Goal: Task Accomplishment & Management: Use online tool/utility

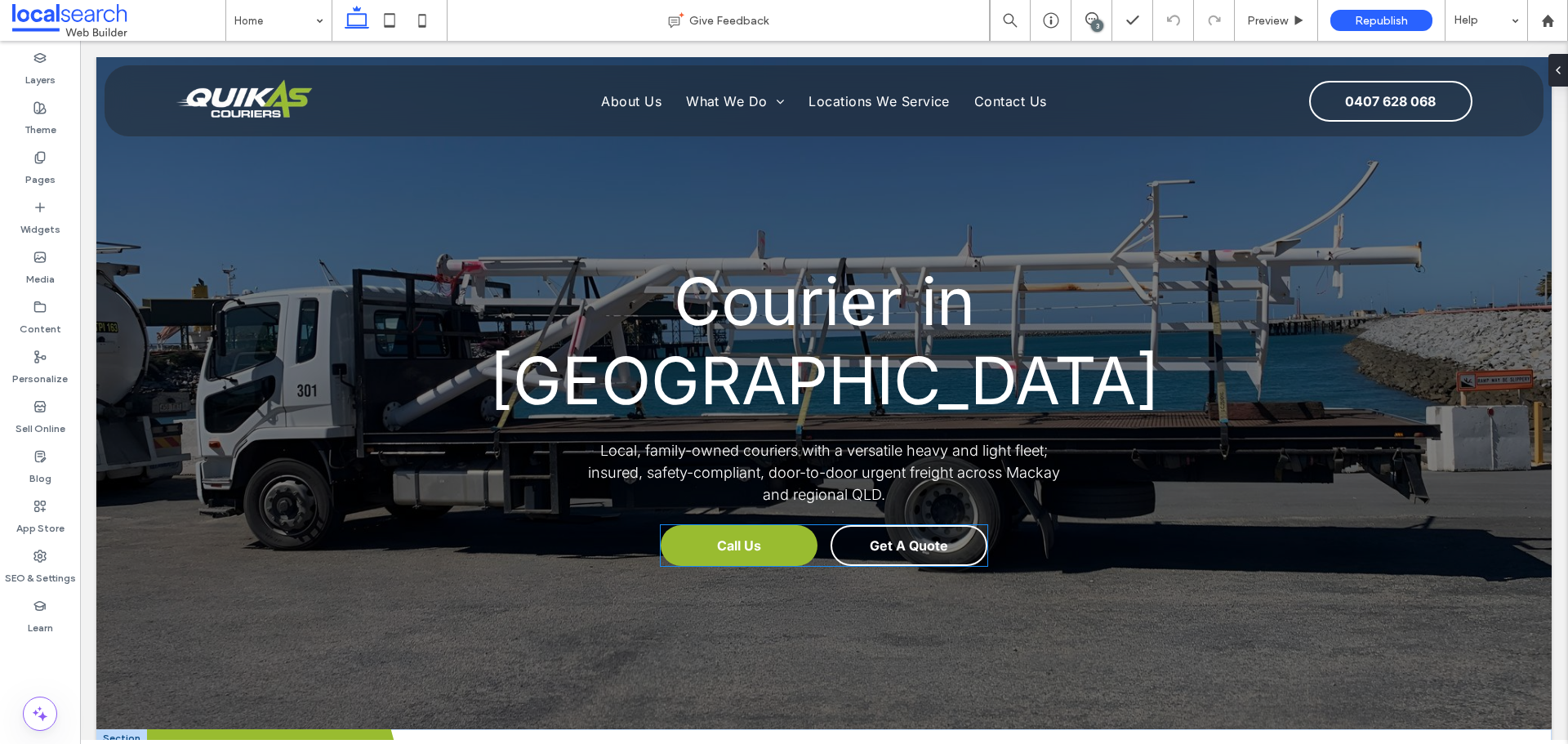
scroll to position [572, 0]
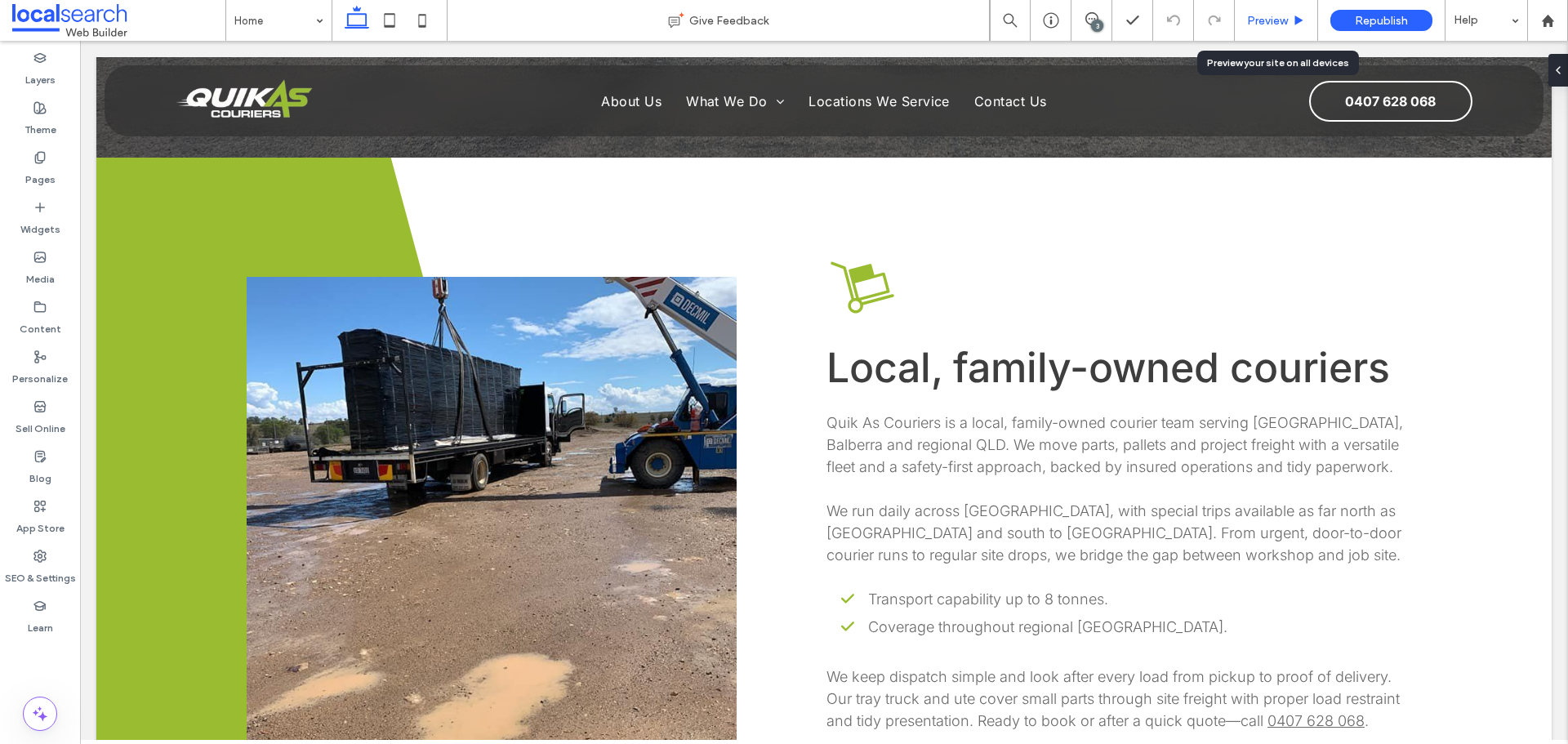
click at [1243, 15] on div "Preview" at bounding box center [1276, 20] width 83 height 14
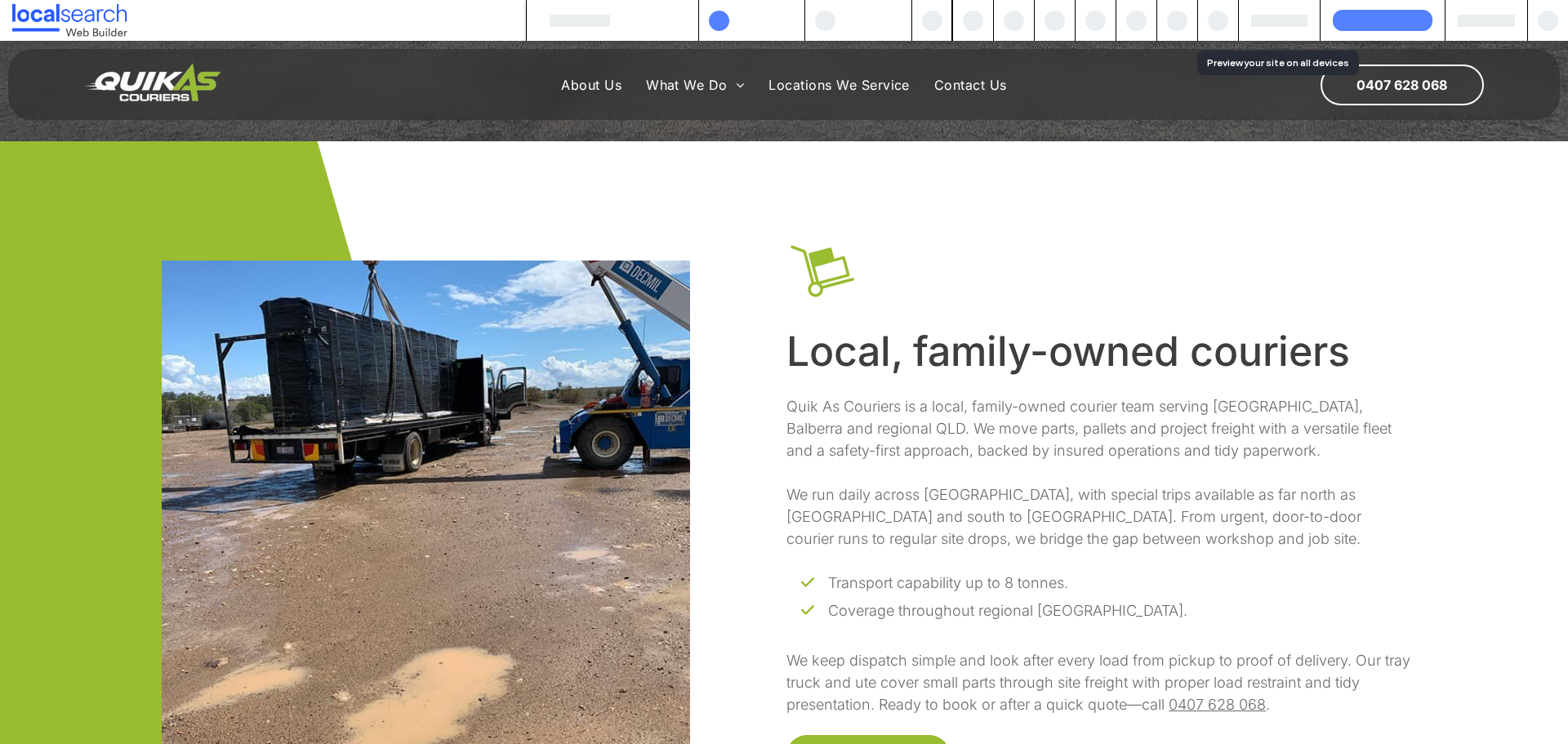
scroll to position [555, 0]
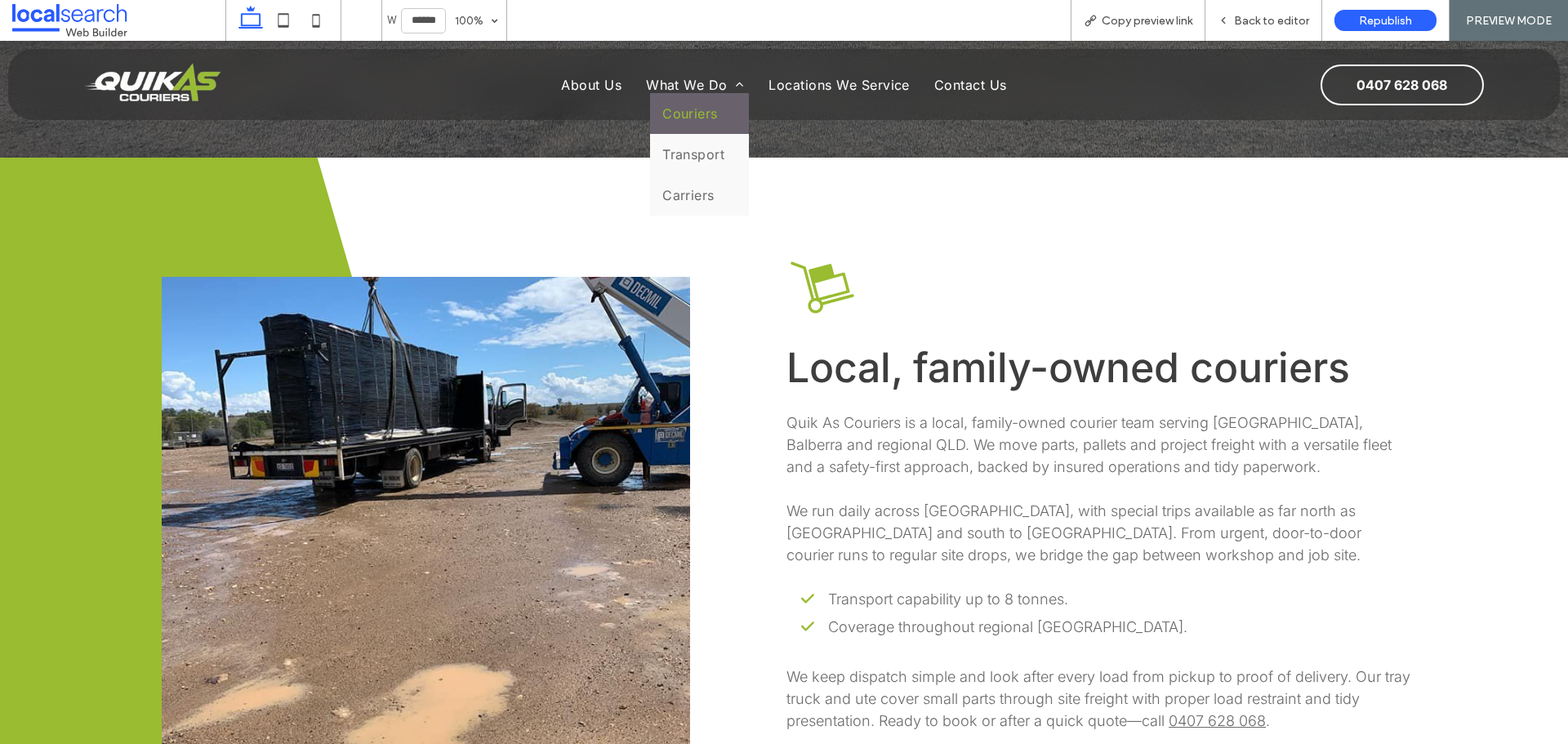
click at [711, 110] on span "Couriers" at bounding box center [690, 113] width 56 height 16
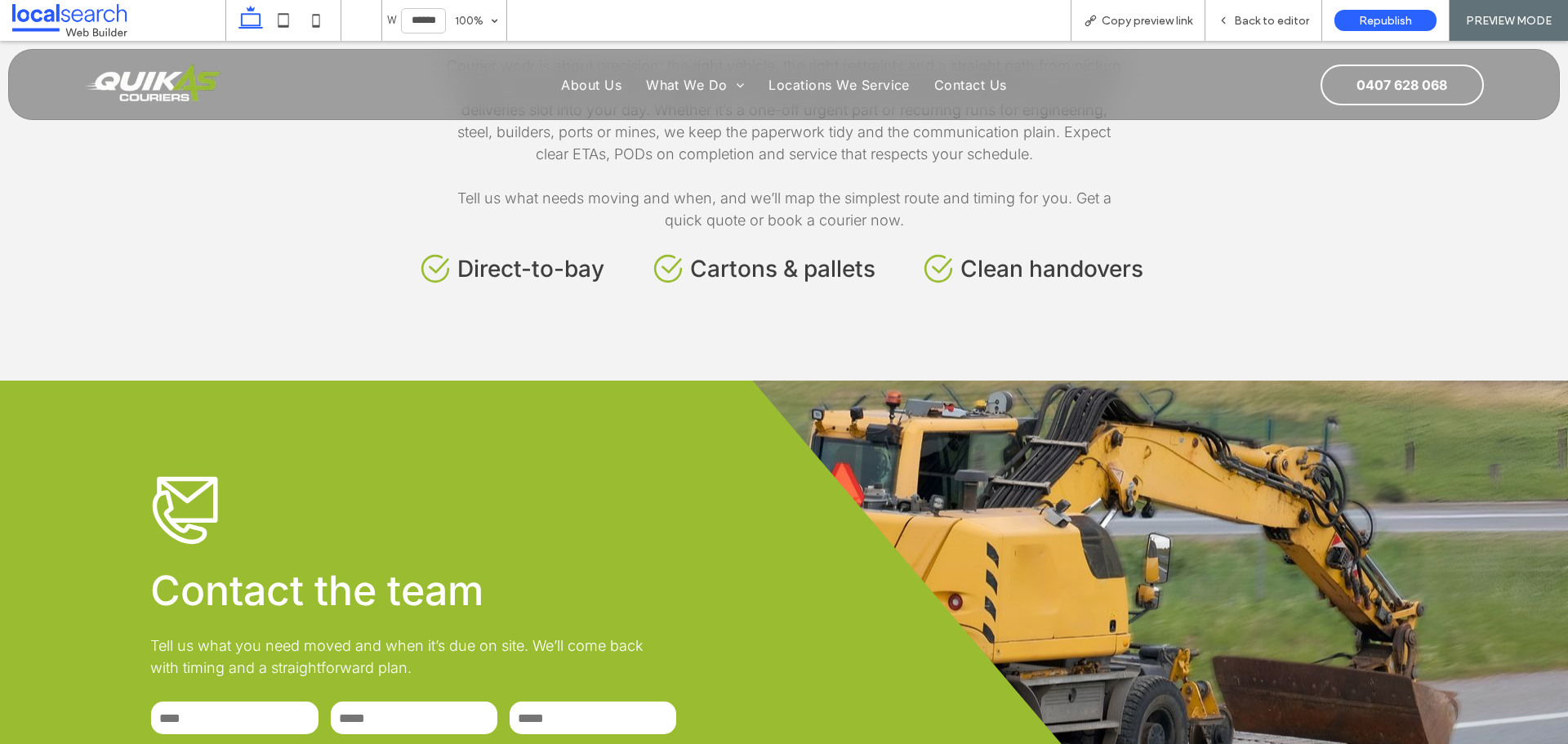
scroll to position [1715, 0]
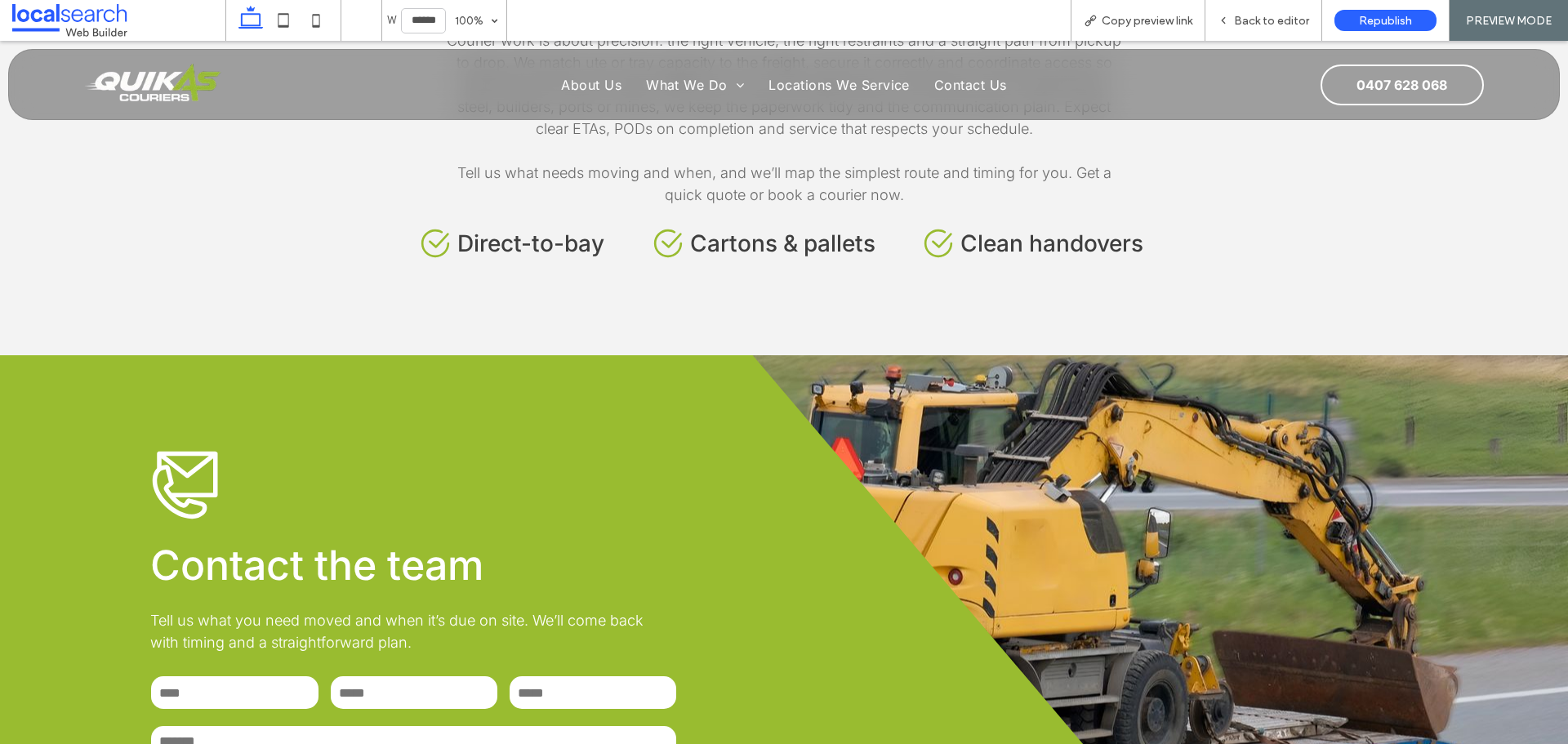
click at [1228, 454] on div "**********" at bounding box center [784, 649] width 1568 height 590
click at [1237, 27] on span "Back to editor" at bounding box center [1271, 20] width 75 height 14
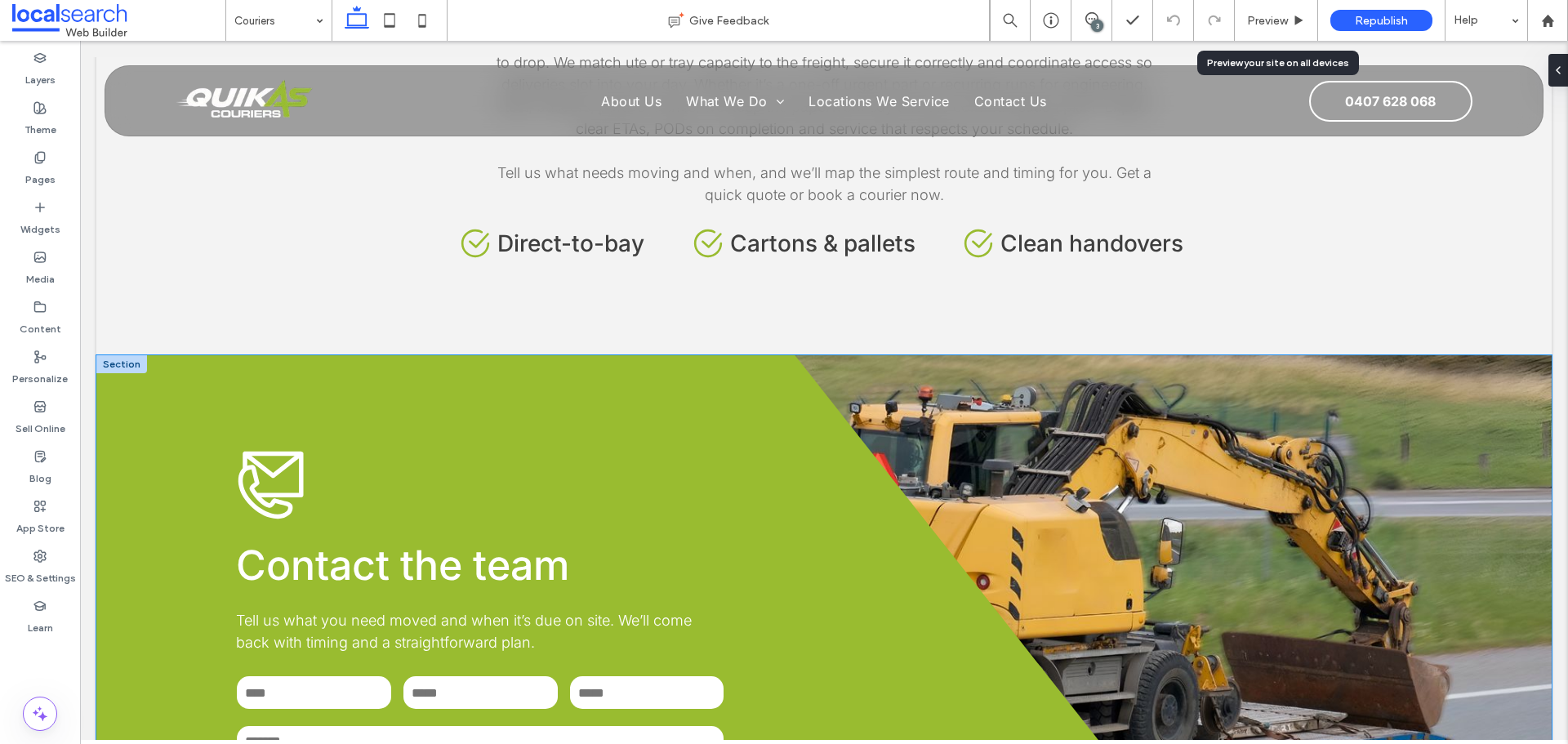
click at [1183, 497] on div "**********" at bounding box center [824, 649] width 1455 height 590
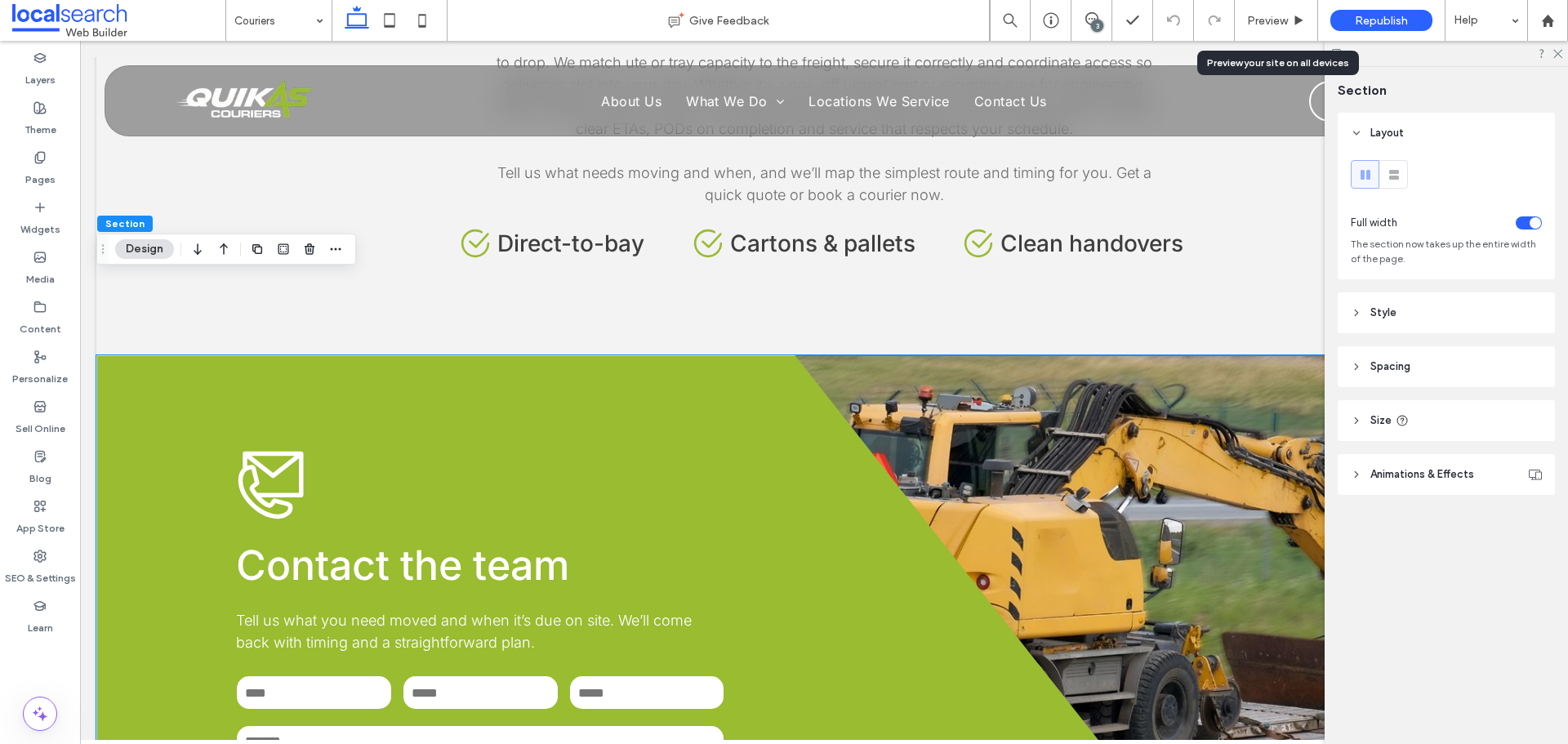
click at [1183, 497] on div "**********" at bounding box center [824, 649] width 1455 height 590
click at [1145, 496] on div "**********" at bounding box center [824, 649] width 1455 height 590
click at [1421, 482] on span "Animations & Effects" at bounding box center [1421, 475] width 104 height 16
click at [1082, 436] on div "**********" at bounding box center [824, 649] width 1455 height 590
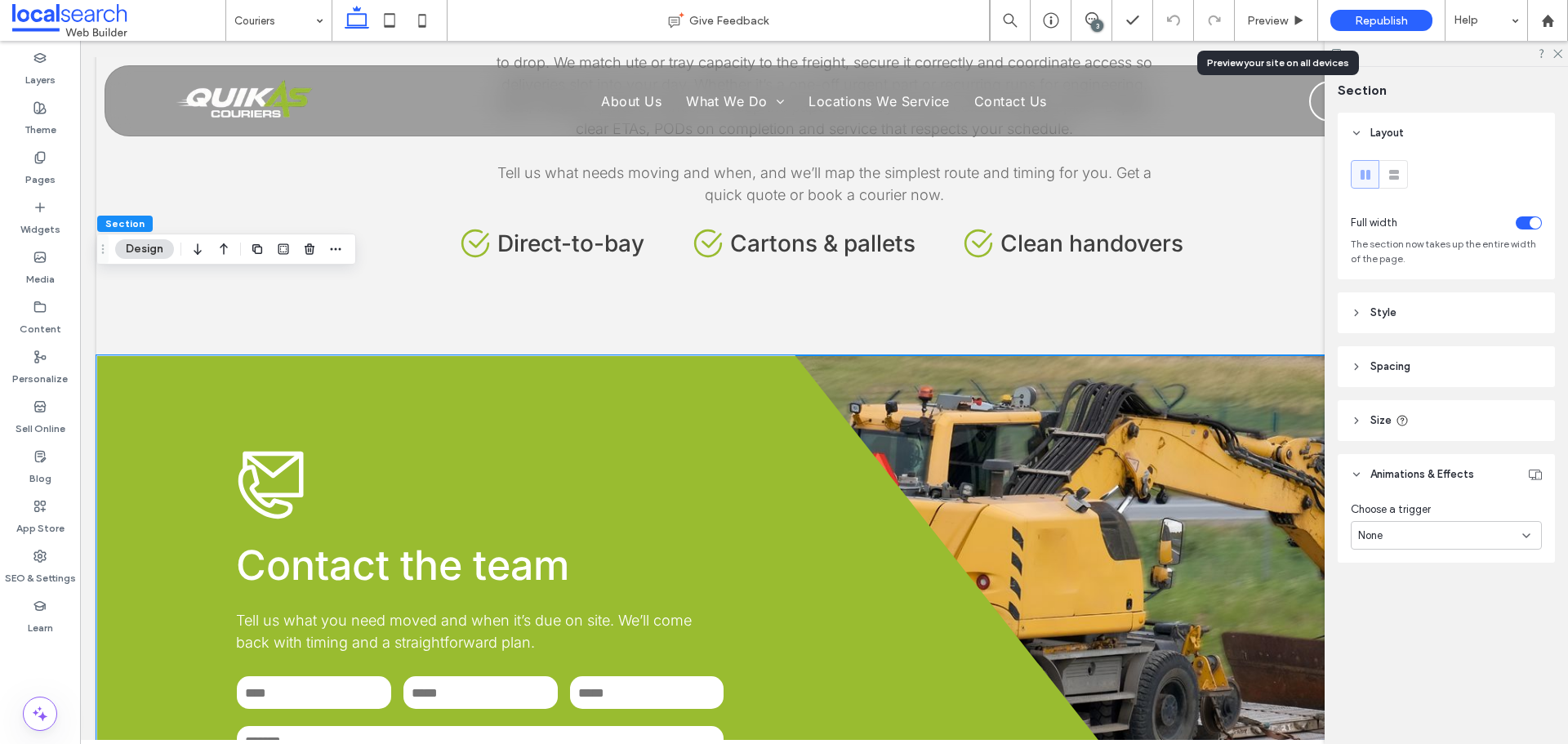
click at [1082, 436] on div "**********" at bounding box center [824, 649] width 1455 height 590
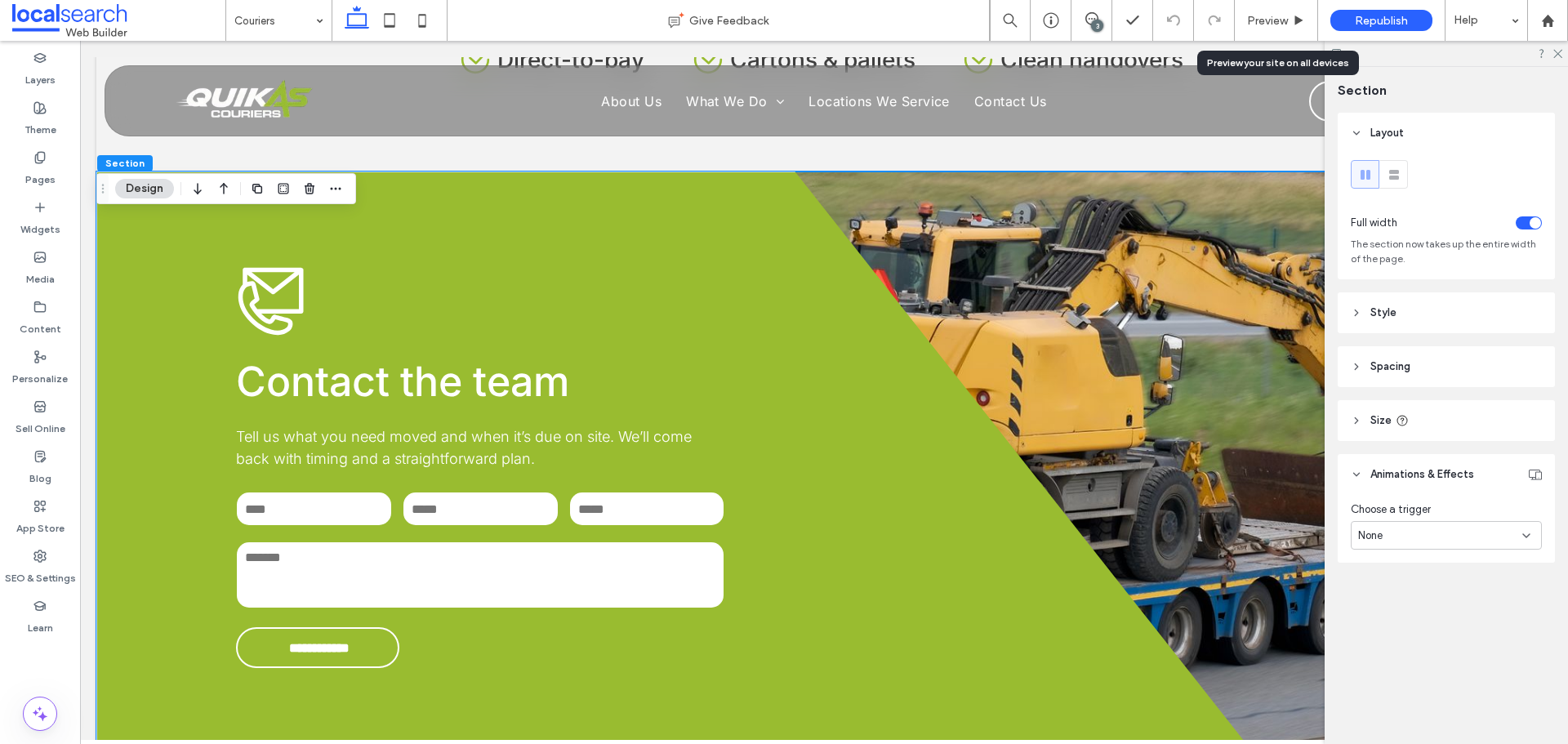
scroll to position [2020, 0]
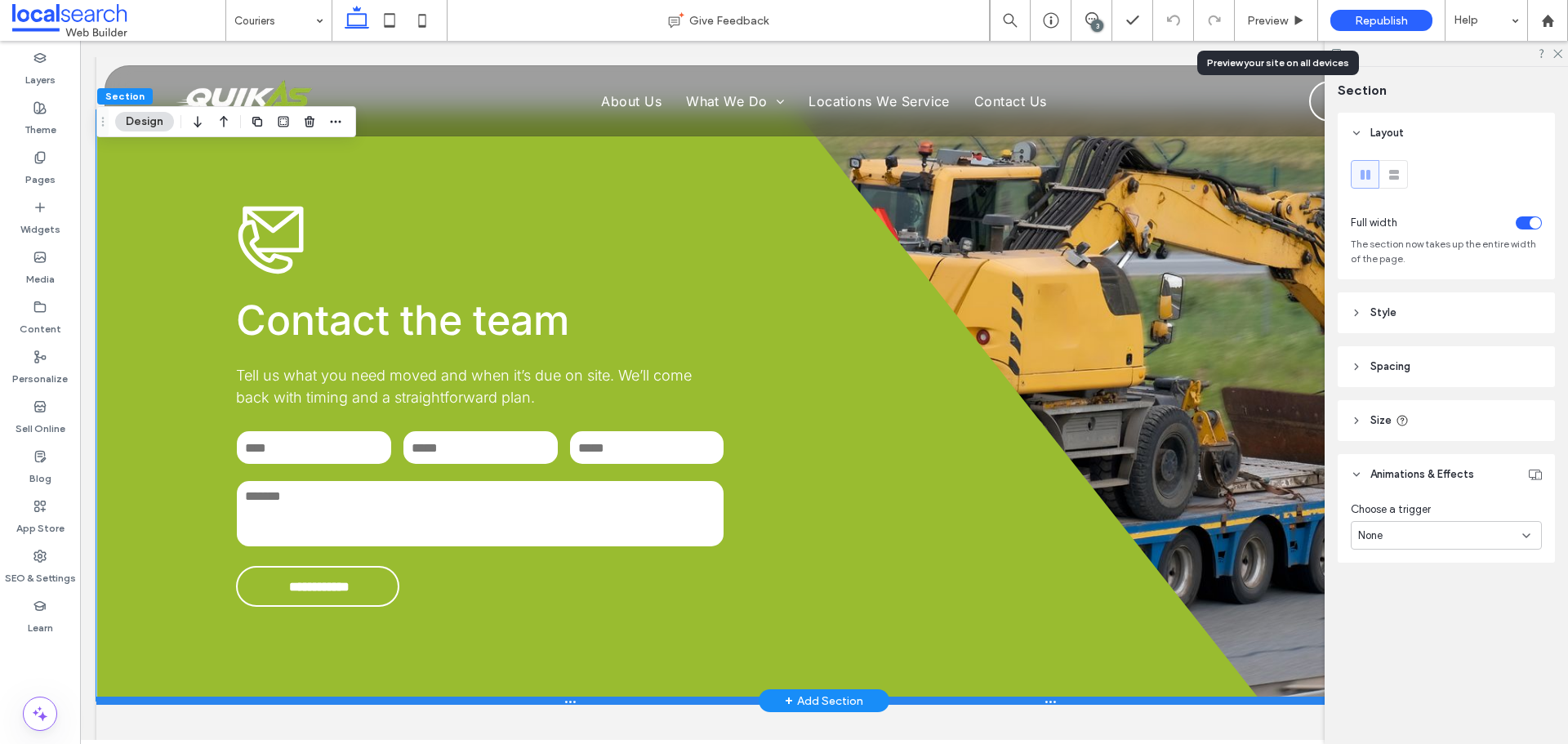
click at [1271, 696] on div at bounding box center [818, 700] width 1443 height 8
type input "***"
click at [1271, 696] on div at bounding box center [818, 700] width 1443 height 8
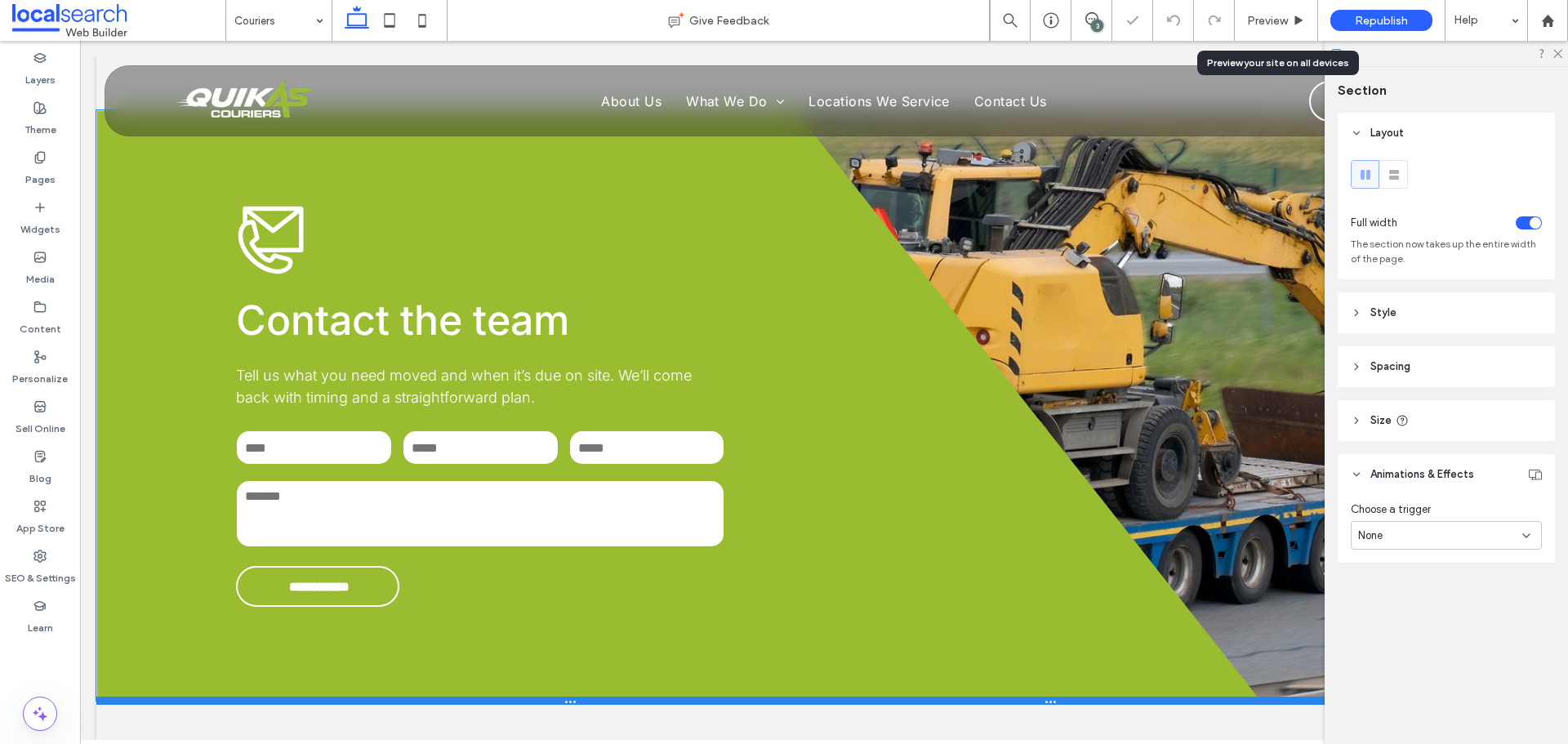
click at [1271, 696] on div at bounding box center [818, 700] width 1443 height 8
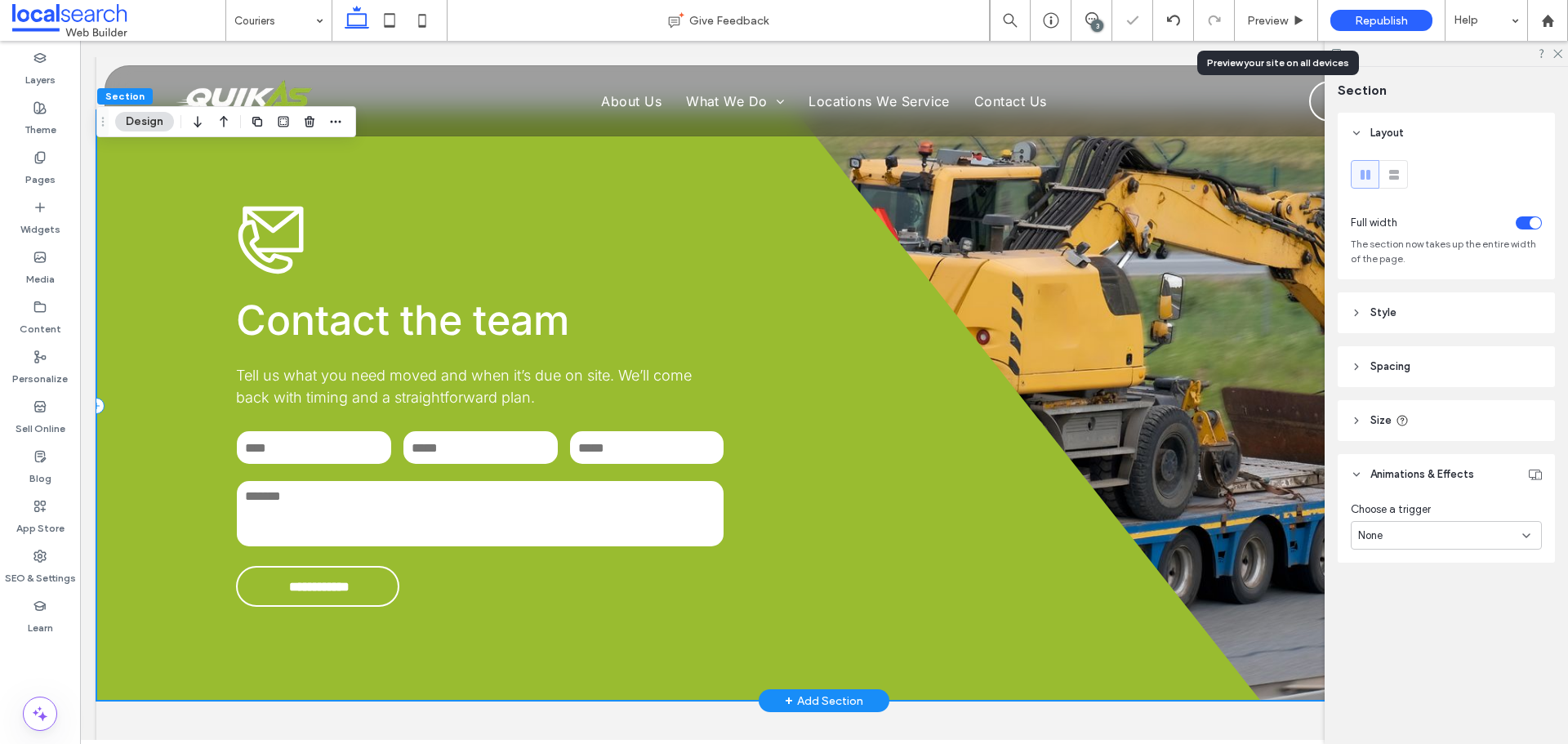
click at [948, 558] on div "**********" at bounding box center [678, 404] width 1165 height 590
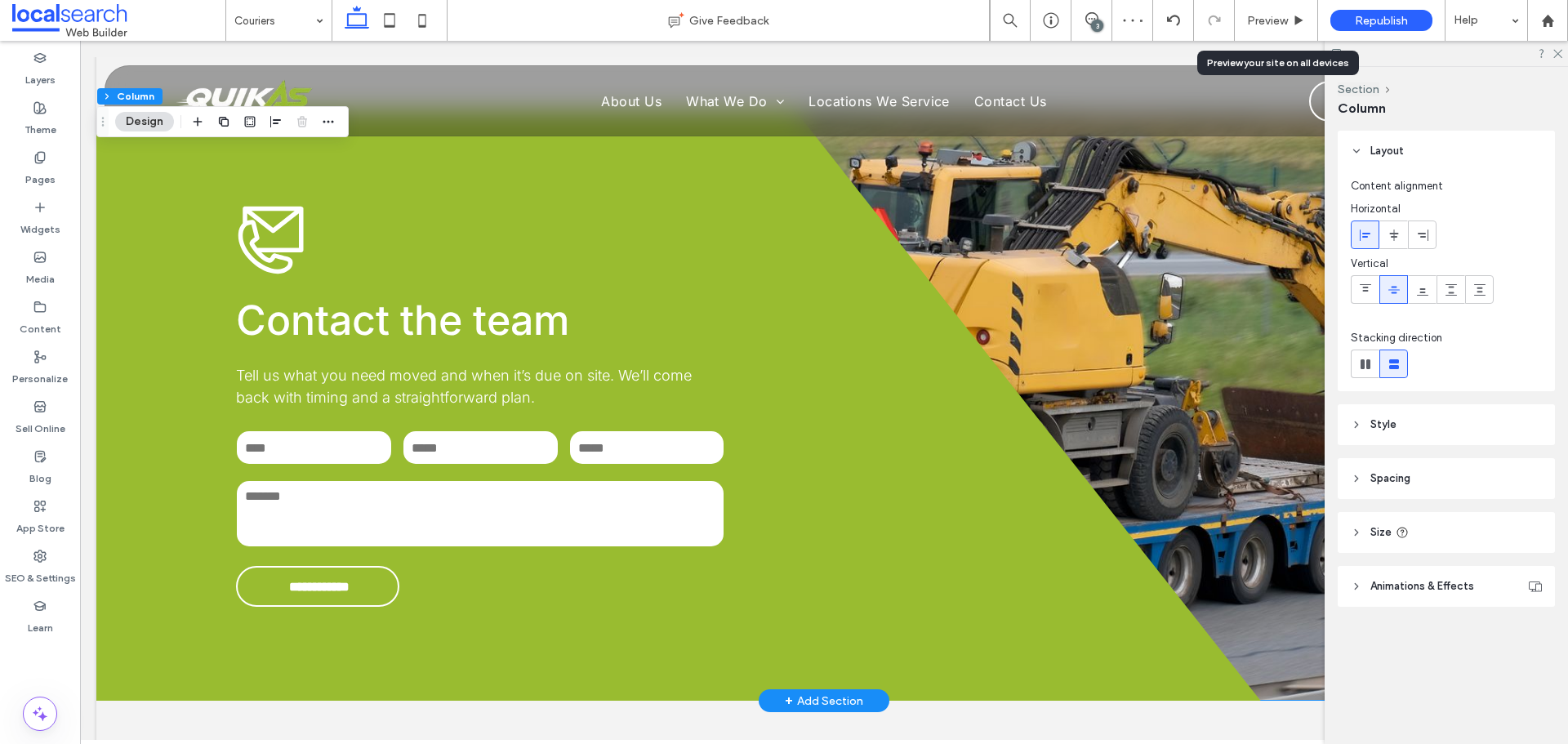
click at [1197, 422] on div "**********" at bounding box center [824, 404] width 1455 height 590
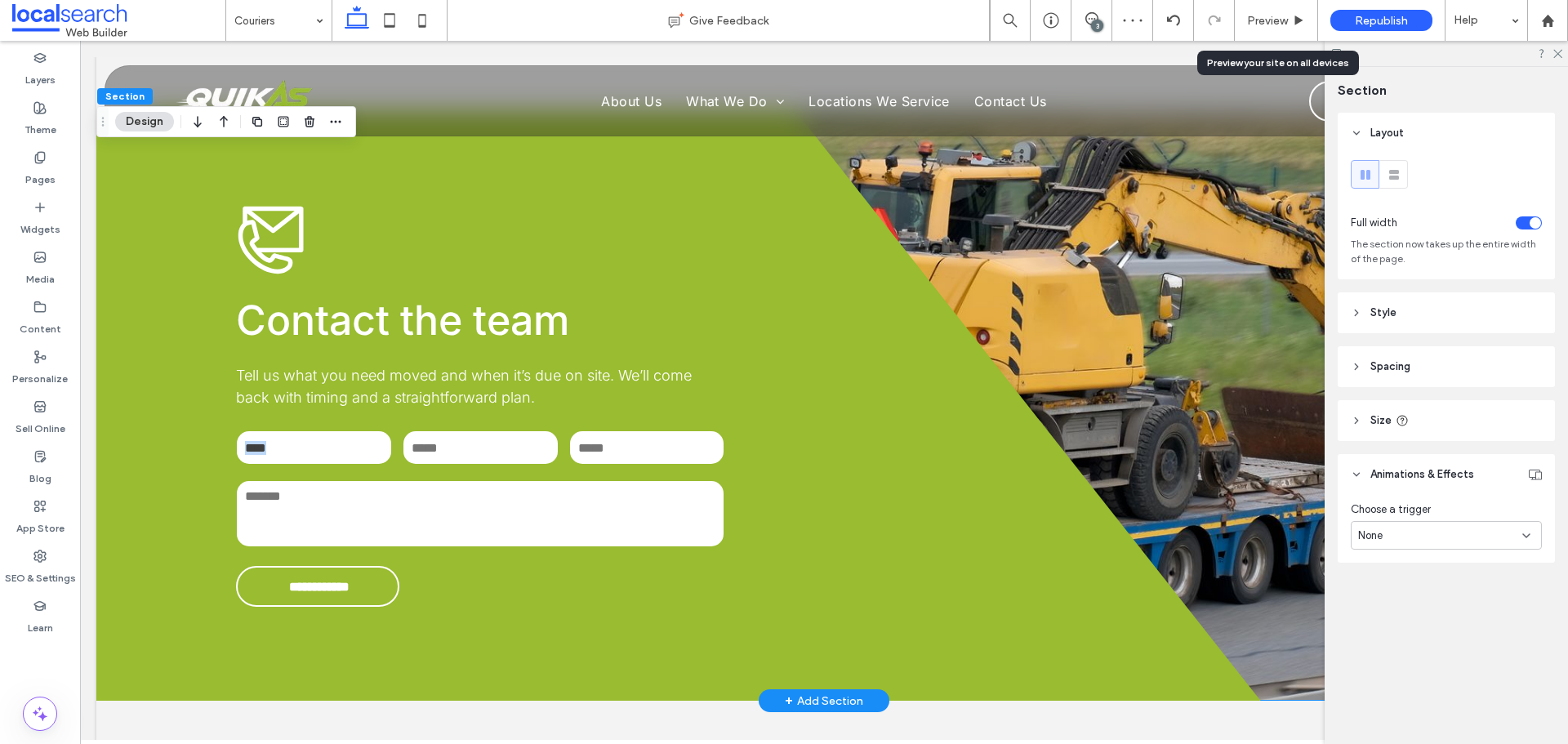
click at [1197, 422] on div "**********" at bounding box center [824, 404] width 1455 height 590
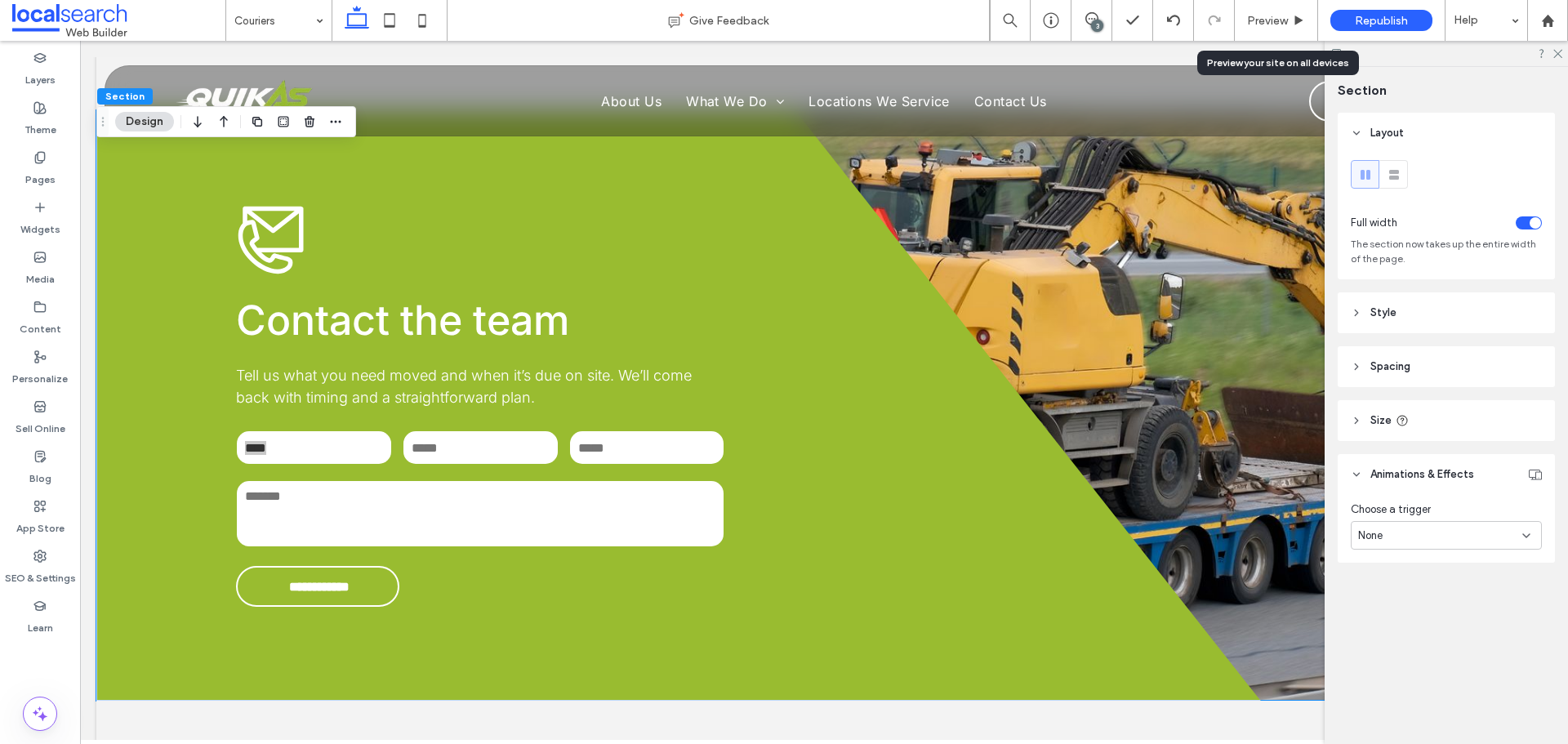
click at [150, 120] on button "Design" at bounding box center [144, 122] width 59 height 20
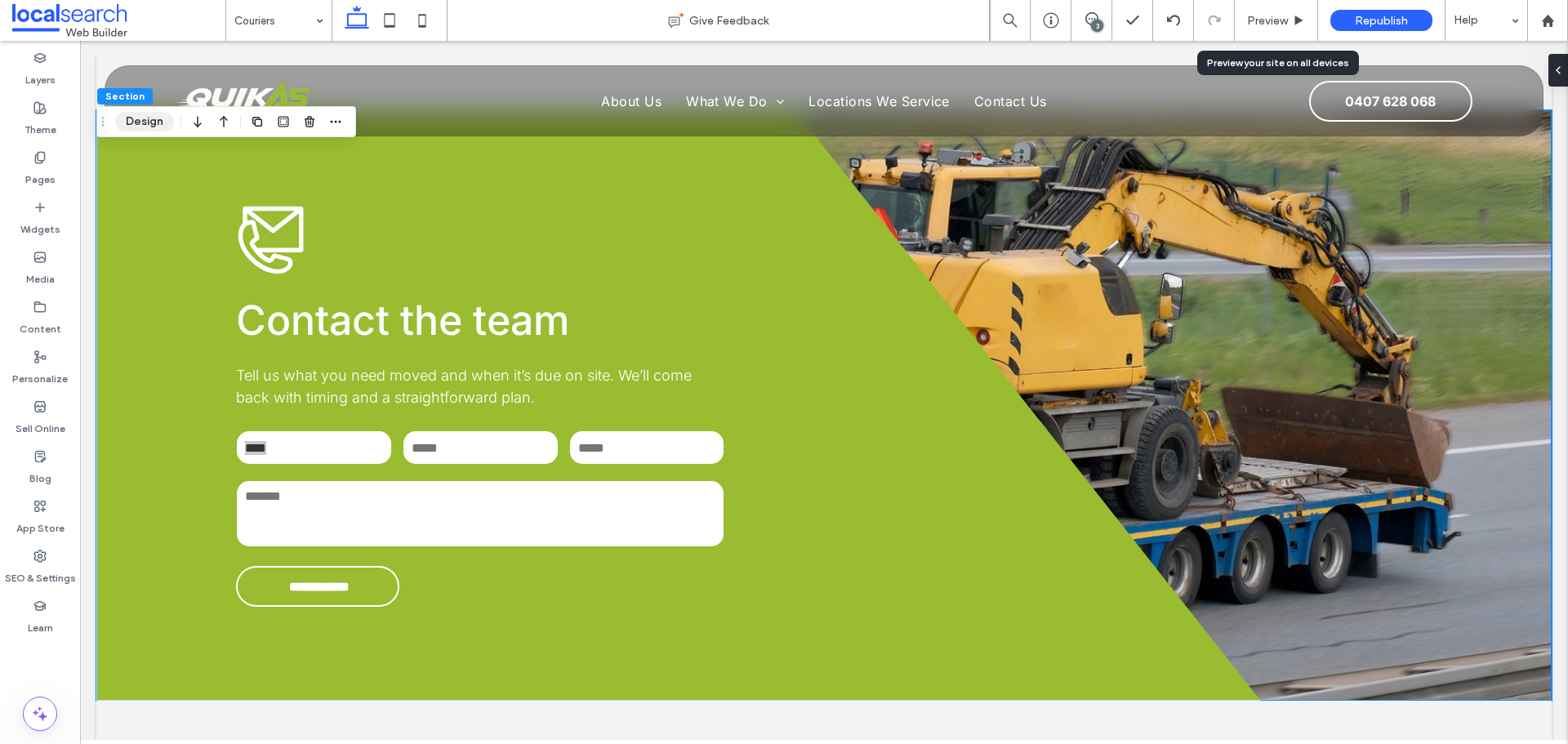
click at [150, 120] on button "Design" at bounding box center [144, 122] width 59 height 20
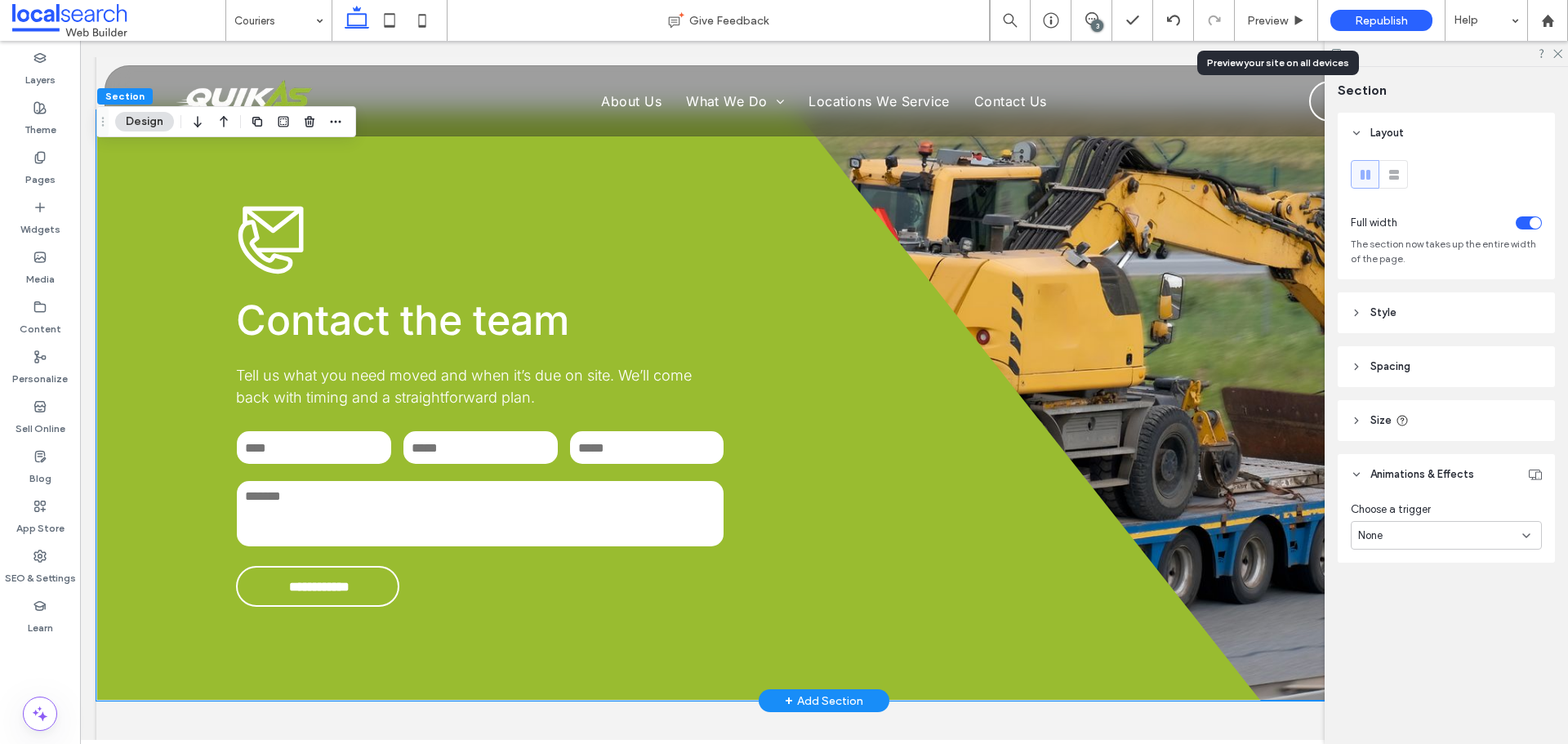
click at [1106, 242] on div "**********" at bounding box center [824, 404] width 1455 height 590
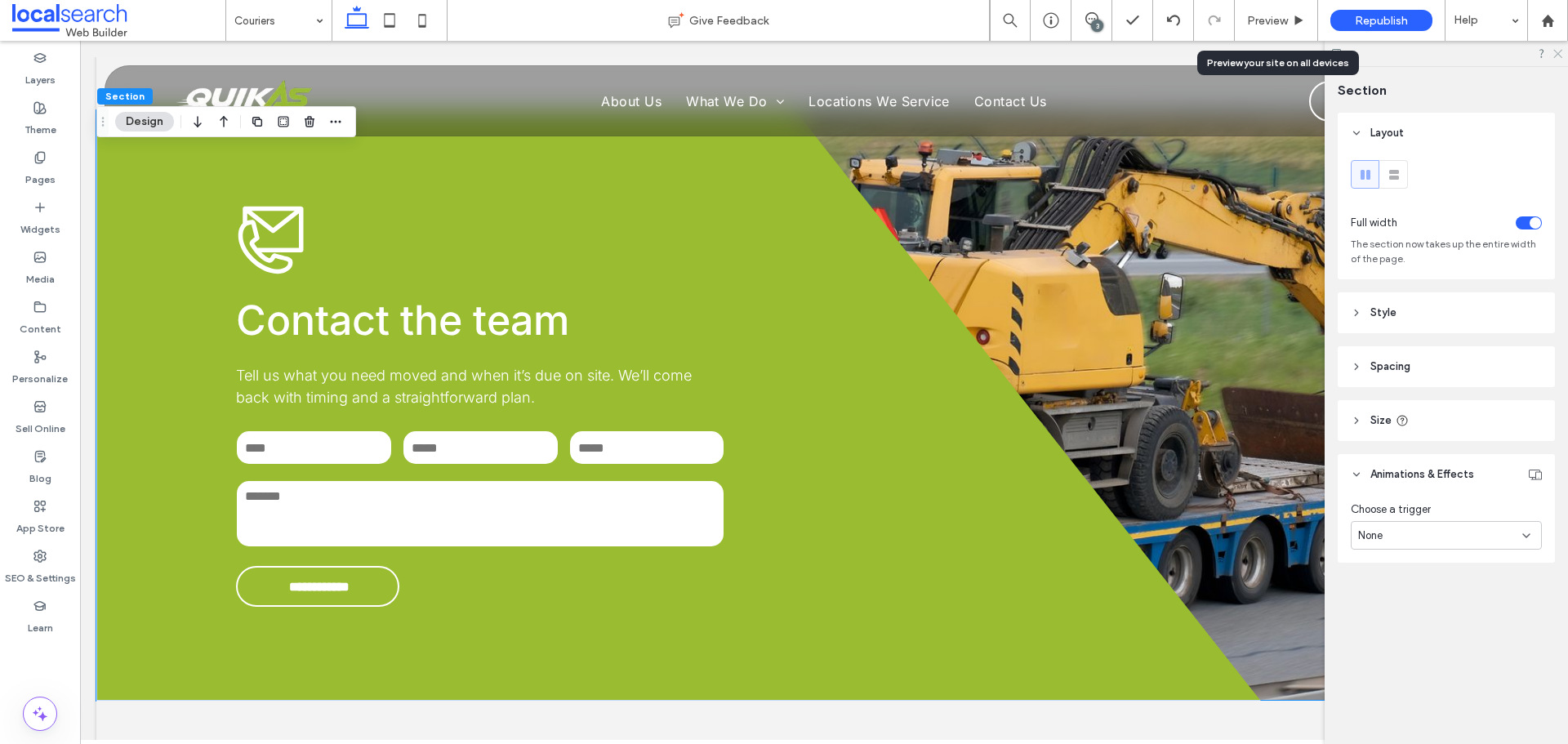
click at [1559, 52] on use at bounding box center [1557, 54] width 9 height 9
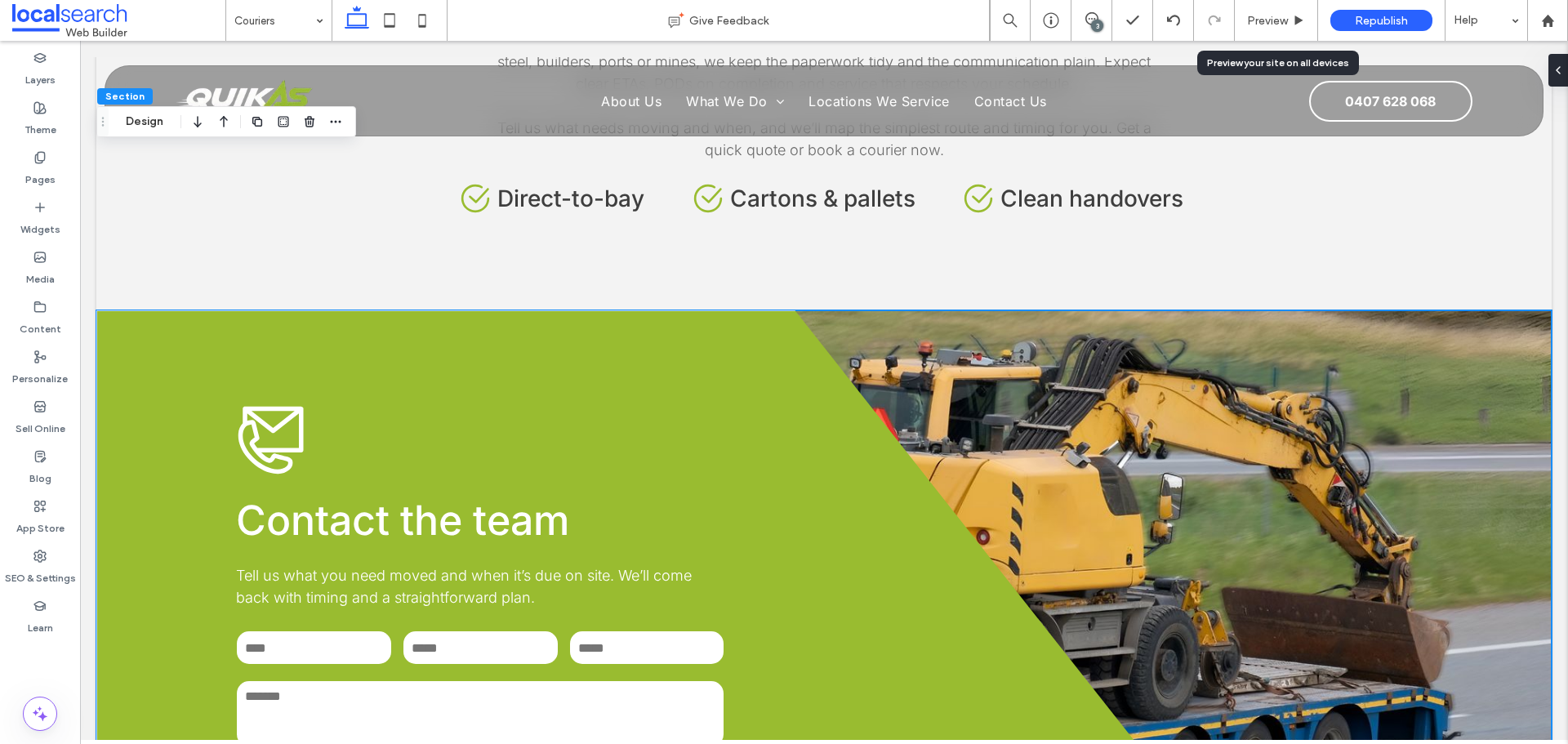
scroll to position [1775, 0]
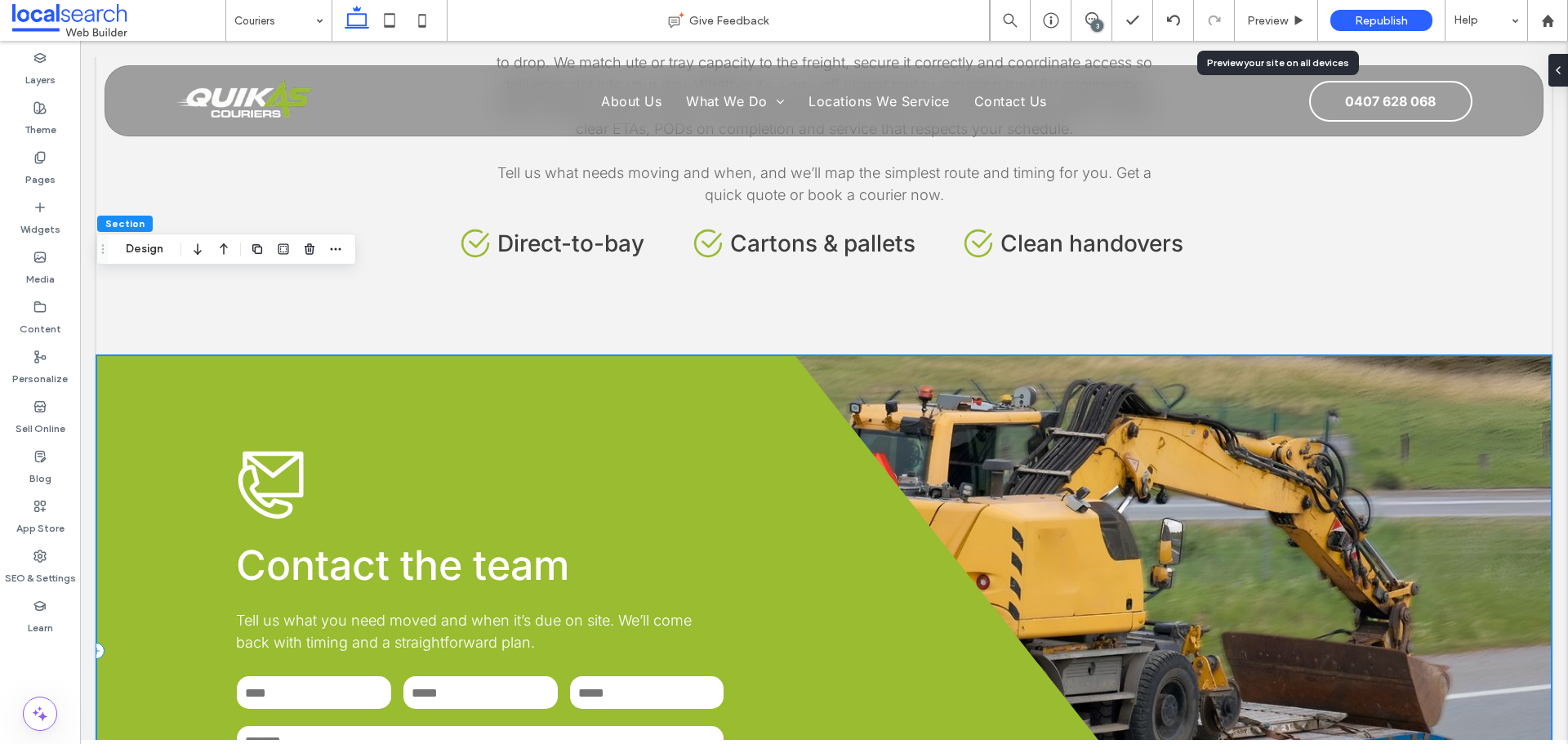
click at [131, 376] on div "**********" at bounding box center [678, 649] width 1165 height 590
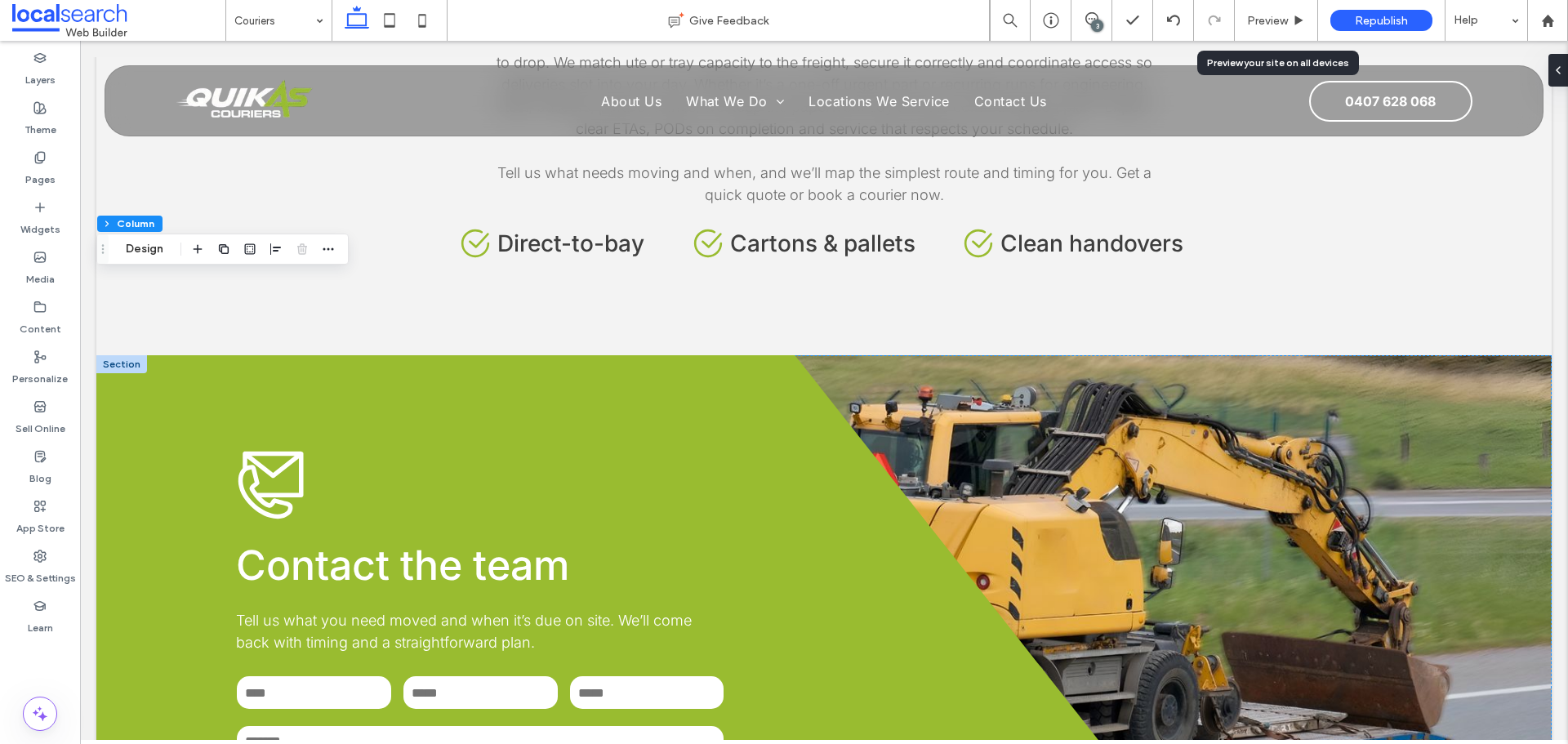
click at [115, 355] on div at bounding box center [122, 364] width 50 height 18
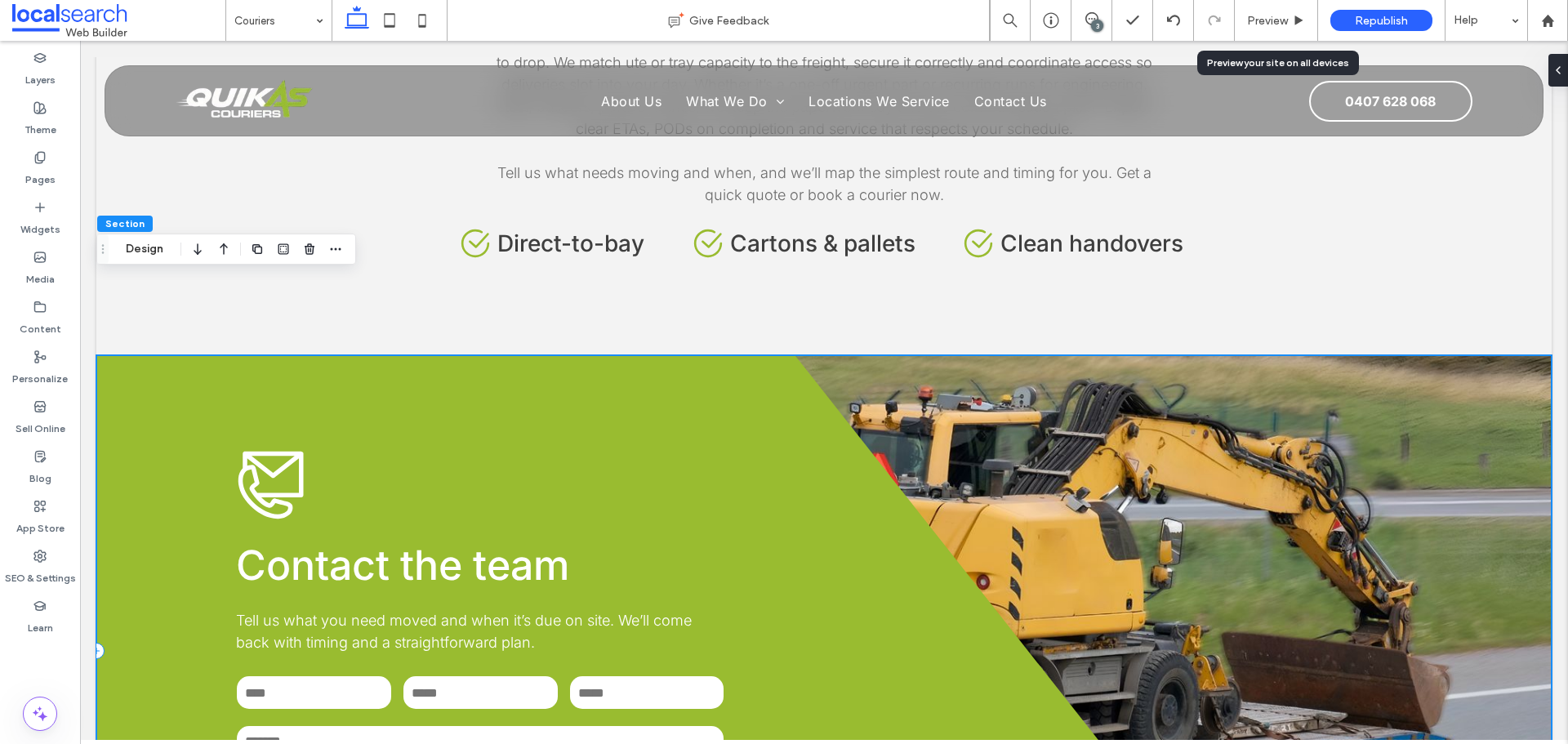
click at [137, 355] on div "**********" at bounding box center [678, 649] width 1165 height 590
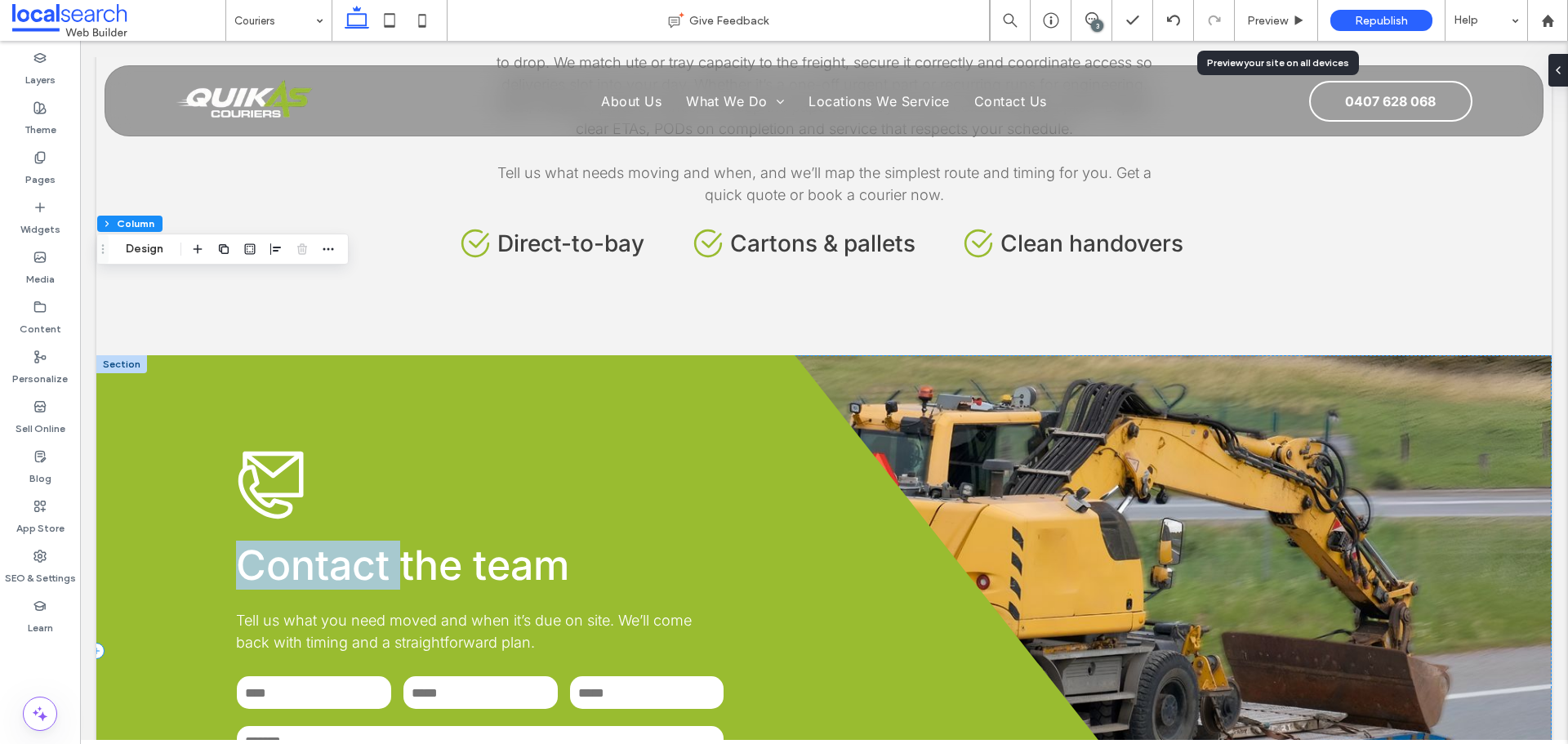
click at [137, 355] on div "**********" at bounding box center [678, 649] width 1165 height 590
click at [111, 355] on div at bounding box center [122, 364] width 50 height 18
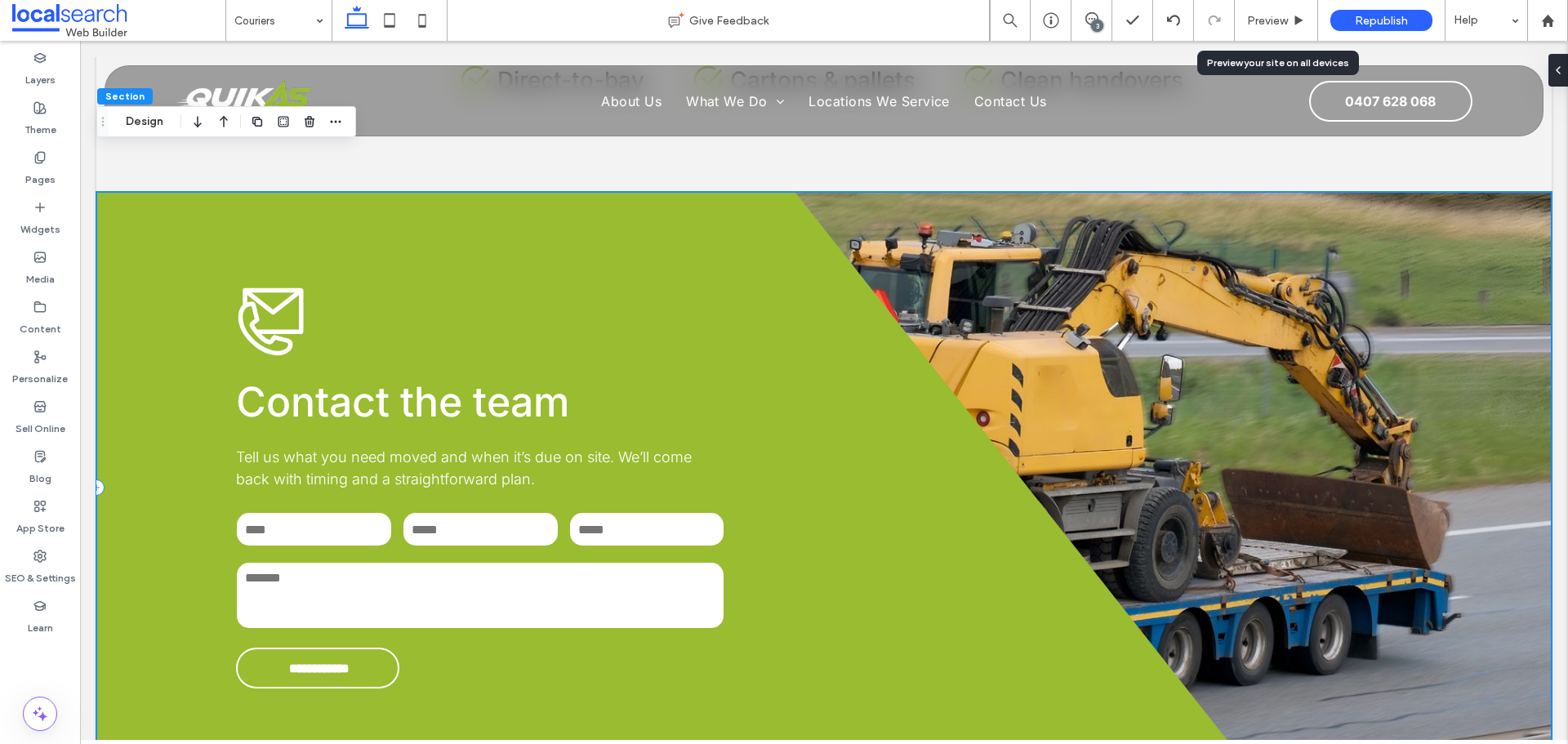
scroll to position [2183, 0]
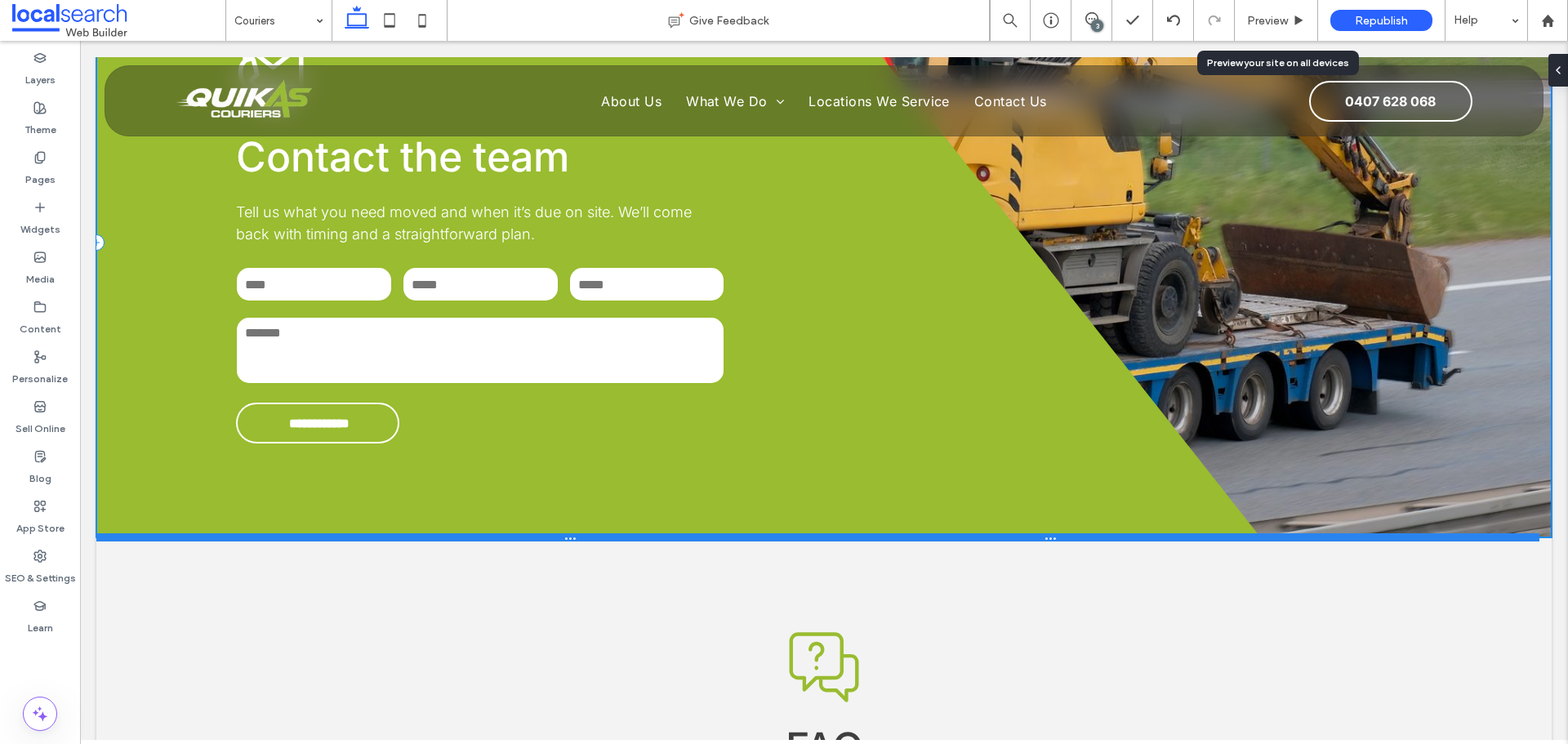
click at [140, 533] on div at bounding box center [818, 537] width 1443 height 8
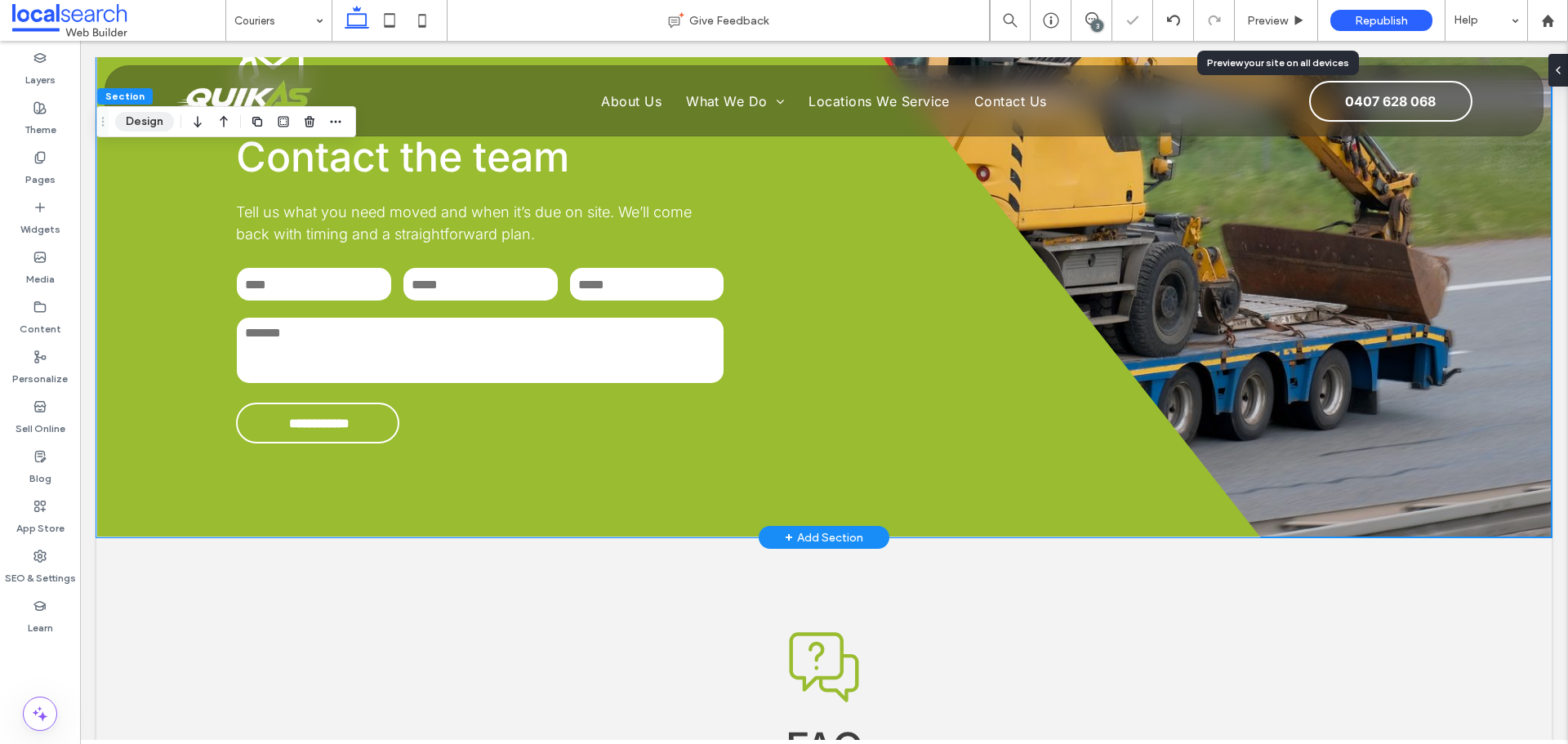
click at [150, 118] on button "Design" at bounding box center [144, 122] width 59 height 20
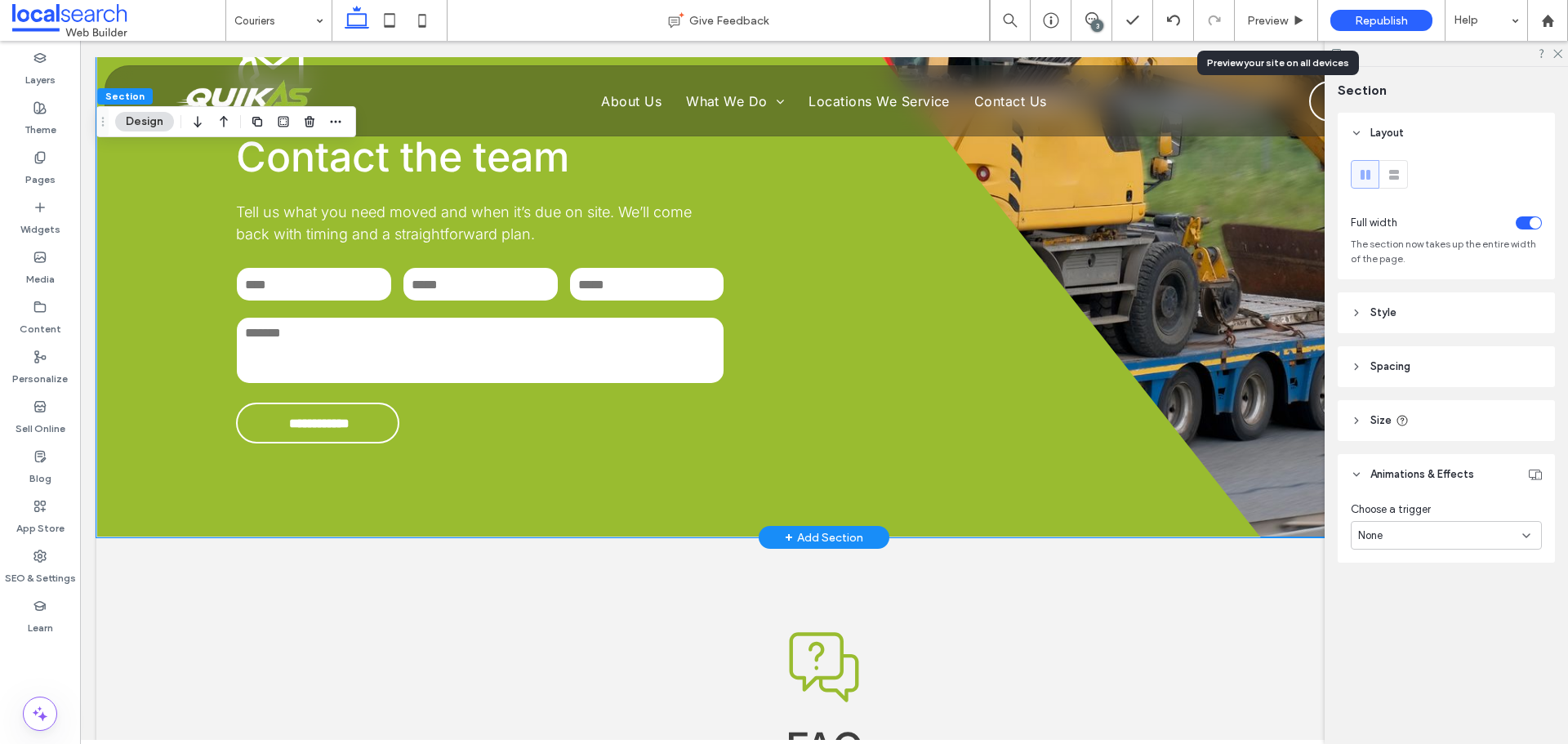
click at [1260, 416] on div "**********" at bounding box center [824, 241] width 1455 height 590
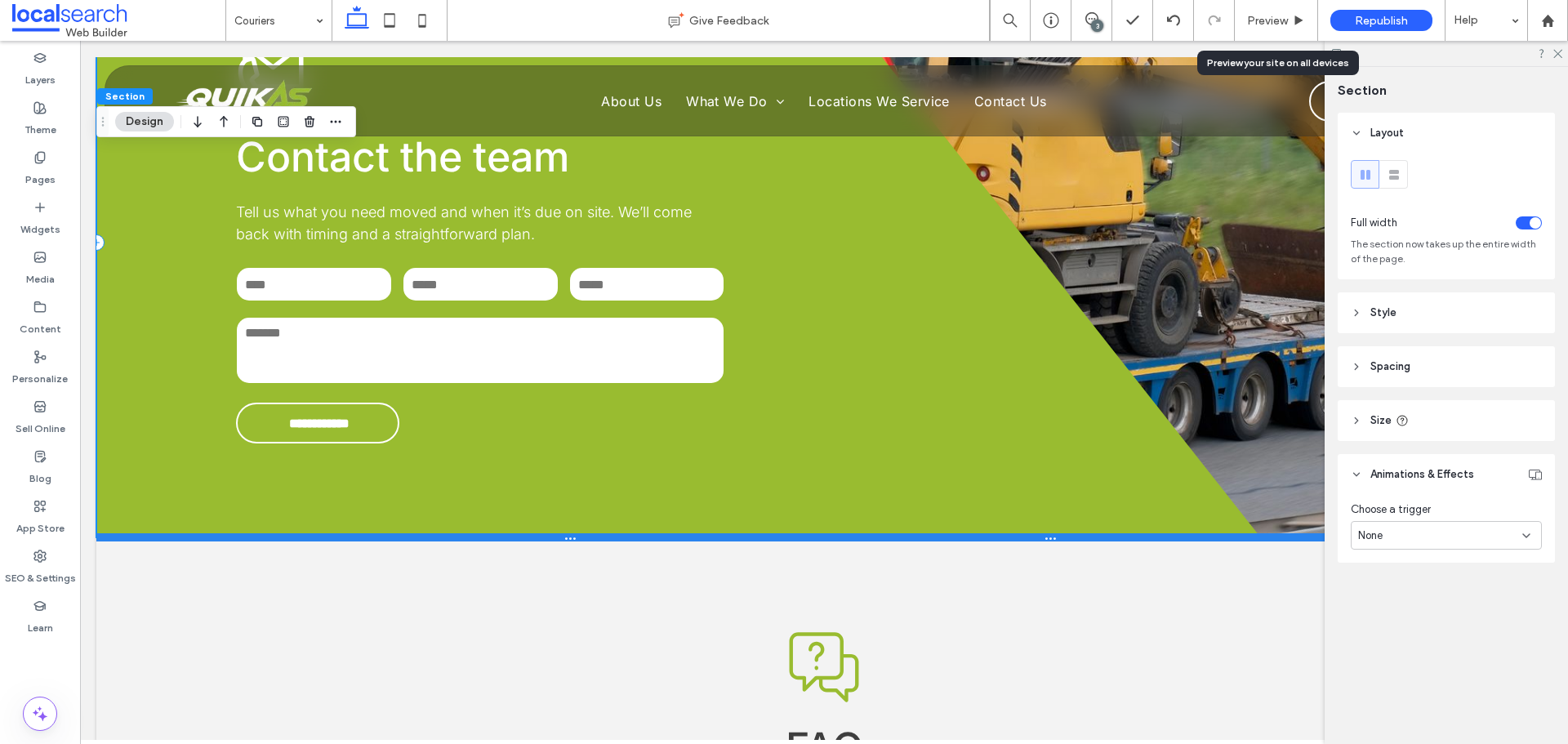
click at [972, 533] on div at bounding box center [818, 537] width 1443 height 8
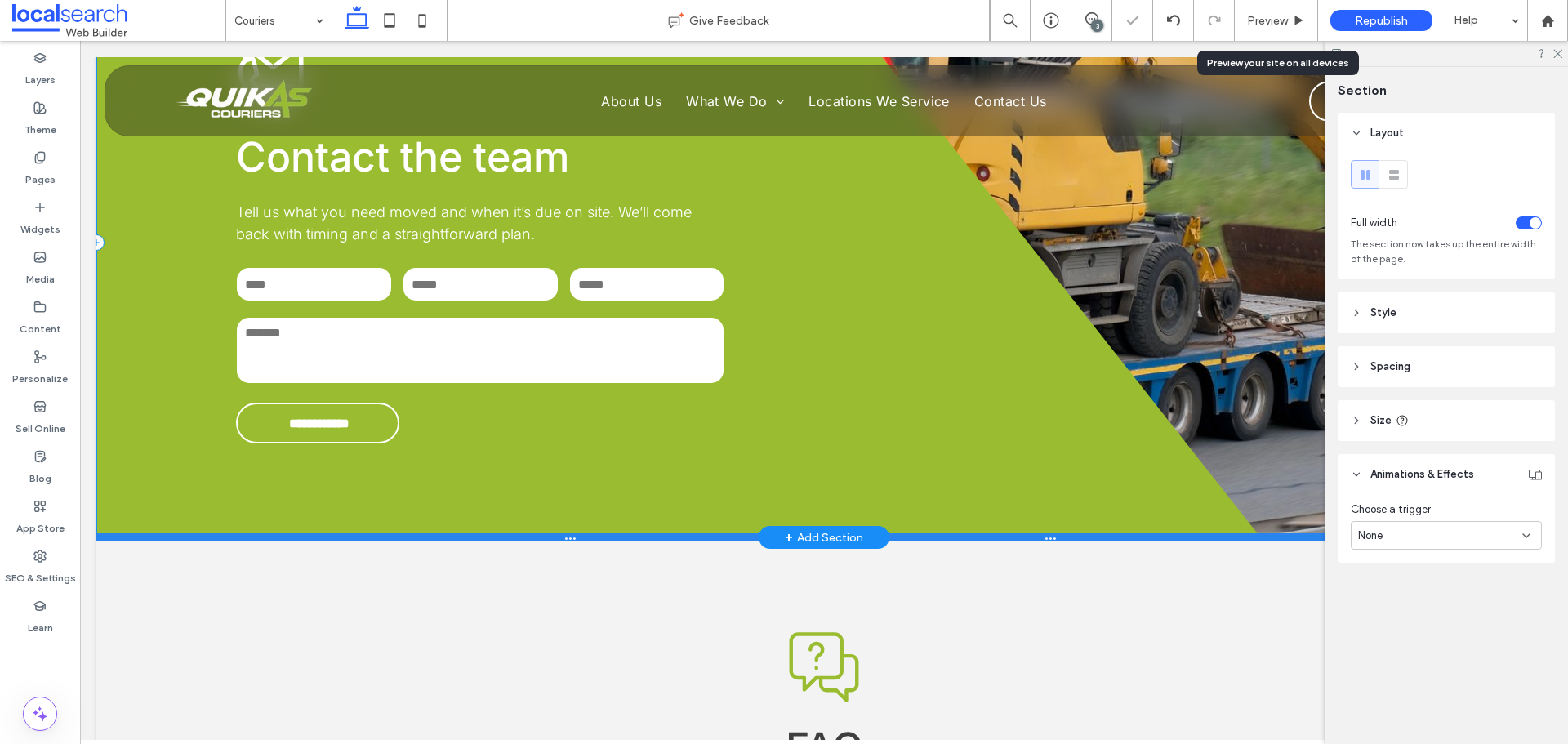
click at [972, 533] on div at bounding box center [818, 537] width 1443 height 8
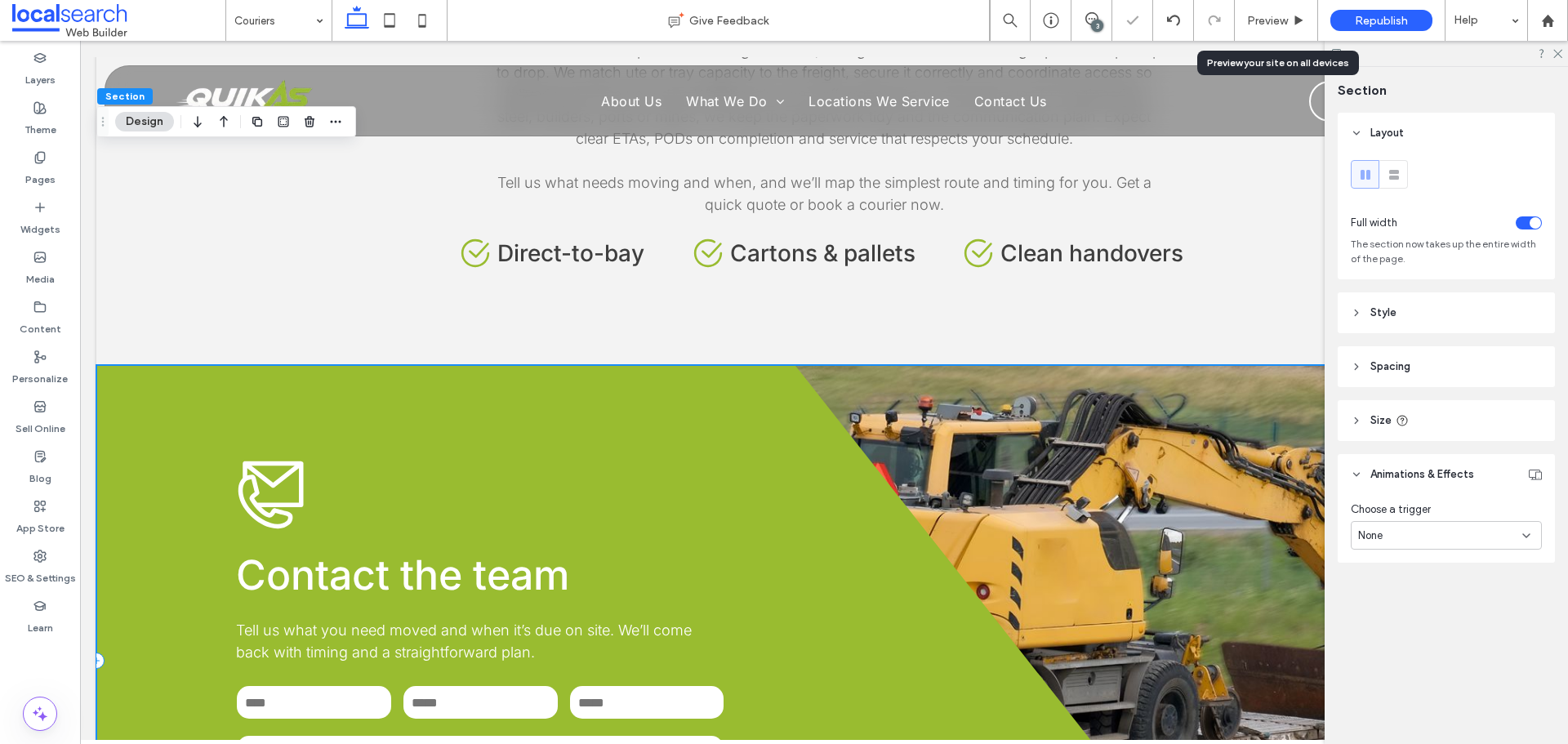
scroll to position [1612, 0]
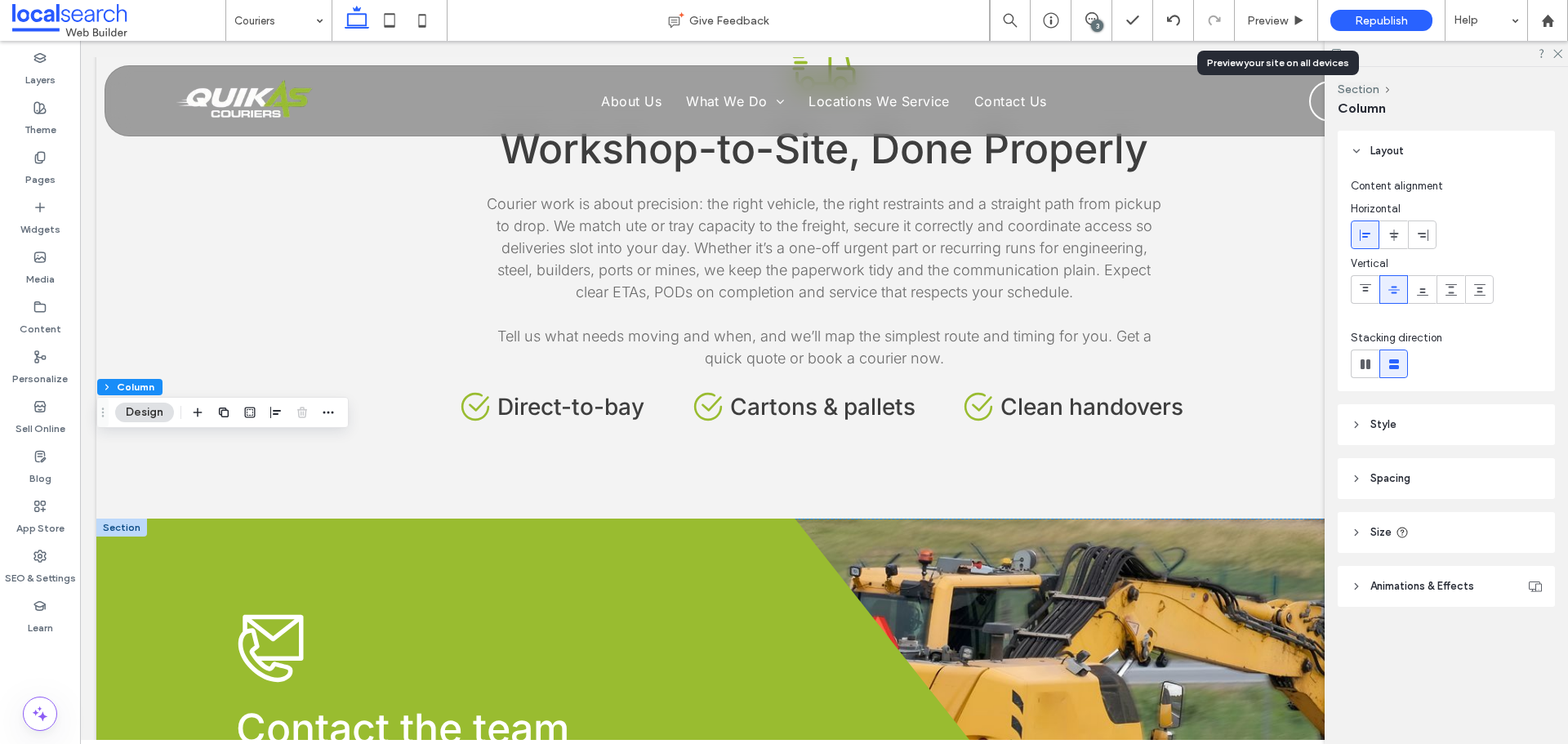
click at [125, 519] on div at bounding box center [122, 528] width 50 height 18
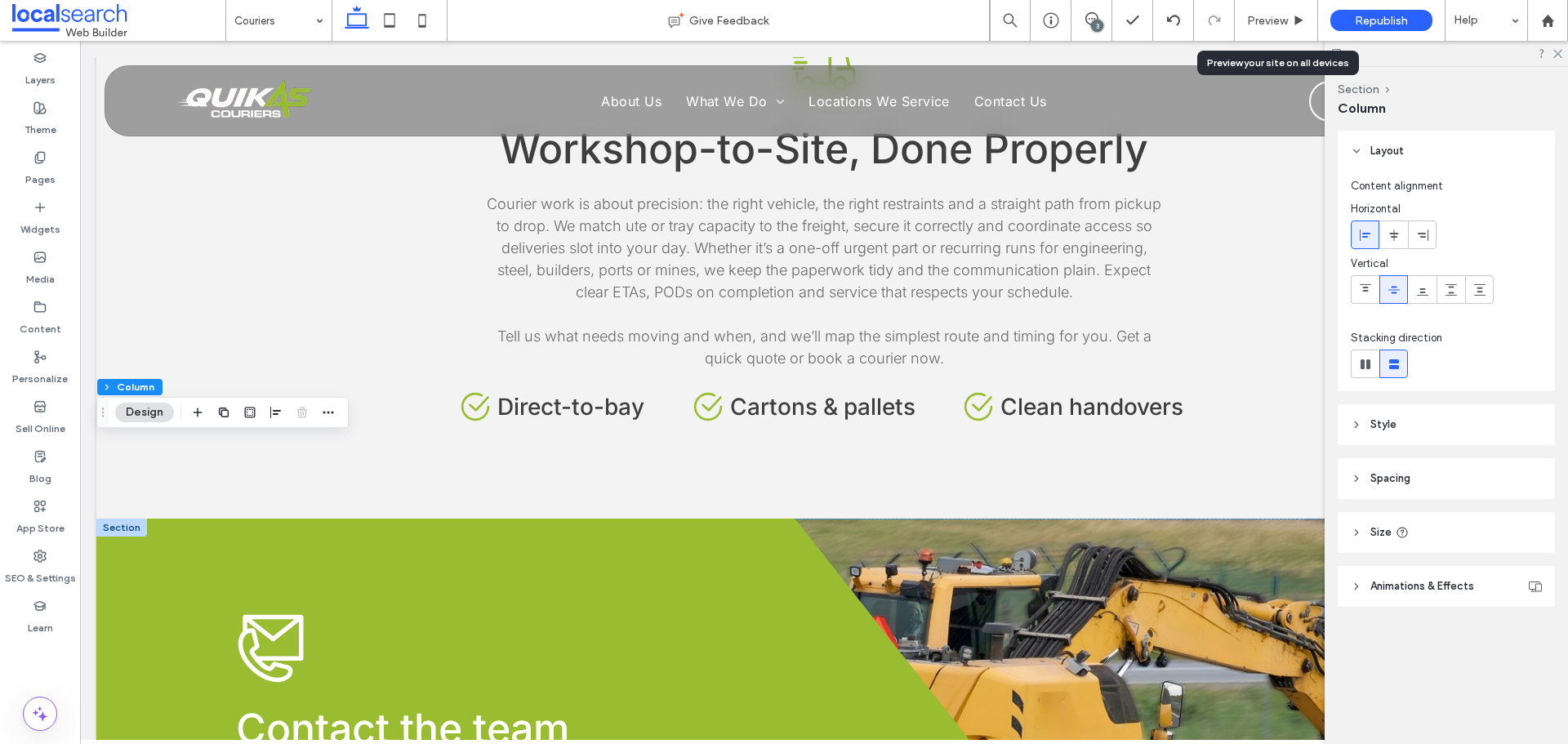
click at [1464, 591] on span "Animations & Effects" at bounding box center [1421, 586] width 104 height 16
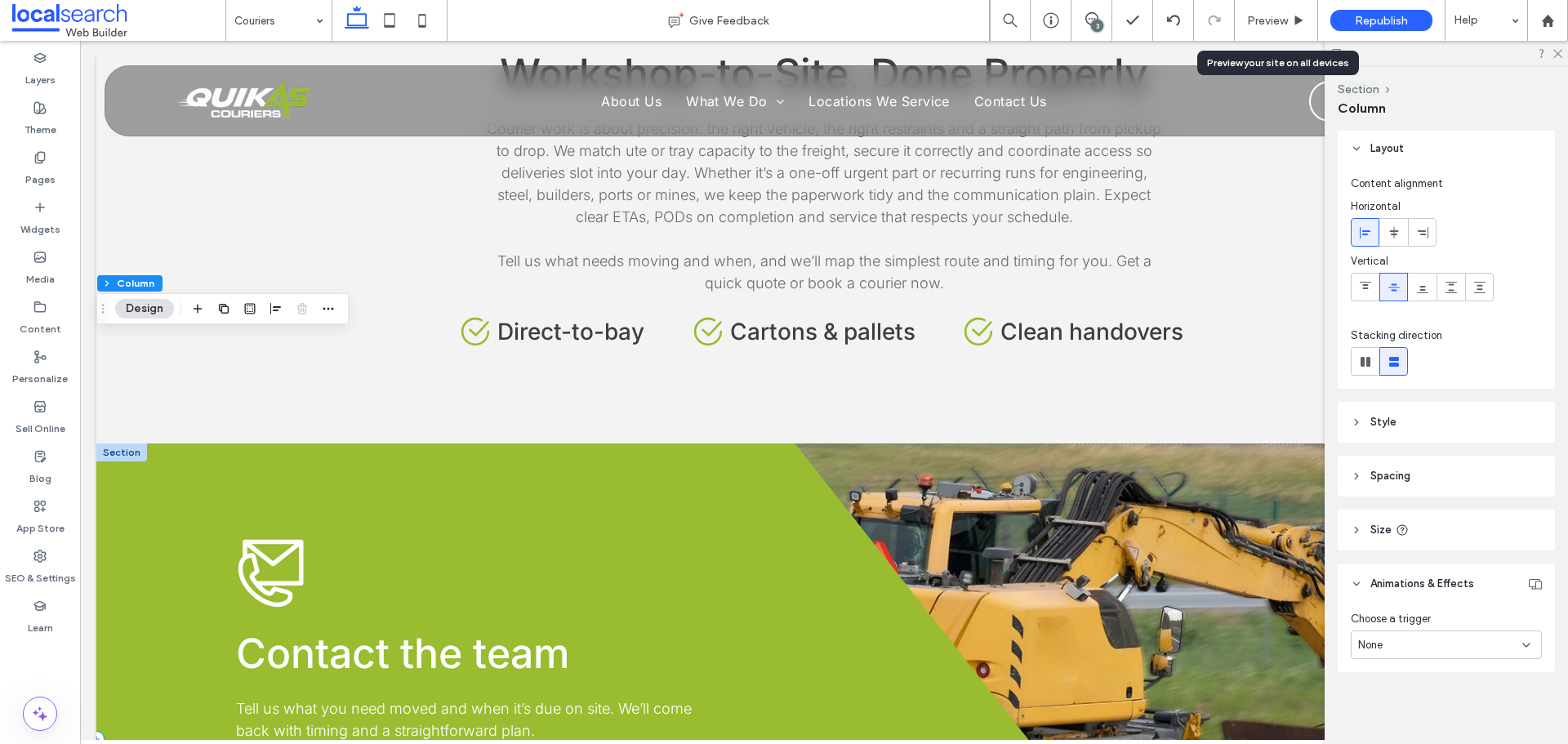
scroll to position [1938, 0]
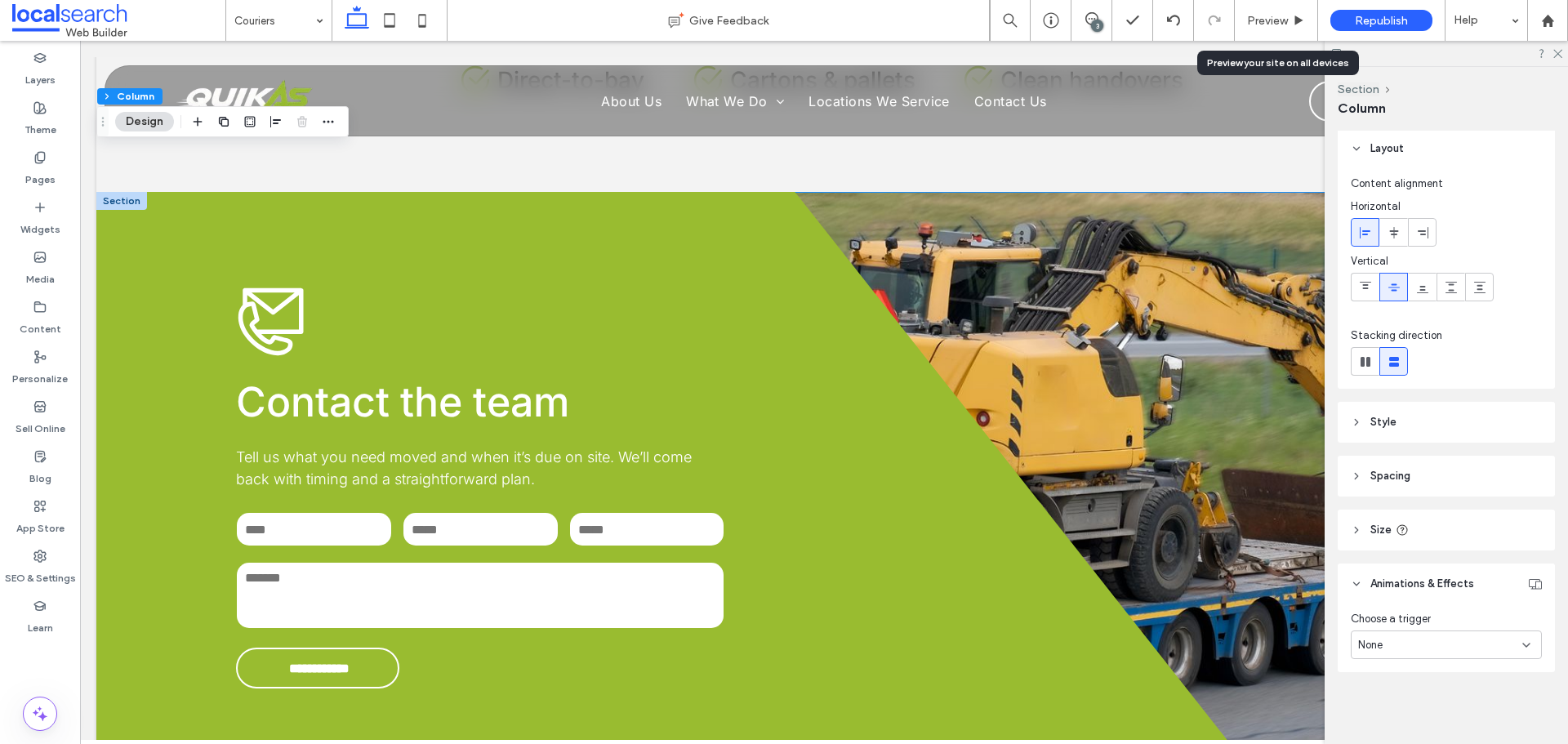
click at [1236, 466] on div "**********" at bounding box center [824, 486] width 1455 height 590
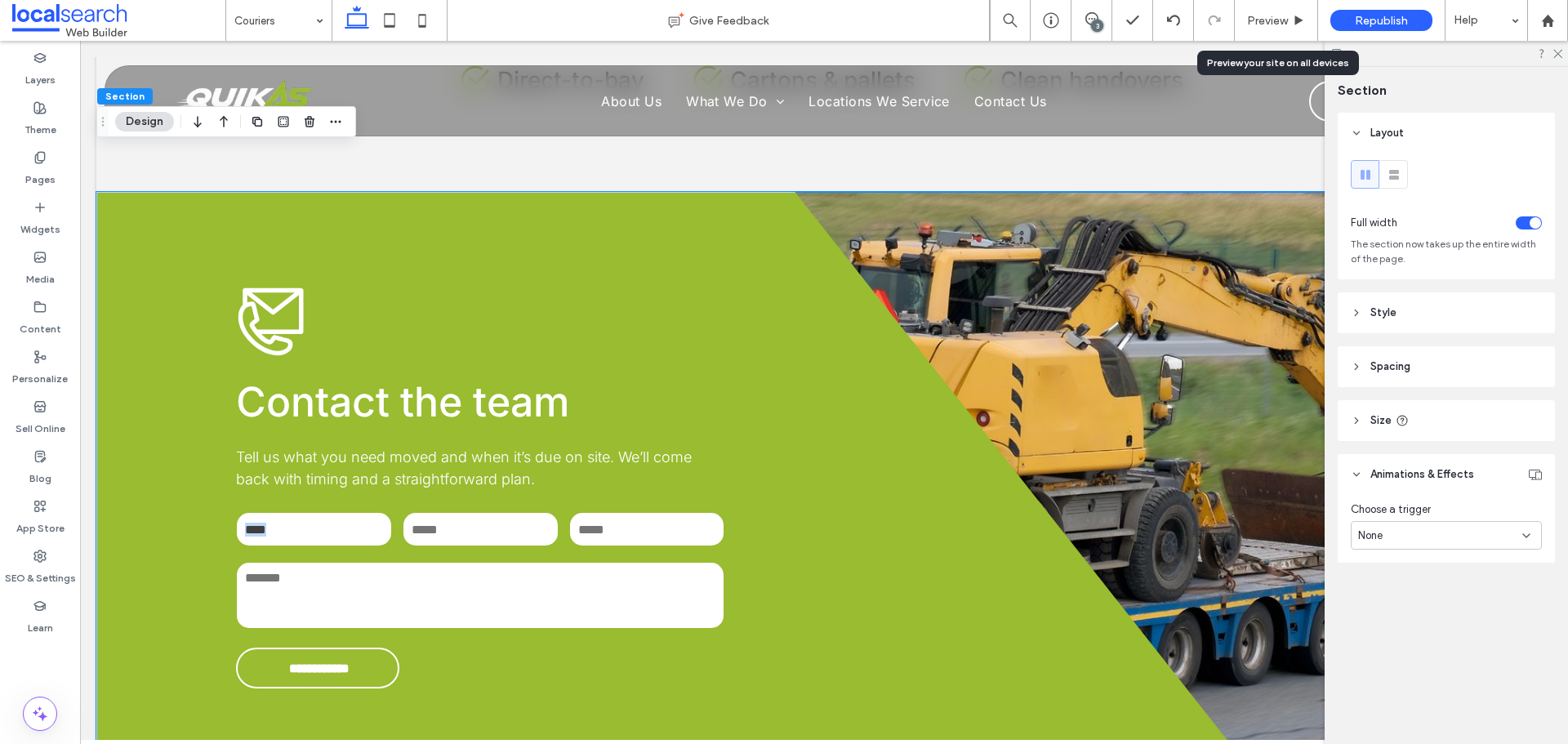
click at [1236, 466] on div "**********" at bounding box center [824, 486] width 1455 height 590
drag, startPoint x: 1467, startPoint y: 13, endPoint x: 1552, endPoint y: 53, distance: 93.9
click at [1556, 53] on icon at bounding box center [1557, 53] width 11 height 11
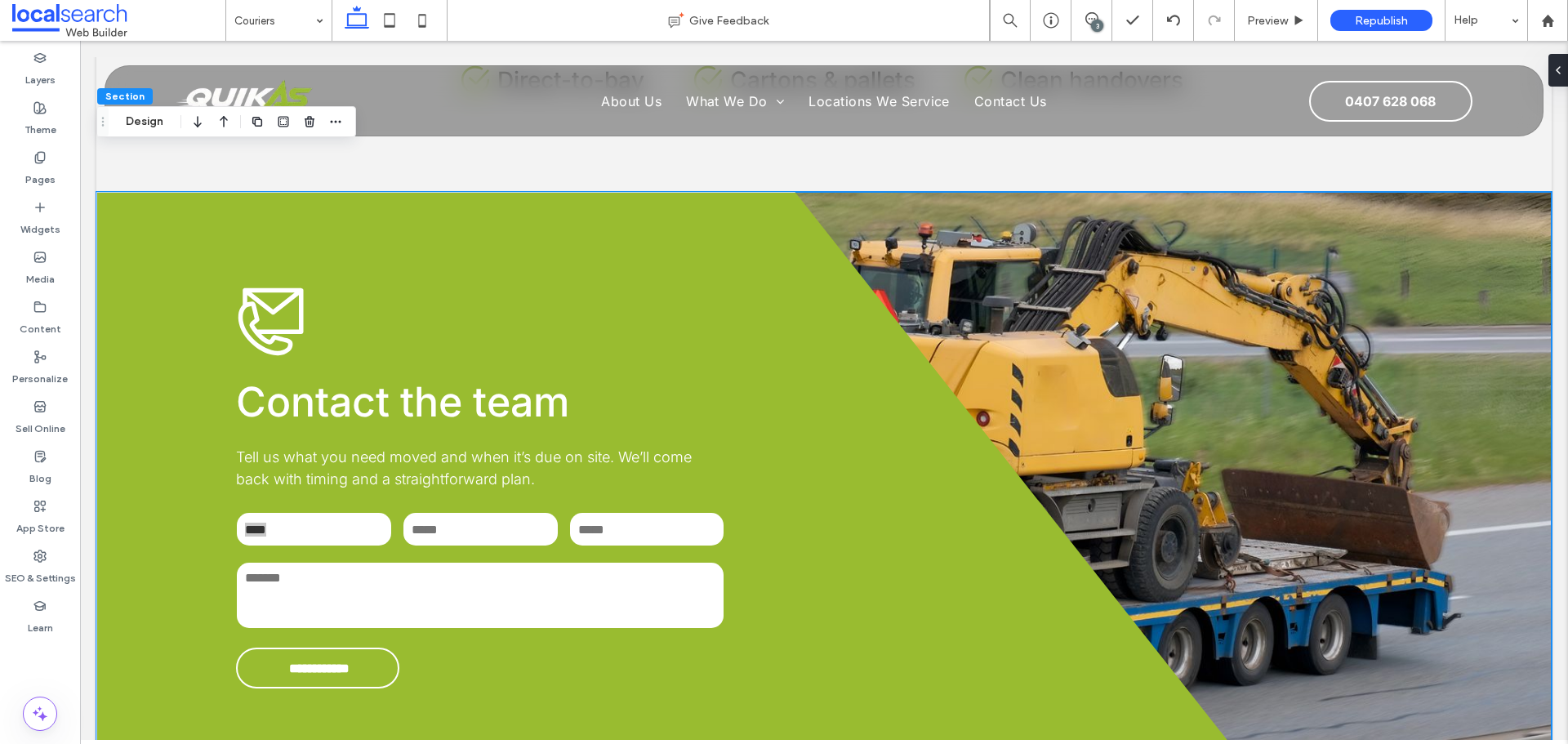
click at [1092, 23] on div "3" at bounding box center [1097, 26] width 13 height 13
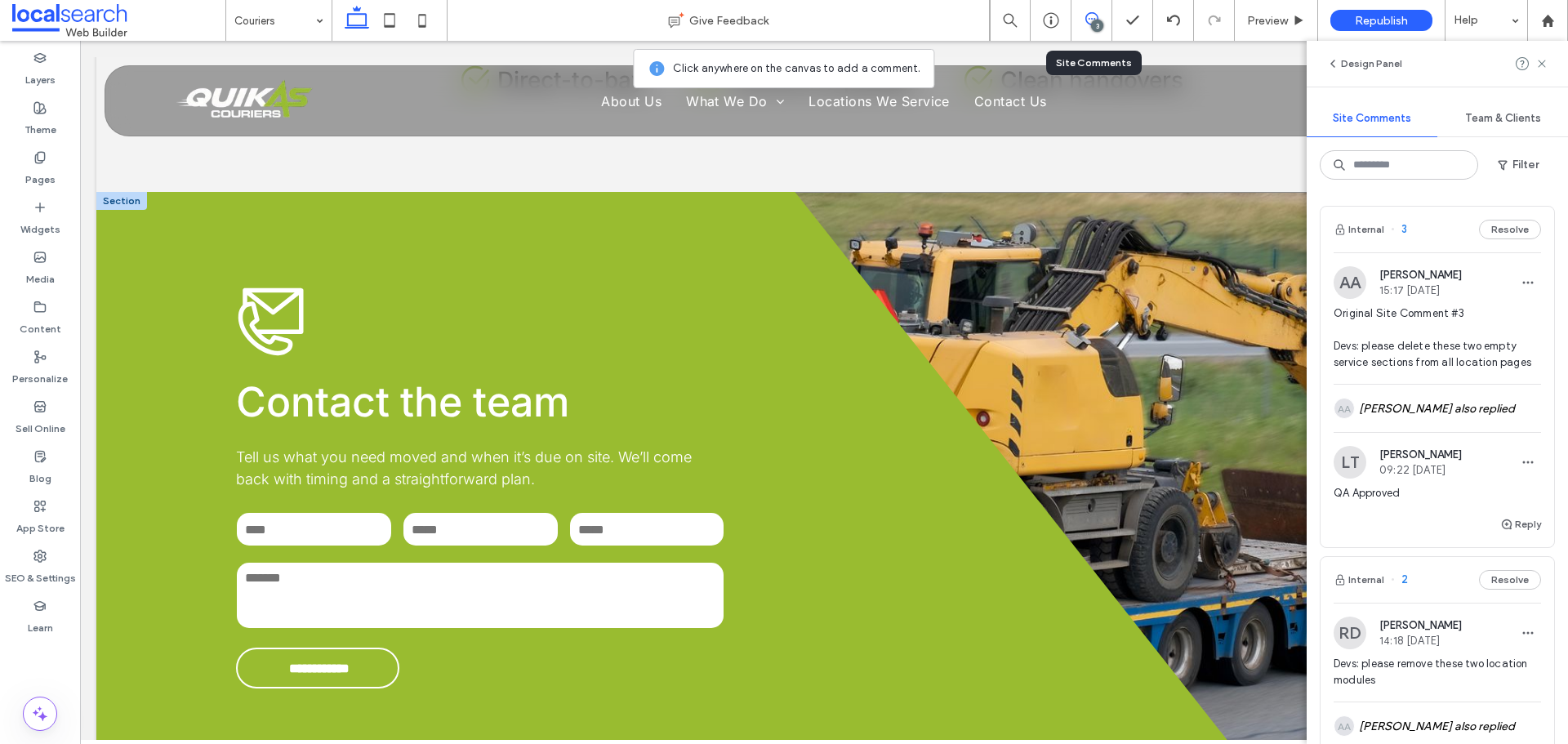
click at [1168, 241] on div "**********" at bounding box center [824, 486] width 1455 height 590
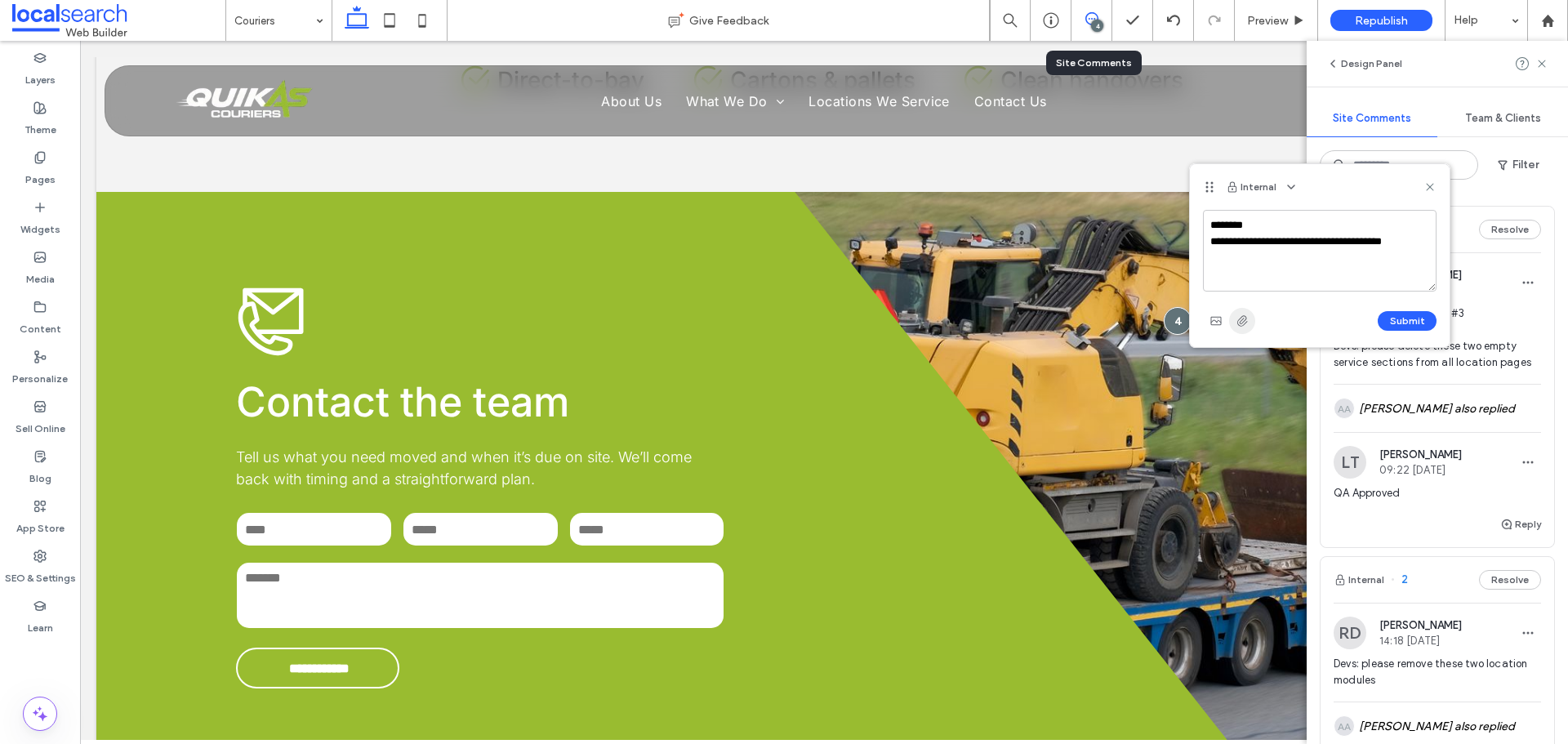
type textarea "**********"
click at [1243, 328] on span "button" at bounding box center [1241, 321] width 26 height 26
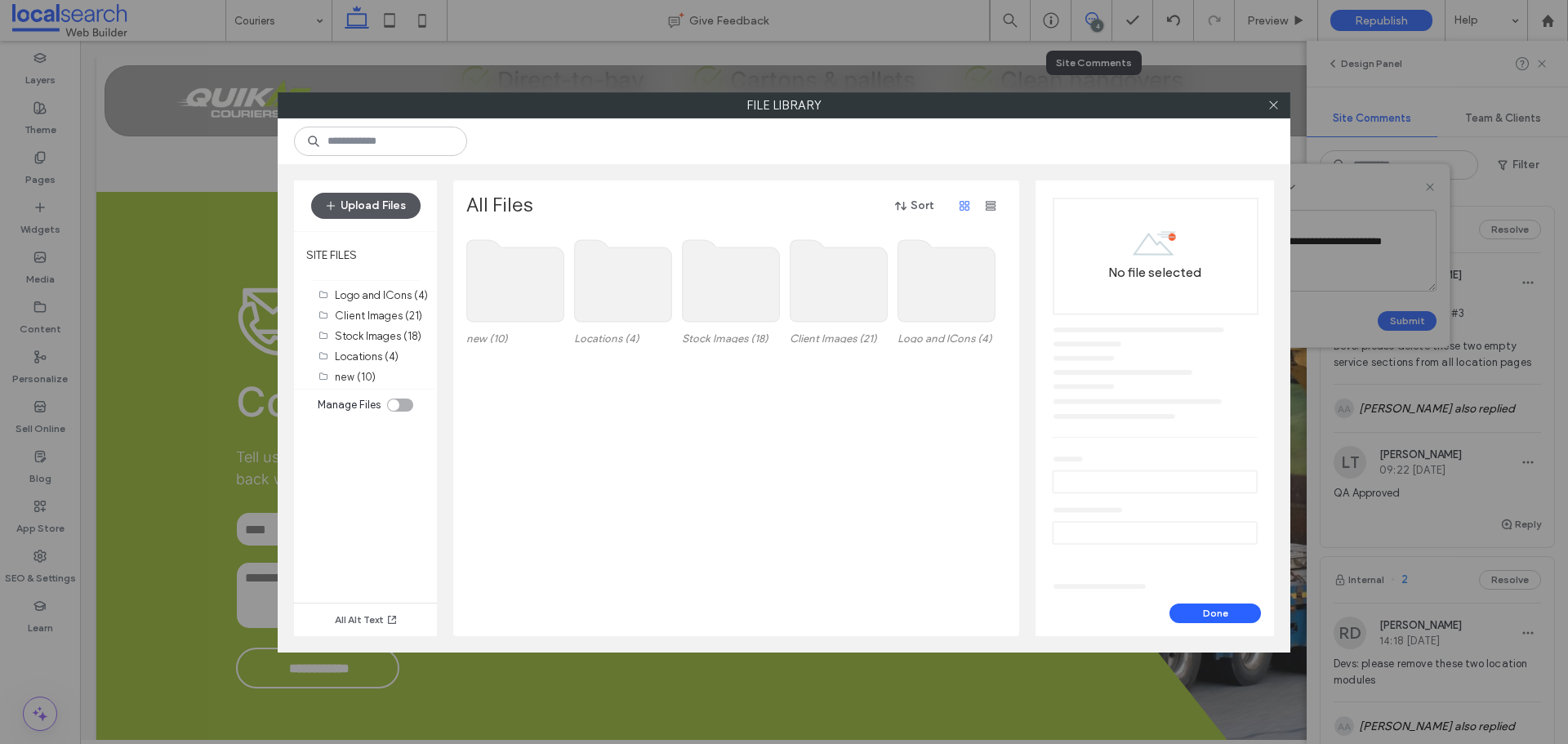
click at [367, 202] on button "Upload Files" at bounding box center [365, 205] width 109 height 26
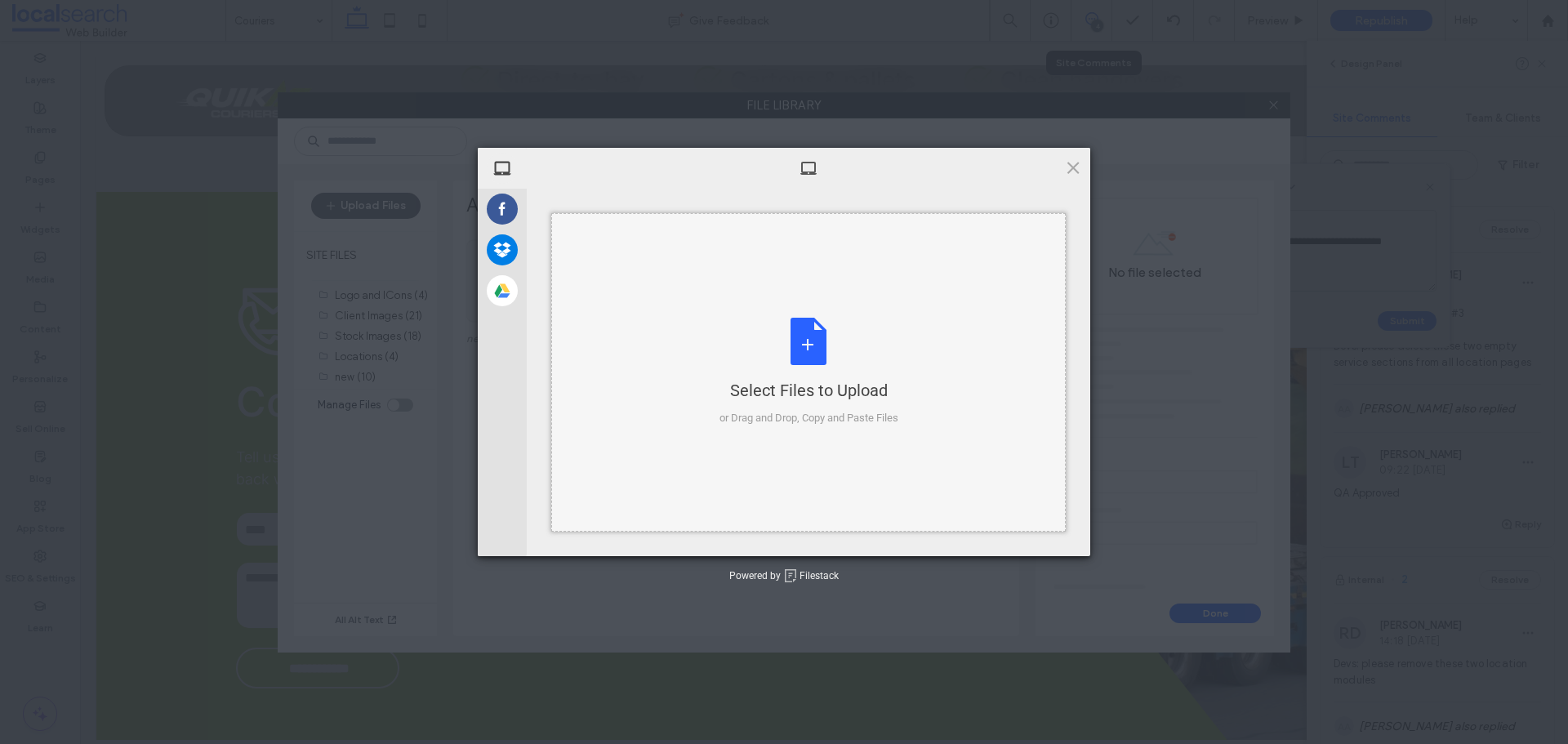
click at [827, 353] on div "Select Files to Upload or Drag and Drop, Copy and Paste Files" at bounding box center [809, 372] width 179 height 109
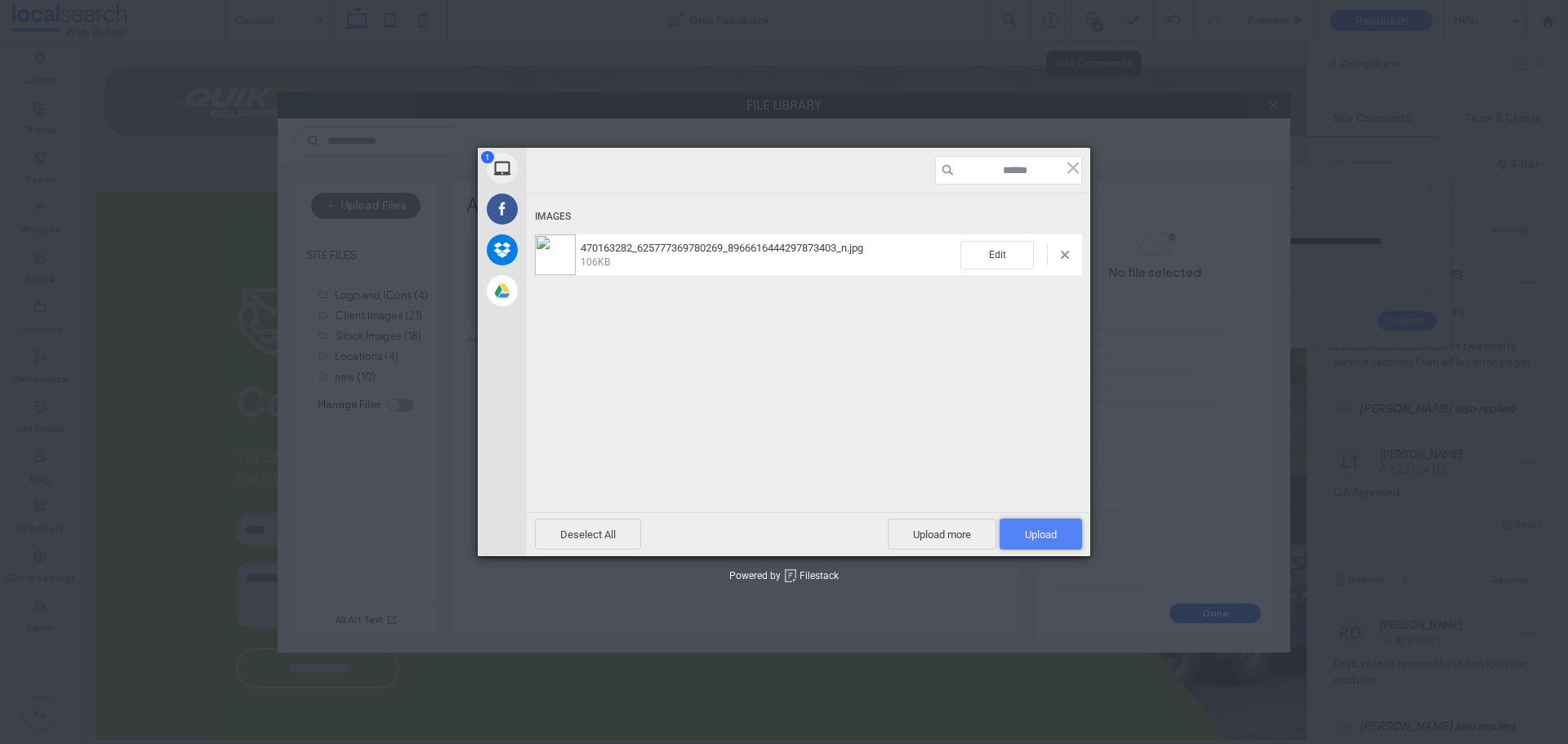
click at [1018, 531] on span "Upload 1" at bounding box center [1041, 534] width 83 height 31
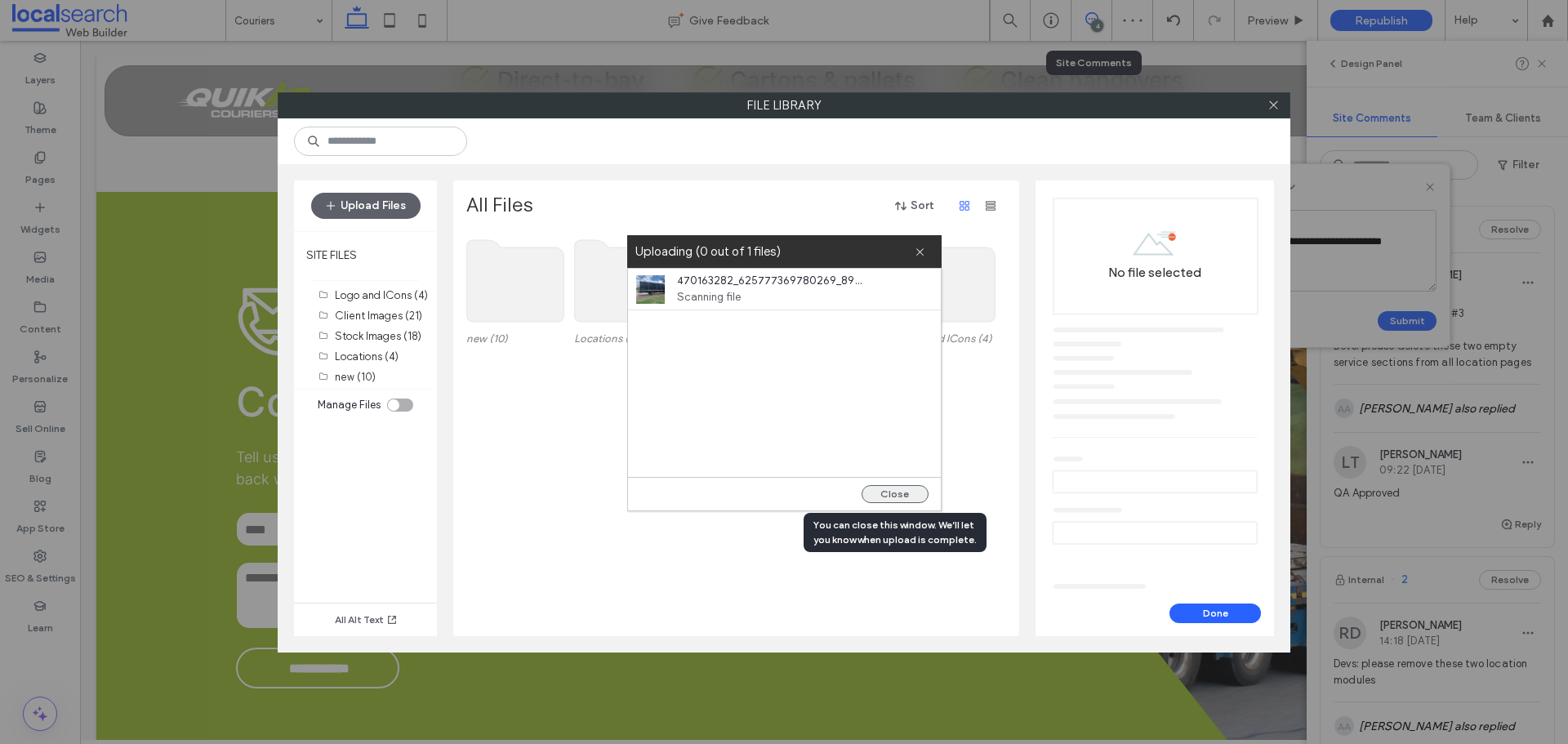
click at [882, 499] on button "Close" at bounding box center [894, 494] width 67 height 18
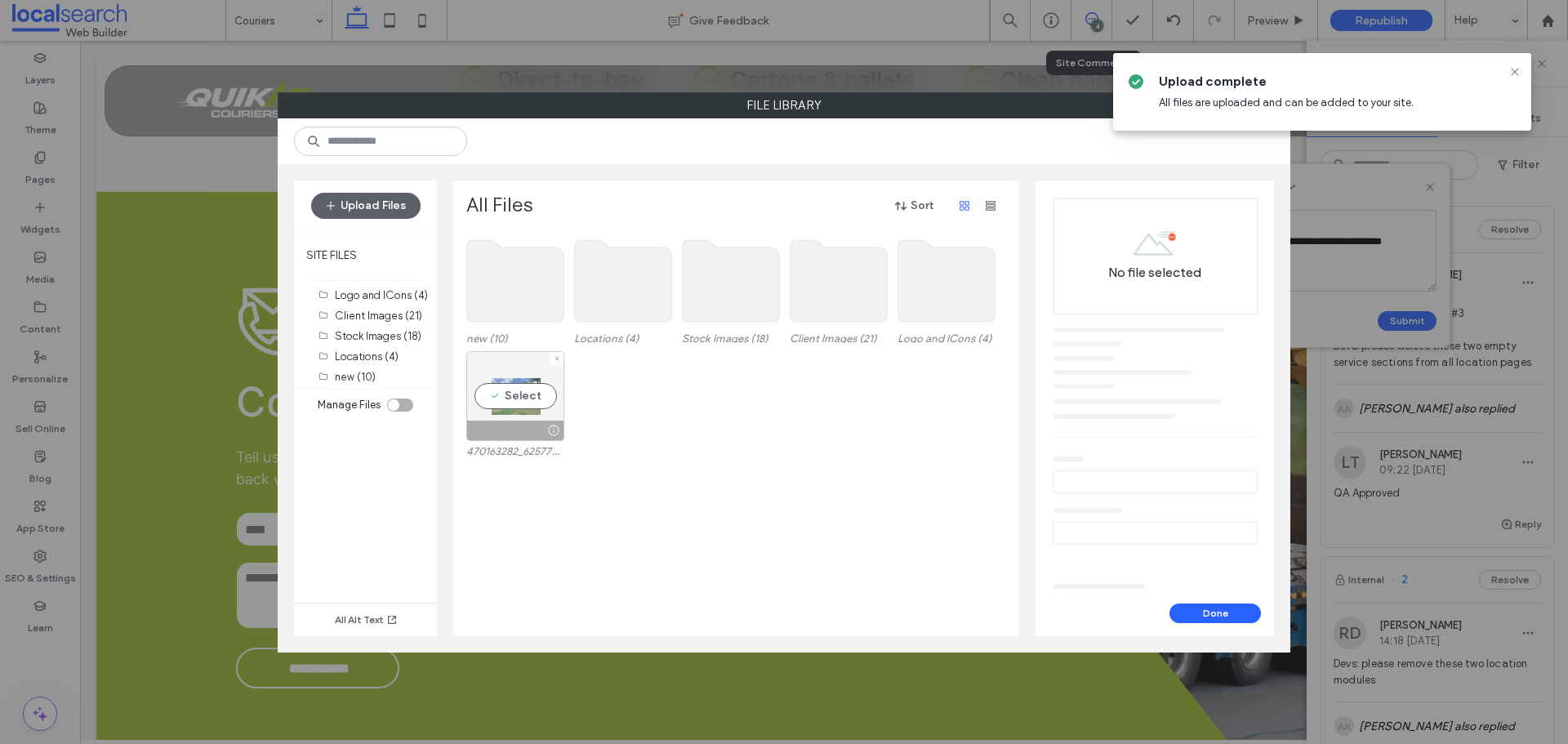
click at [543, 424] on div at bounding box center [553, 431] width 21 height 14
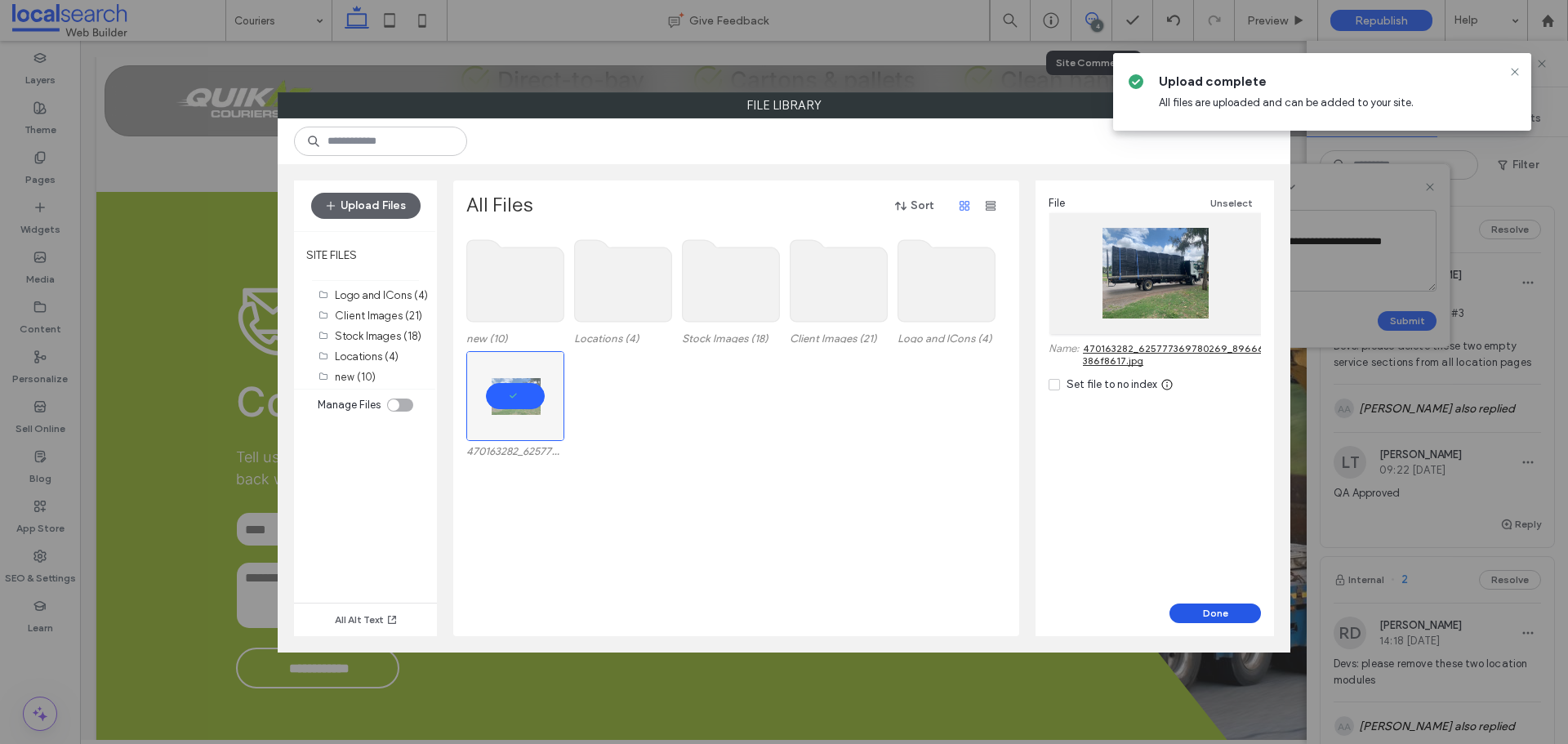
click at [1213, 607] on button "Done" at bounding box center [1215, 613] width 92 height 20
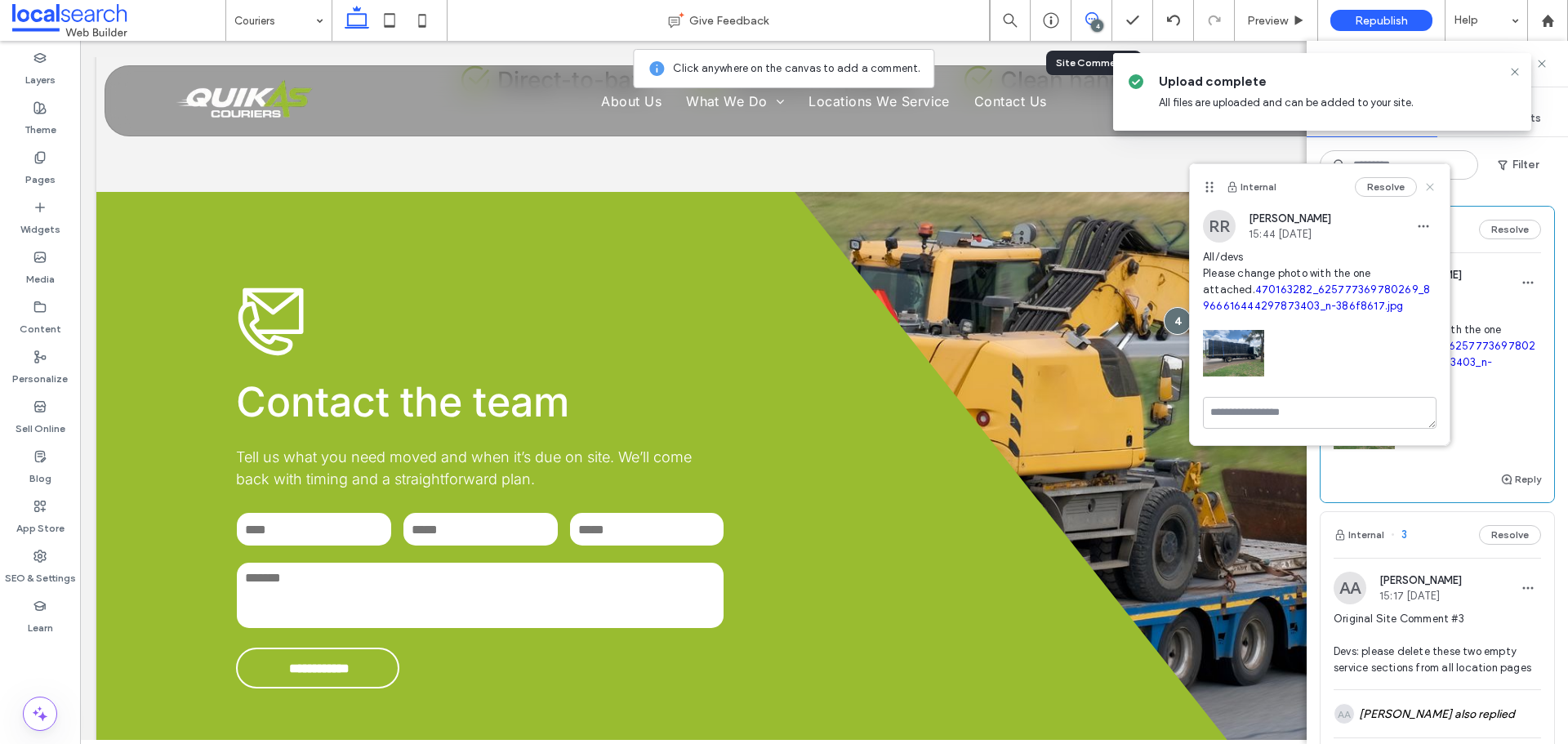
click at [1429, 187] on use at bounding box center [1429, 186] width 7 height 7
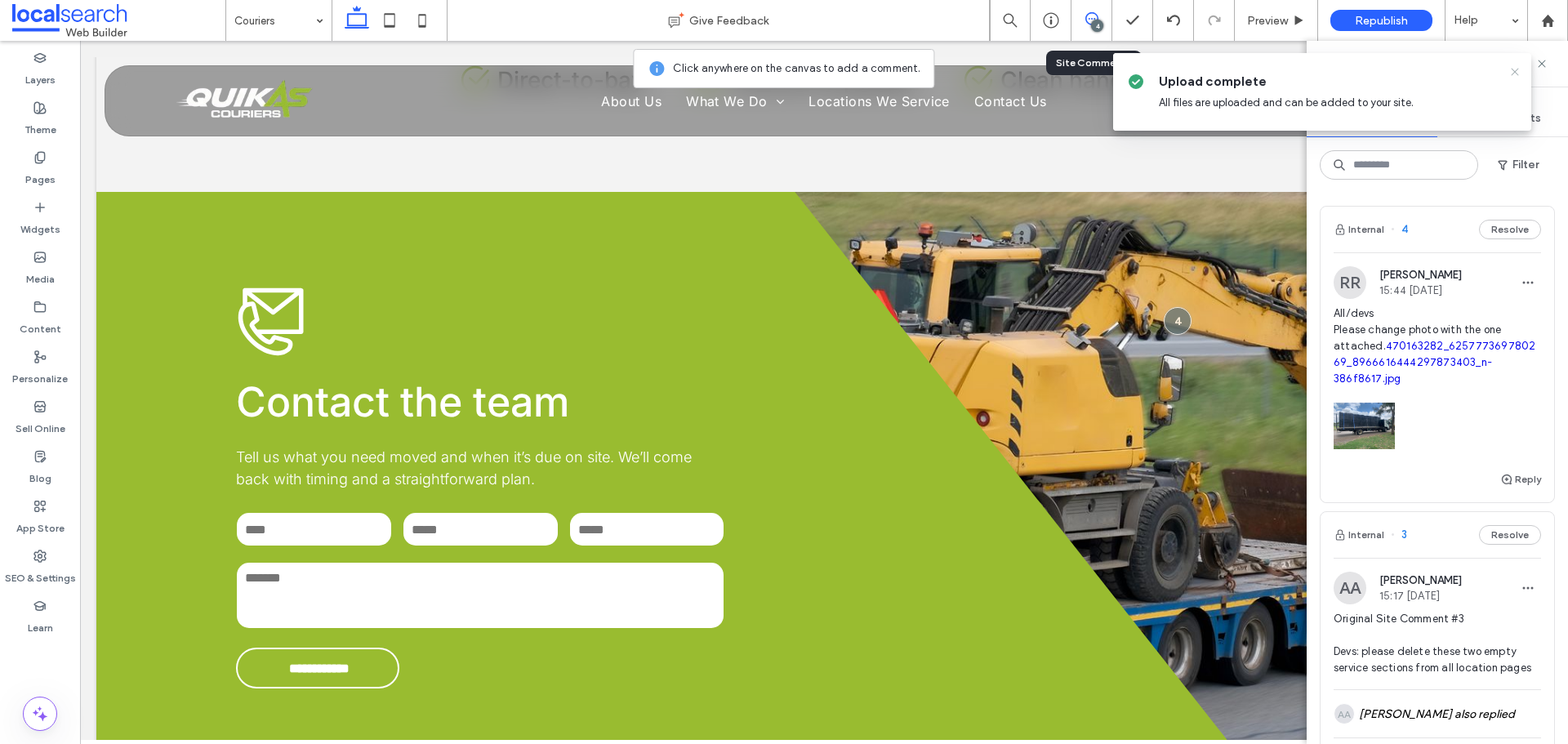
click at [1513, 72] on icon at bounding box center [1515, 72] width 14 height 14
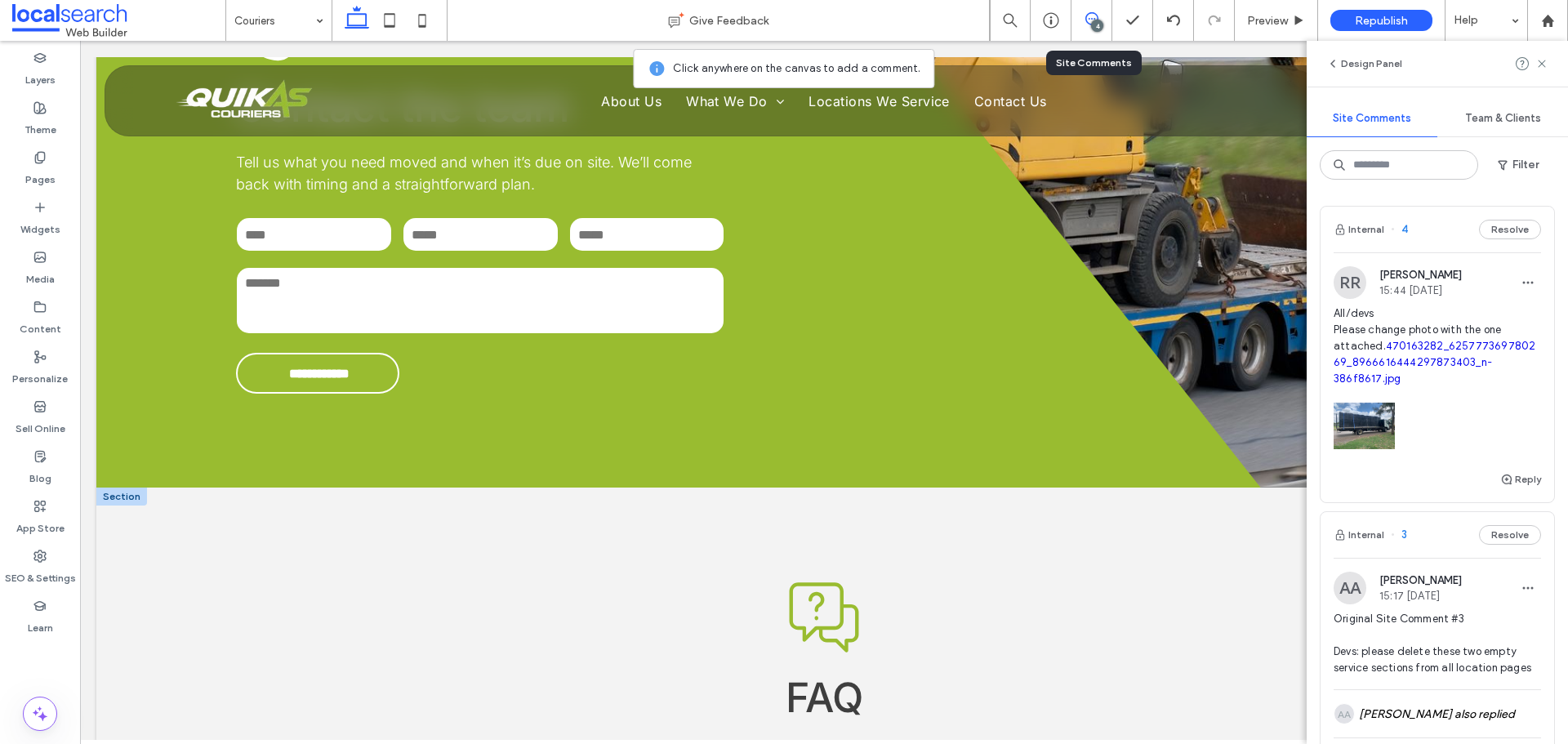
scroll to position [2428, 0]
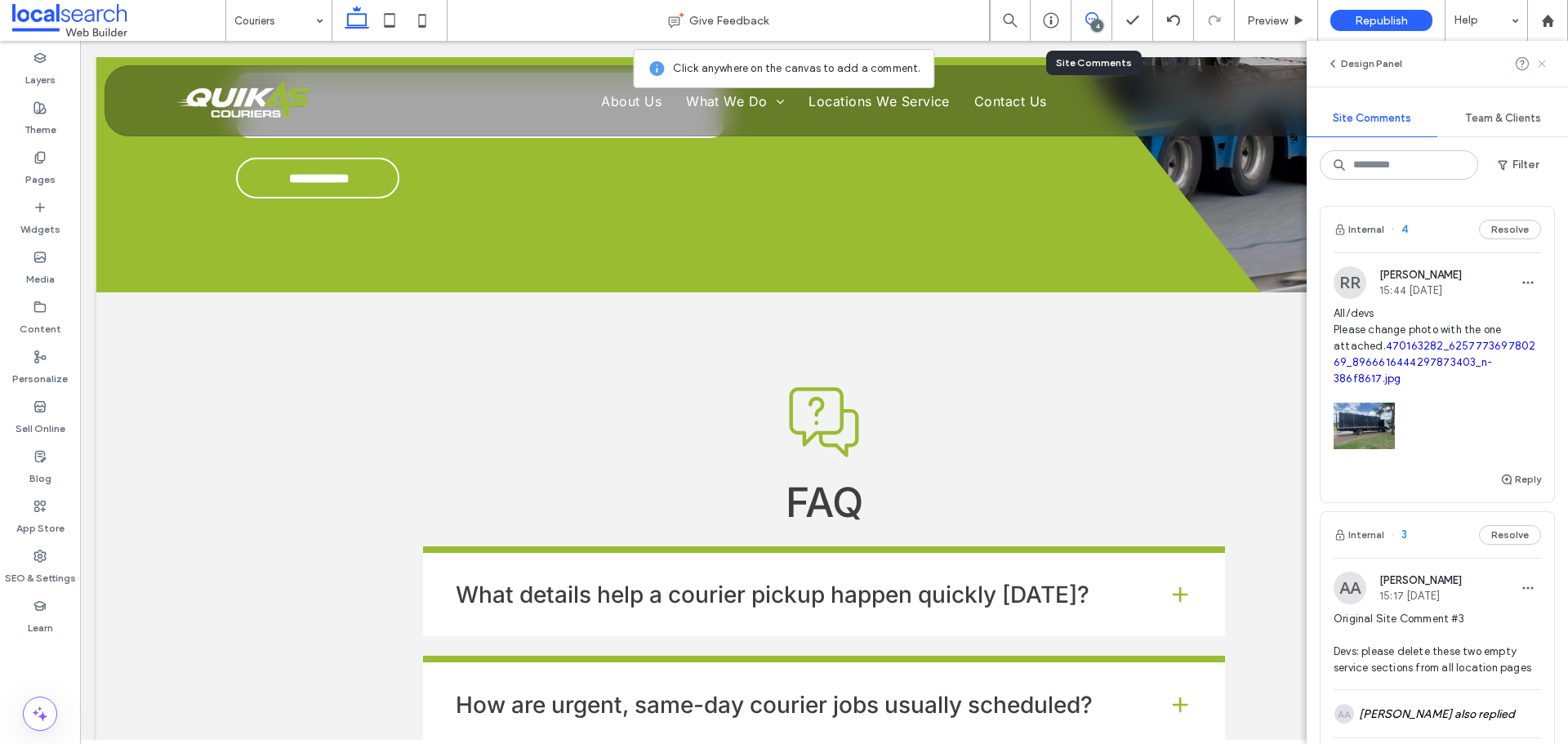
click at [1542, 66] on icon at bounding box center [1541, 63] width 14 height 14
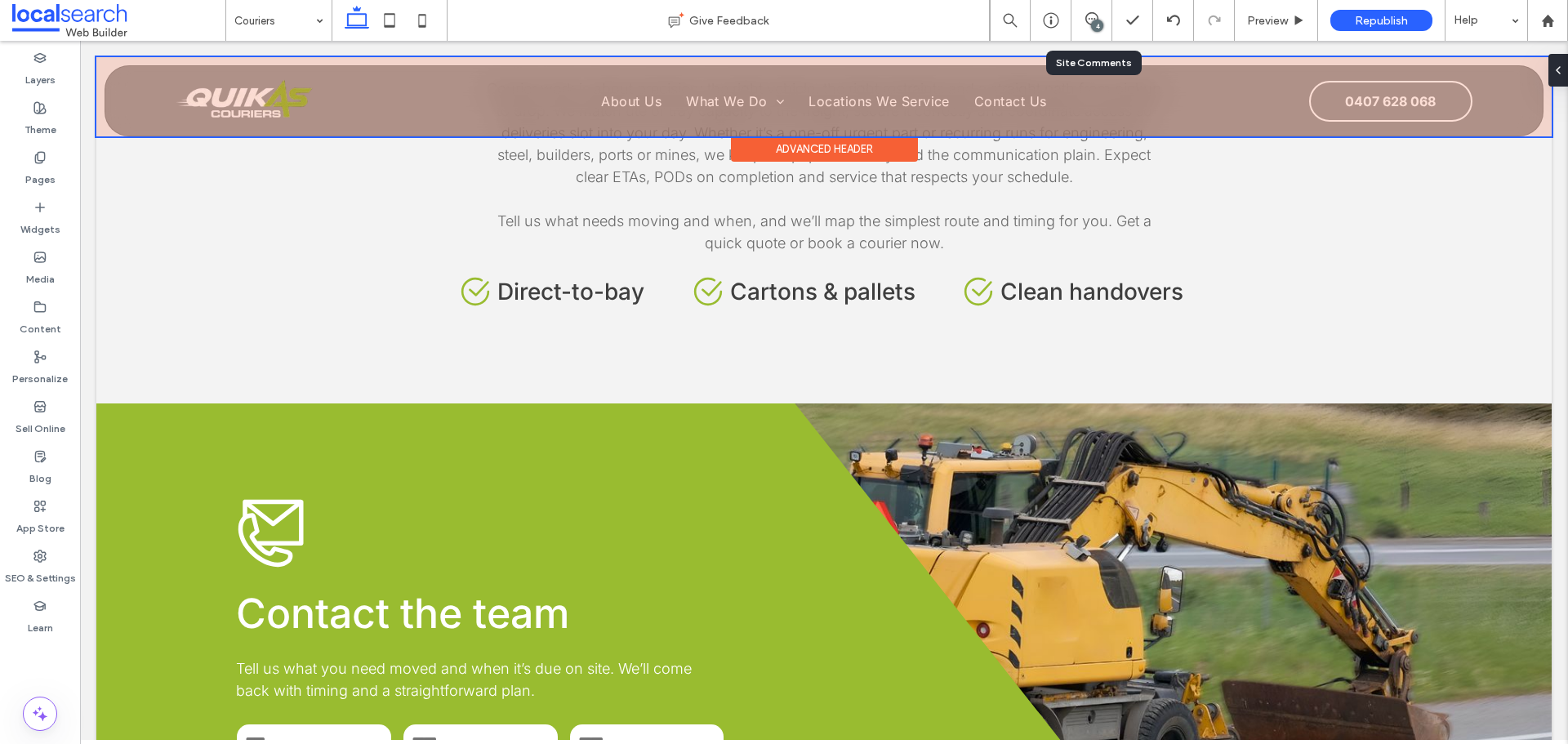
scroll to position [1592, 0]
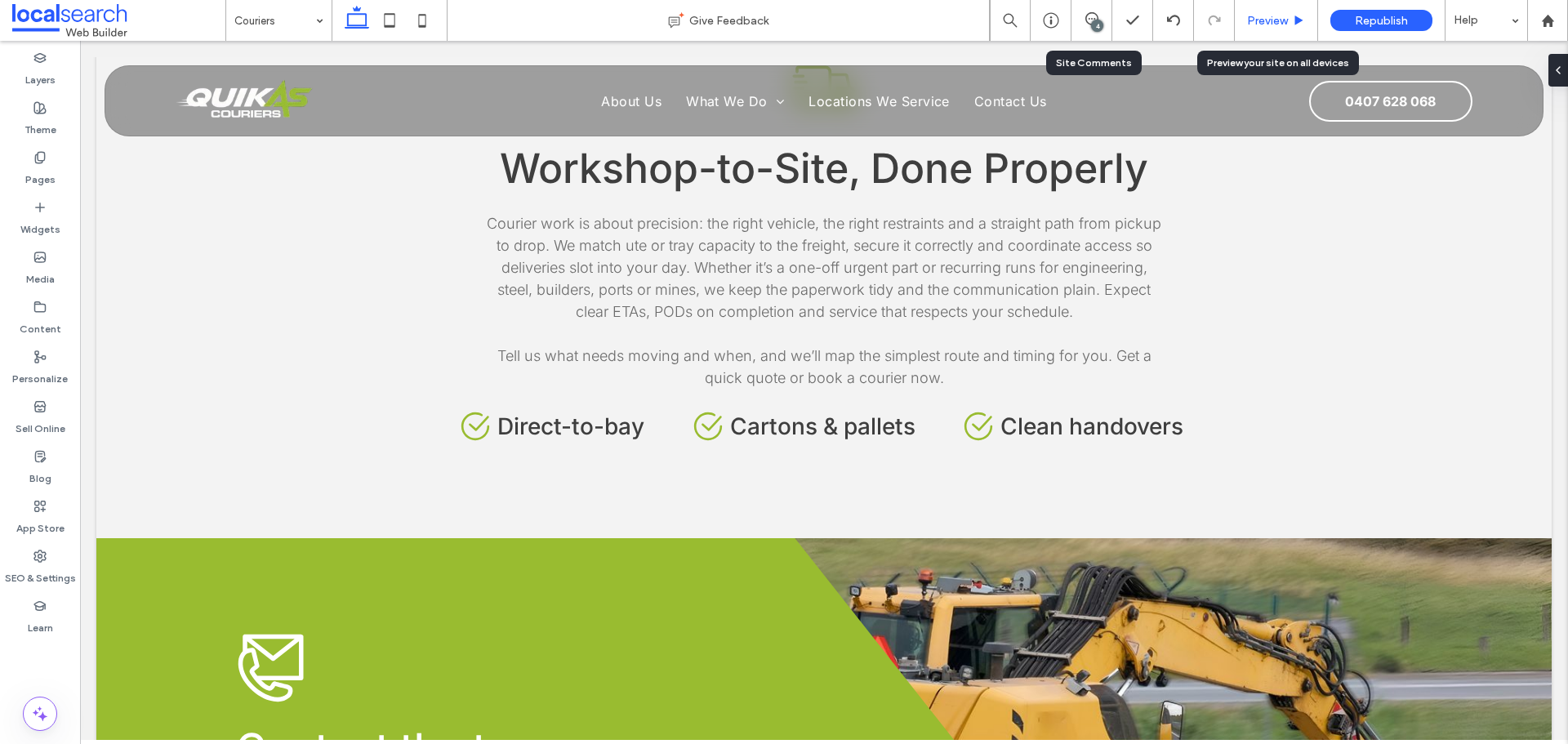
click at [1255, 22] on span "Preview" at bounding box center [1266, 20] width 41 height 14
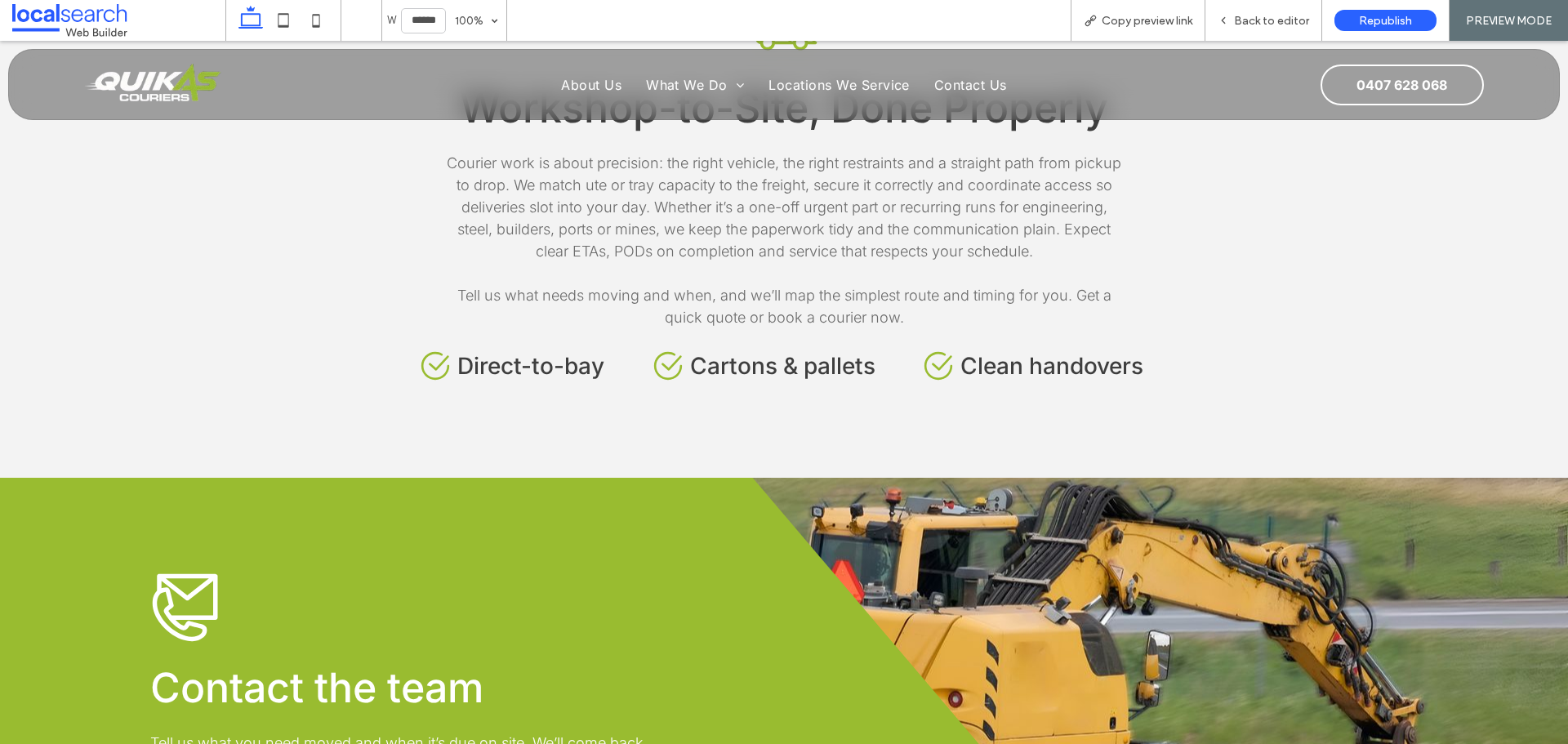
scroll to position [1532, 0]
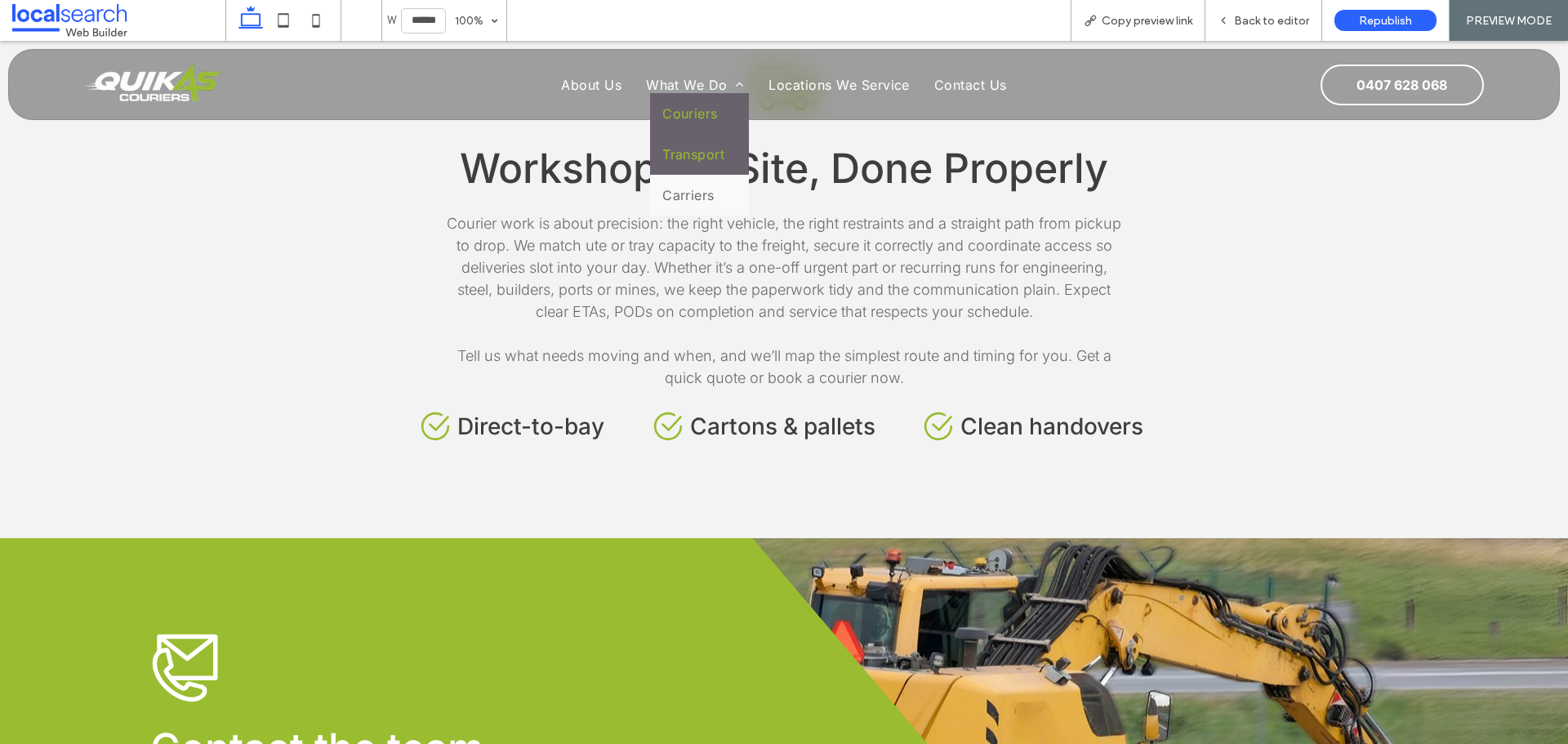
click at [679, 158] on span "Transport" at bounding box center [693, 154] width 62 height 16
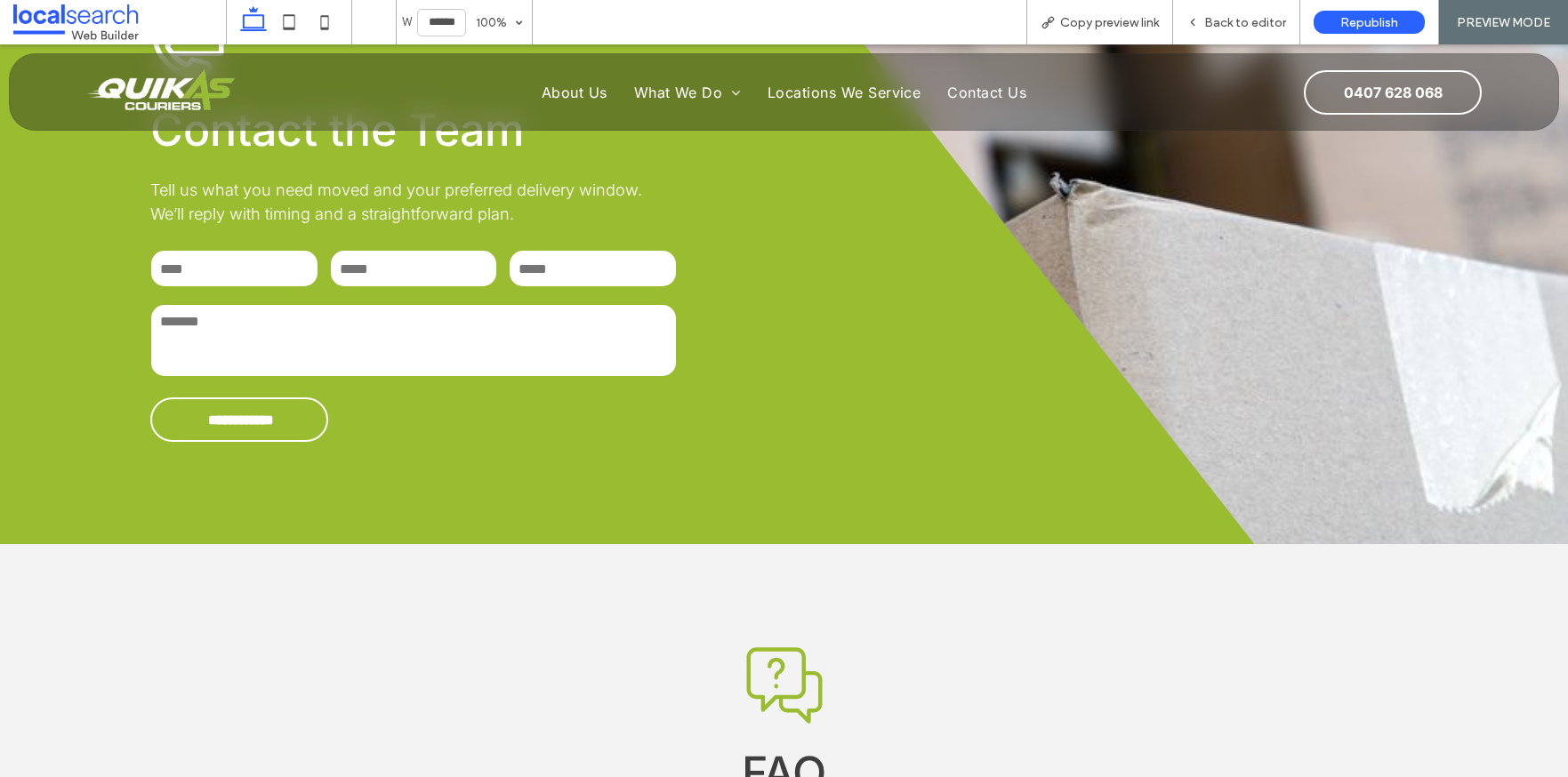
scroll to position [2312, 0]
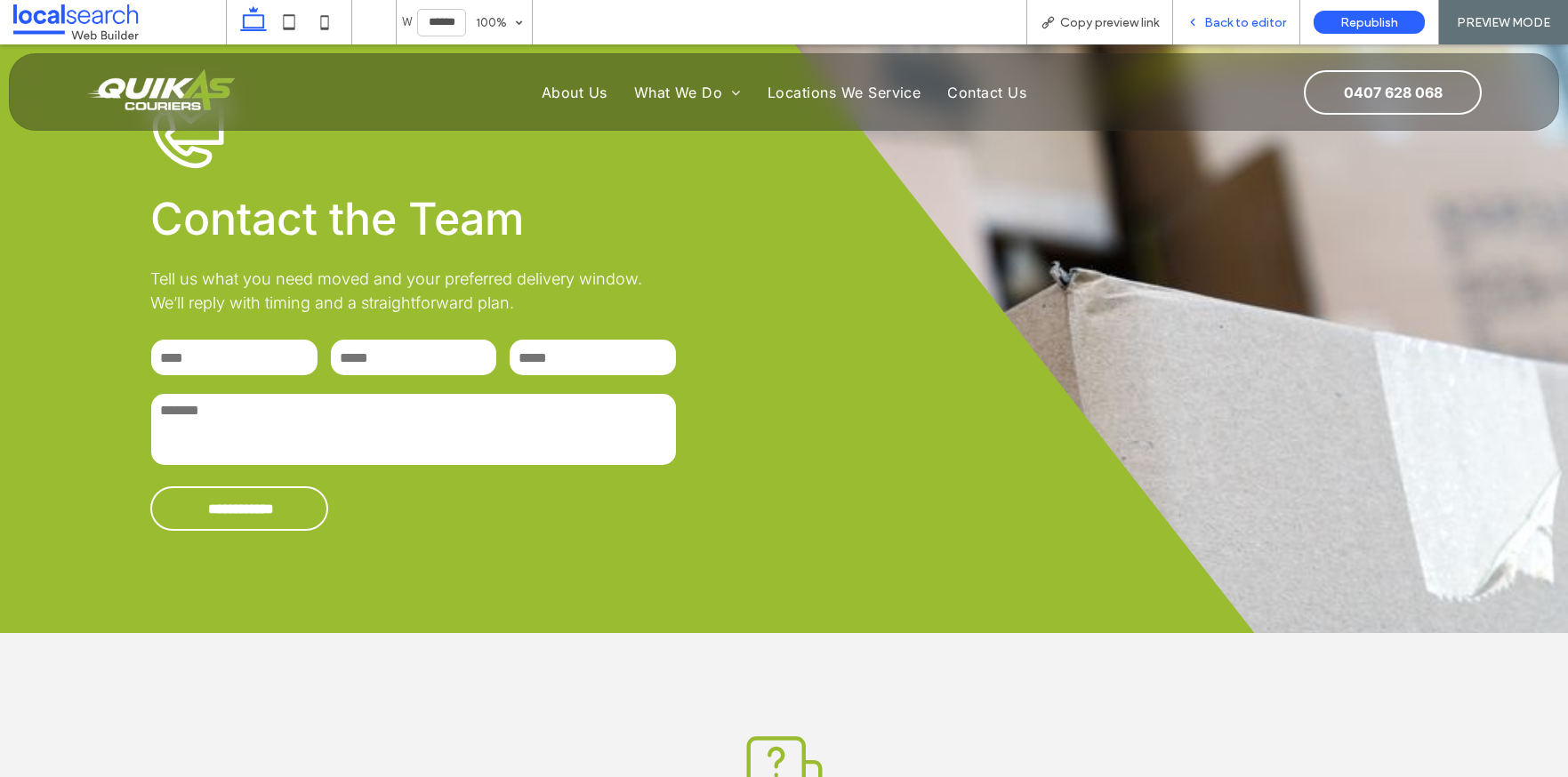
click at [1214, 27] on span "Back to editor" at bounding box center [1245, 22] width 81 height 15
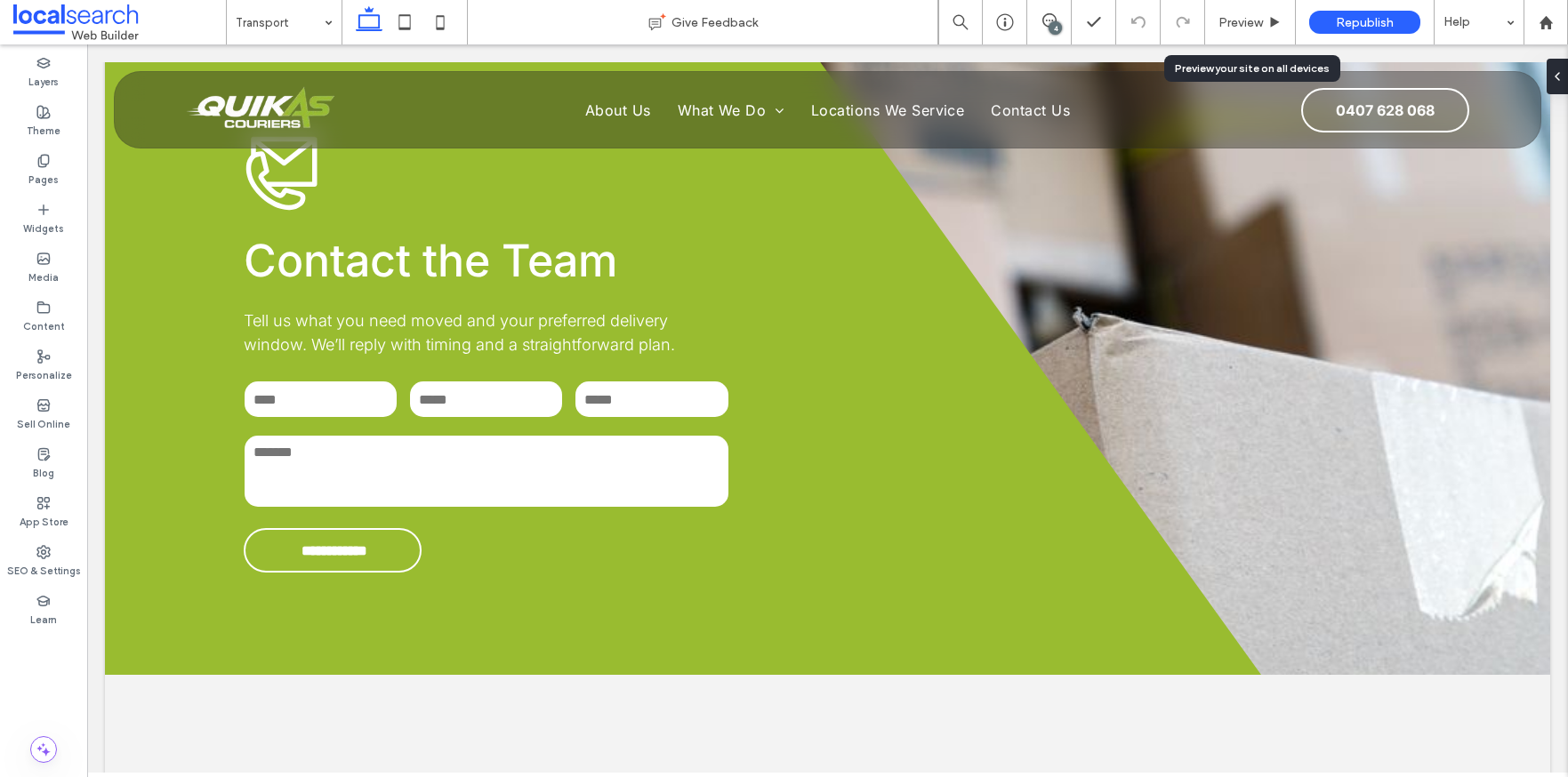
scroll to position [2378, 0]
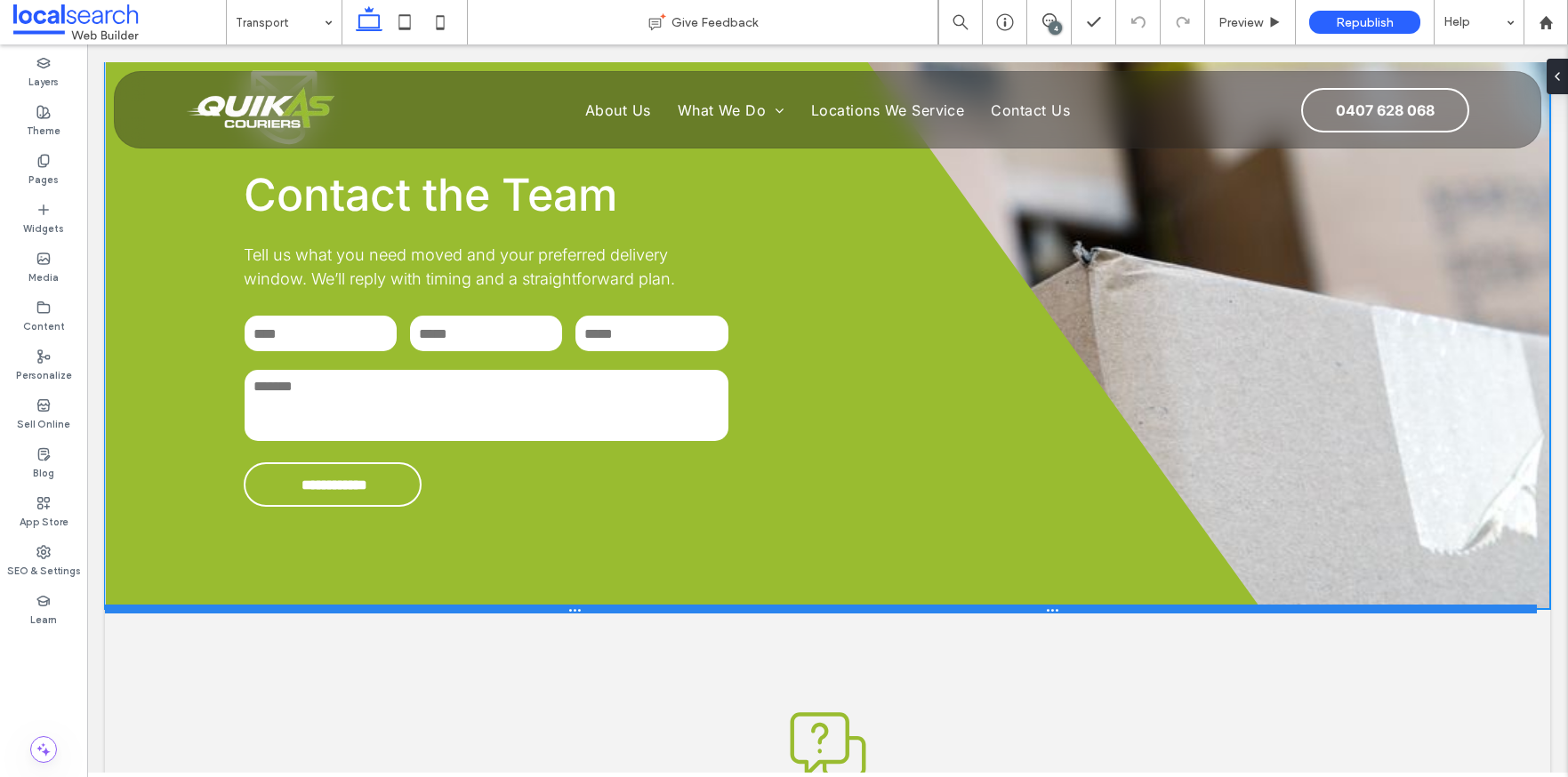
click at [1268, 604] on div at bounding box center [821, 608] width 1433 height 9
type input "***"
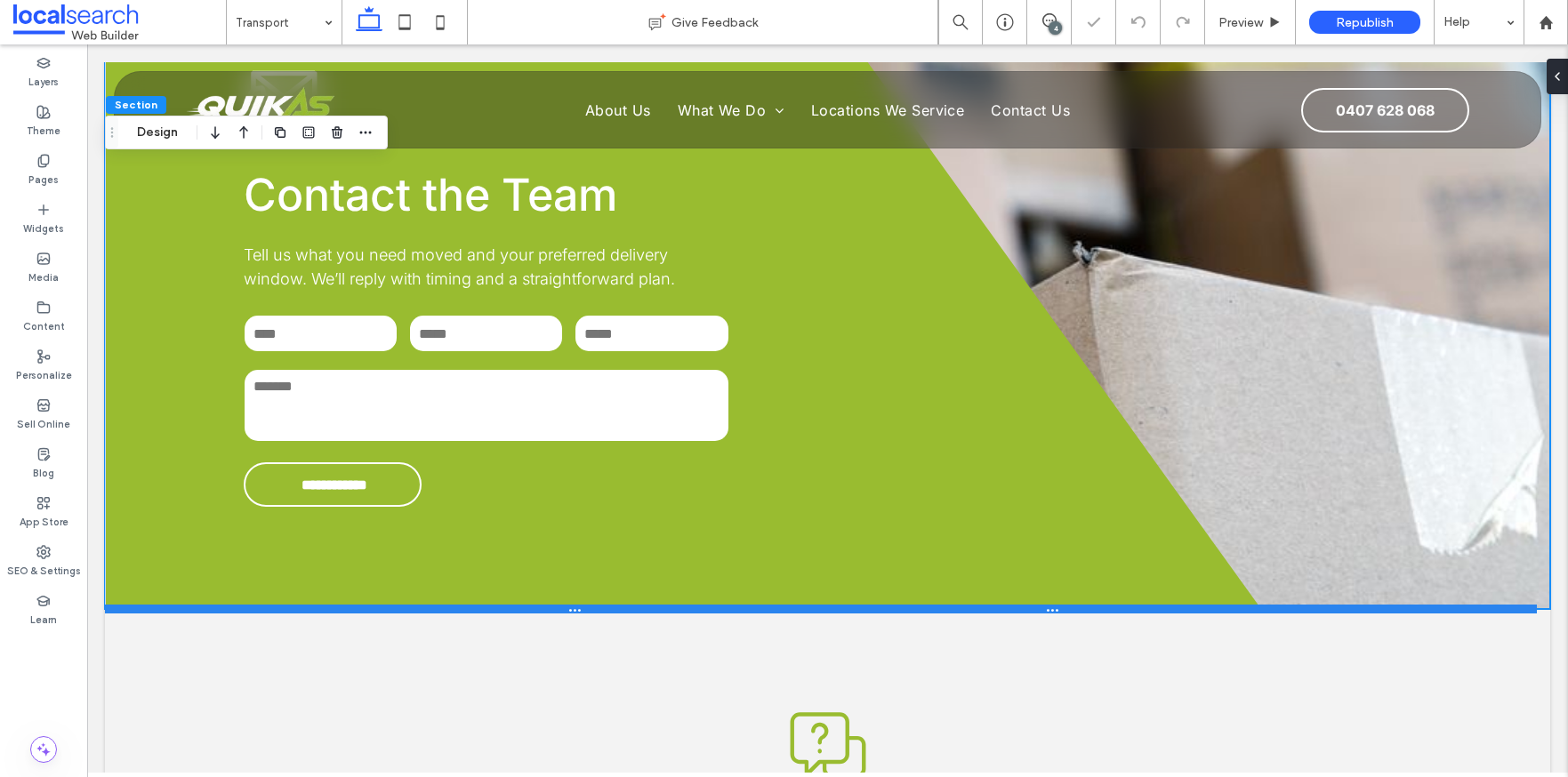
click at [1268, 604] on div at bounding box center [821, 608] width 1433 height 9
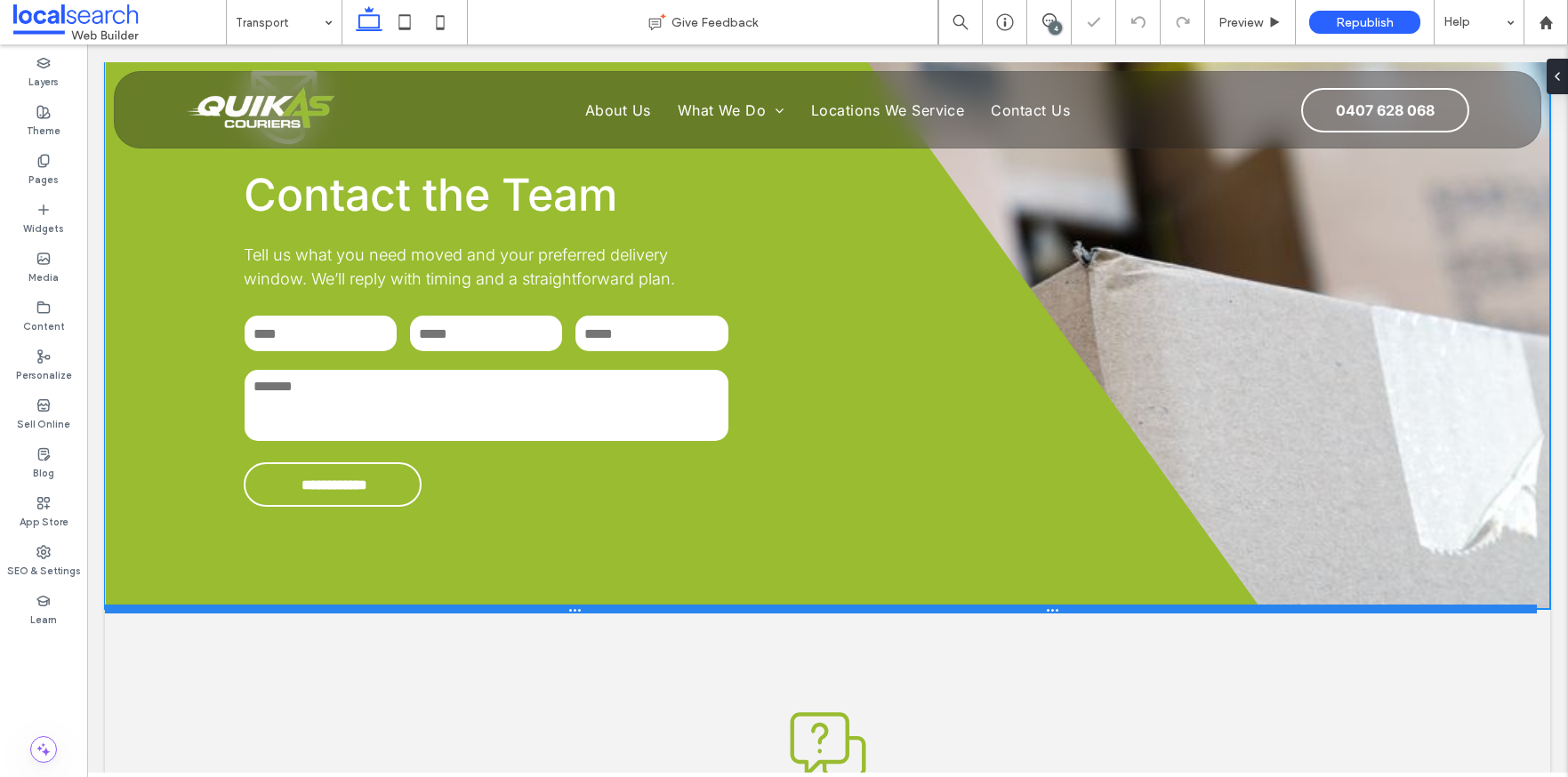
click at [1268, 604] on div at bounding box center [821, 608] width 1433 height 9
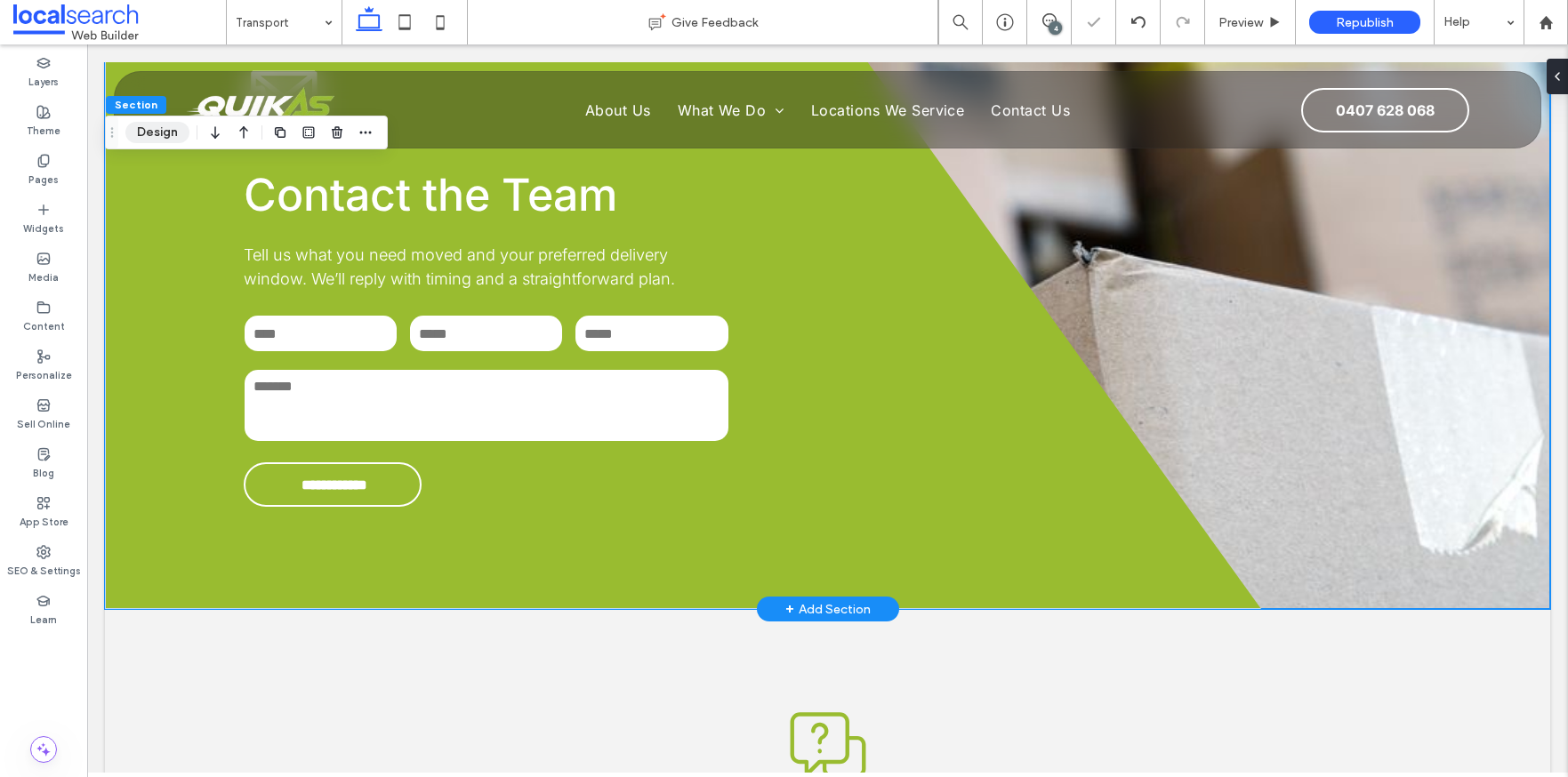
click at [138, 138] on button "Design" at bounding box center [157, 132] width 64 height 22
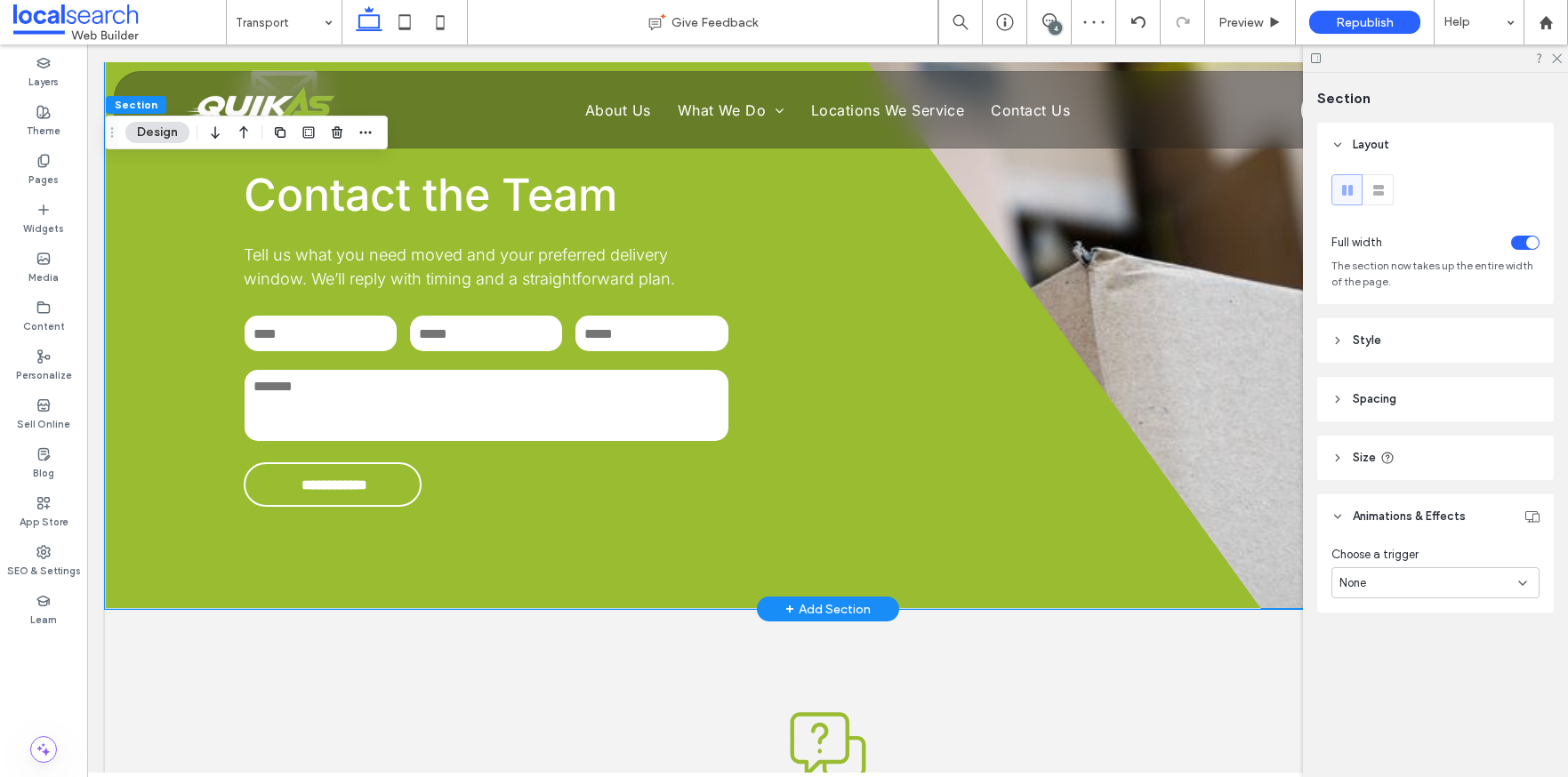
click at [1181, 230] on div "**********" at bounding box center [827, 287] width 1445 height 643
click at [1043, 260] on div "**********" at bounding box center [683, 287] width 1157 height 643
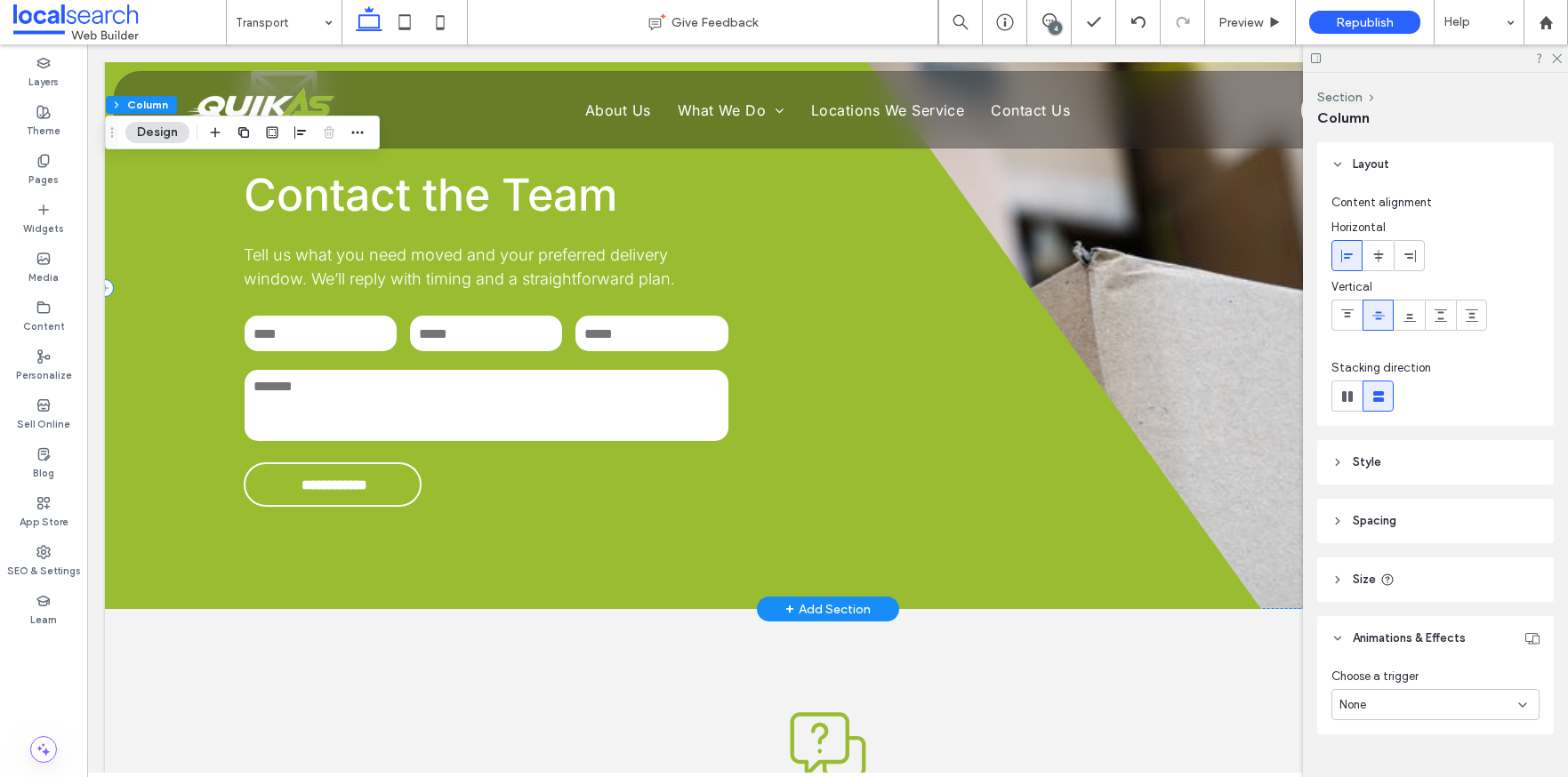
click at [1031, 272] on div "**********" at bounding box center [683, 287] width 1157 height 643
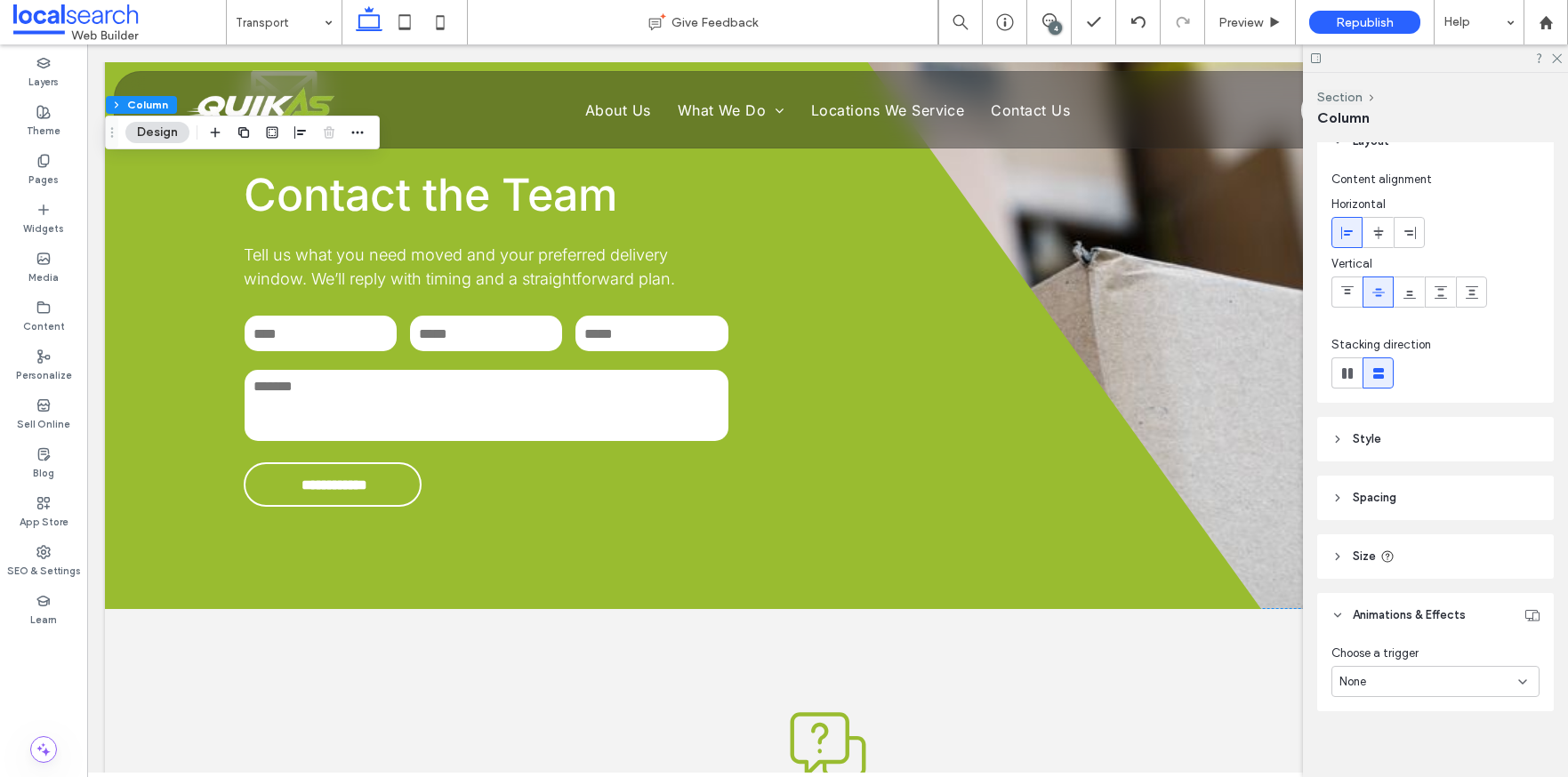
scroll to position [35, 0]
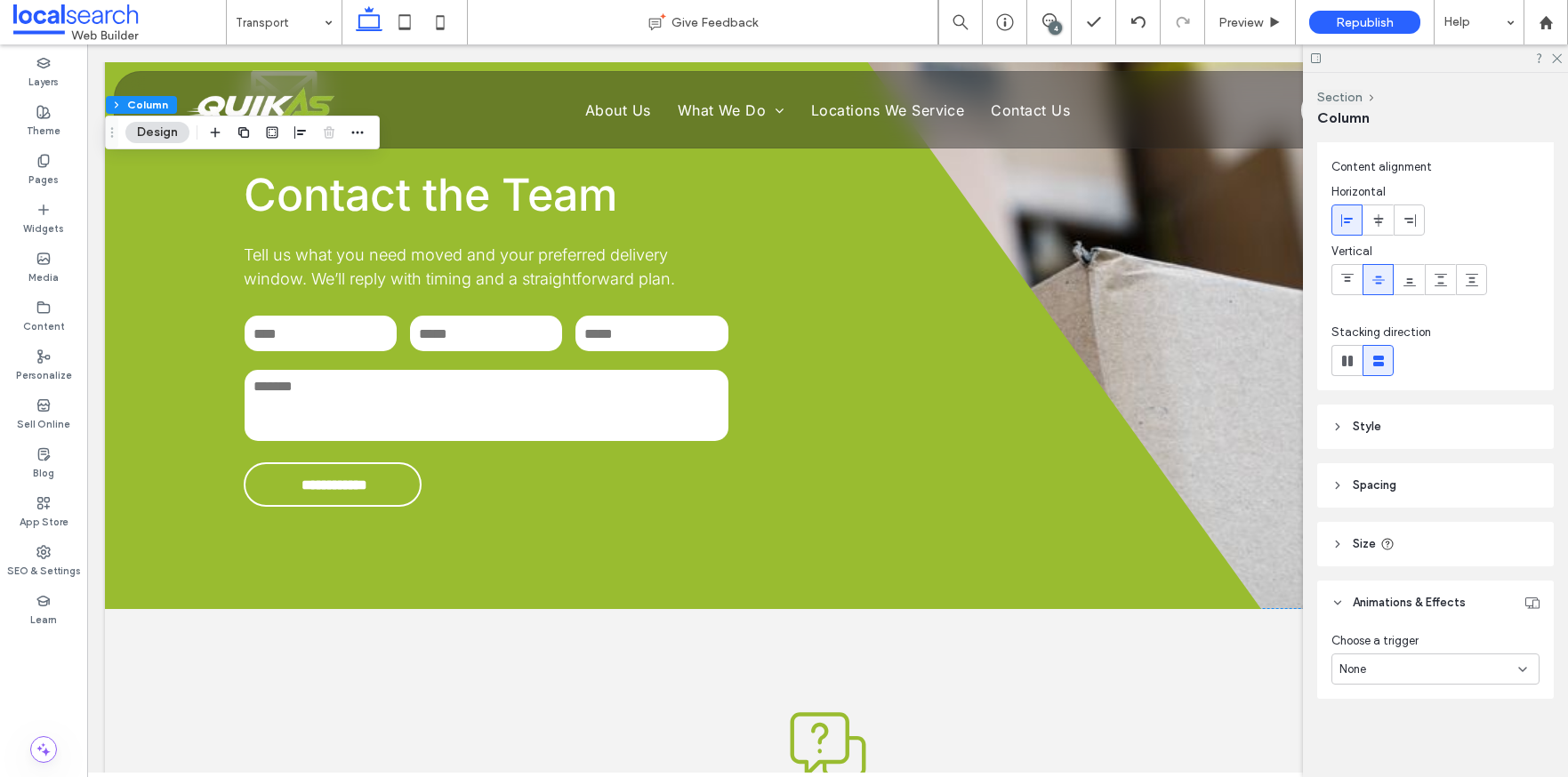
click at [1548, 59] on div at bounding box center [1436, 58] width 265 height 27
click at [1557, 59] on use at bounding box center [1557, 59] width 10 height 10
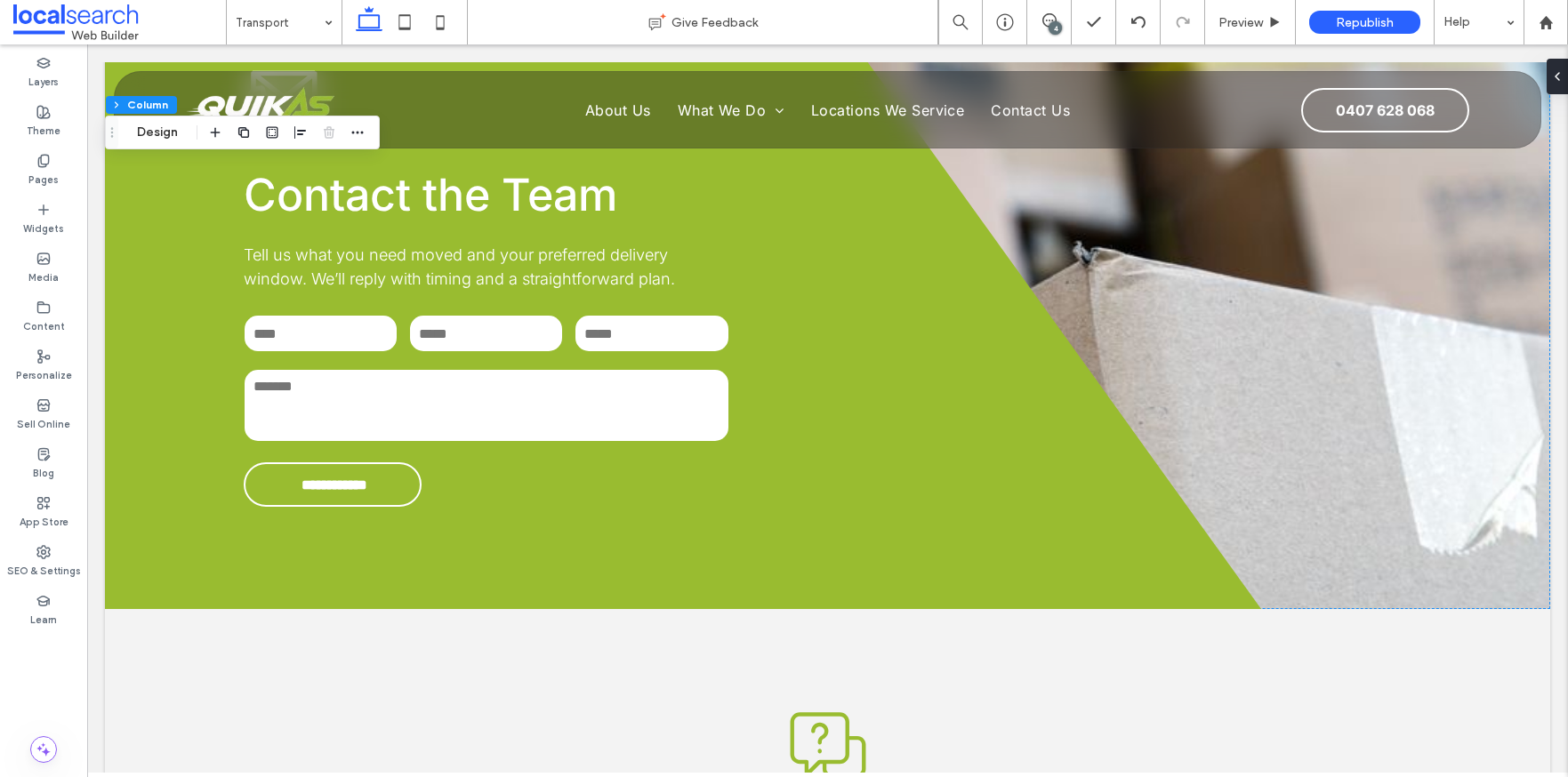
click at [1053, 25] on div "4" at bounding box center [1056, 28] width 14 height 14
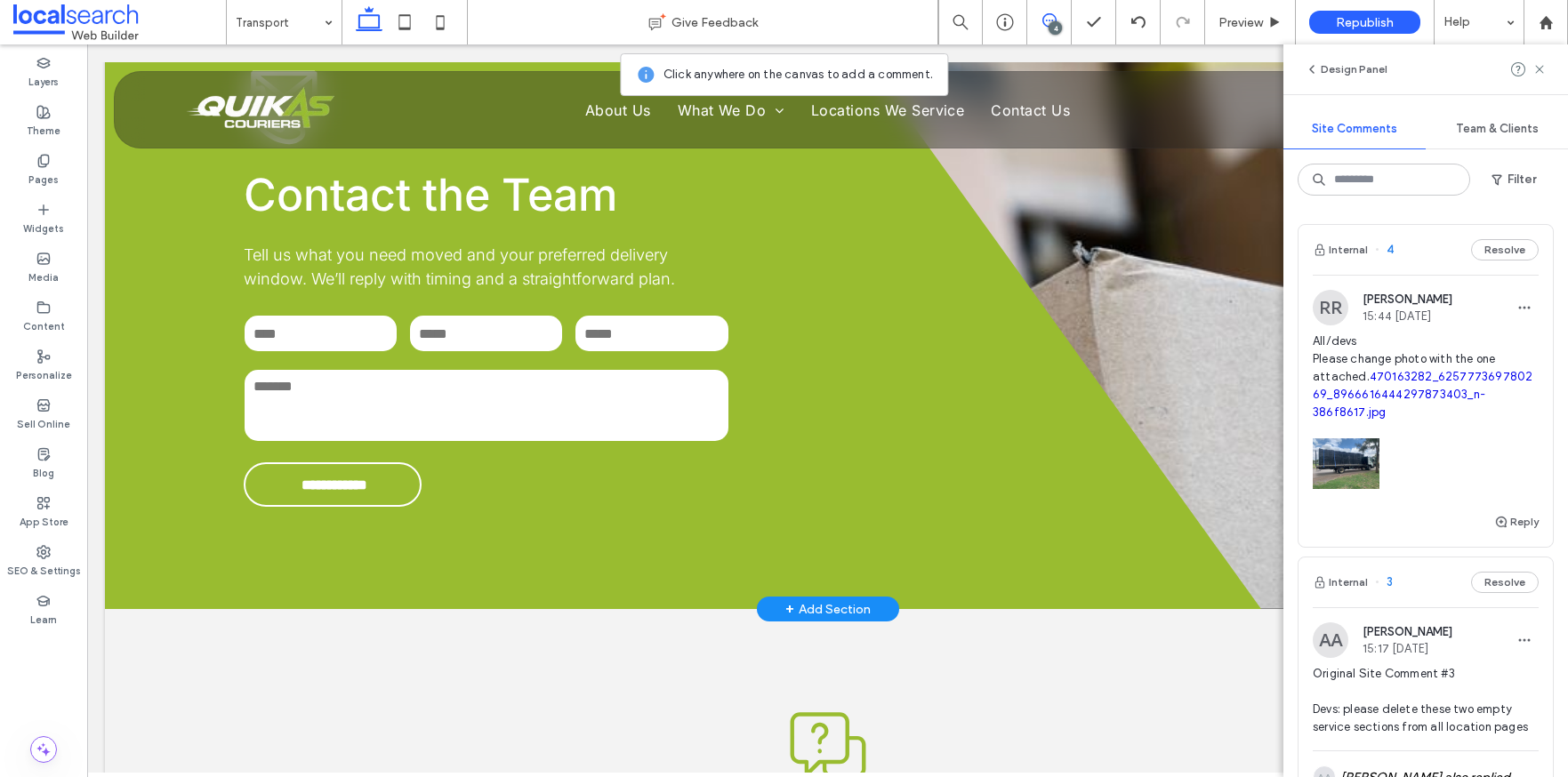
click at [1163, 236] on div "**********" at bounding box center [827, 287] width 1445 height 643
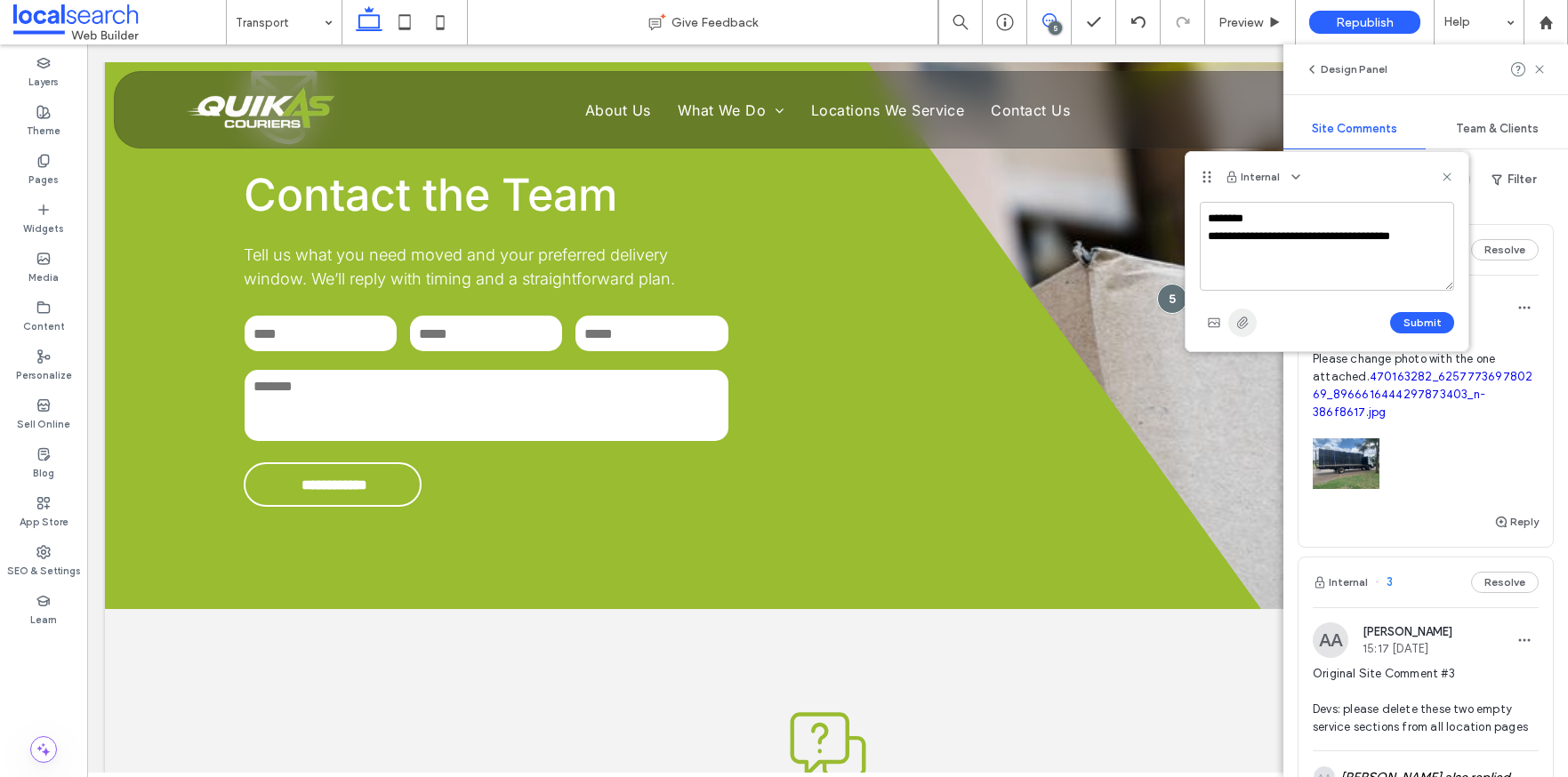
type textarea "**********"
click at [1245, 322] on use "button" at bounding box center [1243, 323] width 12 height 12
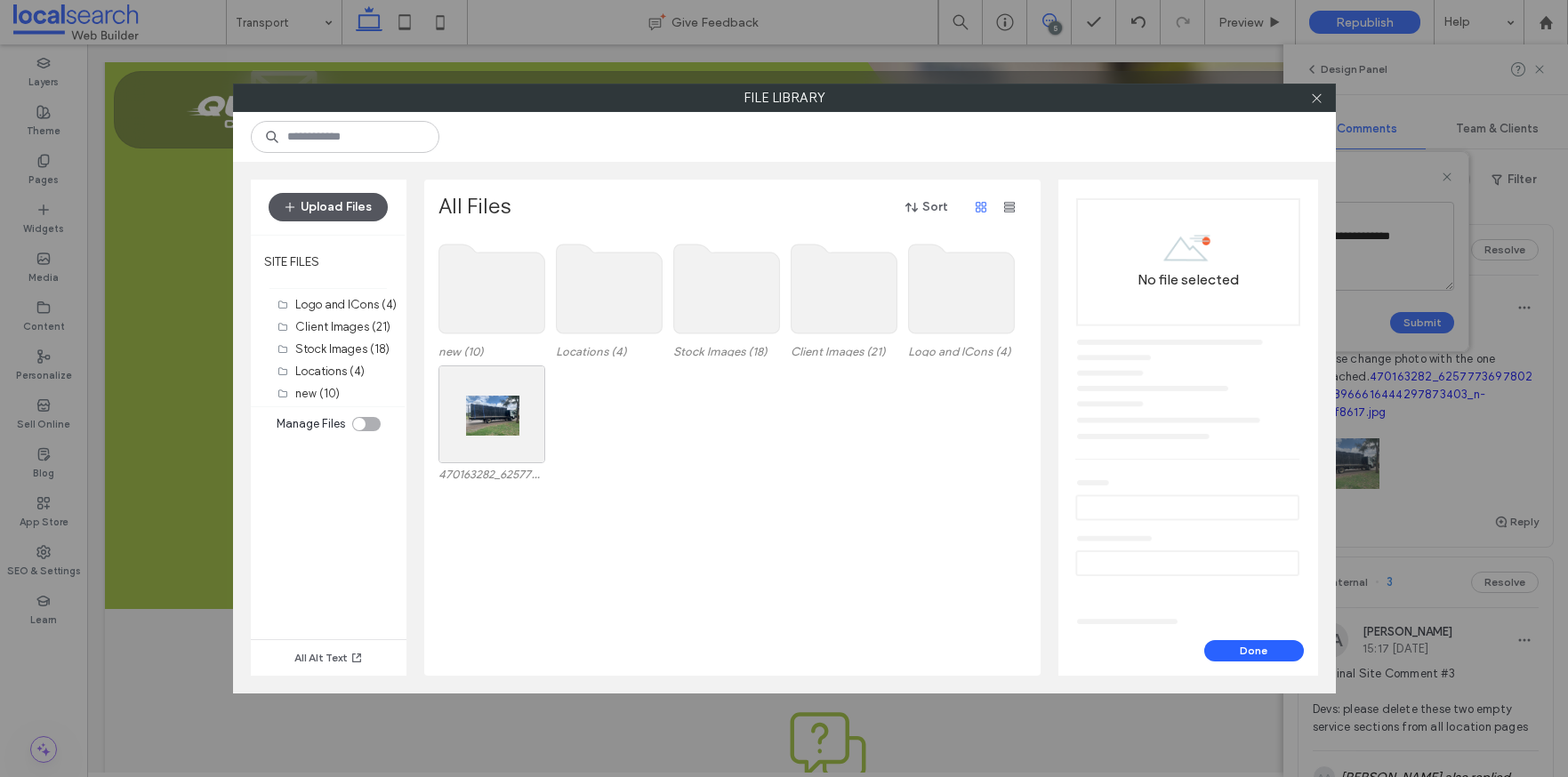
click at [364, 203] on button "Upload Files" at bounding box center [328, 207] width 119 height 28
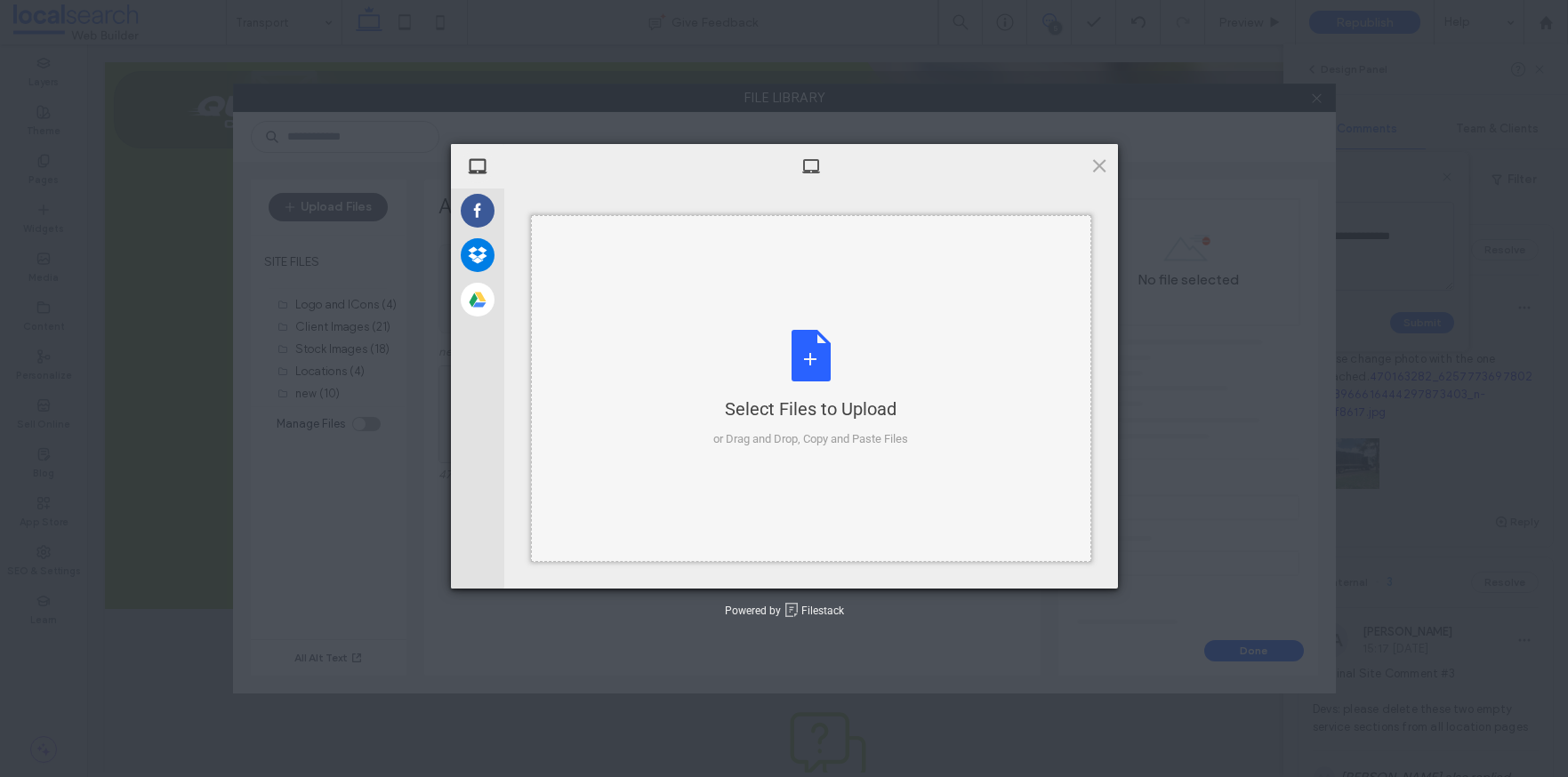
click at [796, 364] on div "Select Files to Upload or Drag and Drop, Copy and Paste Files" at bounding box center [810, 388] width 195 height 119
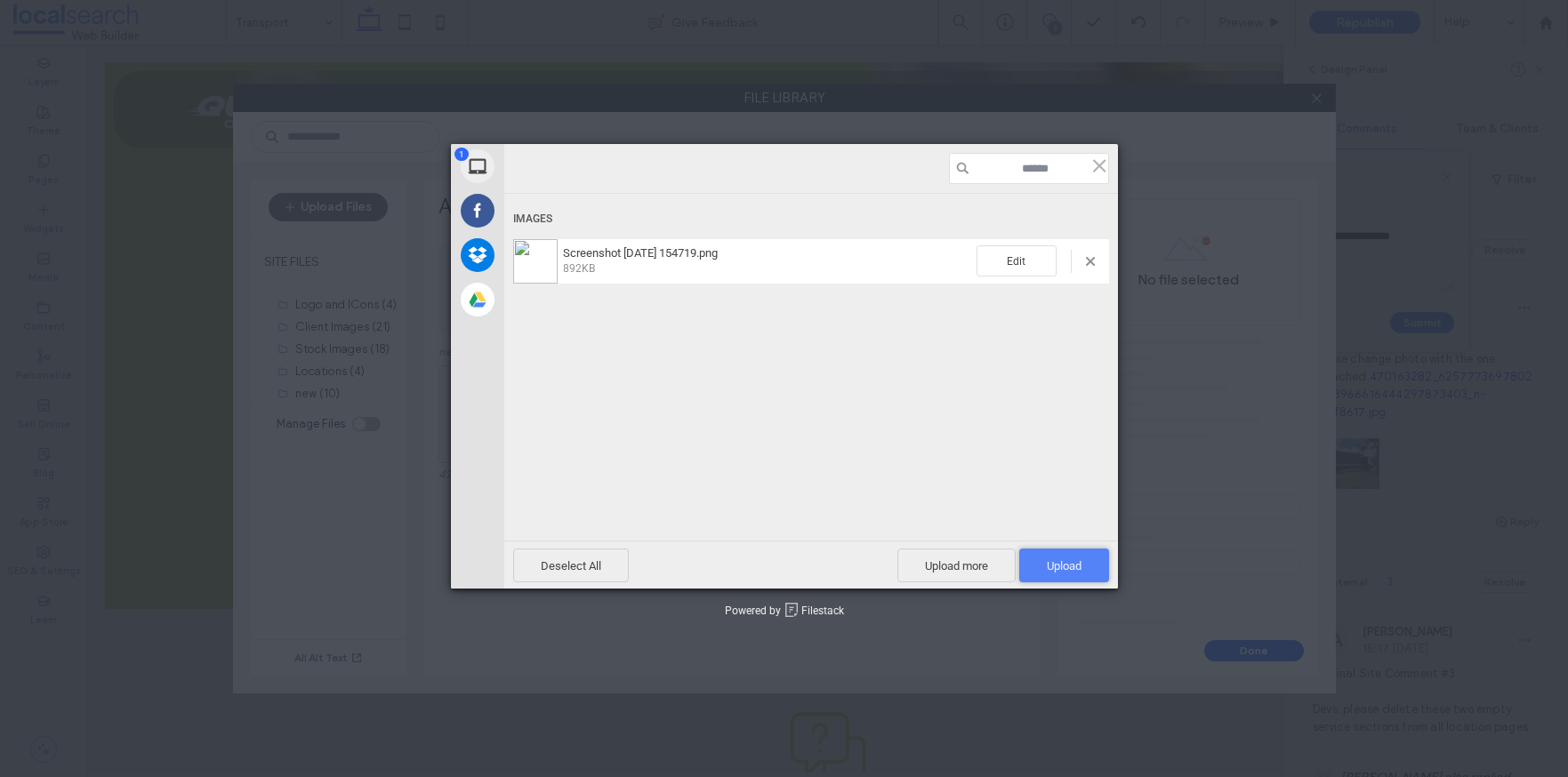
click at [1073, 562] on span "Upload 1" at bounding box center [1064, 566] width 34 height 14
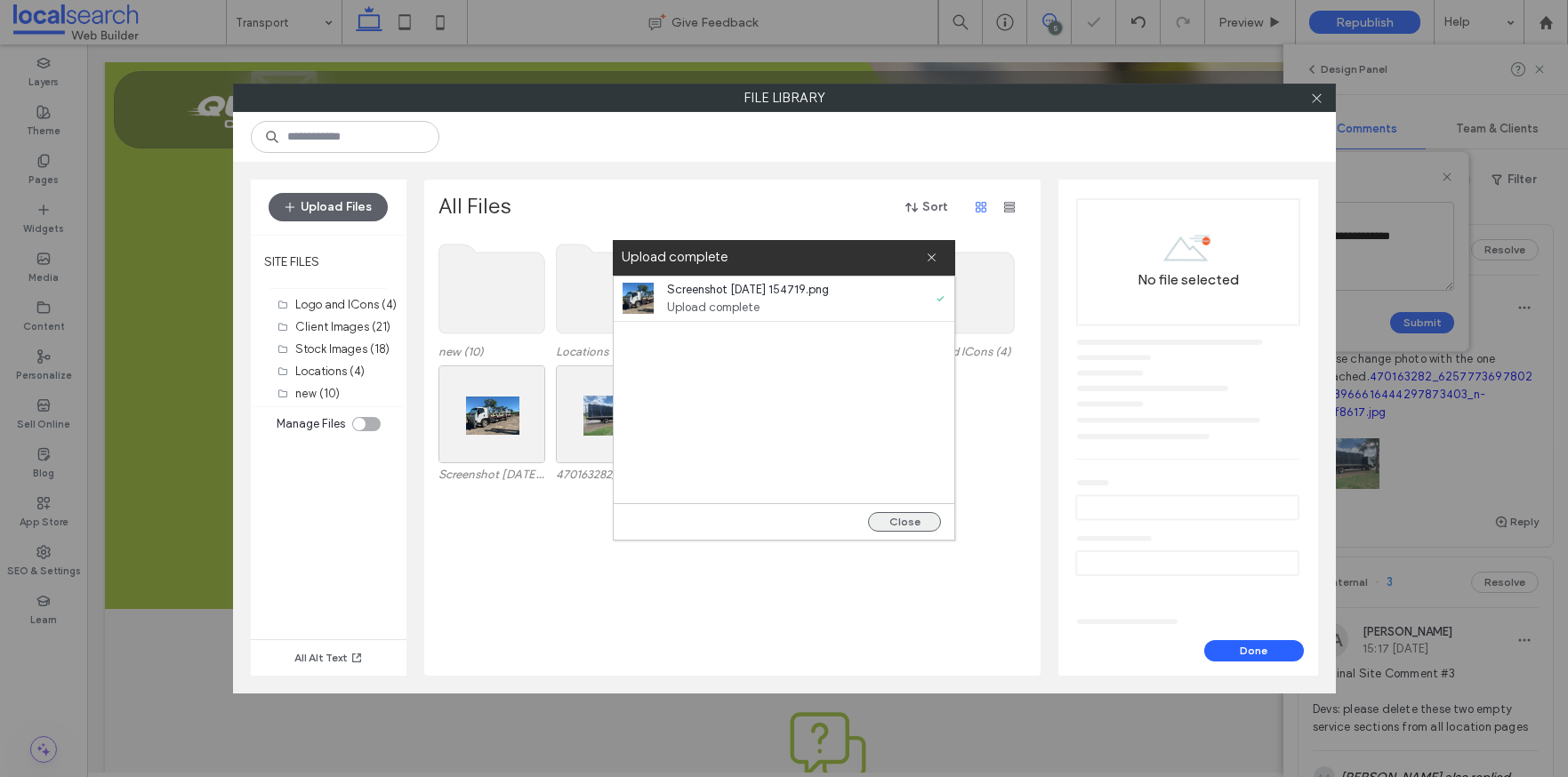
click at [915, 519] on button "Close" at bounding box center [905, 522] width 73 height 20
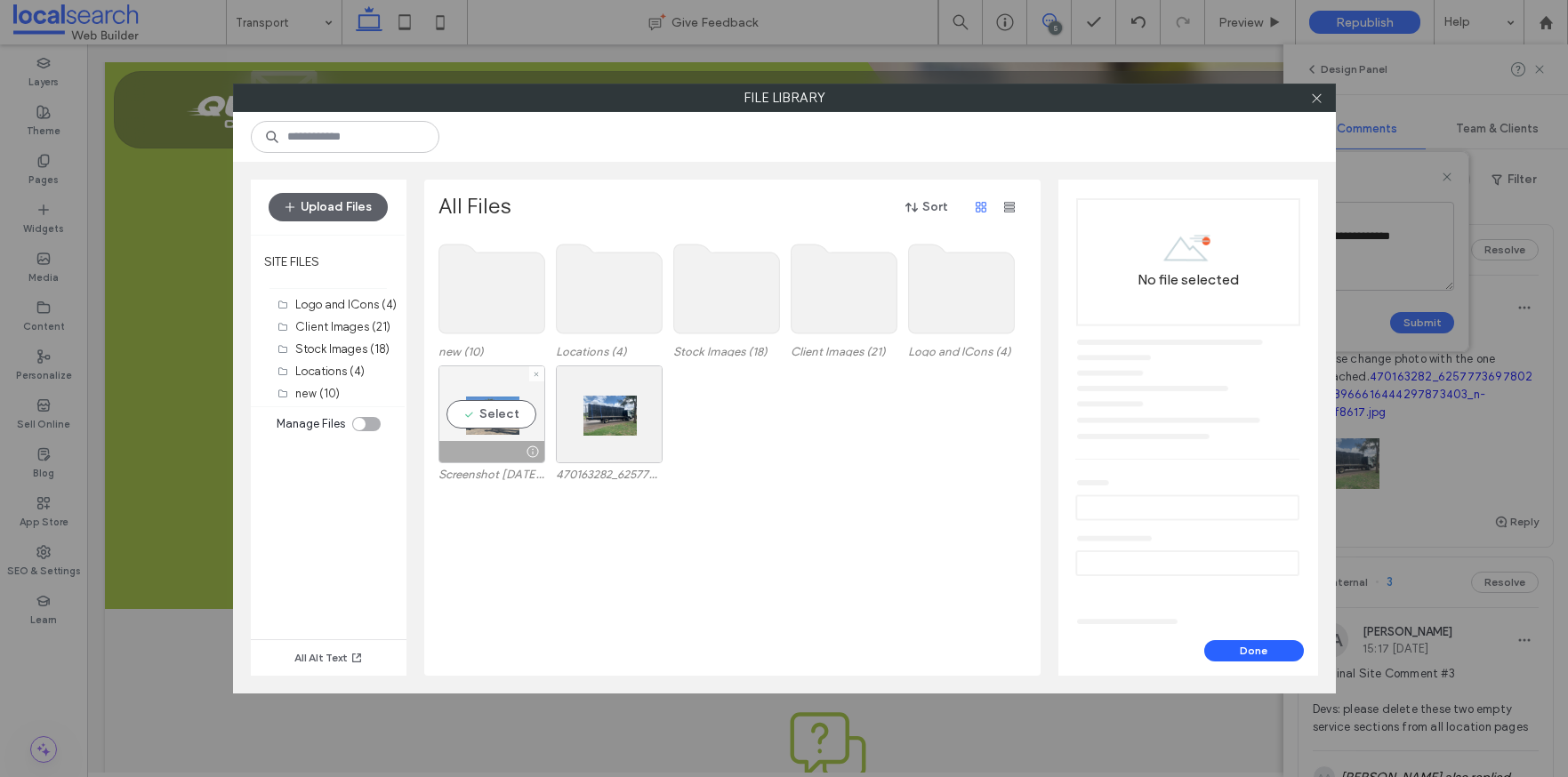
click at [482, 441] on div at bounding box center [492, 452] width 105 height 22
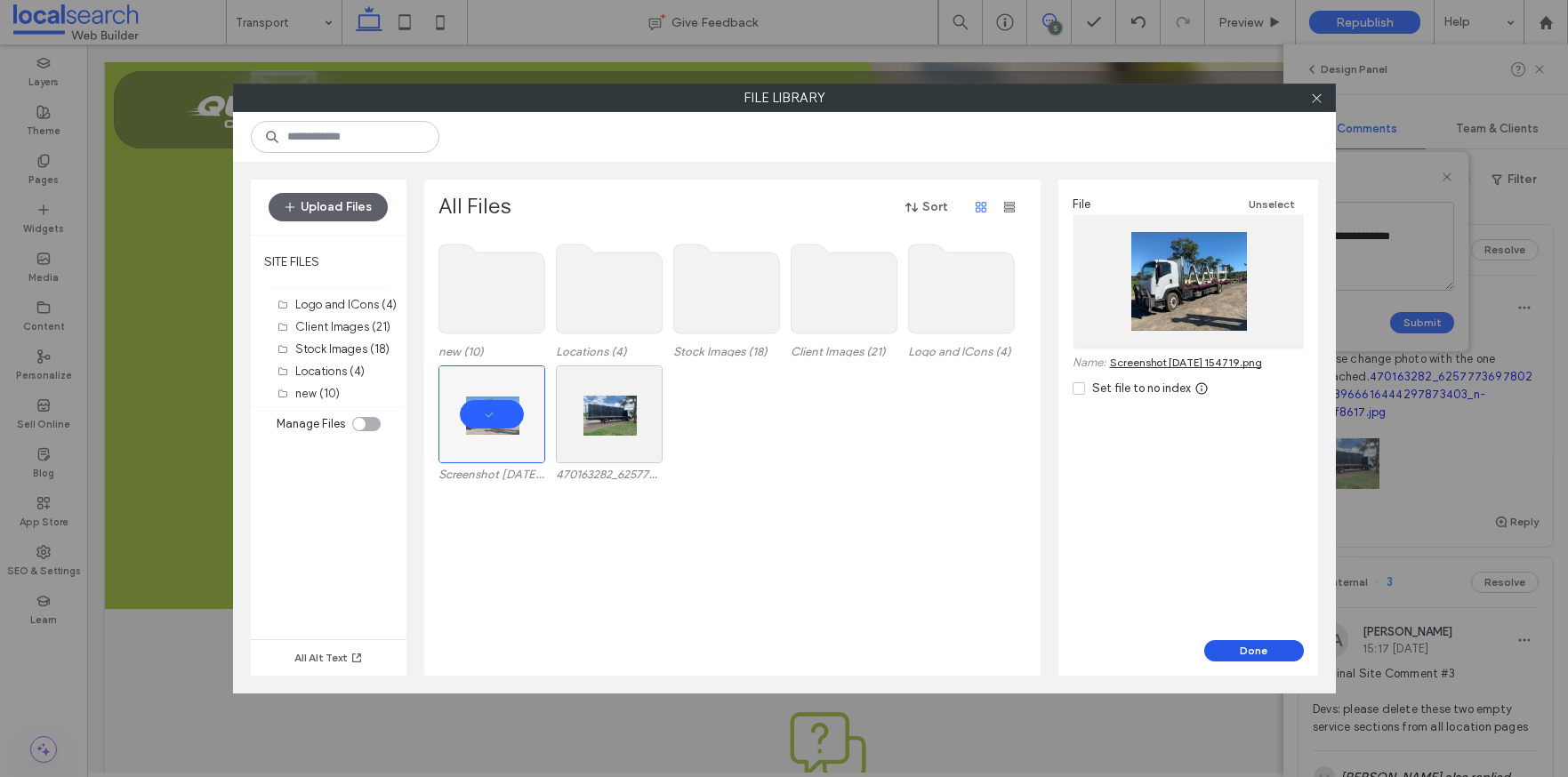
click at [1248, 652] on button "Done" at bounding box center [1255, 651] width 100 height 22
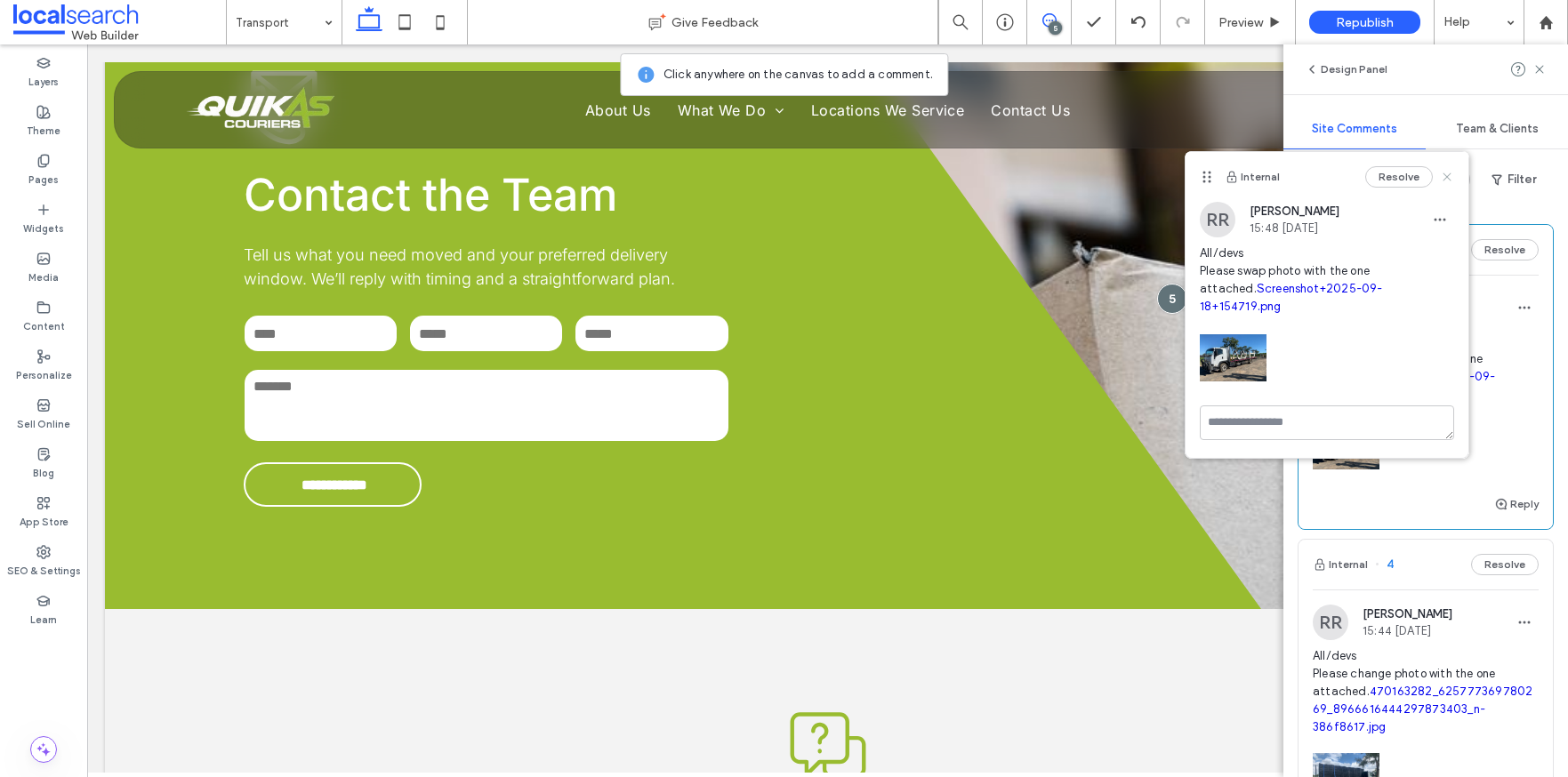
click at [1447, 177] on use at bounding box center [1447, 177] width 8 height 8
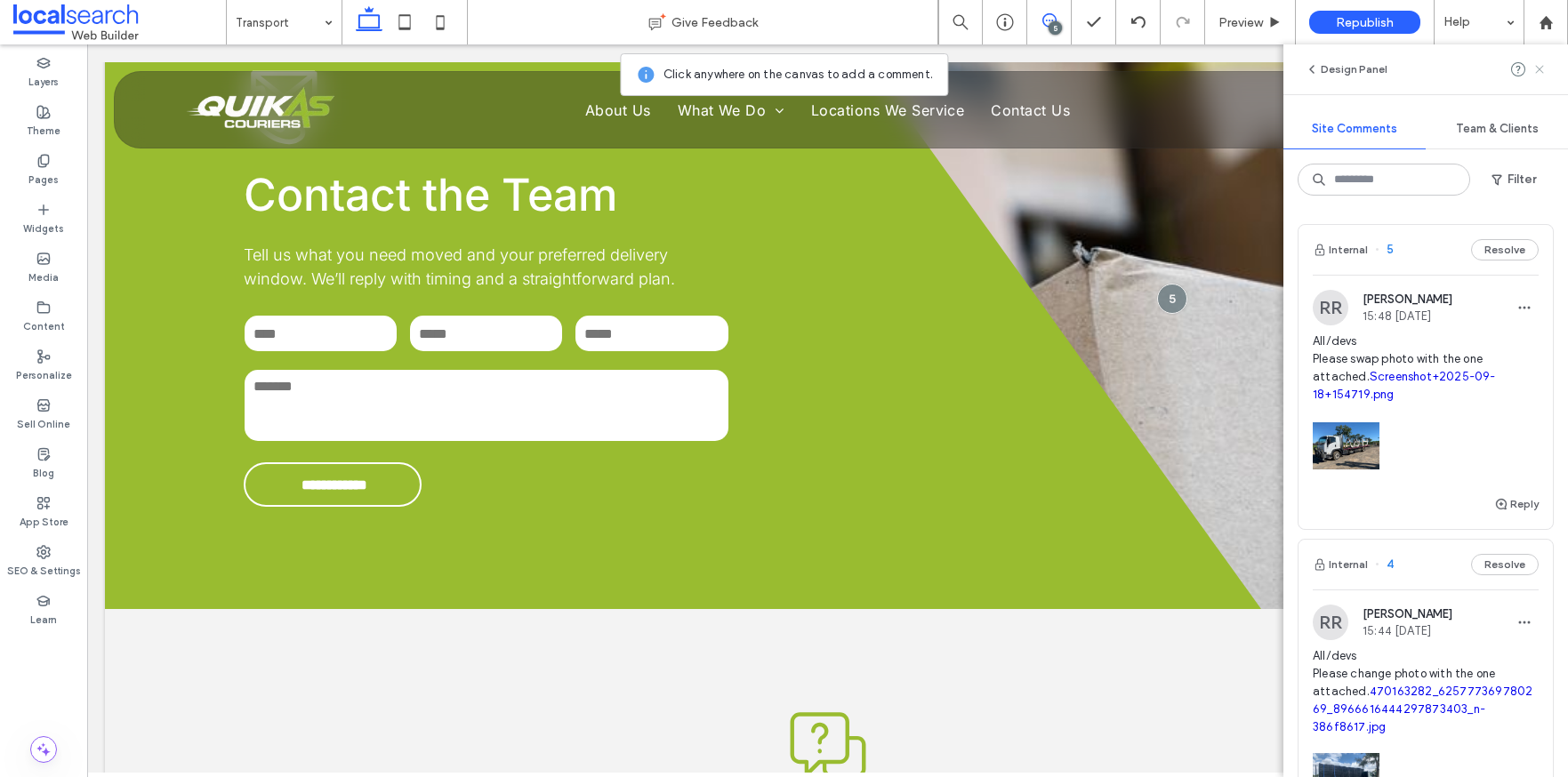
click at [1540, 67] on icon at bounding box center [1540, 69] width 15 height 15
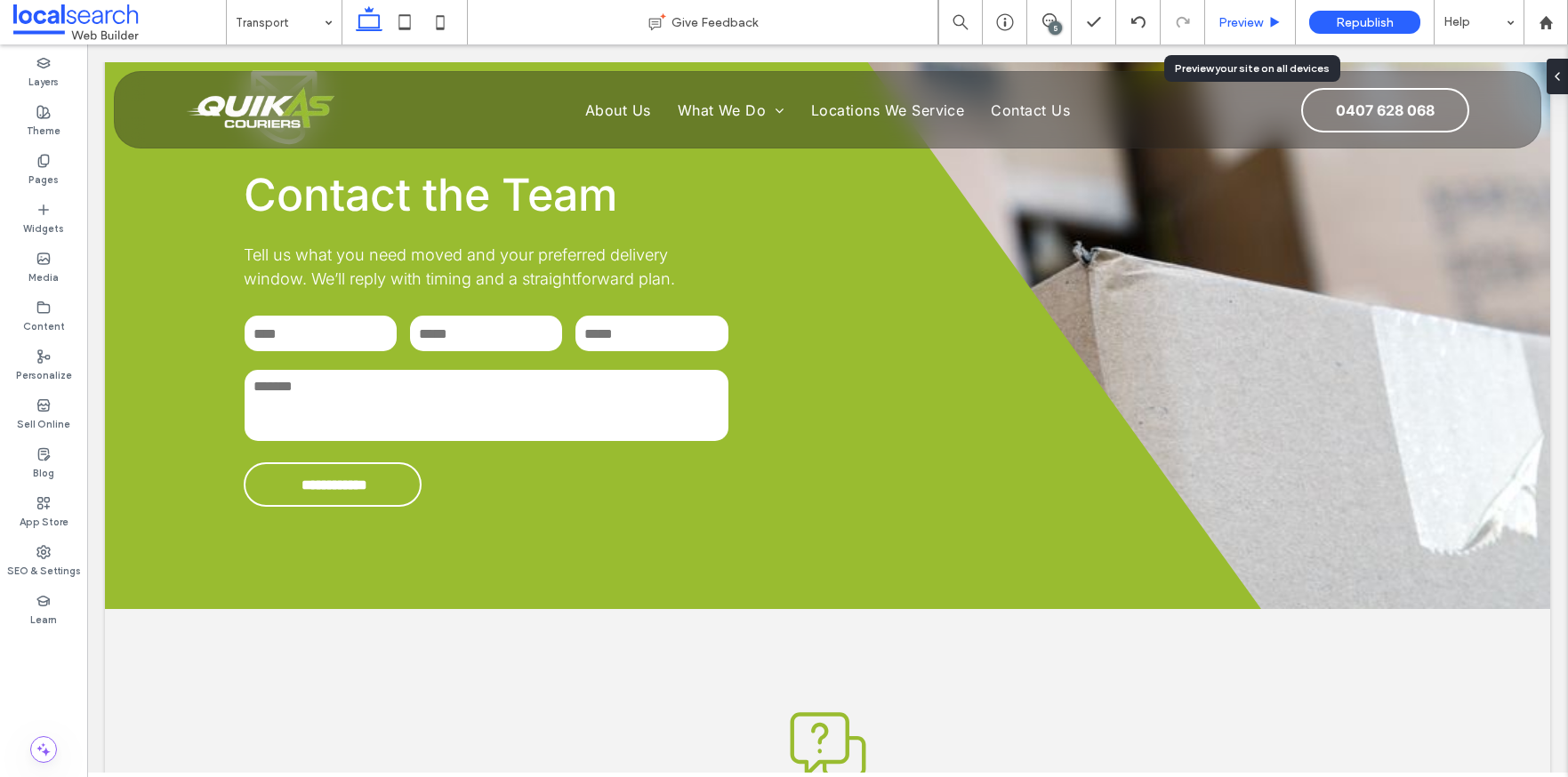
click at [1257, 19] on span "Preview" at bounding box center [1240, 22] width 44 height 15
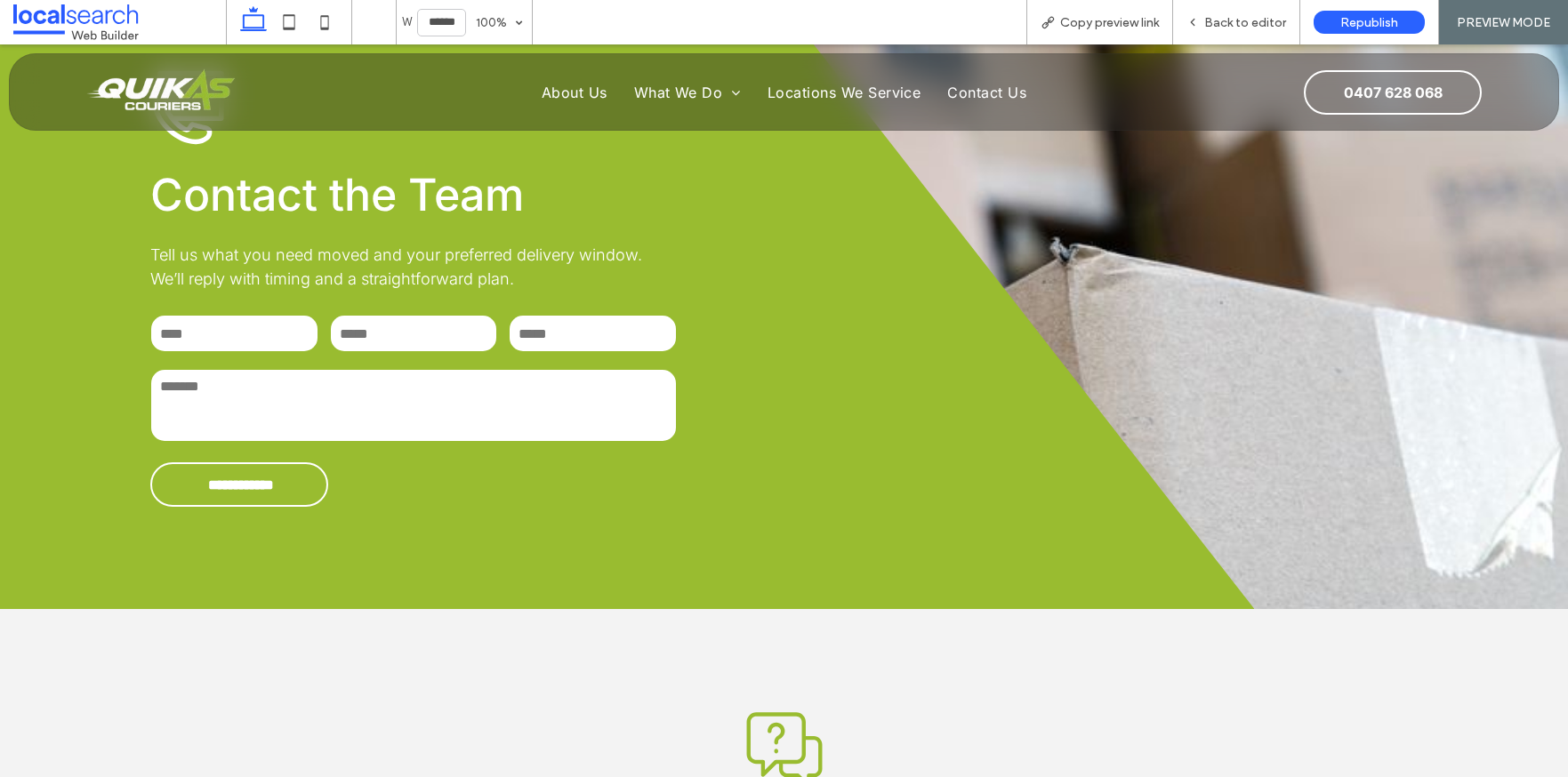
scroll to position [2312, 0]
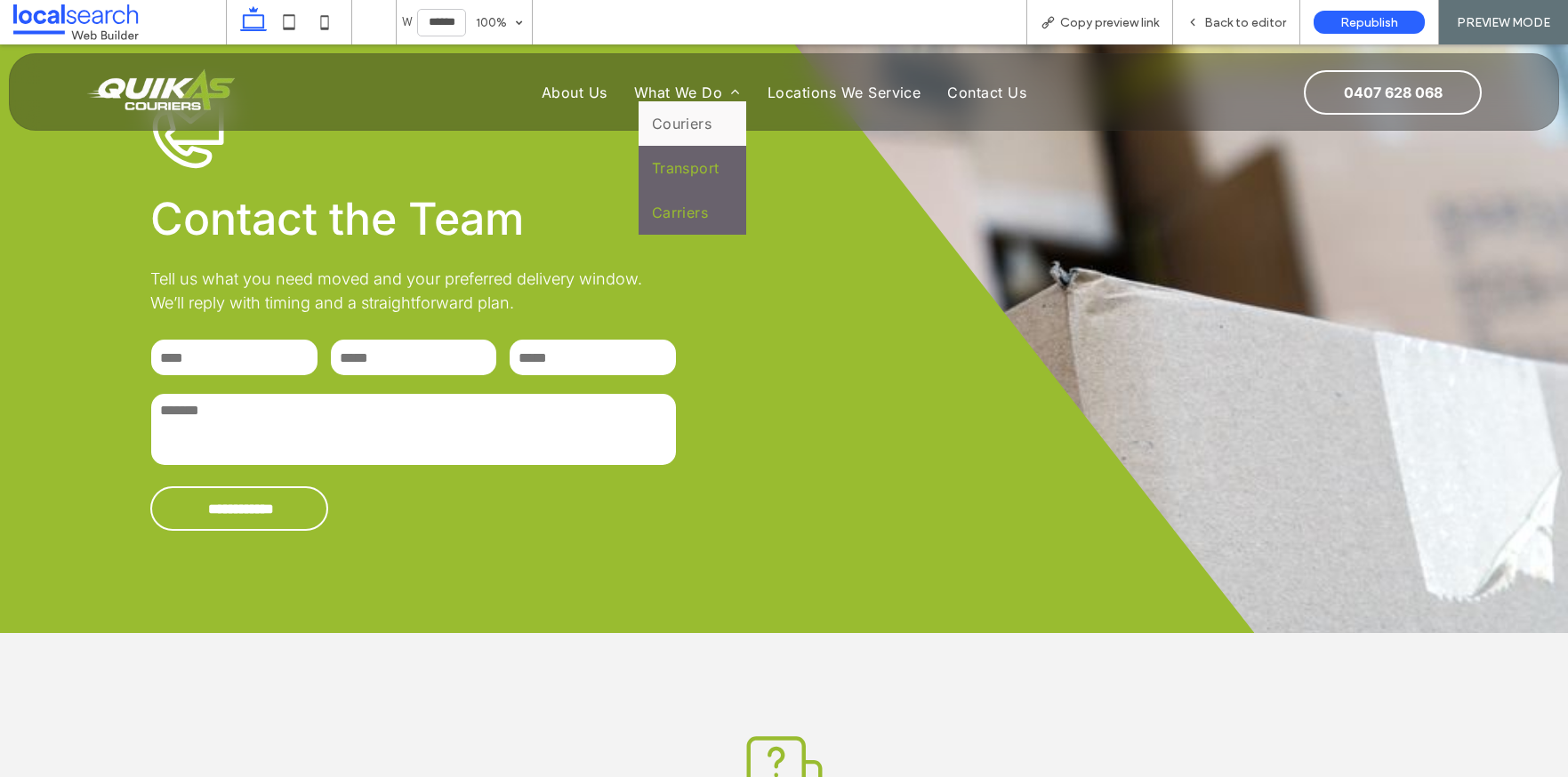
click at [668, 220] on span "Carriers" at bounding box center [681, 213] width 57 height 18
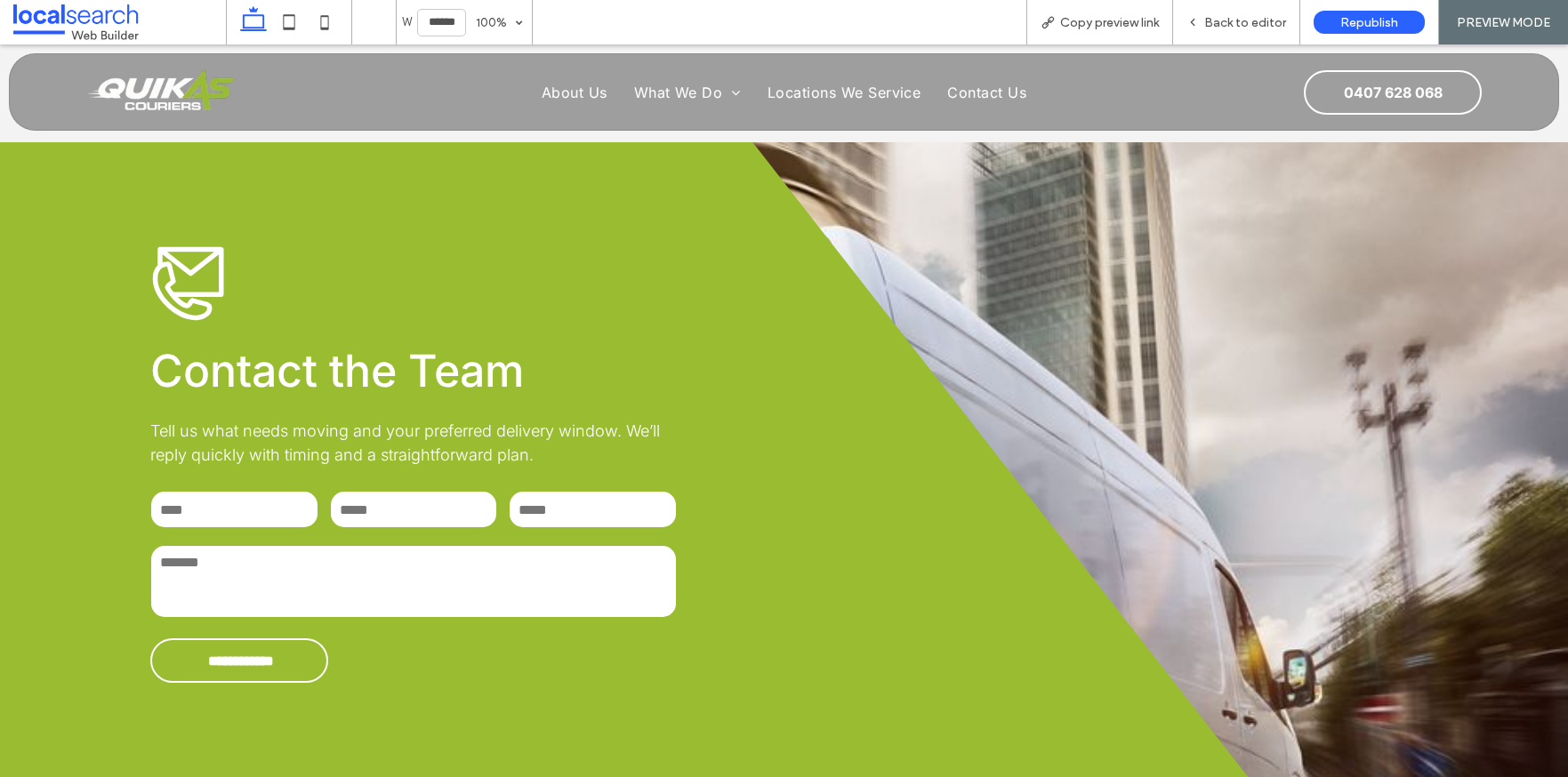
scroll to position [2224, 0]
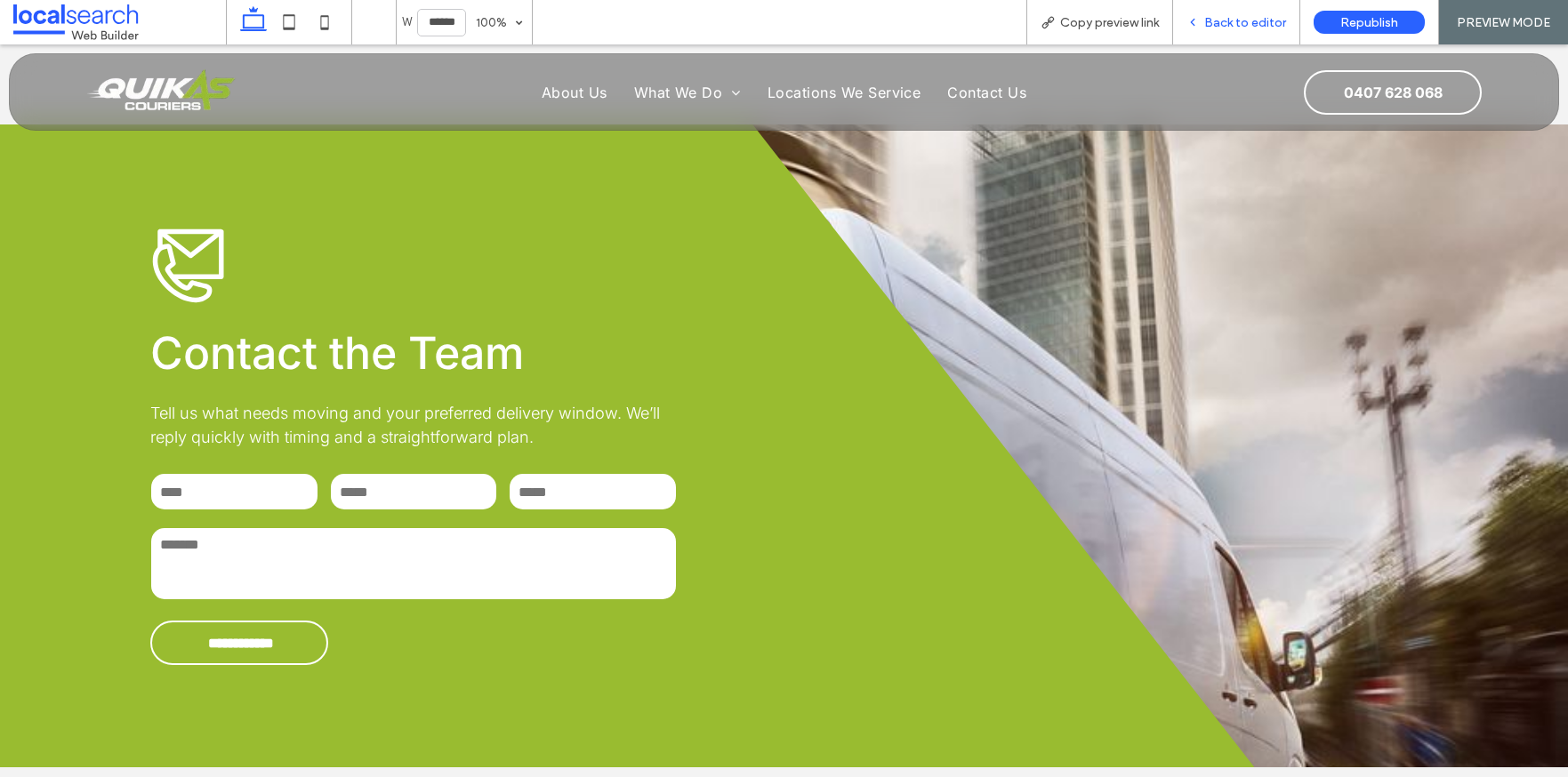
click at [1231, 22] on span "Back to editor" at bounding box center [1245, 22] width 81 height 15
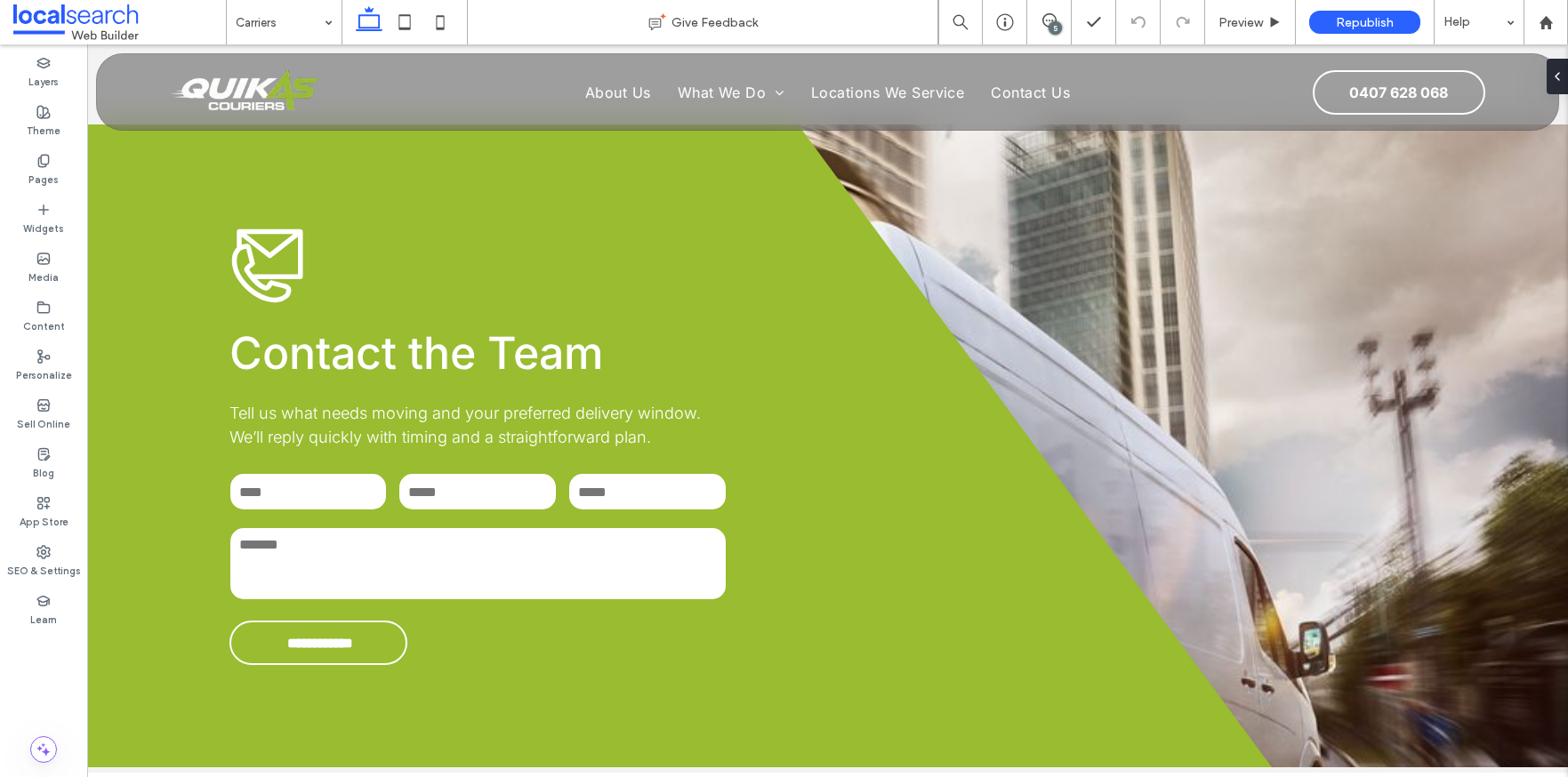
scroll to position [2242, 0]
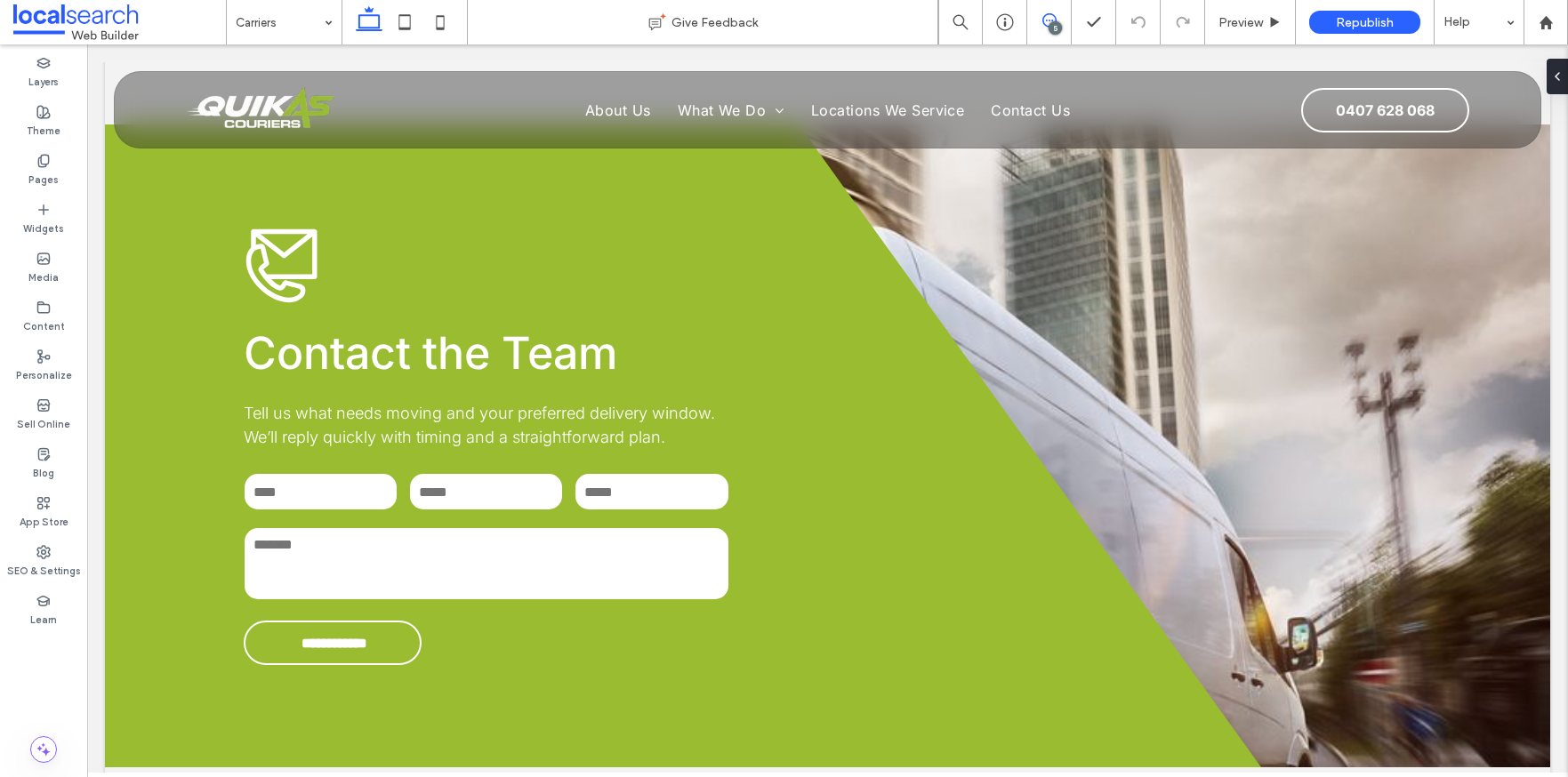
click at [1045, 24] on icon at bounding box center [1050, 21] width 15 height 15
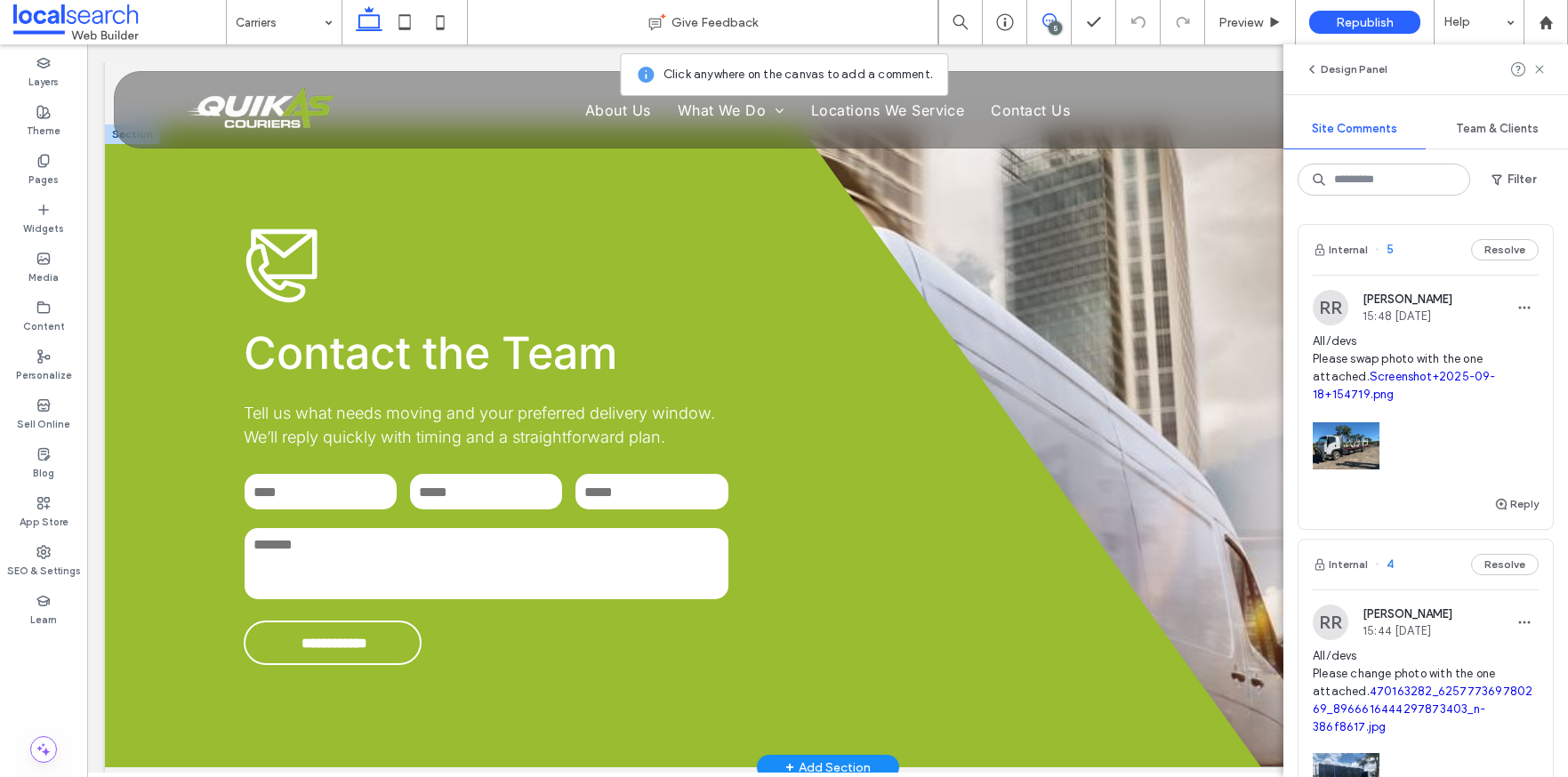
click at [1071, 255] on div "**********" at bounding box center [827, 445] width 1445 height 643
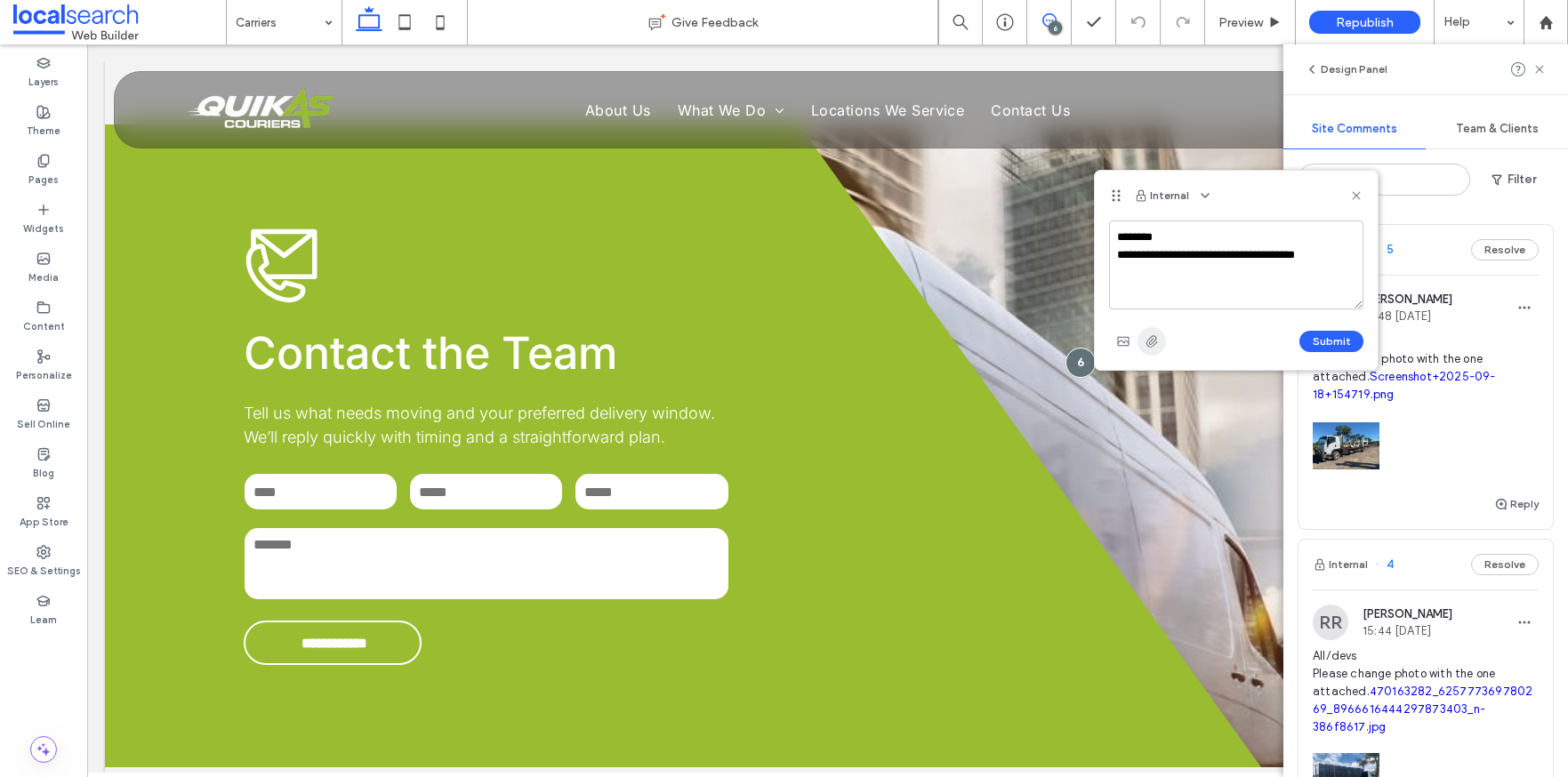
type textarea "**********"
click at [1148, 343] on icon "button" at bounding box center [1152, 341] width 15 height 15
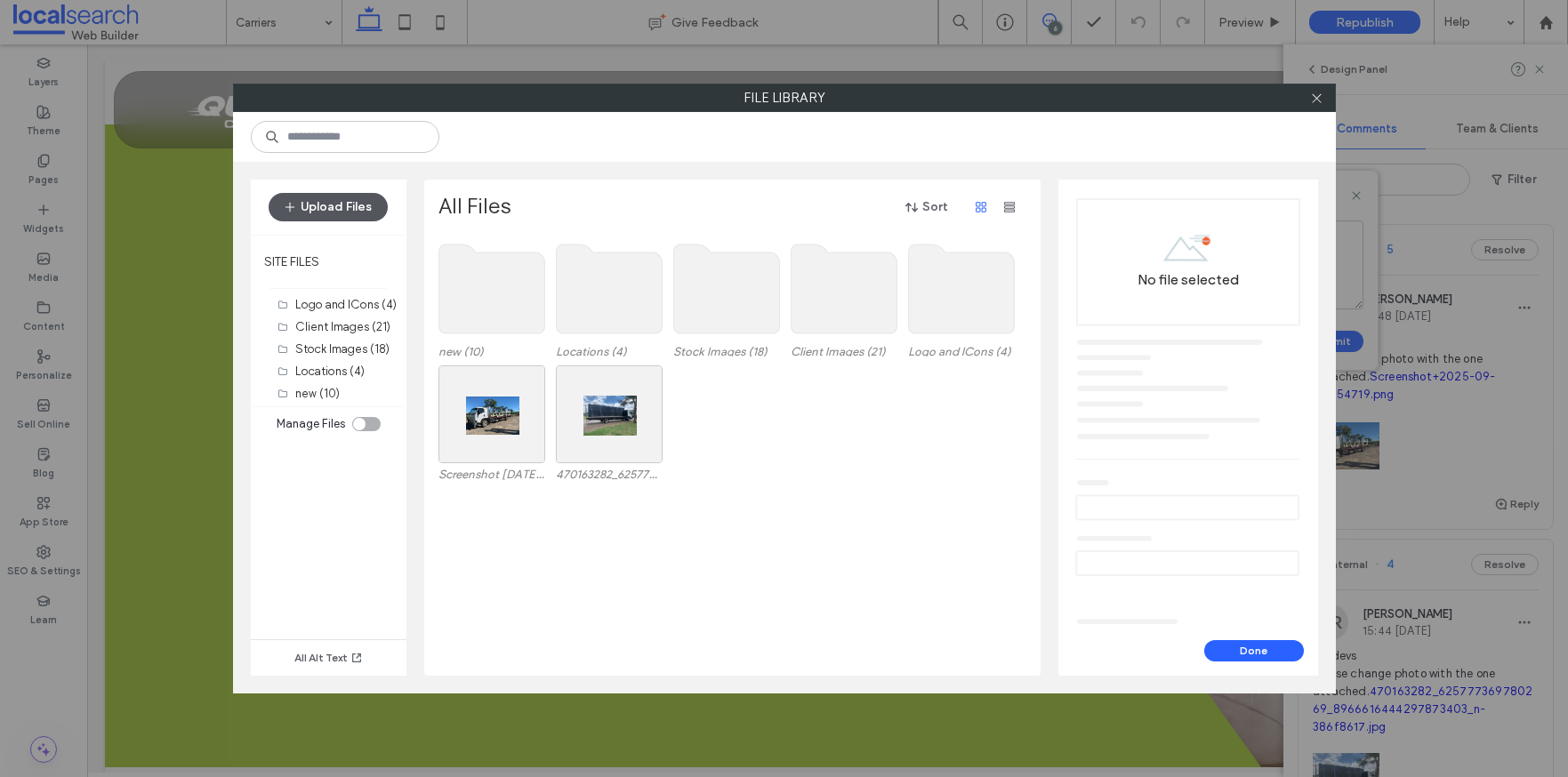
click at [329, 209] on button "Upload Files" at bounding box center [328, 207] width 119 height 28
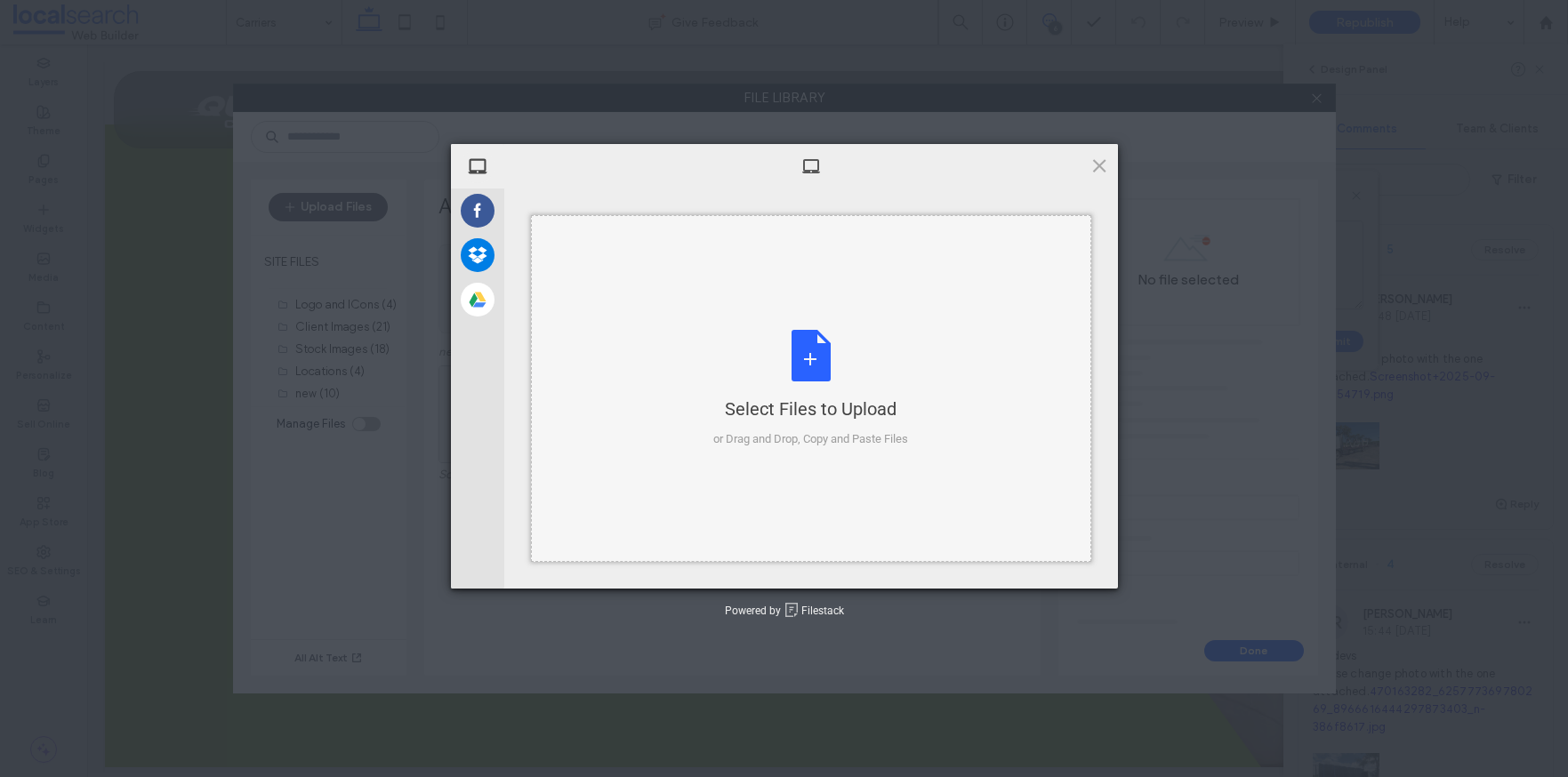
click at [826, 367] on div "Select Files to Upload or Drag and Drop, Copy and Paste Files" at bounding box center [810, 388] width 195 height 119
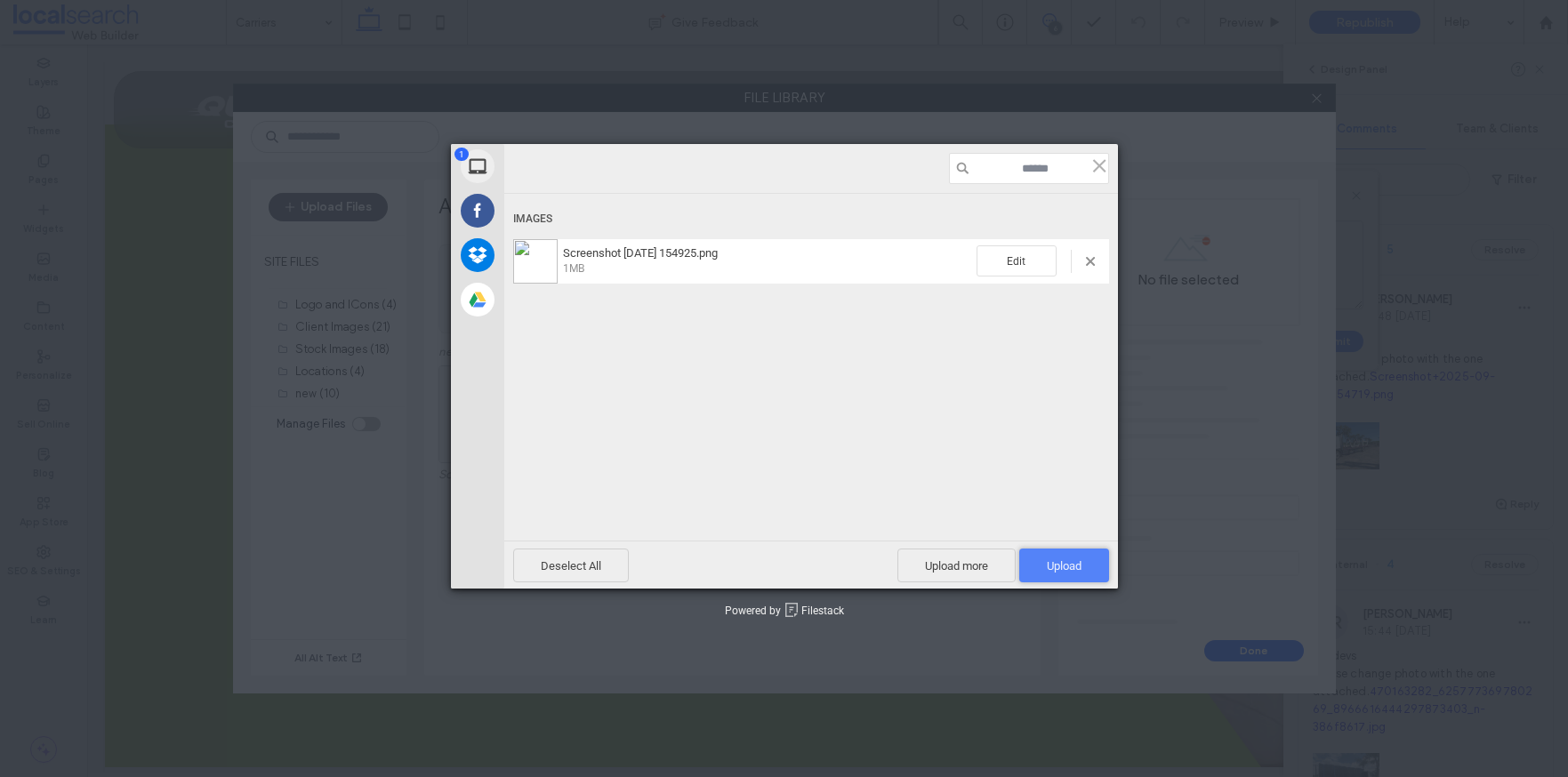
click at [1056, 567] on span "Upload 1" at bounding box center [1064, 566] width 34 height 14
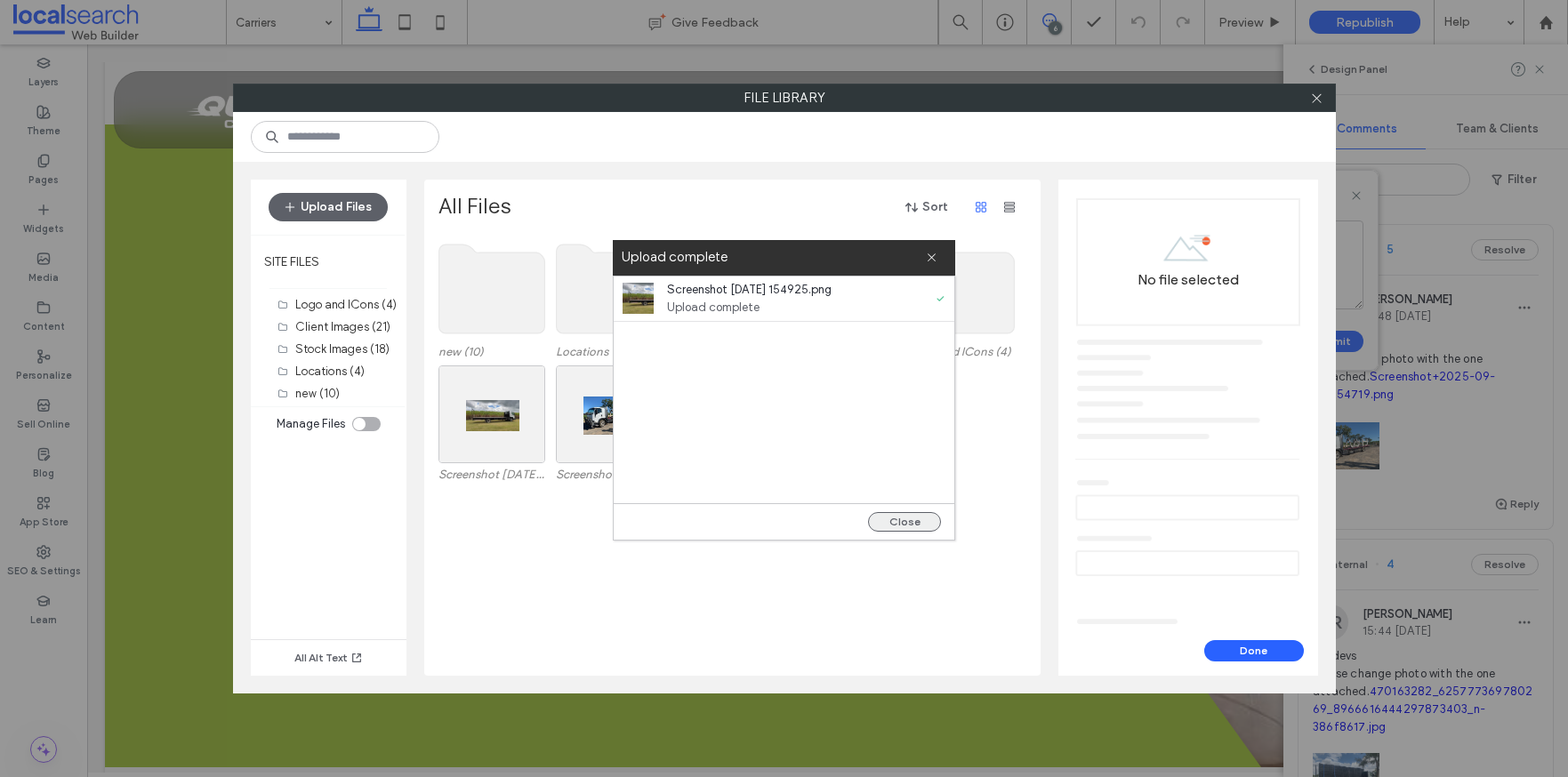
click at [924, 530] on button "Close" at bounding box center [905, 522] width 73 height 20
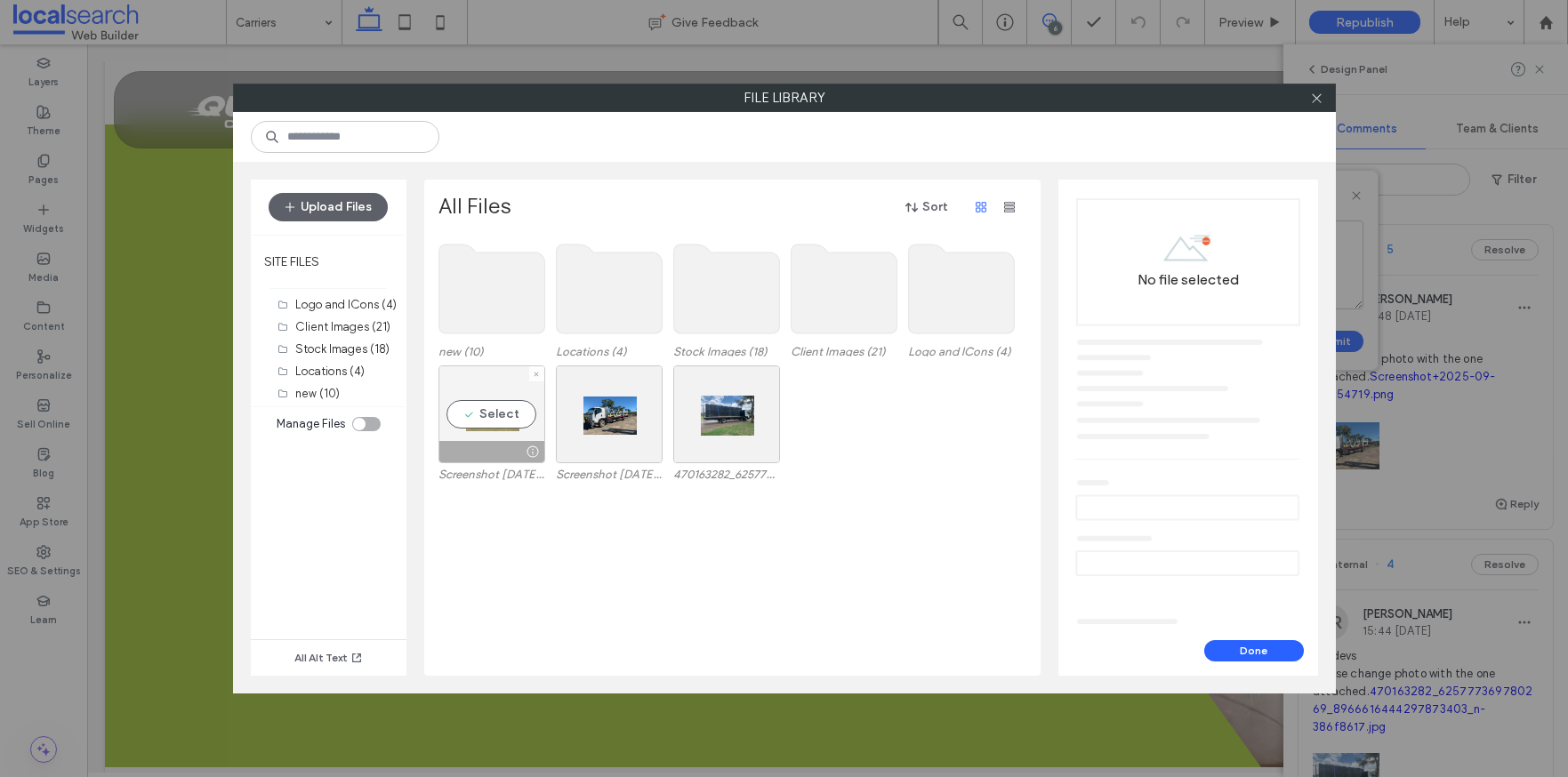
click at [477, 442] on div at bounding box center [492, 452] width 105 height 22
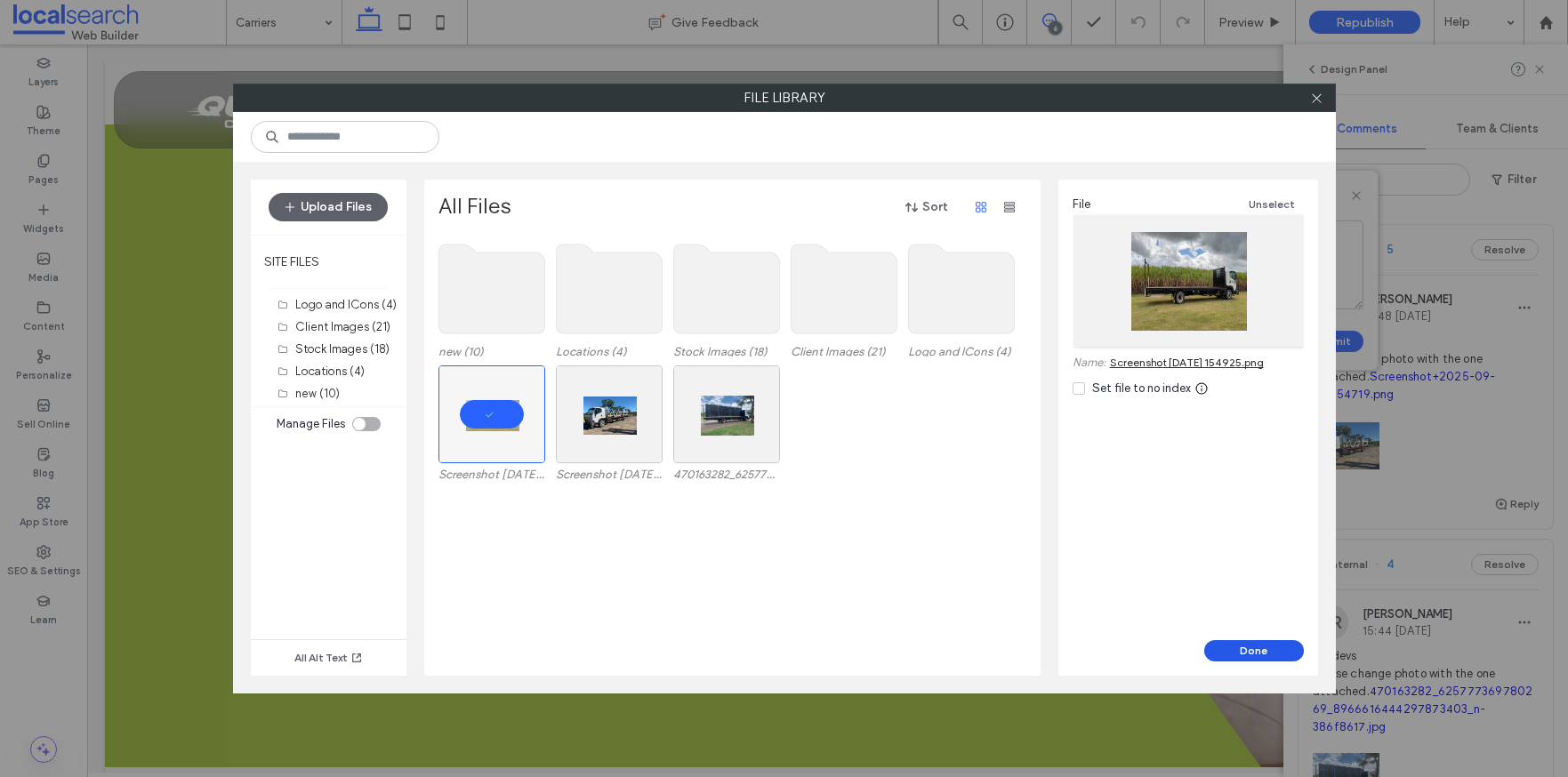
click at [1247, 648] on button "Done" at bounding box center [1255, 651] width 100 height 22
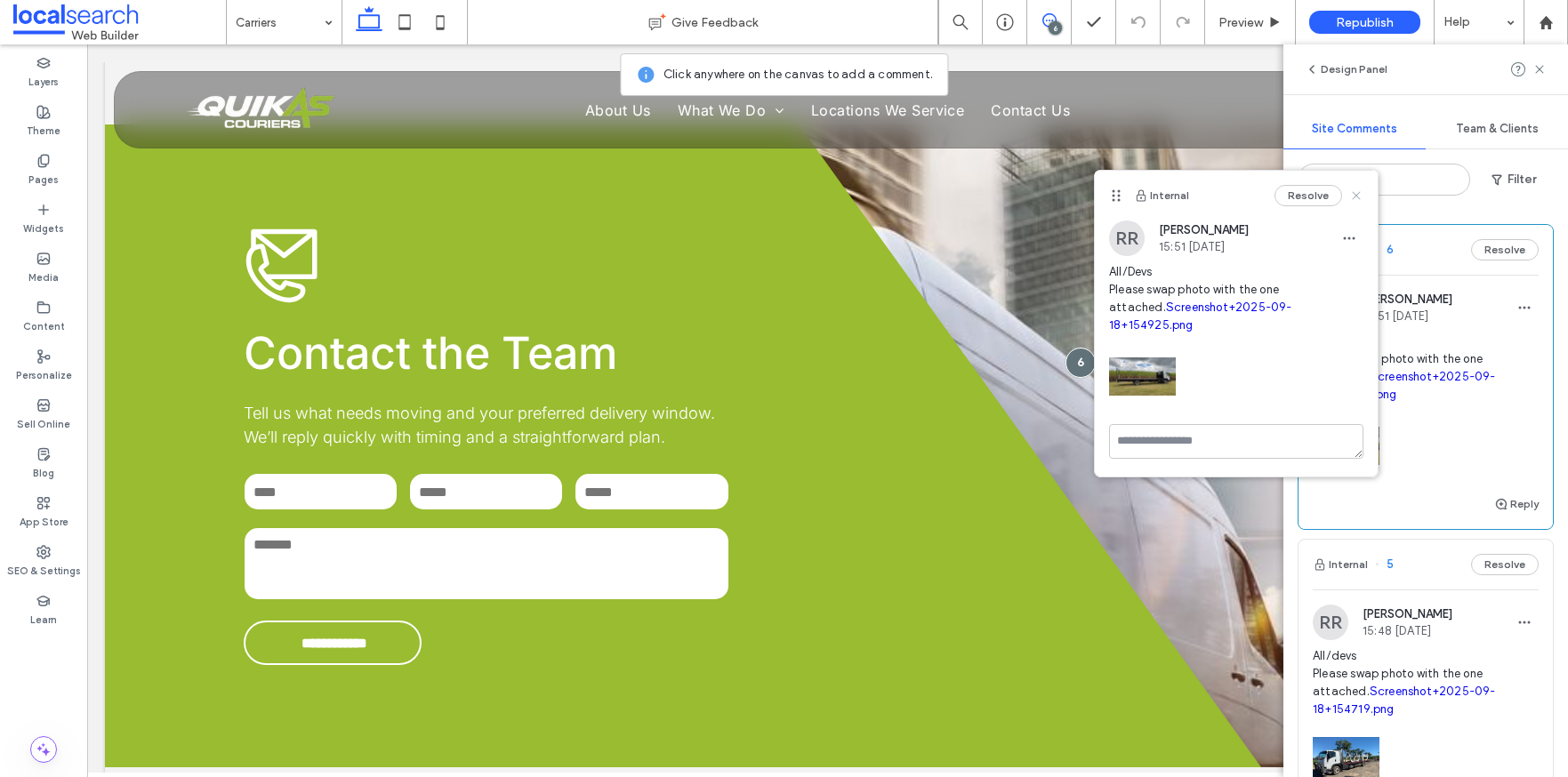
click at [1359, 194] on use at bounding box center [1356, 195] width 8 height 8
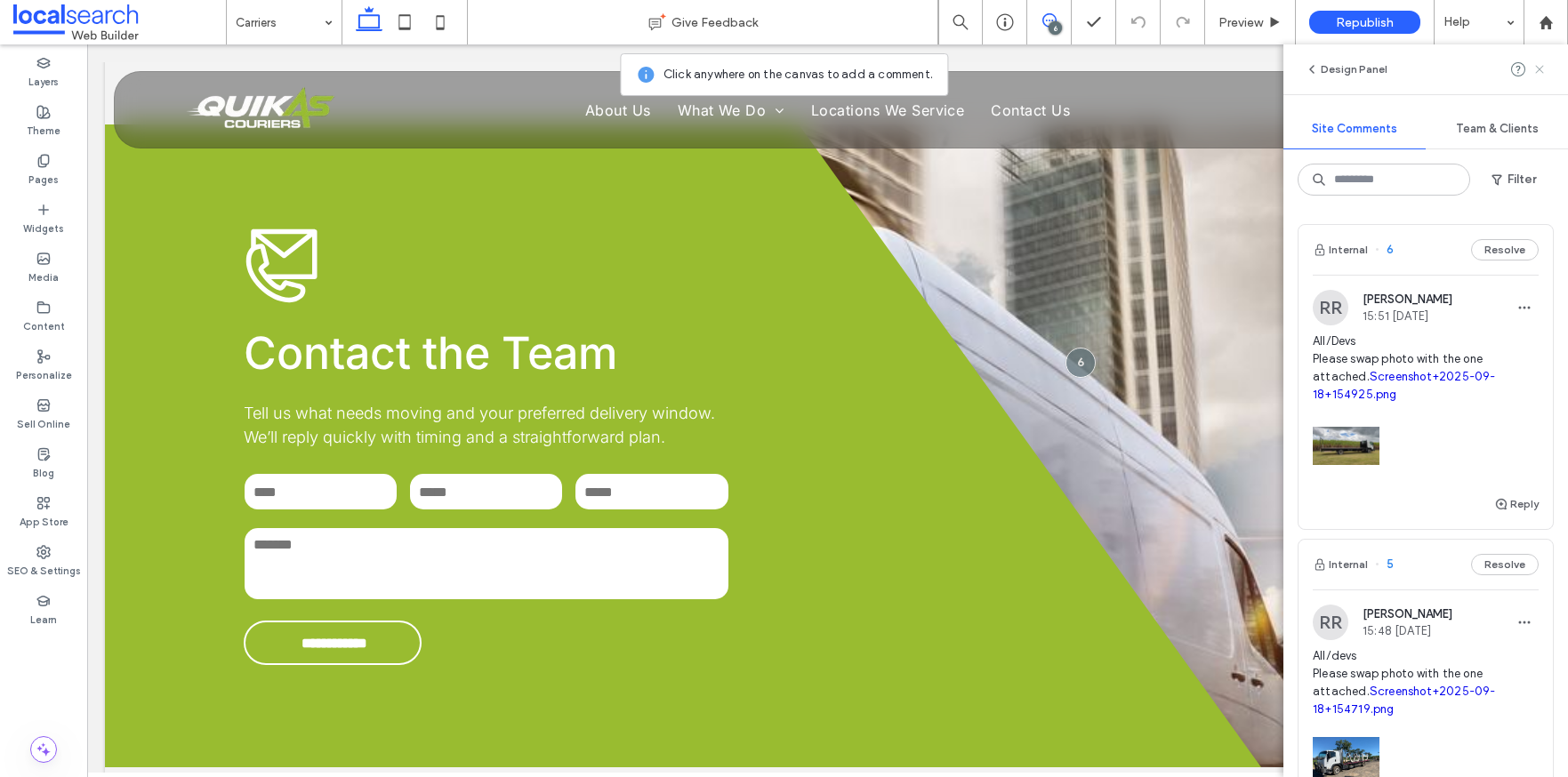
click at [1536, 63] on icon at bounding box center [1540, 69] width 15 height 15
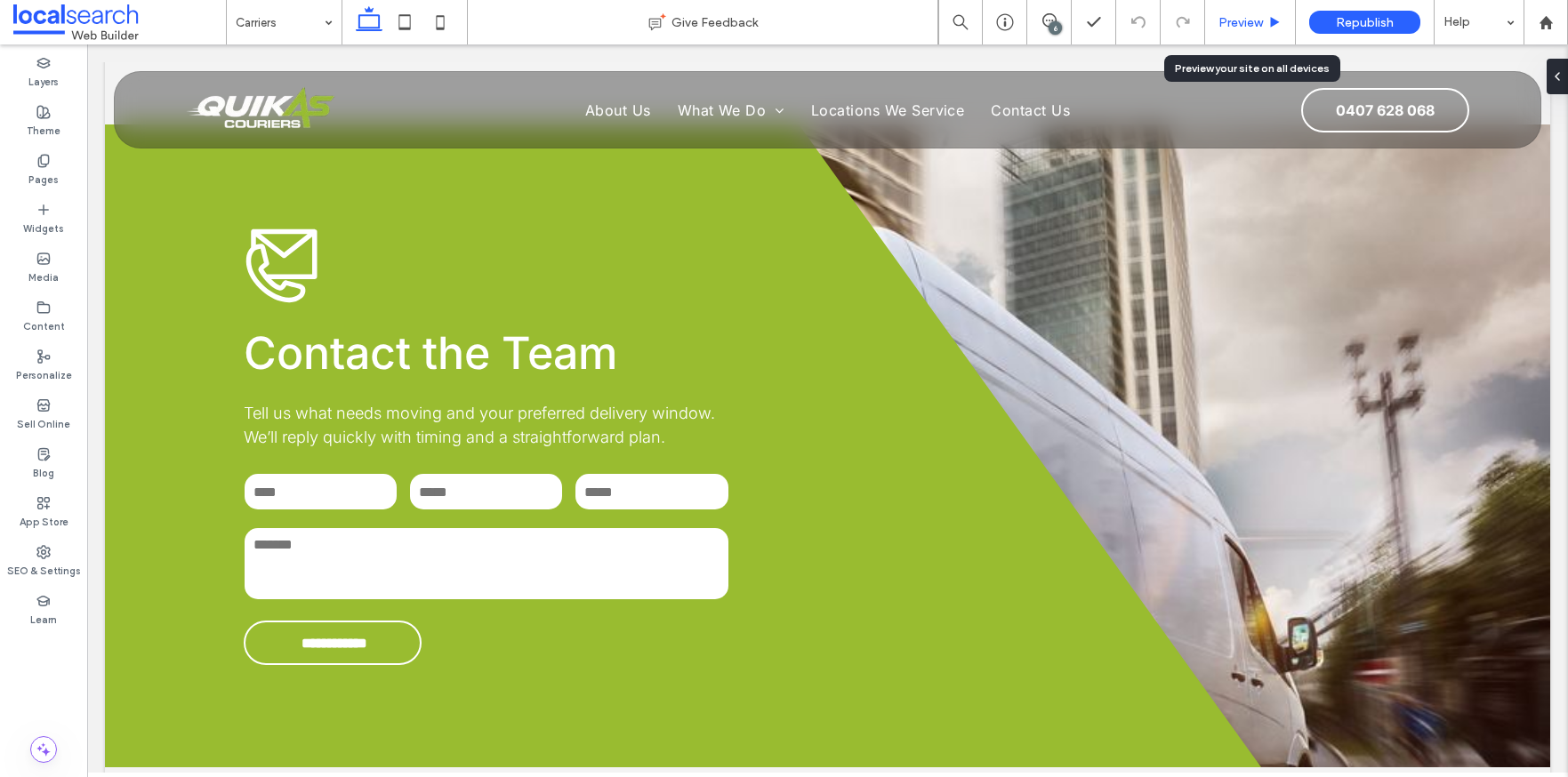
click at [1258, 20] on span "Preview" at bounding box center [1240, 22] width 44 height 15
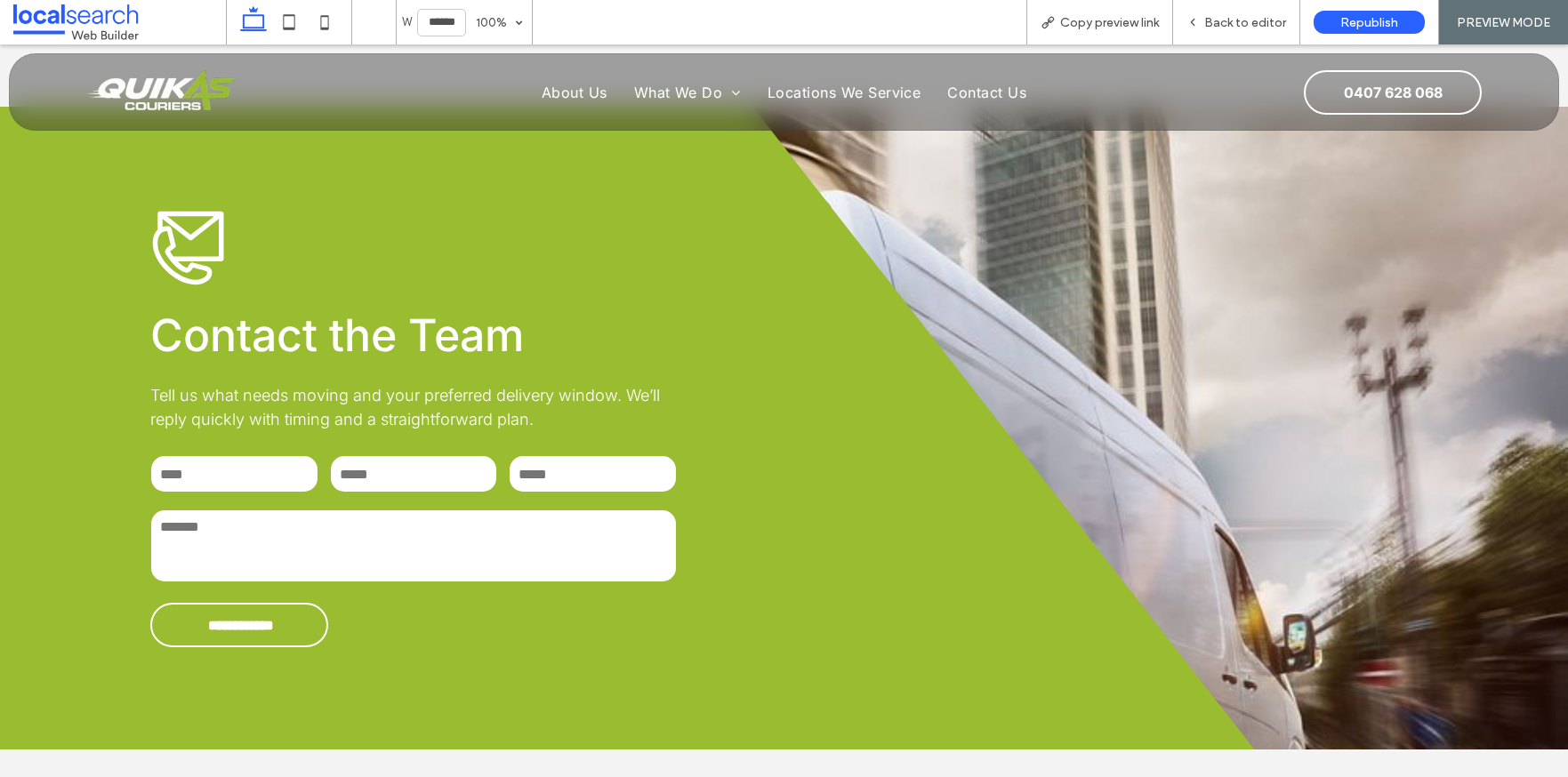
scroll to position [2224, 0]
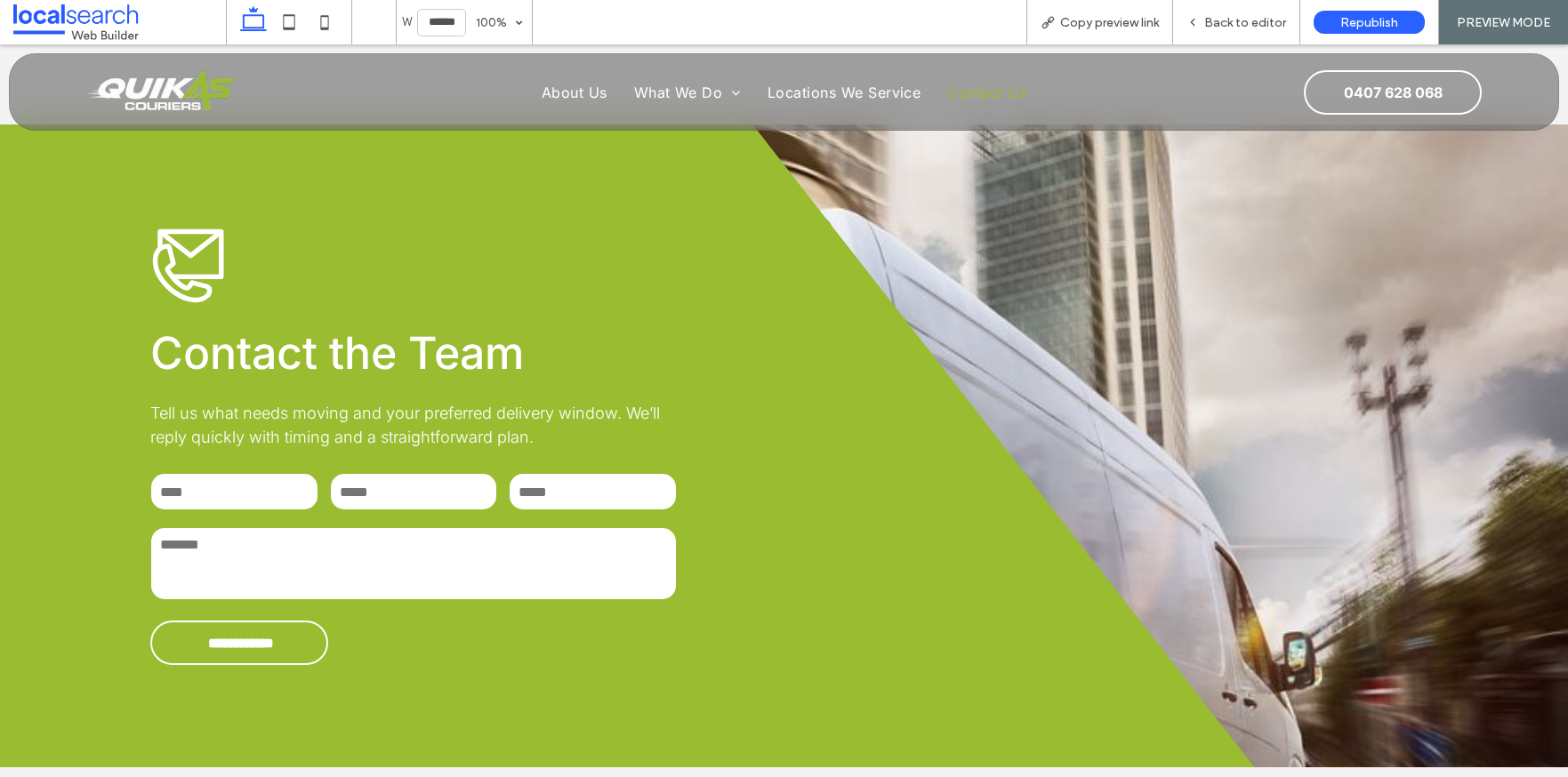
click at [987, 98] on span "Contact Us" at bounding box center [987, 92] width 79 height 18
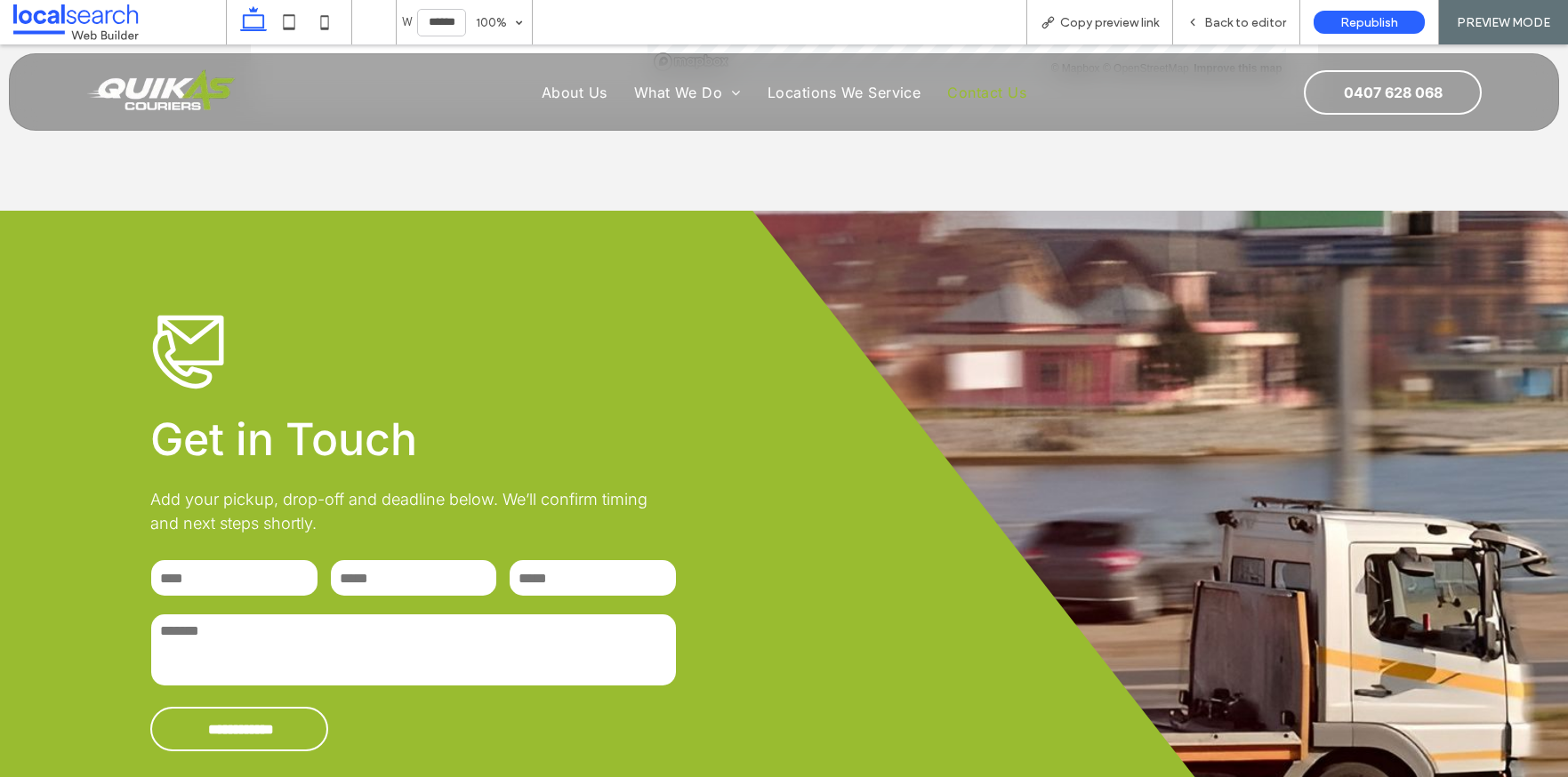
scroll to position [1229, 0]
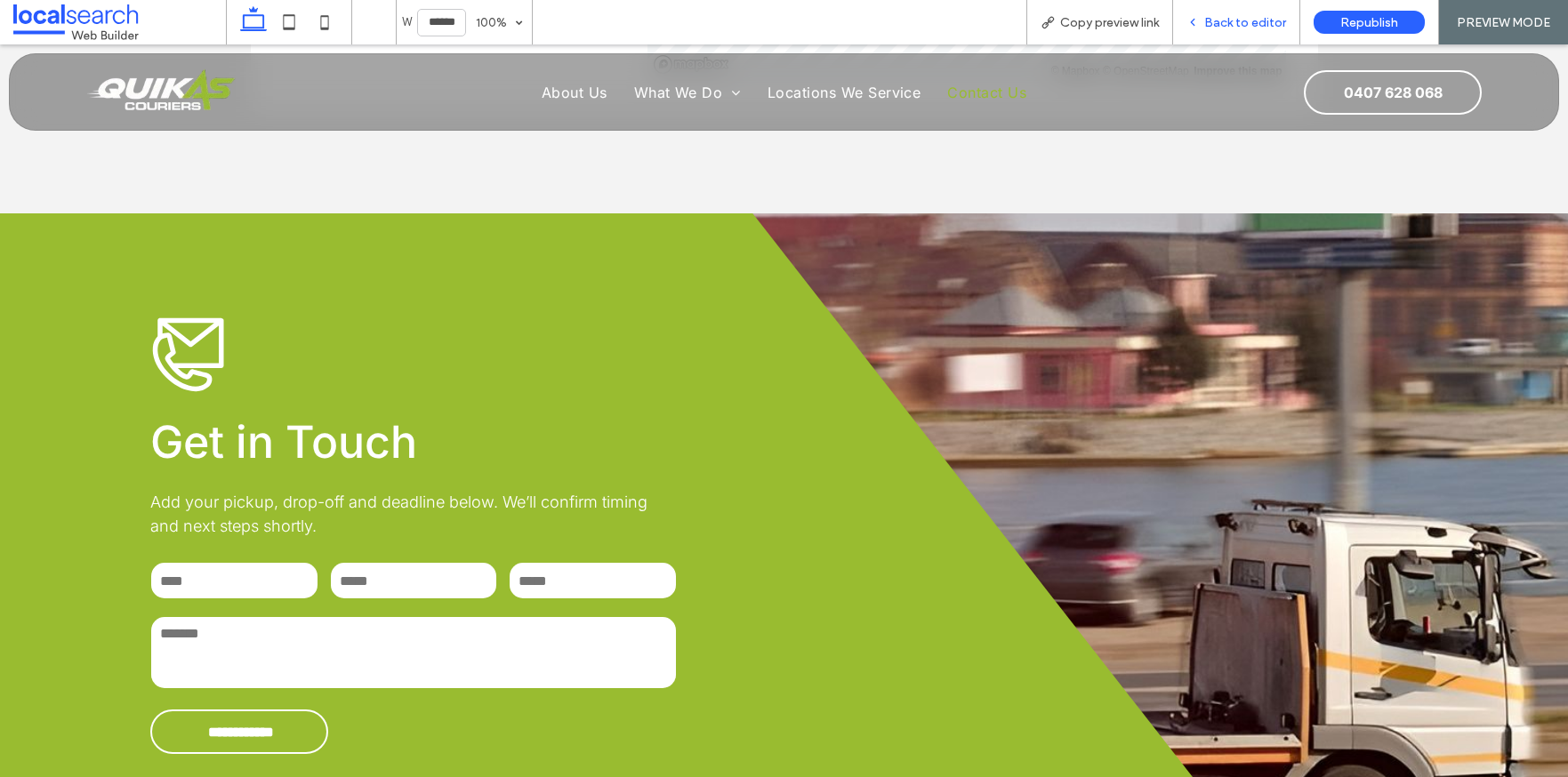
click at [1244, 23] on span "Back to editor" at bounding box center [1245, 22] width 81 height 15
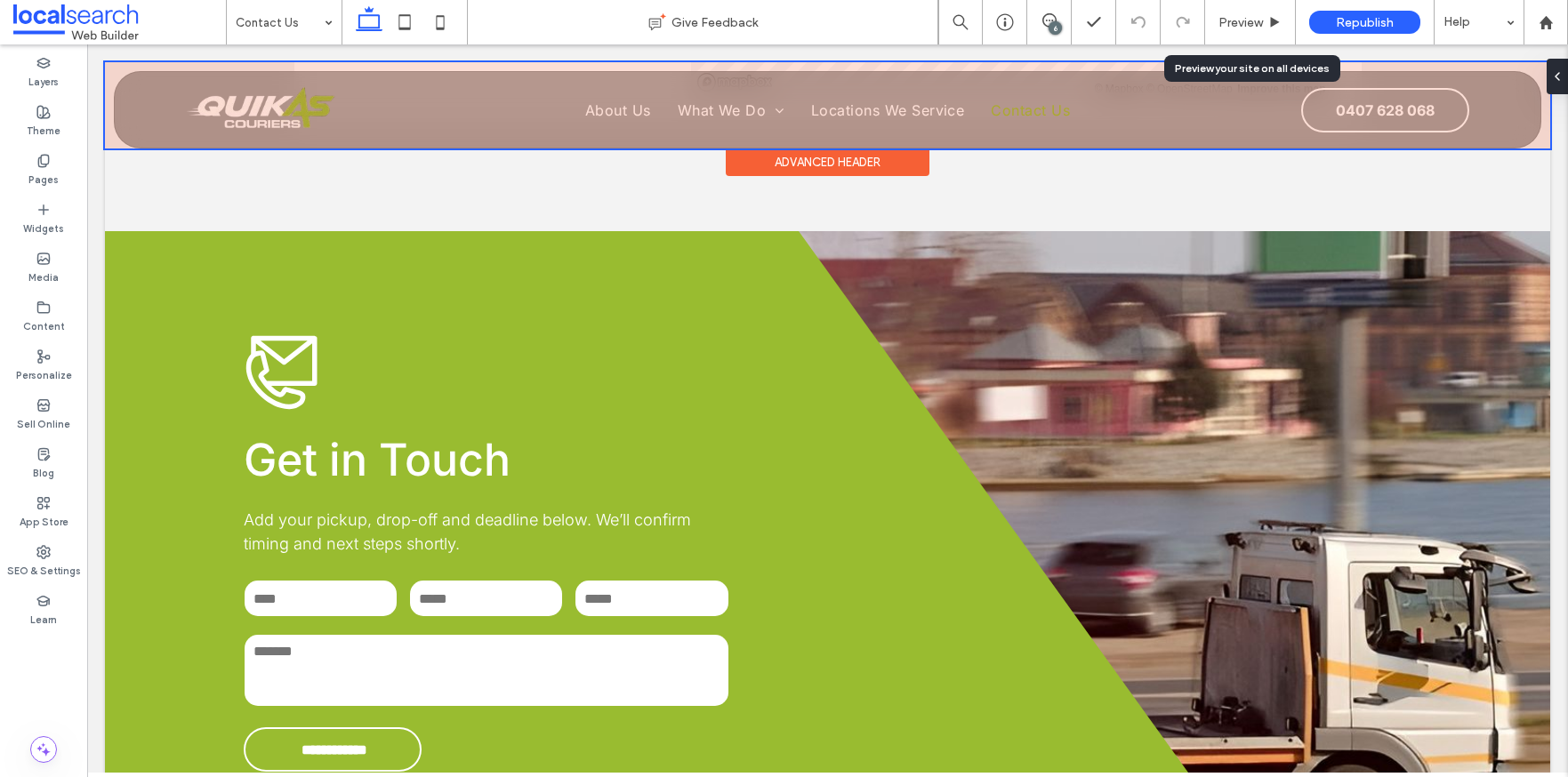
scroll to position [1247, 0]
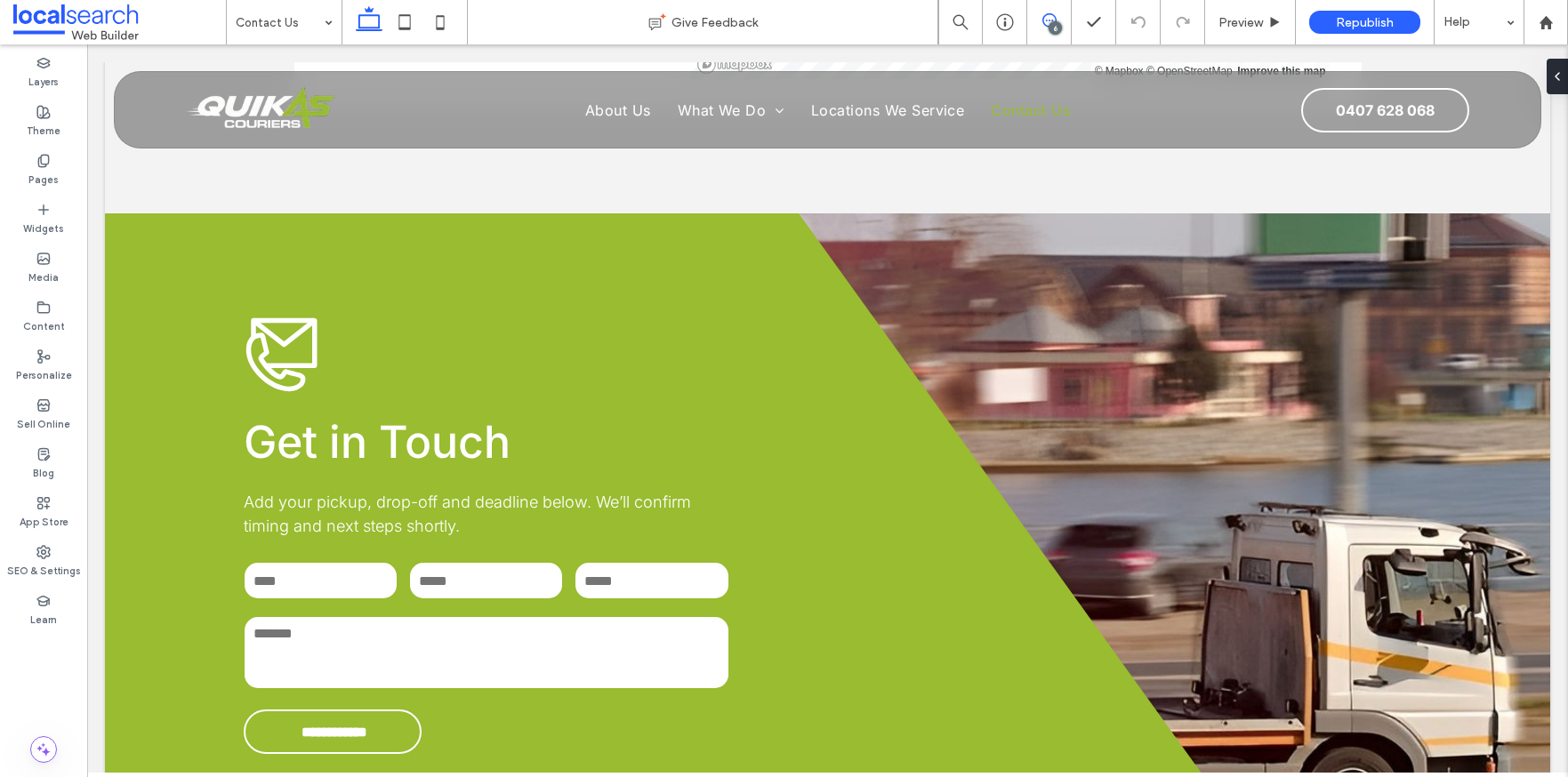
drag, startPoint x: 1048, startPoint y: 20, endPoint x: 962, endPoint y: 9, distance: 86.7
click at [1048, 20] on icon at bounding box center [1050, 21] width 15 height 15
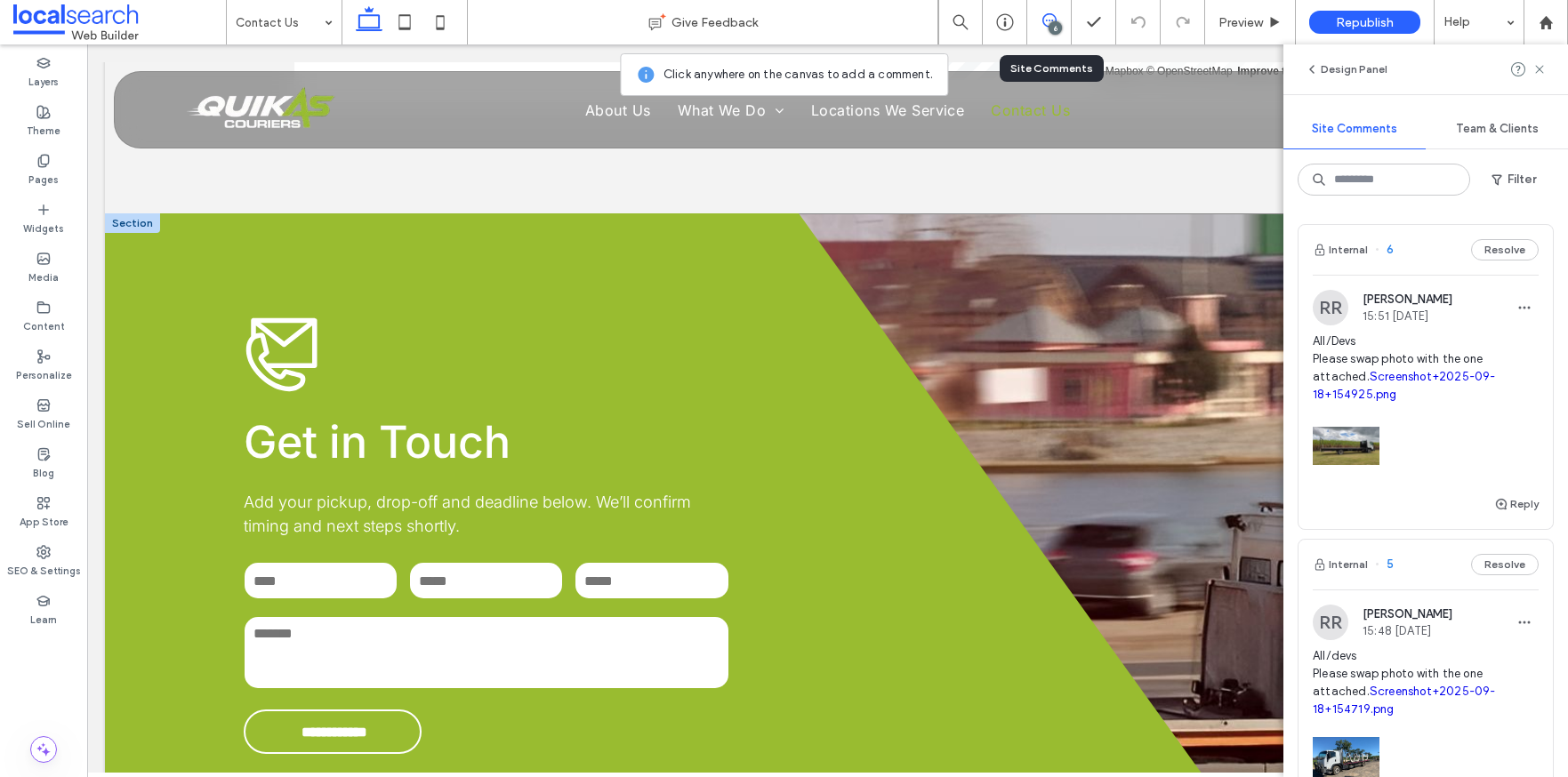
click at [1031, 348] on div "**********" at bounding box center [827, 535] width 1445 height 643
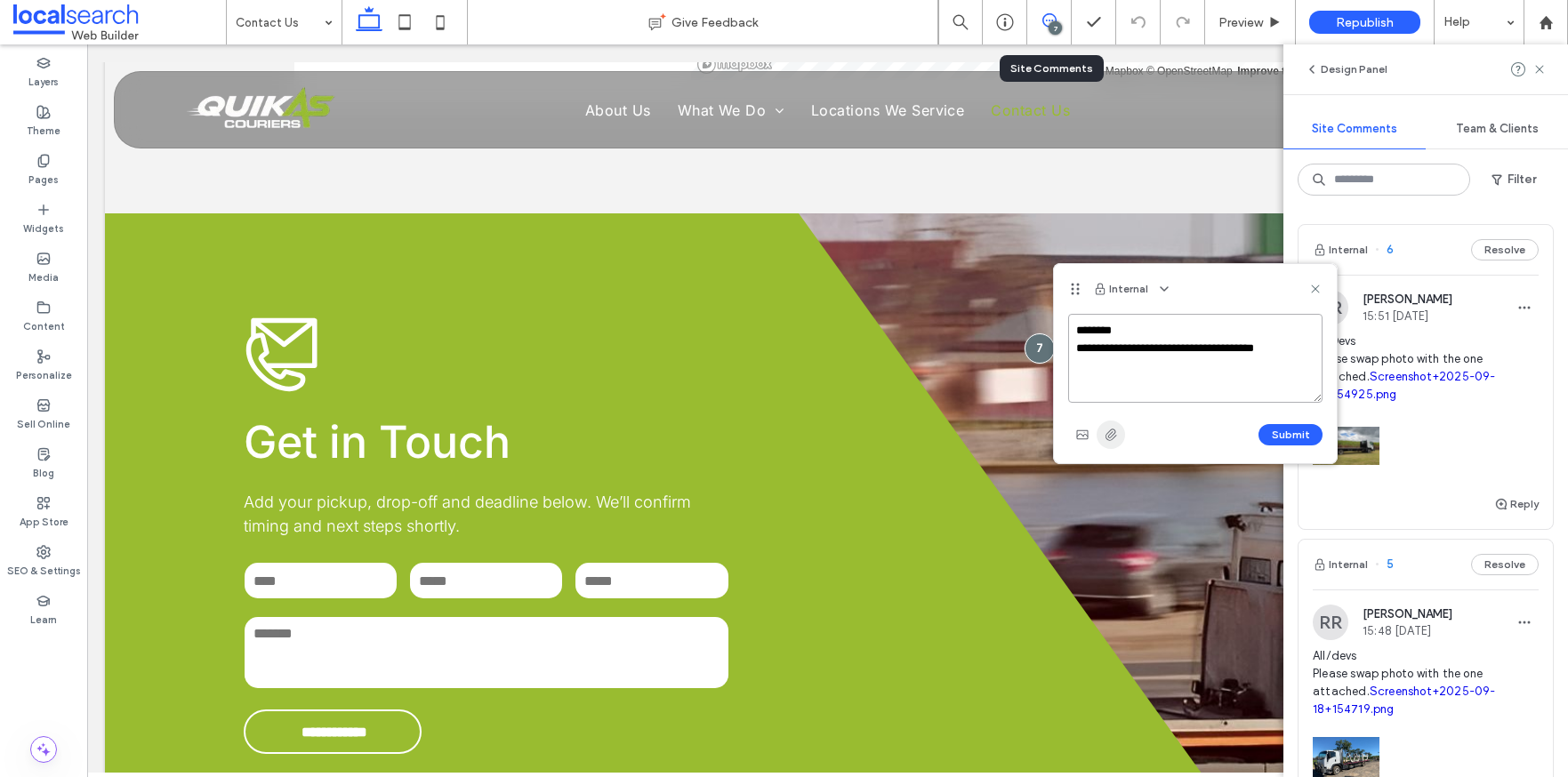
type textarea "**********"
click at [1109, 434] on use "button" at bounding box center [1112, 435] width 12 height 12
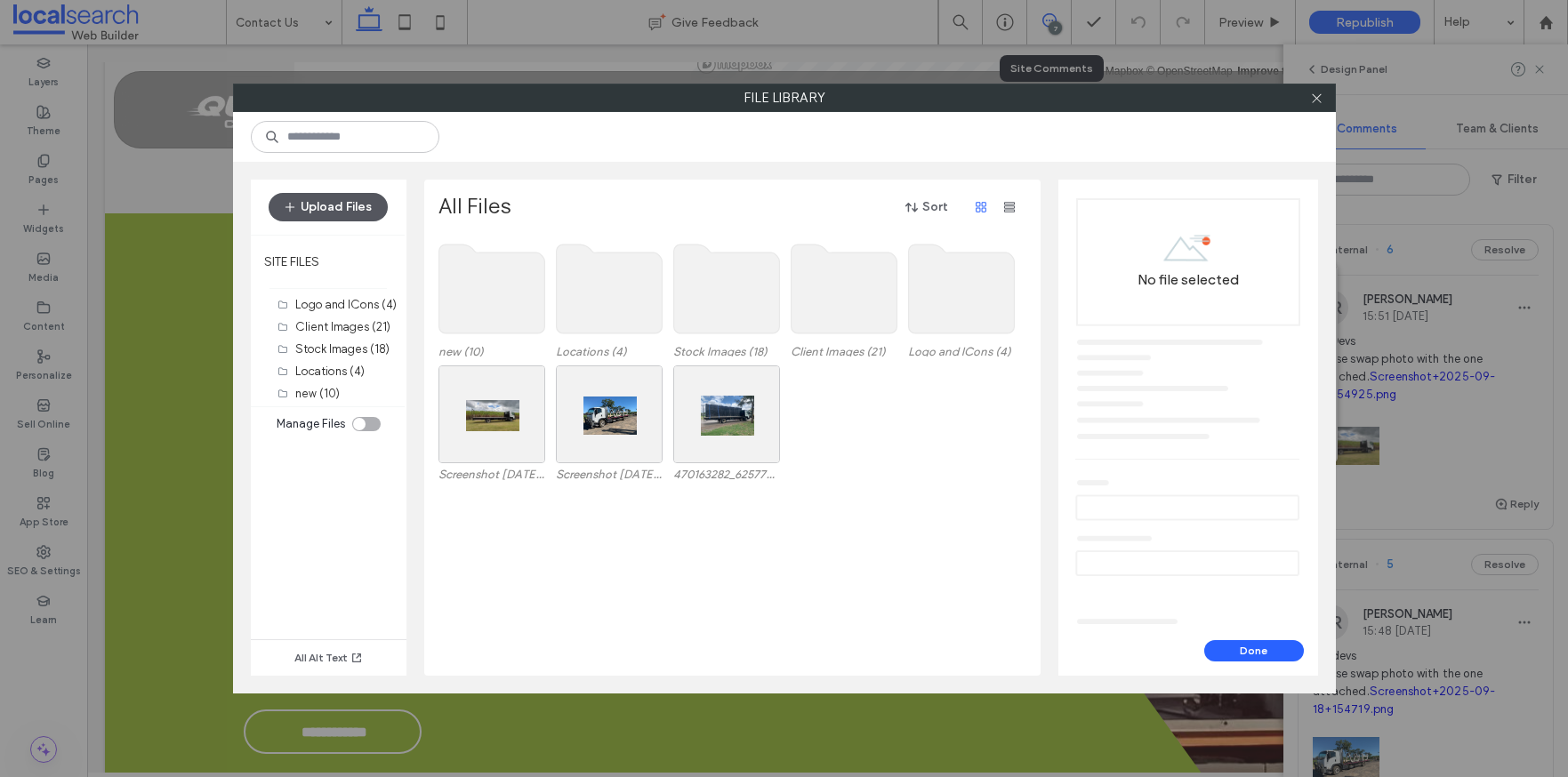
click at [355, 214] on button "Upload Files" at bounding box center [328, 207] width 119 height 28
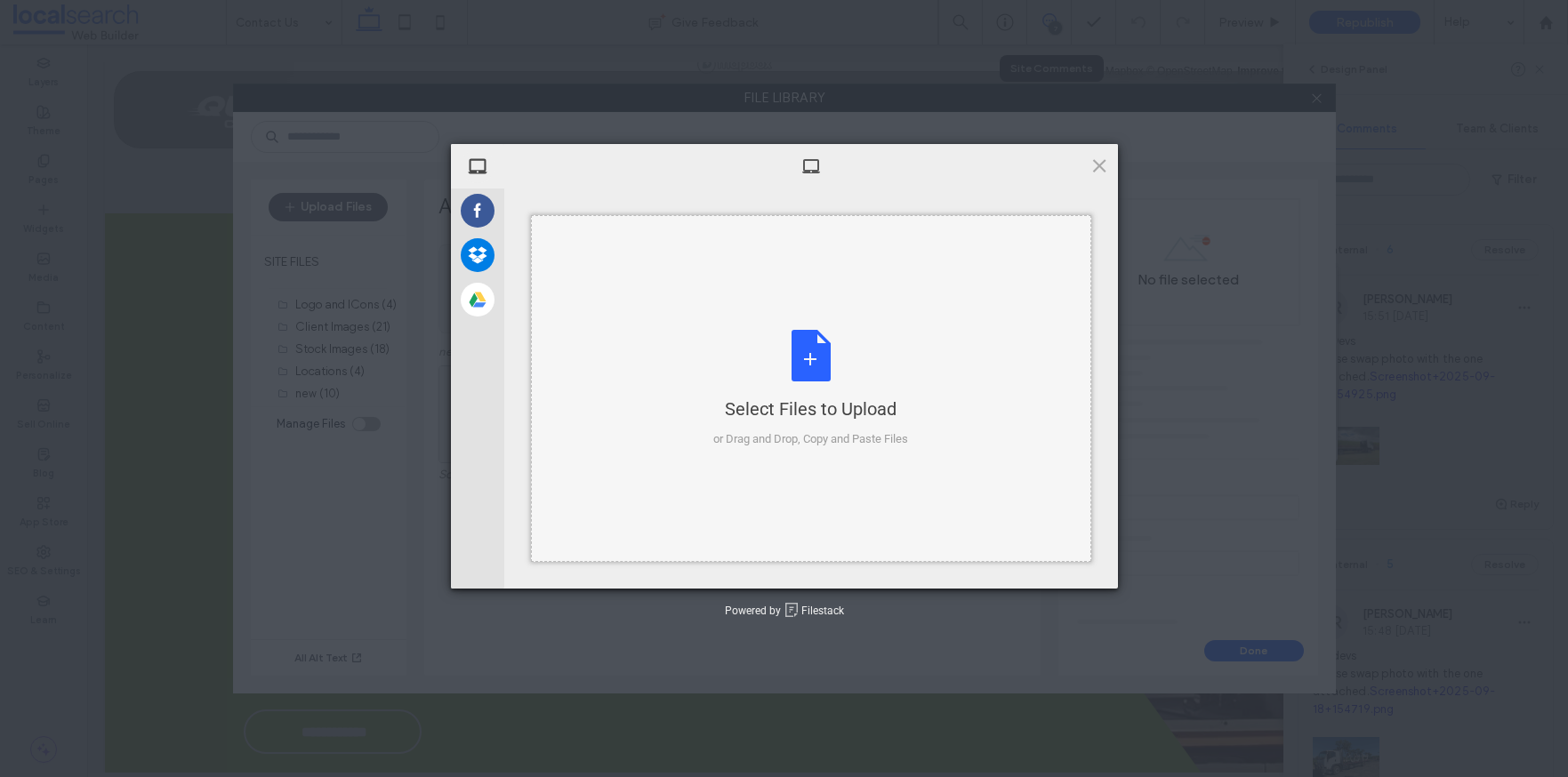
click at [783, 373] on div "Select Files to Upload or Drag and Drop, Copy and Paste Files" at bounding box center [810, 388] width 195 height 119
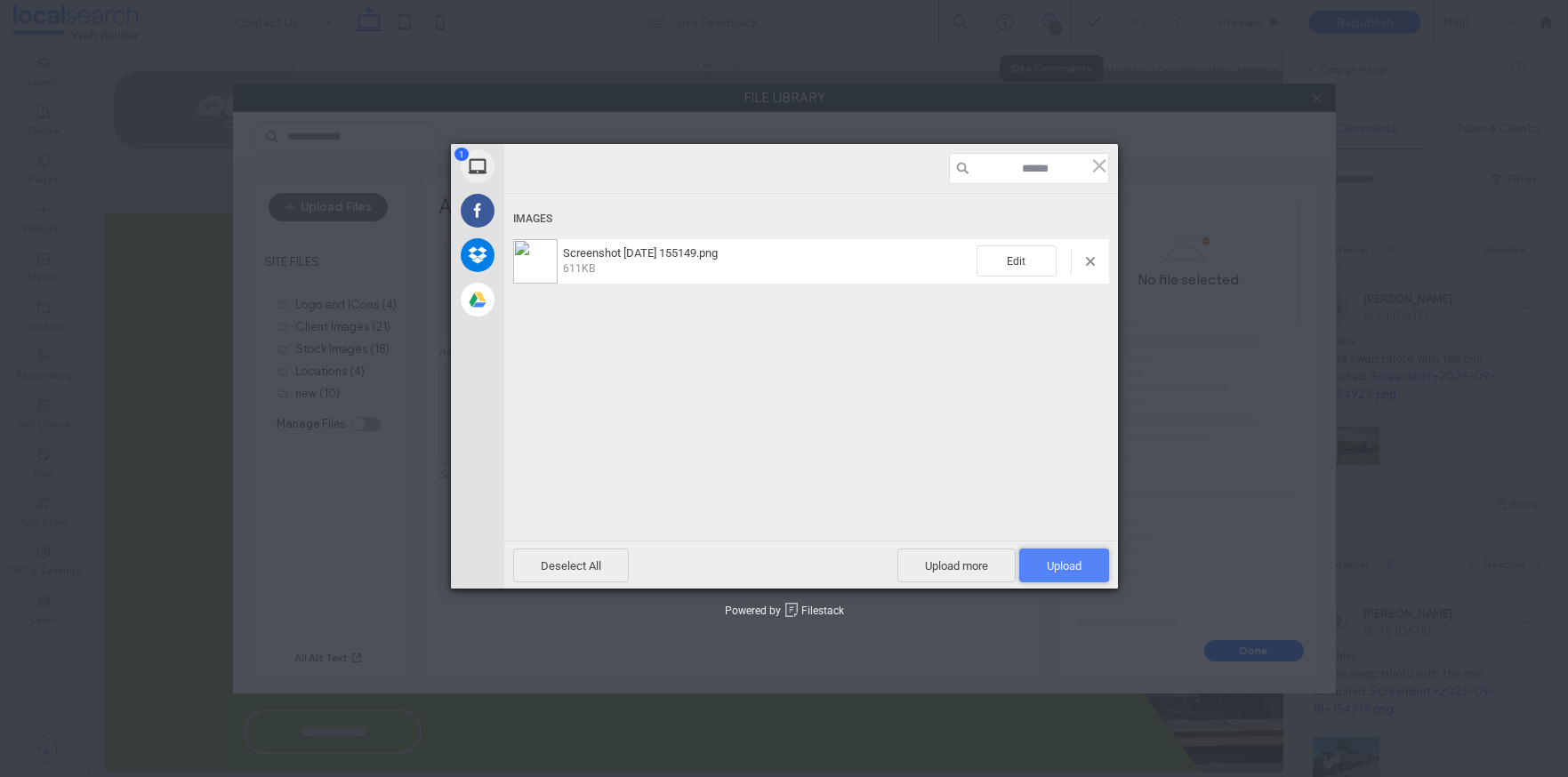
click at [1065, 559] on span "Upload 1" at bounding box center [1064, 566] width 34 height 14
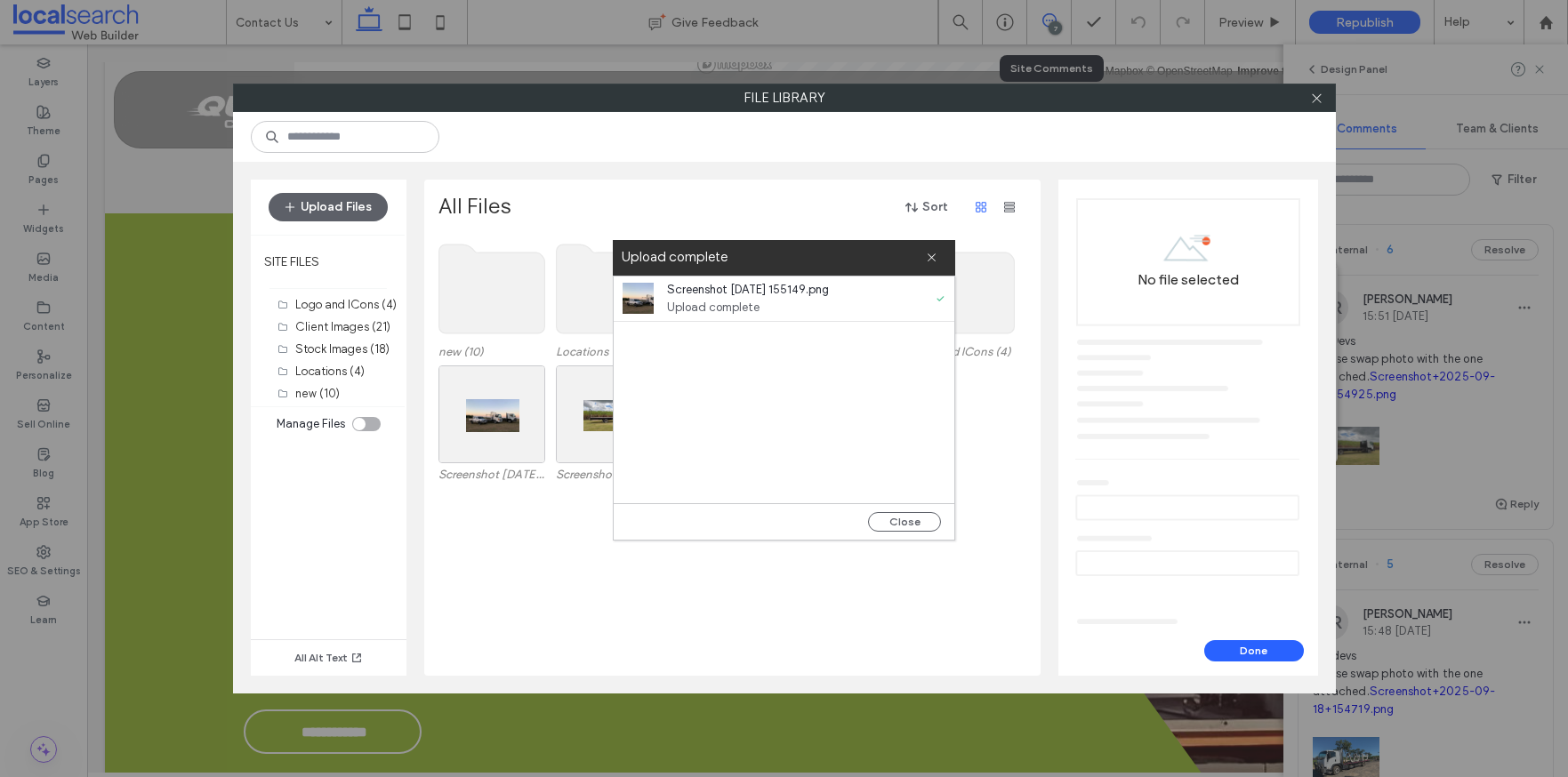
click at [908, 508] on div "Close" at bounding box center [784, 521] width 340 height 36
click at [904, 519] on button "Close" at bounding box center [905, 522] width 73 height 20
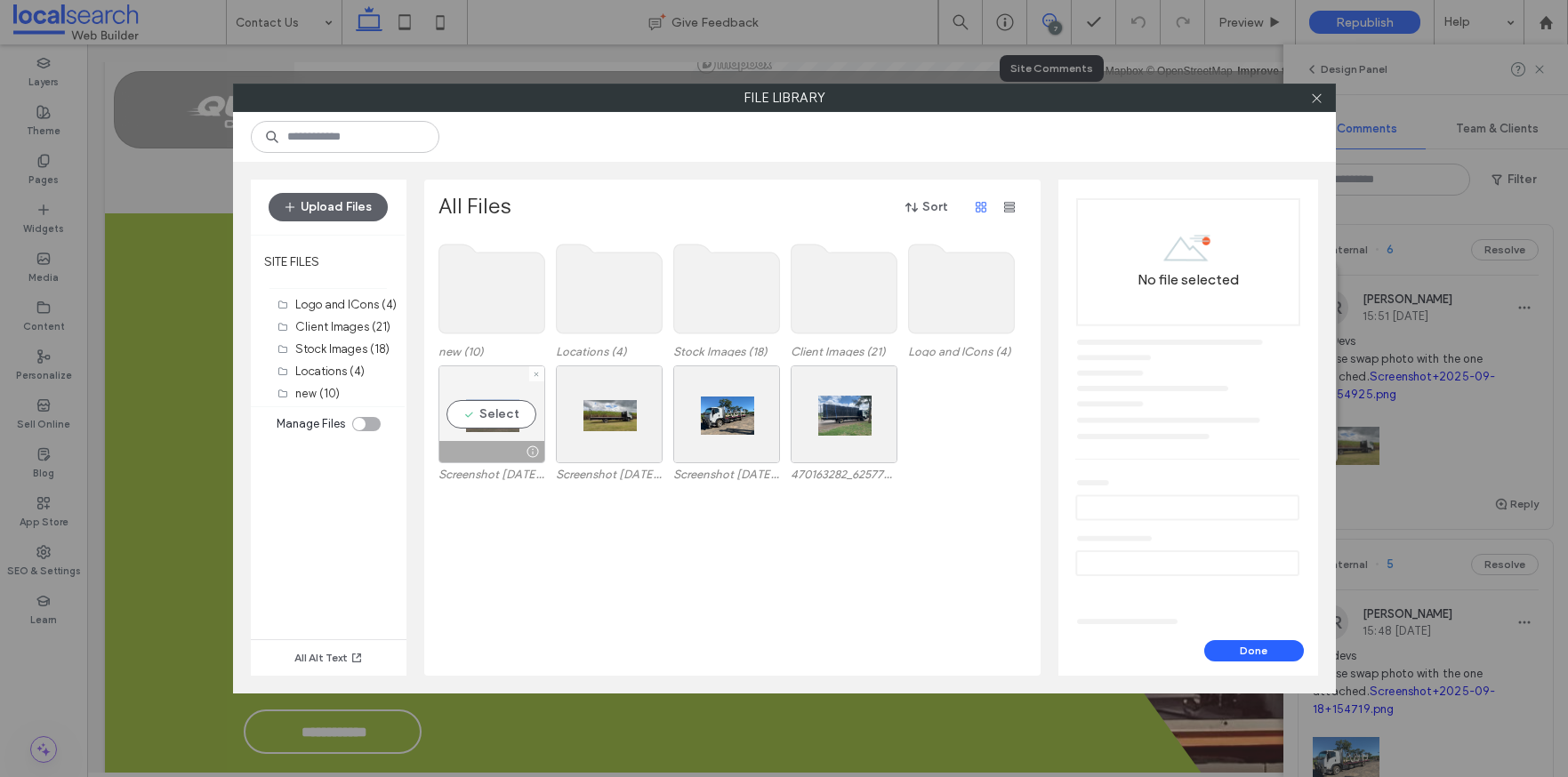
click at [491, 423] on div "Select" at bounding box center [492, 415] width 107 height 98
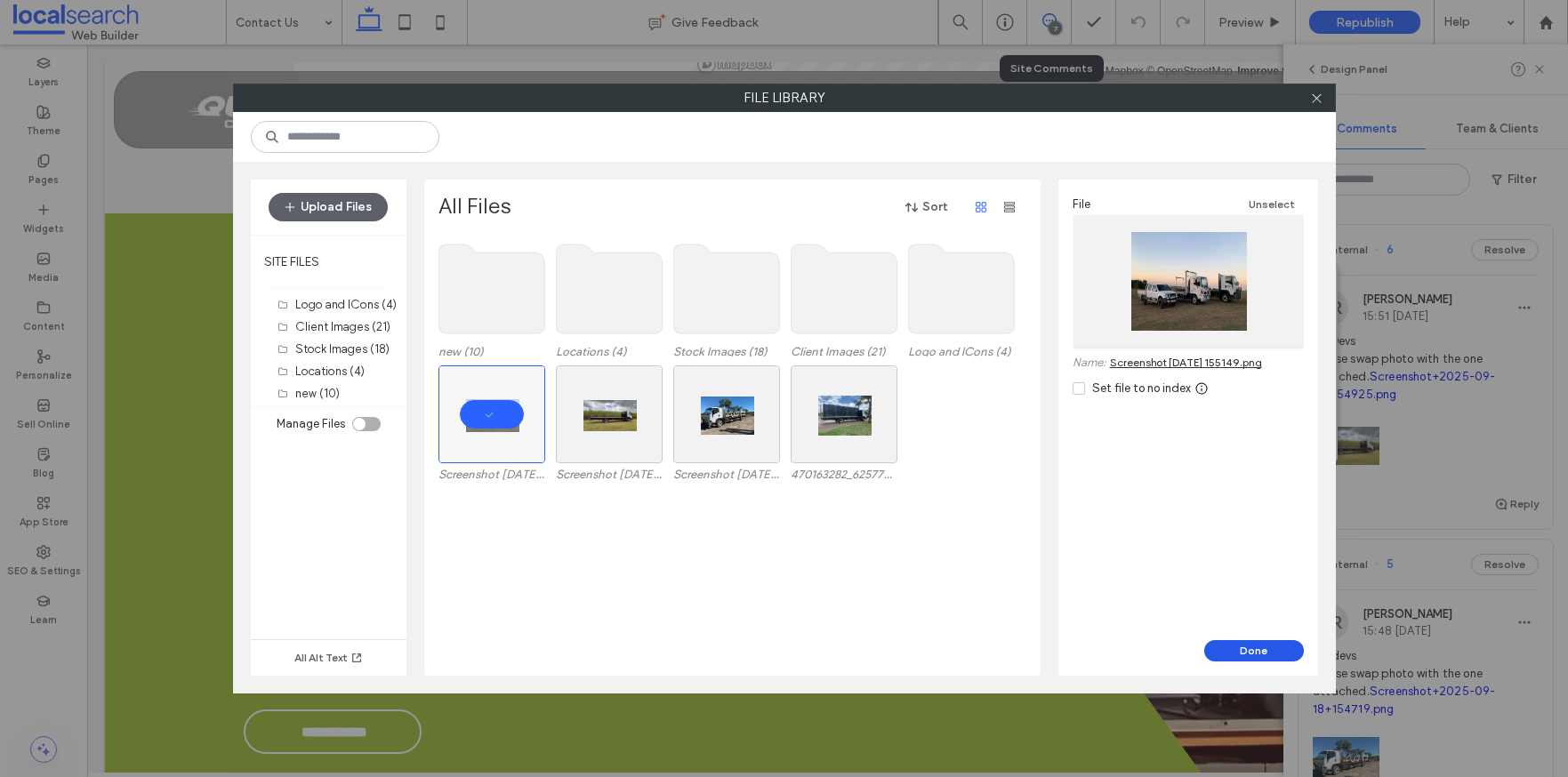
click at [1262, 655] on button "Done" at bounding box center [1255, 651] width 100 height 22
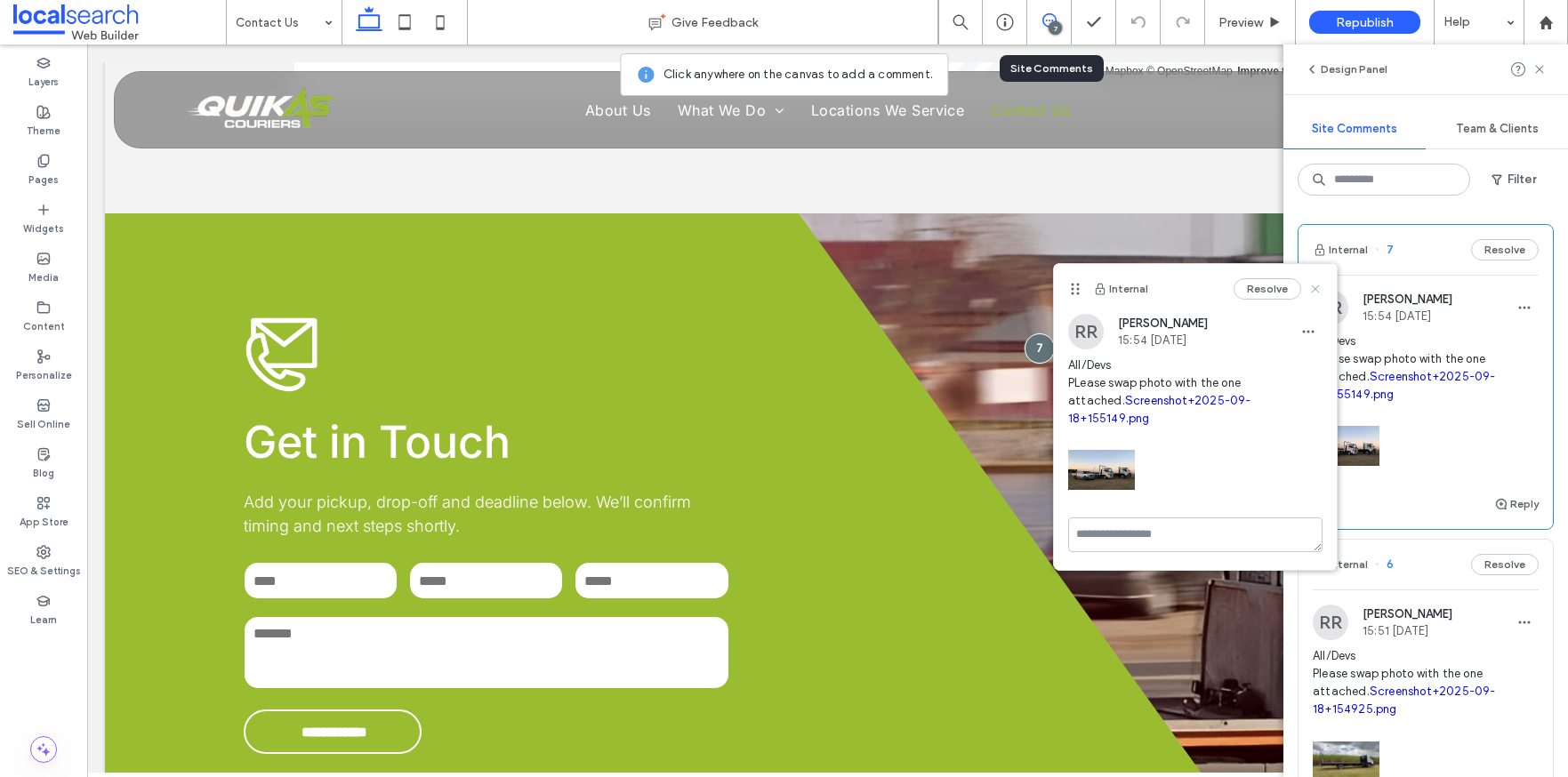
click at [1319, 287] on use at bounding box center [1315, 288] width 8 height 8
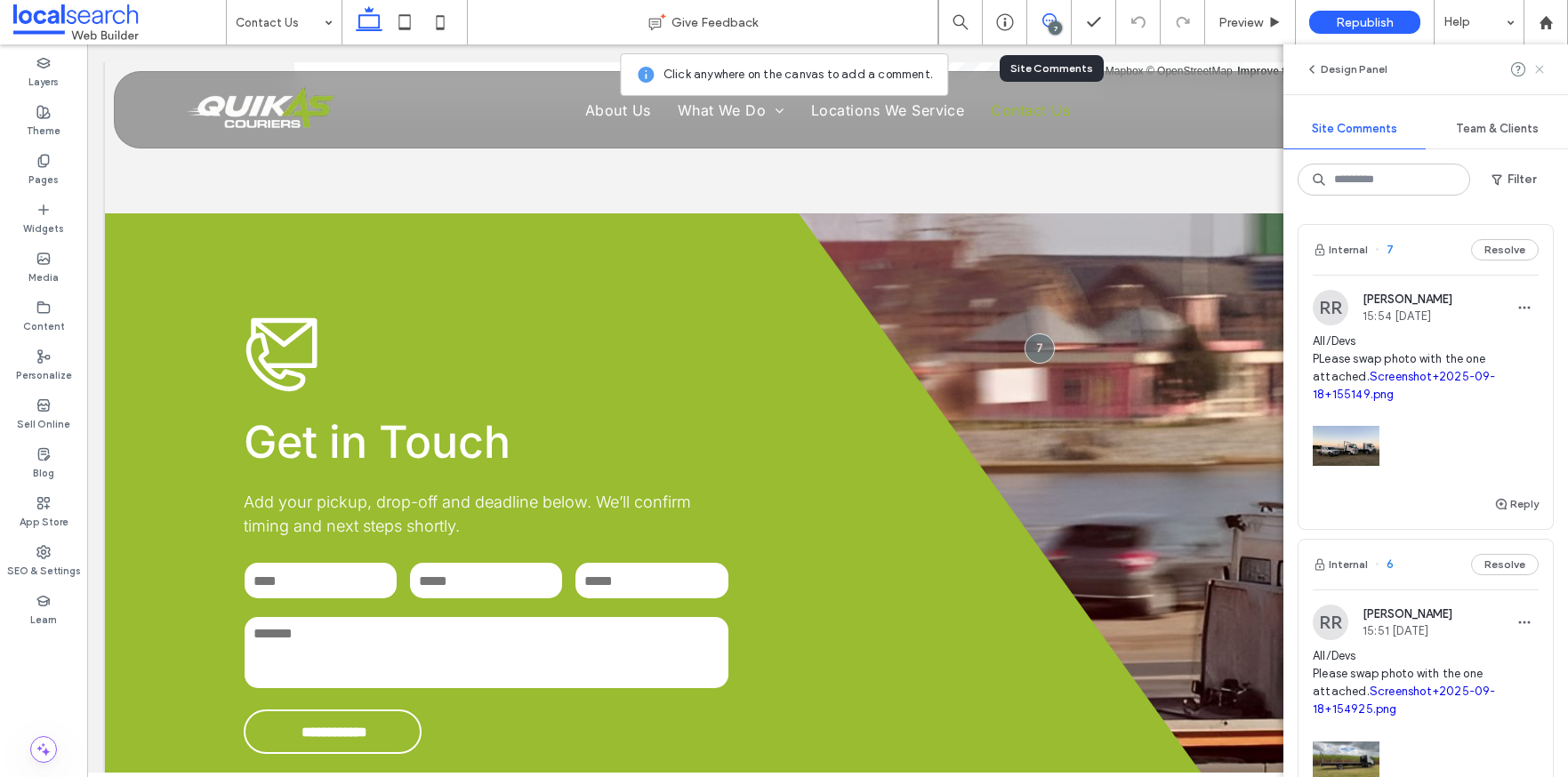
click at [1542, 72] on use at bounding box center [1540, 69] width 8 height 8
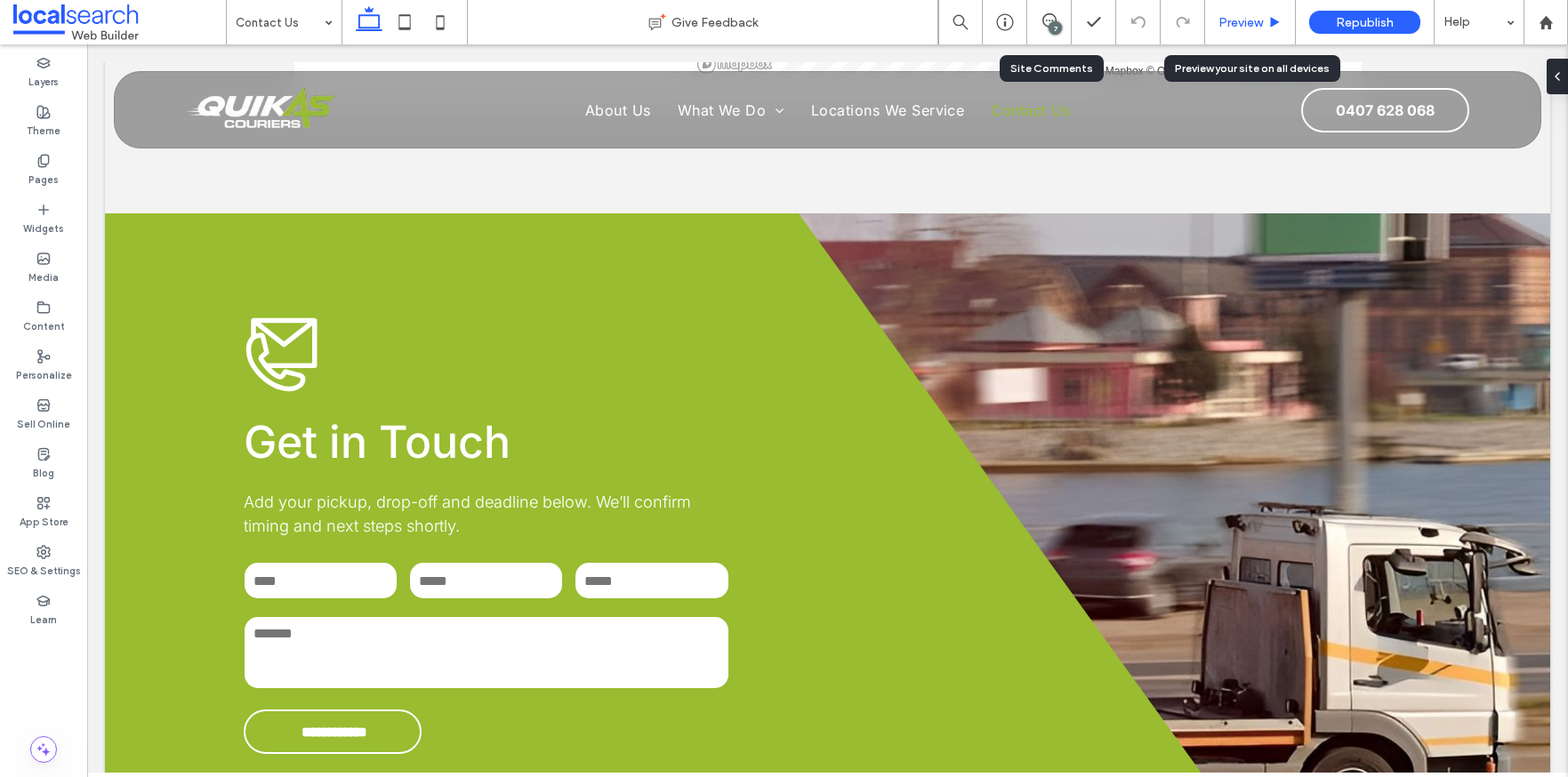
click at [1236, 25] on span "Preview" at bounding box center [1240, 22] width 44 height 15
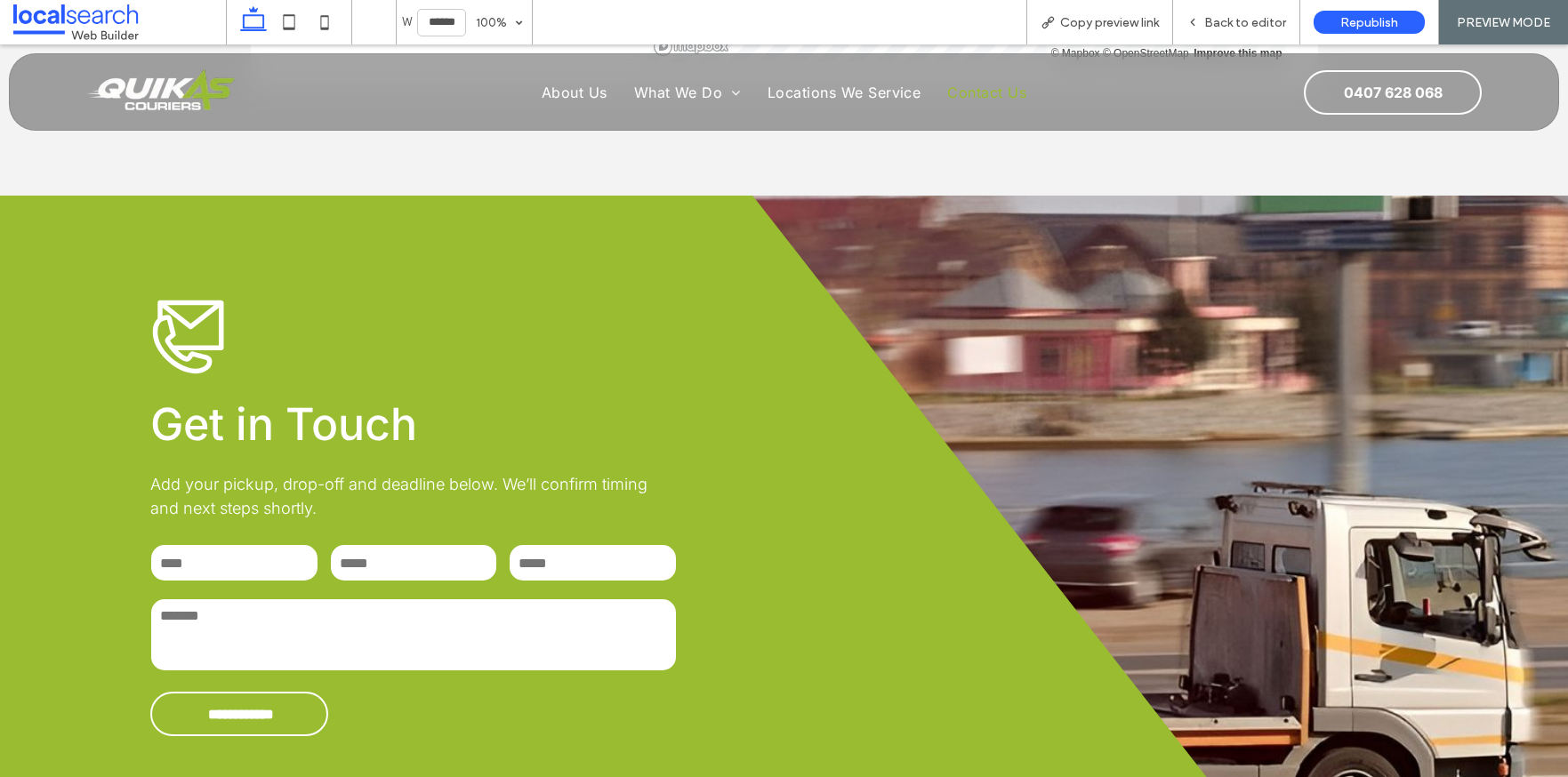
scroll to position [1229, 0]
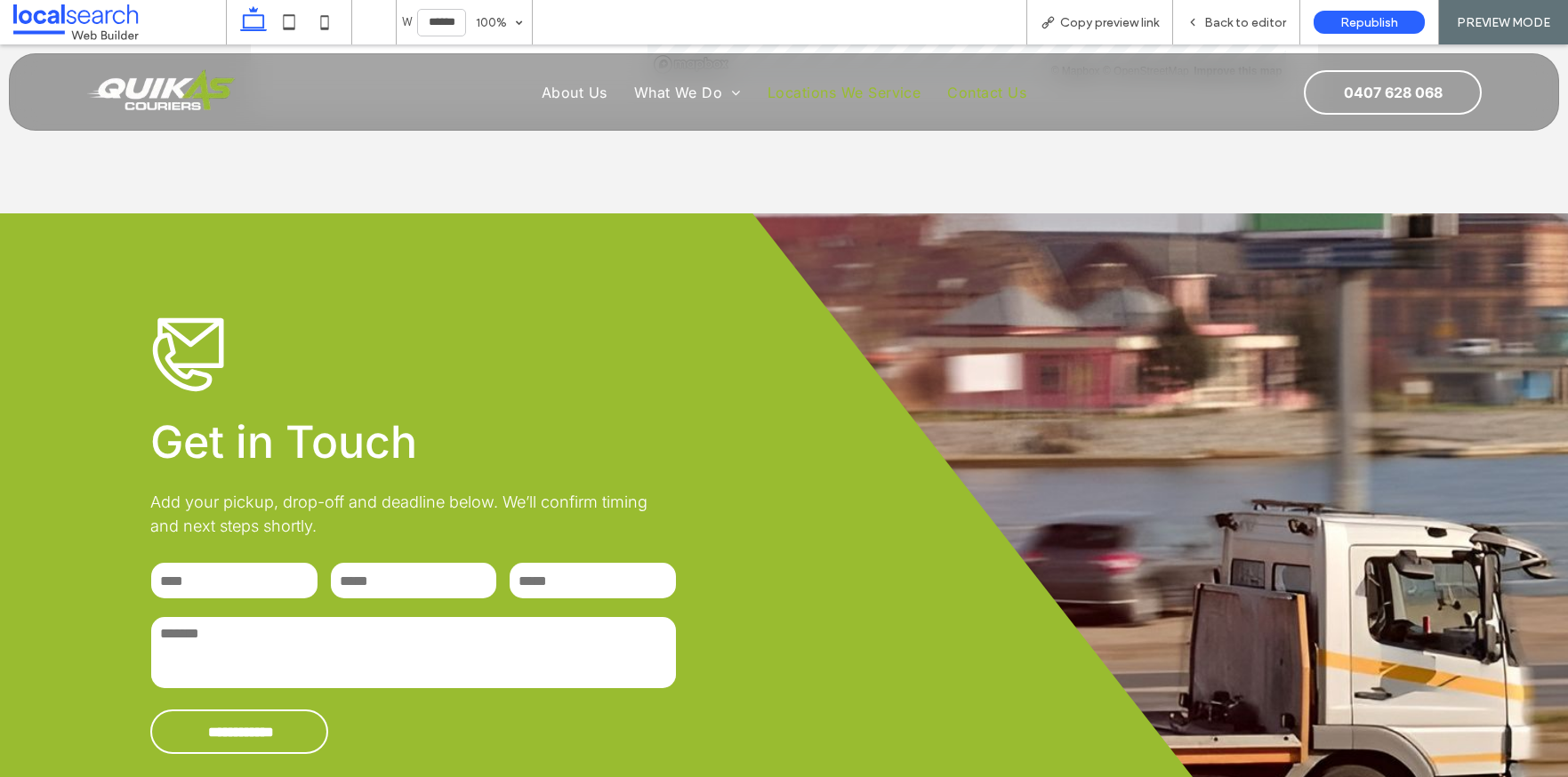
click at [824, 91] on span "Locations We Service" at bounding box center [844, 92] width 154 height 18
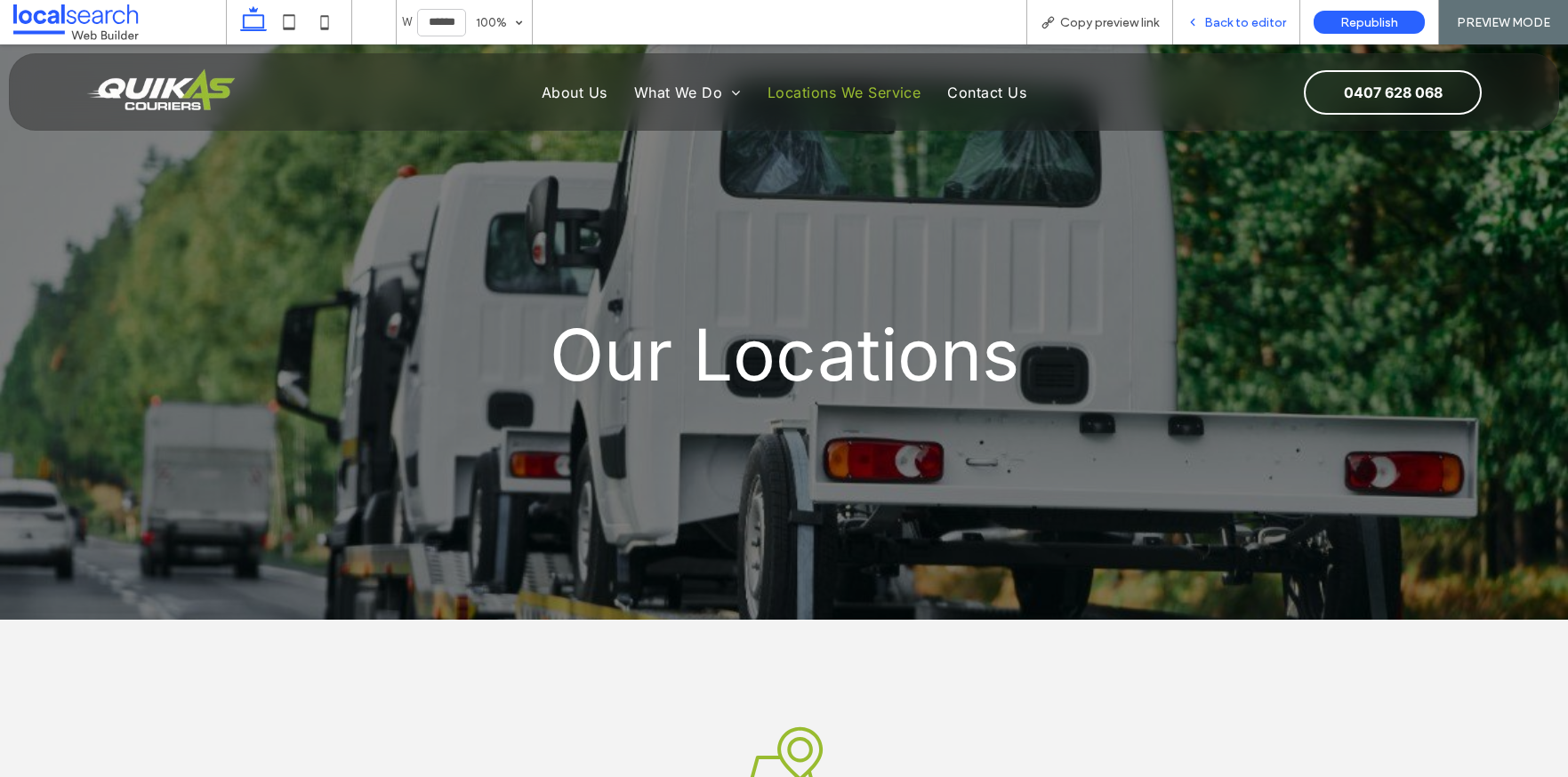
click at [1235, 30] on div "Back to editor" at bounding box center [1237, 22] width 128 height 44
click at [383, 613] on div "Our Locations" at bounding box center [785, 332] width 1068 height 576
click at [1236, 34] on div "Back to editor" at bounding box center [1237, 22] width 128 height 44
click at [1221, 29] on span "Back to editor" at bounding box center [1245, 22] width 81 height 15
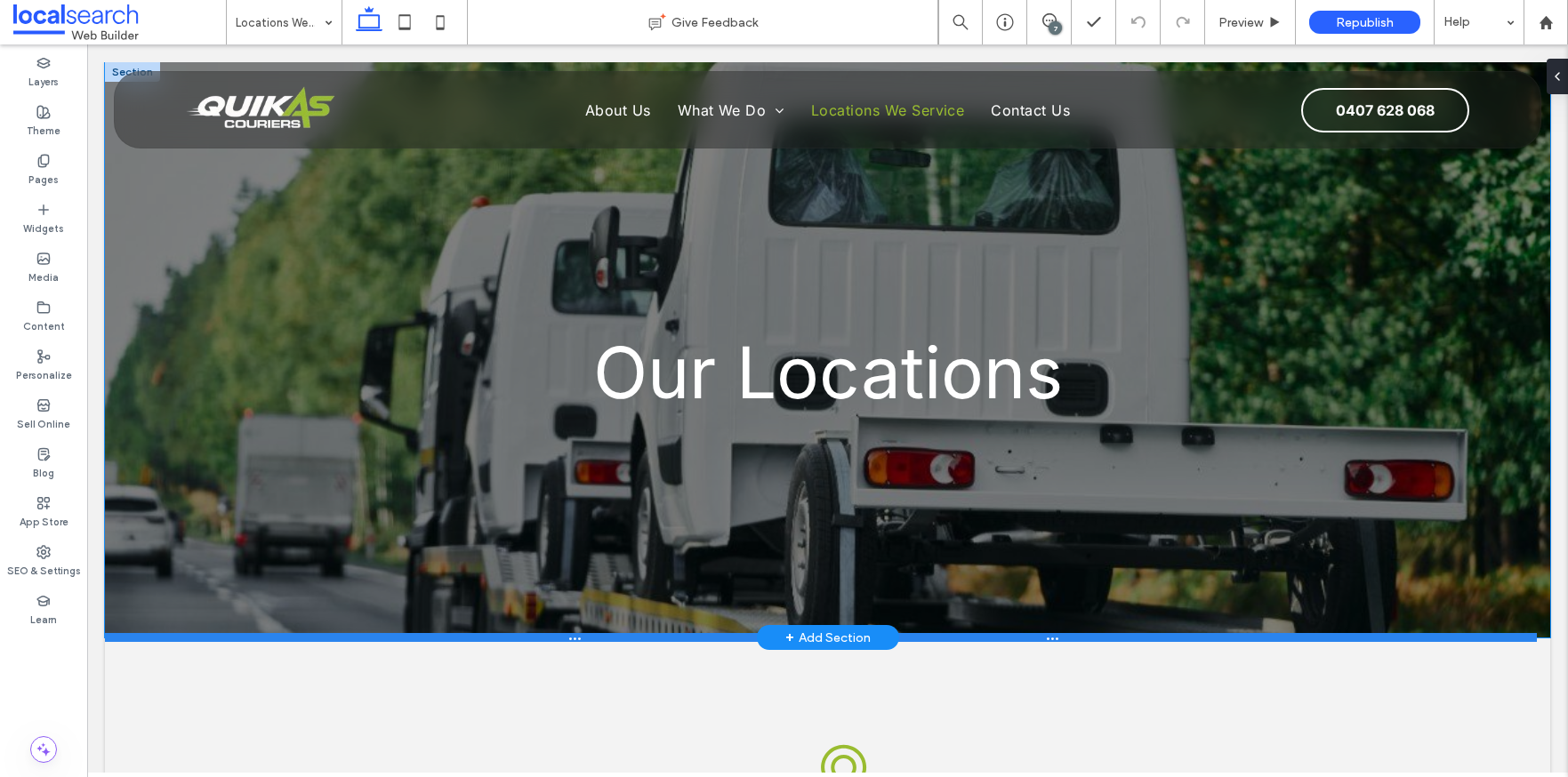
click at [549, 636] on div at bounding box center [821, 638] width 1433 height 9
type input "***"
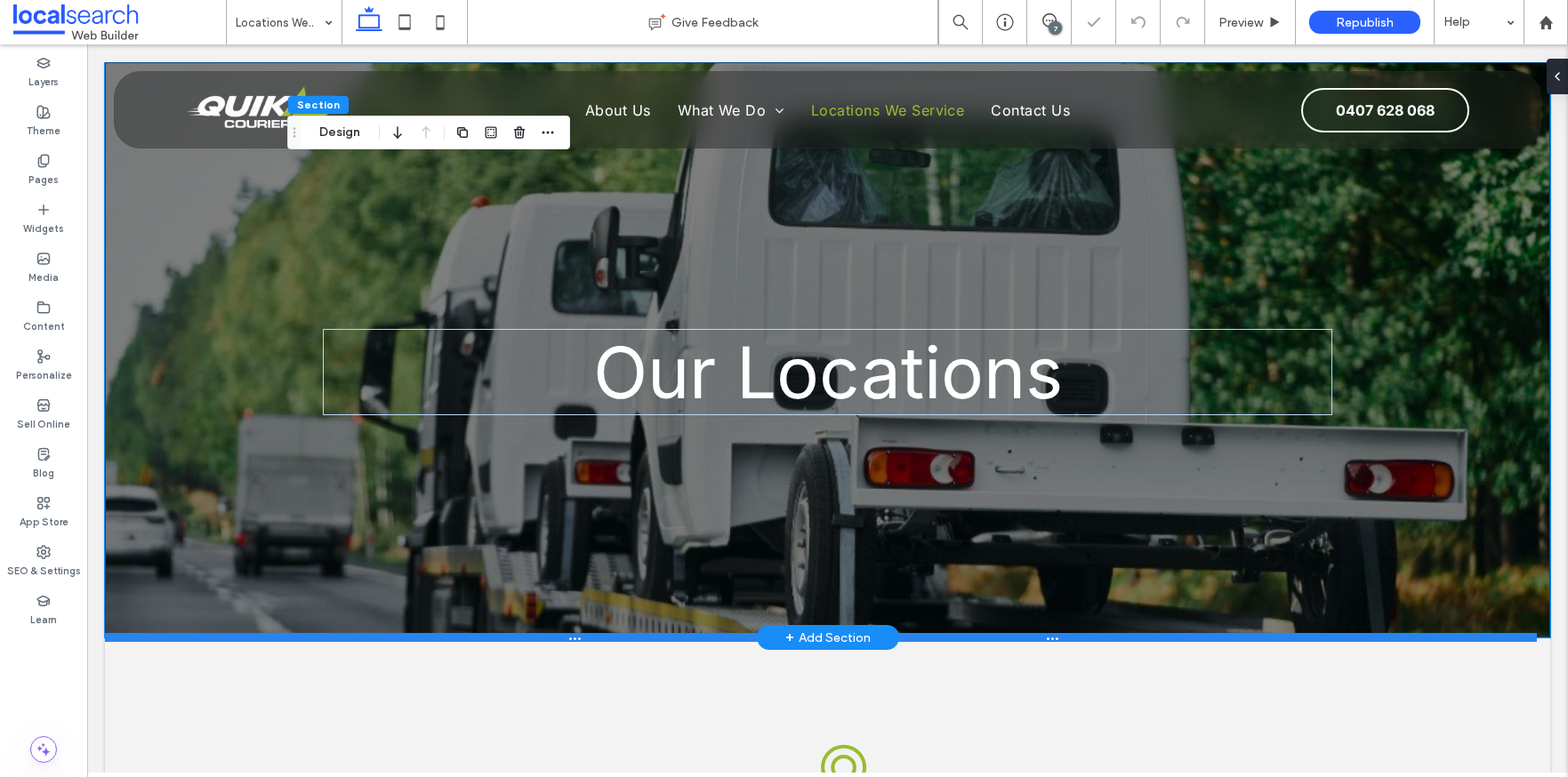
click at [549, 636] on div at bounding box center [821, 638] width 1433 height 9
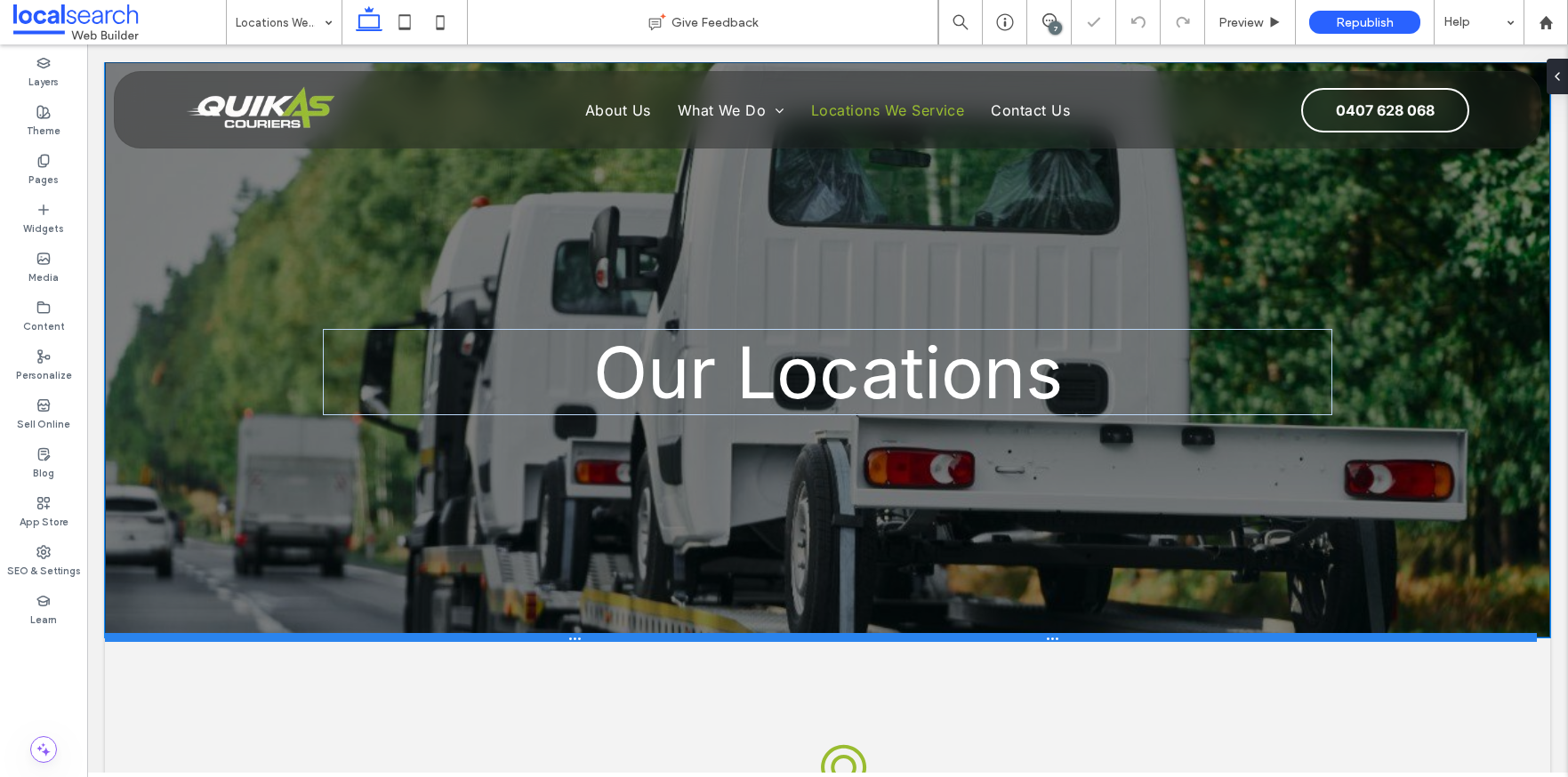
click at [549, 636] on div at bounding box center [821, 638] width 1433 height 9
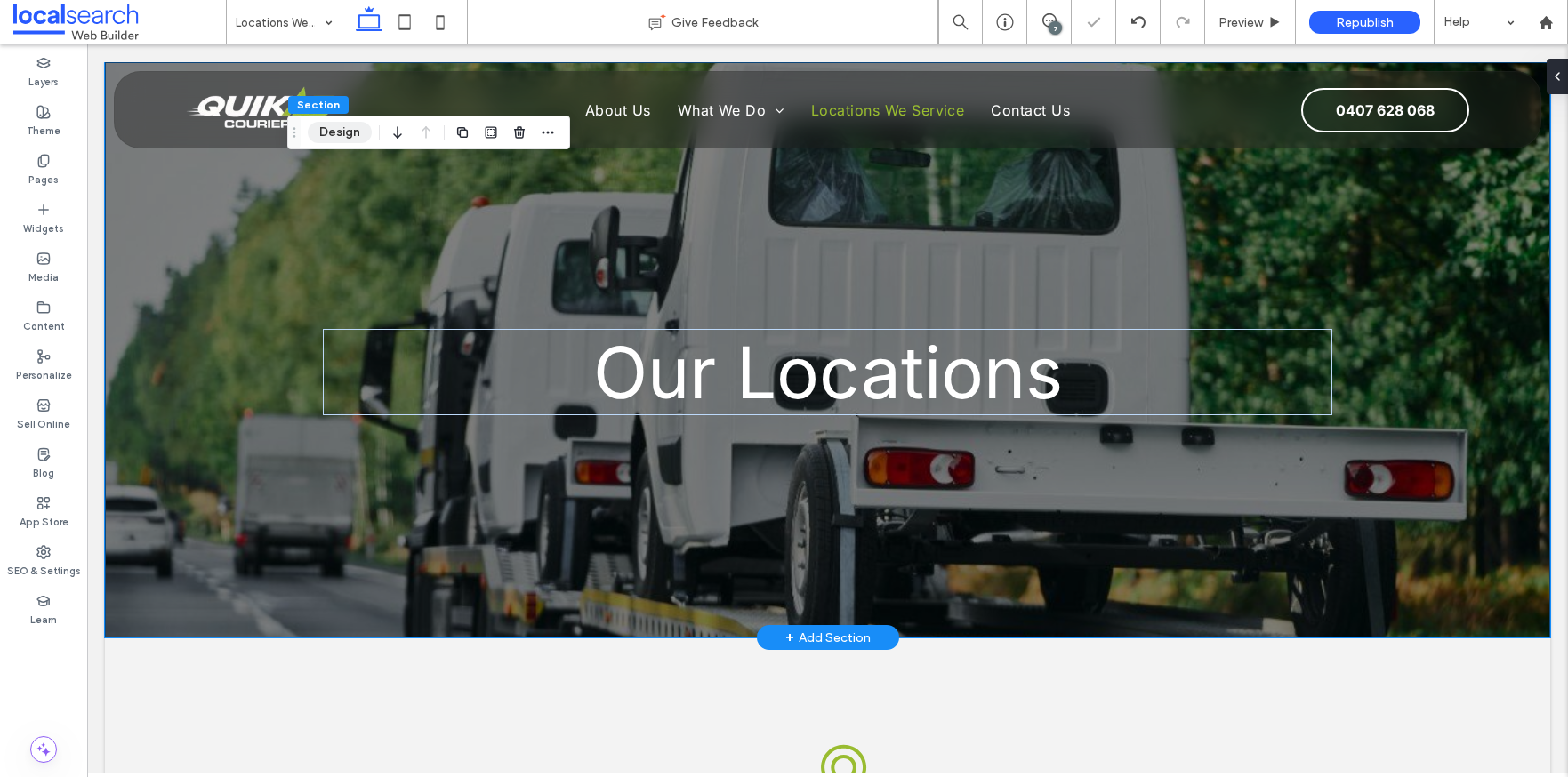
click at [319, 129] on button "Design" at bounding box center [340, 132] width 64 height 22
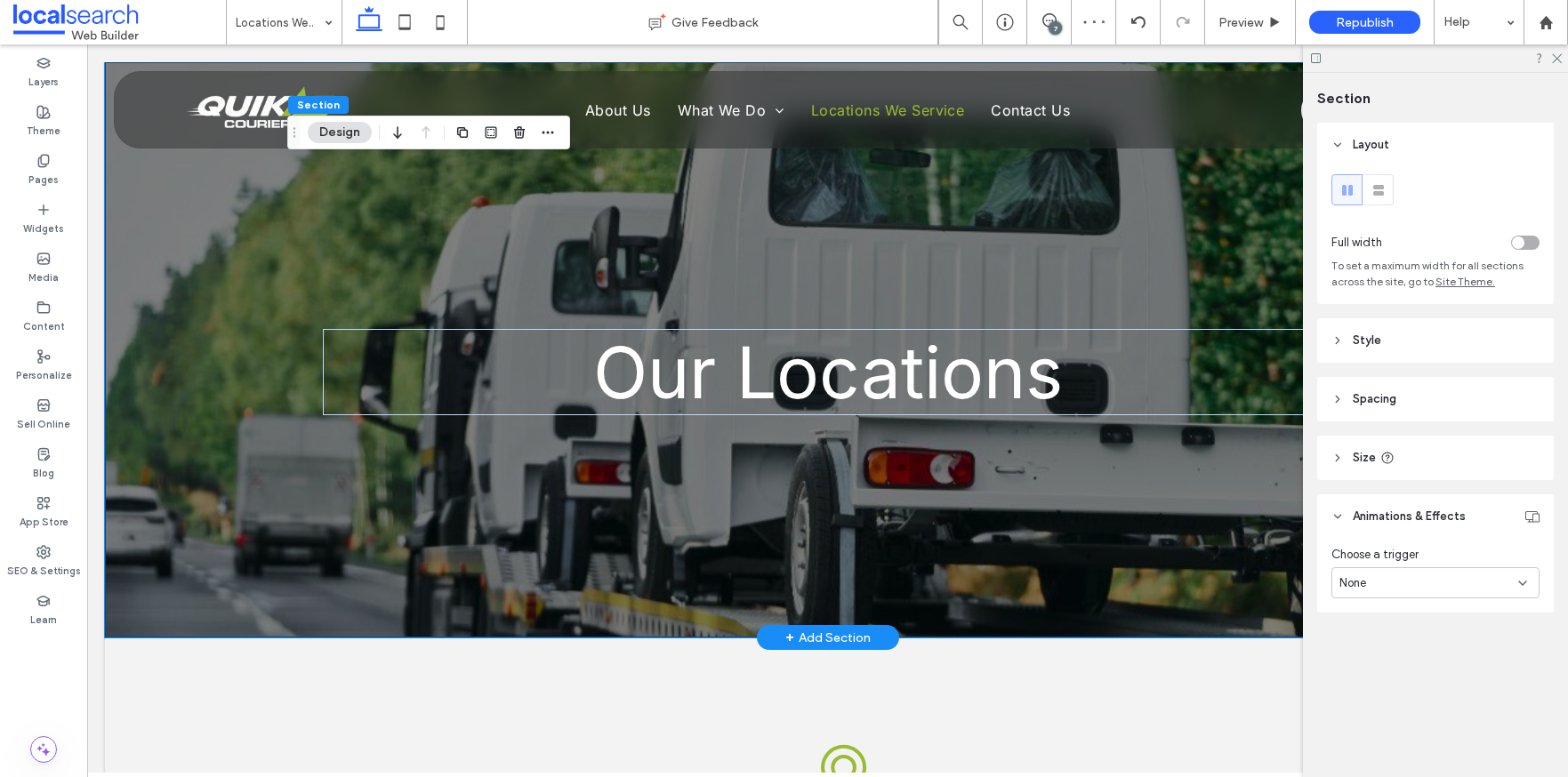
click at [294, 515] on div "Our Locations" at bounding box center [828, 349] width 1068 height 576
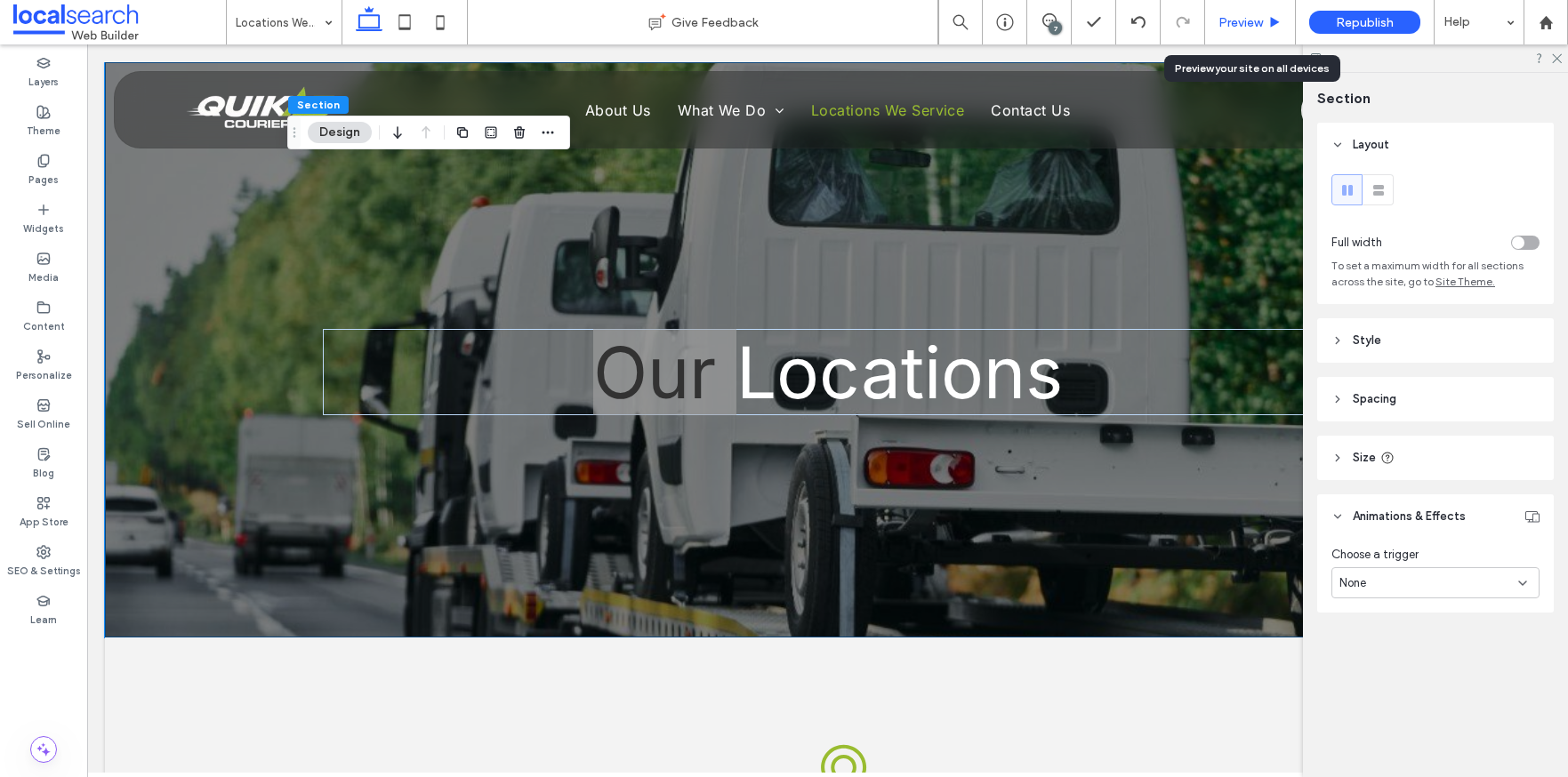
click at [1226, 26] on span "Preview" at bounding box center [1240, 22] width 44 height 15
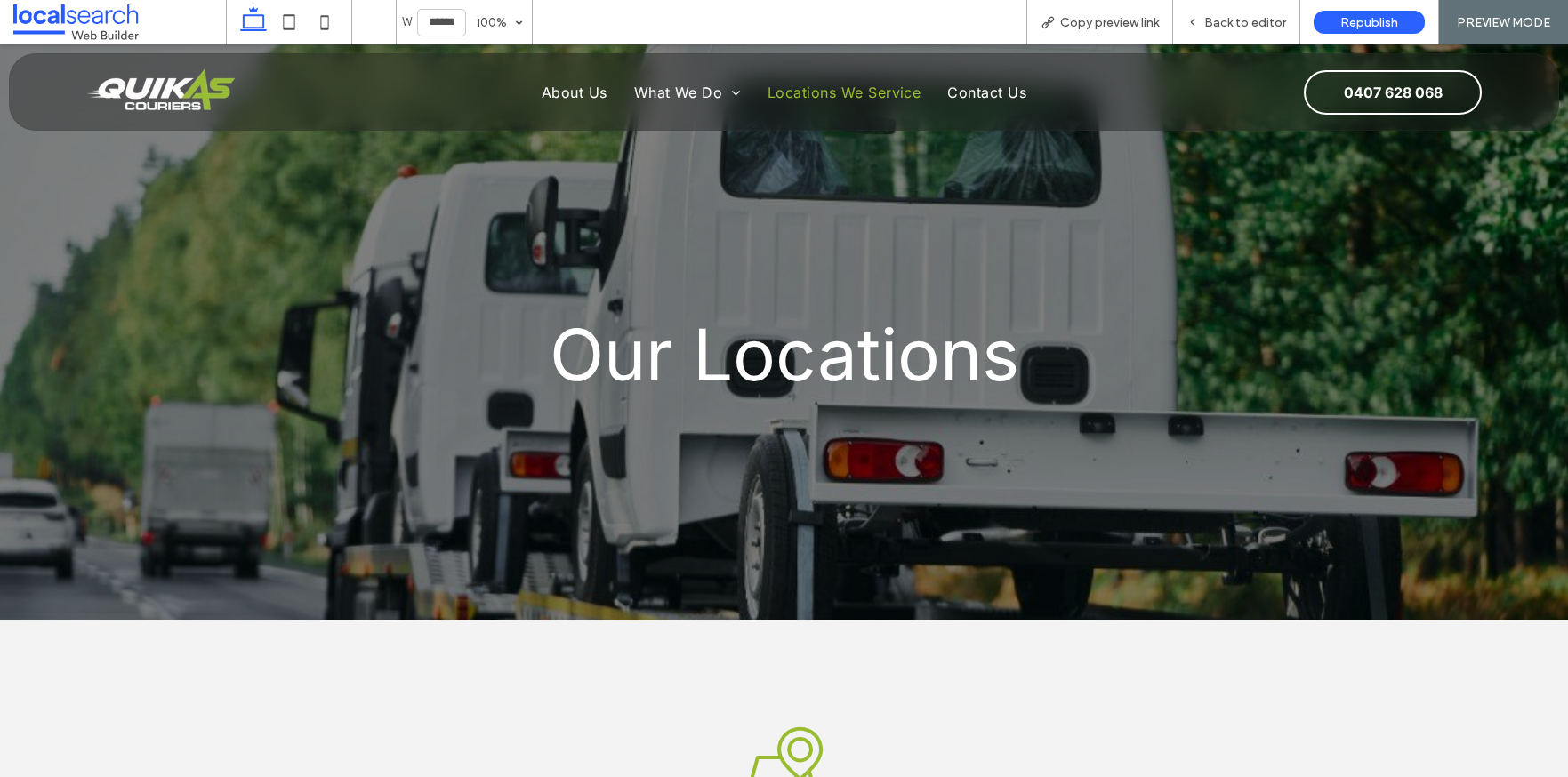
click at [65, 613] on div "Our Locations" at bounding box center [784, 332] width 1568 height 576
click at [1228, 22] on span "Back to editor" at bounding box center [1245, 22] width 81 height 15
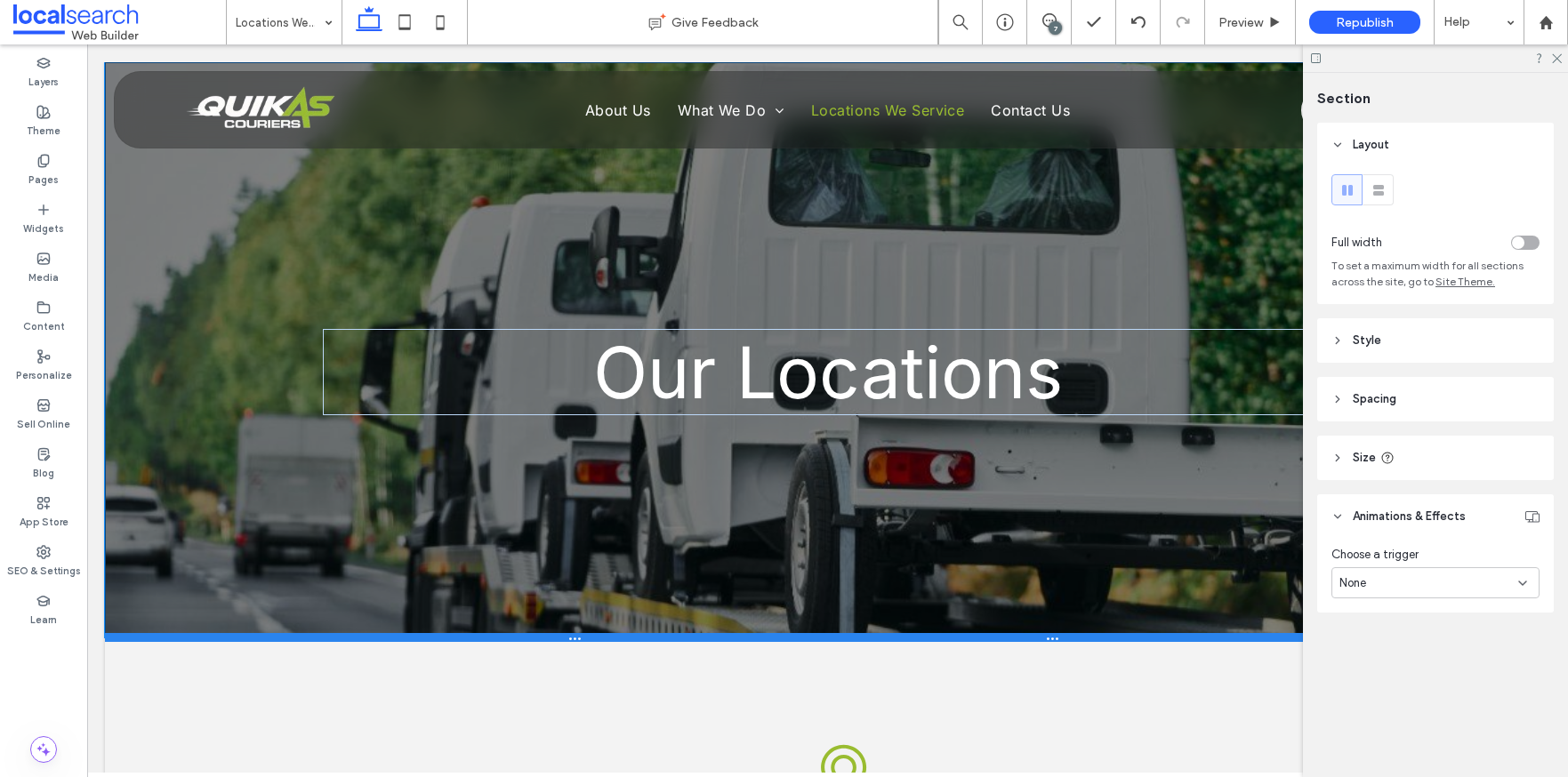
click at [135, 642] on div at bounding box center [821, 638] width 1433 height 9
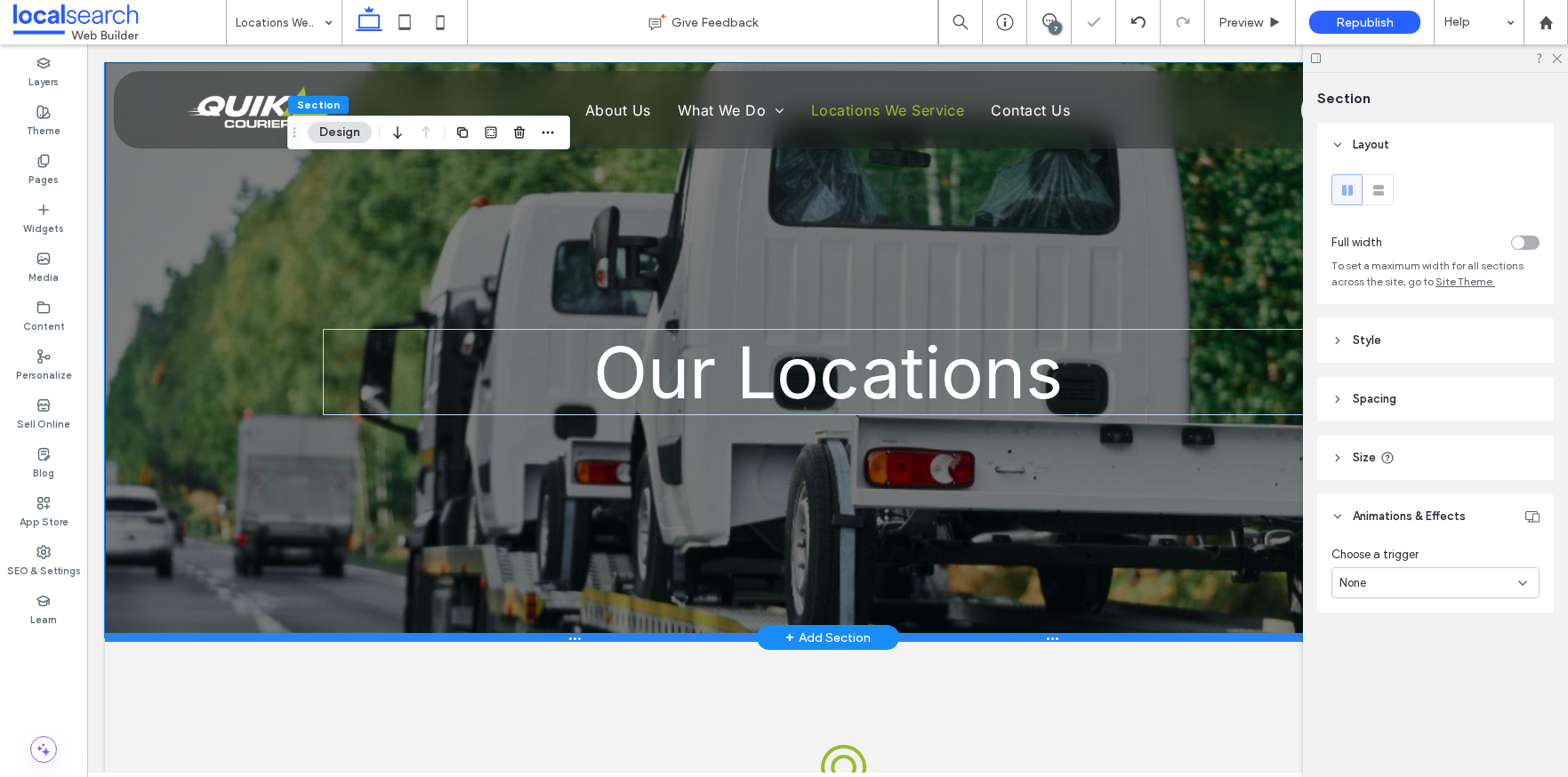
click at [135, 642] on div at bounding box center [821, 638] width 1433 height 9
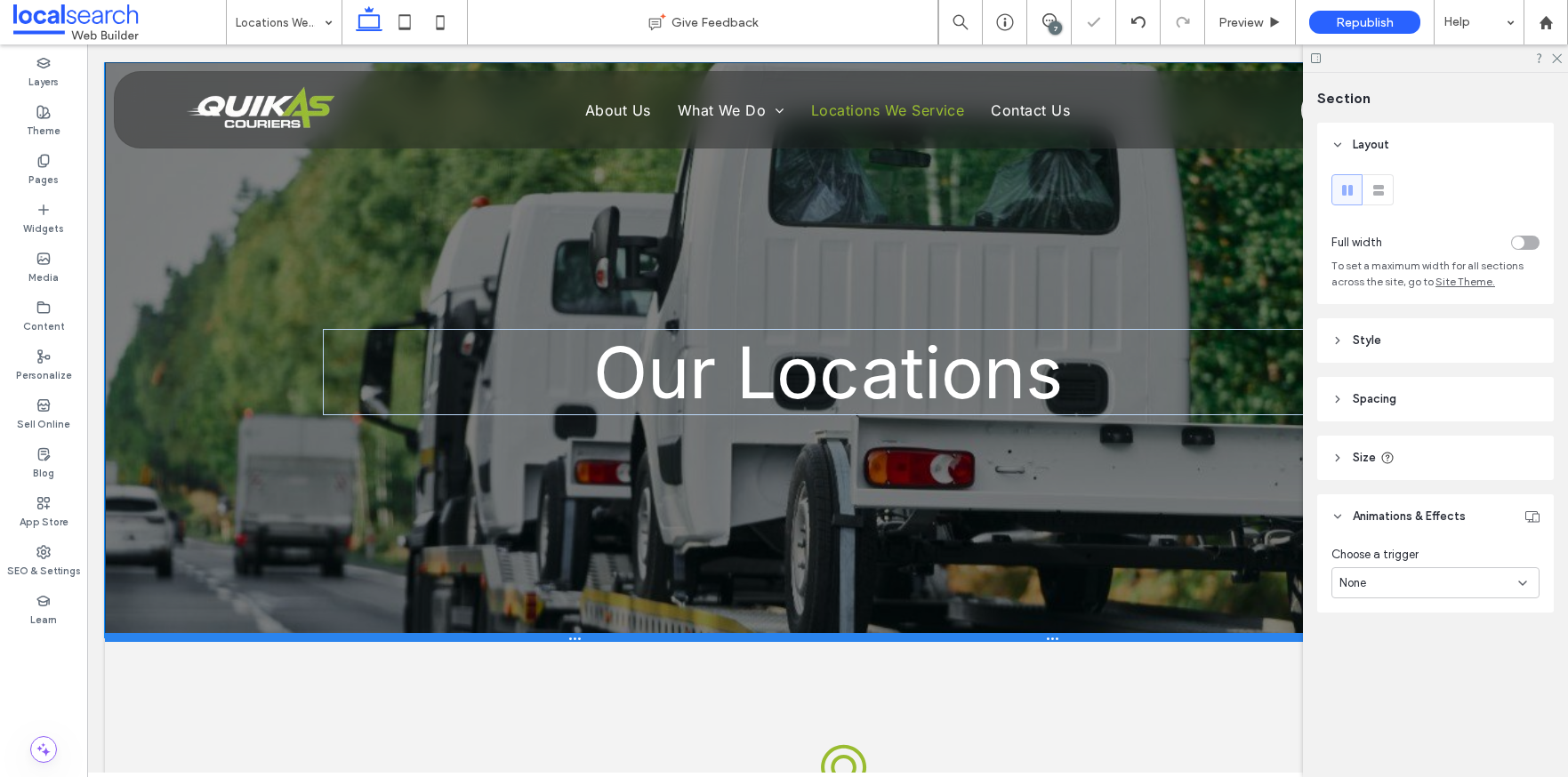
click at [135, 642] on div at bounding box center [821, 638] width 1433 height 9
click at [112, 635] on div at bounding box center [821, 638] width 1433 height 9
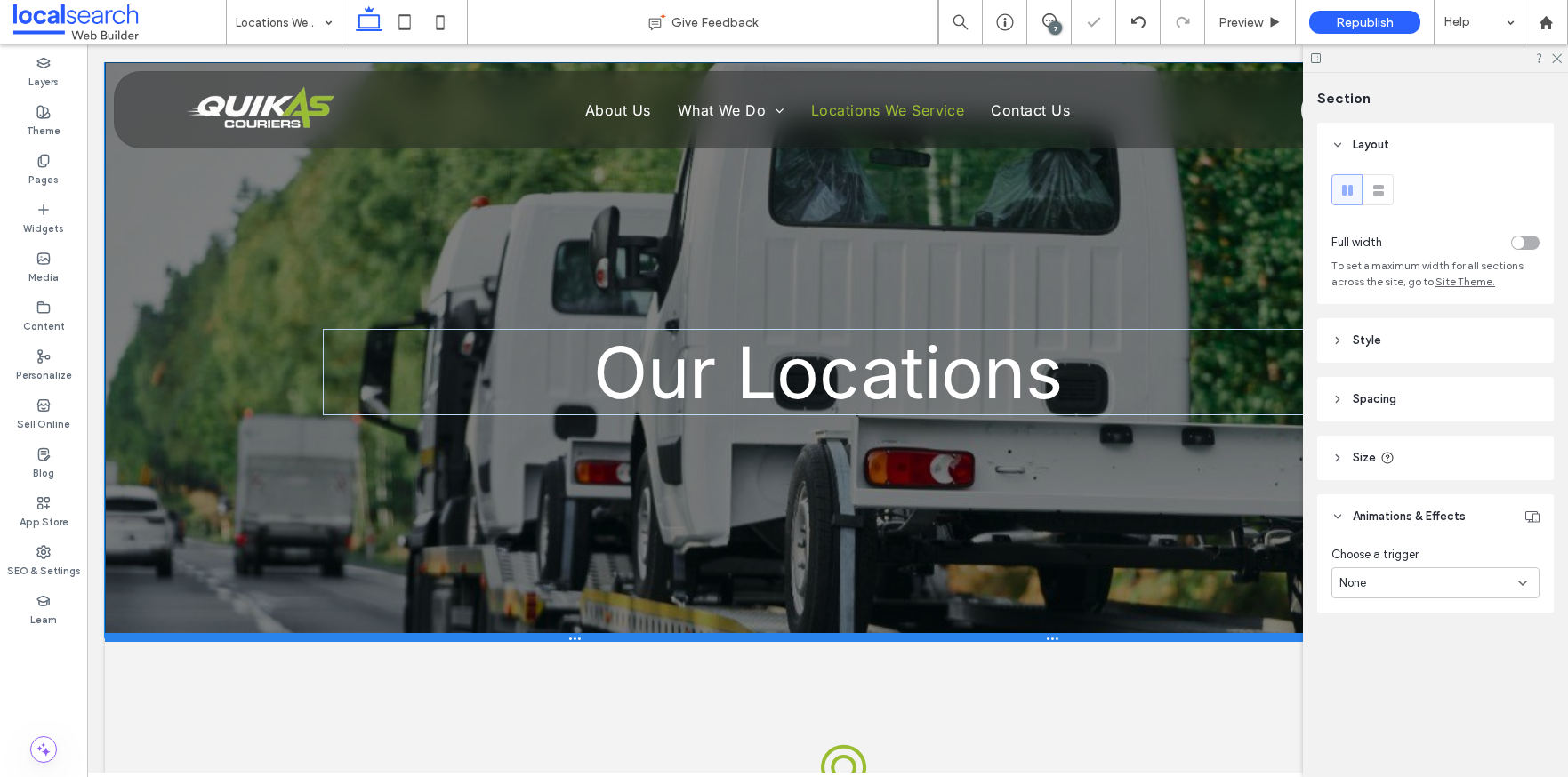
click at [112, 635] on div at bounding box center [821, 638] width 1433 height 9
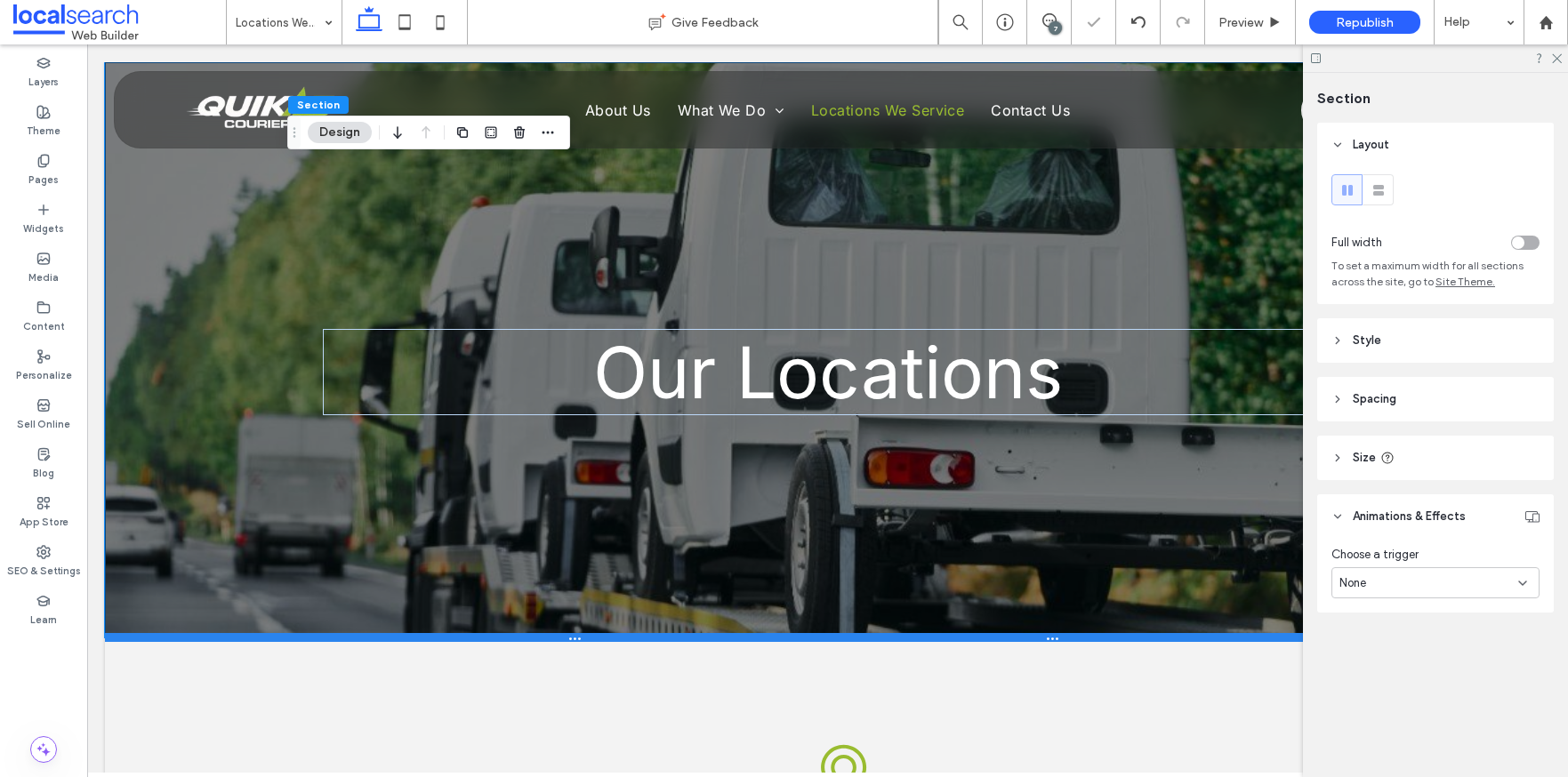
click at [112, 635] on div at bounding box center [821, 638] width 1433 height 9
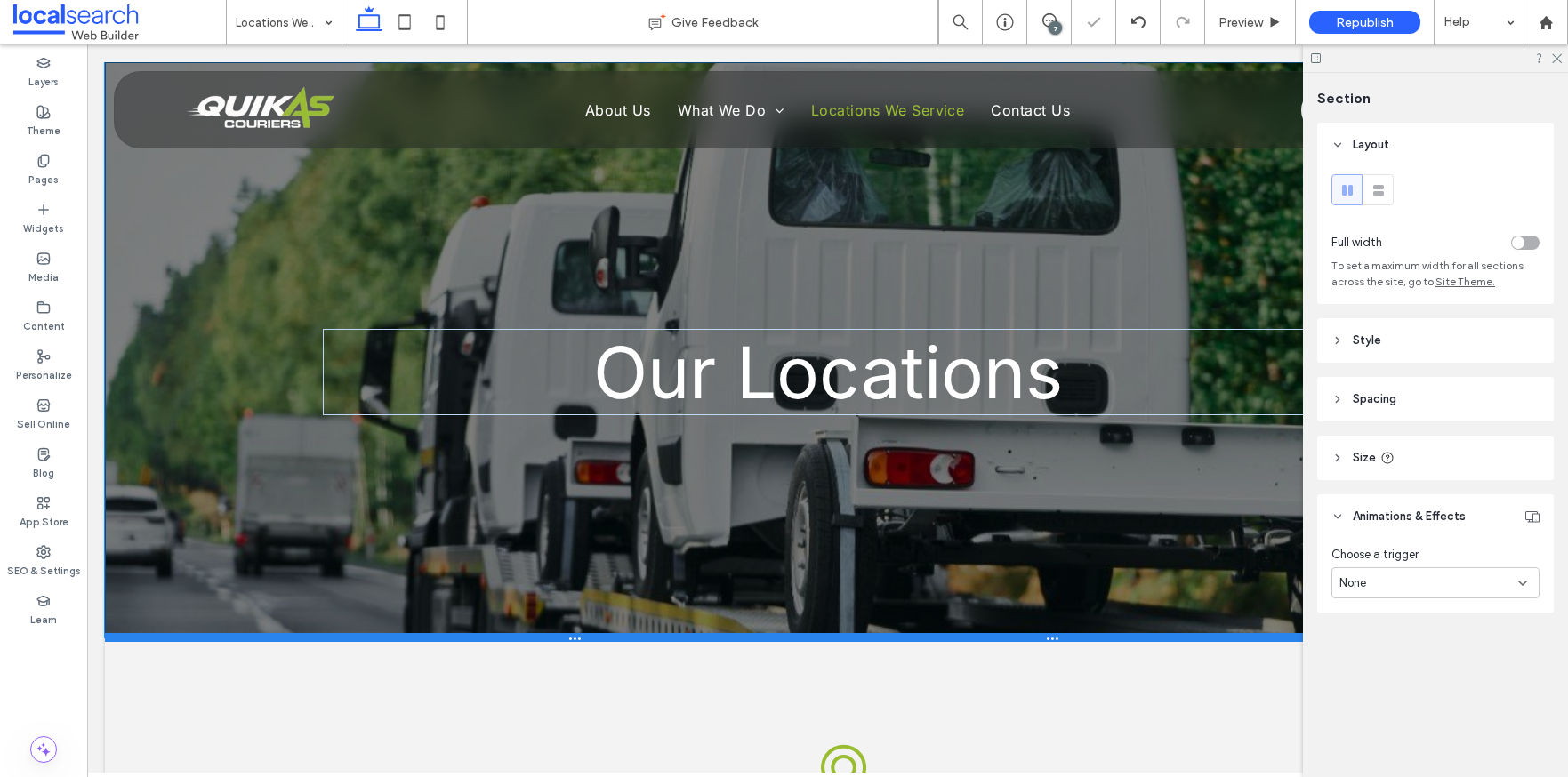
click at [112, 635] on div at bounding box center [821, 638] width 1433 height 9
click at [120, 634] on div at bounding box center [821, 638] width 1433 height 9
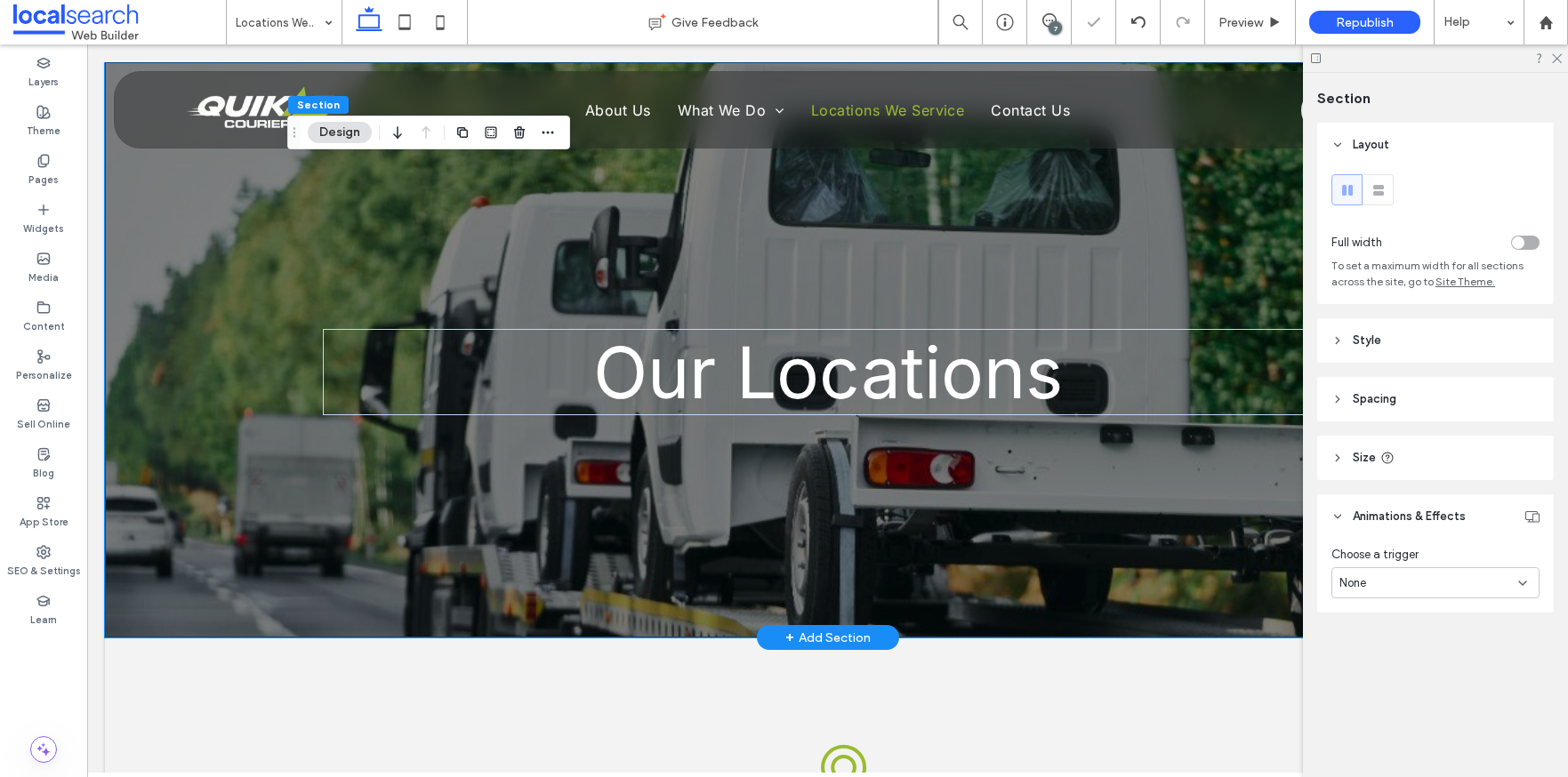
click at [319, 557] on div "Our Locations" at bounding box center [828, 349] width 1068 height 576
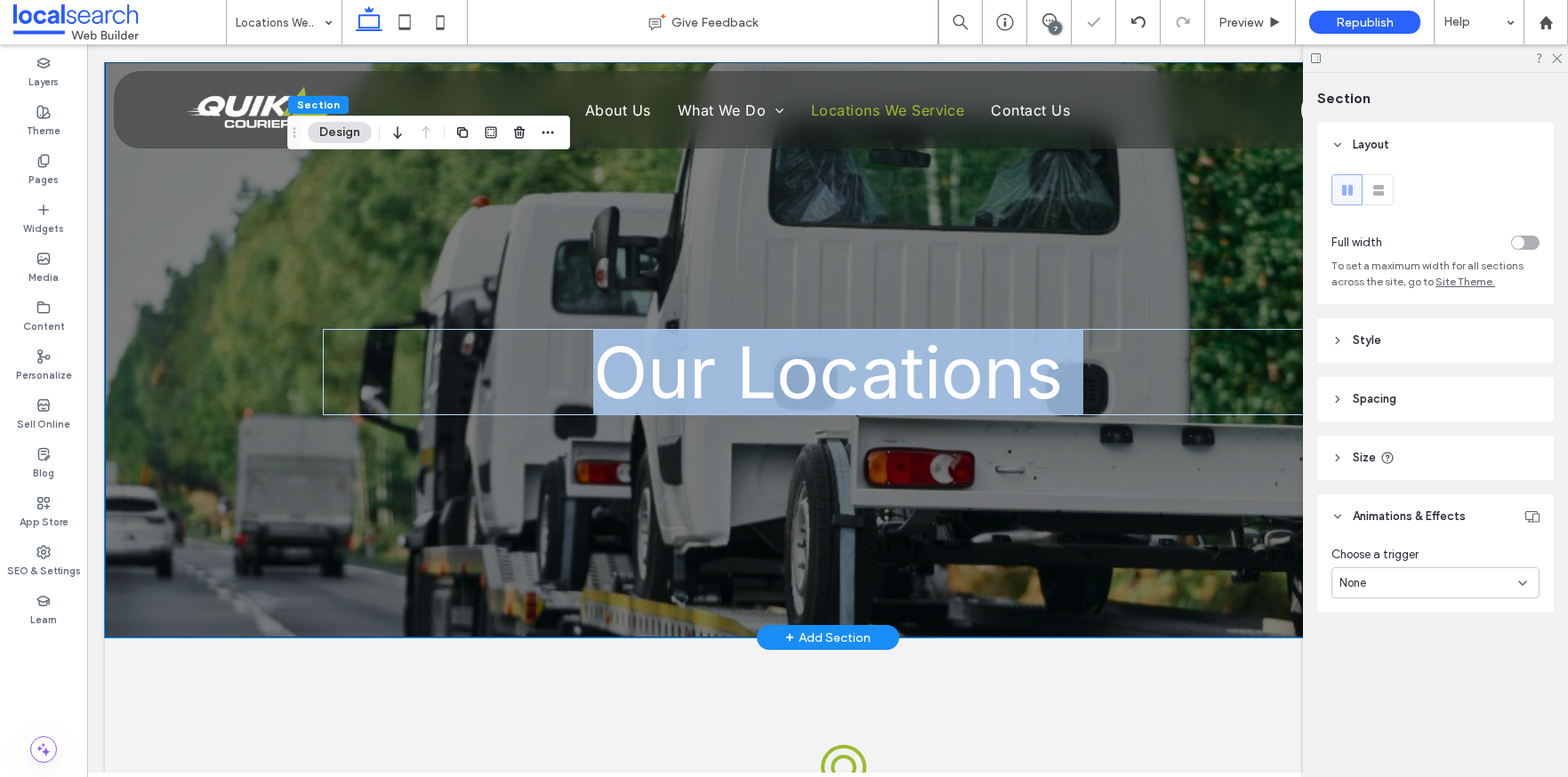
click at [319, 557] on div "Our Locations" at bounding box center [828, 349] width 1068 height 576
click at [732, 510] on div "Our Locations" at bounding box center [828, 349] width 1068 height 576
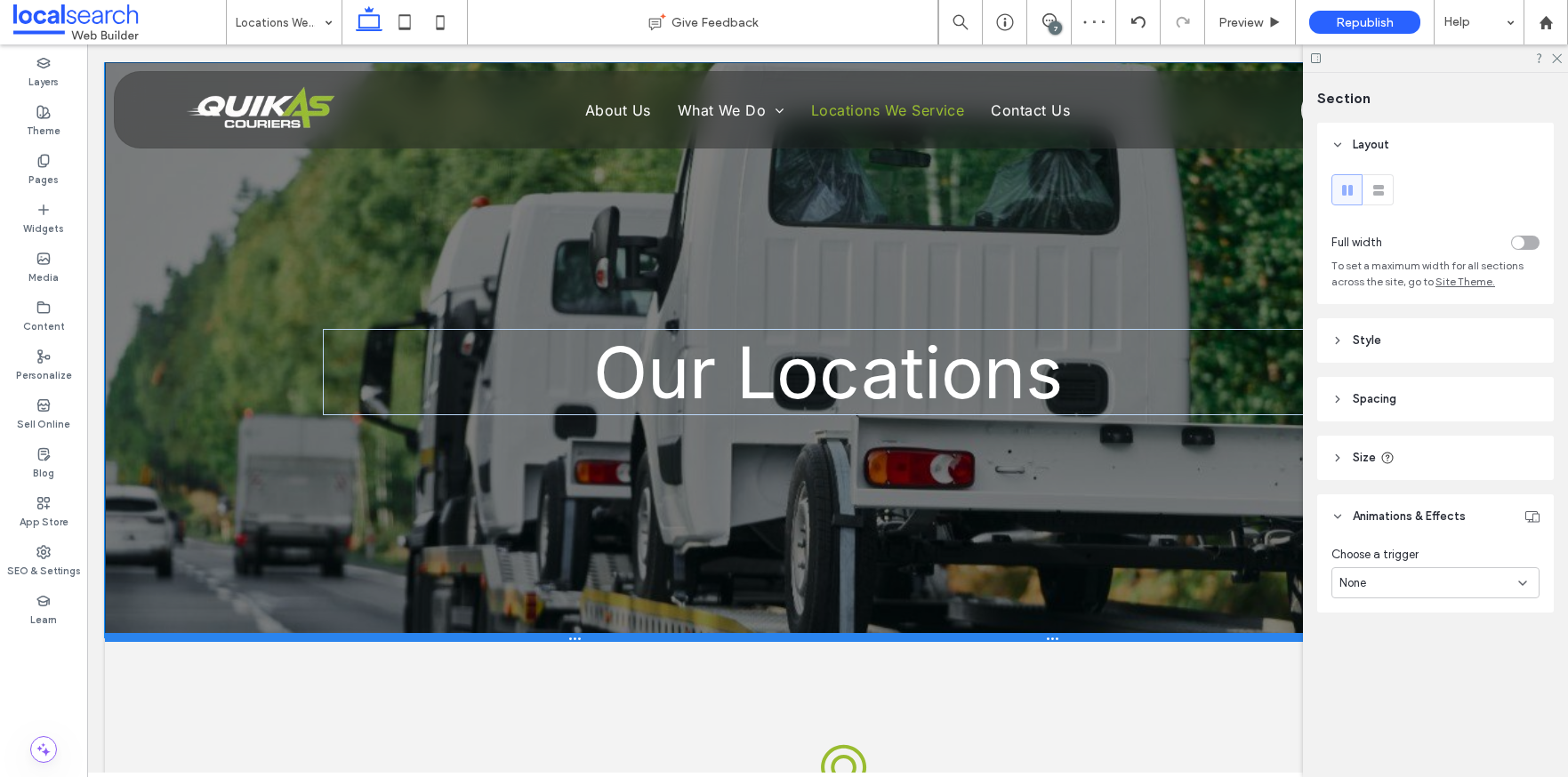
click at [685, 635] on div at bounding box center [821, 638] width 1433 height 9
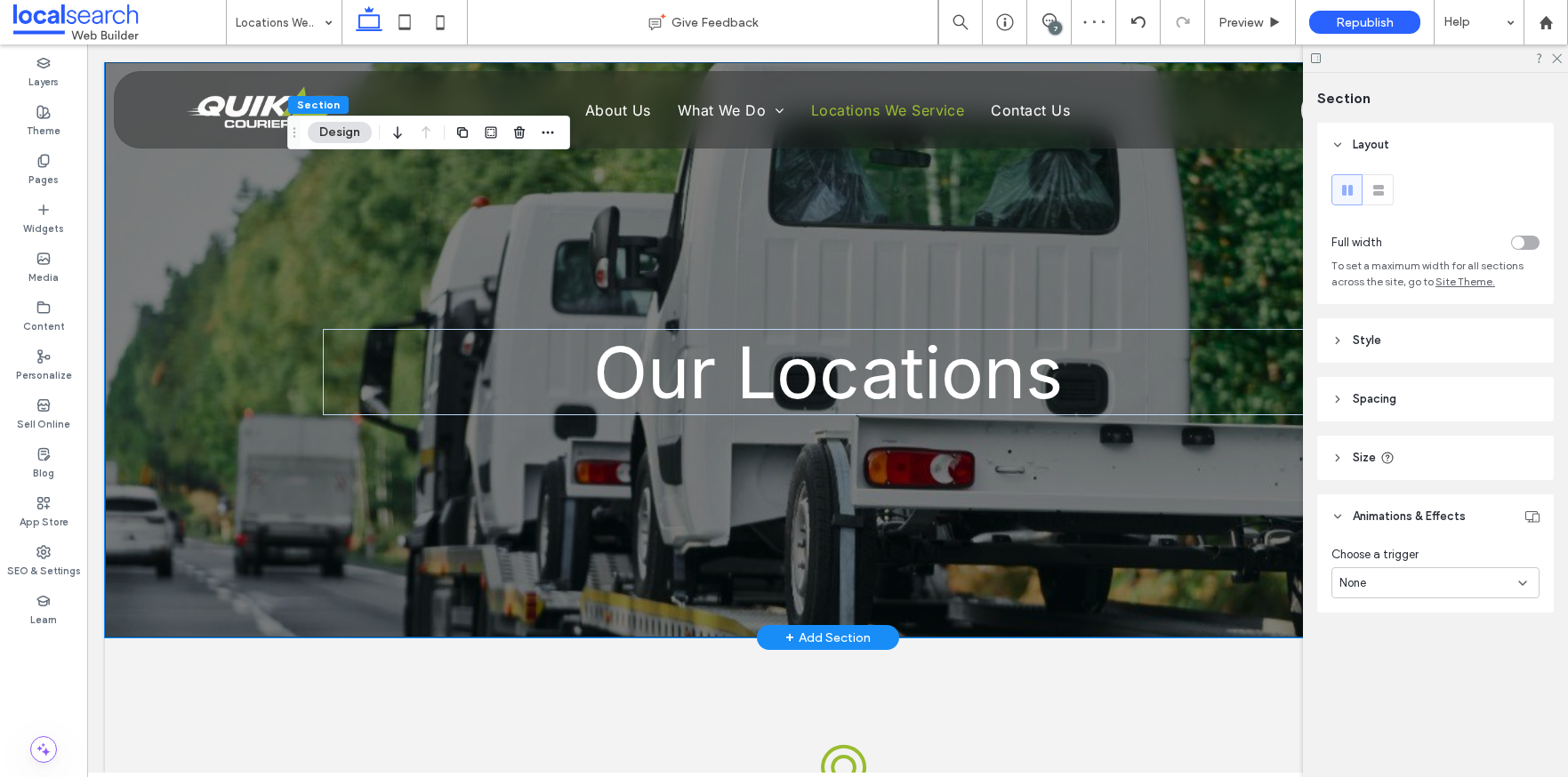
drag, startPoint x: 1059, startPoint y: 22, endPoint x: 728, endPoint y: 80, distance: 336.0
click at [1059, 22] on div "7" at bounding box center [1056, 28] width 14 height 14
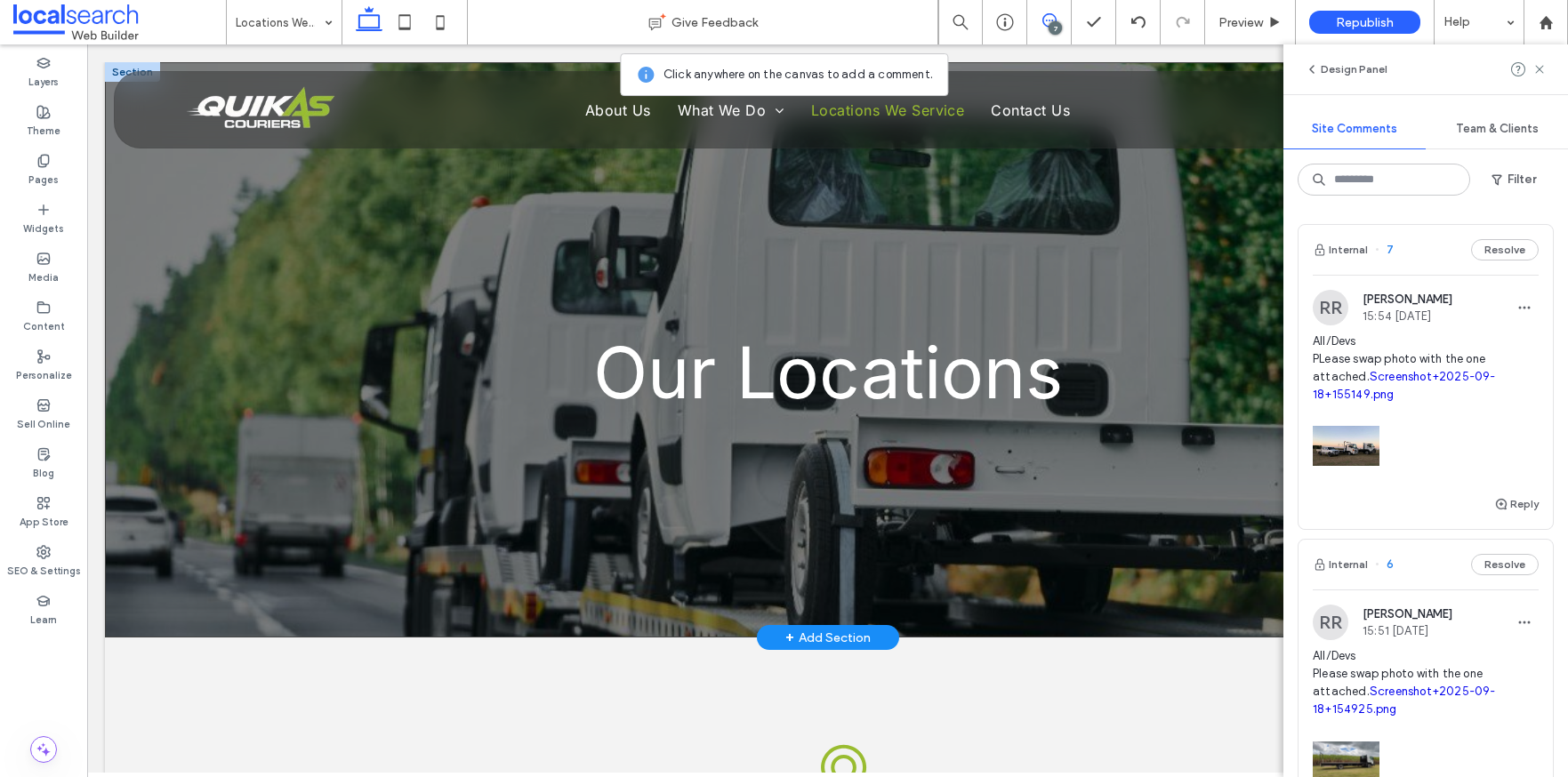
click at [267, 398] on div "Our Locations" at bounding box center [827, 349] width 1445 height 576
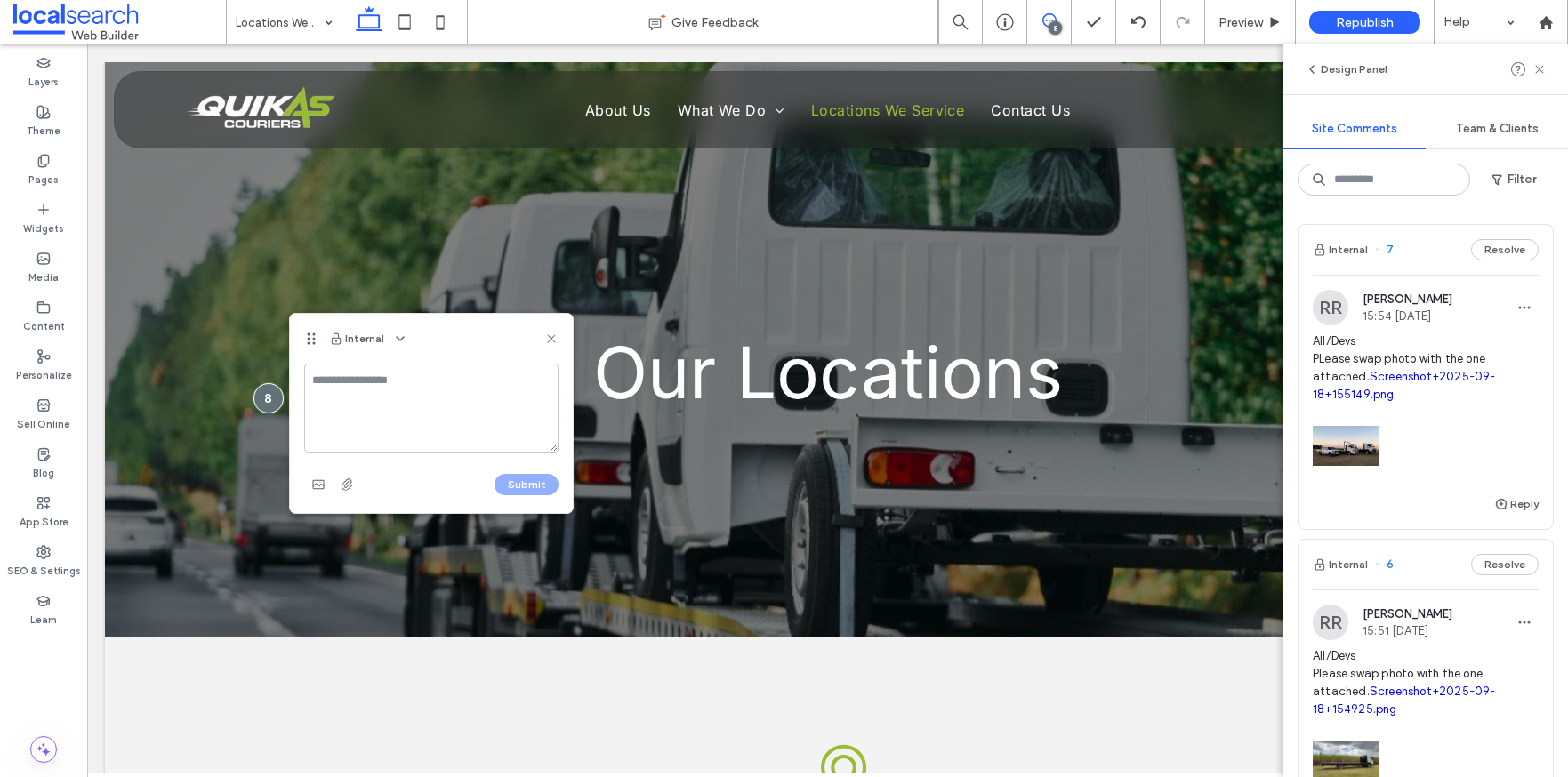
click at [373, 405] on textarea at bounding box center [431, 408] width 254 height 89
click at [357, 483] on span "button" at bounding box center [346, 485] width 28 height 28
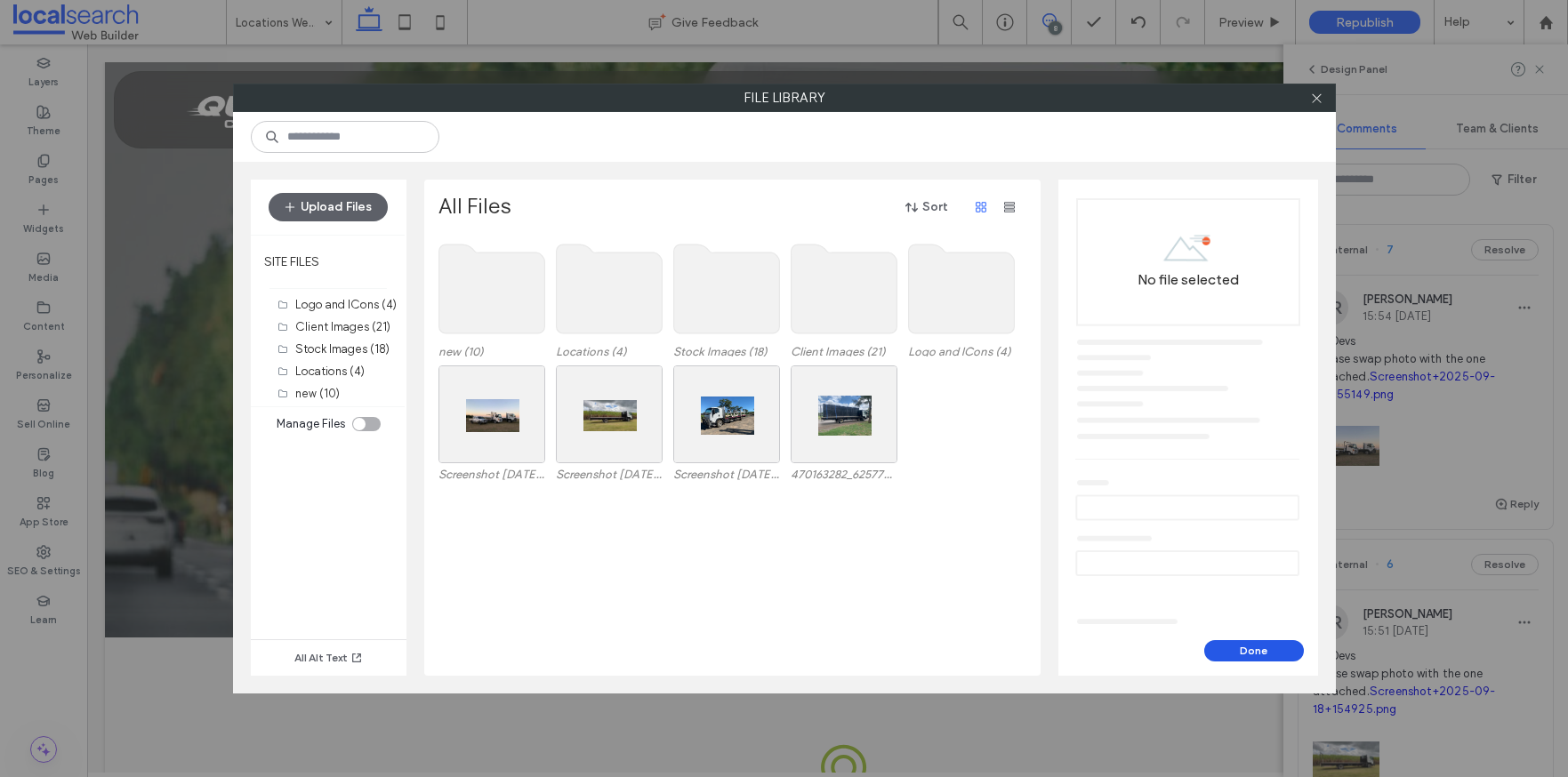
click at [1217, 648] on button "Done" at bounding box center [1255, 651] width 100 height 22
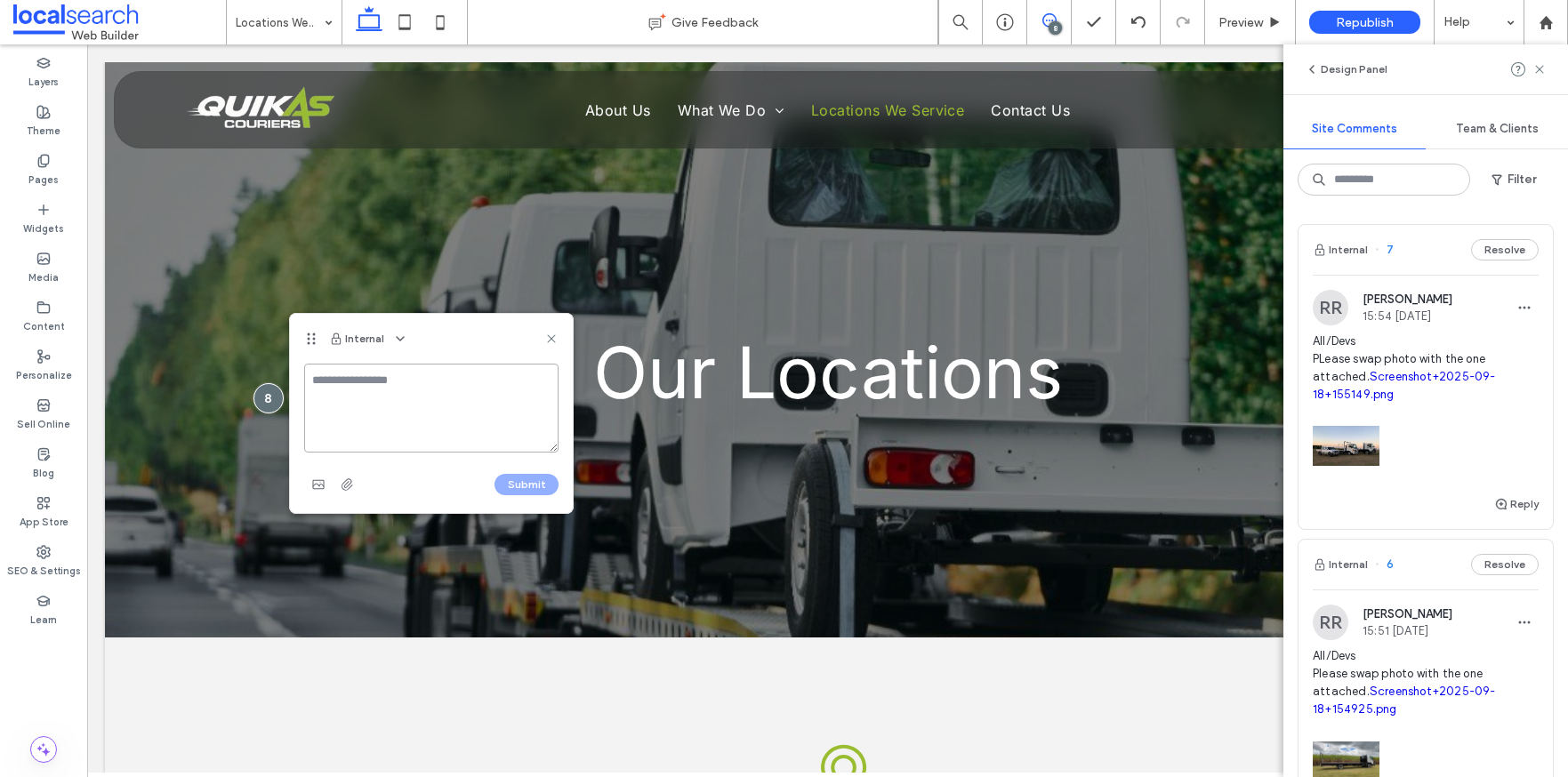
click at [392, 402] on textarea at bounding box center [431, 408] width 254 height 89
type textarea "**********"
click at [340, 478] on icon "button" at bounding box center [346, 485] width 15 height 15
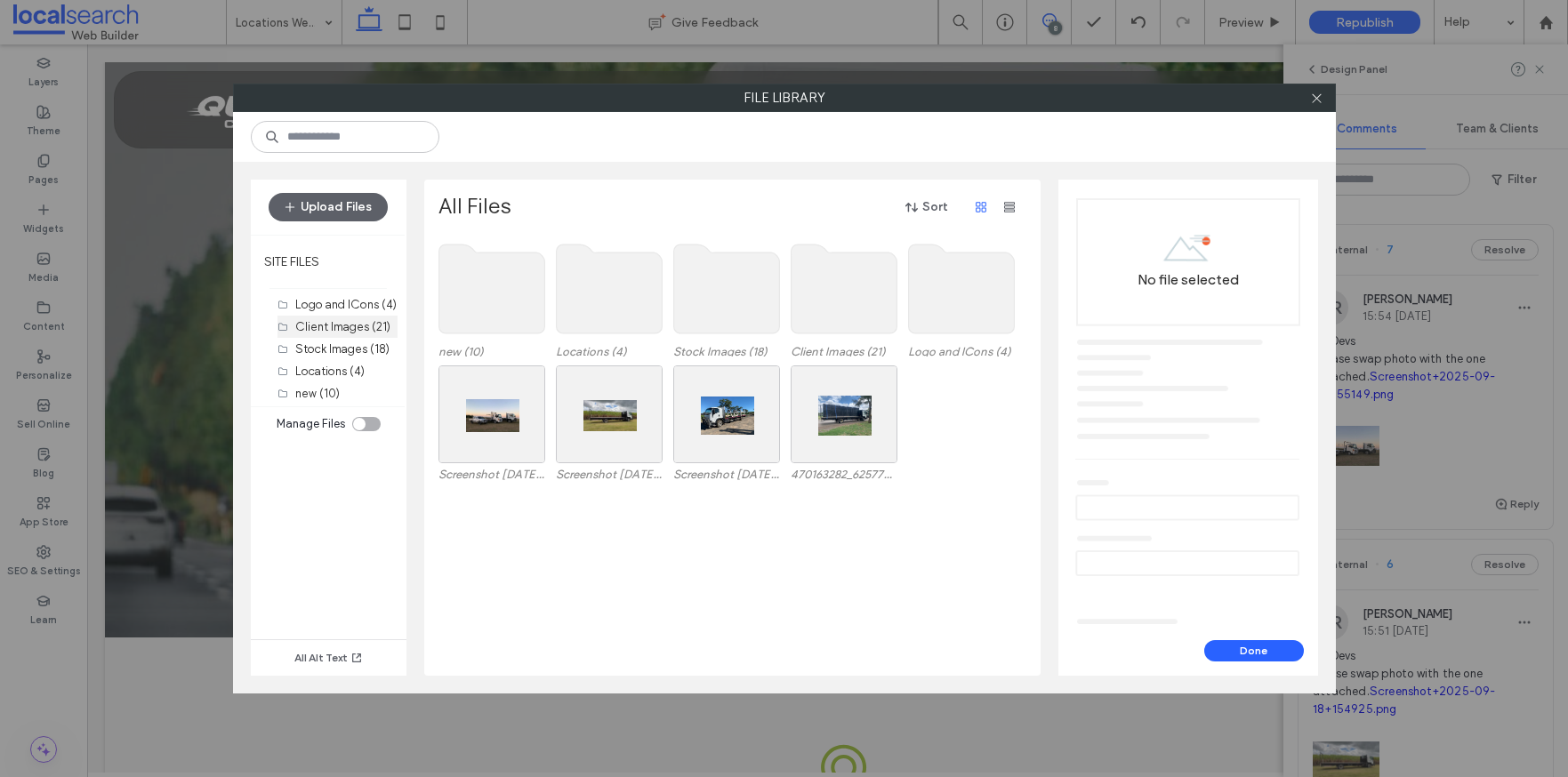
click at [312, 329] on label "Client Images (21)" at bounding box center [342, 327] width 95 height 14
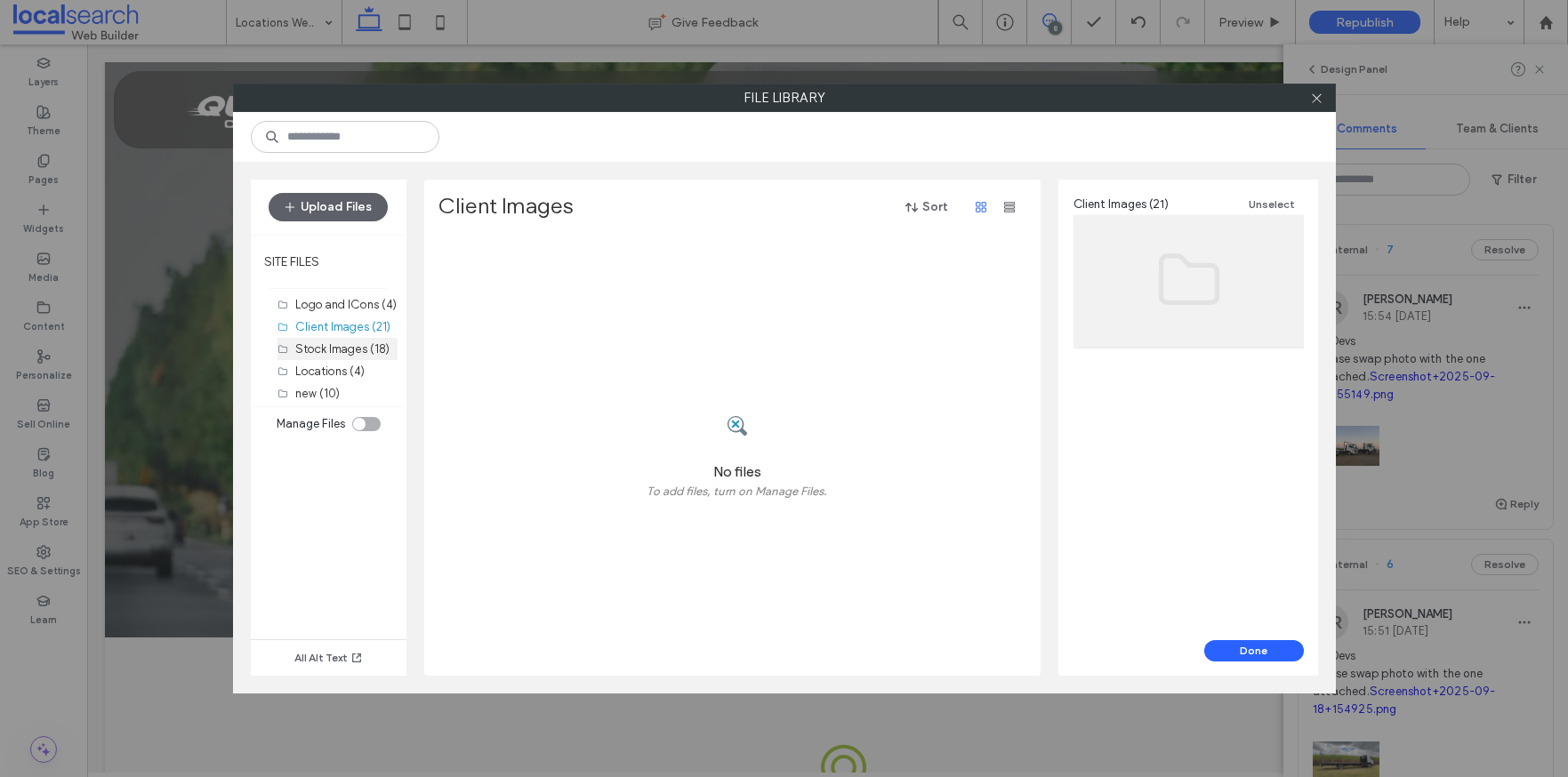
click at [332, 353] on label "Stock Images (18)" at bounding box center [342, 349] width 94 height 14
click at [342, 372] on label "Locations (4)" at bounding box center [330, 372] width 70 height 14
click at [354, 305] on label "Logo and ICons (4)" at bounding box center [345, 305] width 101 height 14
click at [348, 205] on button "Upload Files" at bounding box center [328, 207] width 119 height 28
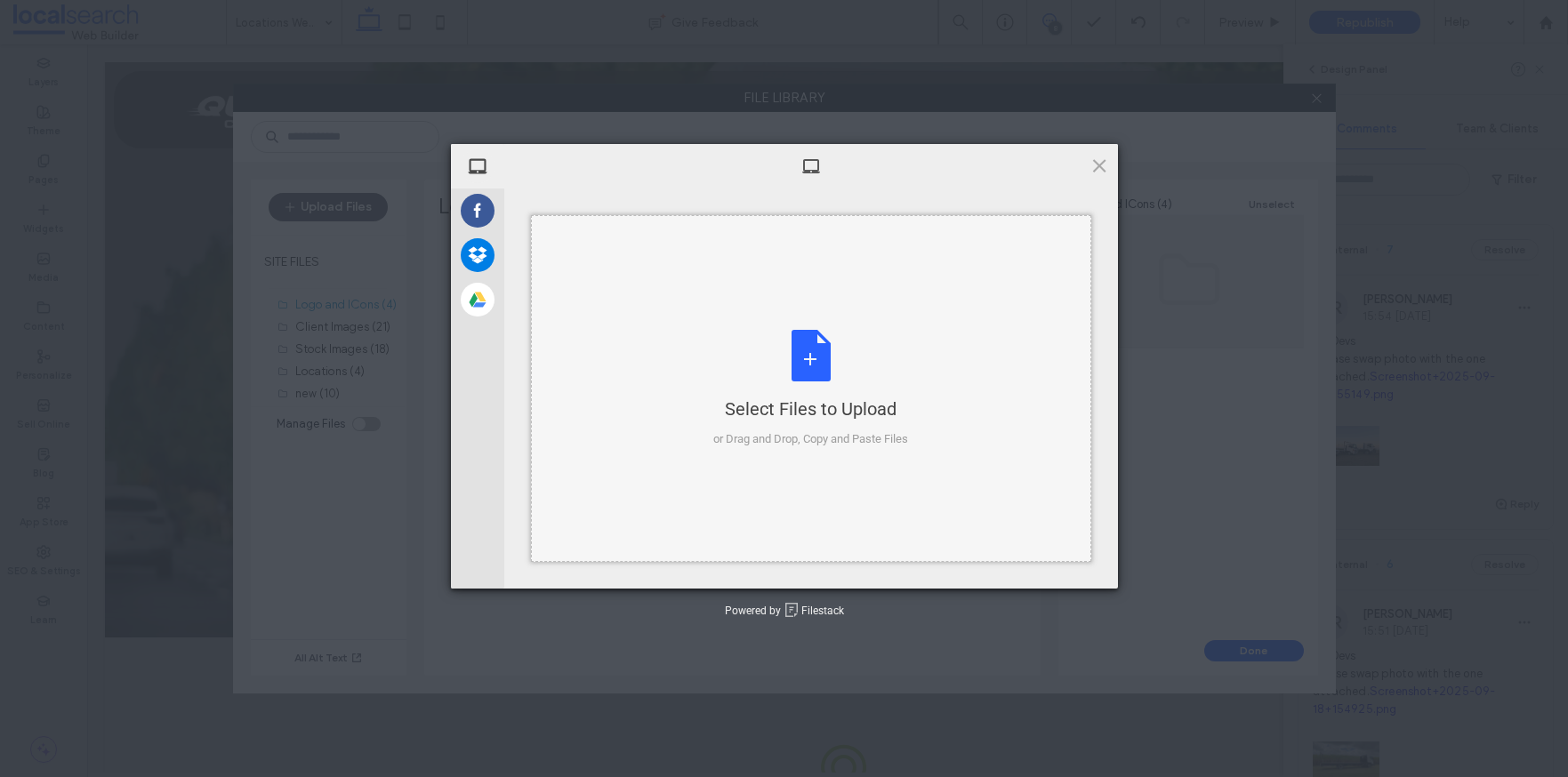
click at [819, 358] on div "Select Files to Upload or Drag and Drop, Copy and Paste Files" at bounding box center [810, 388] width 195 height 119
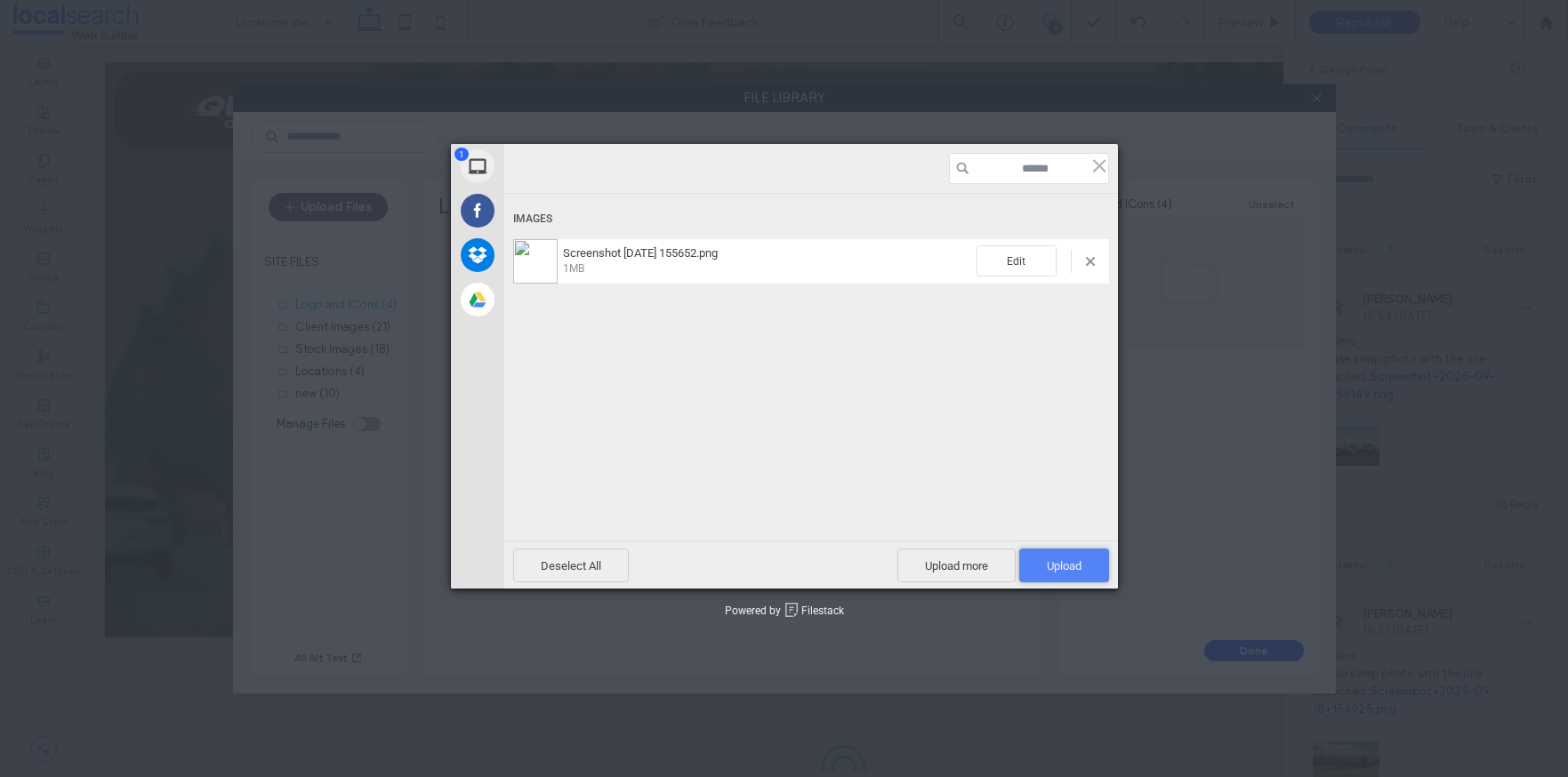
click at [1072, 556] on span "Upload 1" at bounding box center [1065, 565] width 90 height 33
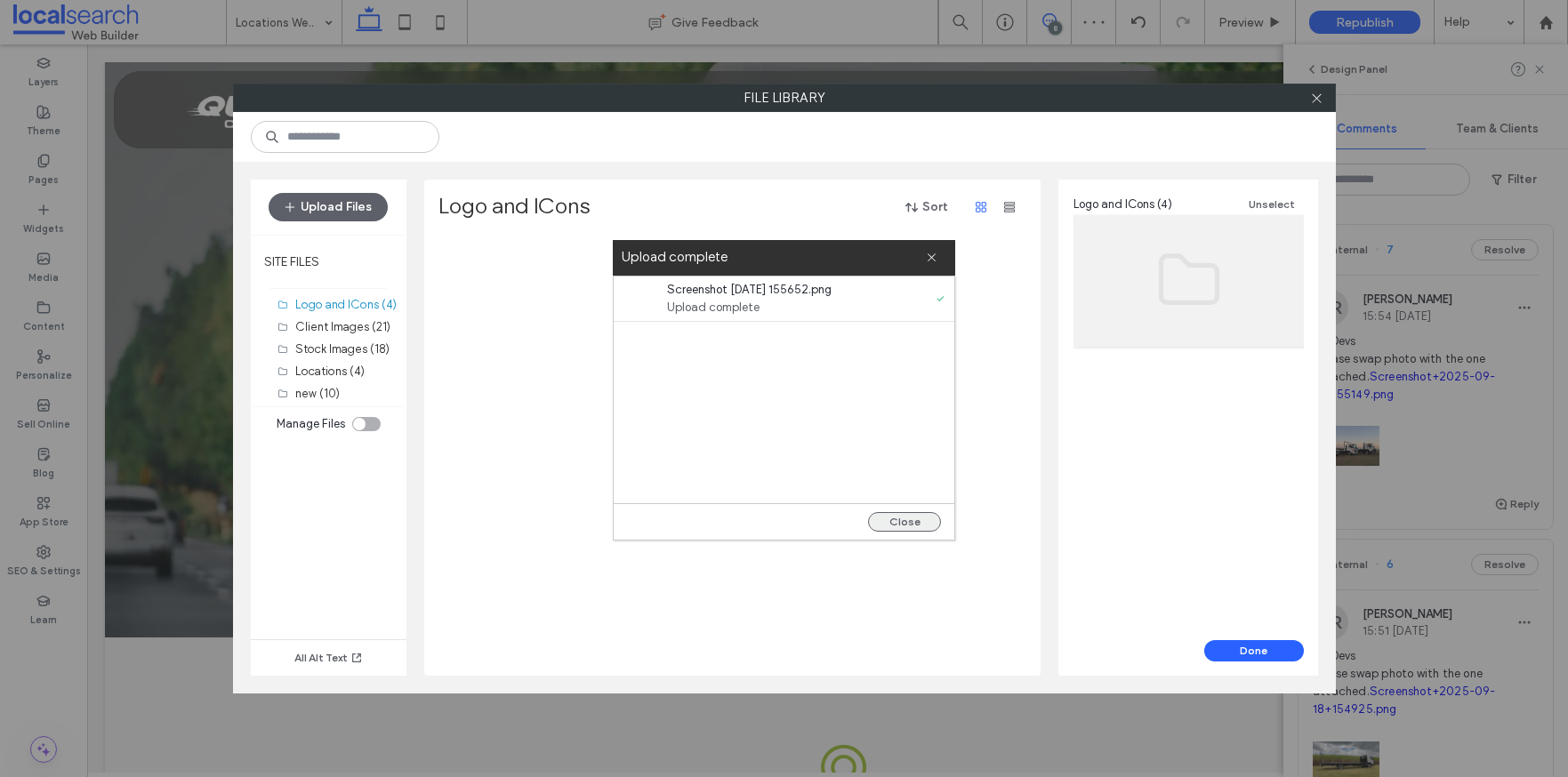
click at [900, 519] on button "Close" at bounding box center [905, 522] width 73 height 20
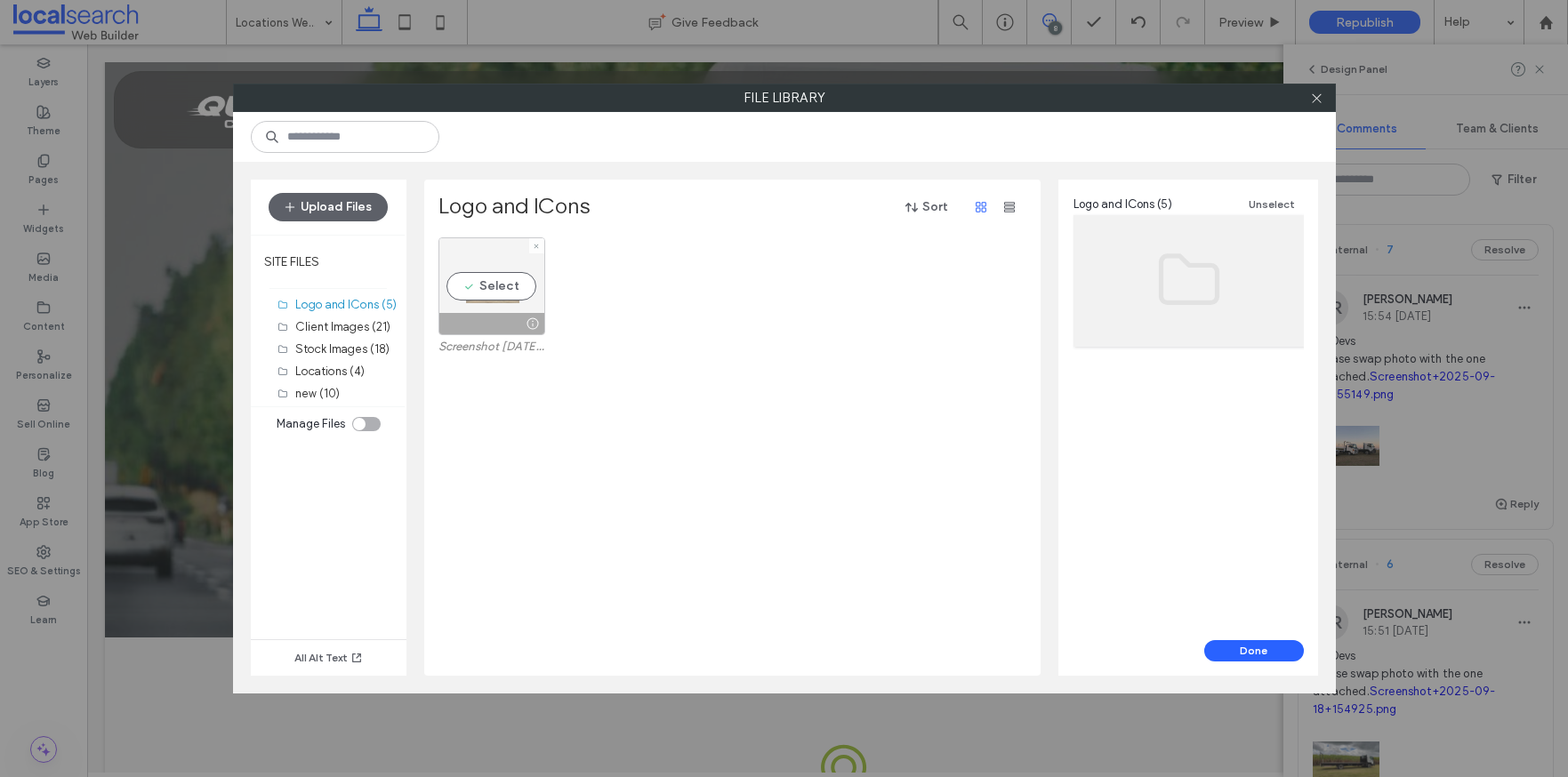
click at [488, 310] on div "Select" at bounding box center [492, 286] width 107 height 98
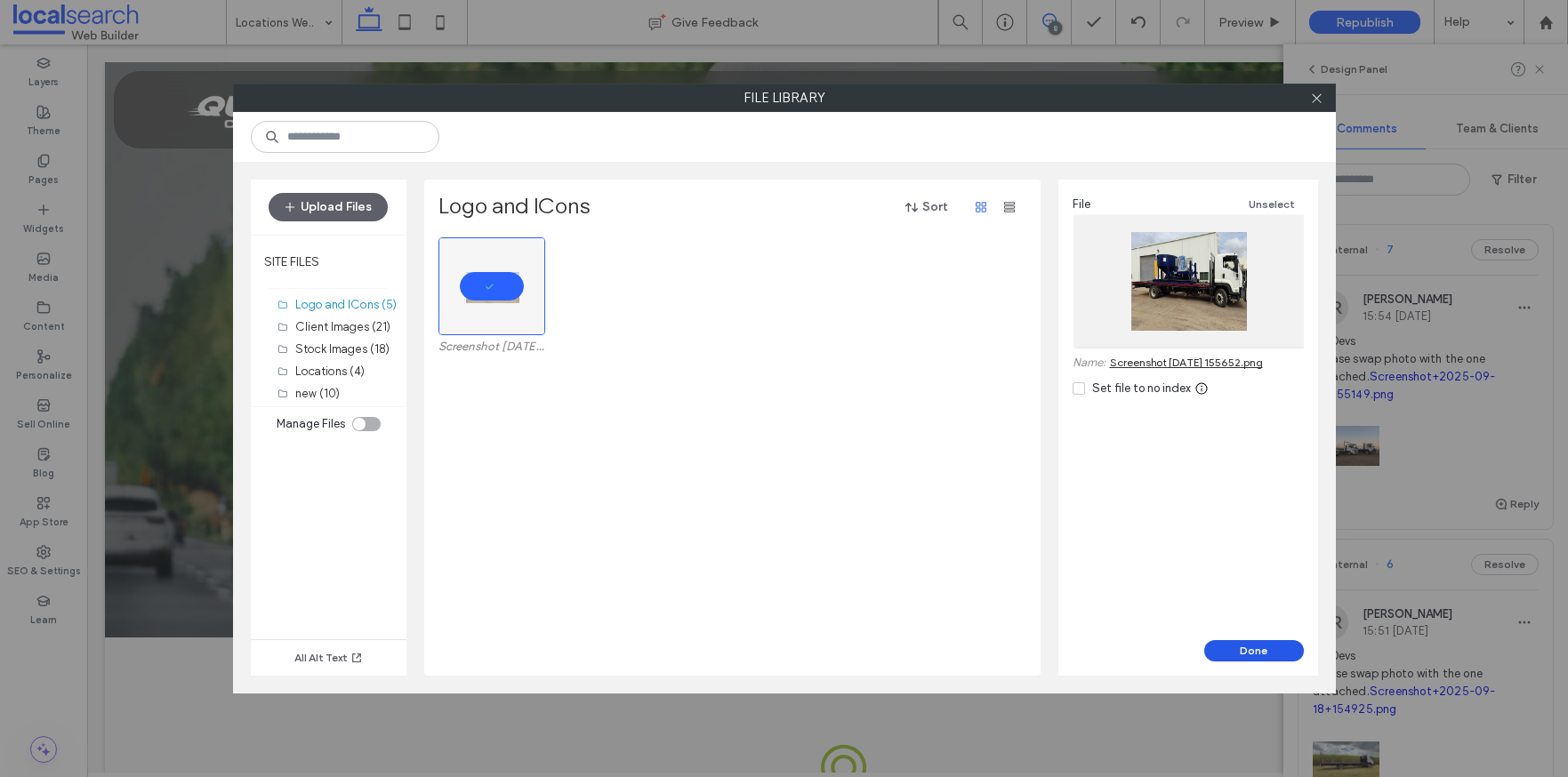
click at [1253, 657] on button "Done" at bounding box center [1255, 651] width 100 height 22
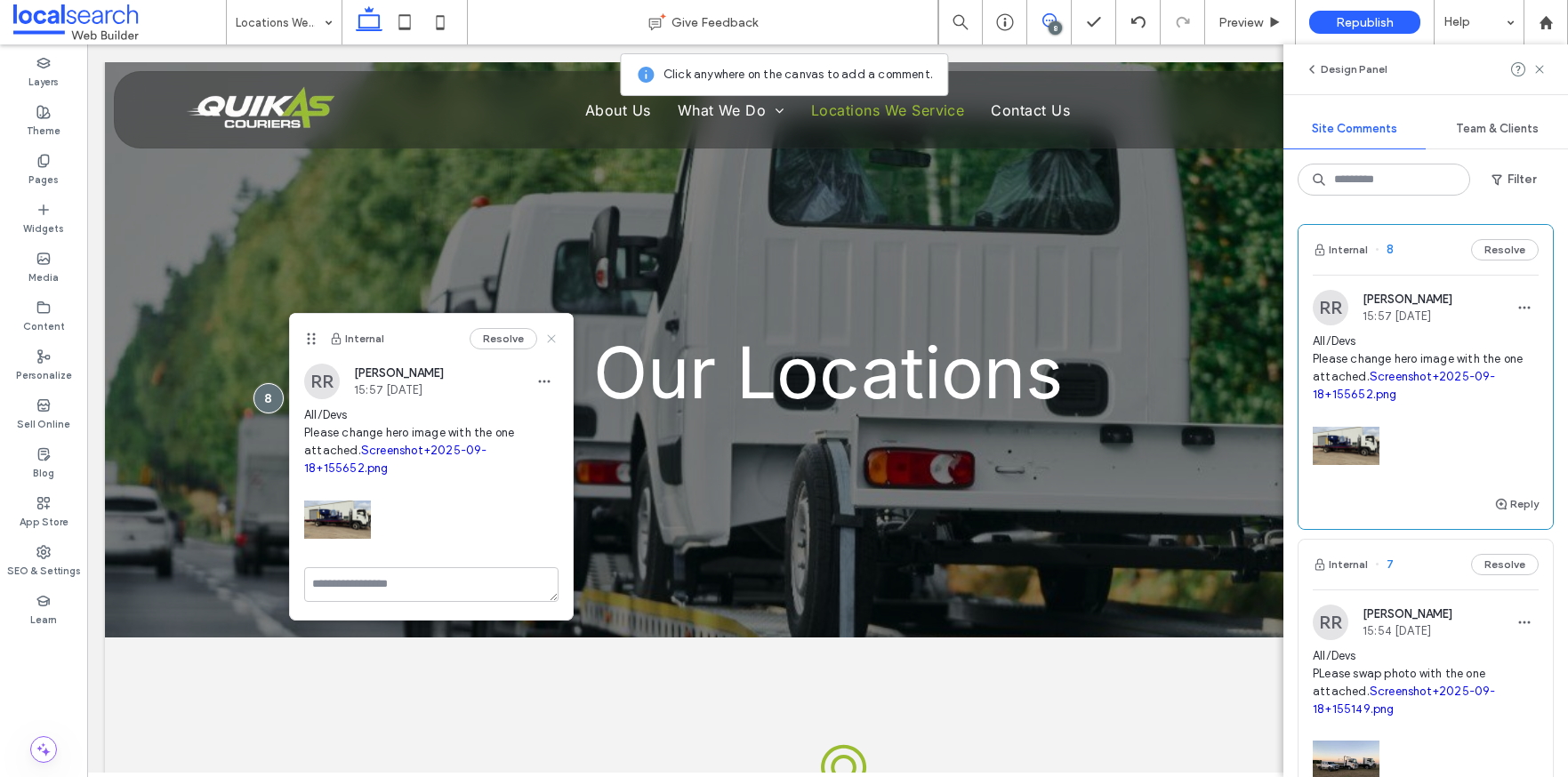
click at [549, 337] on use at bounding box center [551, 338] width 8 height 8
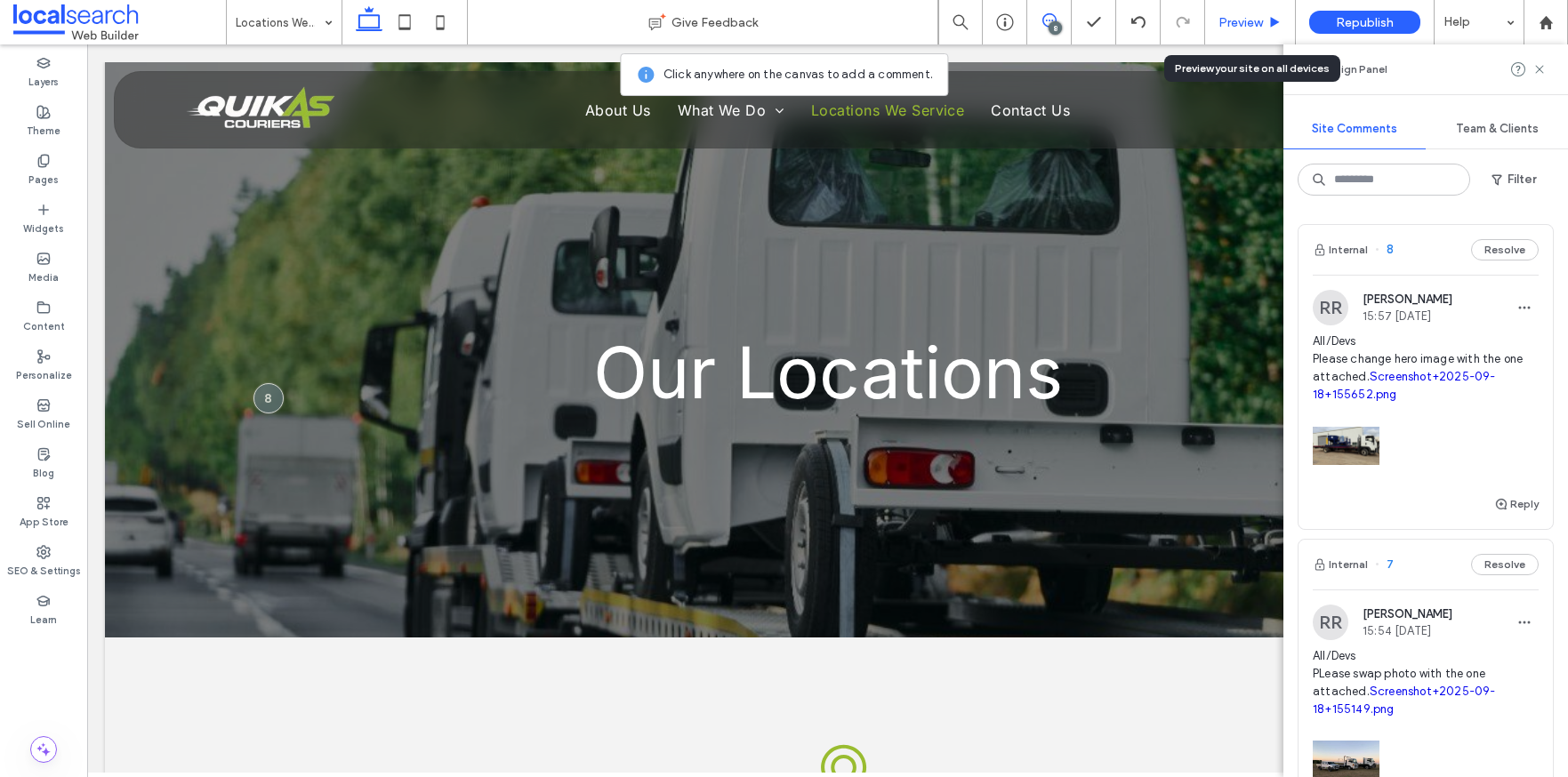
click at [1255, 24] on span "Preview" at bounding box center [1240, 22] width 44 height 15
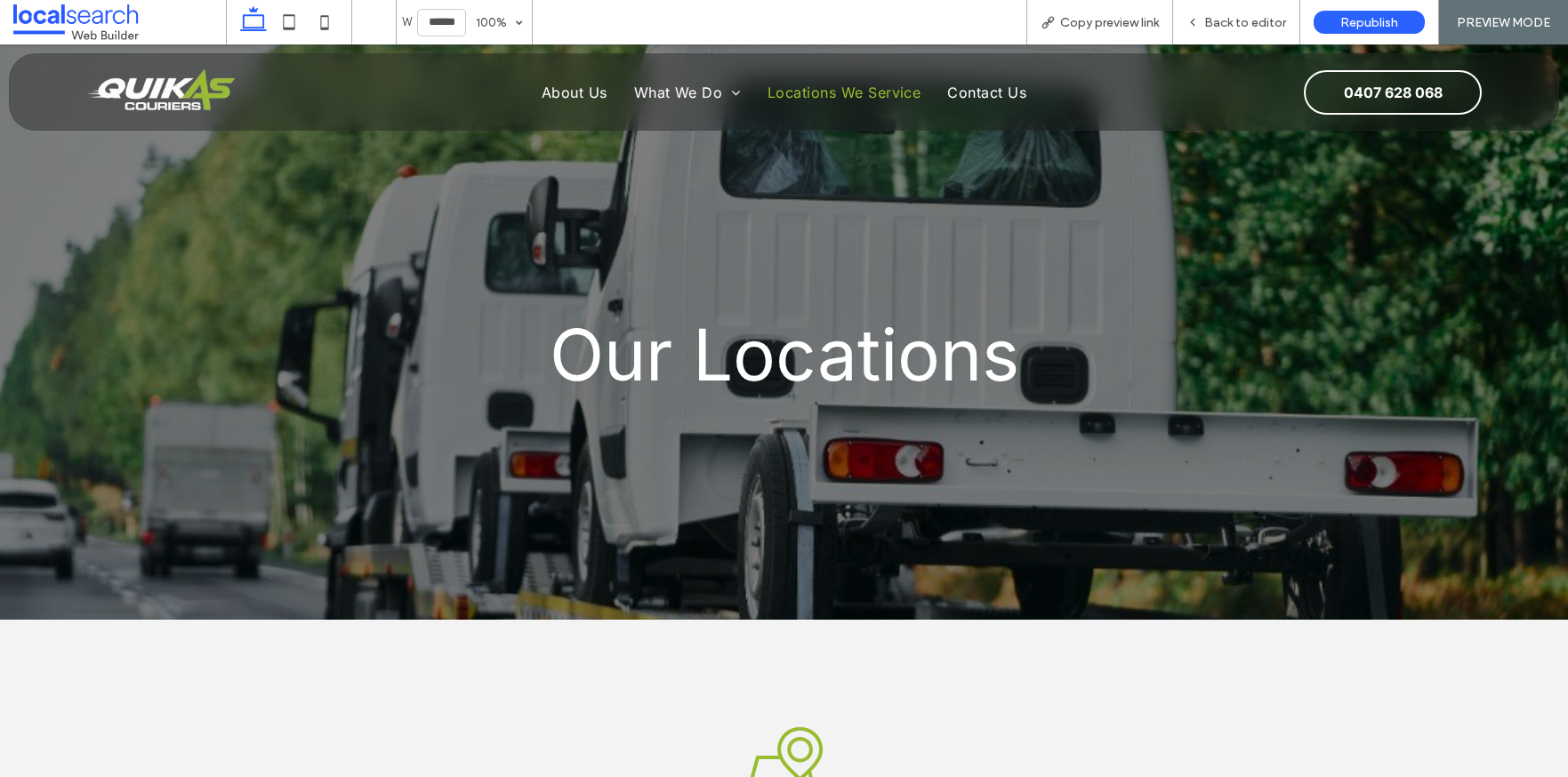
scroll to position [534, 0]
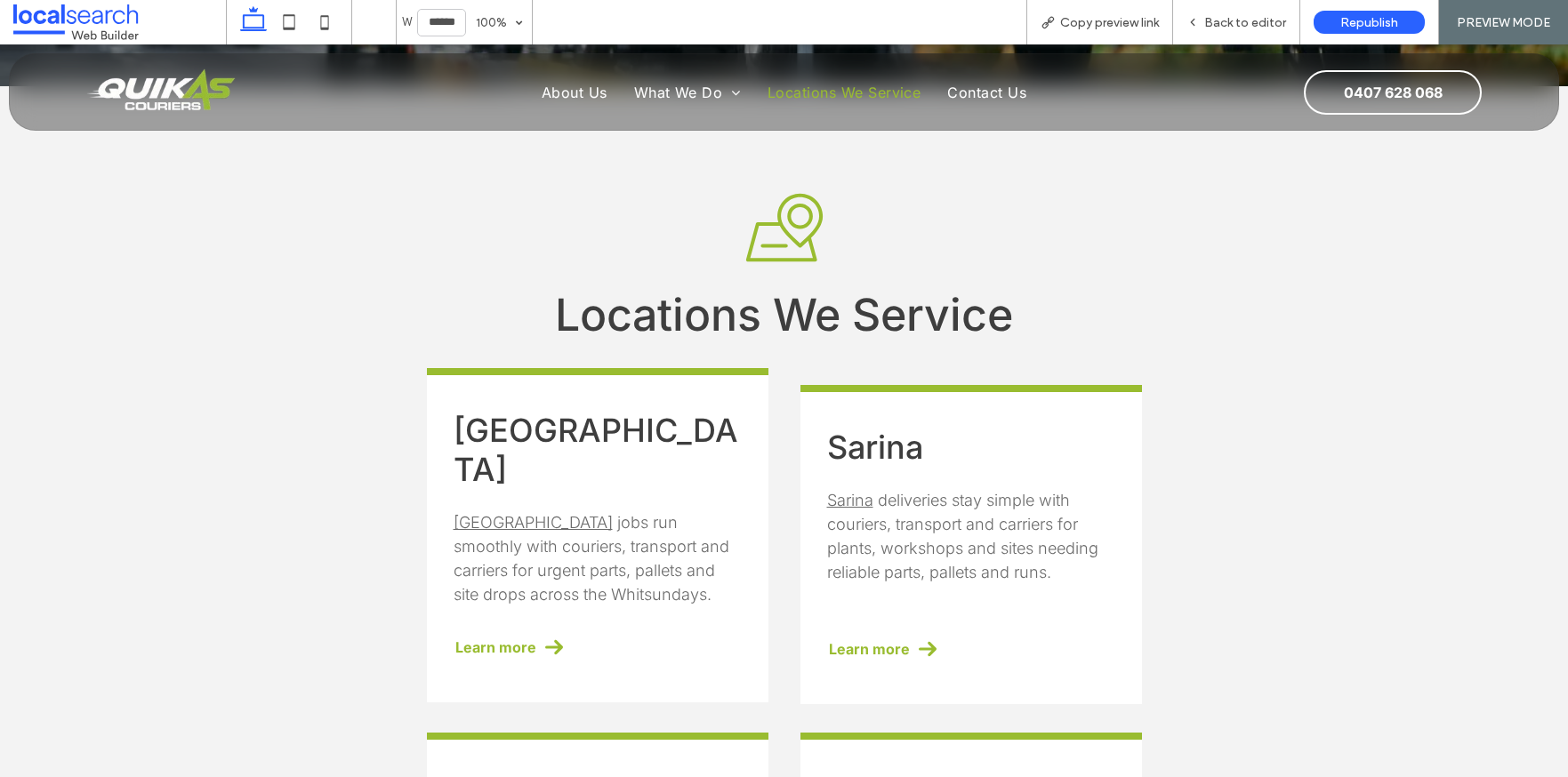
click at [539, 563] on span "jobs run smoothly with couriers, transport and carriers for urgent parts, palle…" at bounding box center [591, 558] width 276 height 90
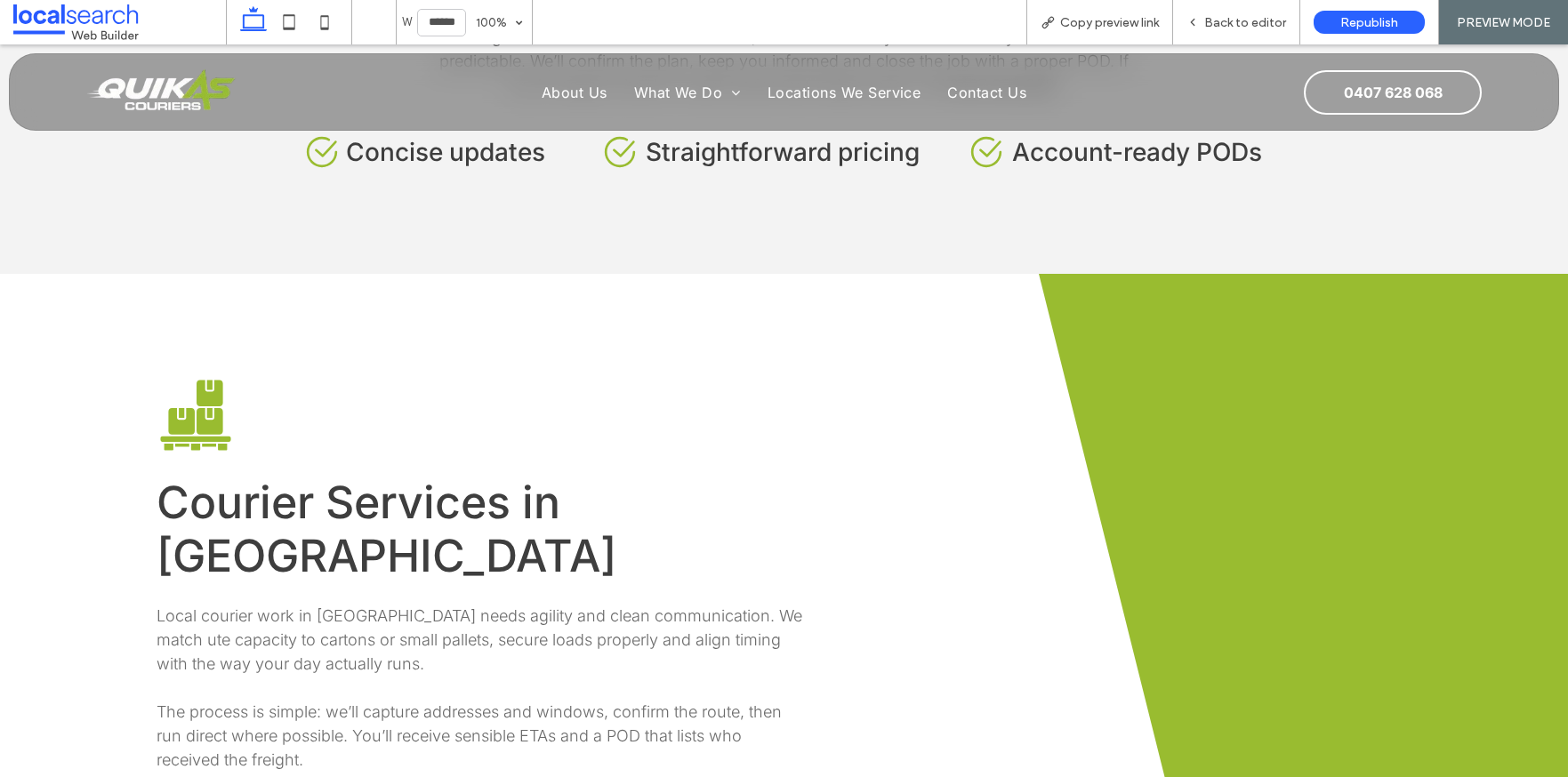
scroll to position [1245, 0]
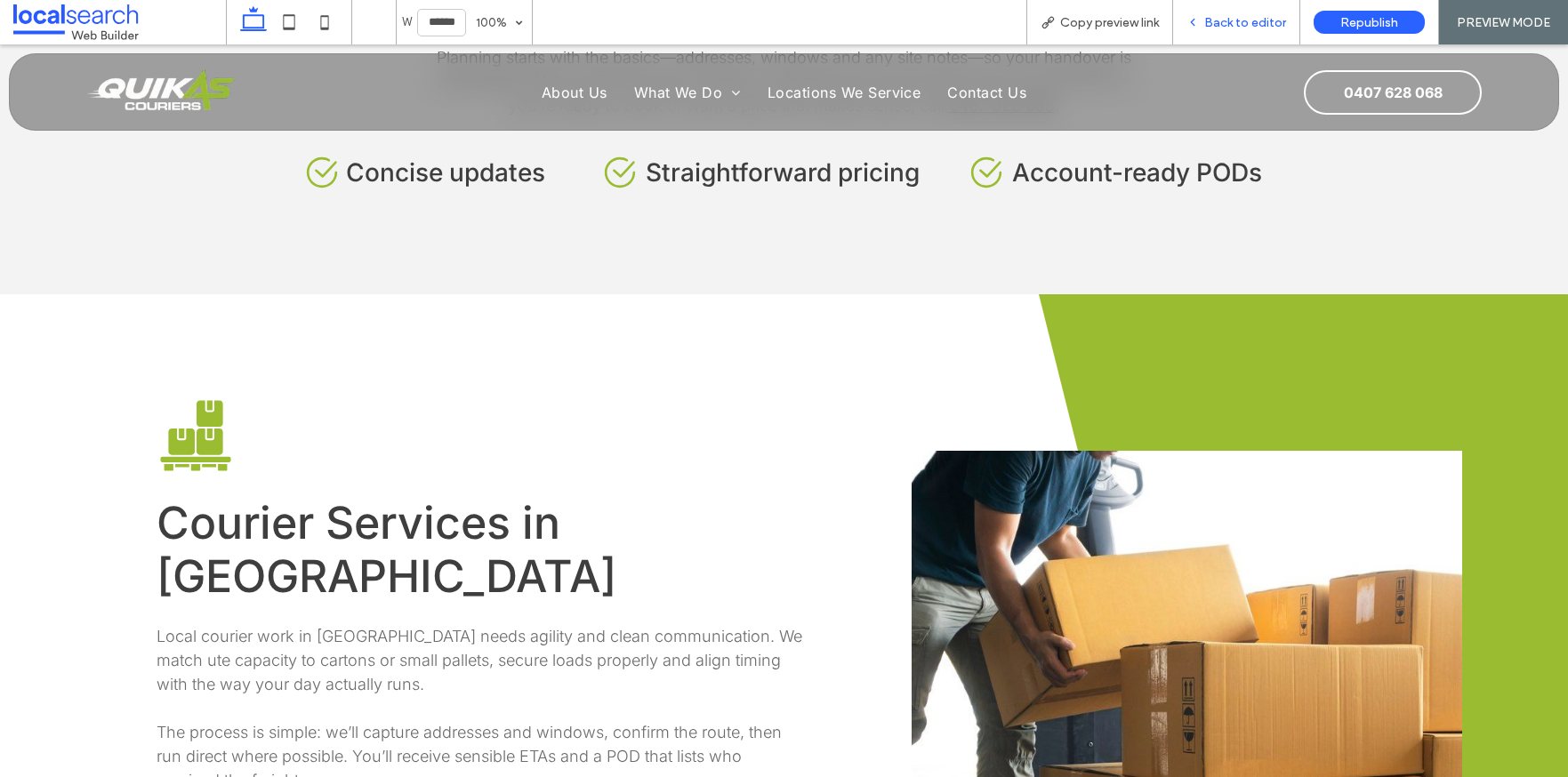
click at [1236, 30] on div "Back to editor" at bounding box center [1237, 22] width 128 height 44
click at [1251, 20] on span "Back to editor" at bounding box center [1245, 22] width 81 height 15
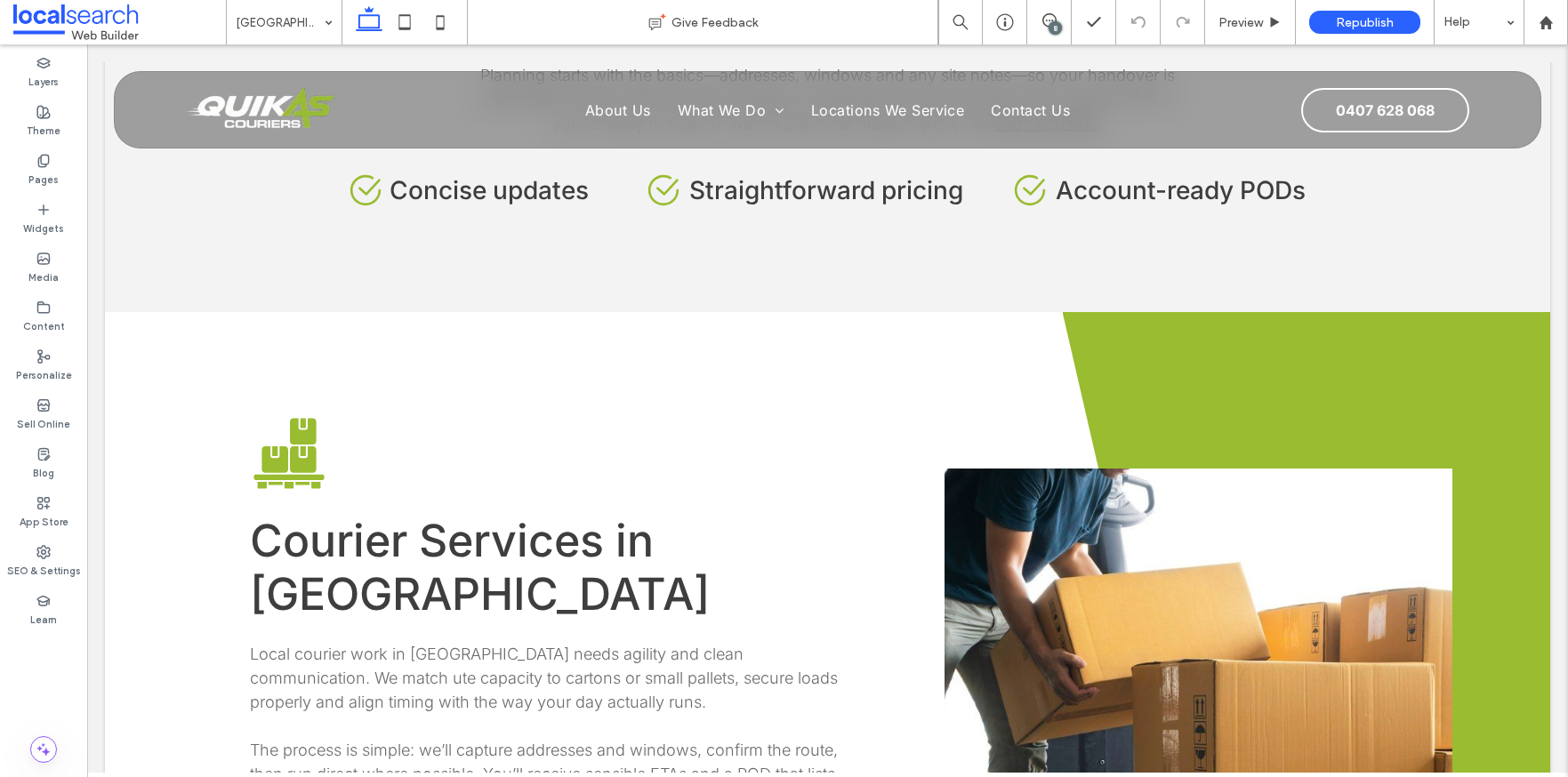
scroll to position [1263, 0]
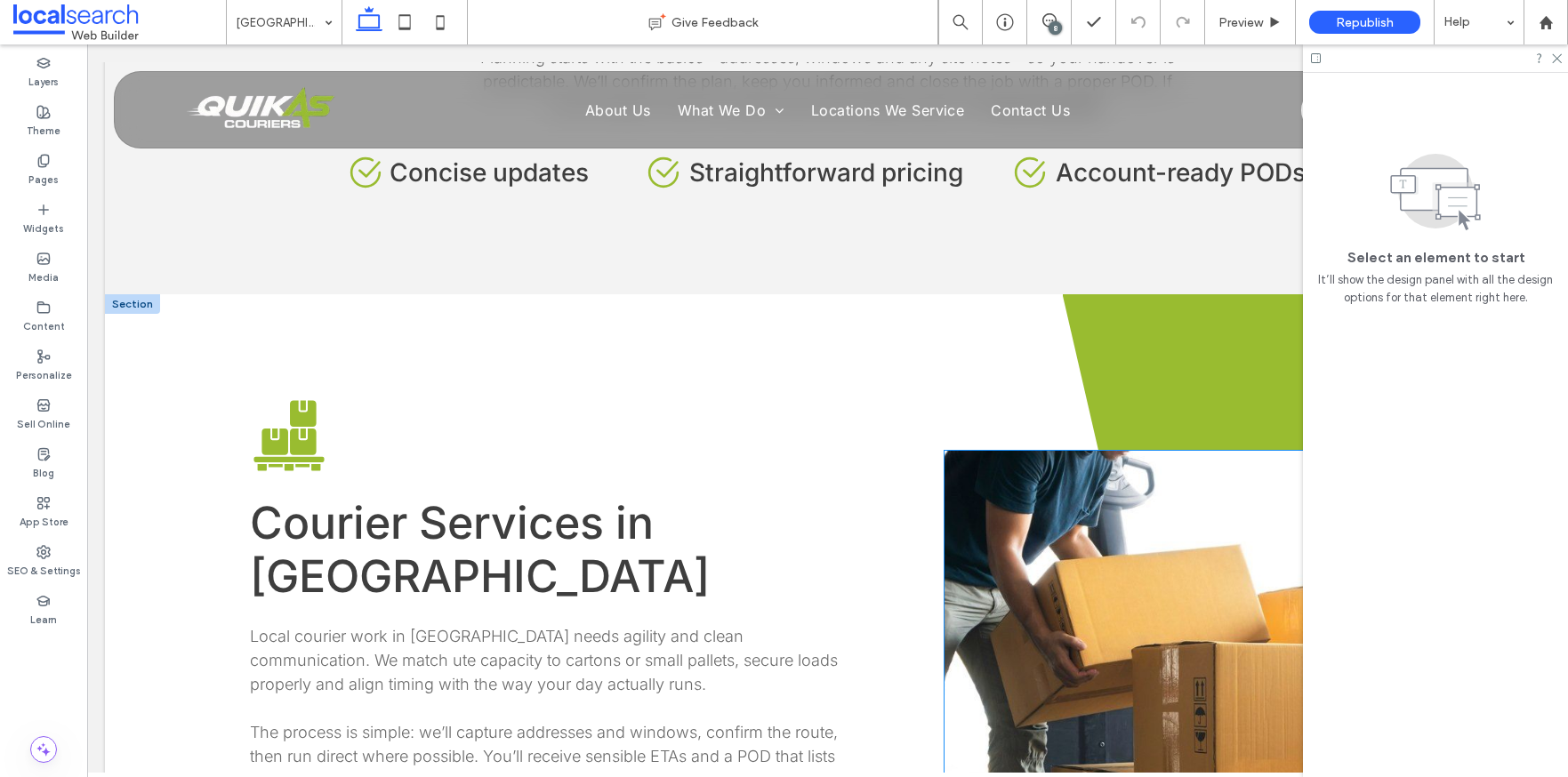
click at [1051, 451] on link at bounding box center [1199, 718] width 508 height 534
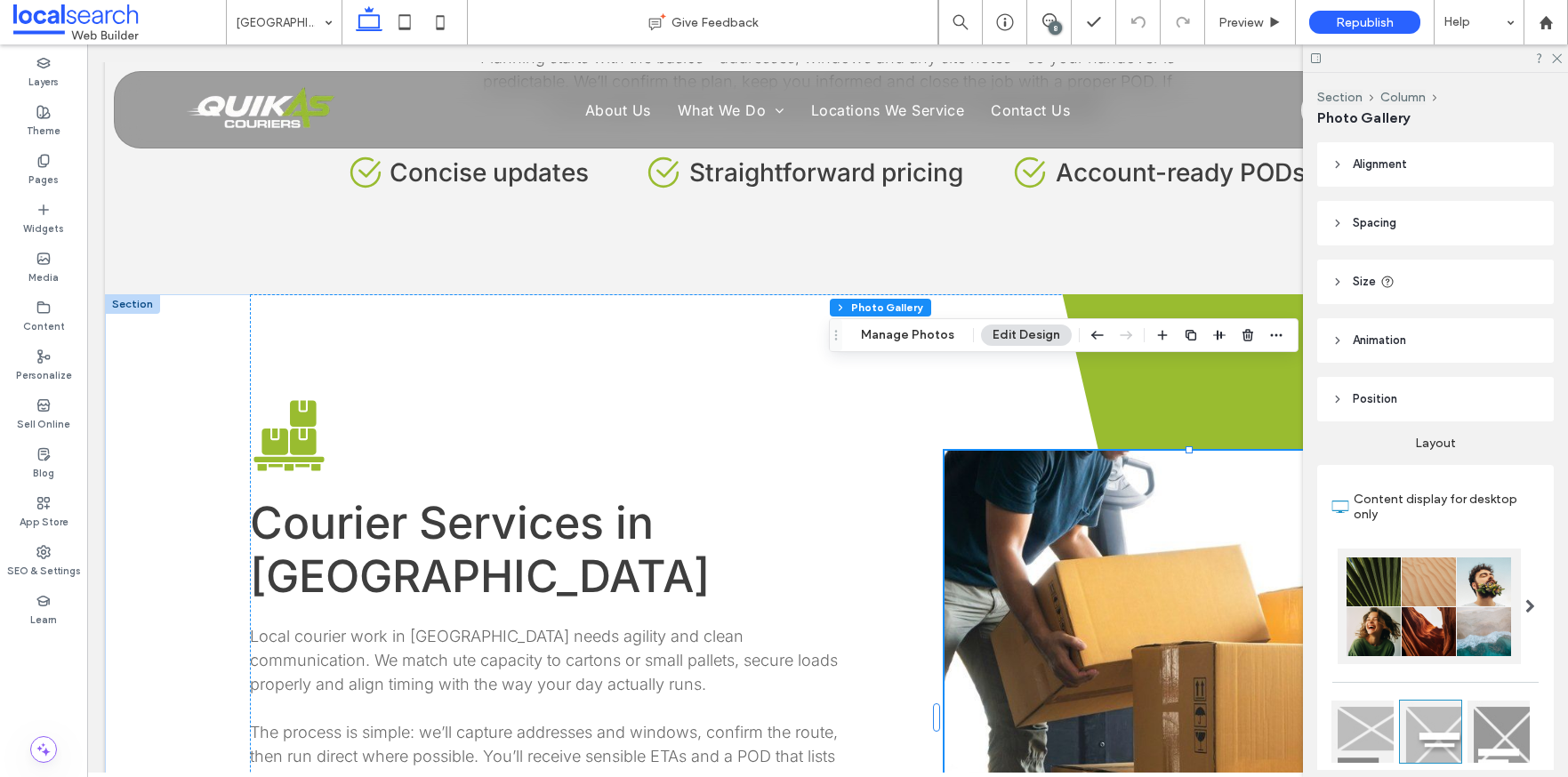
scroll to position [356, 0]
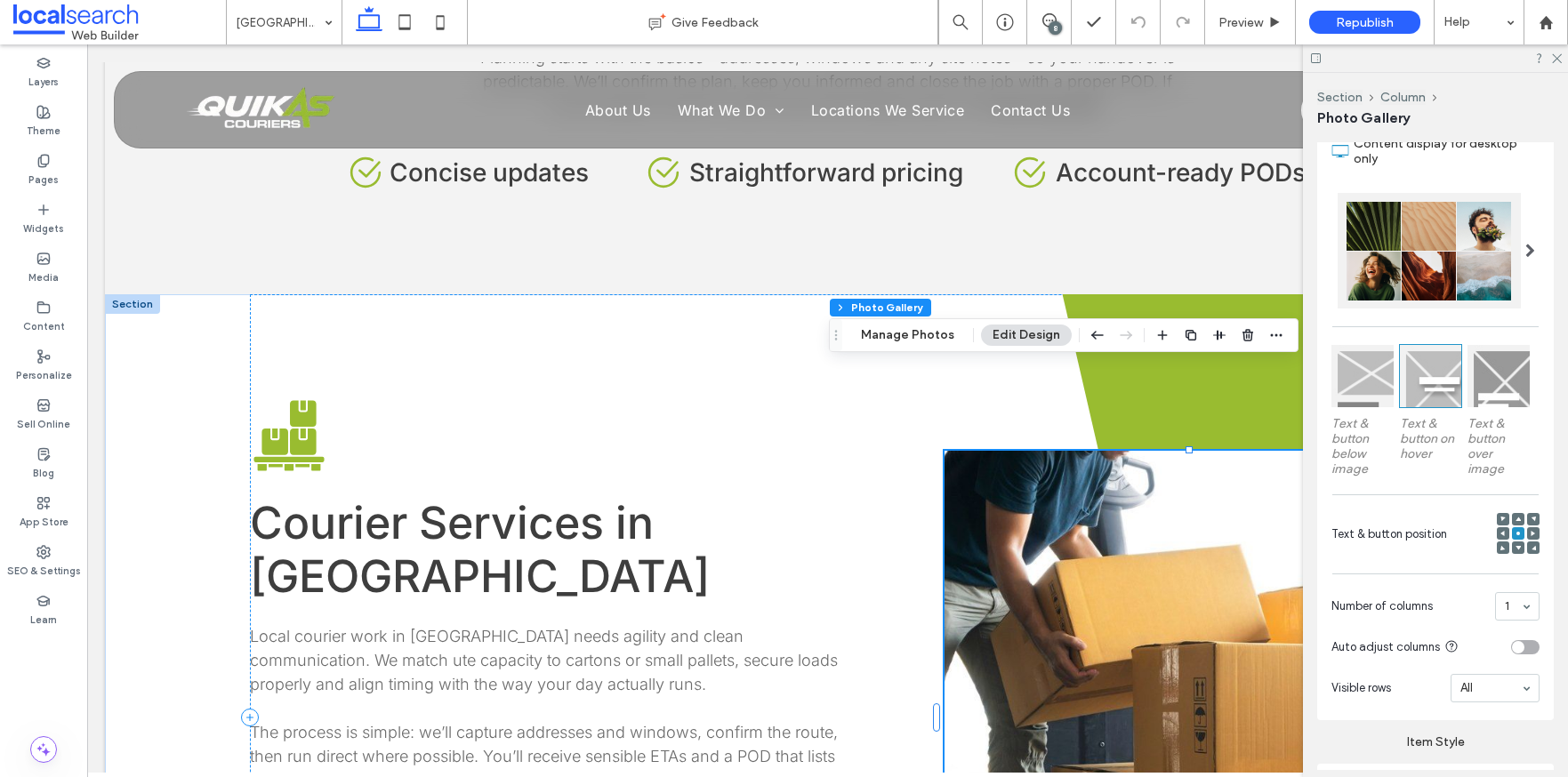
click at [1043, 532] on link at bounding box center [1199, 718] width 508 height 534
click at [921, 324] on div "Section Column Photo Gallery Manage Photos Edit Design" at bounding box center [1064, 336] width 470 height 33
click at [918, 338] on button "Manage Photos" at bounding box center [908, 336] width 117 height 22
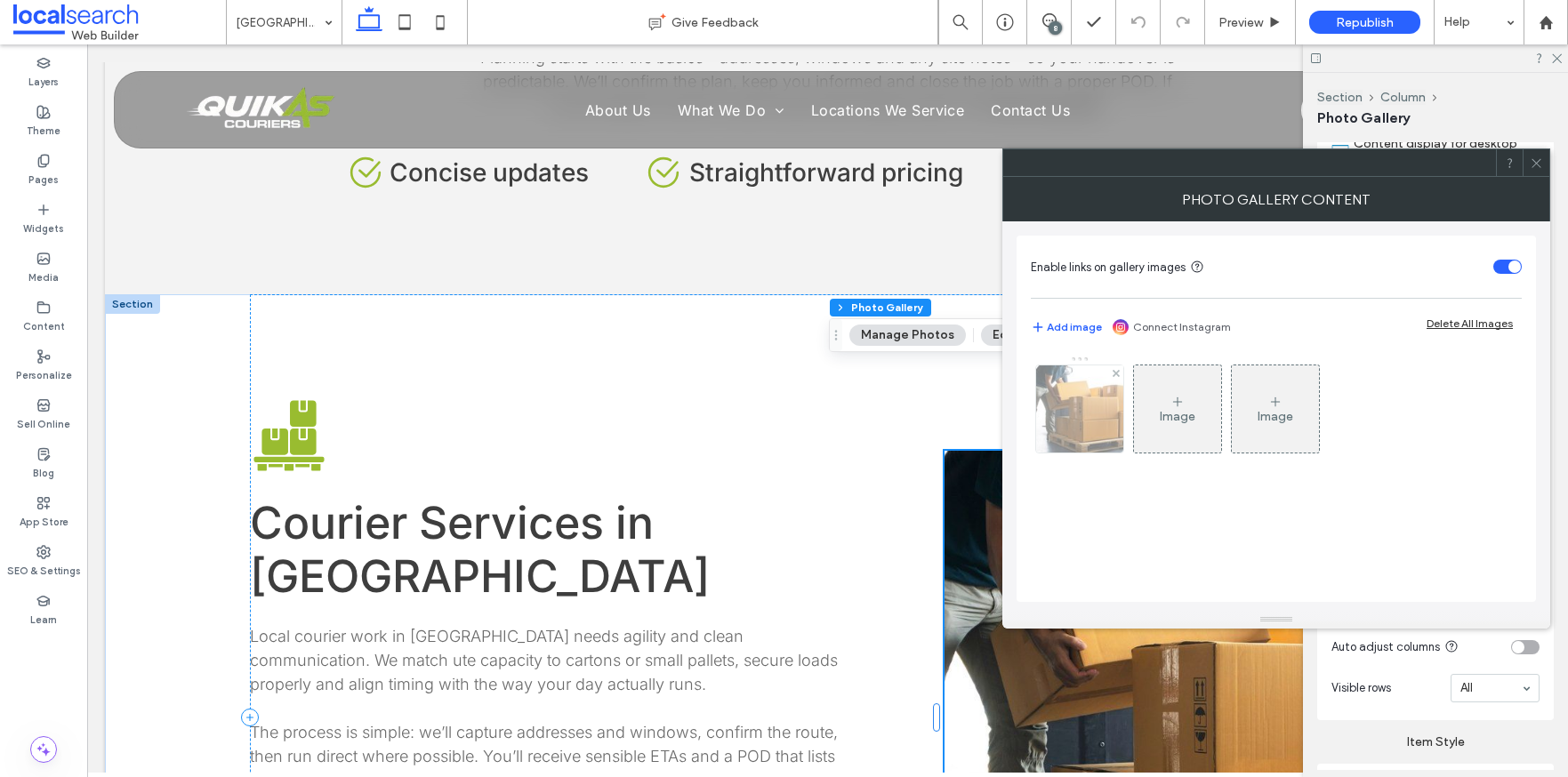
click at [1081, 441] on img at bounding box center [1080, 409] width 117 height 87
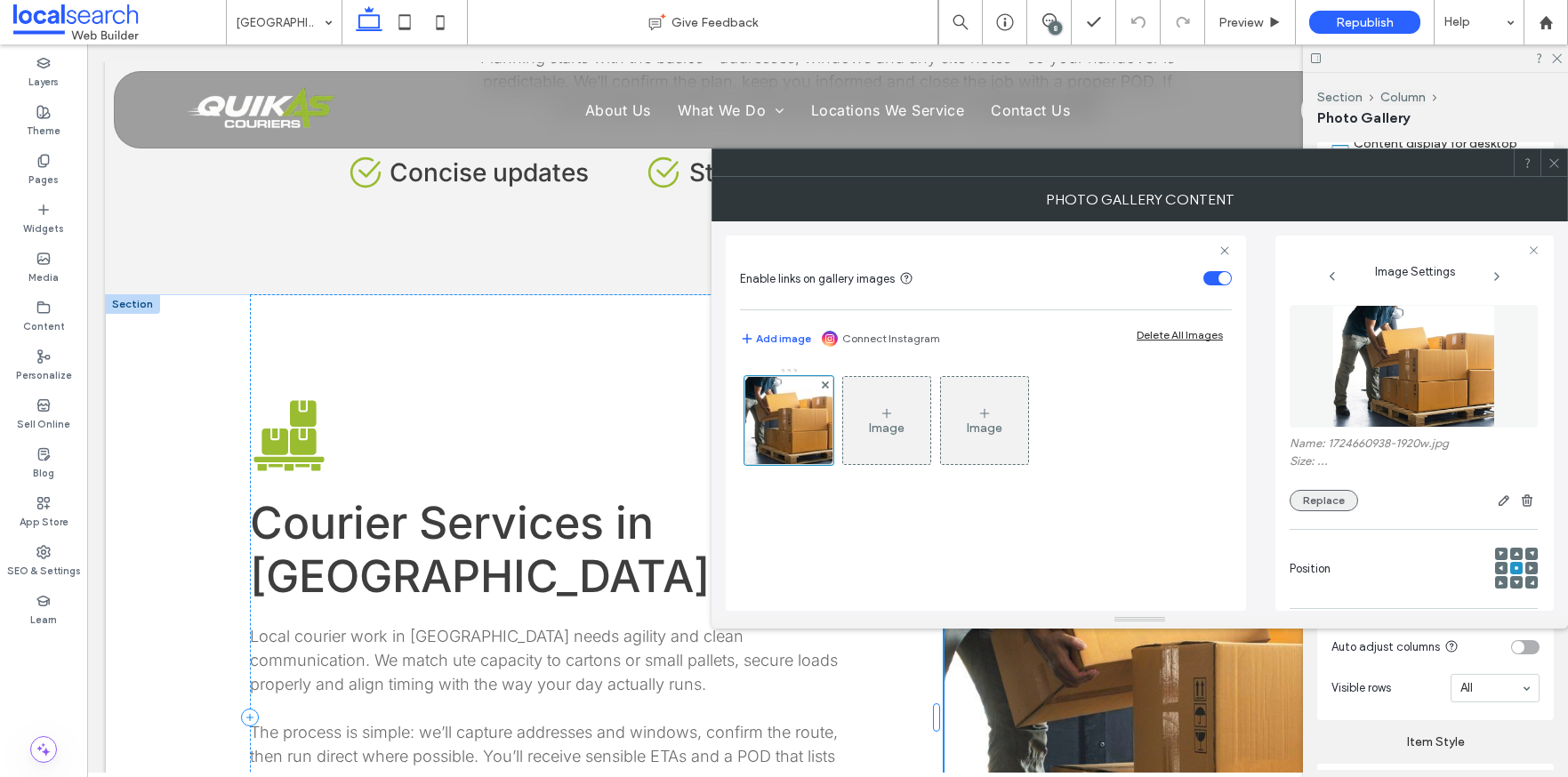
click at [1323, 500] on button "Replace" at bounding box center [1325, 501] width 69 height 22
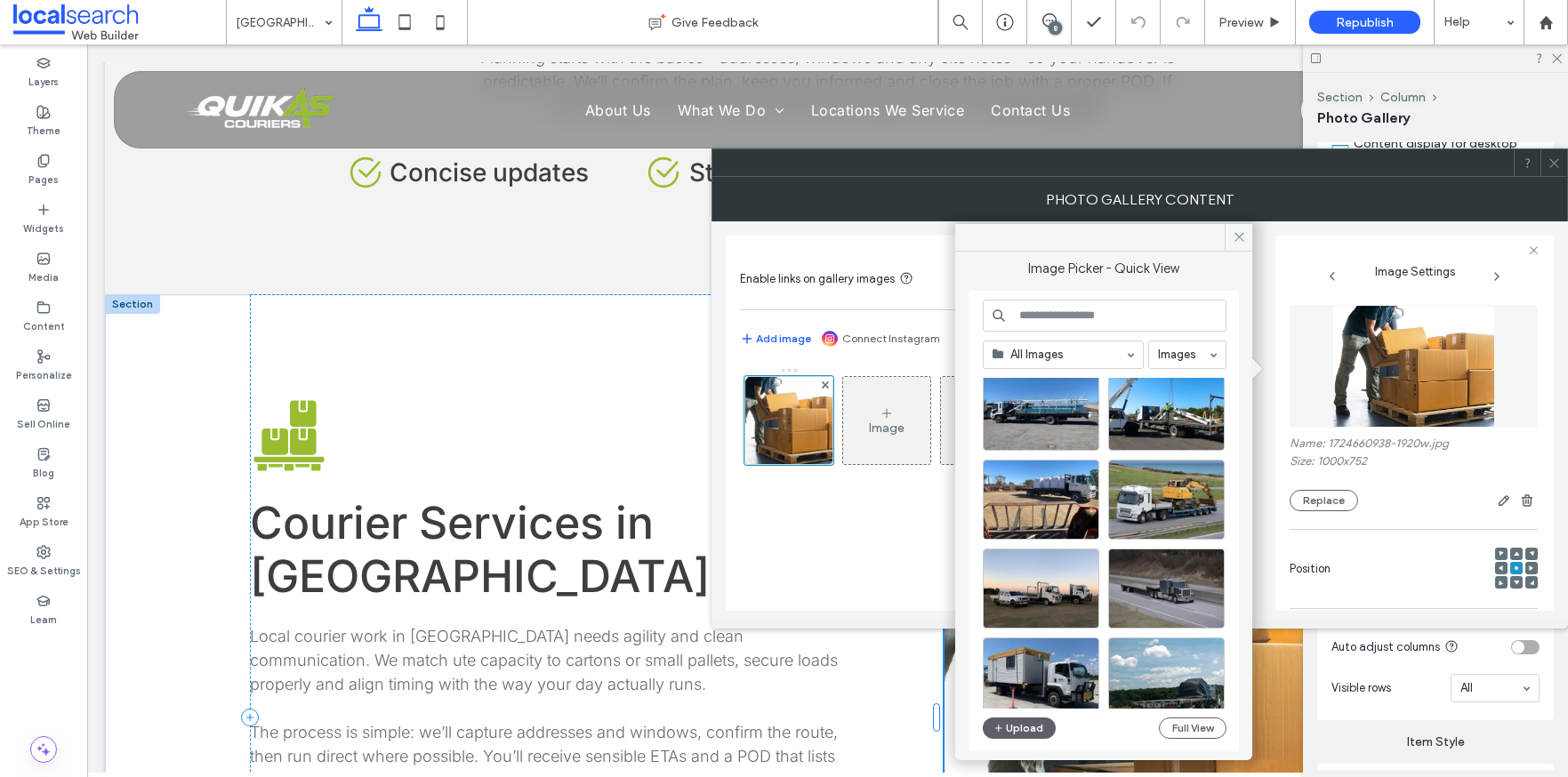
scroll to position [763, 0]
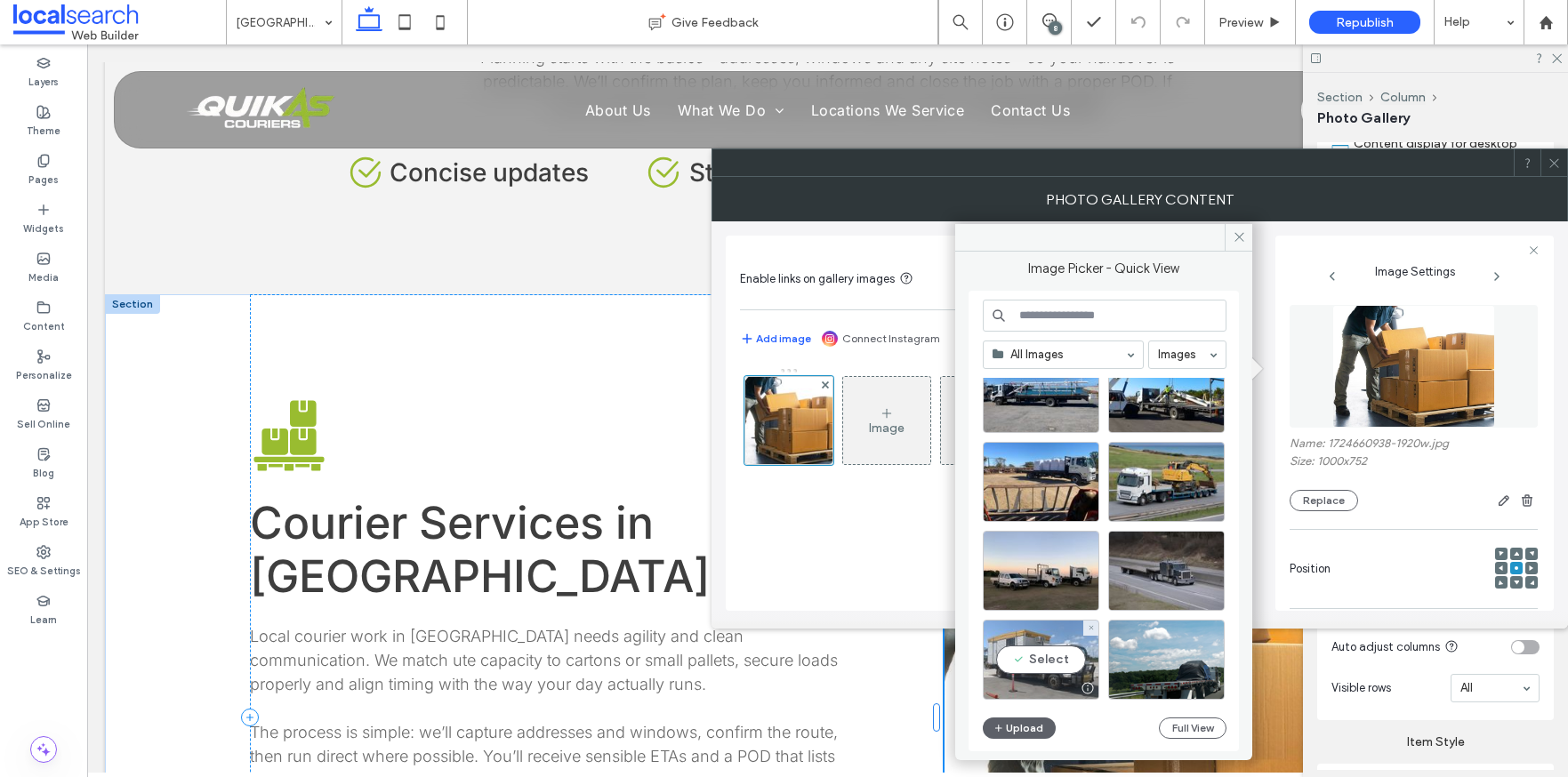
drag, startPoint x: 1011, startPoint y: 675, endPoint x: 921, endPoint y: 631, distance: 100.2
click at [1011, 675] on div "Select" at bounding box center [1041, 660] width 117 height 80
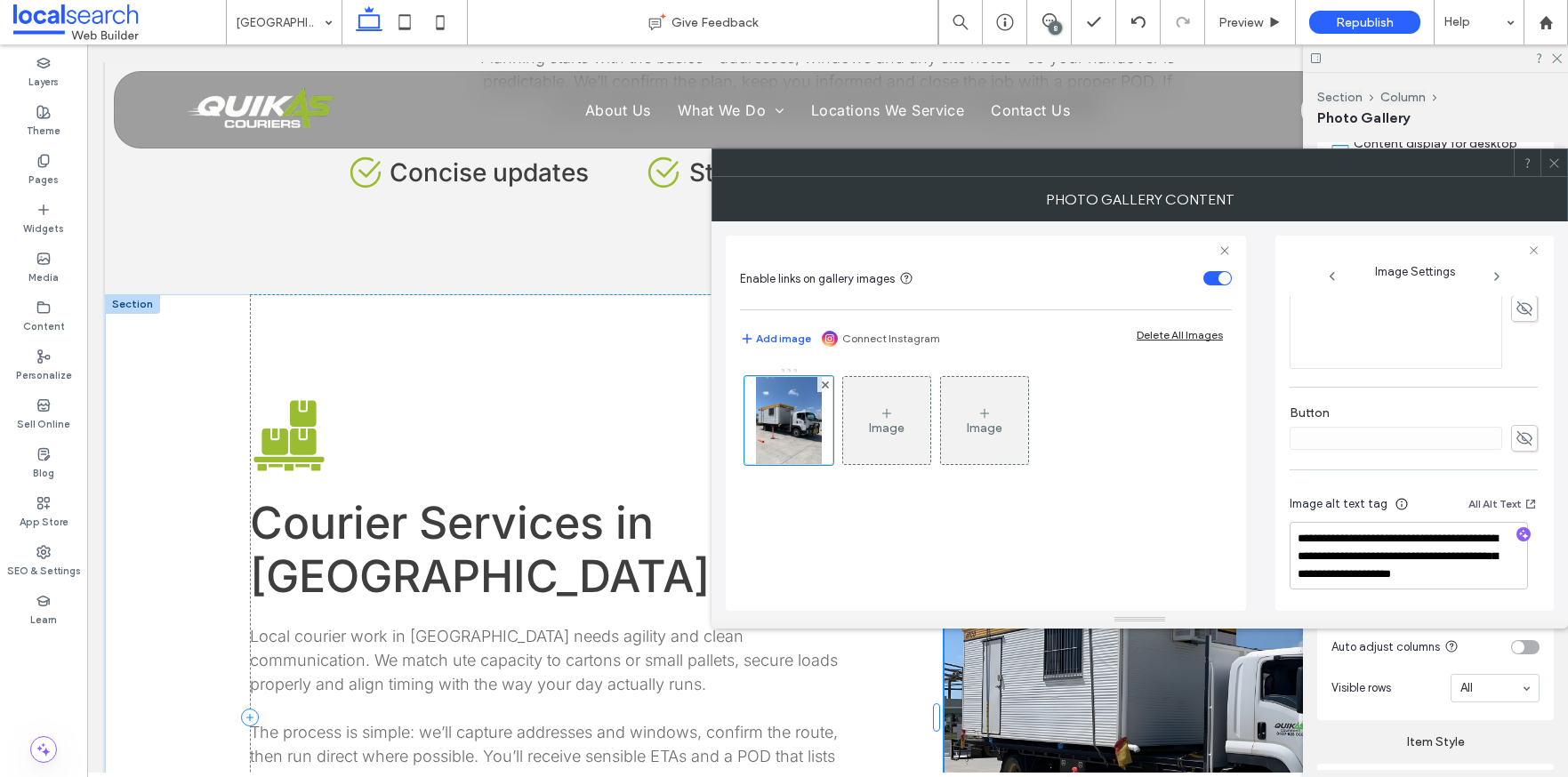
scroll to position [552, 0]
drag, startPoint x: 1484, startPoint y: 561, endPoint x: 1492, endPoint y: 586, distance: 26.2
click at [1492, 586] on textarea "**********" at bounding box center [1409, 553] width 238 height 68
type textarea "**********"
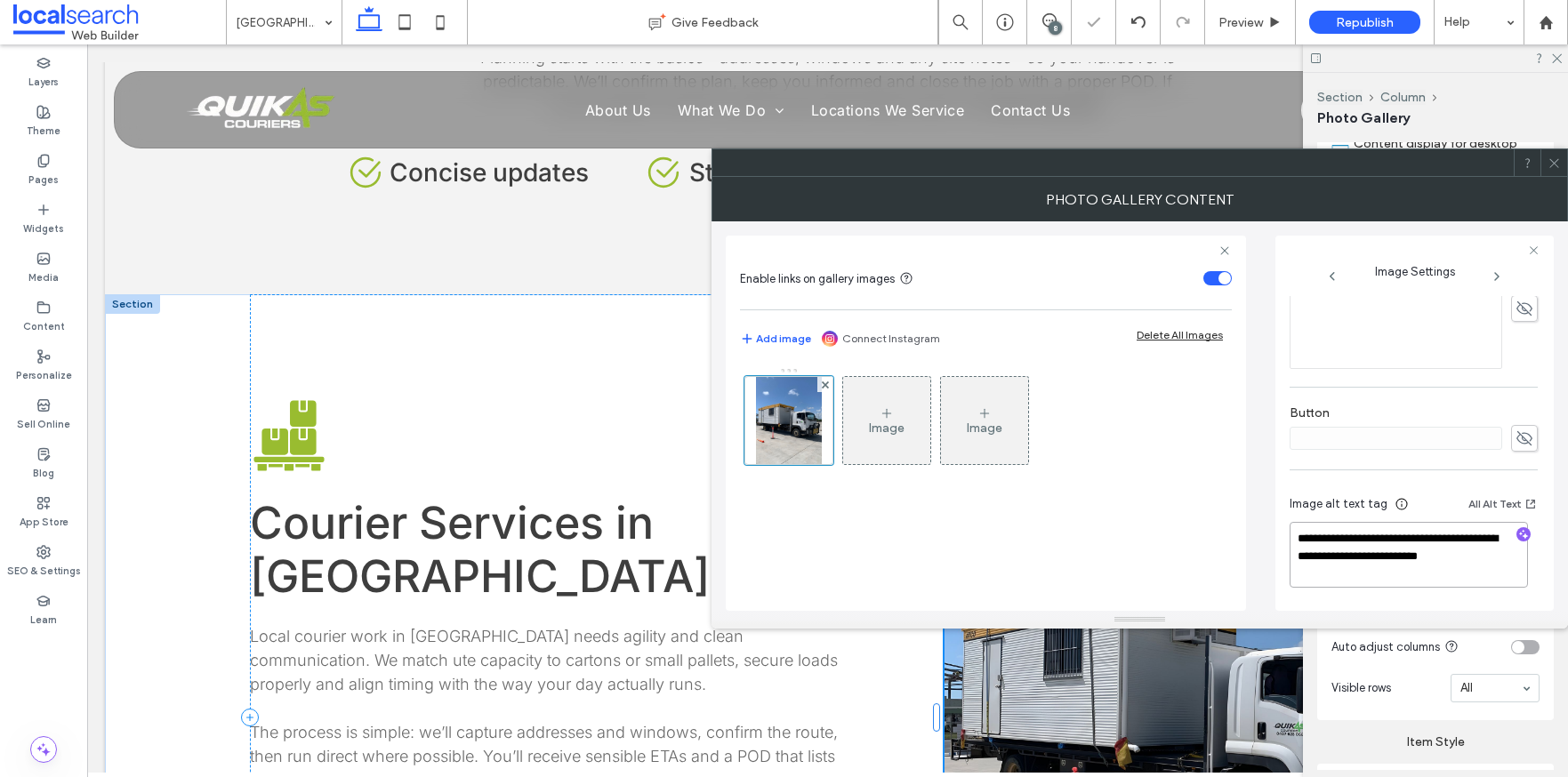
drag, startPoint x: 1494, startPoint y: 563, endPoint x: 1210, endPoint y: 539, distance: 285.0
click at [1210, 539] on div "**********" at bounding box center [1140, 416] width 828 height 389
click at [1518, 532] on icon "button" at bounding box center [1524, 536] width 13 height 13
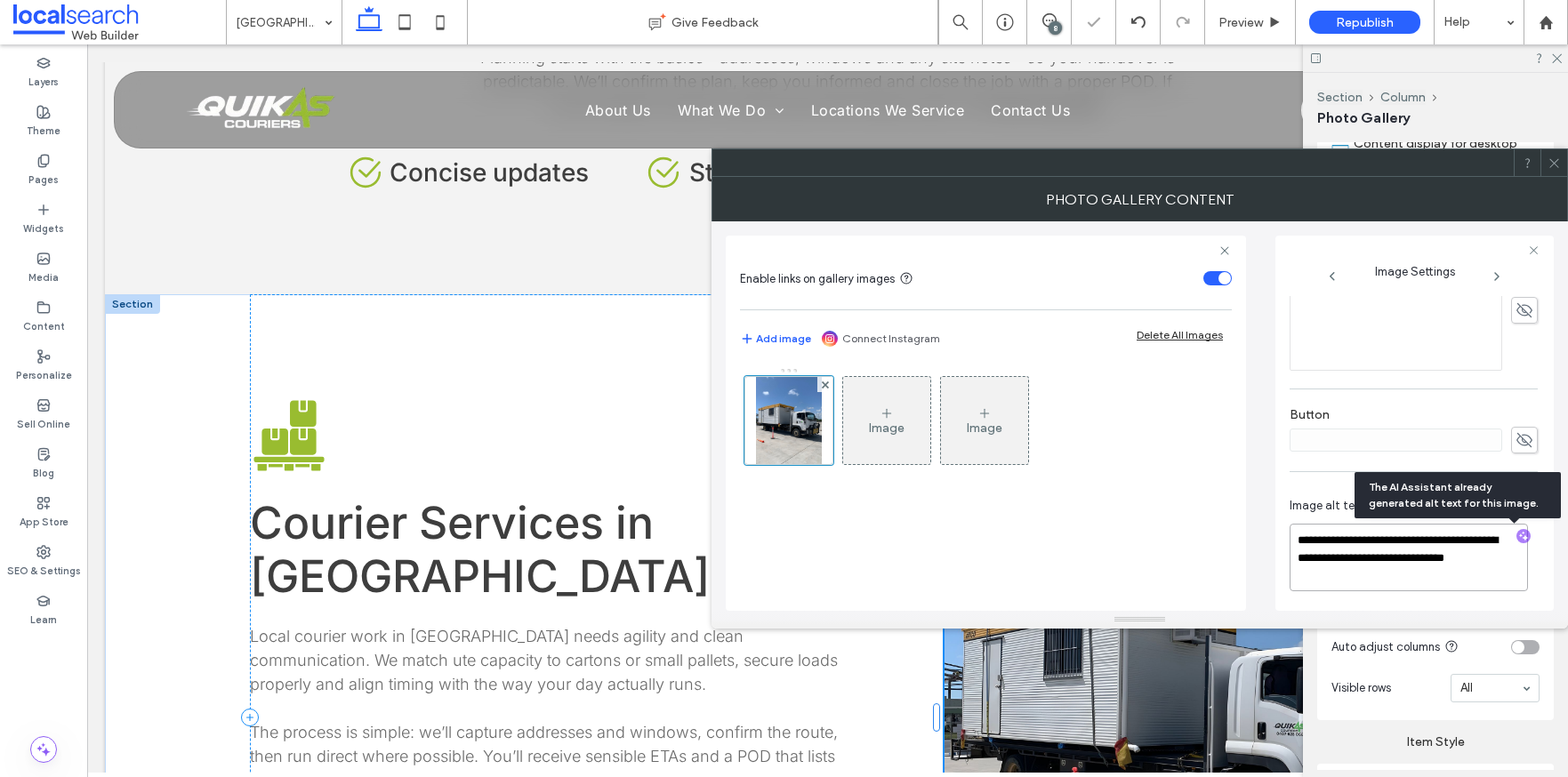
click at [1329, 575] on textarea "**********" at bounding box center [1409, 557] width 238 height 68
click at [1355, 576] on textarea "**********" at bounding box center [1409, 557] width 238 height 68
paste textarea "**********"
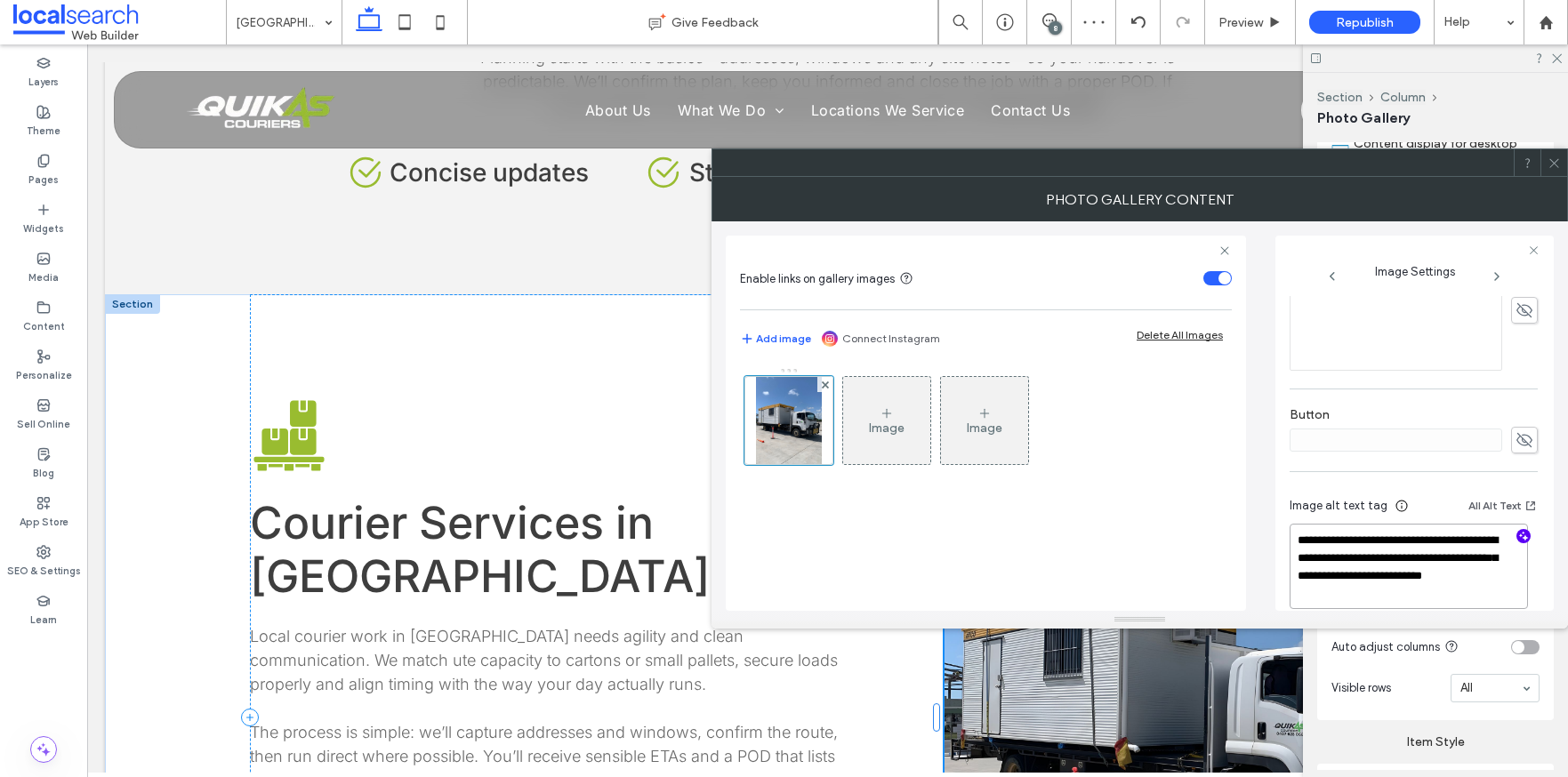
type textarea "**********"
click at [1553, 165] on use at bounding box center [1553, 162] width 9 height 9
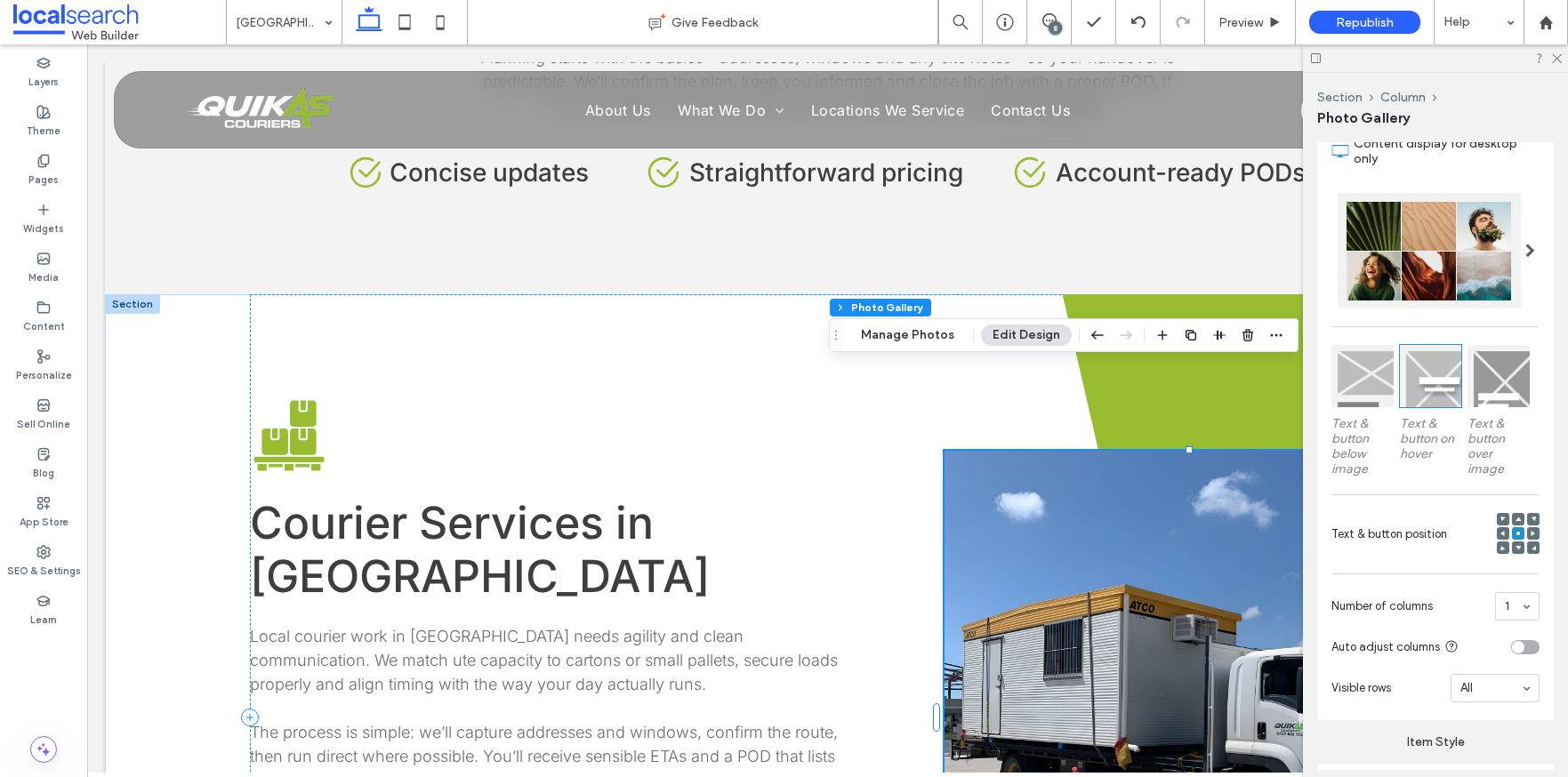
click at [1556, 51] on div at bounding box center [1436, 58] width 265 height 27
click at [1557, 52] on icon at bounding box center [1556, 58] width 12 height 12
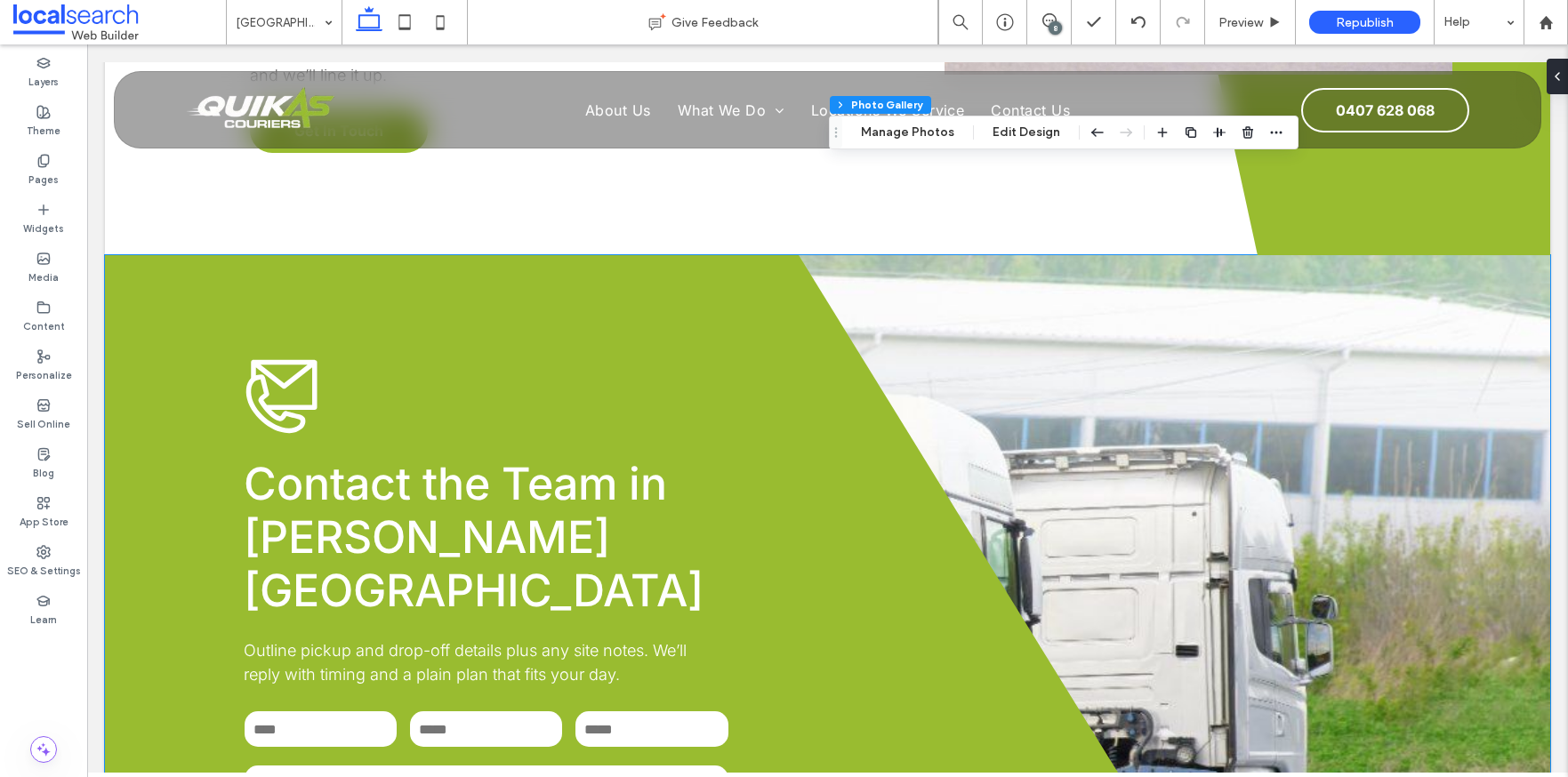
scroll to position [3931, 0]
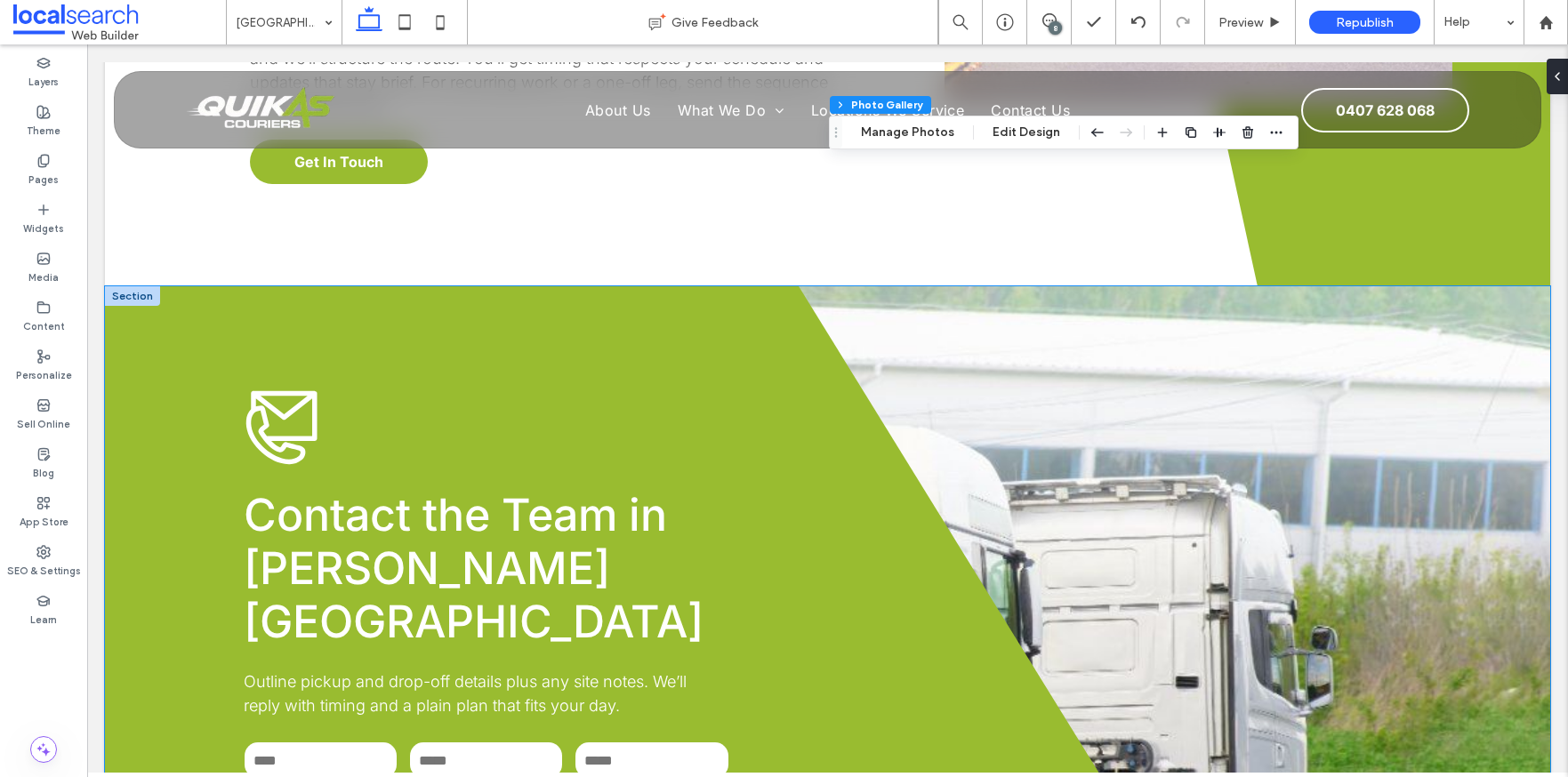
click at [1194, 394] on div "**********" at bounding box center [827, 661] width 1445 height 750
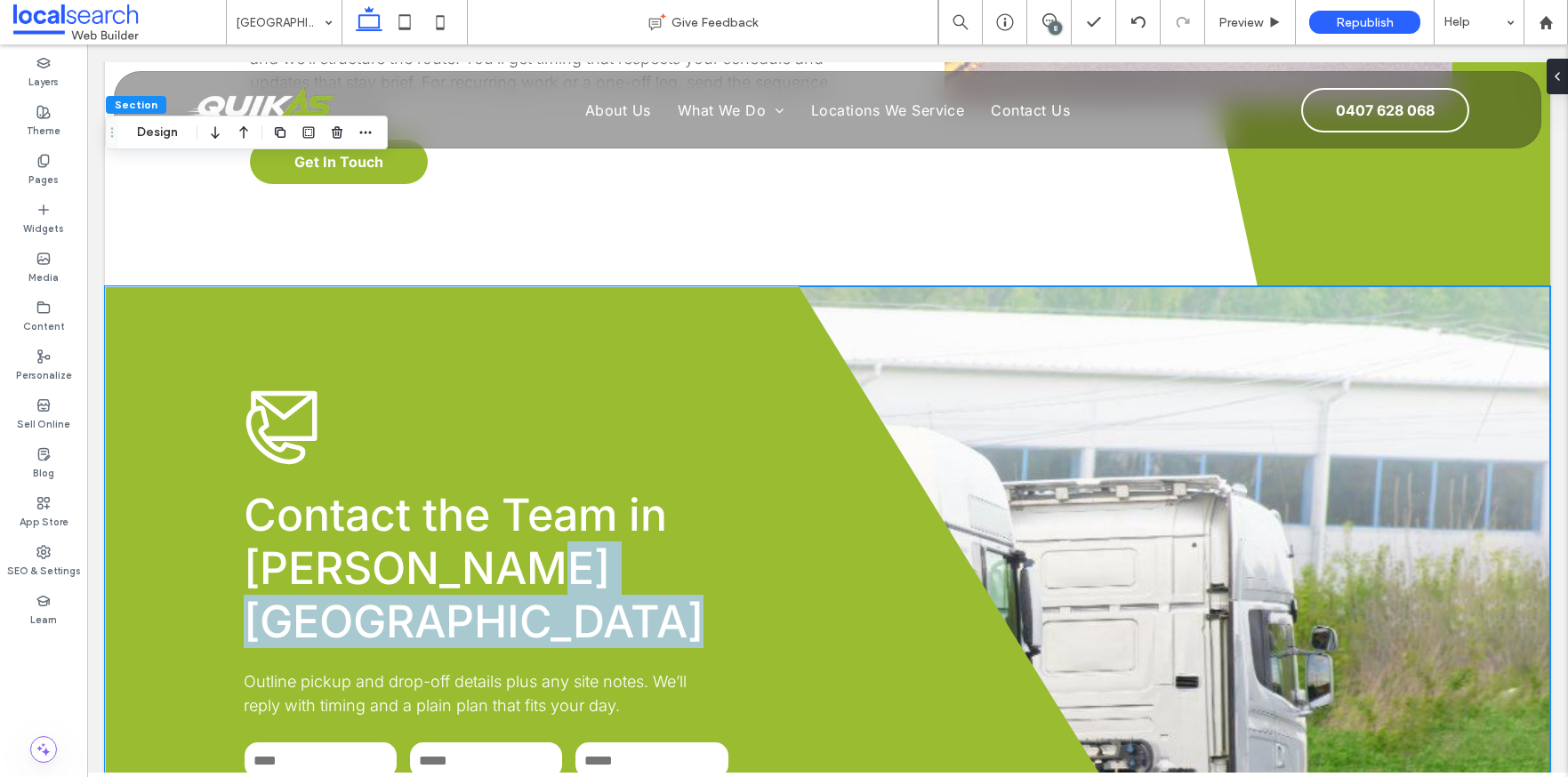
click at [1194, 394] on div "**********" at bounding box center [827, 661] width 1445 height 750
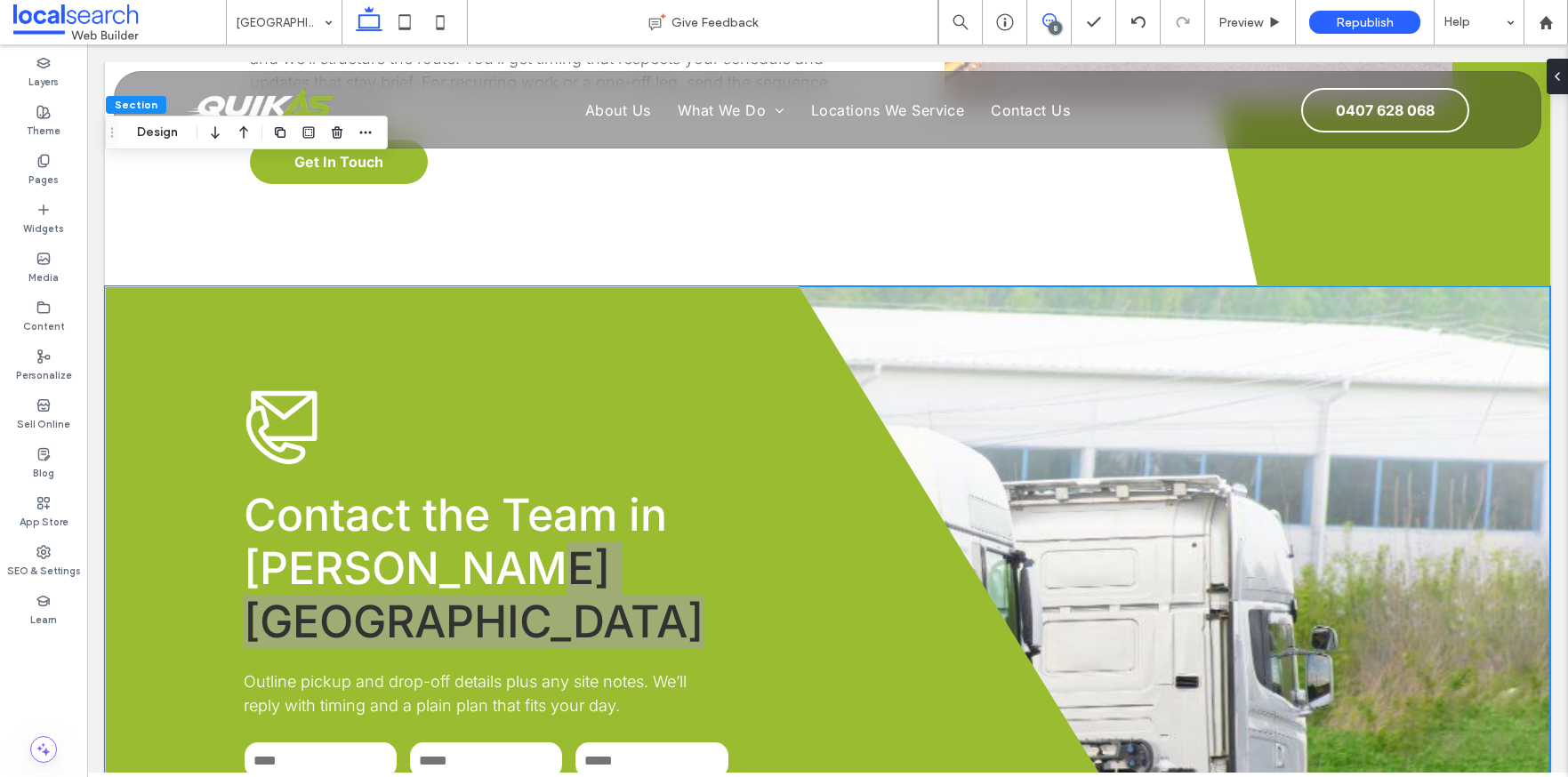
click at [1048, 24] on icon at bounding box center [1050, 21] width 15 height 15
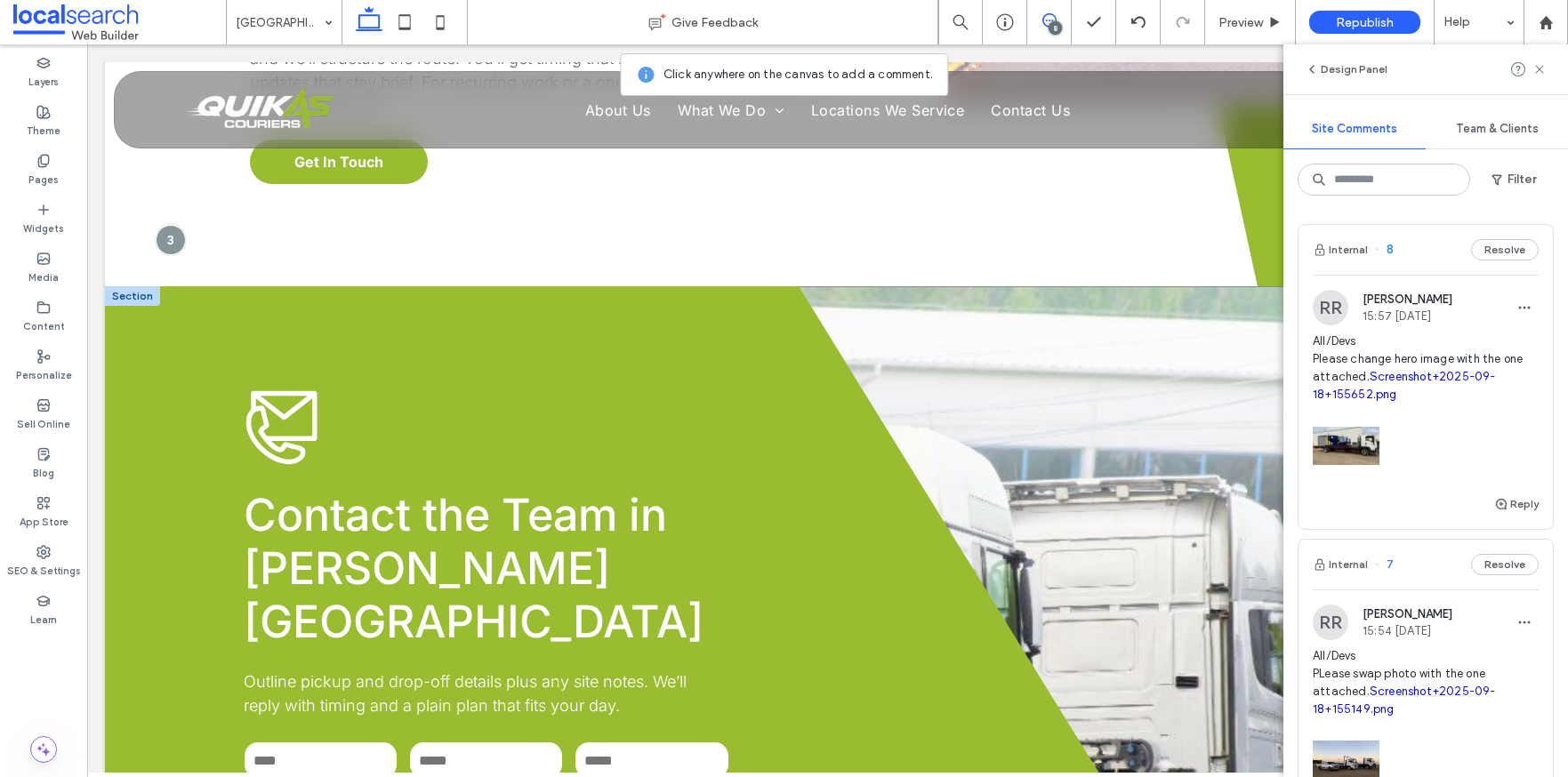
click at [1139, 328] on div "**********" at bounding box center [827, 661] width 1445 height 750
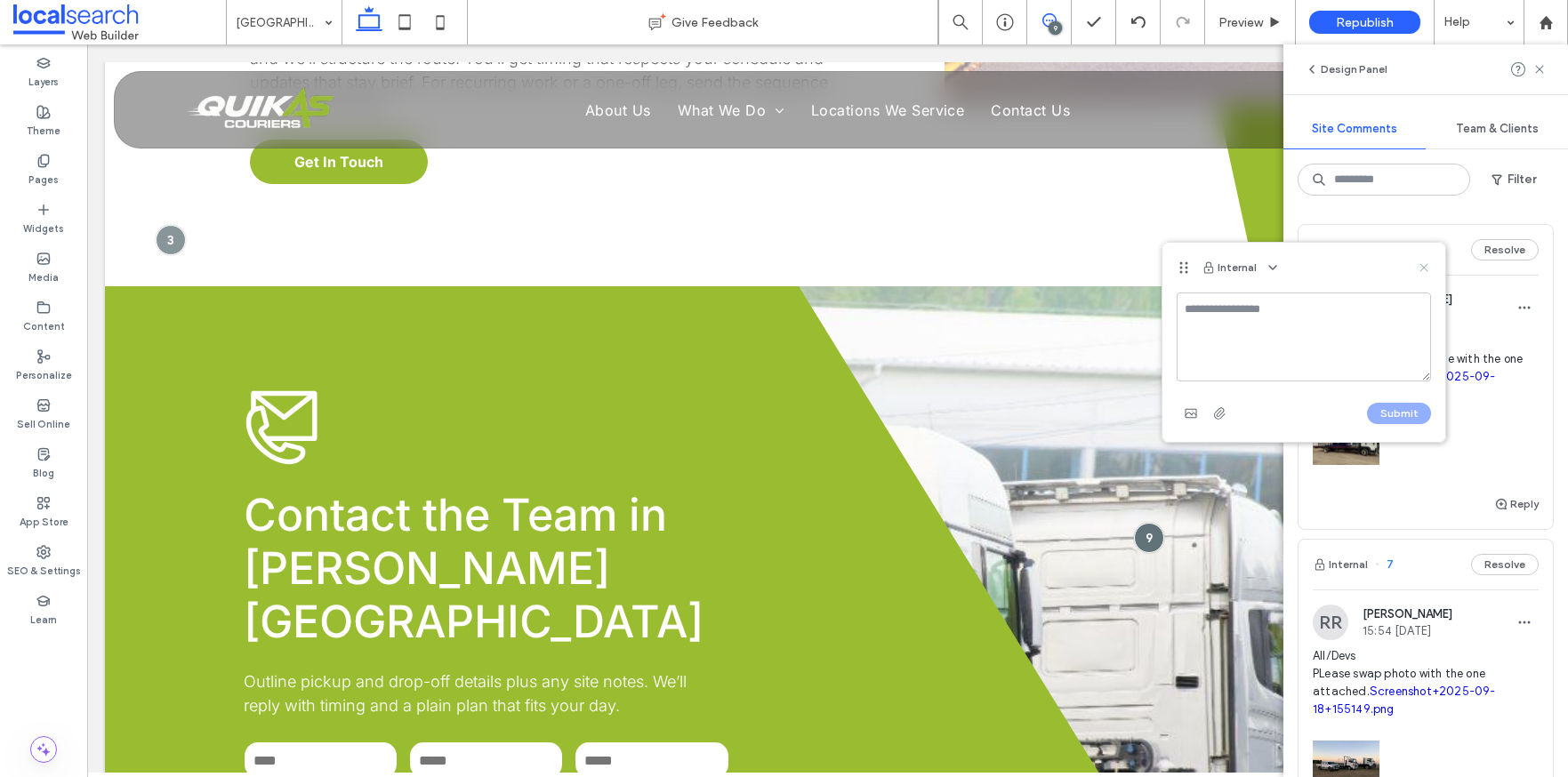
click at [1421, 267] on icon at bounding box center [1424, 268] width 15 height 15
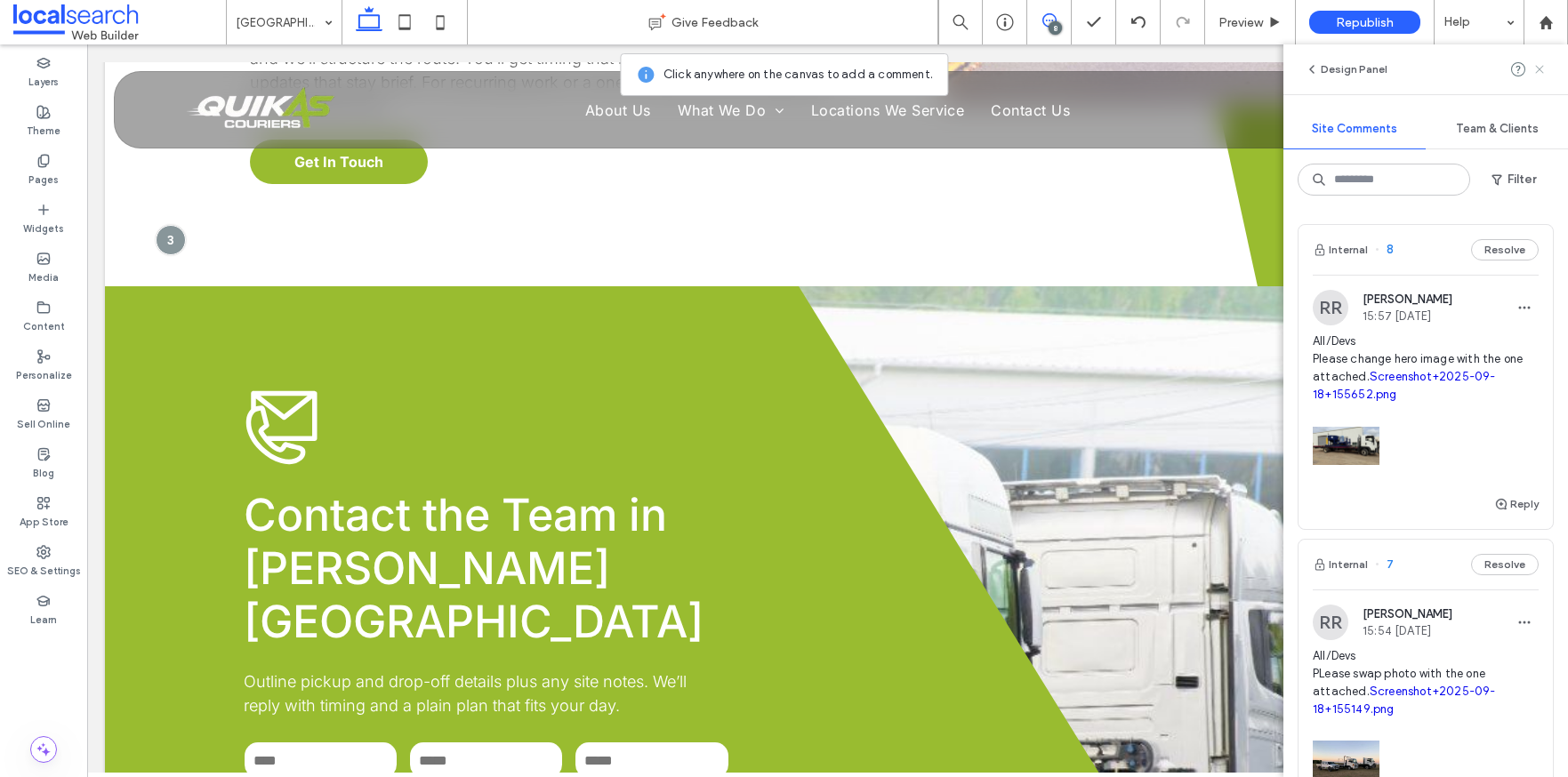
click at [1539, 67] on icon at bounding box center [1540, 69] width 15 height 15
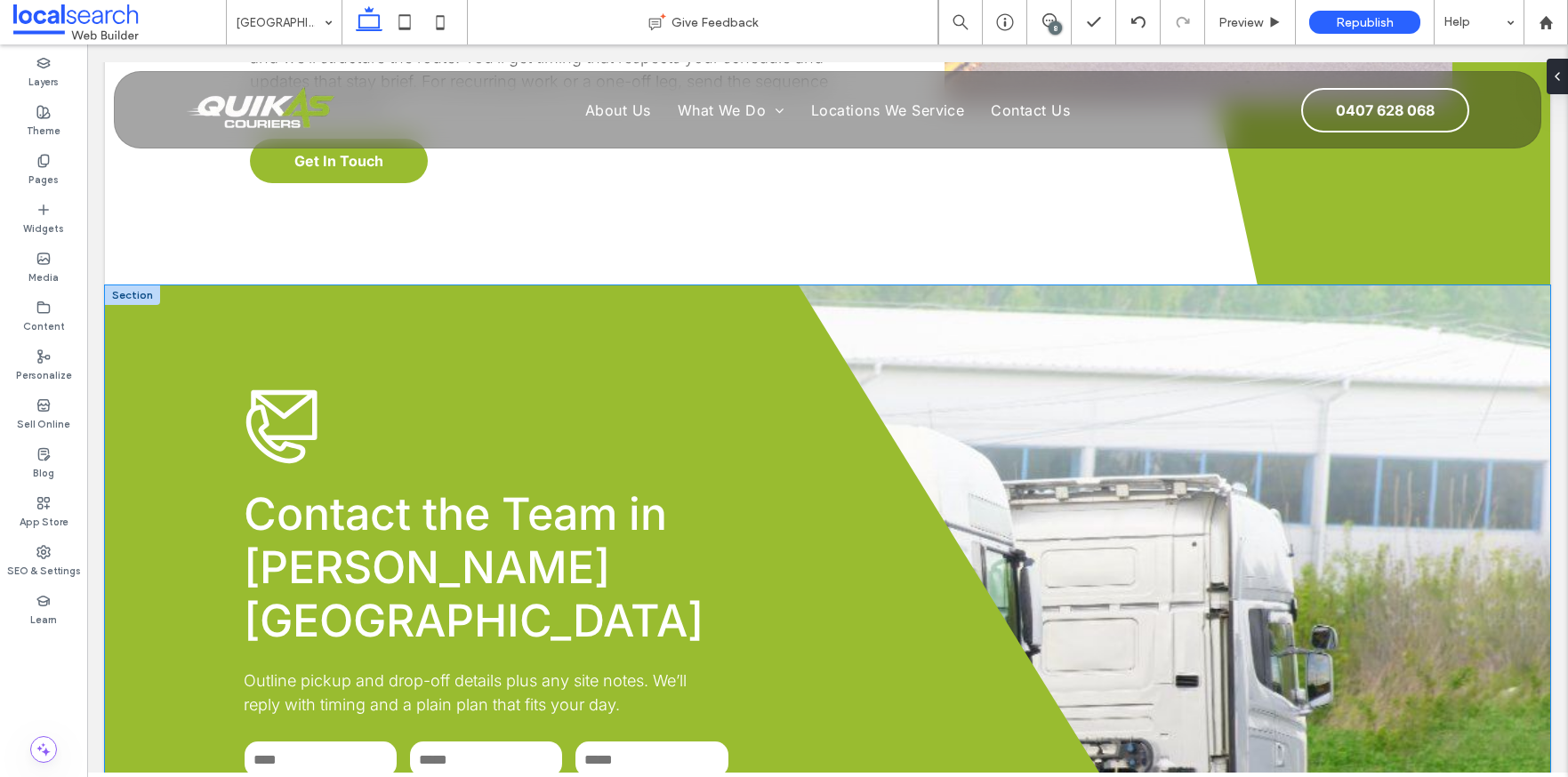
scroll to position [4287, 0]
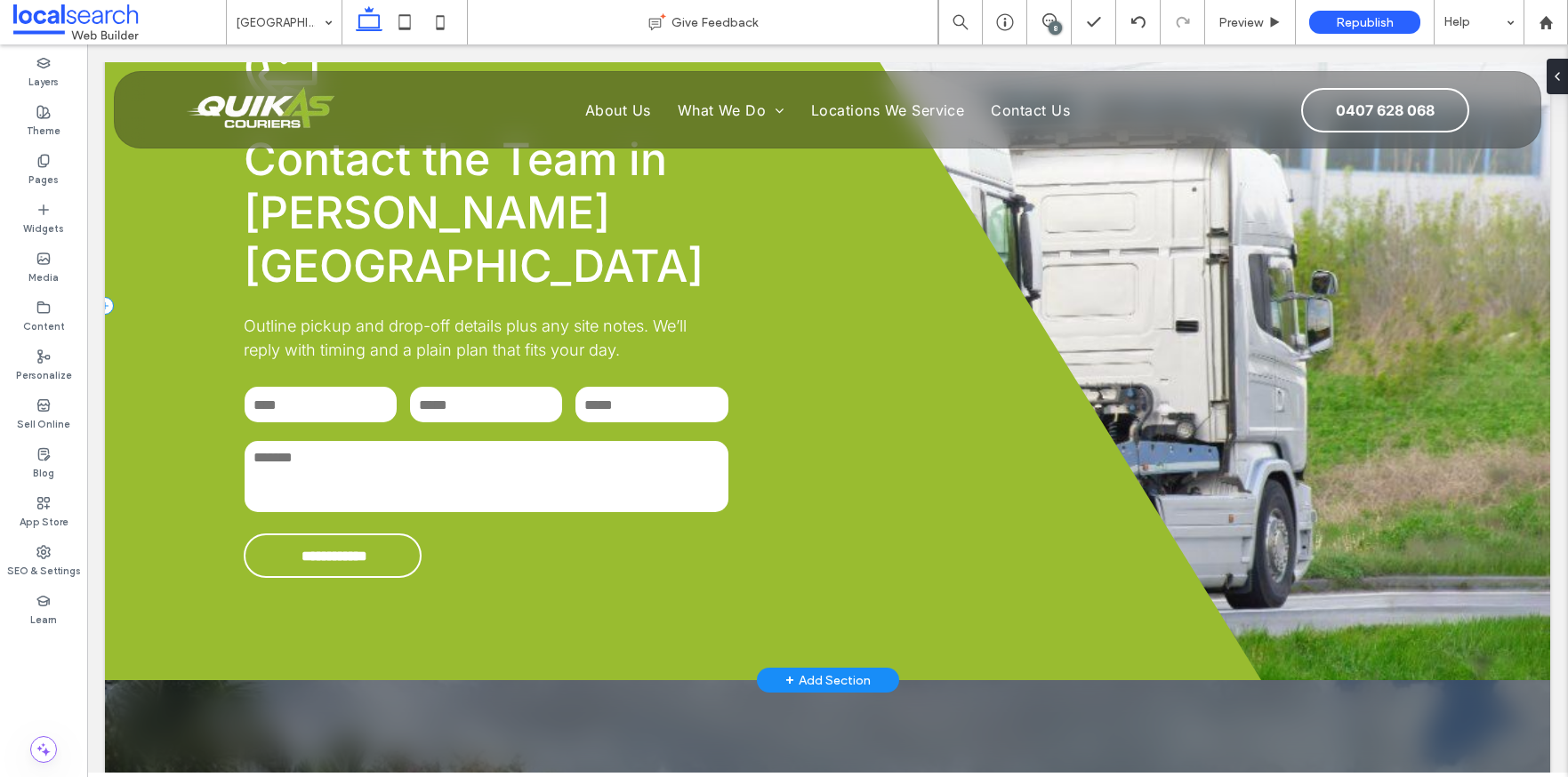
click at [748, 388] on div "**********" at bounding box center [683, 305] width 1157 height 750
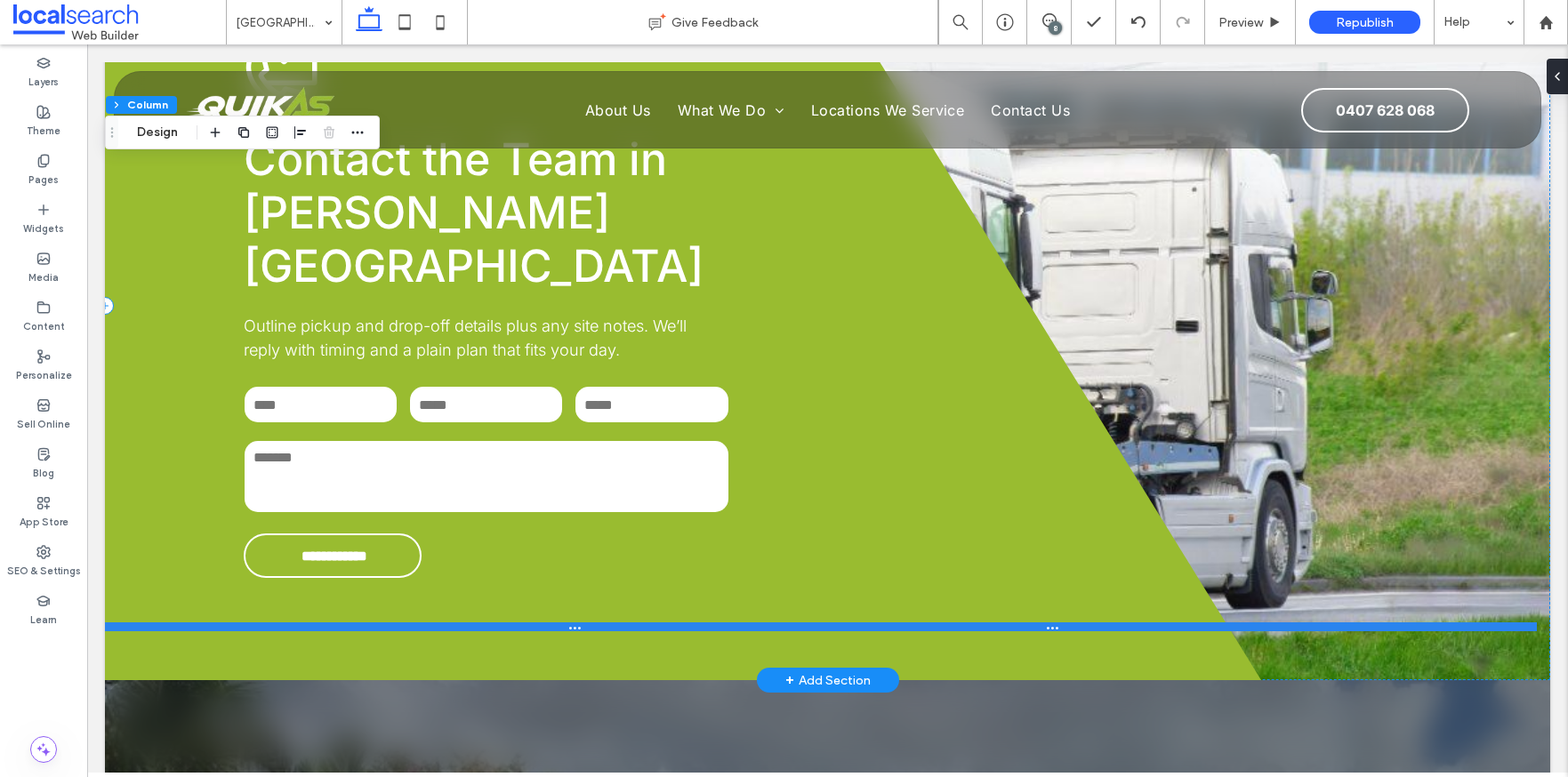
click at [738, 623] on div at bounding box center [821, 627] width 1433 height 9
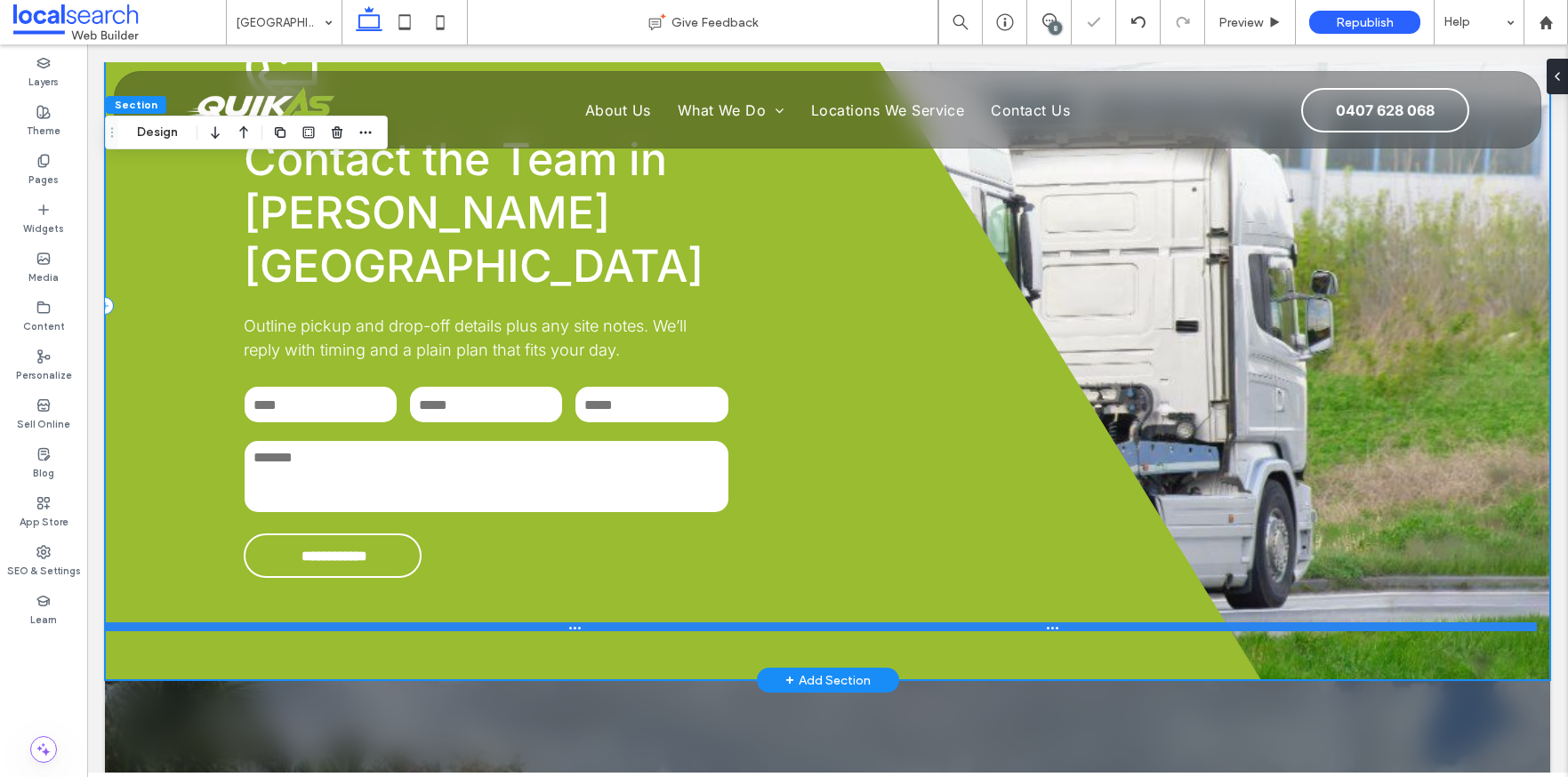
click at [738, 623] on div at bounding box center [821, 627] width 1433 height 9
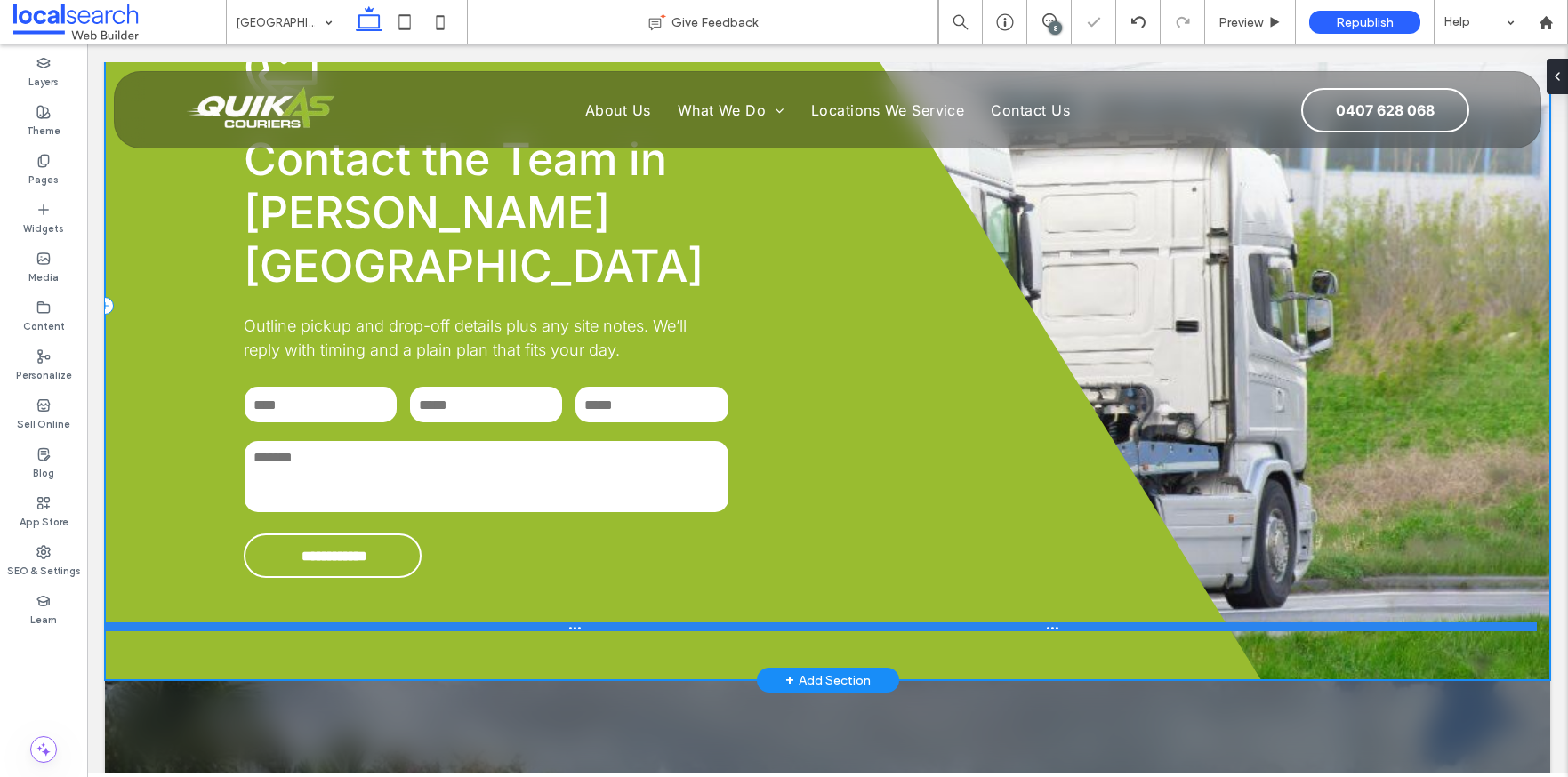
click at [738, 623] on div at bounding box center [821, 627] width 1433 height 9
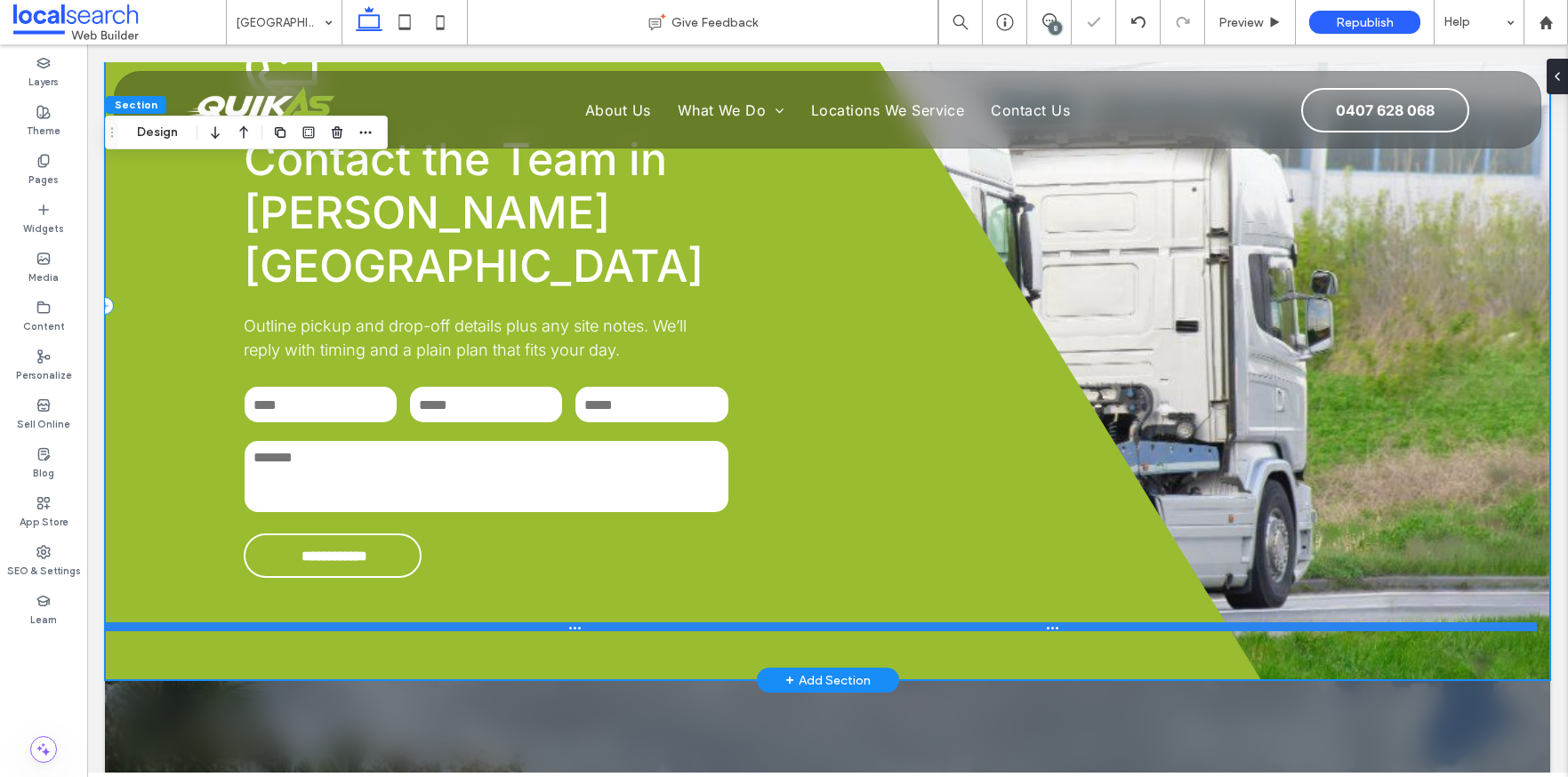
click at [738, 623] on div at bounding box center [821, 627] width 1433 height 9
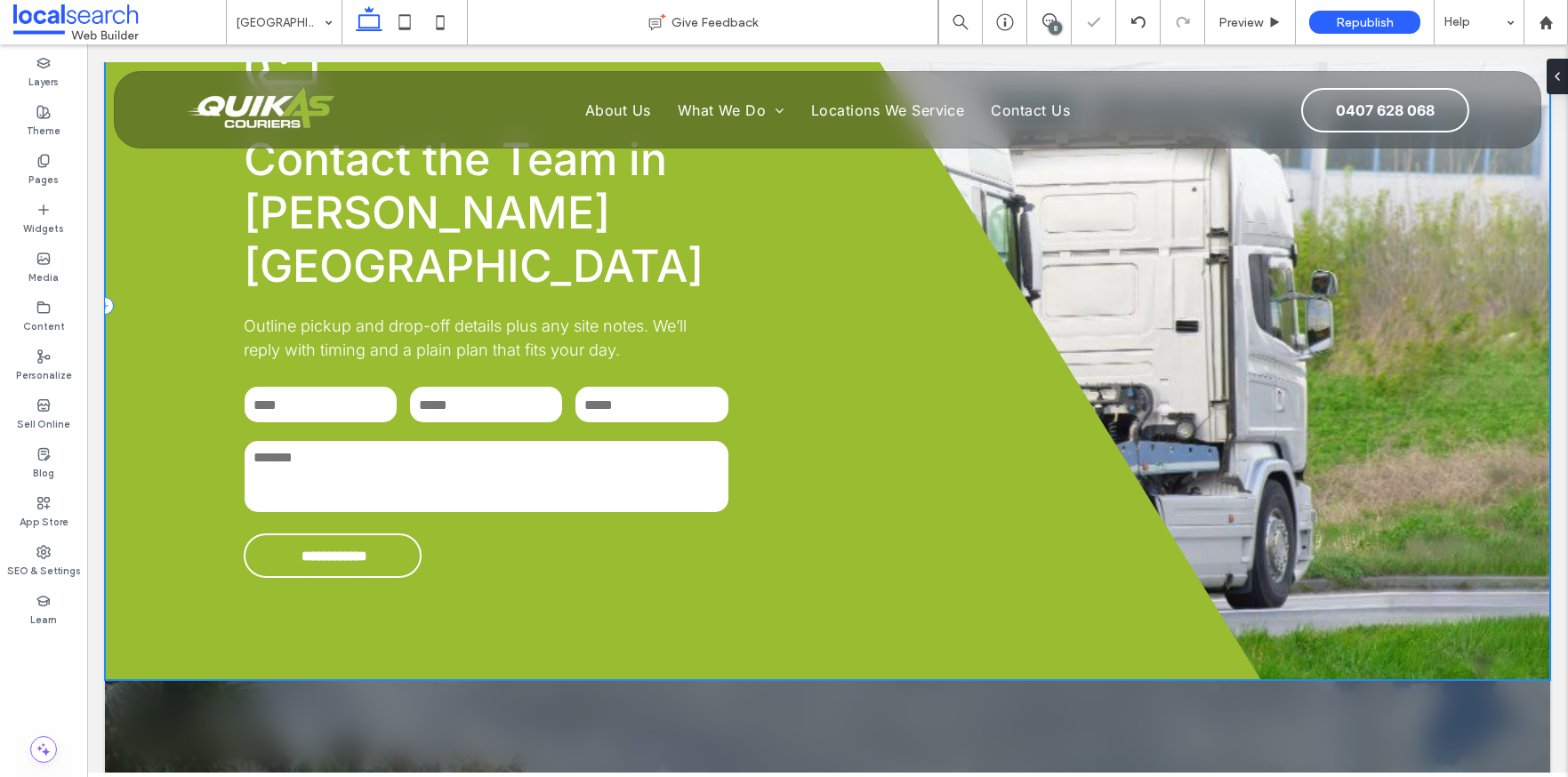
click at [655, 623] on div at bounding box center [821, 627] width 1433 height 9
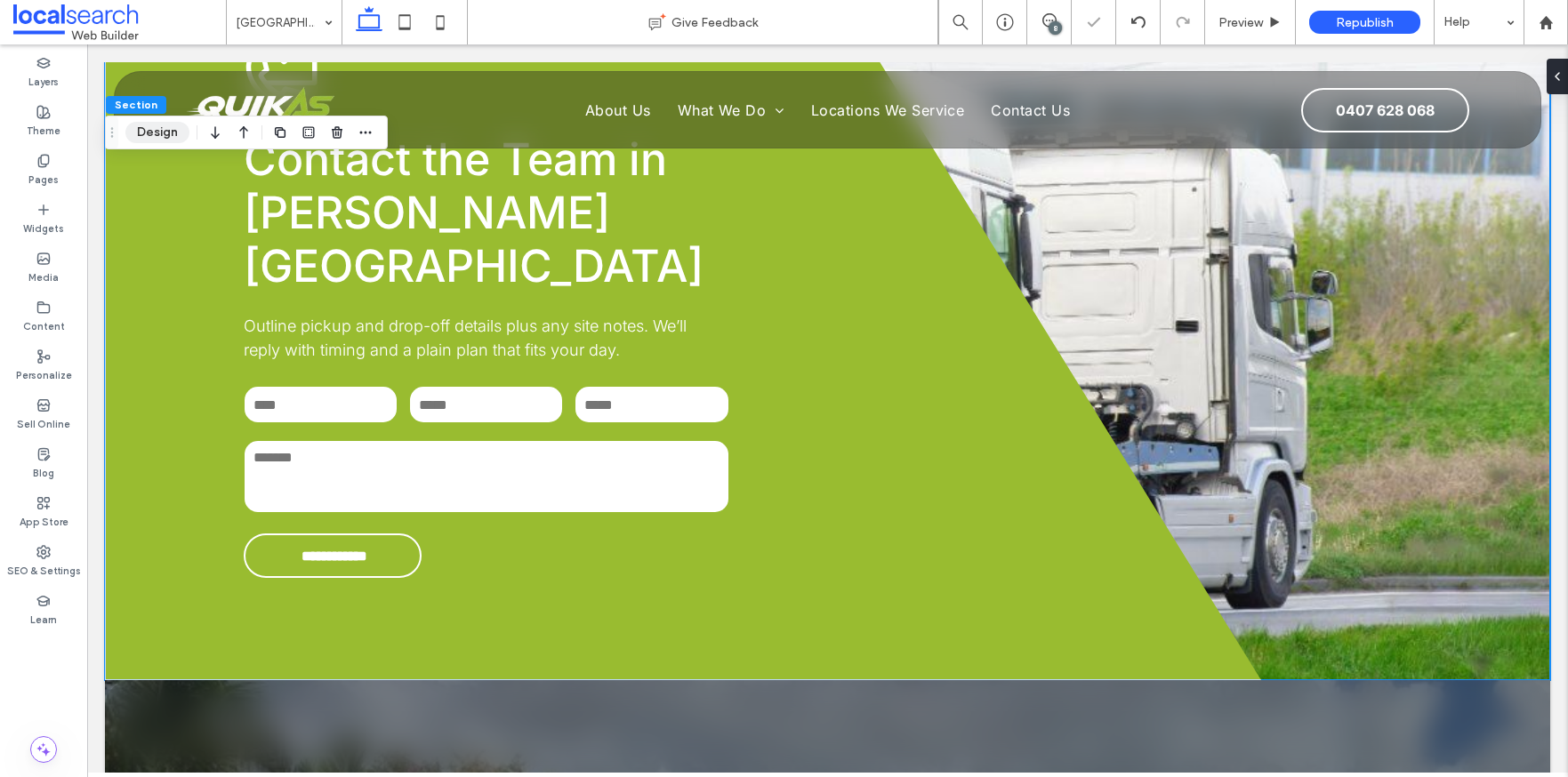
click at [156, 134] on button "Design" at bounding box center [157, 132] width 64 height 22
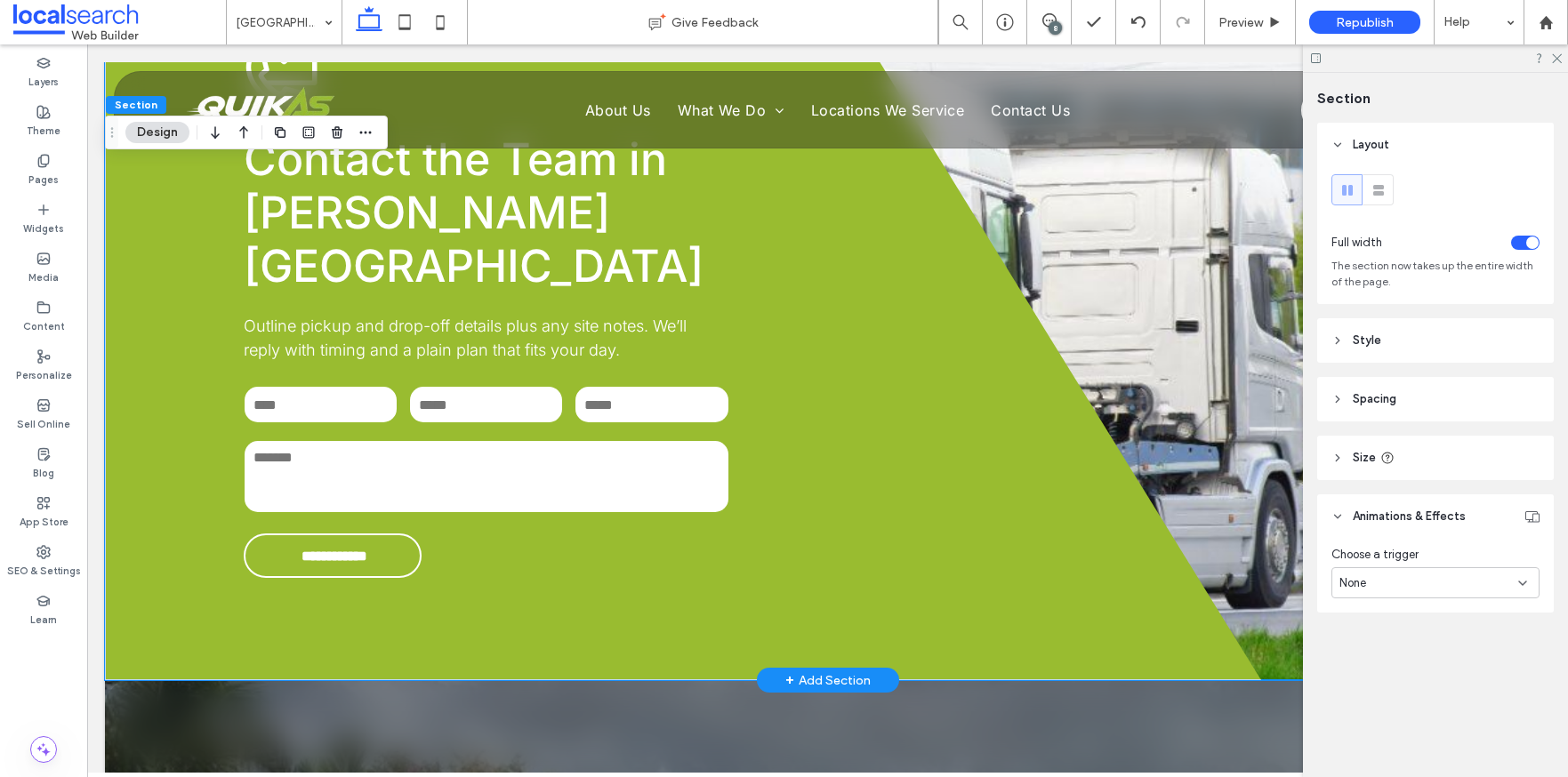
click at [1225, 359] on div "**********" at bounding box center [827, 305] width 1445 height 750
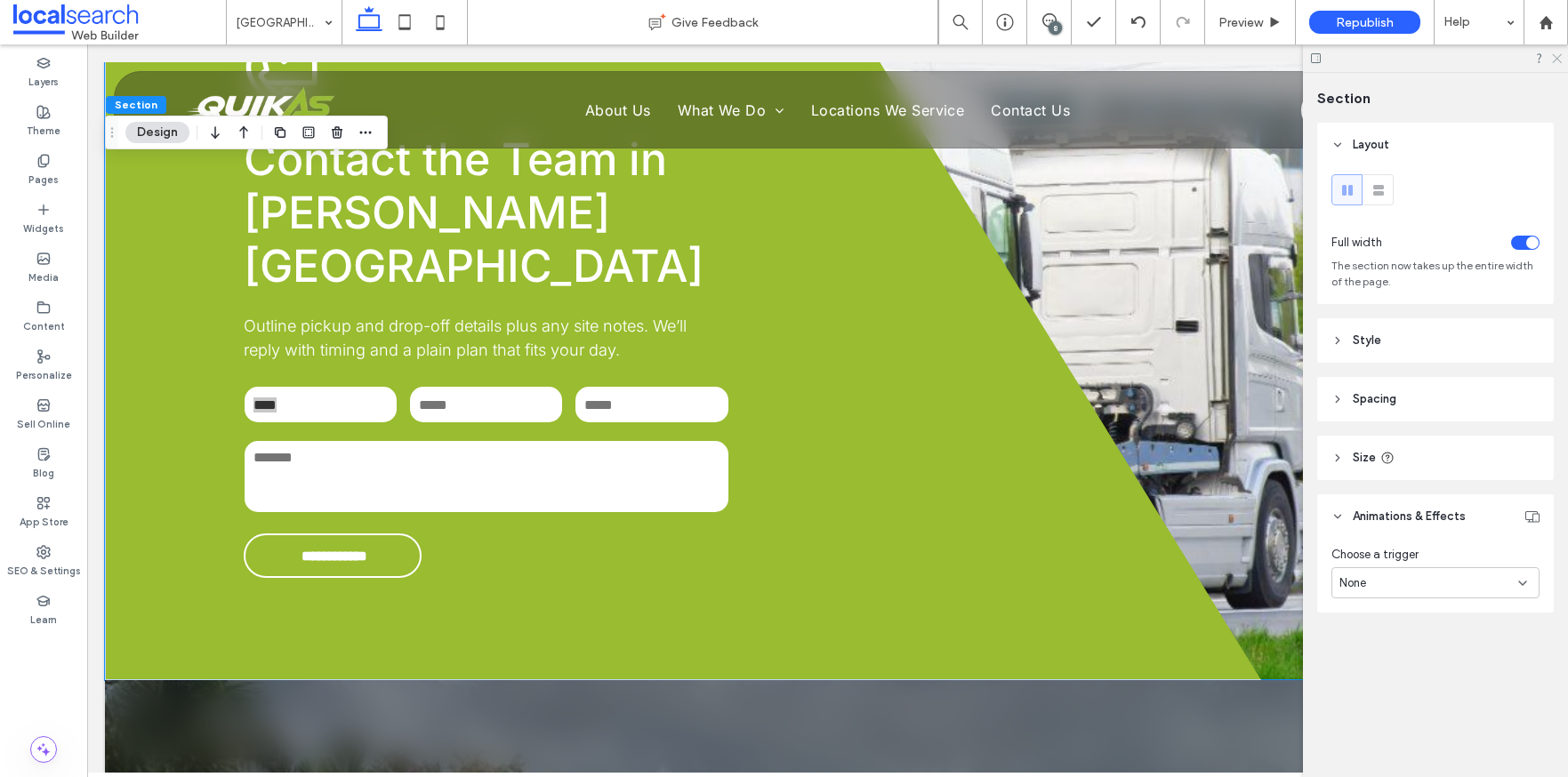
click at [1556, 58] on icon at bounding box center [1556, 58] width 12 height 12
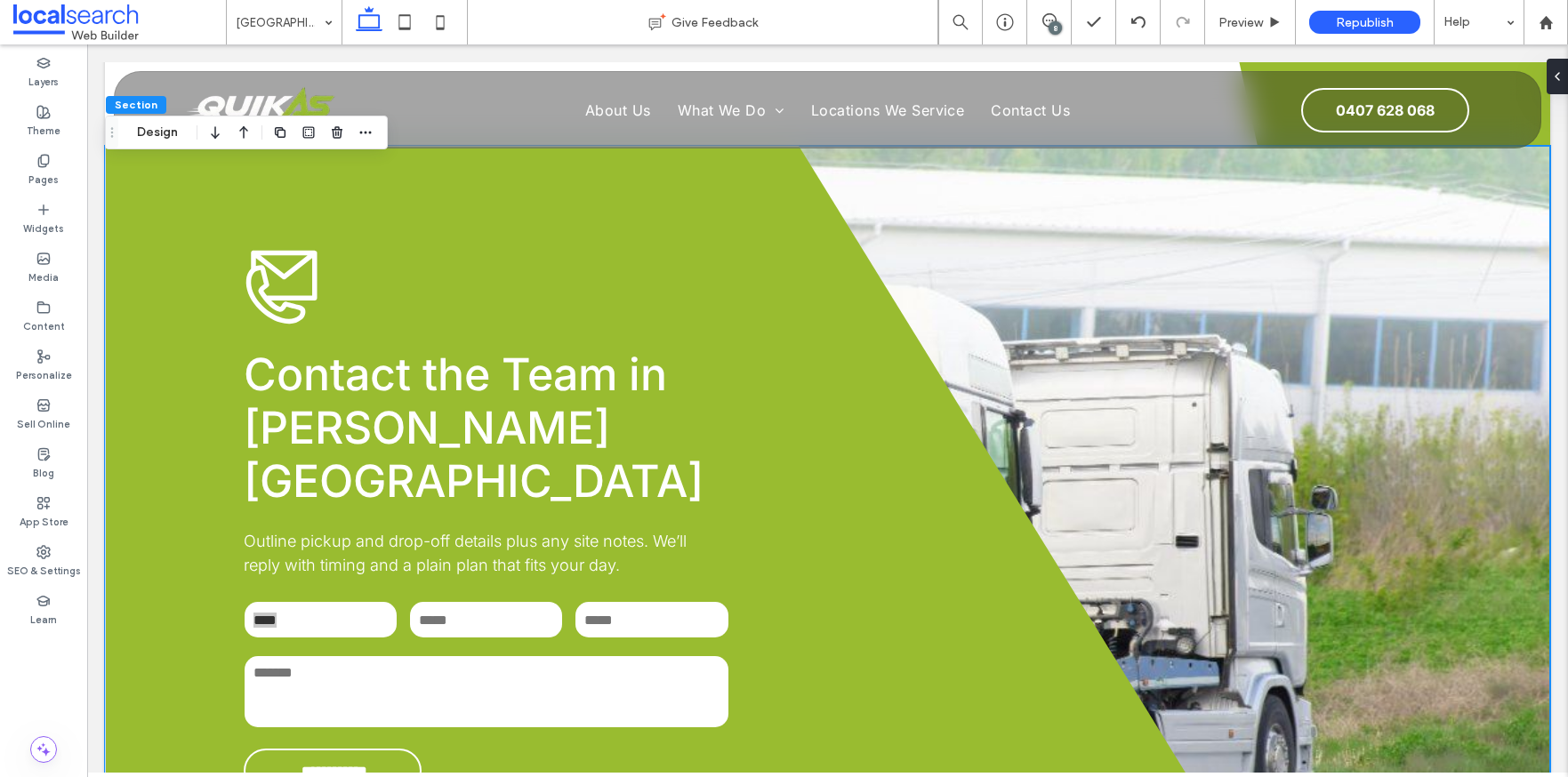
scroll to position [4020, 0]
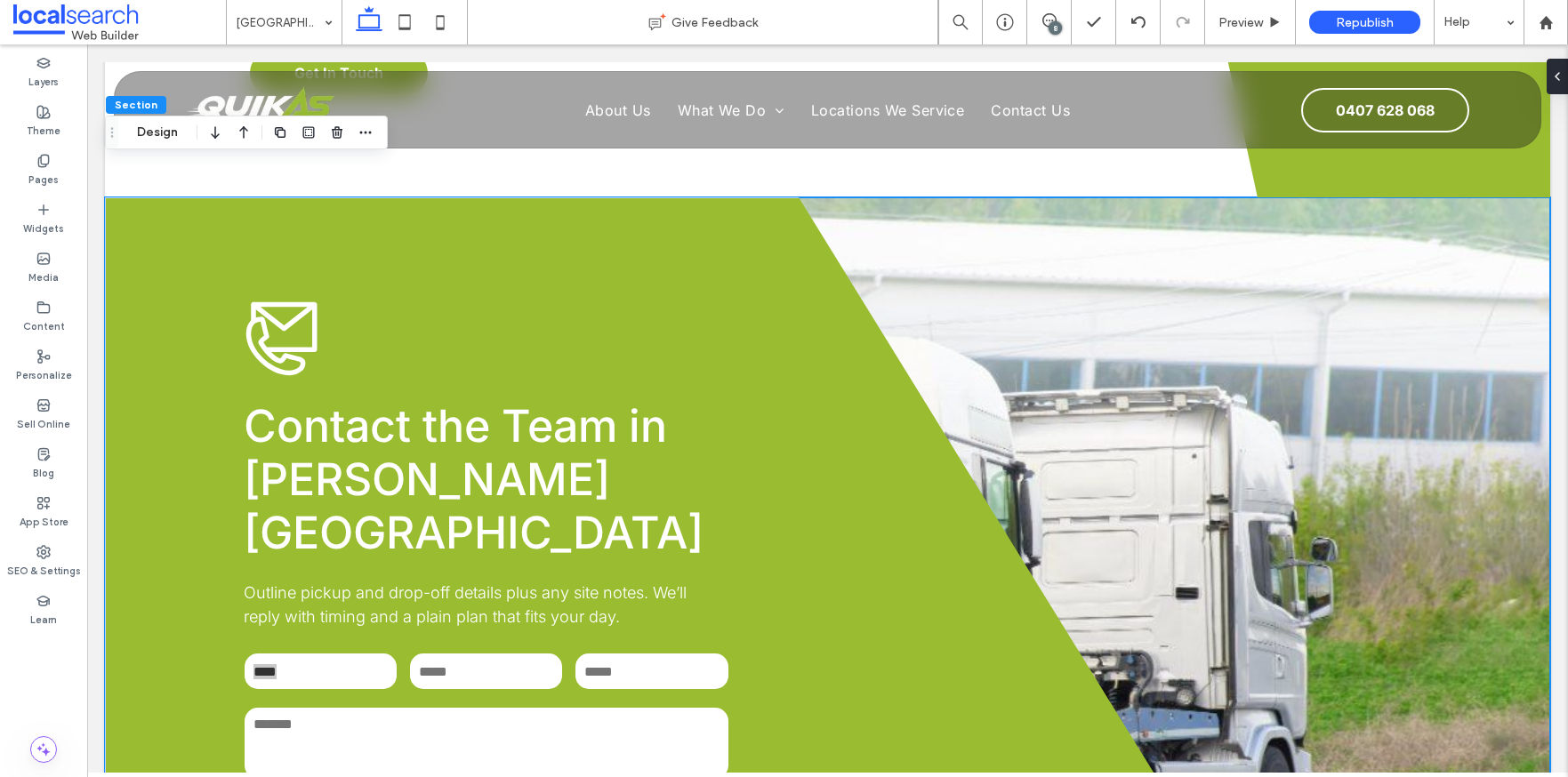
drag, startPoint x: 1053, startPoint y: 25, endPoint x: 1035, endPoint y: 75, distance: 53.1
click at [1053, 25] on div "8" at bounding box center [1056, 28] width 14 height 14
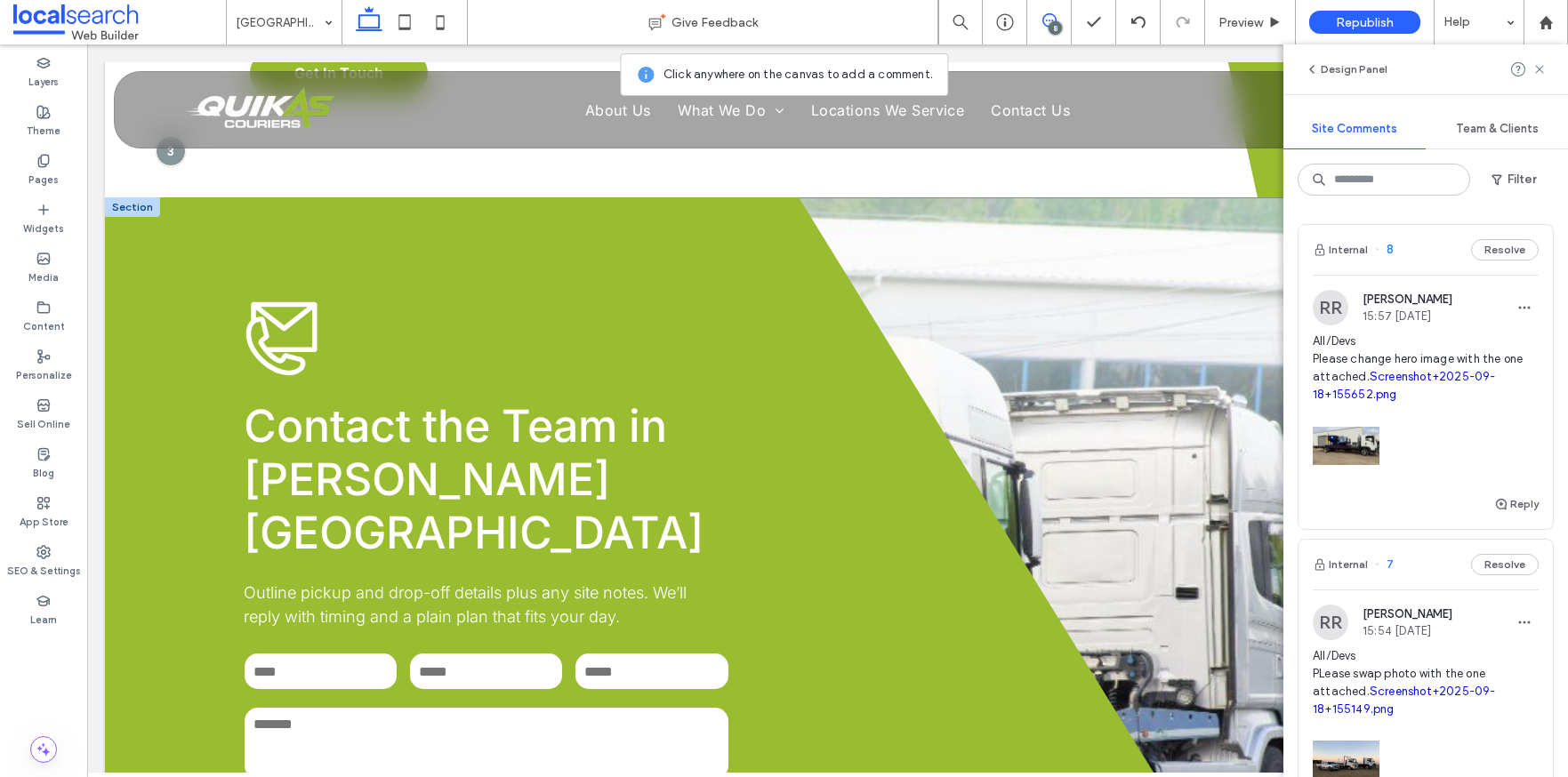
click at [1168, 313] on div "**********" at bounding box center [827, 572] width 1445 height 750
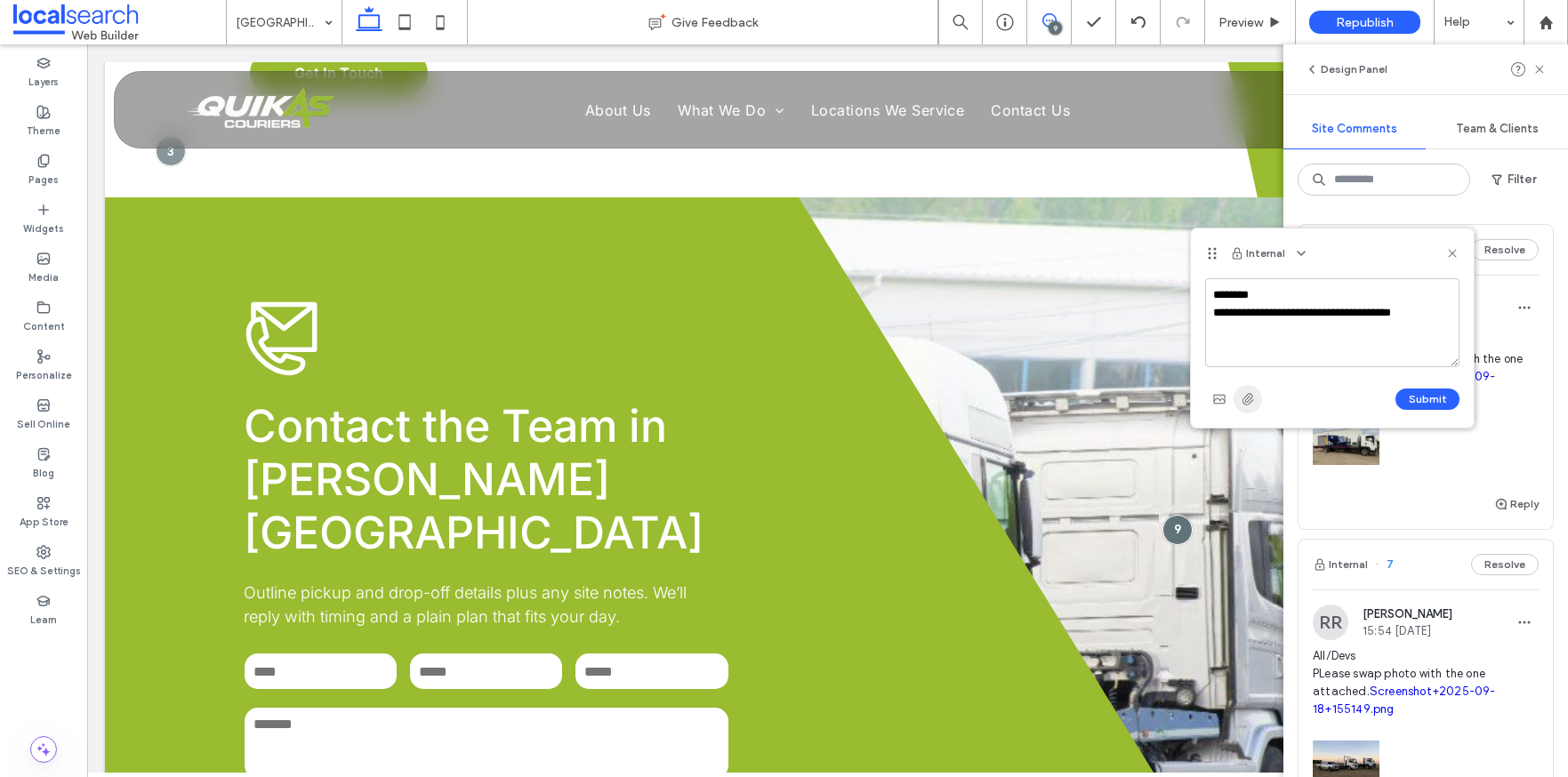
type textarea "**********"
click at [1254, 398] on icon "button" at bounding box center [1248, 399] width 15 height 15
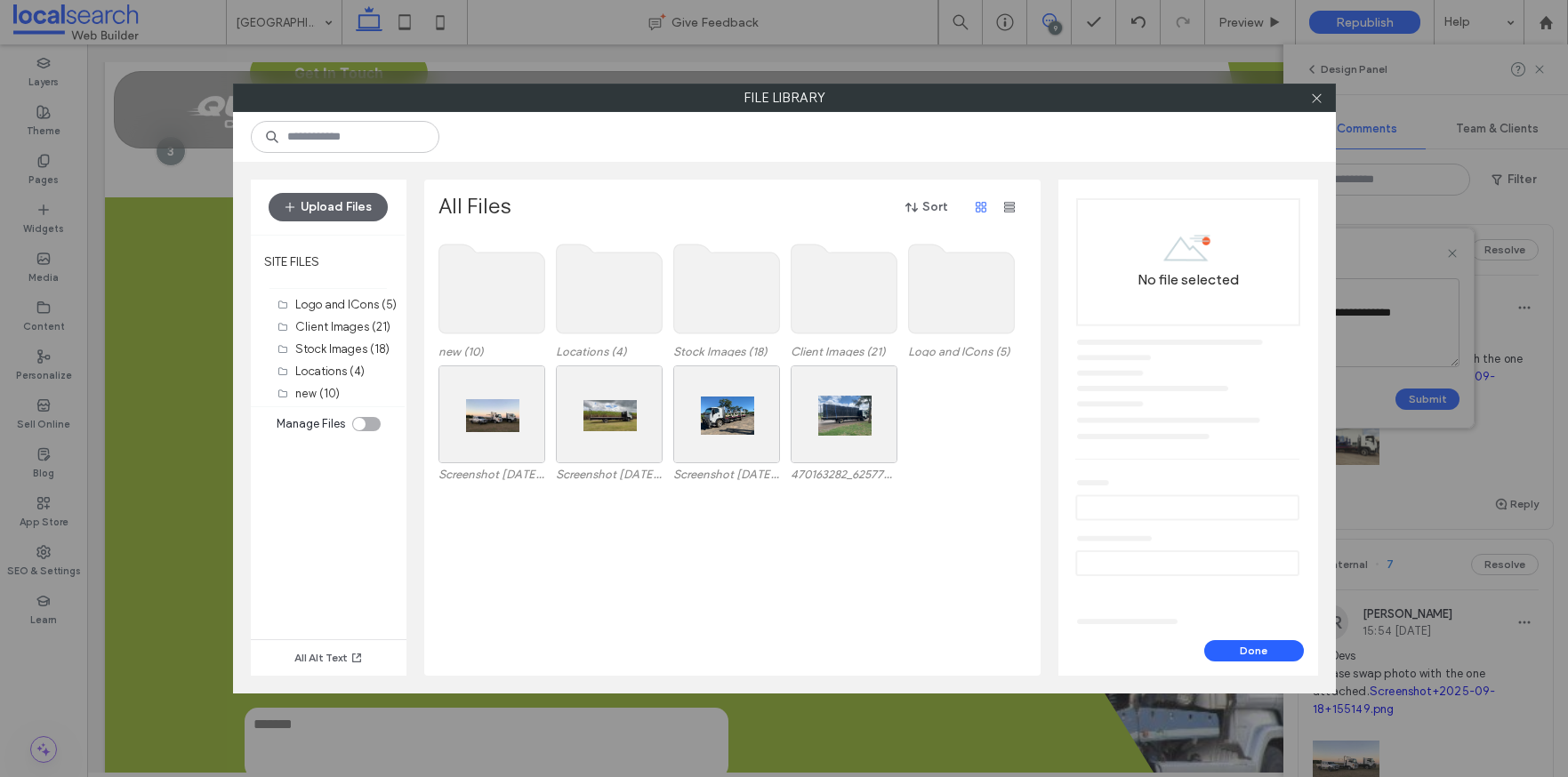
click at [716, 318] on use at bounding box center [726, 288] width 106 height 89
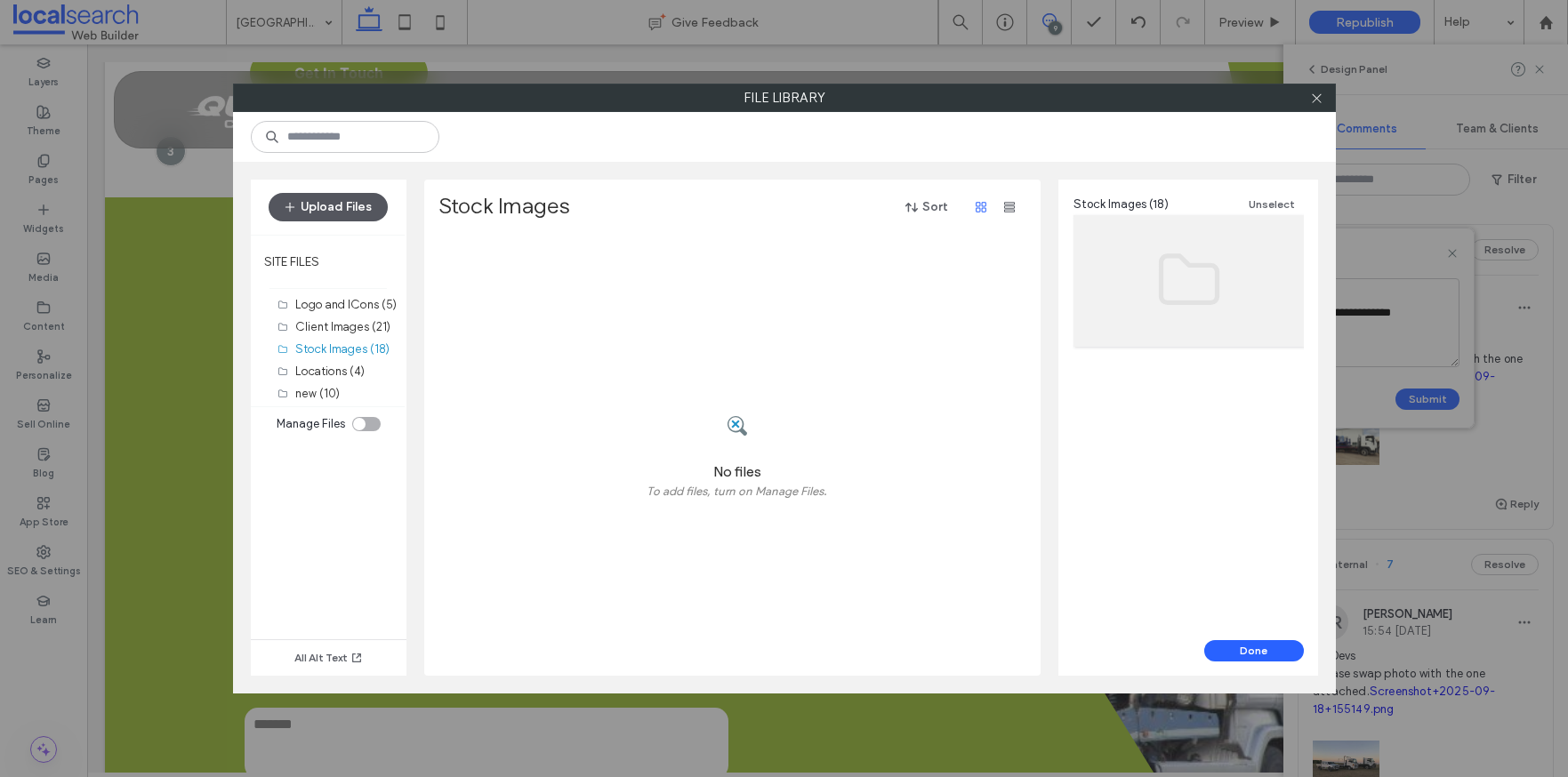
click at [326, 208] on button "Upload Files" at bounding box center [328, 207] width 119 height 28
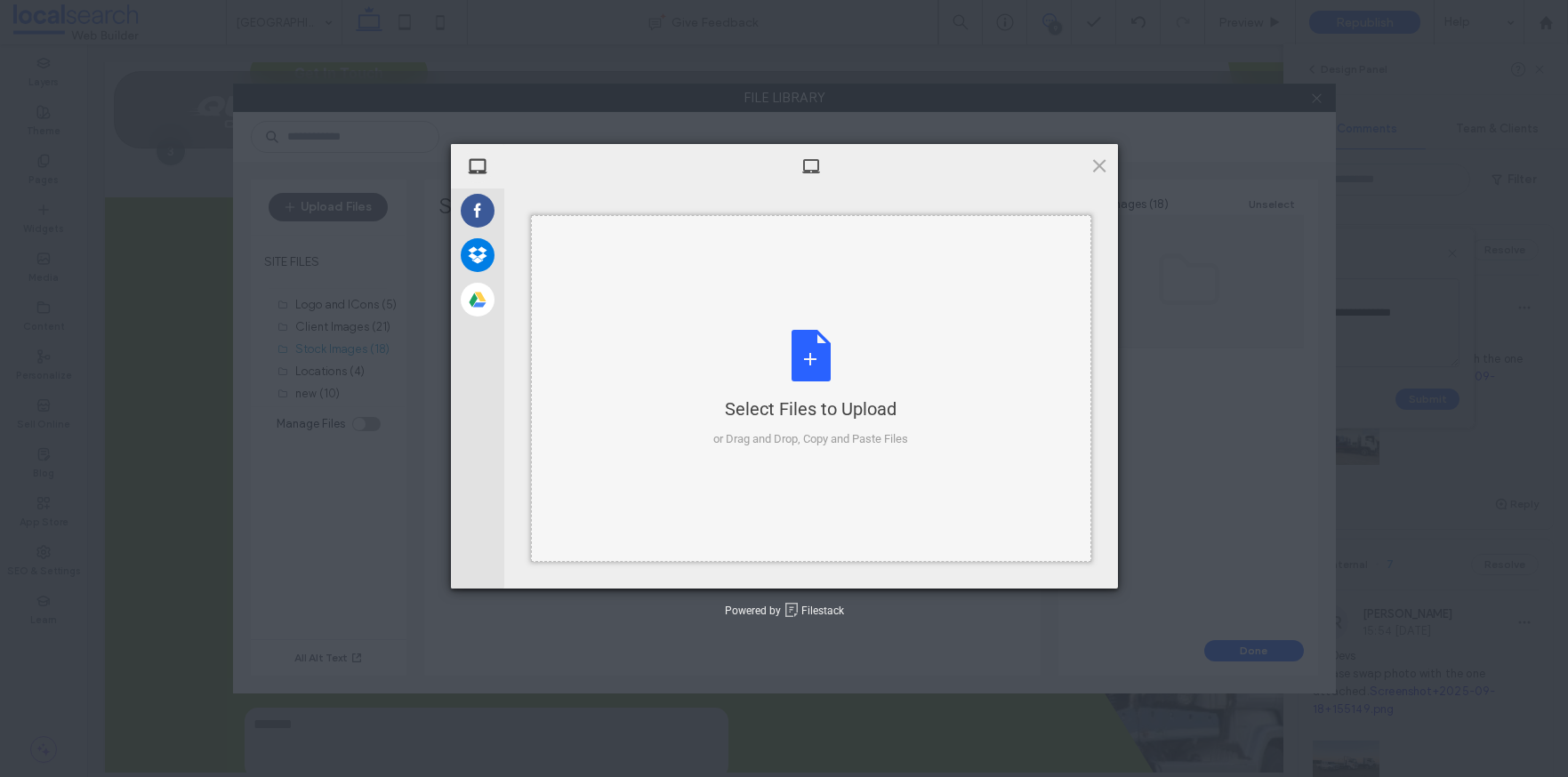
click at [835, 366] on div "Select Files to Upload or Drag and Drop, Copy and Paste Files" at bounding box center [810, 388] width 195 height 119
click at [1098, 157] on span at bounding box center [1100, 166] width 20 height 20
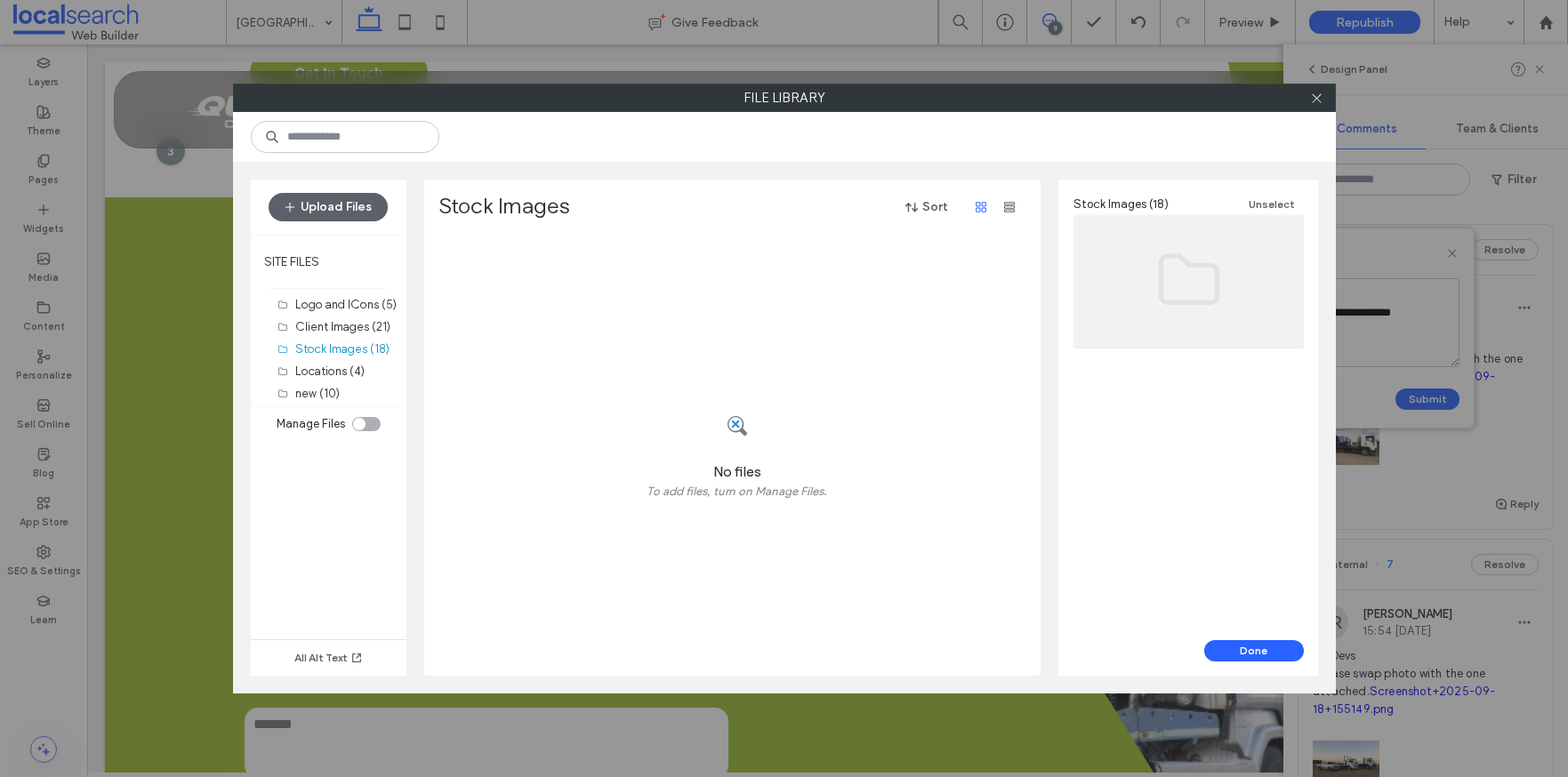
click at [1326, 99] on div at bounding box center [1317, 97] width 26 height 26
click at [1315, 100] on use at bounding box center [1316, 97] width 9 height 9
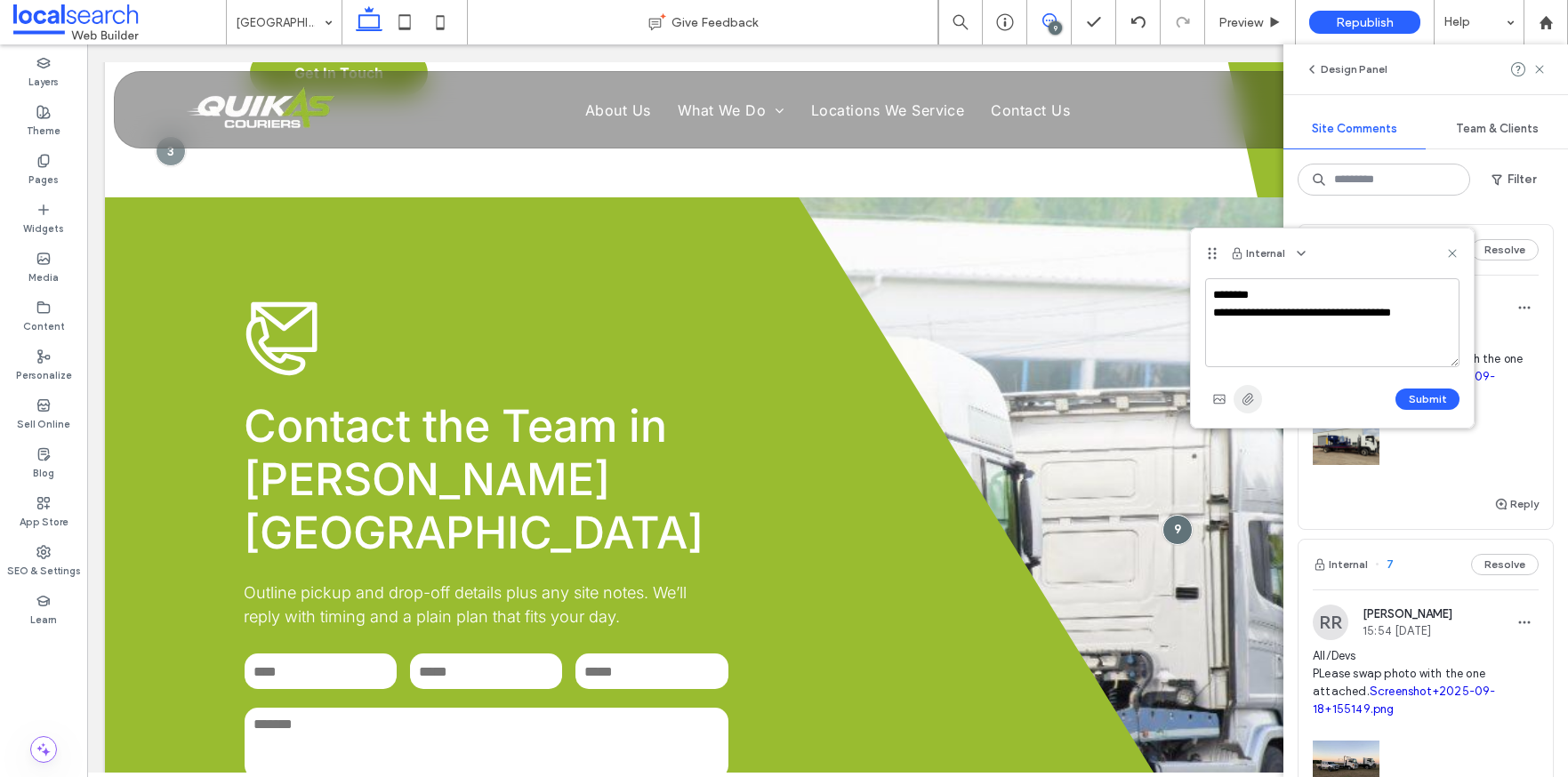
click at [1246, 400] on use "button" at bounding box center [1249, 399] width 12 height 12
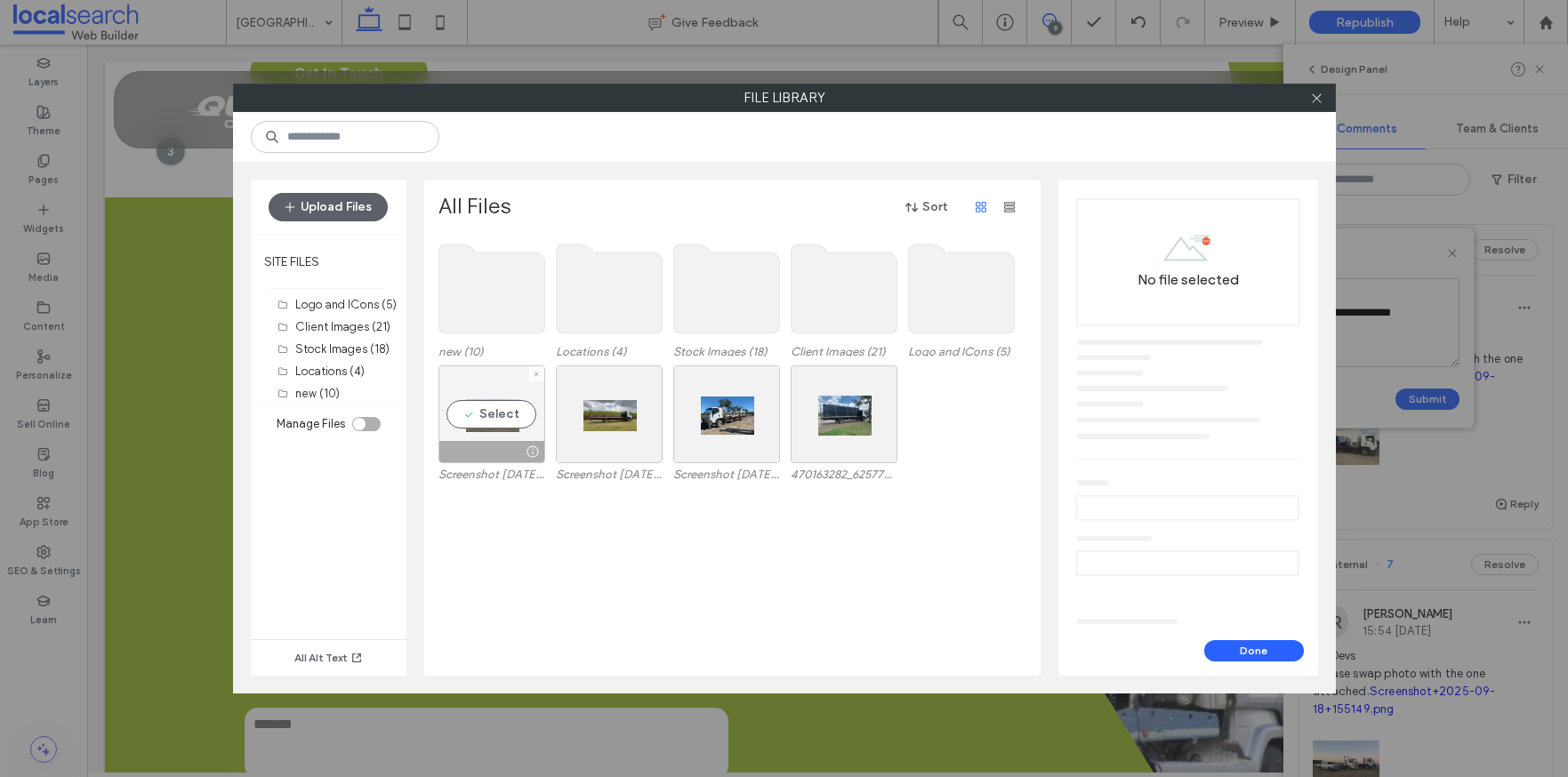
click at [509, 418] on div "Select" at bounding box center [492, 415] width 107 height 98
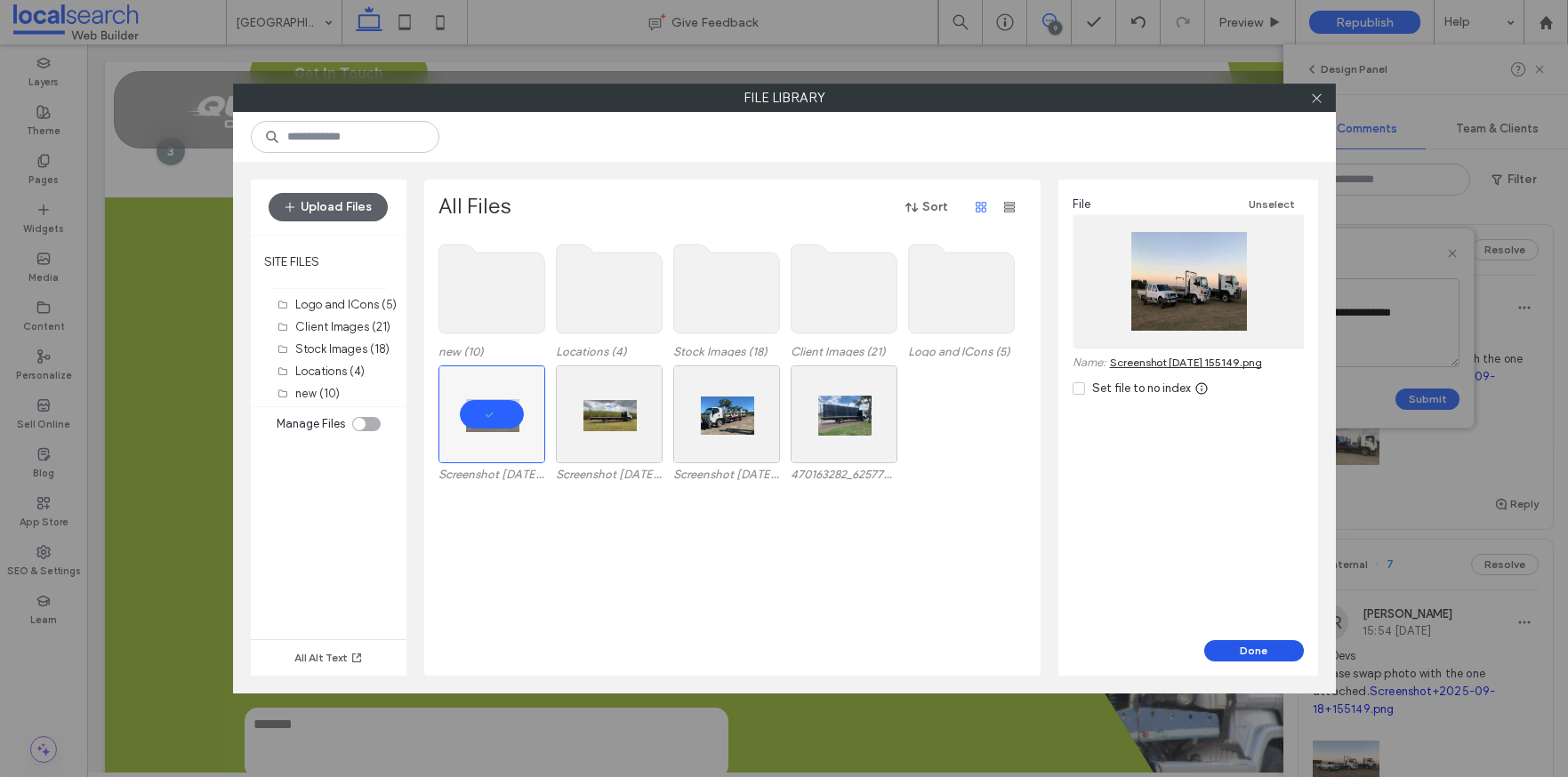
click at [1278, 652] on button "Done" at bounding box center [1255, 651] width 100 height 22
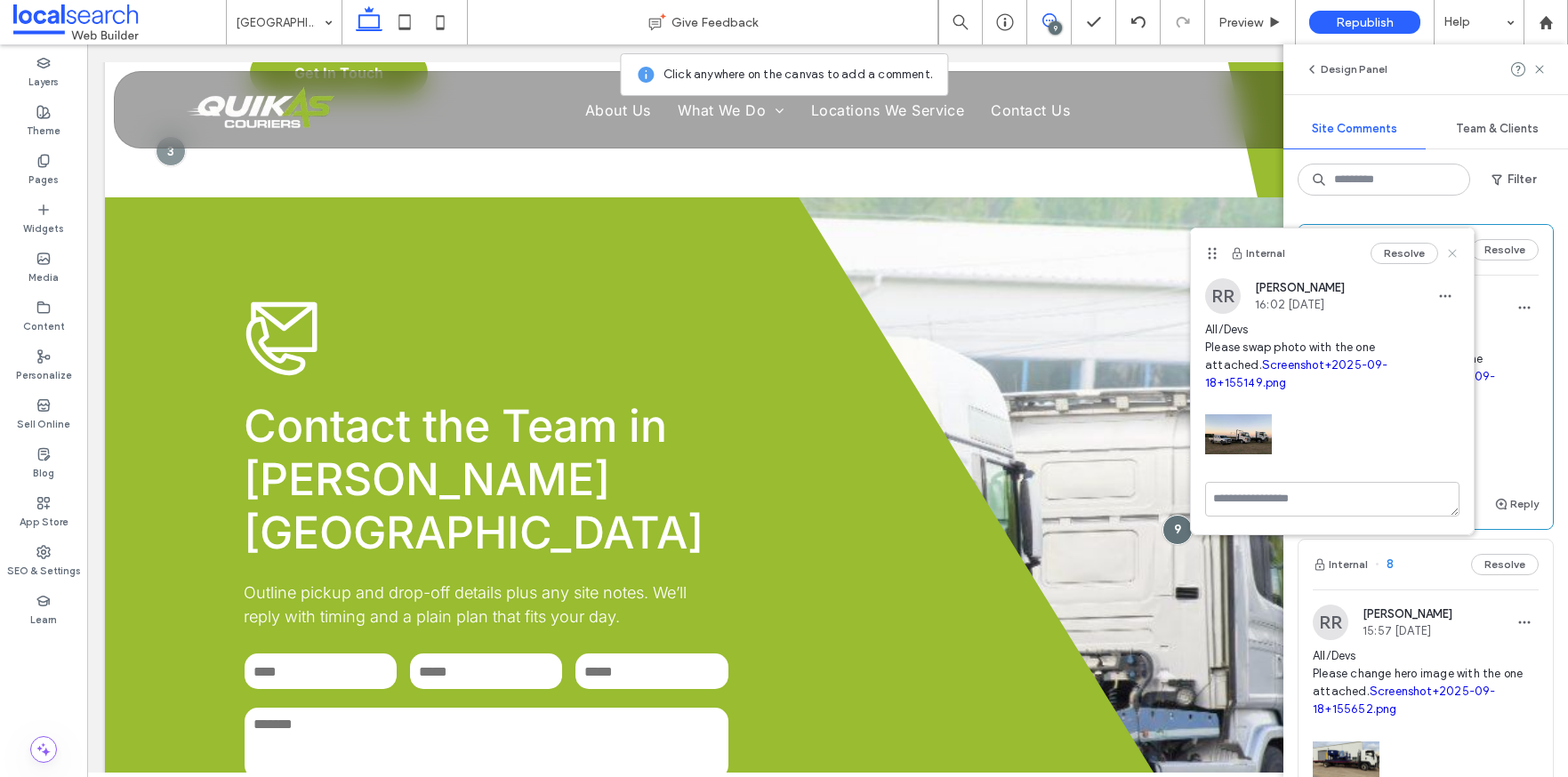
click at [1452, 248] on icon at bounding box center [1452, 253] width 15 height 15
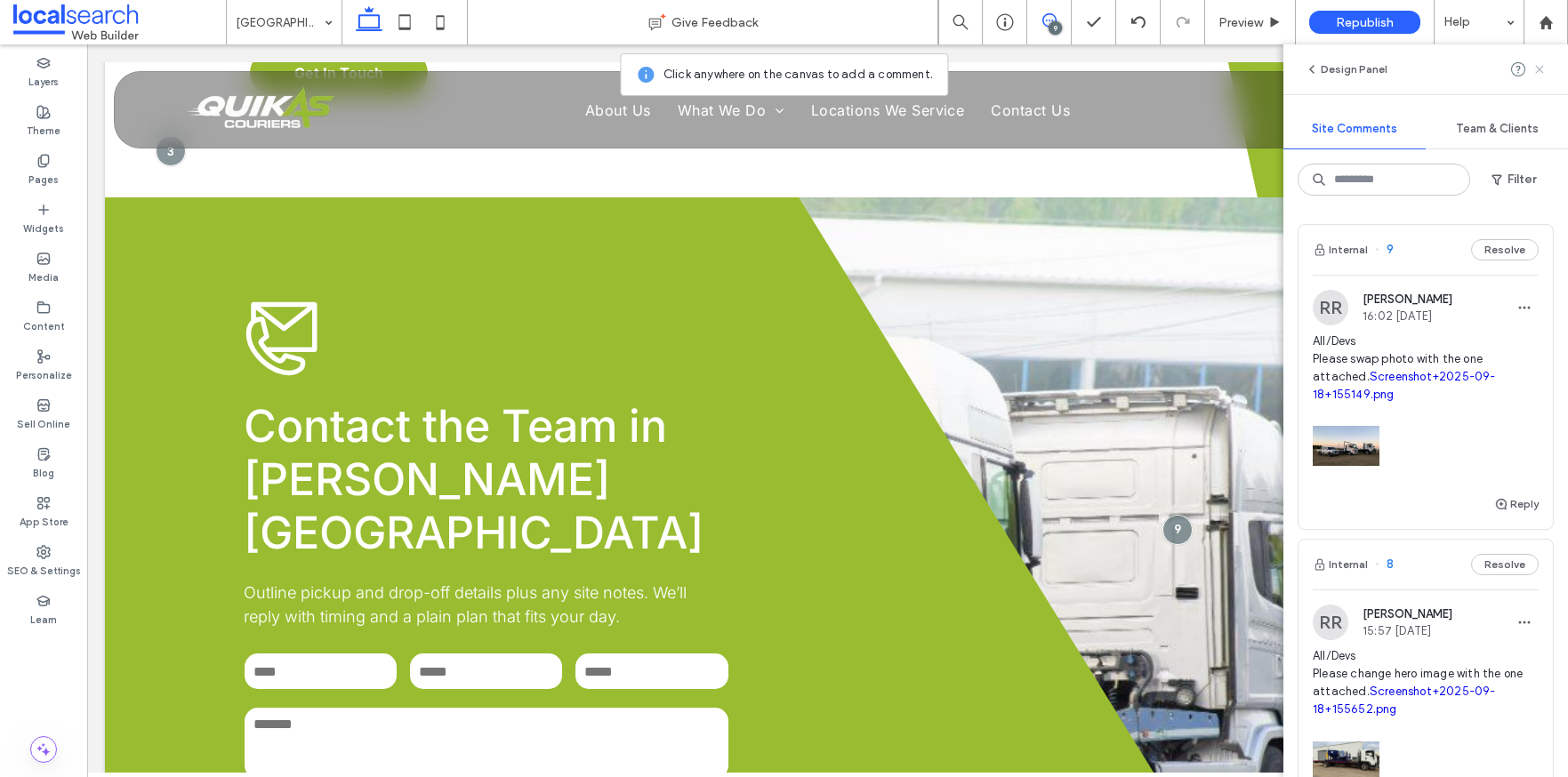
click at [1545, 63] on icon at bounding box center [1540, 69] width 15 height 15
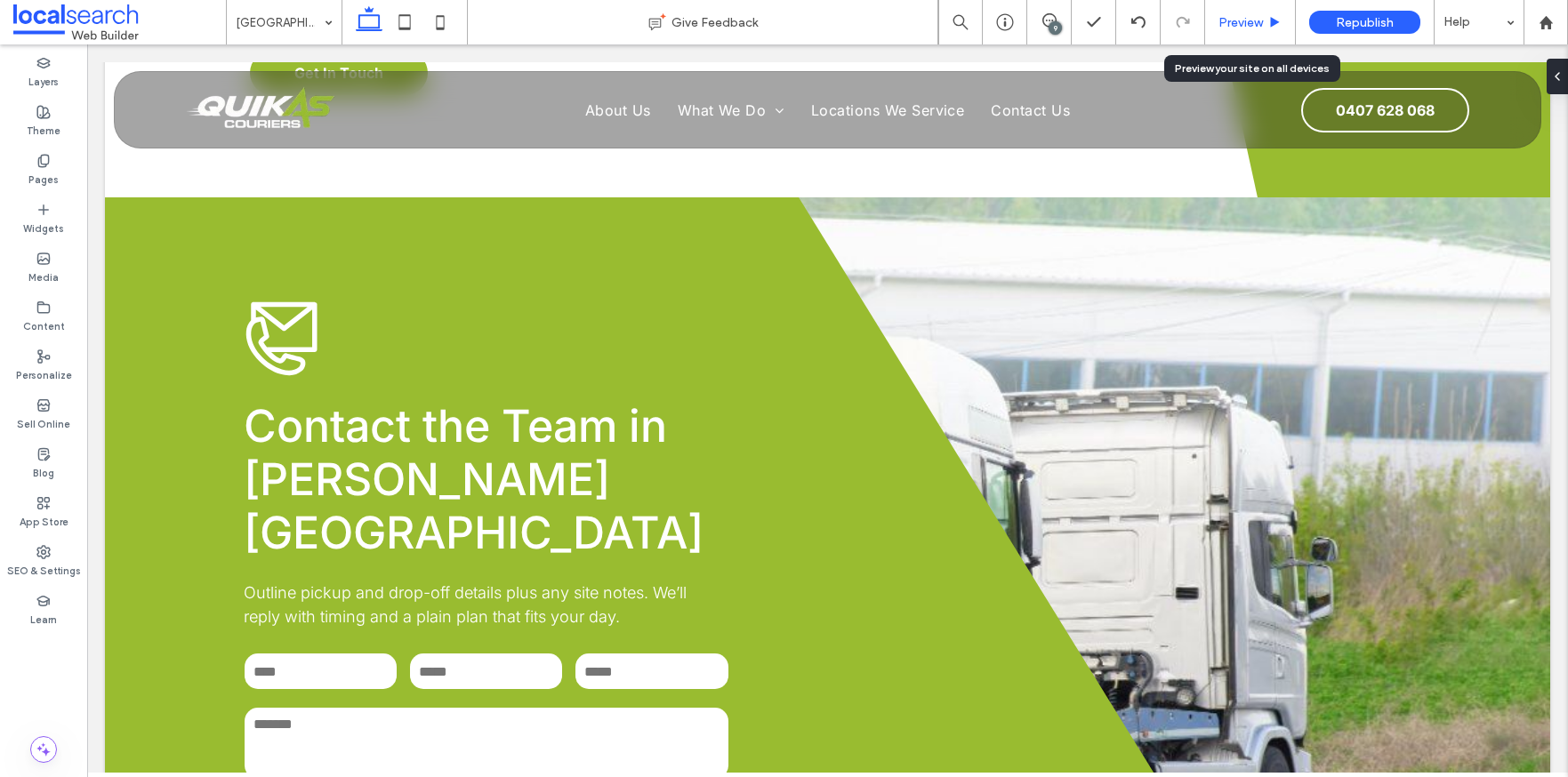
click at [1233, 23] on span "Preview" at bounding box center [1240, 22] width 44 height 15
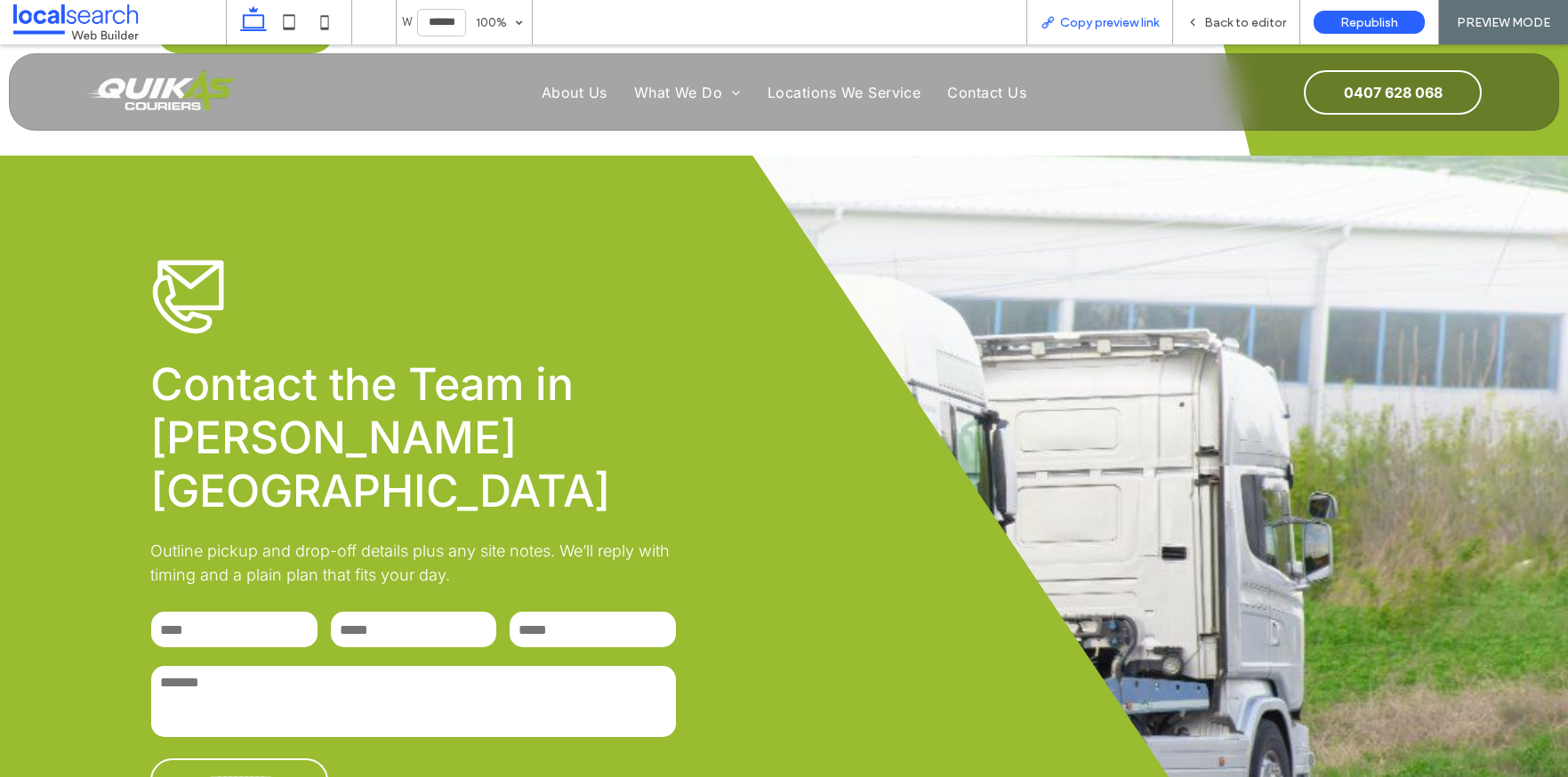
scroll to position [3978, 0]
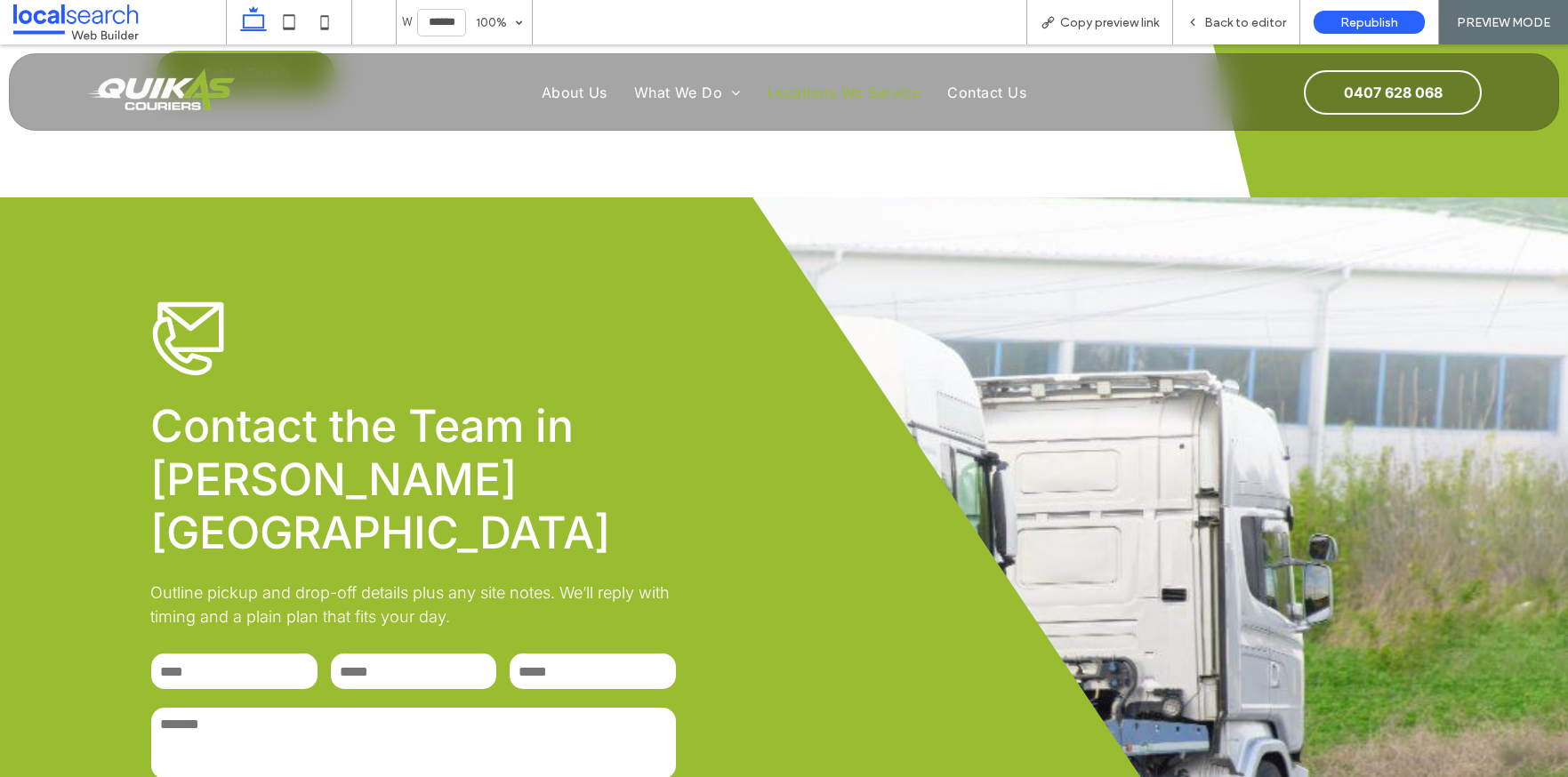
click at [776, 90] on span "Locations We Service" at bounding box center [844, 92] width 154 height 18
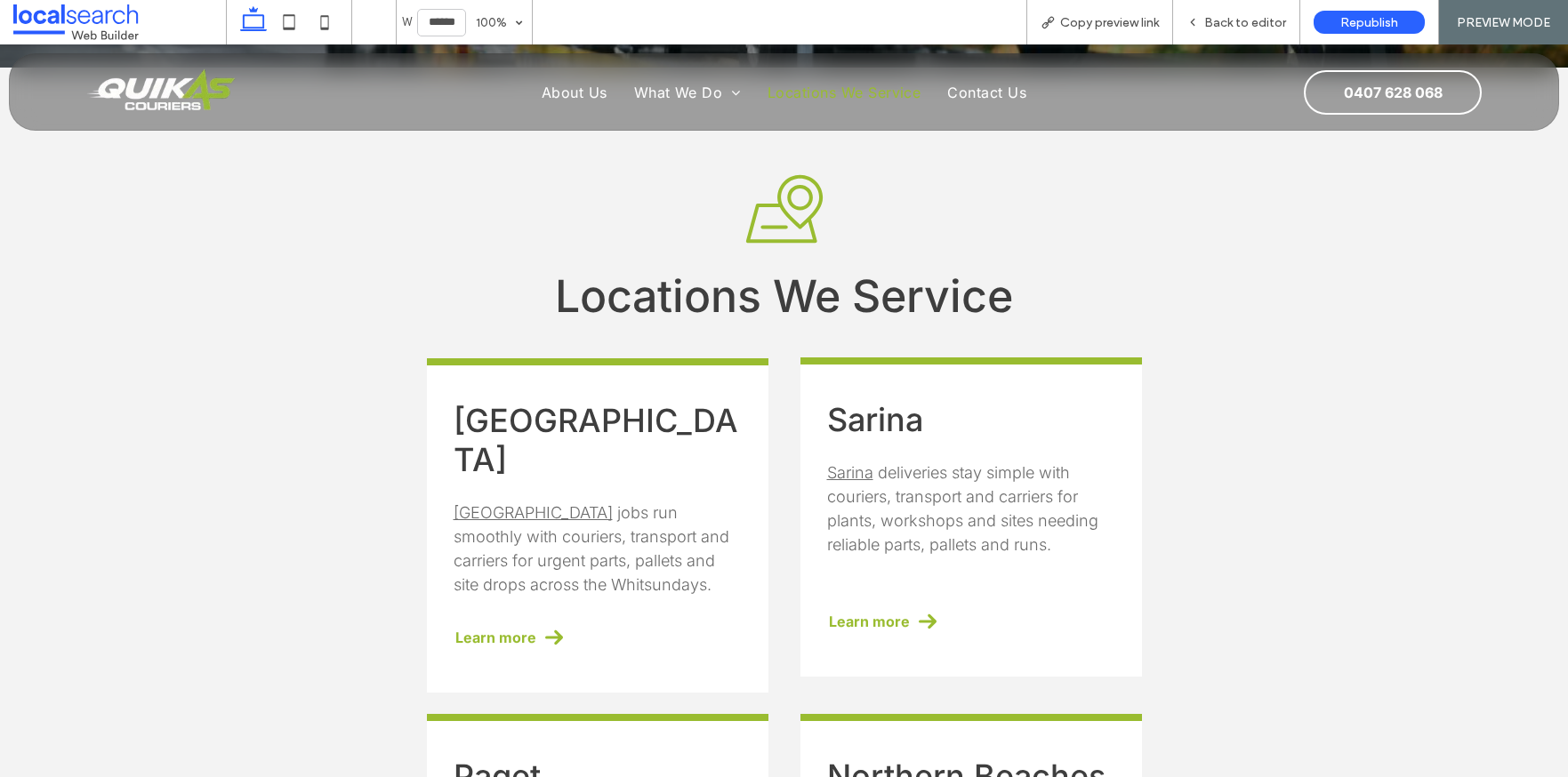
scroll to position [711, 0]
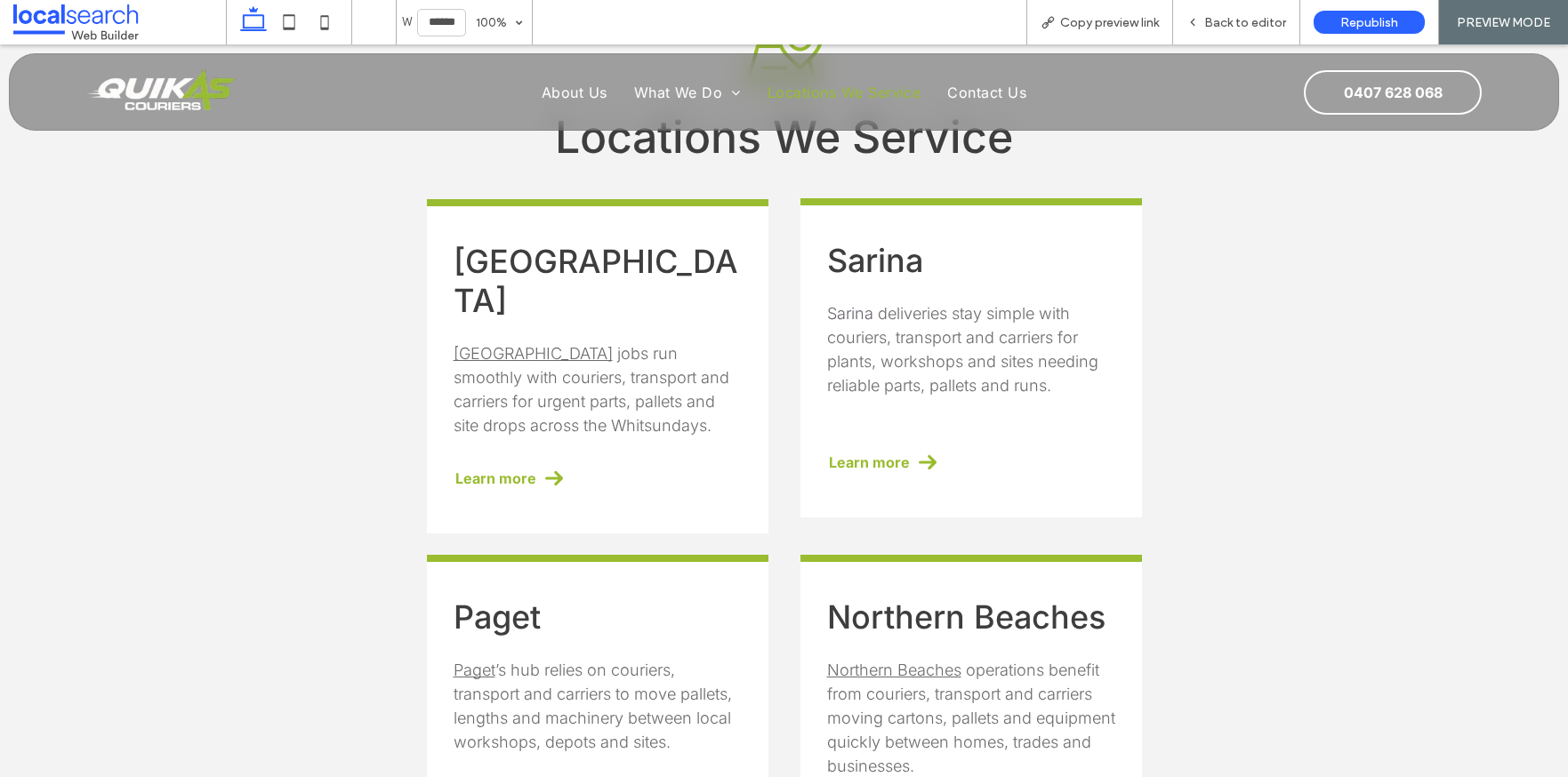
click at [845, 312] on link "Sarina" at bounding box center [850, 313] width 46 height 19
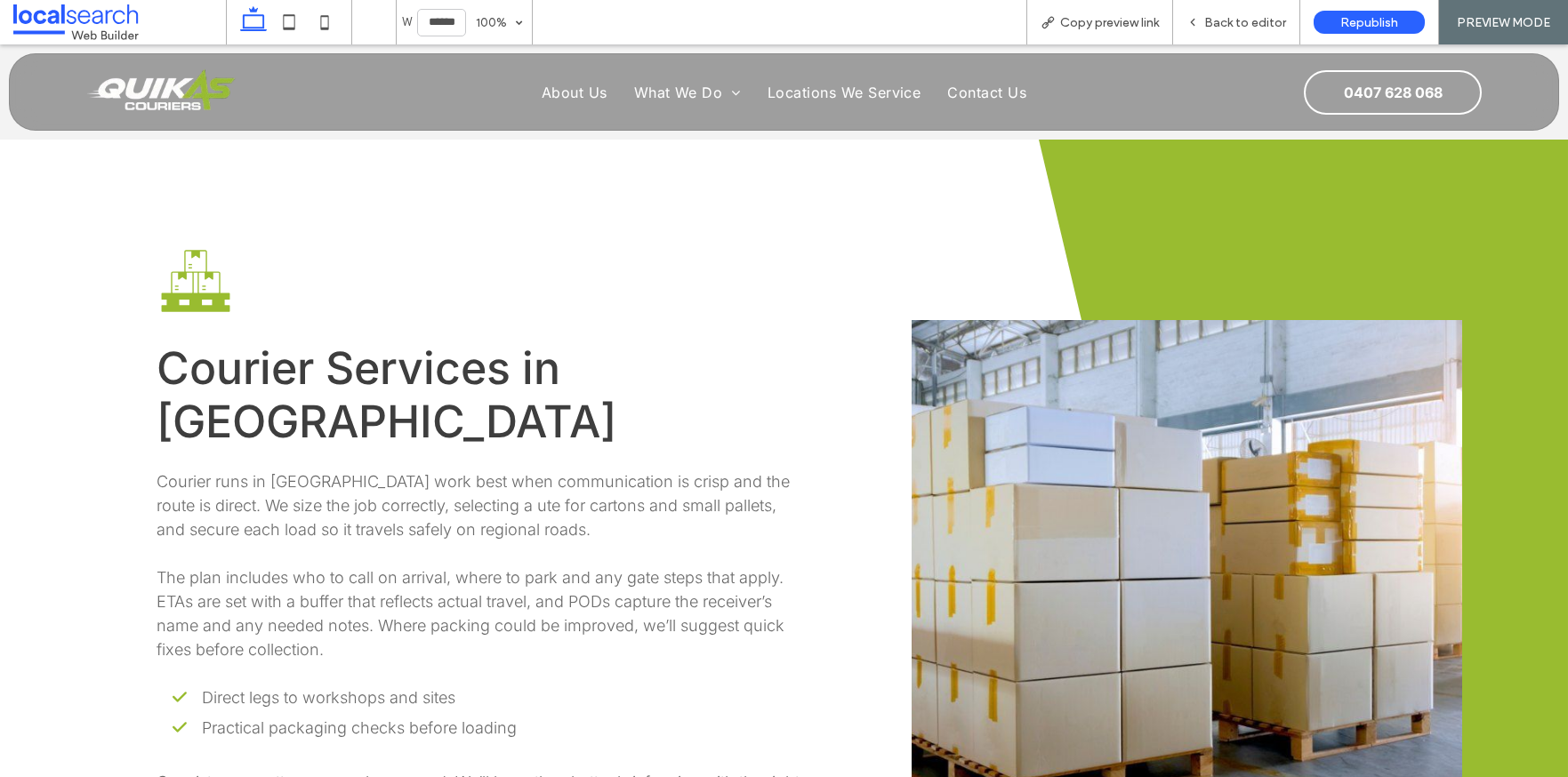
scroll to position [1245, 0]
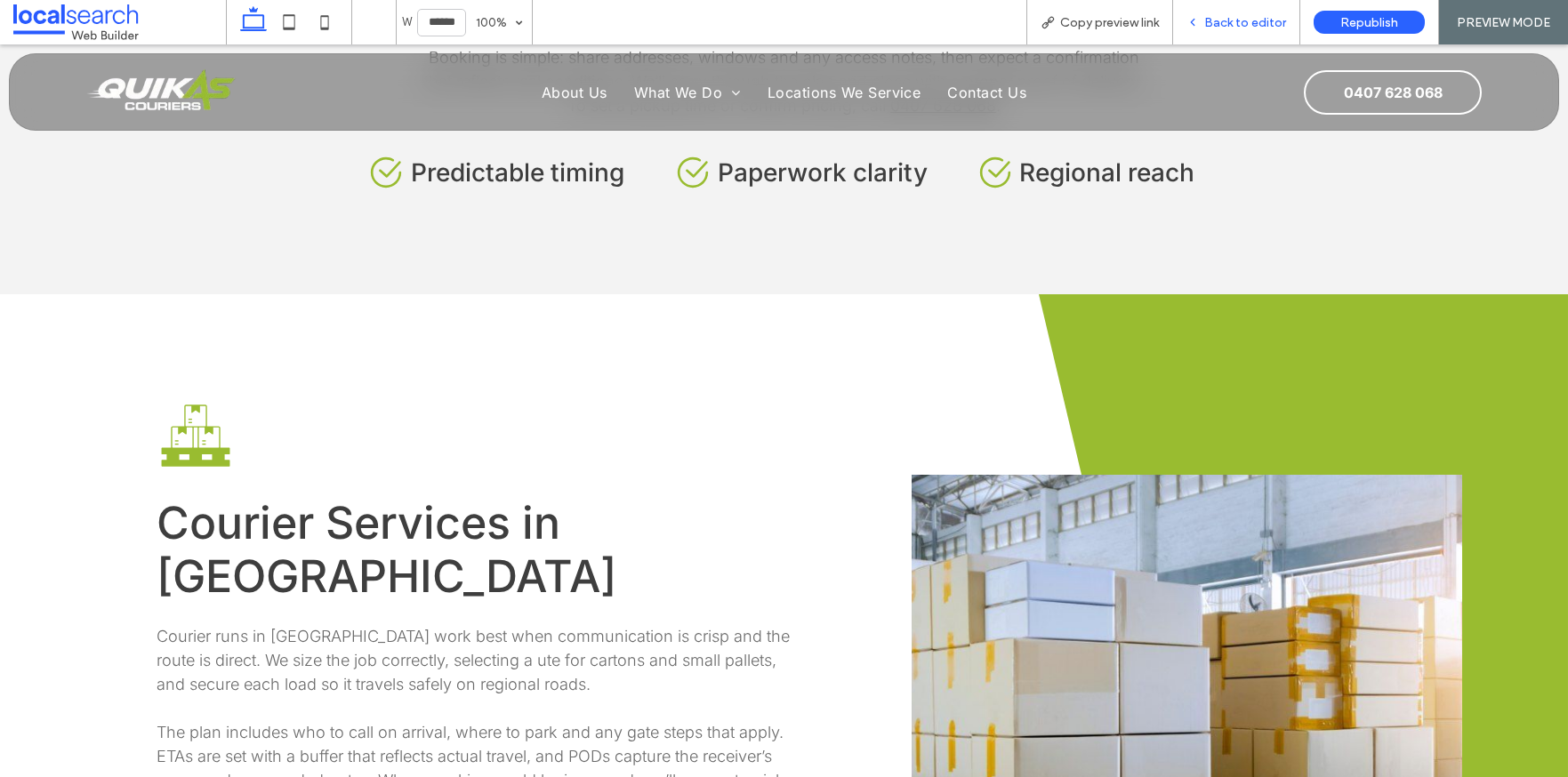
drag, startPoint x: 1262, startPoint y: 25, endPoint x: 1273, endPoint y: 21, distance: 11.7
click at [1262, 25] on span "Back to editor" at bounding box center [1245, 22] width 81 height 15
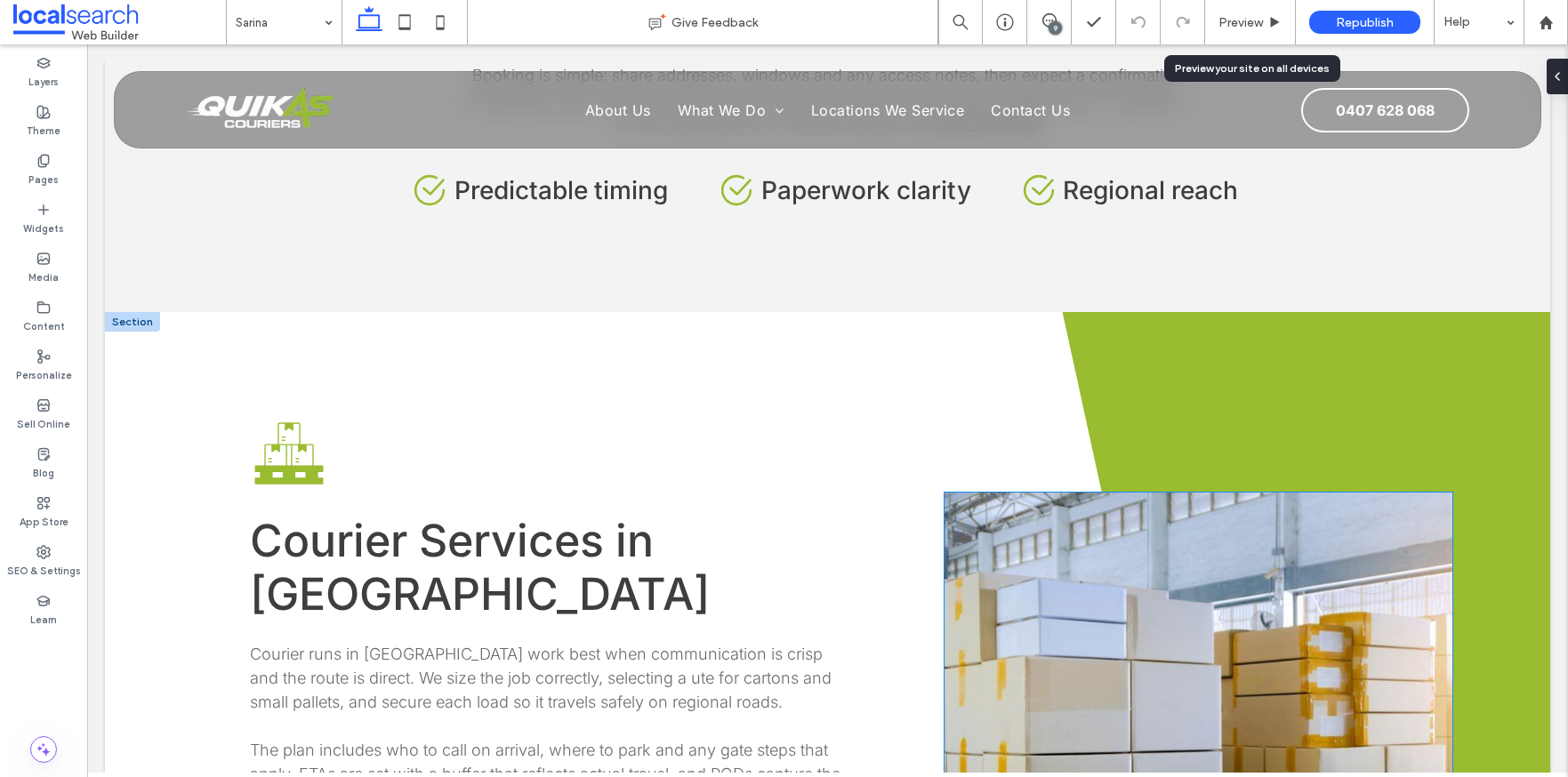
scroll to position [1263, 0]
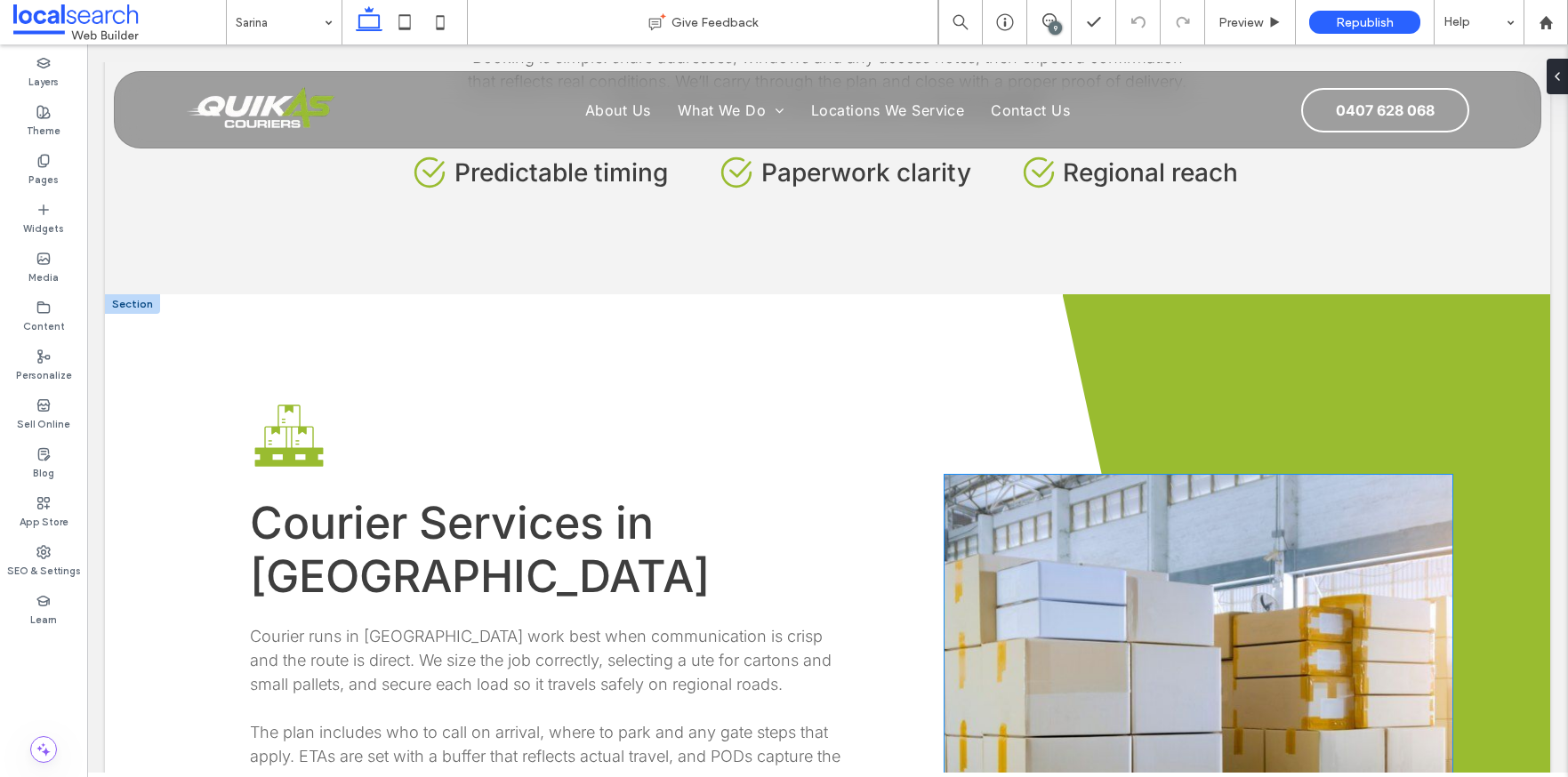
click at [1165, 486] on link at bounding box center [1199, 742] width 508 height 534
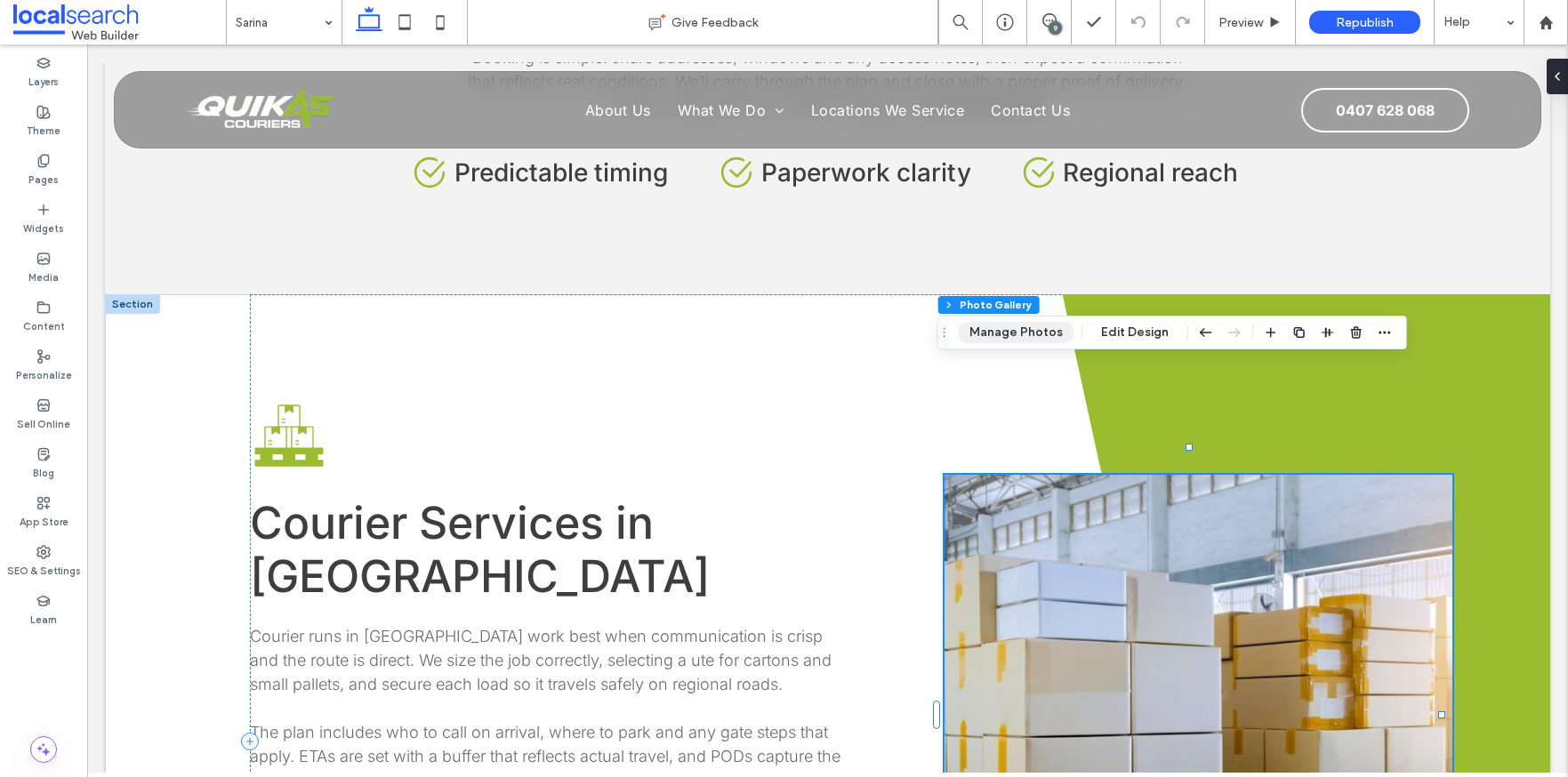
click at [1017, 333] on button "Manage Photos" at bounding box center [1016, 333] width 117 height 22
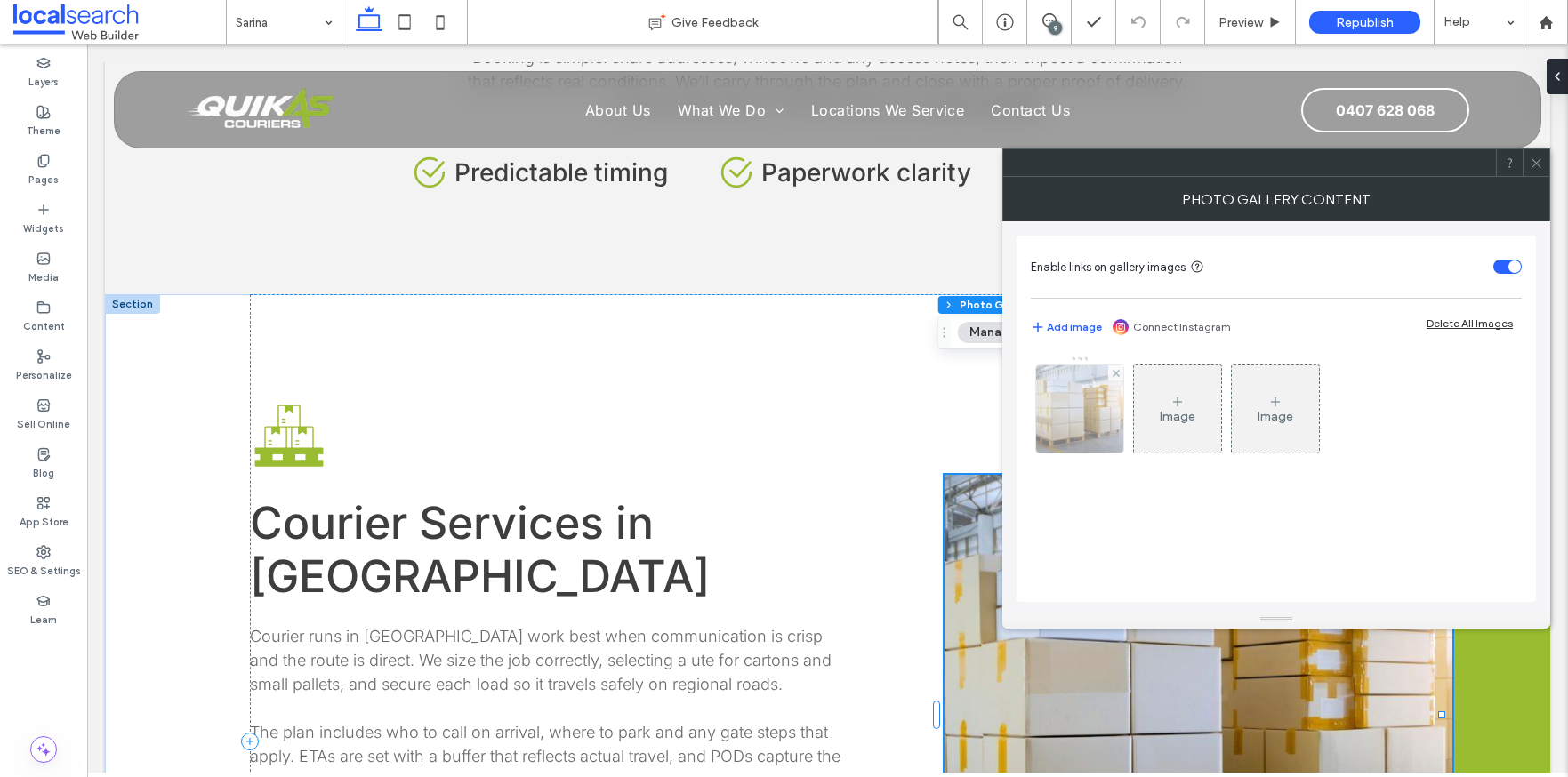
click at [1051, 412] on img at bounding box center [1080, 409] width 131 height 87
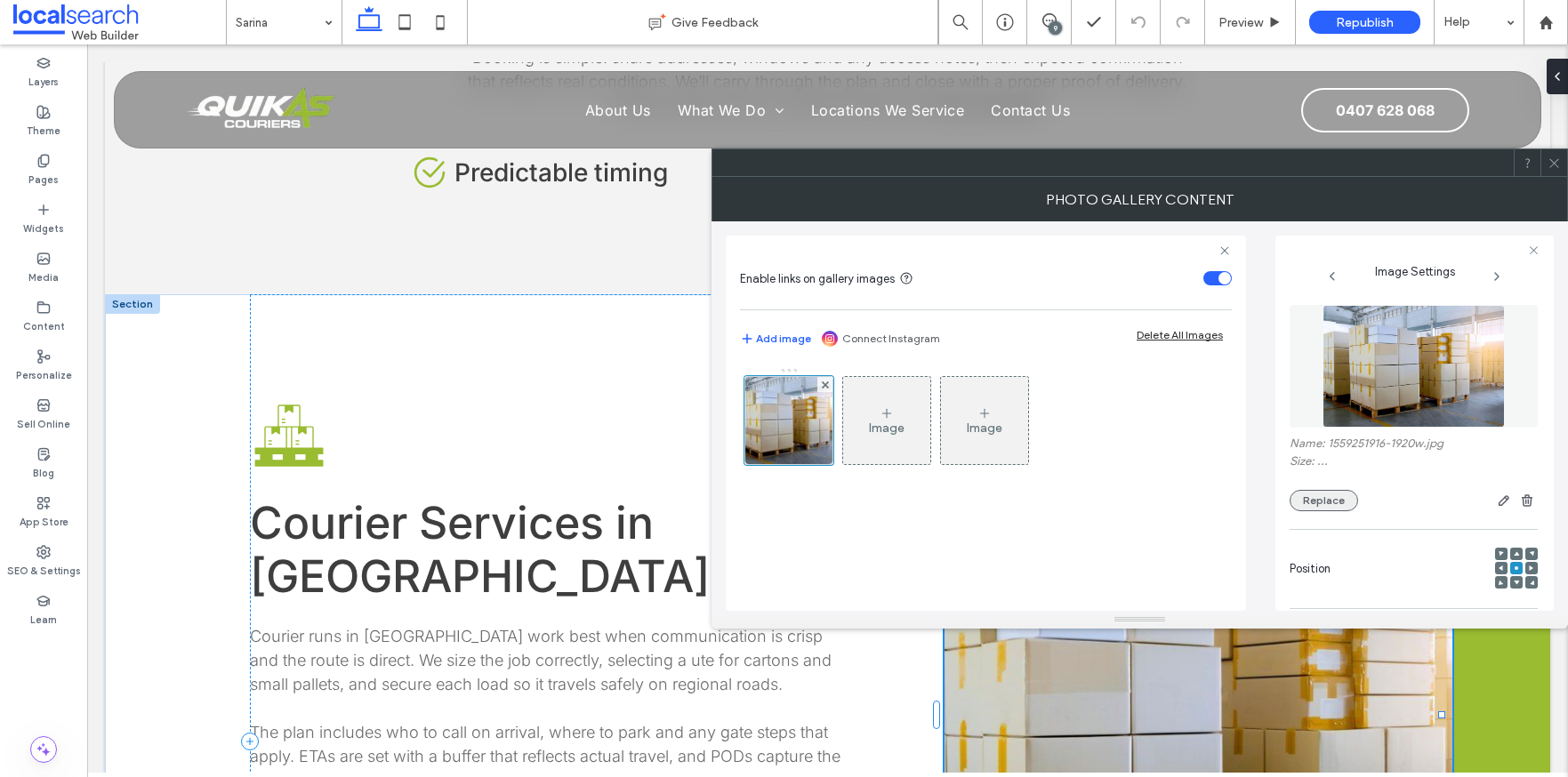
click at [1330, 497] on button "Replace" at bounding box center [1325, 501] width 69 height 22
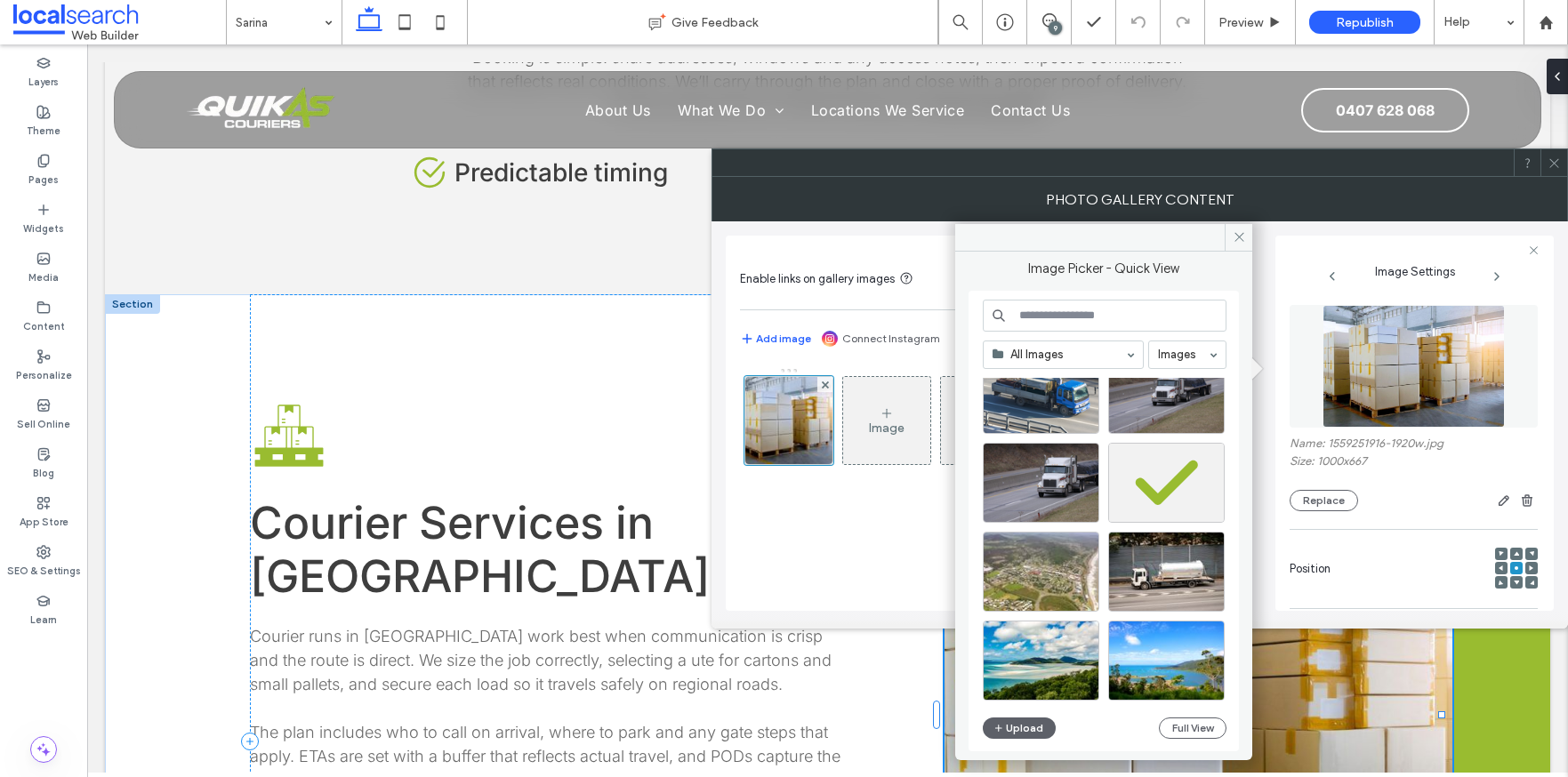
scroll to position [444, 0]
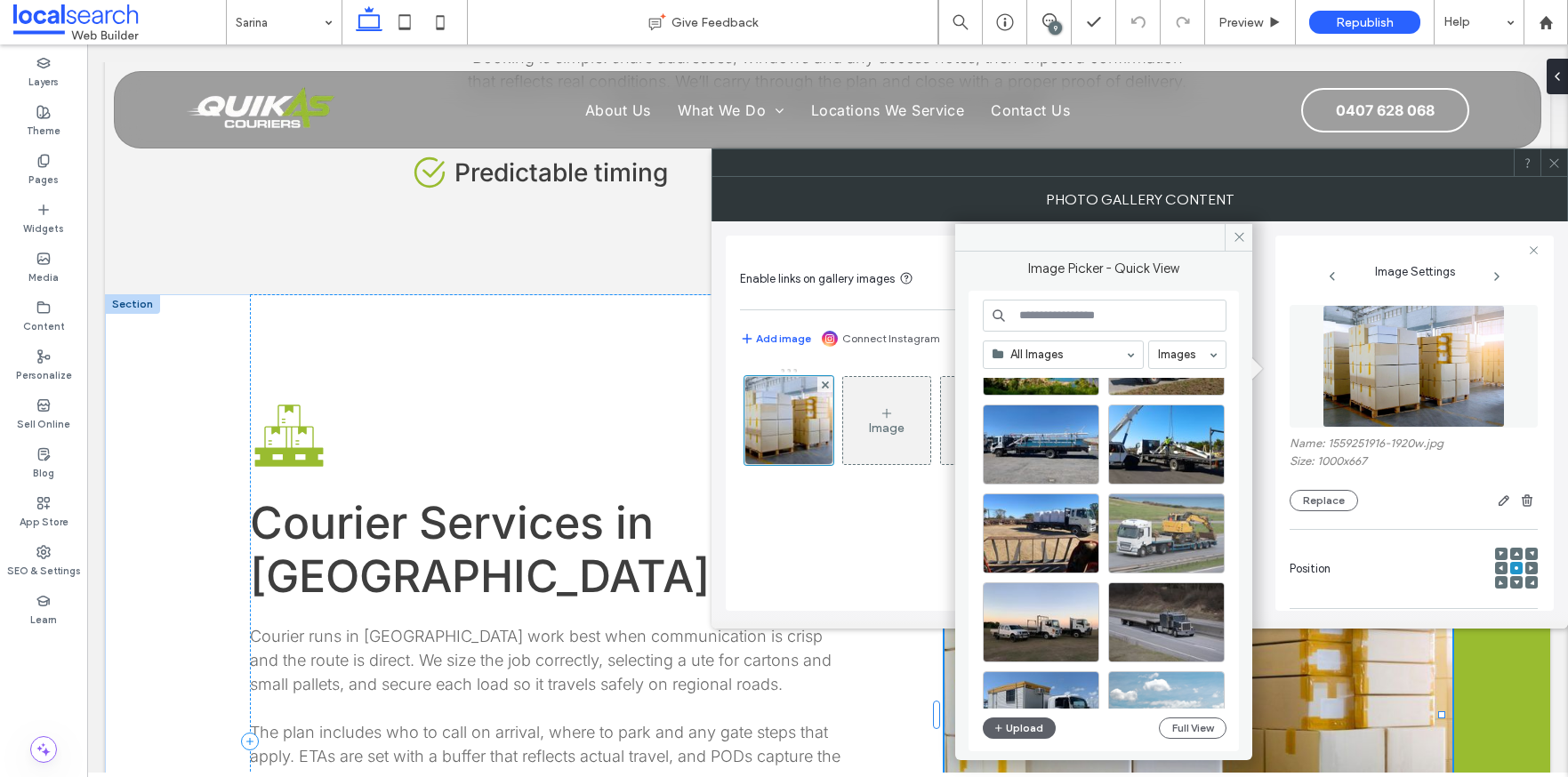
scroll to position [763, 0]
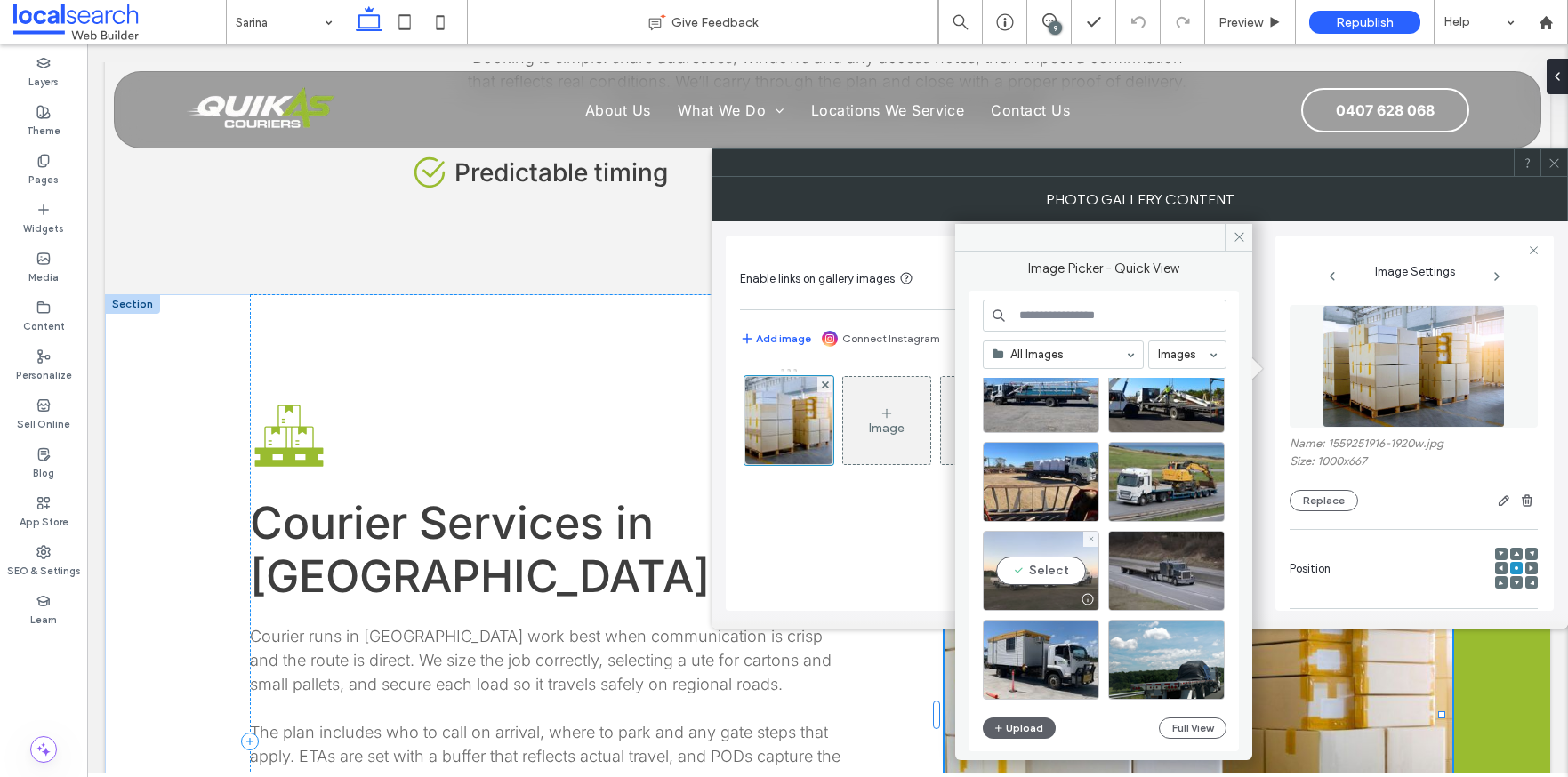
click at [1040, 564] on div "Select" at bounding box center [1041, 571] width 117 height 80
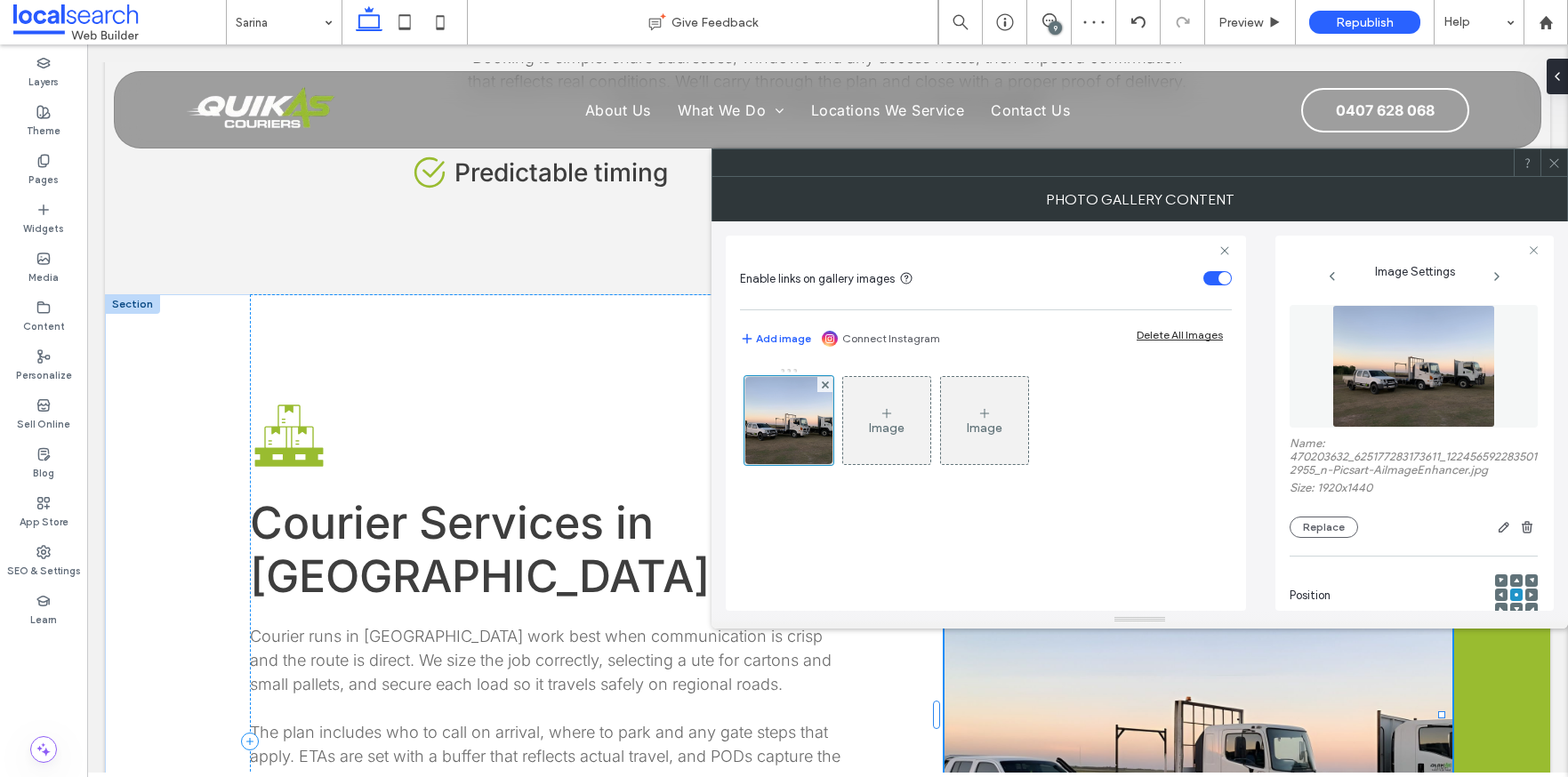
click at [1554, 167] on icon at bounding box center [1555, 164] width 14 height 14
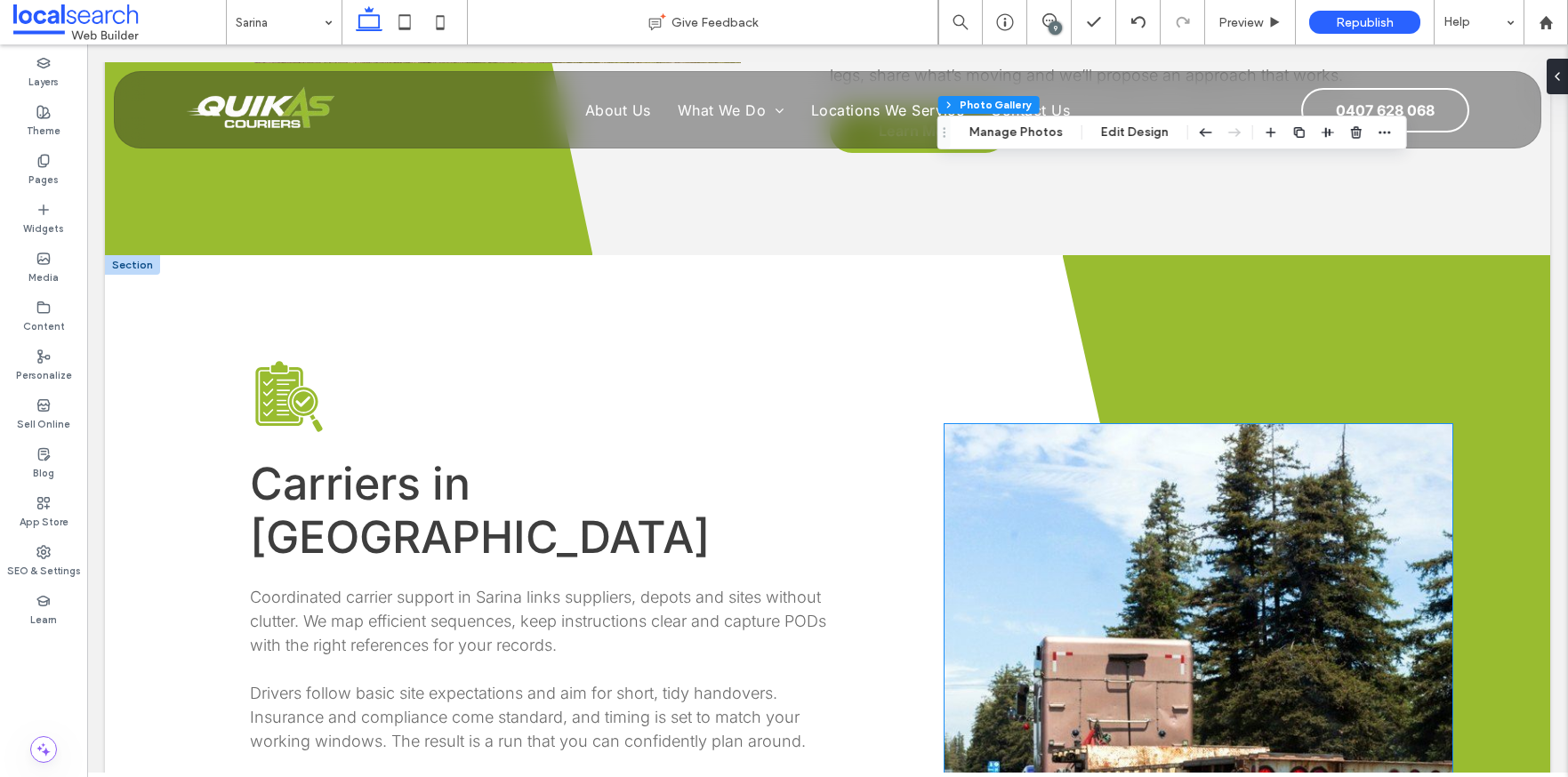
scroll to position [3131, 0]
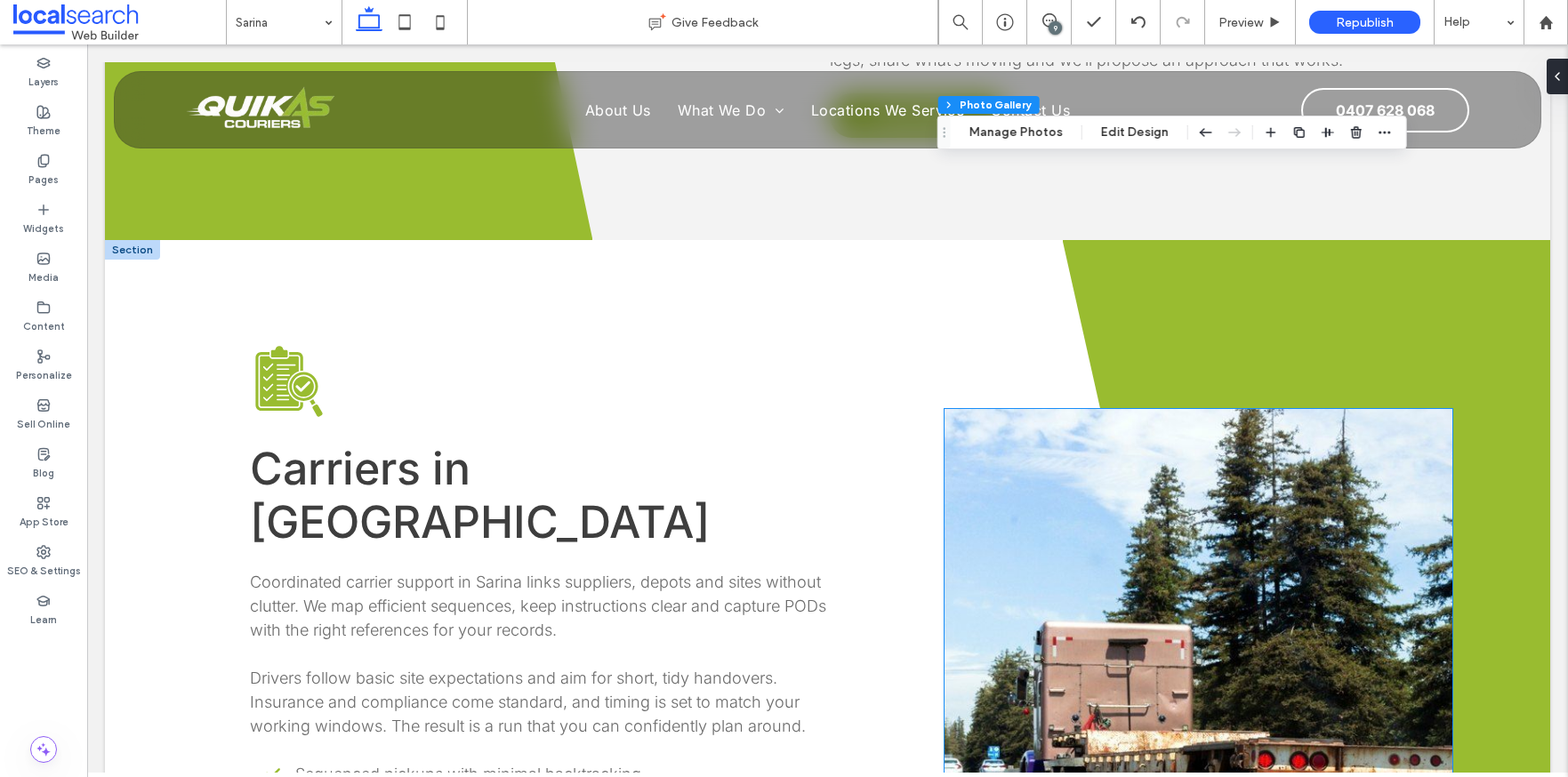
click at [1069, 410] on link at bounding box center [1199, 676] width 508 height 534
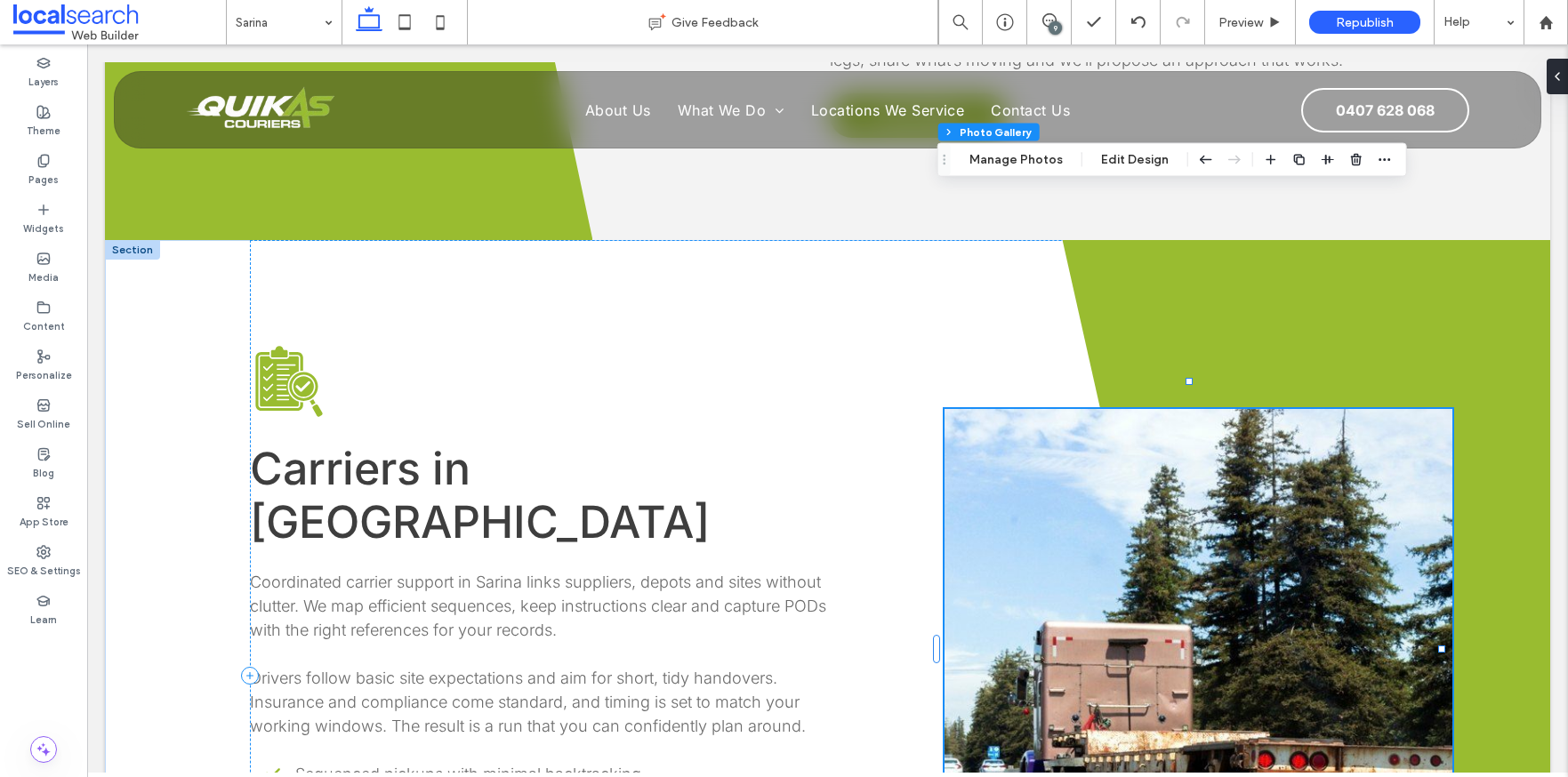
click at [1069, 410] on link at bounding box center [1199, 676] width 508 height 534
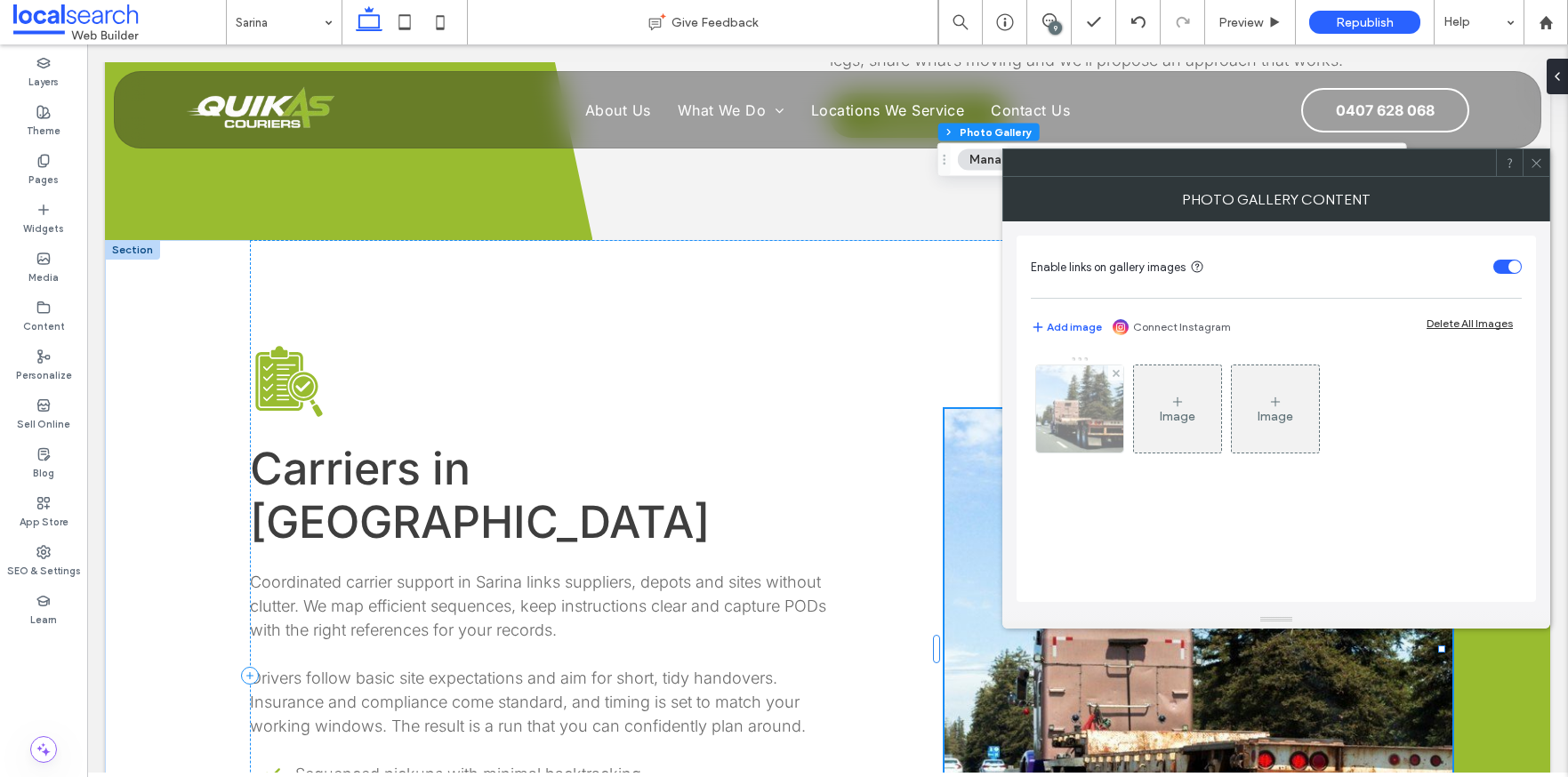
click at [1090, 434] on div at bounding box center [1079, 409] width 87 height 87
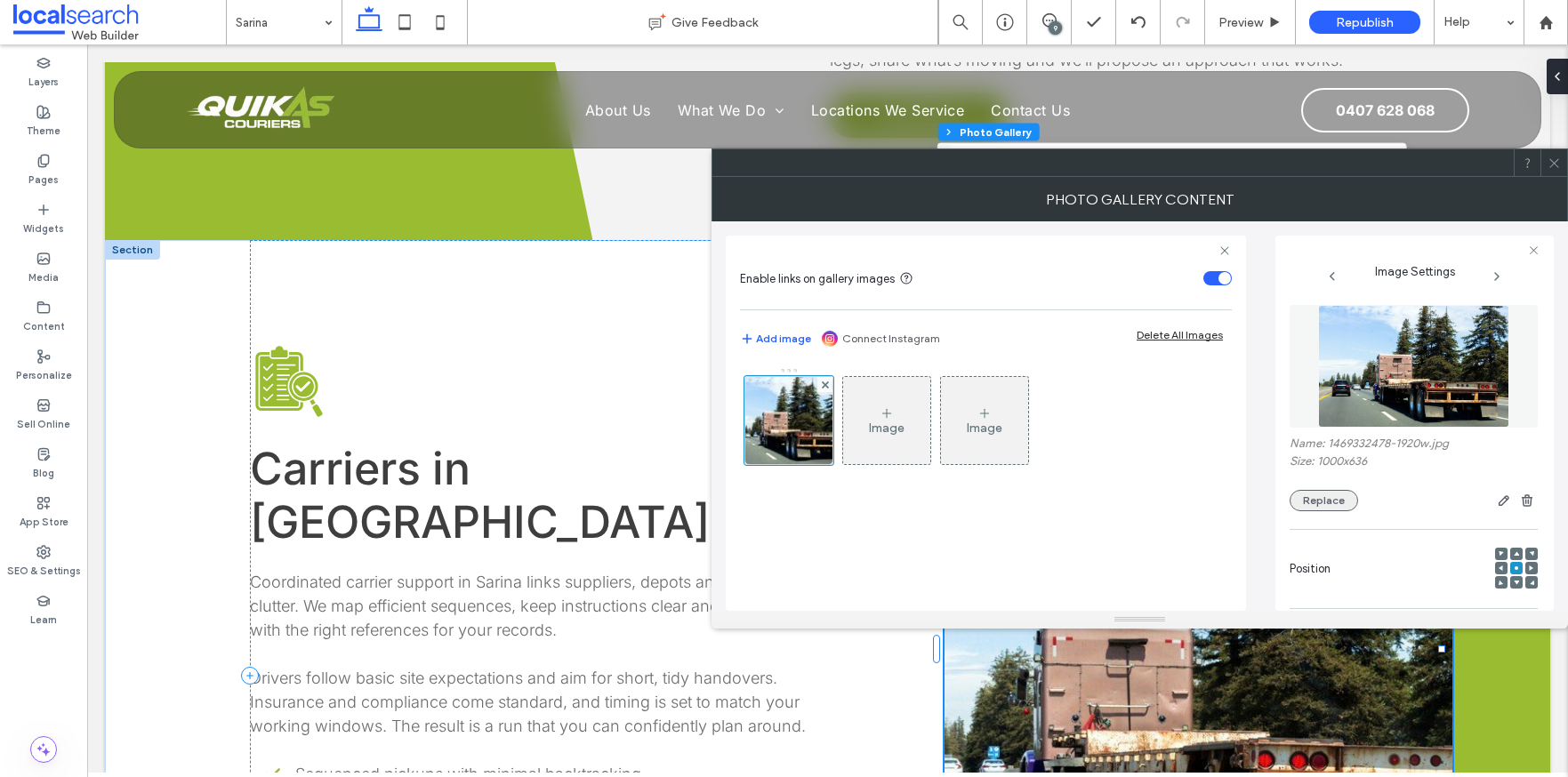
click at [1311, 497] on button "Replace" at bounding box center [1325, 501] width 69 height 22
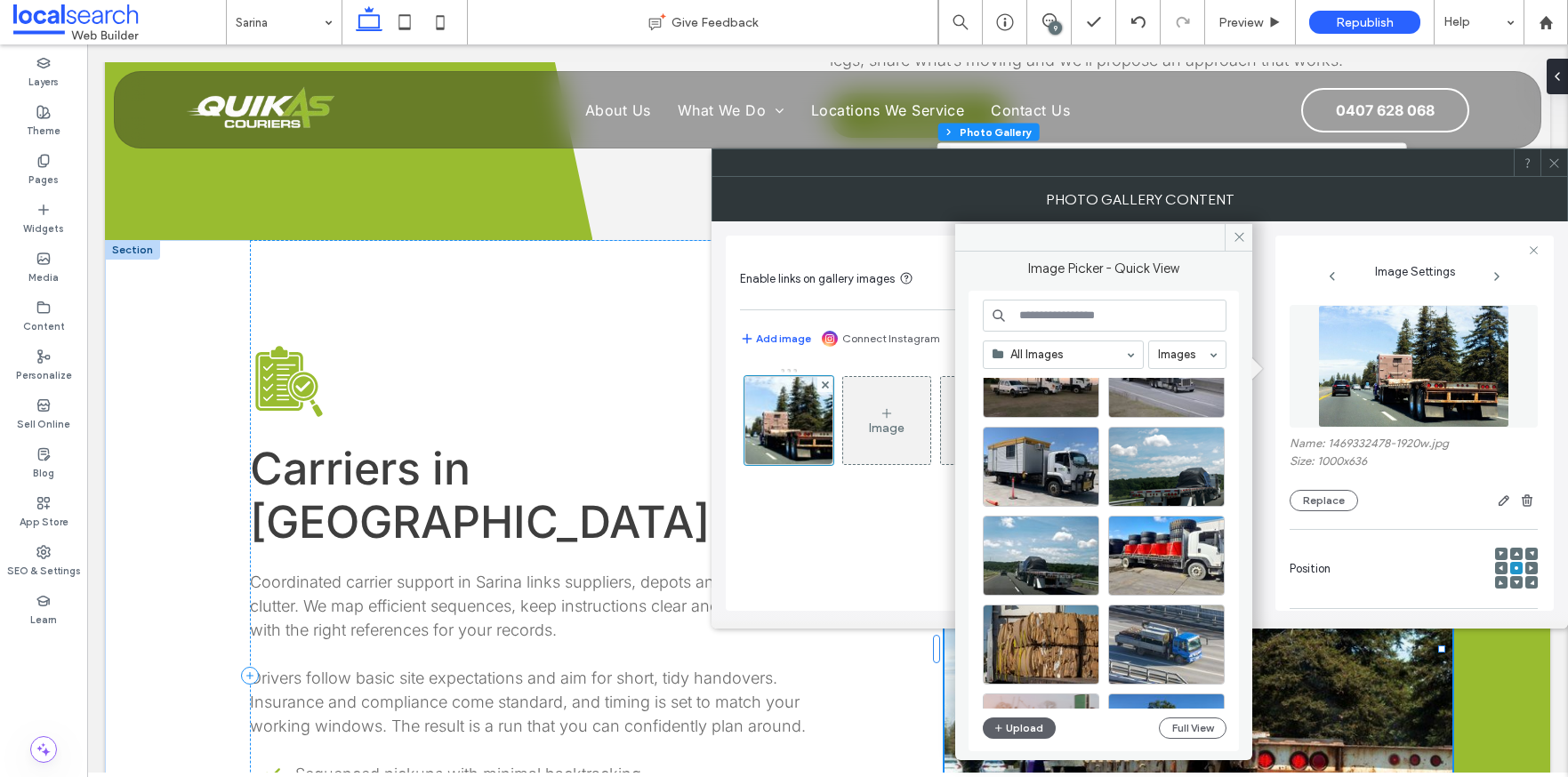
scroll to position [958, 0]
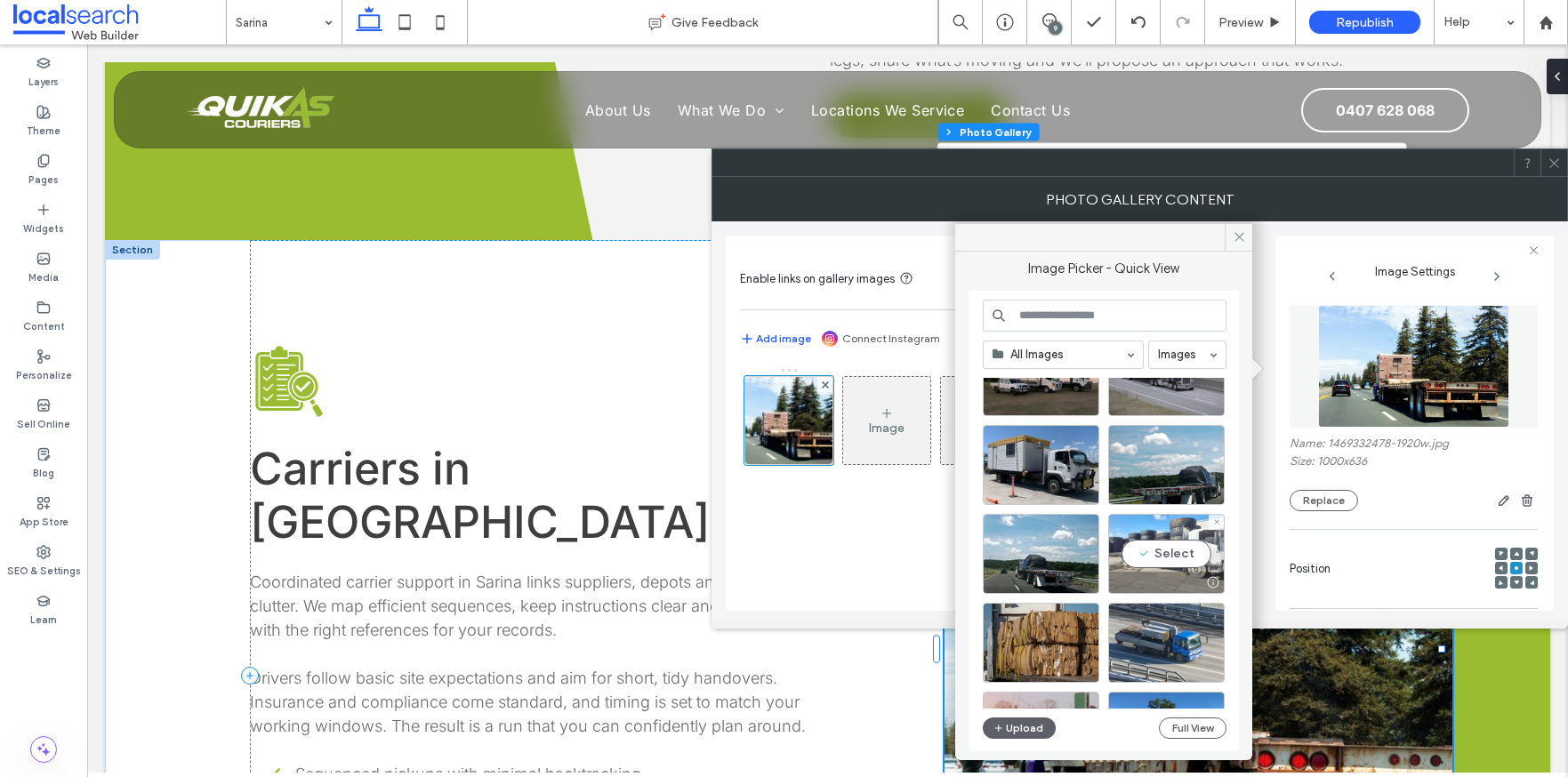
click at [1181, 553] on div "Select" at bounding box center [1167, 554] width 117 height 80
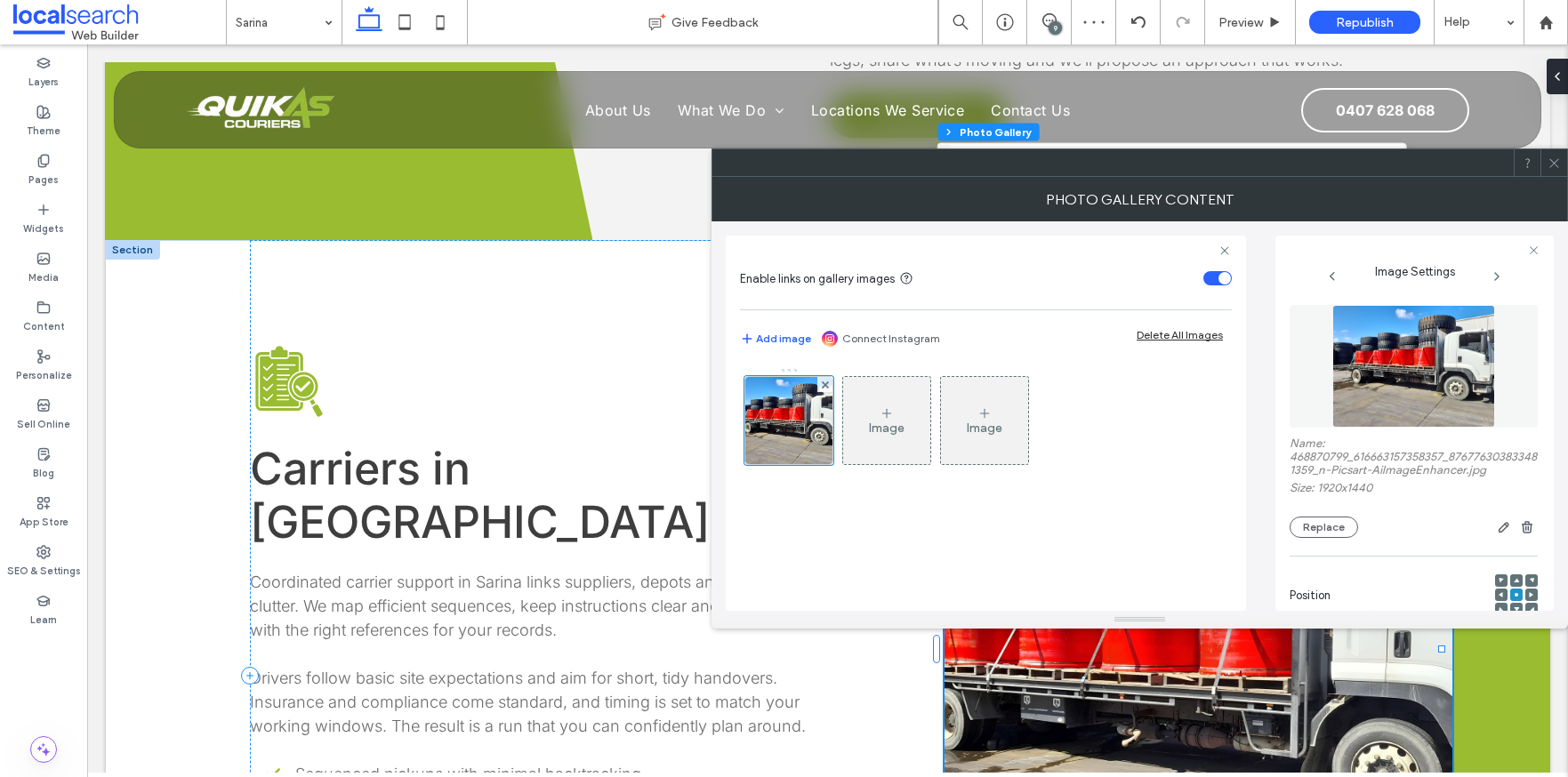
click at [1557, 166] on use at bounding box center [1553, 162] width 9 height 9
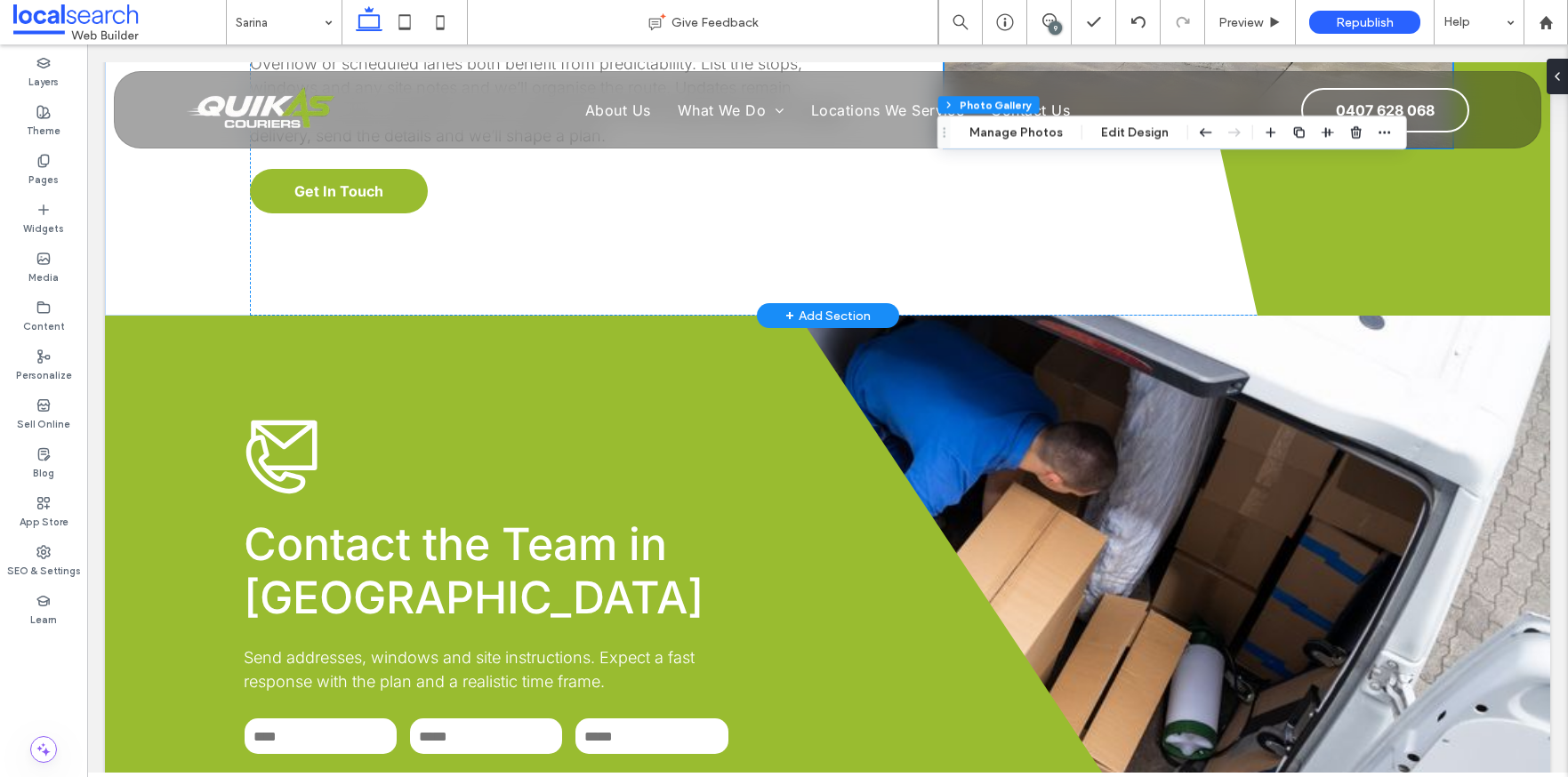
scroll to position [3931, 0]
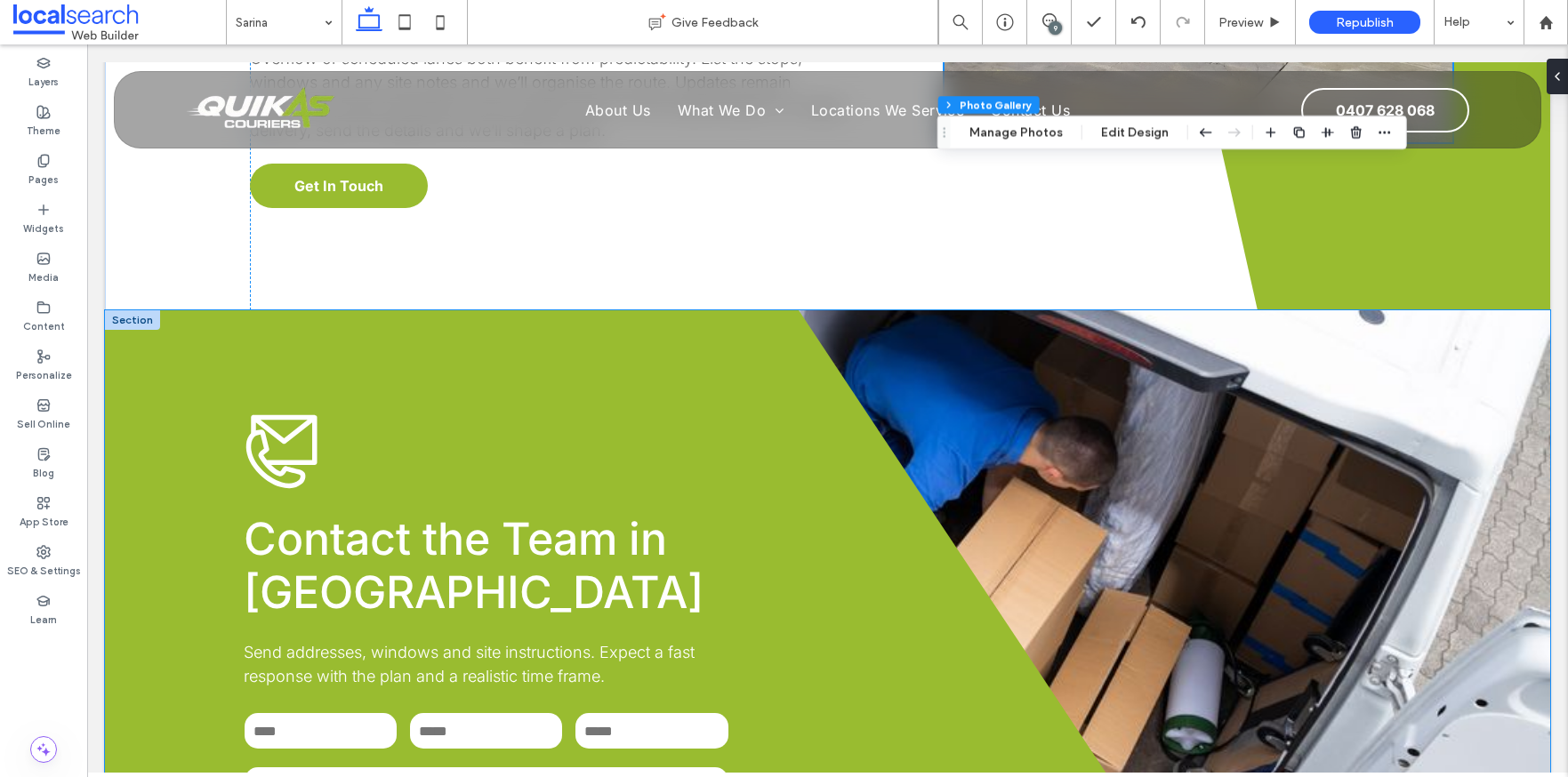
click at [1059, 310] on div "**********" at bounding box center [827, 658] width 1445 height 697
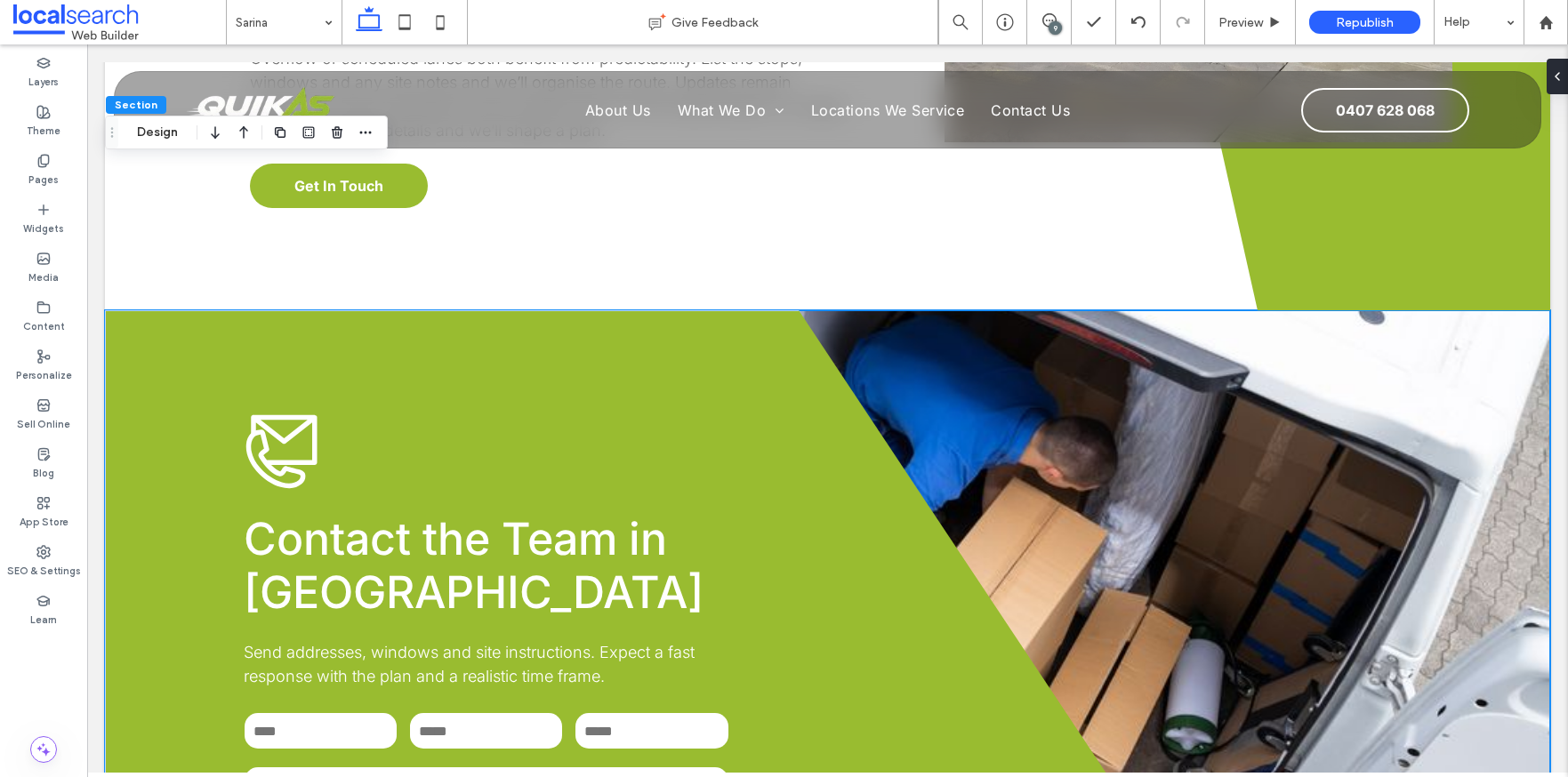
click at [1054, 23] on div "9" at bounding box center [1056, 28] width 14 height 14
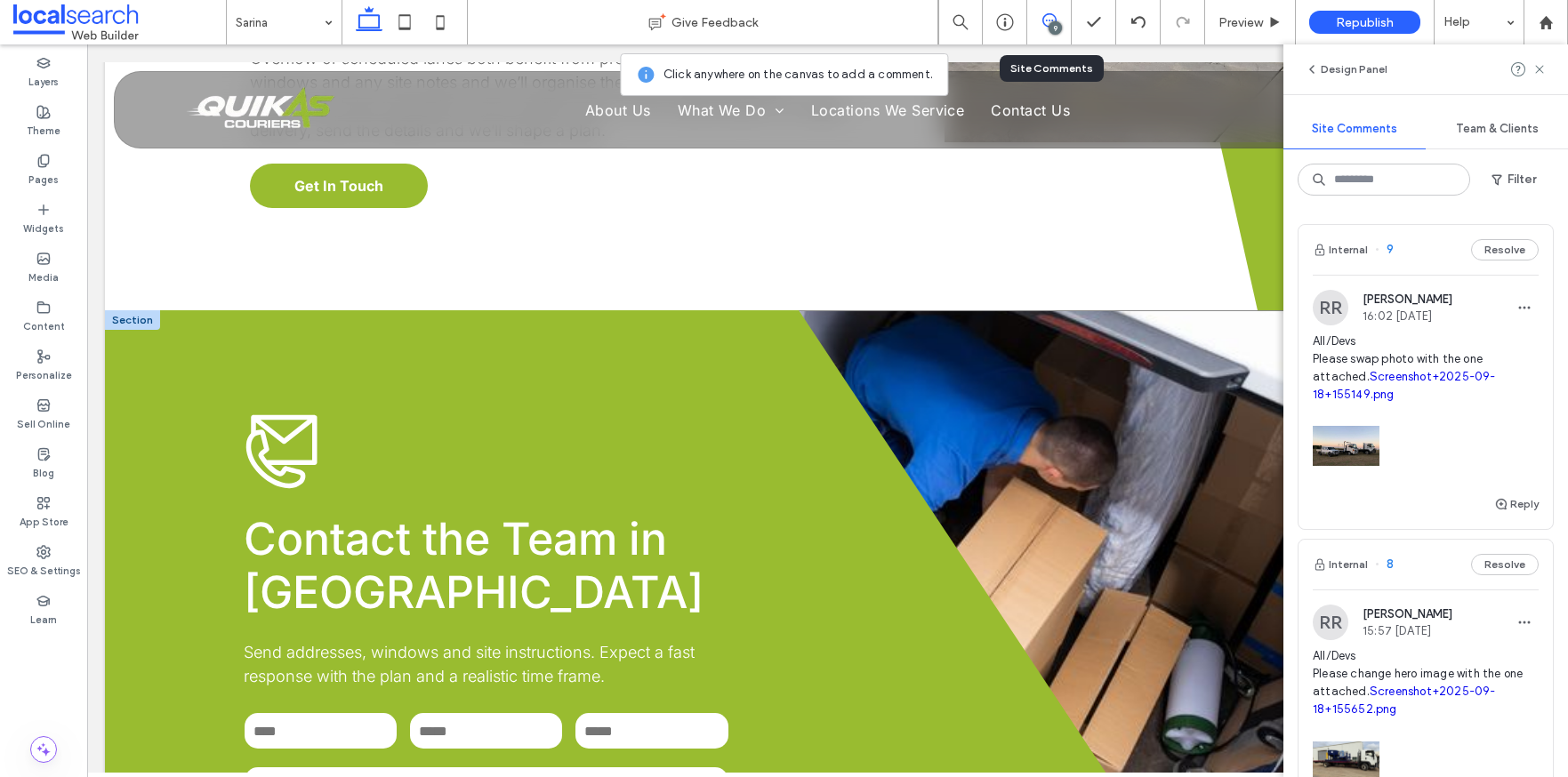
click at [1146, 310] on div "**********" at bounding box center [827, 658] width 1445 height 697
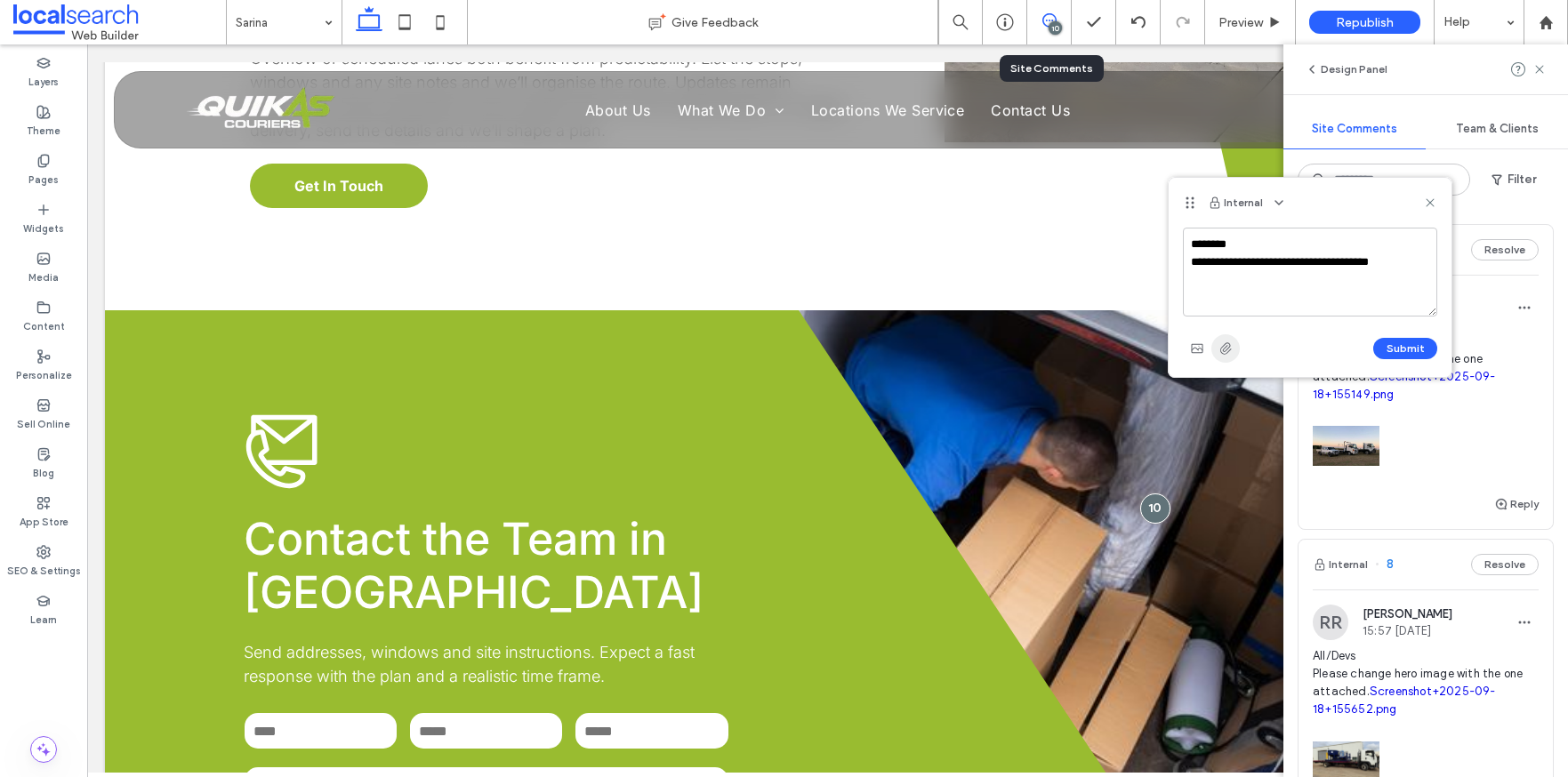
type textarea "**********"
click at [1215, 343] on span "button" at bounding box center [1226, 348] width 28 height 28
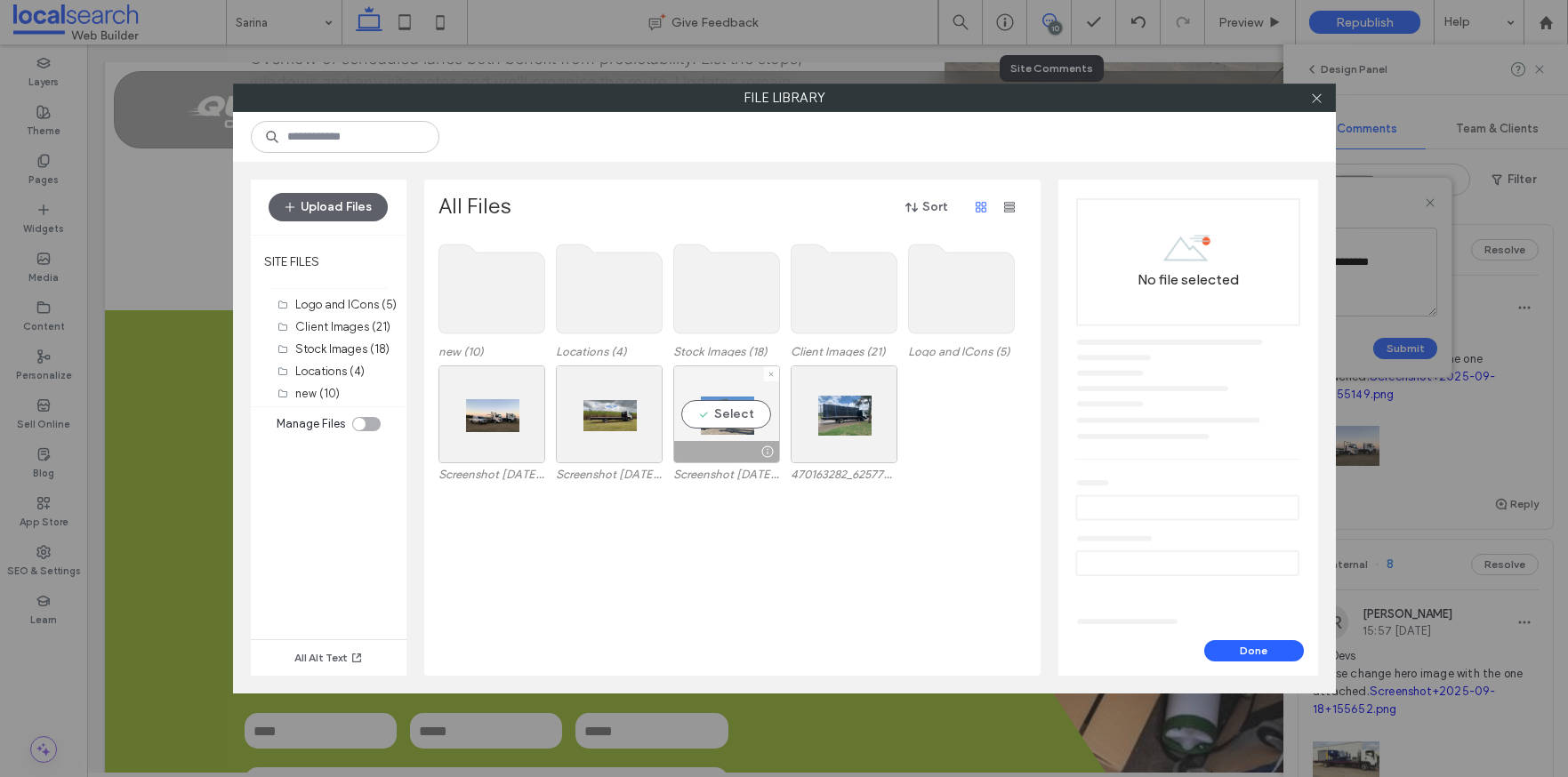
click at [758, 448] on div at bounding box center [768, 451] width 23 height 15
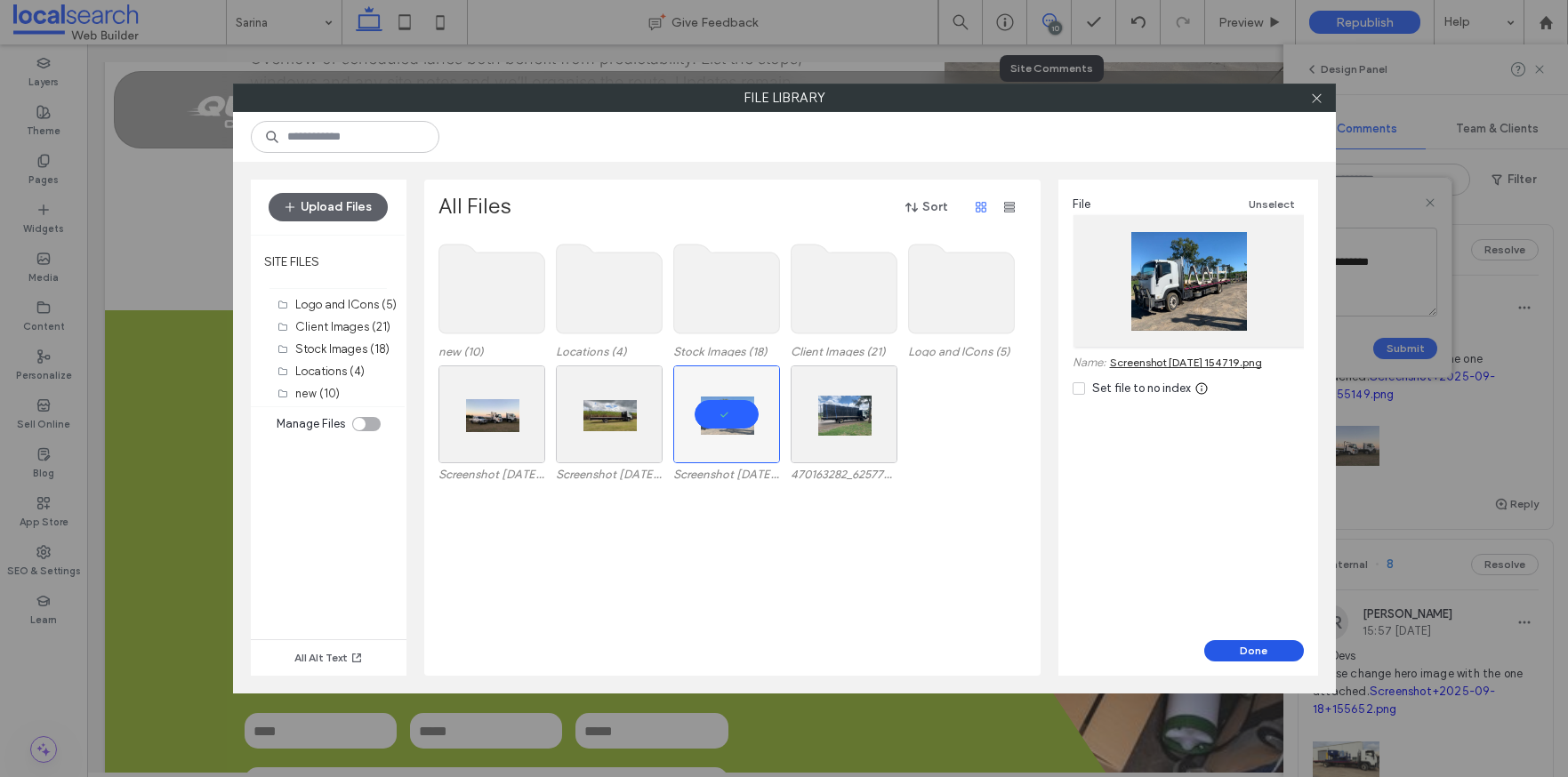
drag, startPoint x: 1276, startPoint y: 645, endPoint x: 1191, endPoint y: 597, distance: 97.6
click at [1276, 645] on button "Done" at bounding box center [1255, 651] width 100 height 22
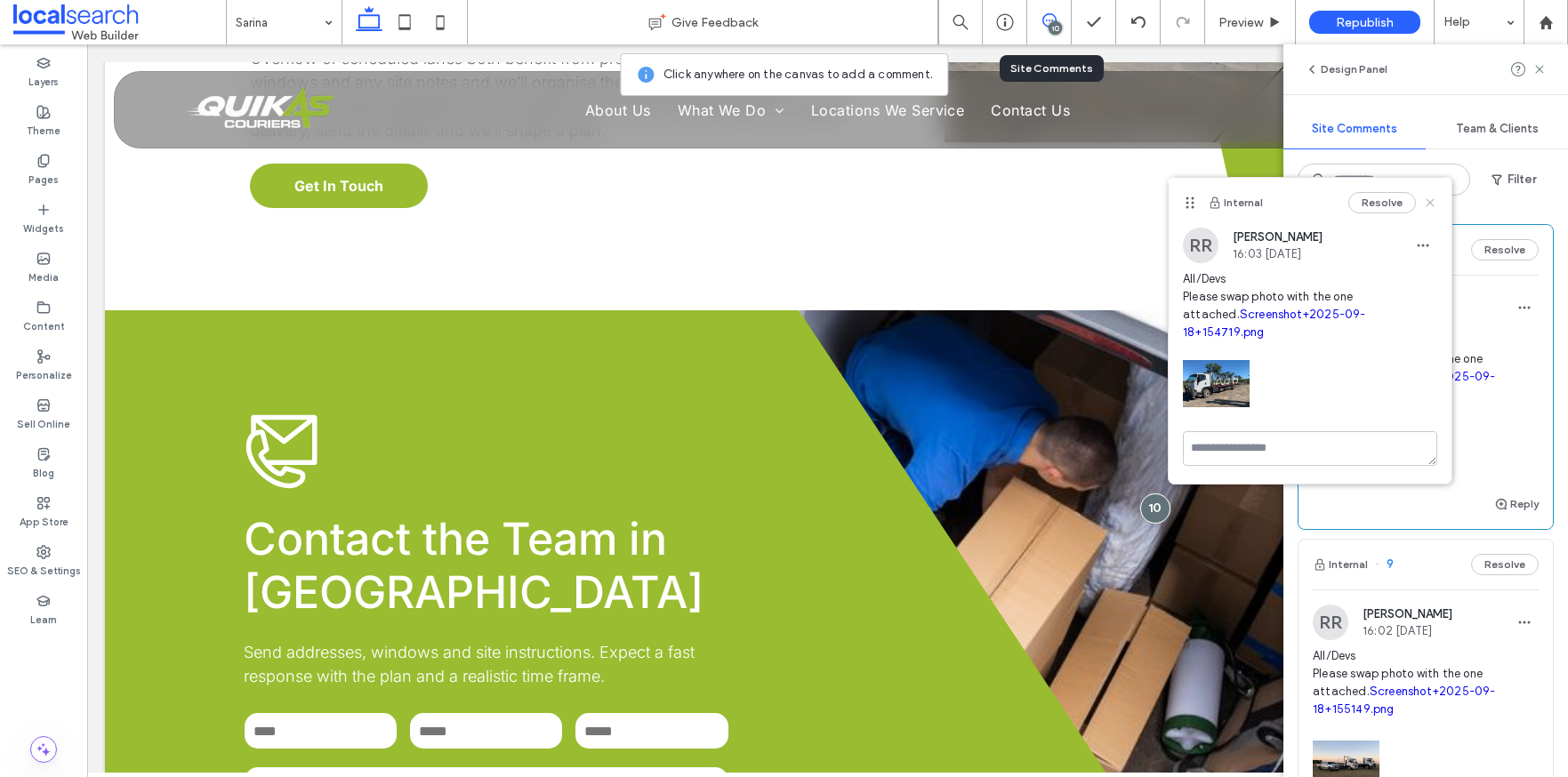
click at [1430, 198] on icon at bounding box center [1431, 202] width 15 height 15
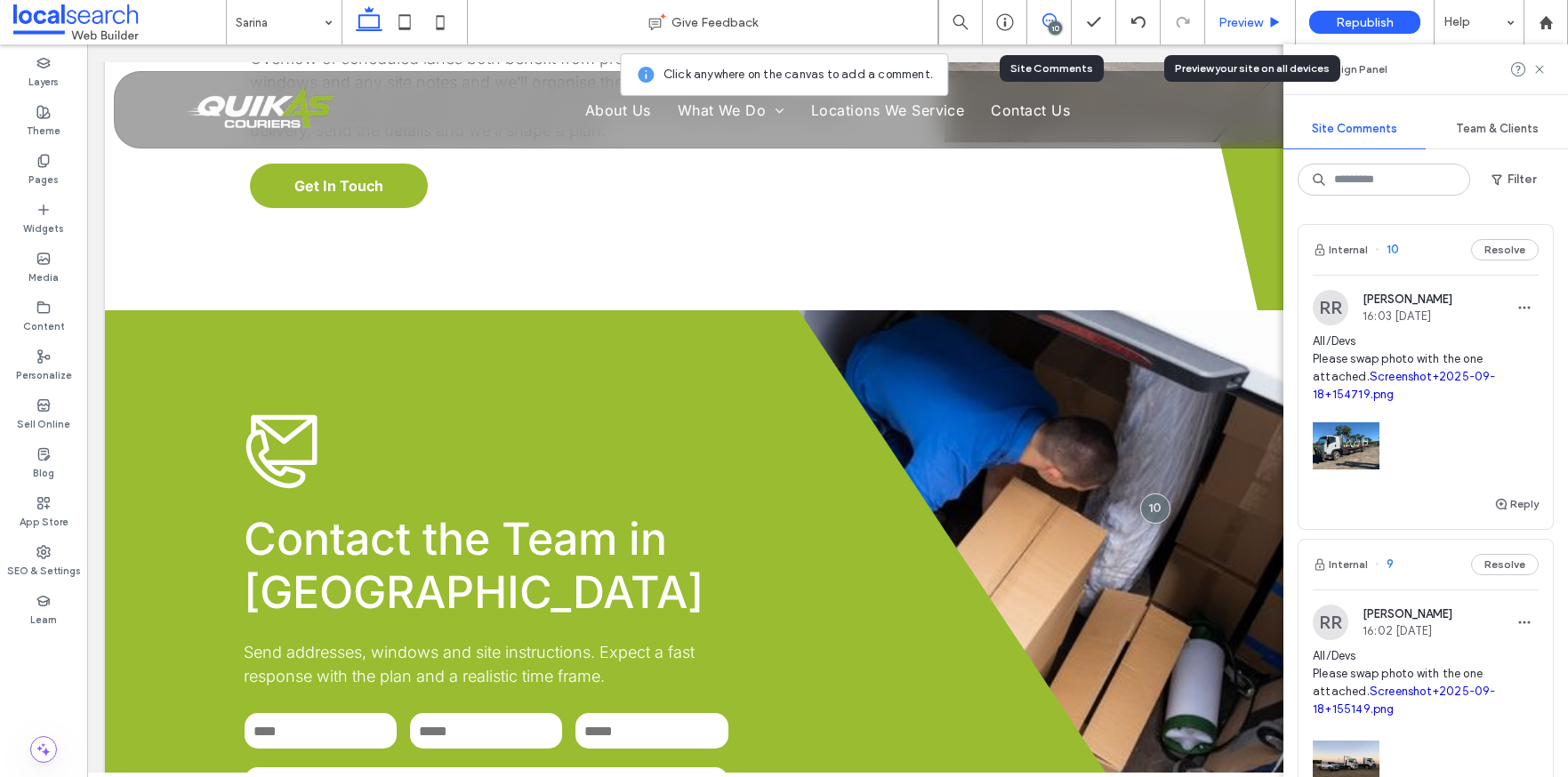
click at [1242, 21] on span "Preview" at bounding box center [1240, 22] width 44 height 15
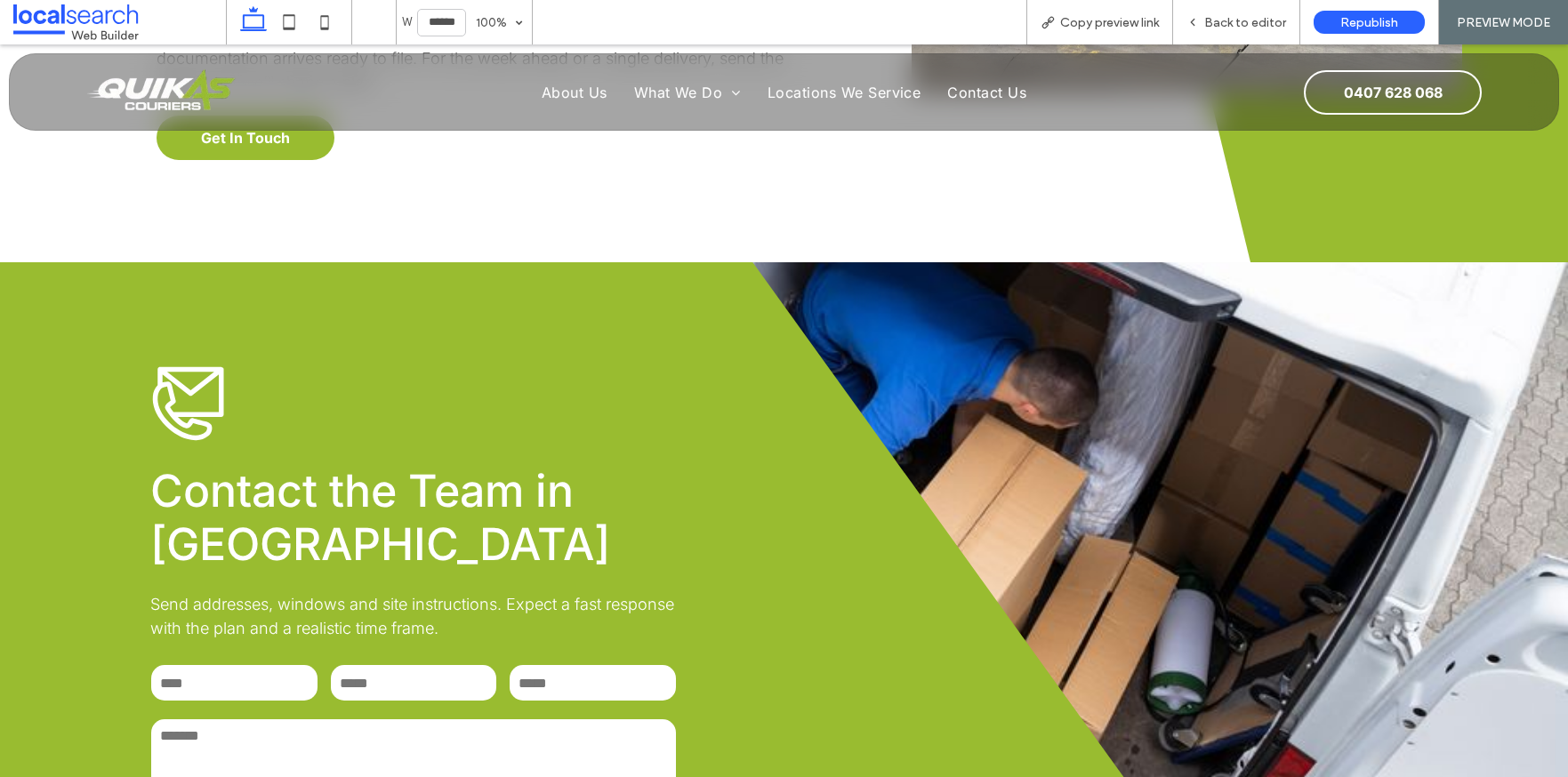
scroll to position [3865, 0]
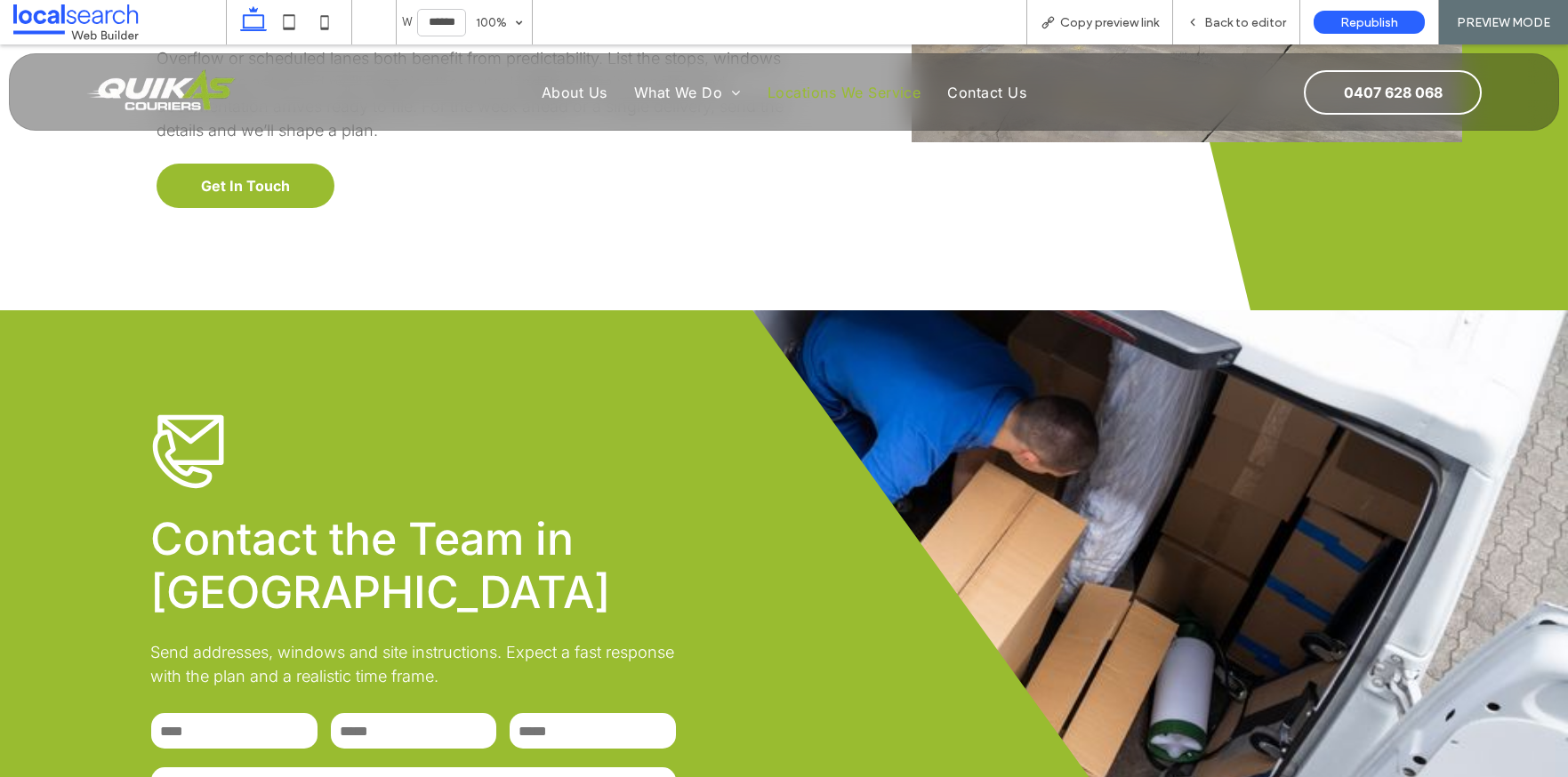
click at [848, 86] on span "Locations We Service" at bounding box center [844, 92] width 154 height 18
click at [1256, 23] on span "Back to editor" at bounding box center [1245, 22] width 81 height 15
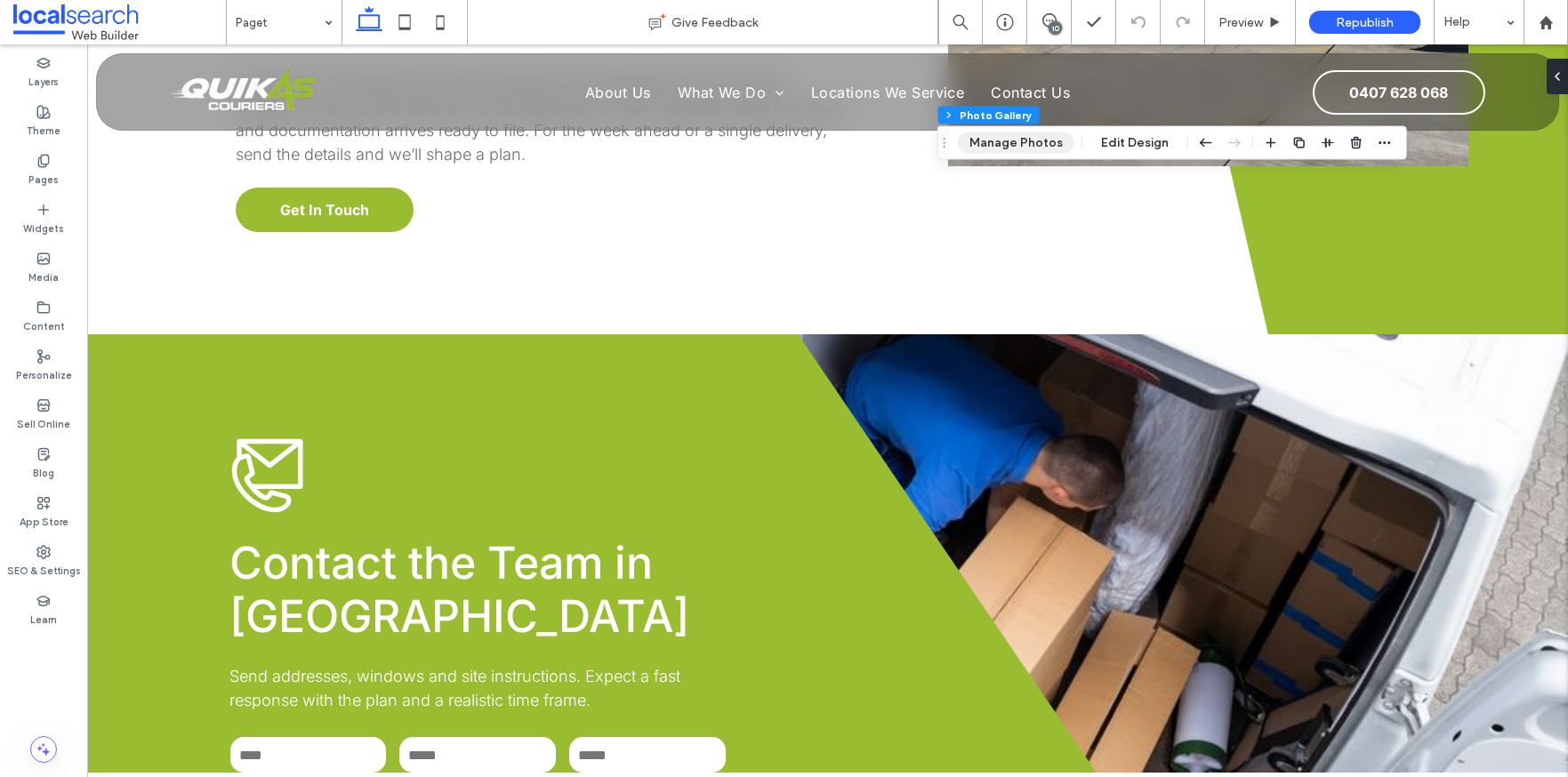
click at [988, 144] on button "Manage Photos" at bounding box center [1016, 143] width 117 height 22
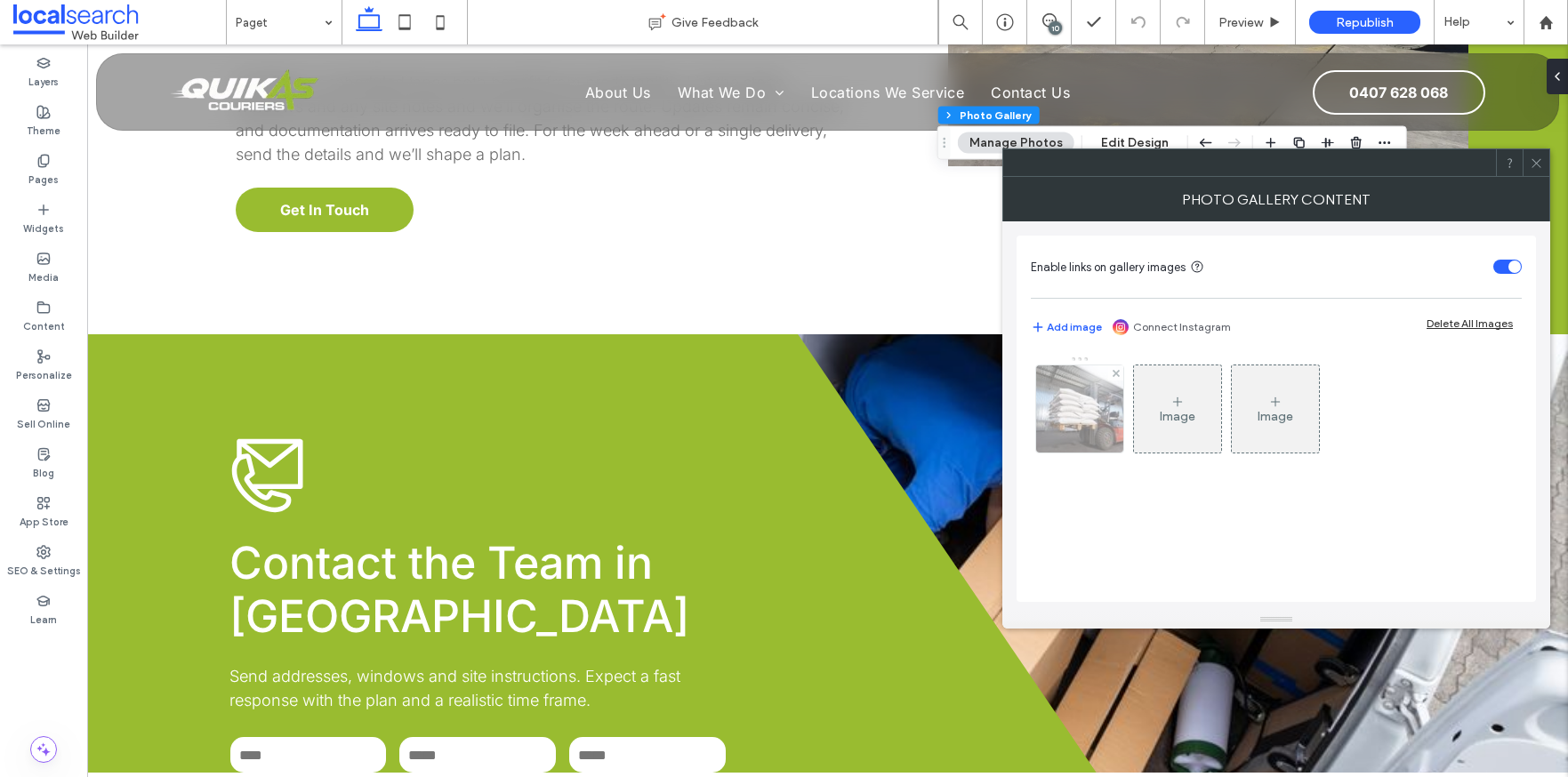
click at [1076, 411] on img at bounding box center [1079, 409] width 131 height 87
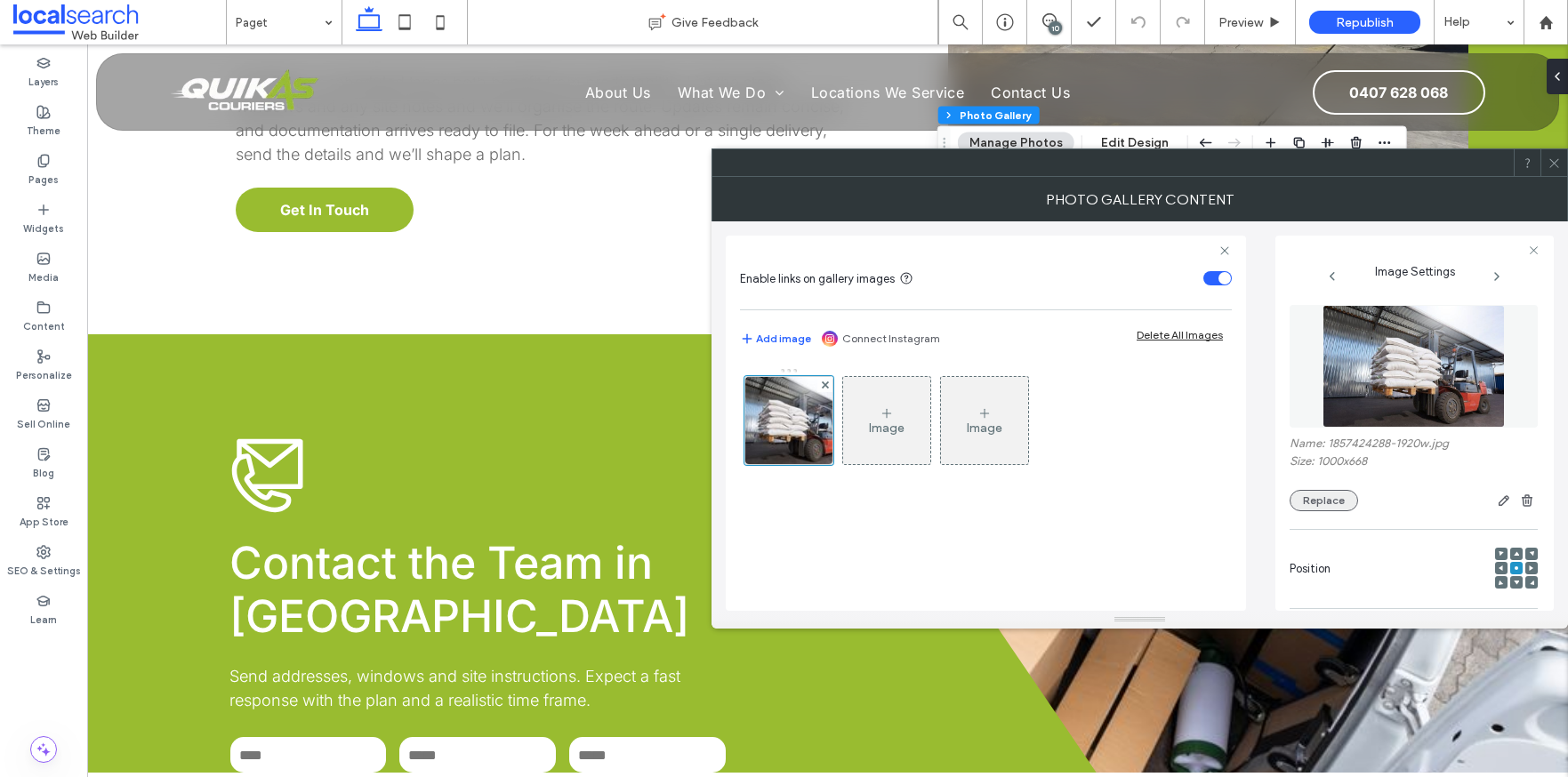
click at [1343, 503] on button "Replace" at bounding box center [1325, 501] width 69 height 22
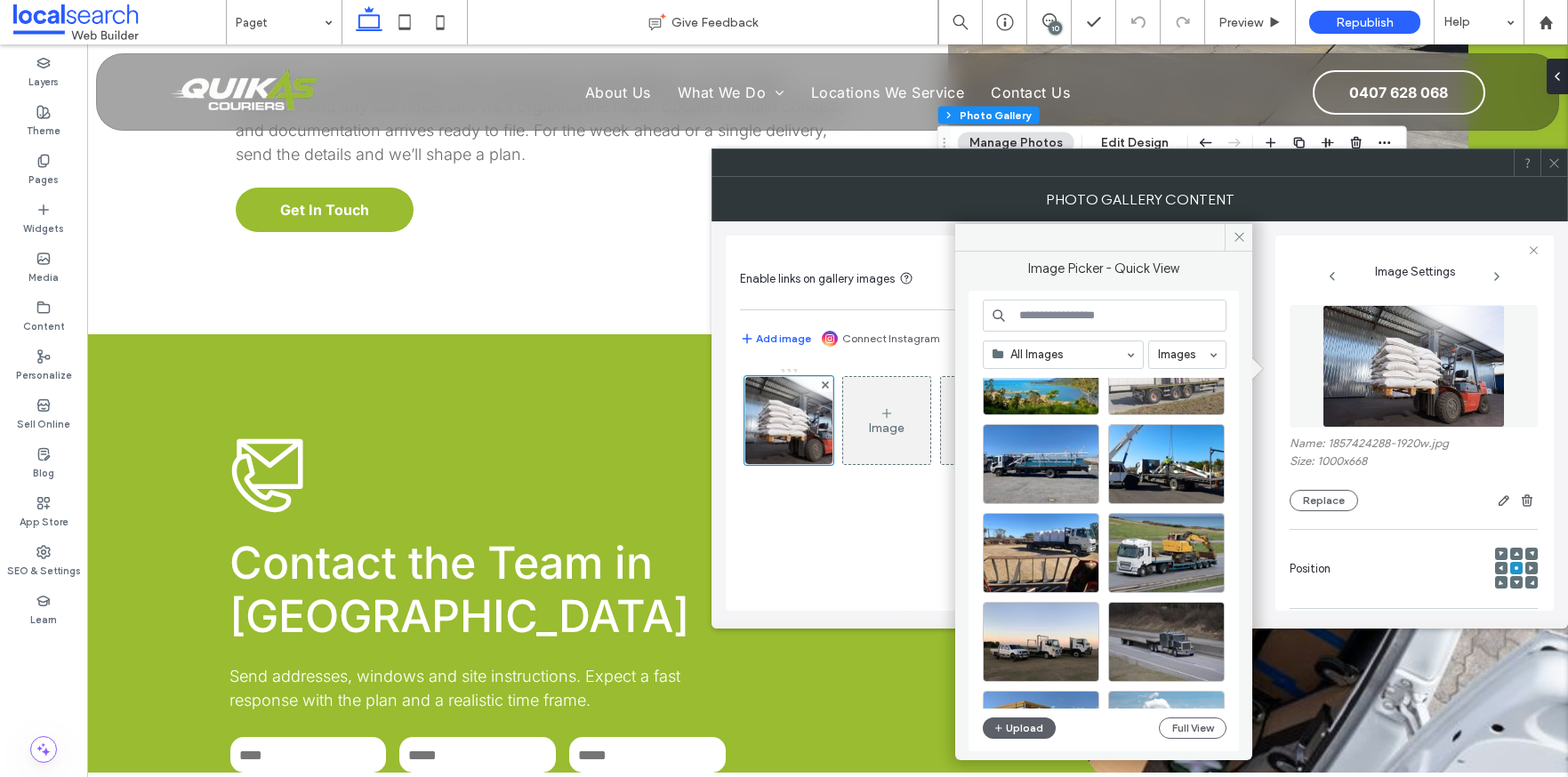
scroll to position [763, 0]
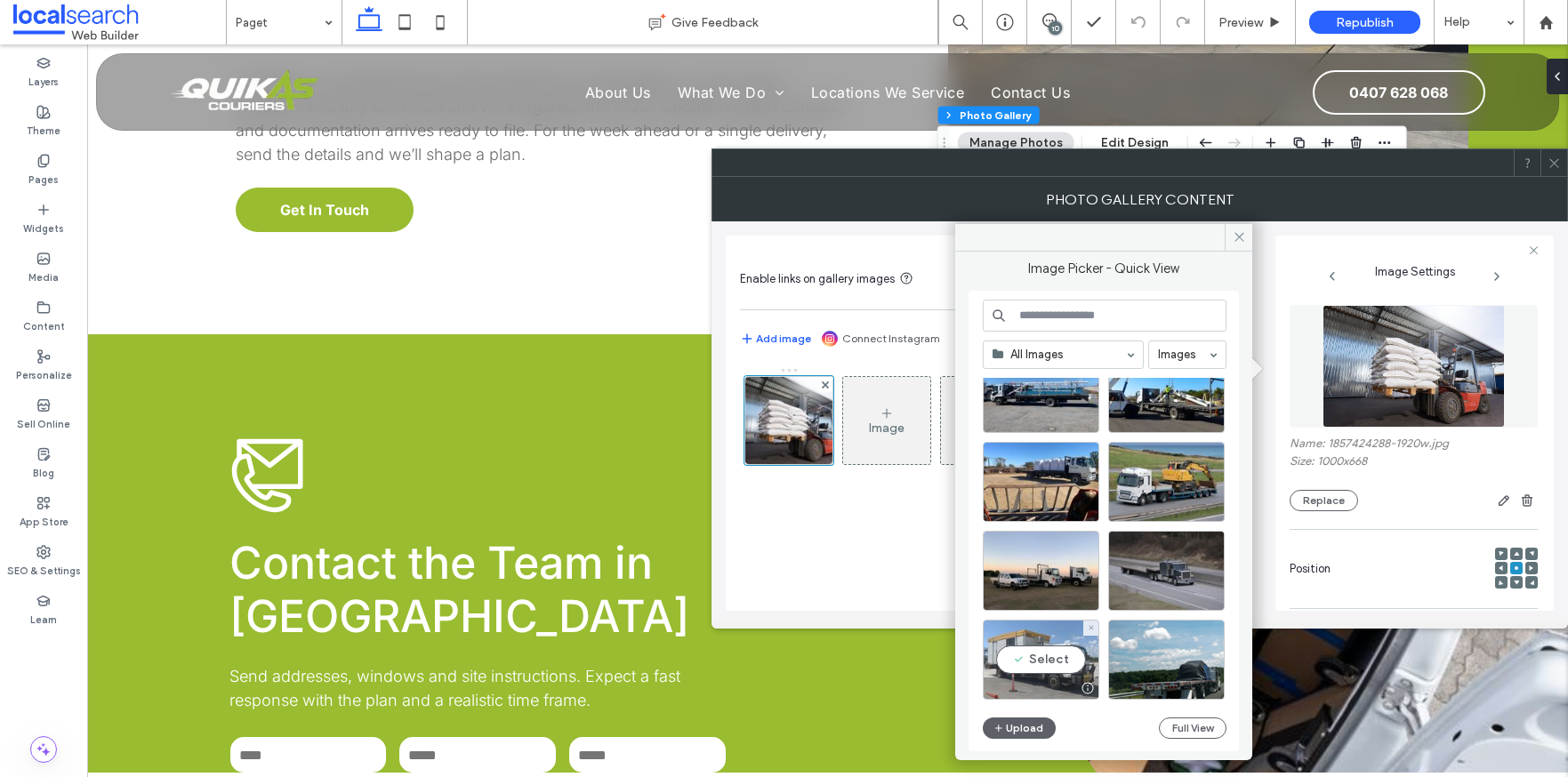
click at [1000, 652] on div "Select" at bounding box center [1041, 660] width 117 height 80
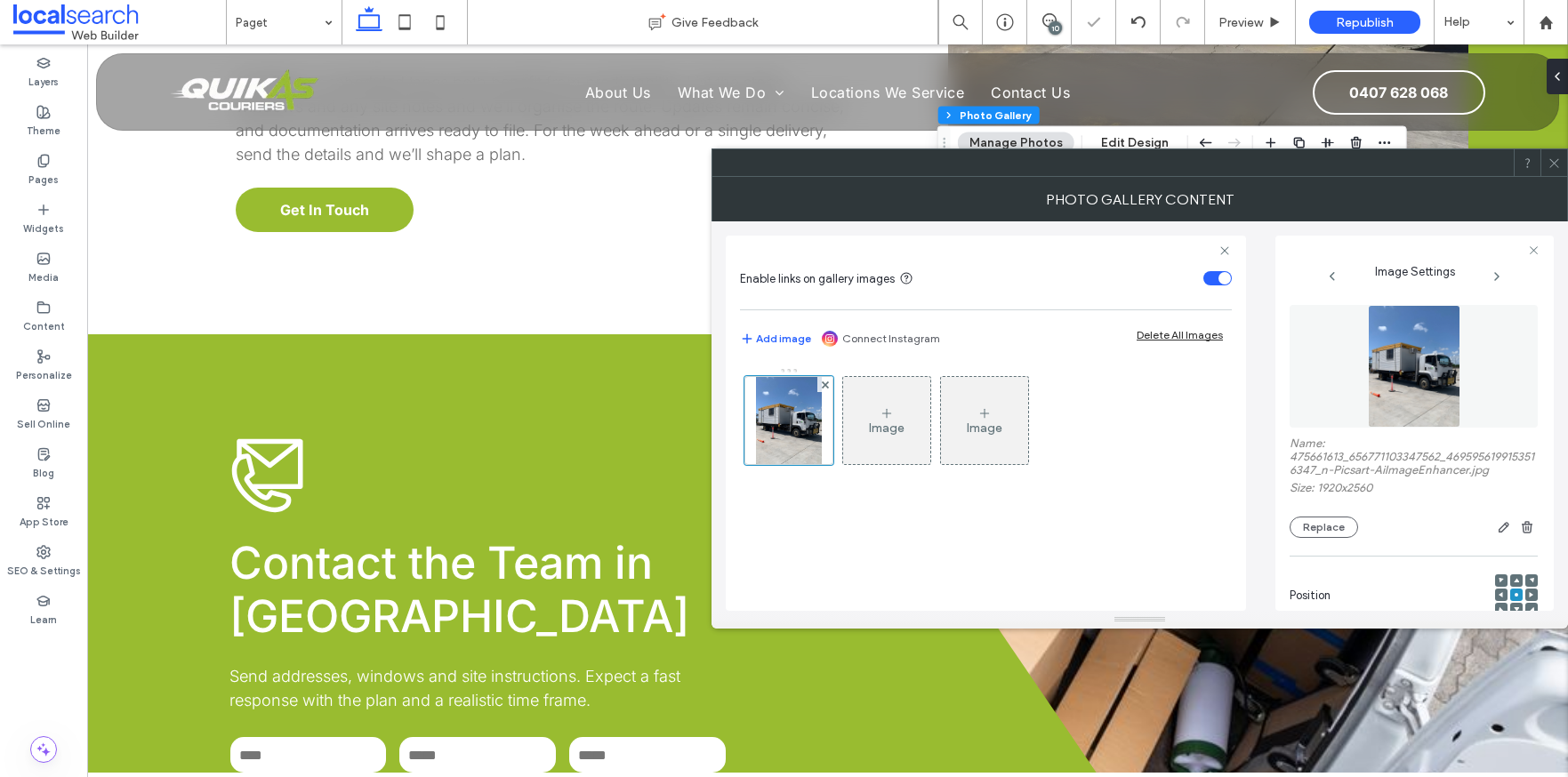
click at [1557, 158] on icon at bounding box center [1555, 164] width 14 height 14
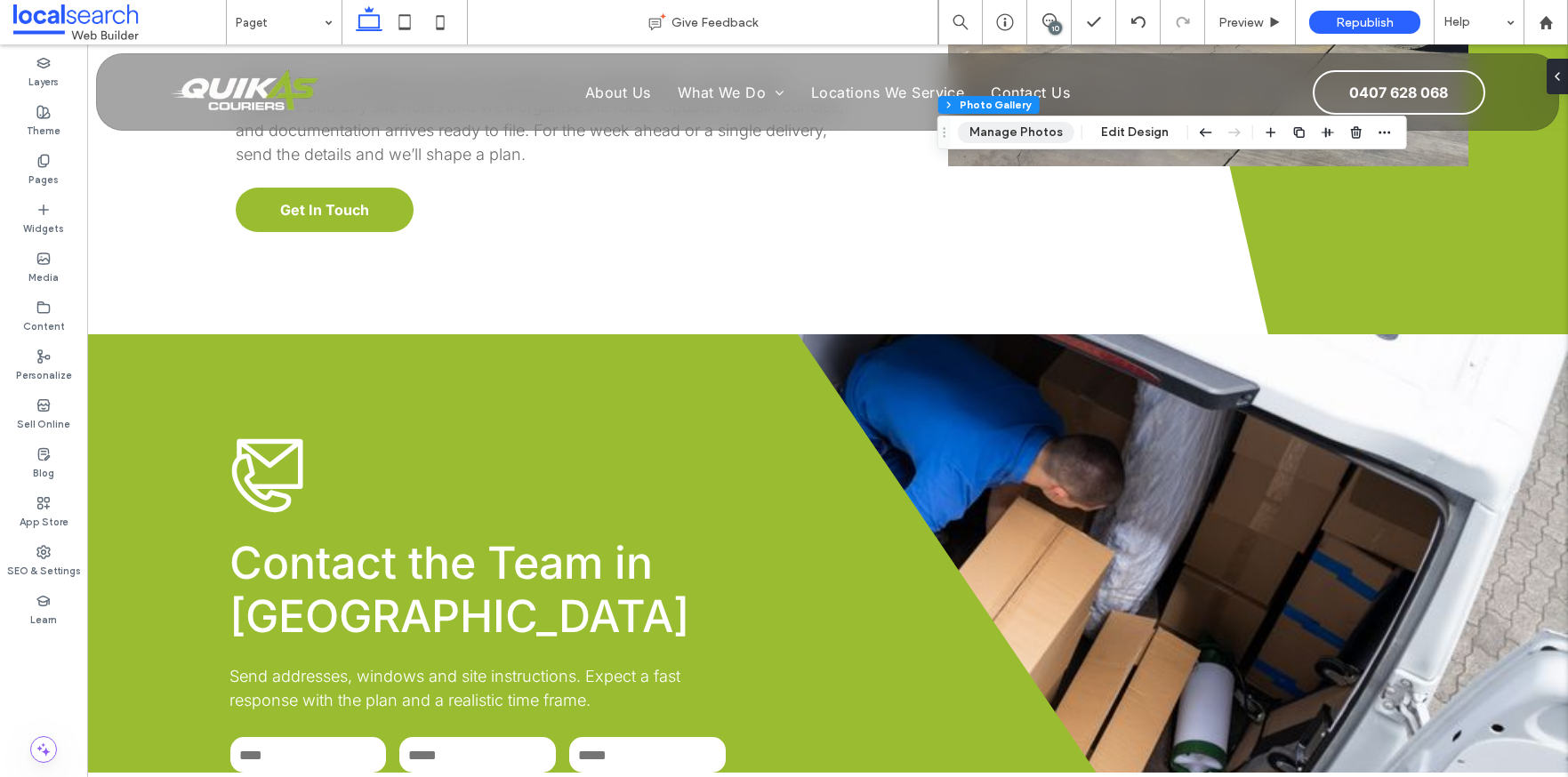
click at [1028, 129] on button "Manage Photos" at bounding box center [1016, 132] width 117 height 22
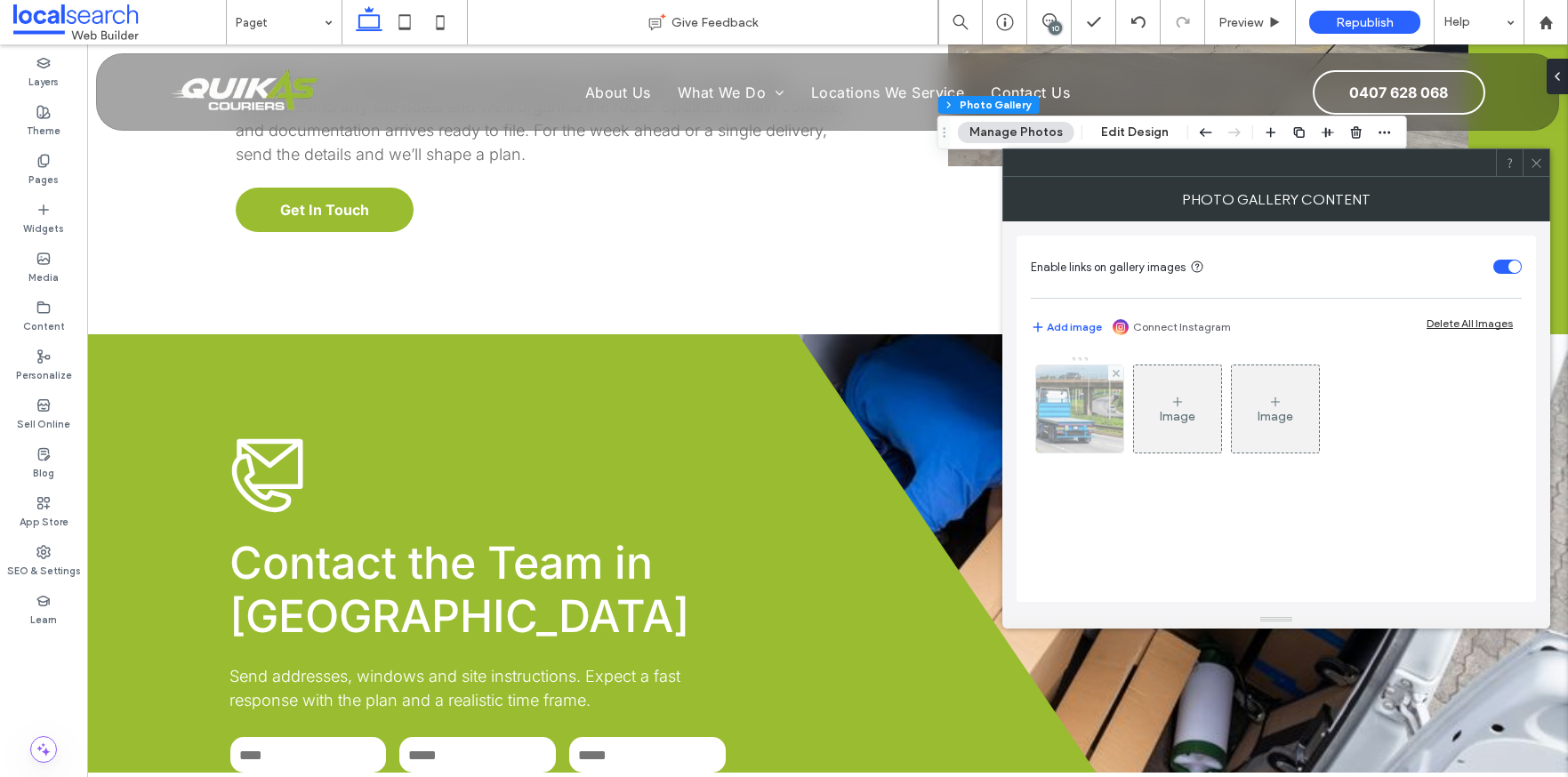
click at [1099, 405] on img at bounding box center [1079, 409] width 131 height 87
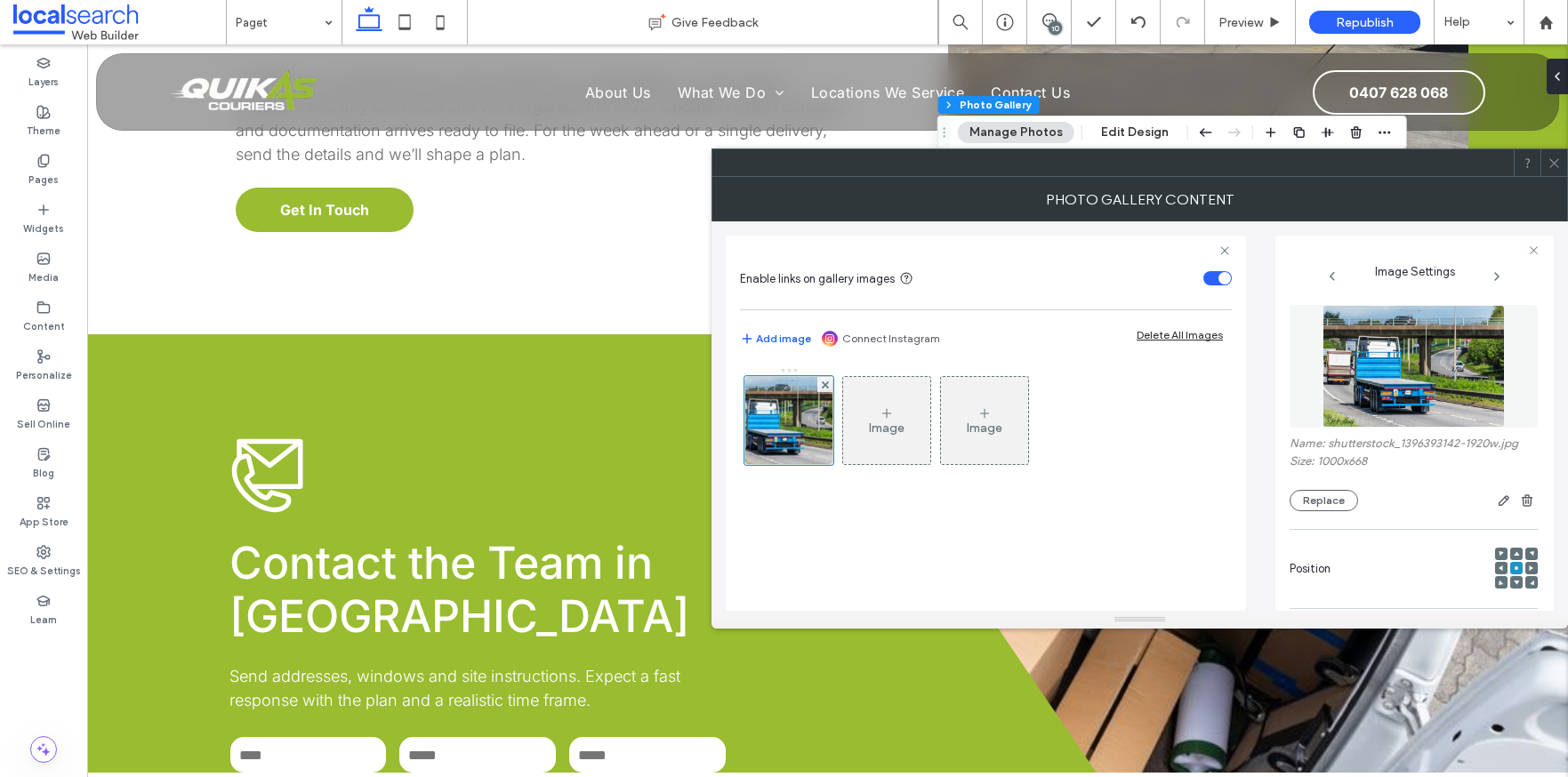
click at [1286, 487] on div "**********" at bounding box center [1415, 423] width 279 height 376
click at [1328, 503] on button "Replace" at bounding box center [1325, 501] width 69 height 22
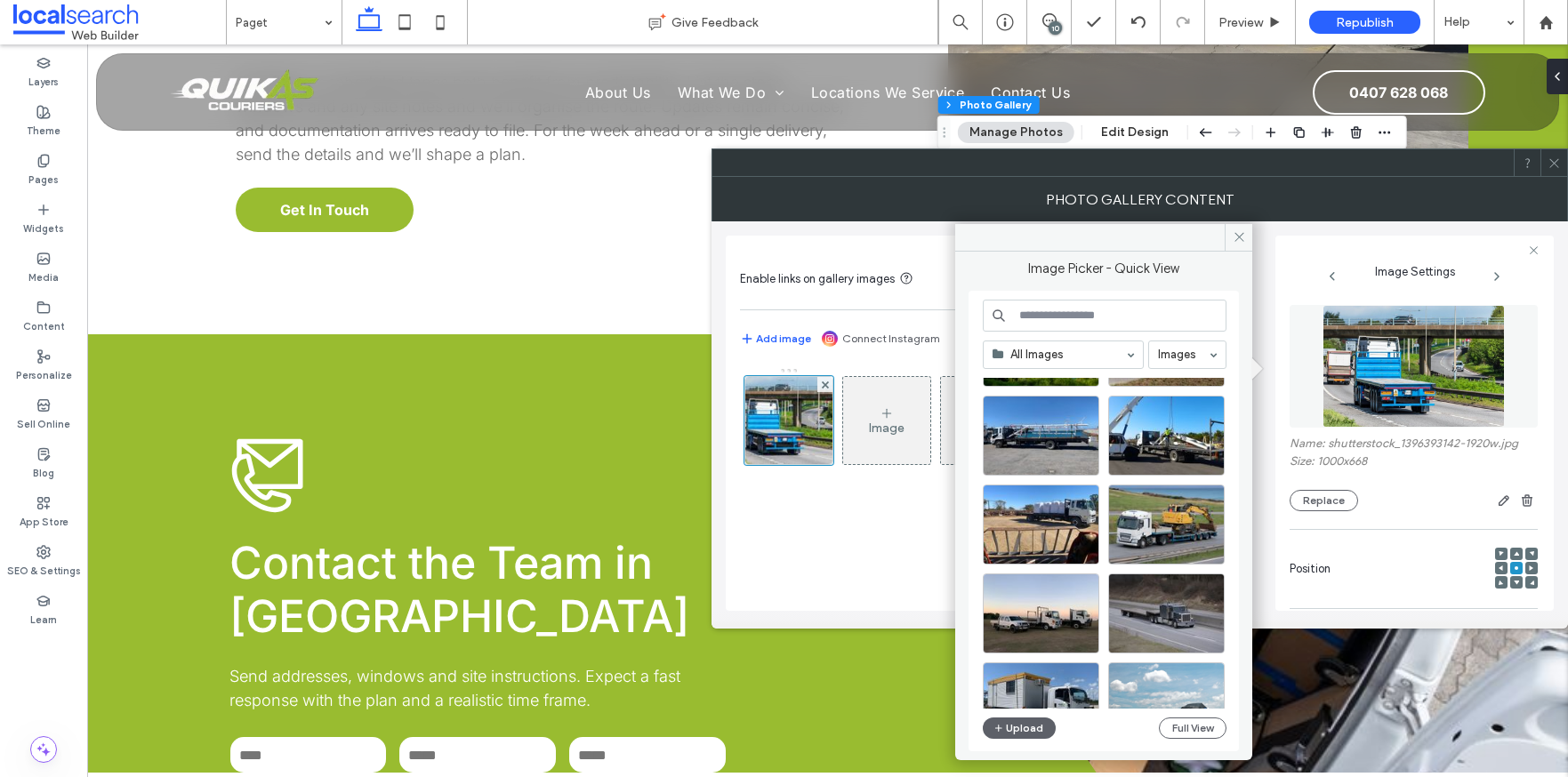
scroll to position [674, 0]
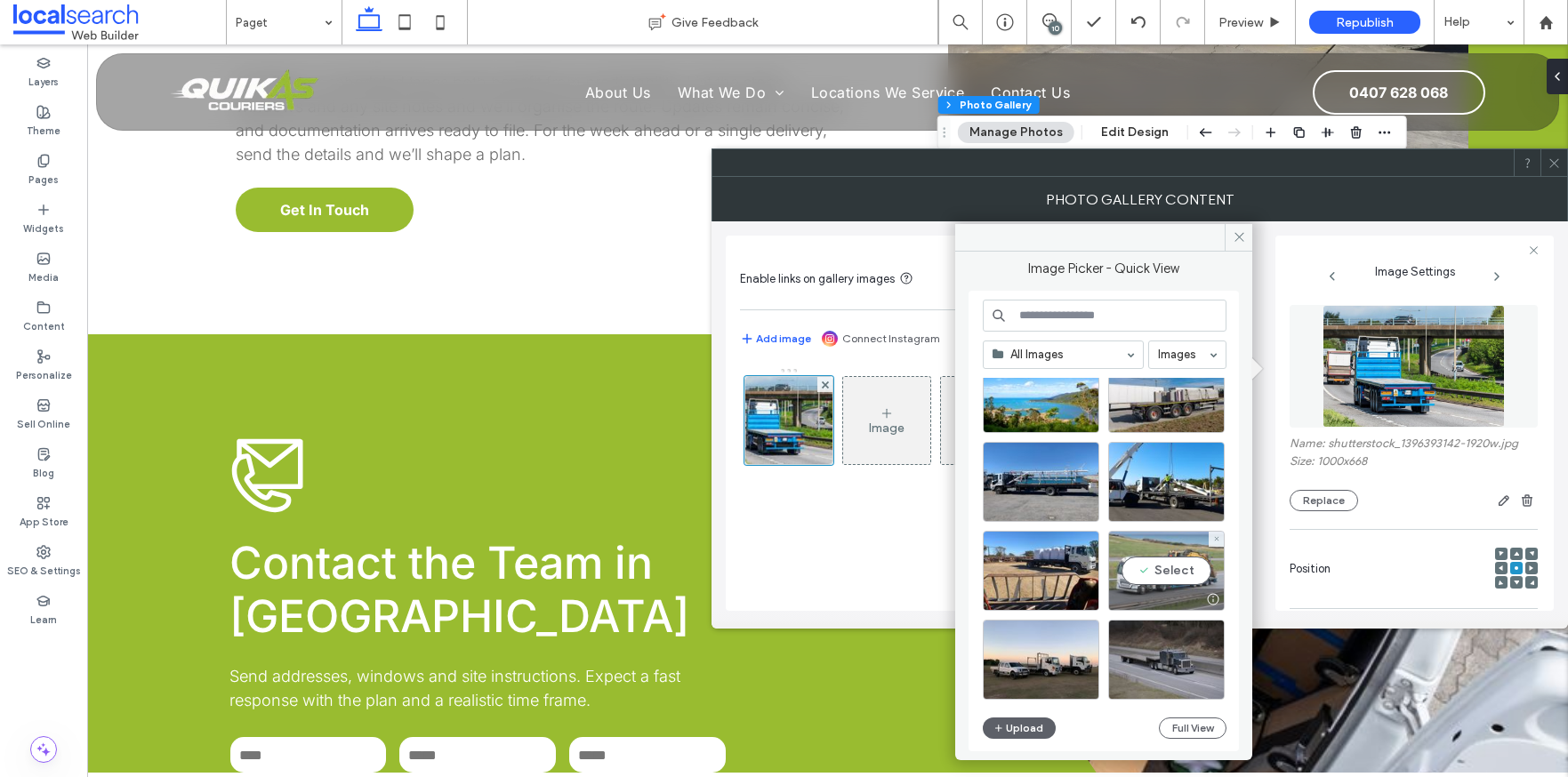
click at [1167, 583] on div "Select" at bounding box center [1167, 571] width 117 height 80
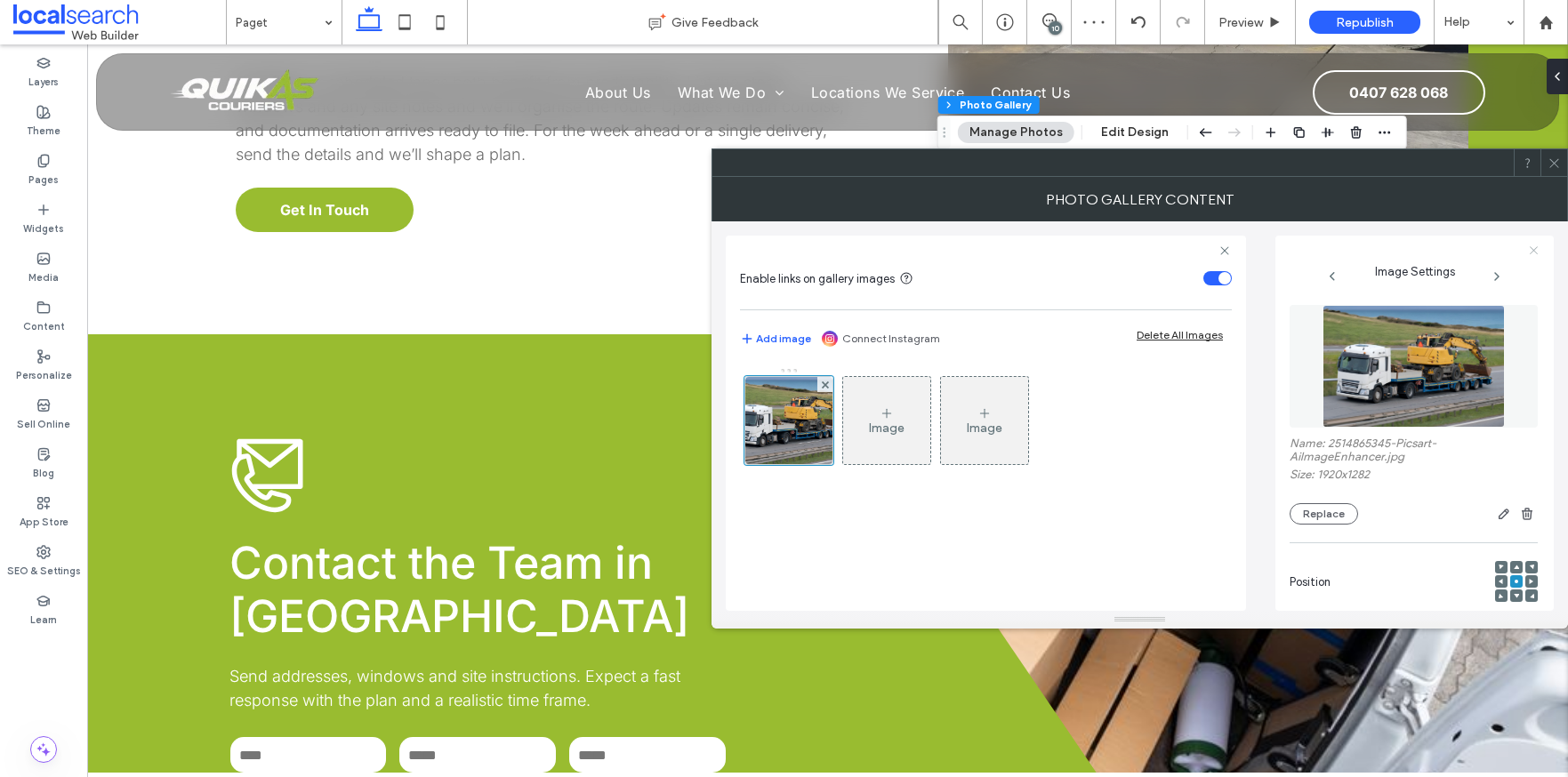
click at [1534, 252] on icon at bounding box center [1535, 250] width 12 height 12
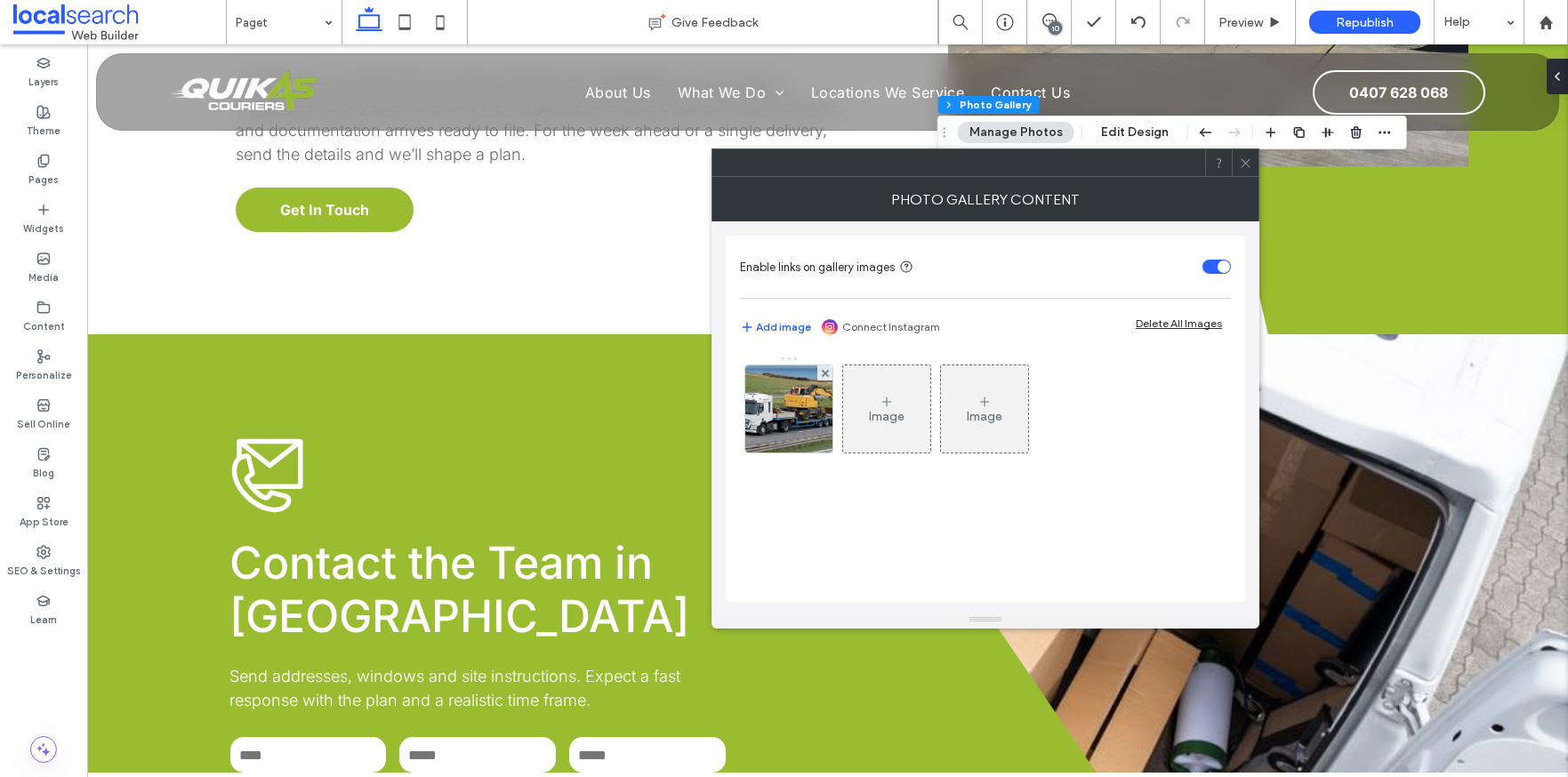
click at [1235, 167] on div at bounding box center [1245, 162] width 26 height 26
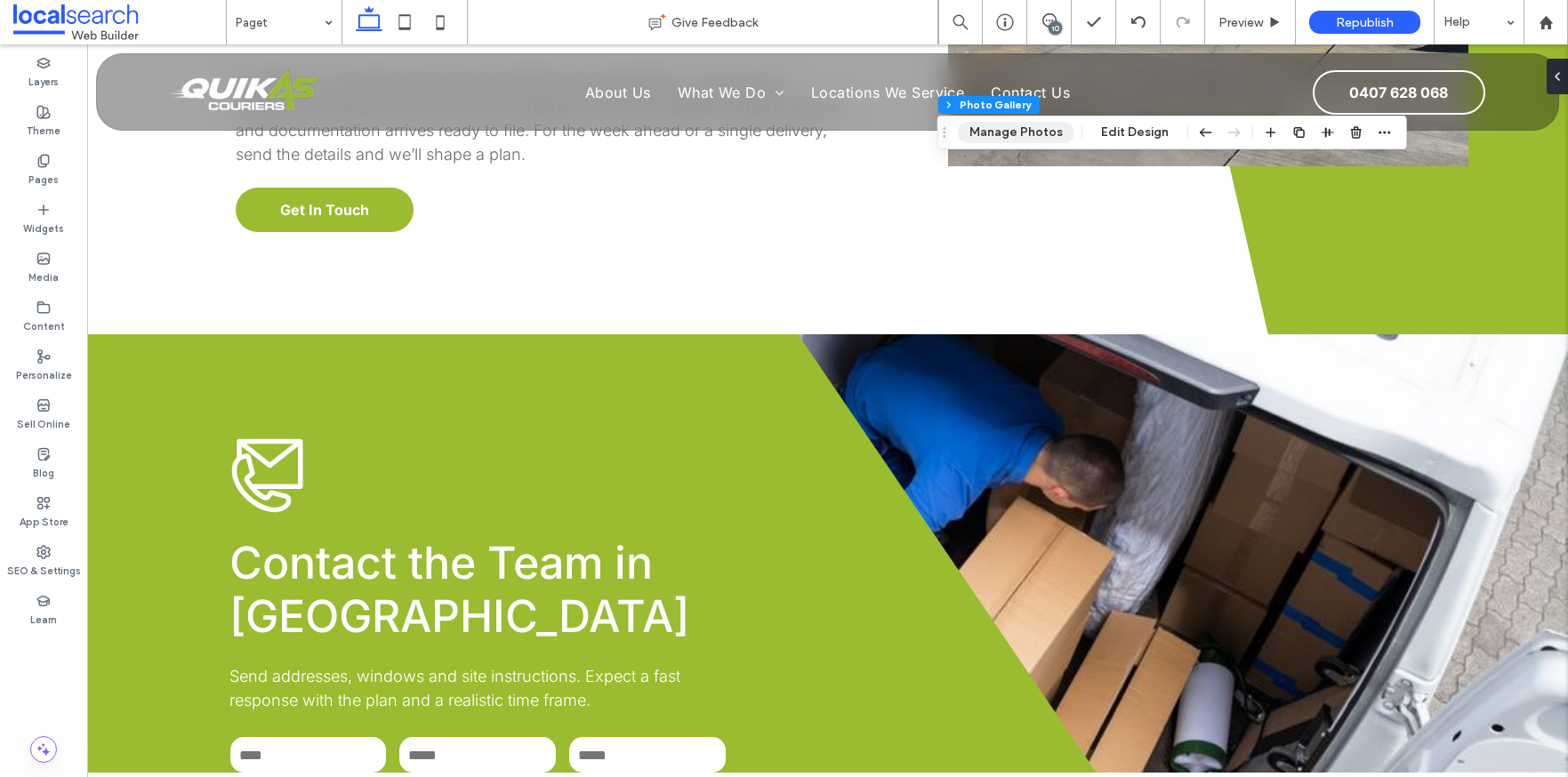
click at [994, 133] on button "Manage Photos" at bounding box center [1016, 132] width 117 height 22
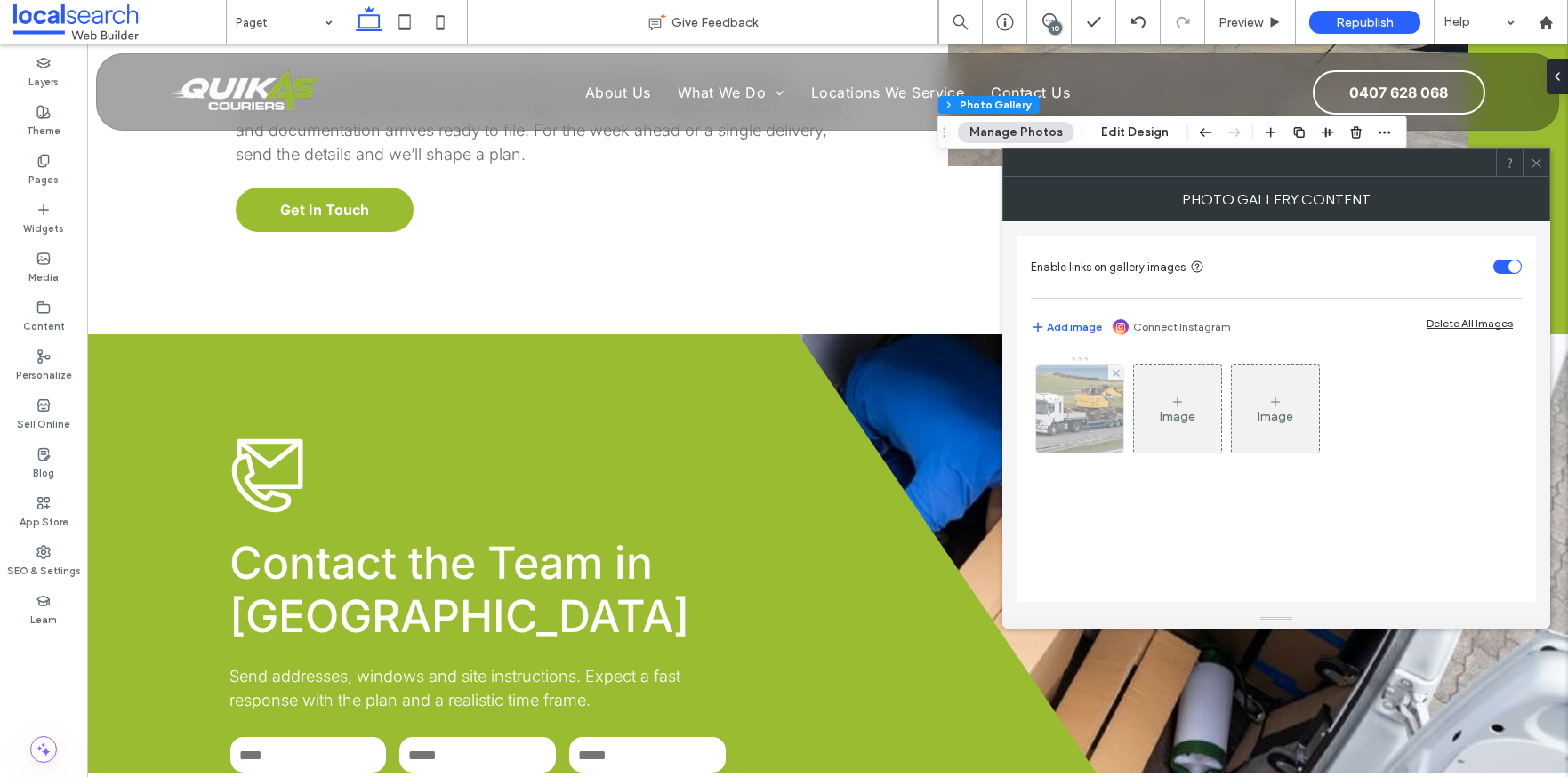
click at [1077, 450] on img at bounding box center [1079, 409] width 131 height 87
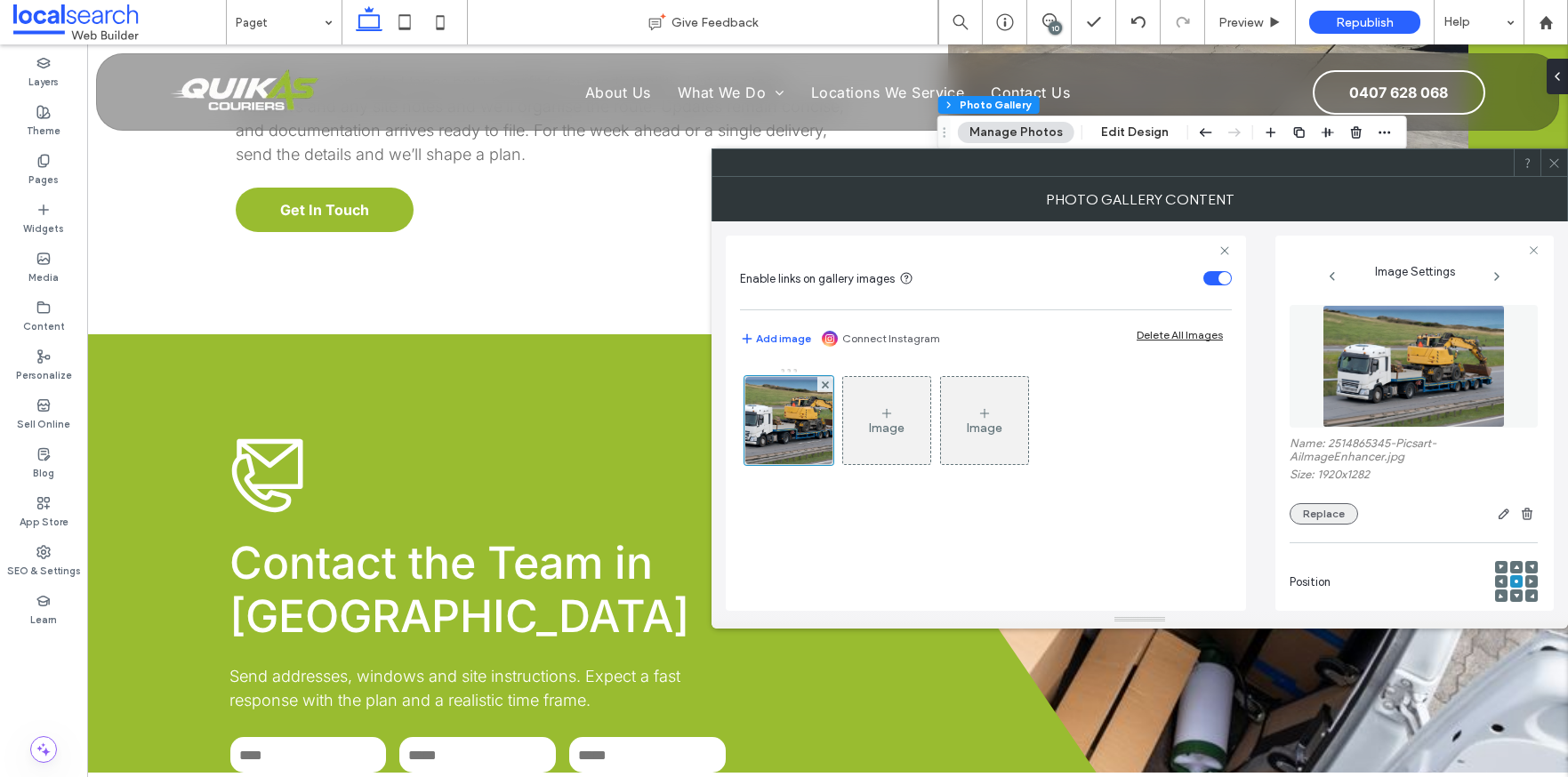
click at [1344, 515] on button "Replace" at bounding box center [1325, 514] width 69 height 22
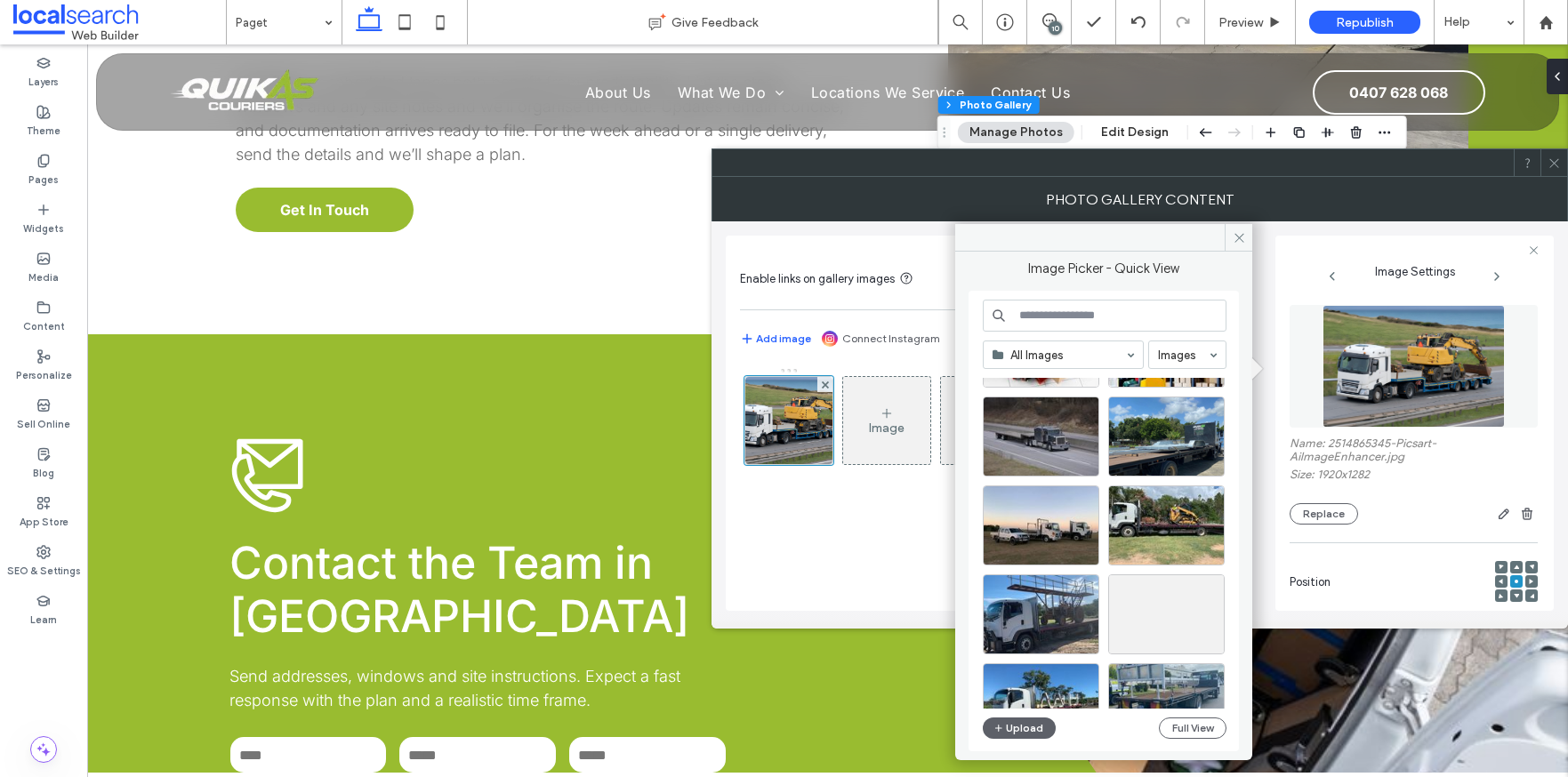
scroll to position [2898, 0]
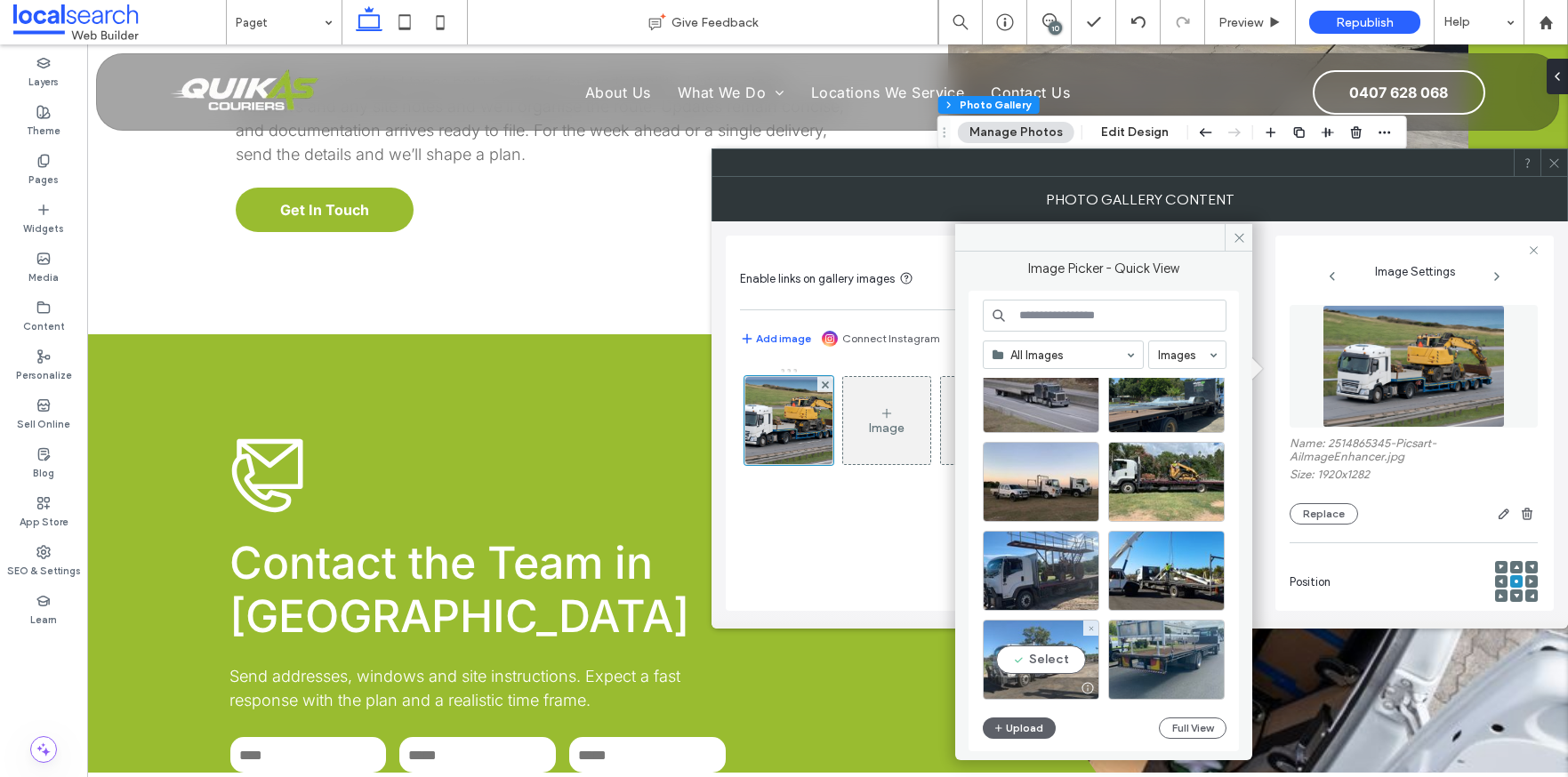
click at [1062, 687] on div at bounding box center [1041, 689] width 115 height 22
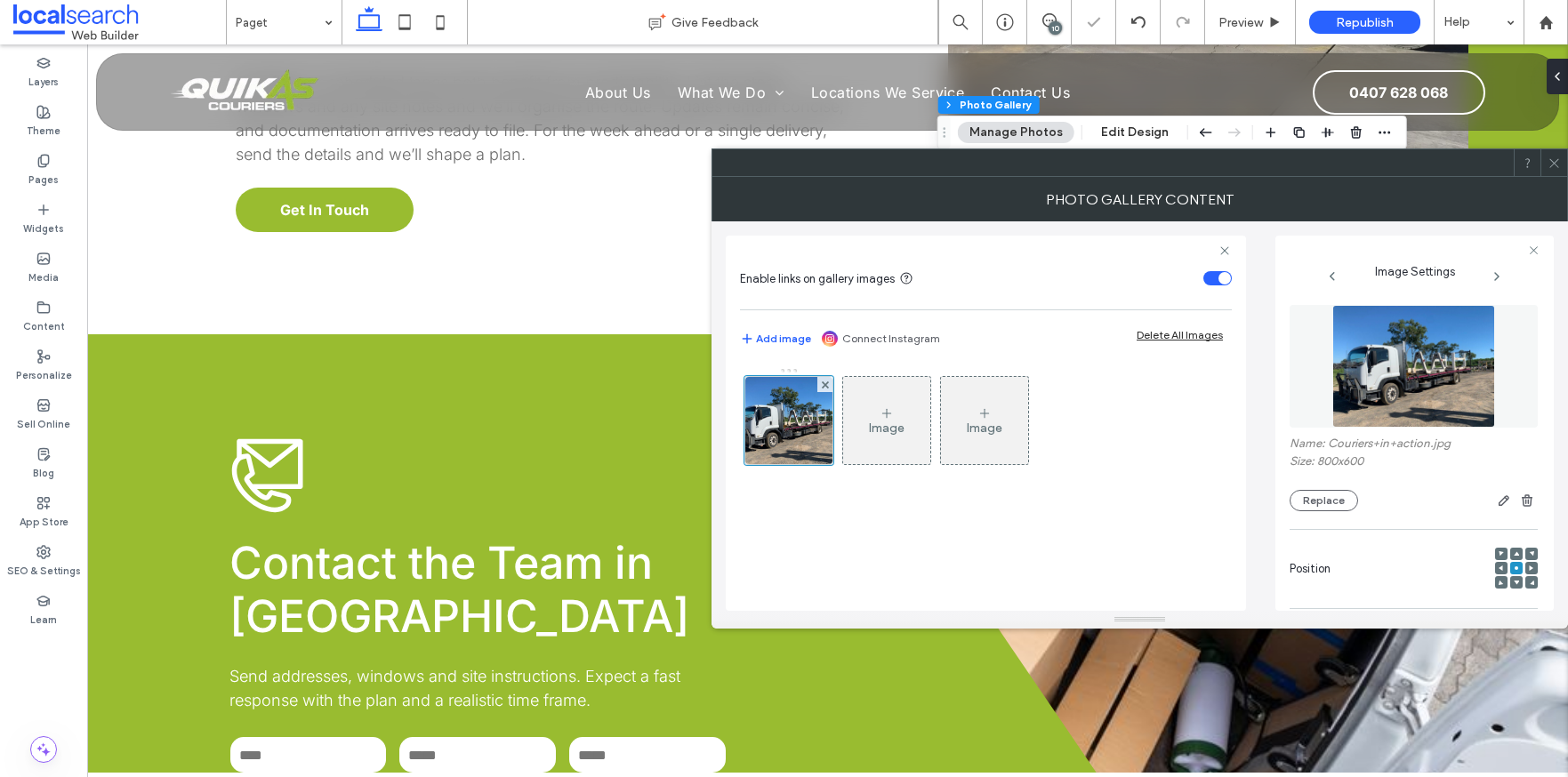
click at [1554, 165] on icon at bounding box center [1555, 164] width 14 height 14
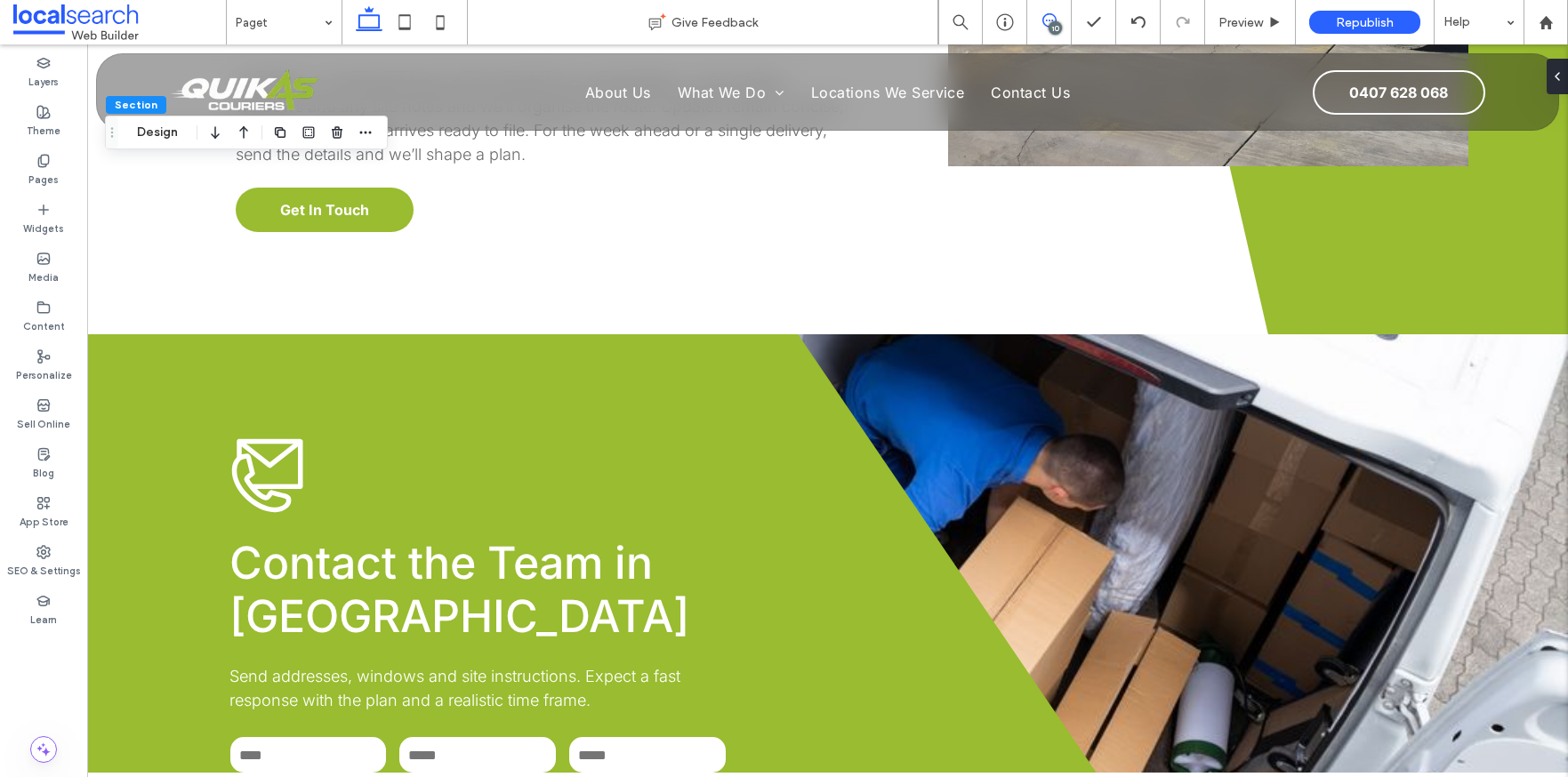
click at [1043, 16] on icon at bounding box center [1050, 21] width 15 height 15
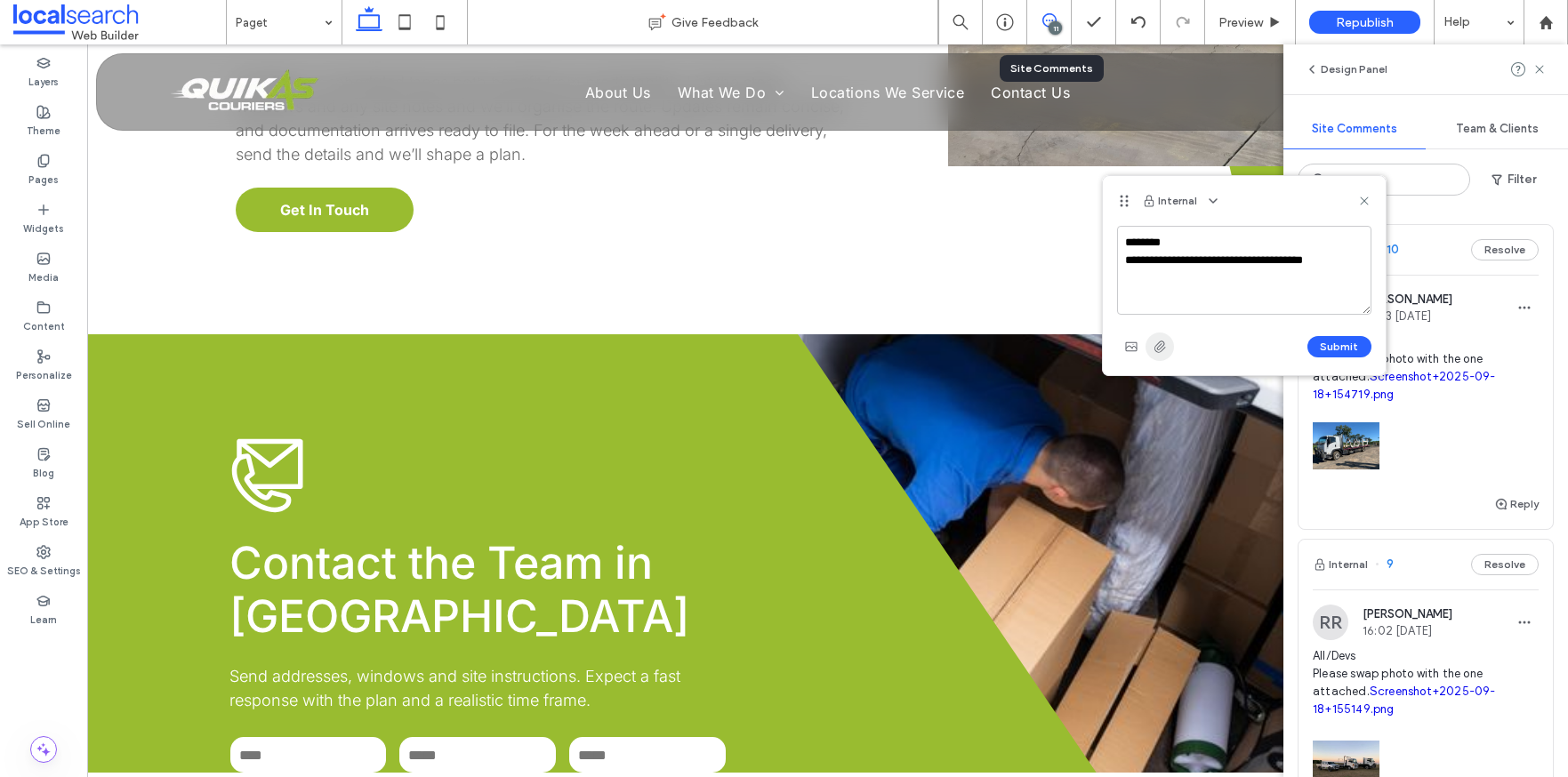
type textarea "**********"
click at [1152, 355] on span "button" at bounding box center [1160, 346] width 28 height 28
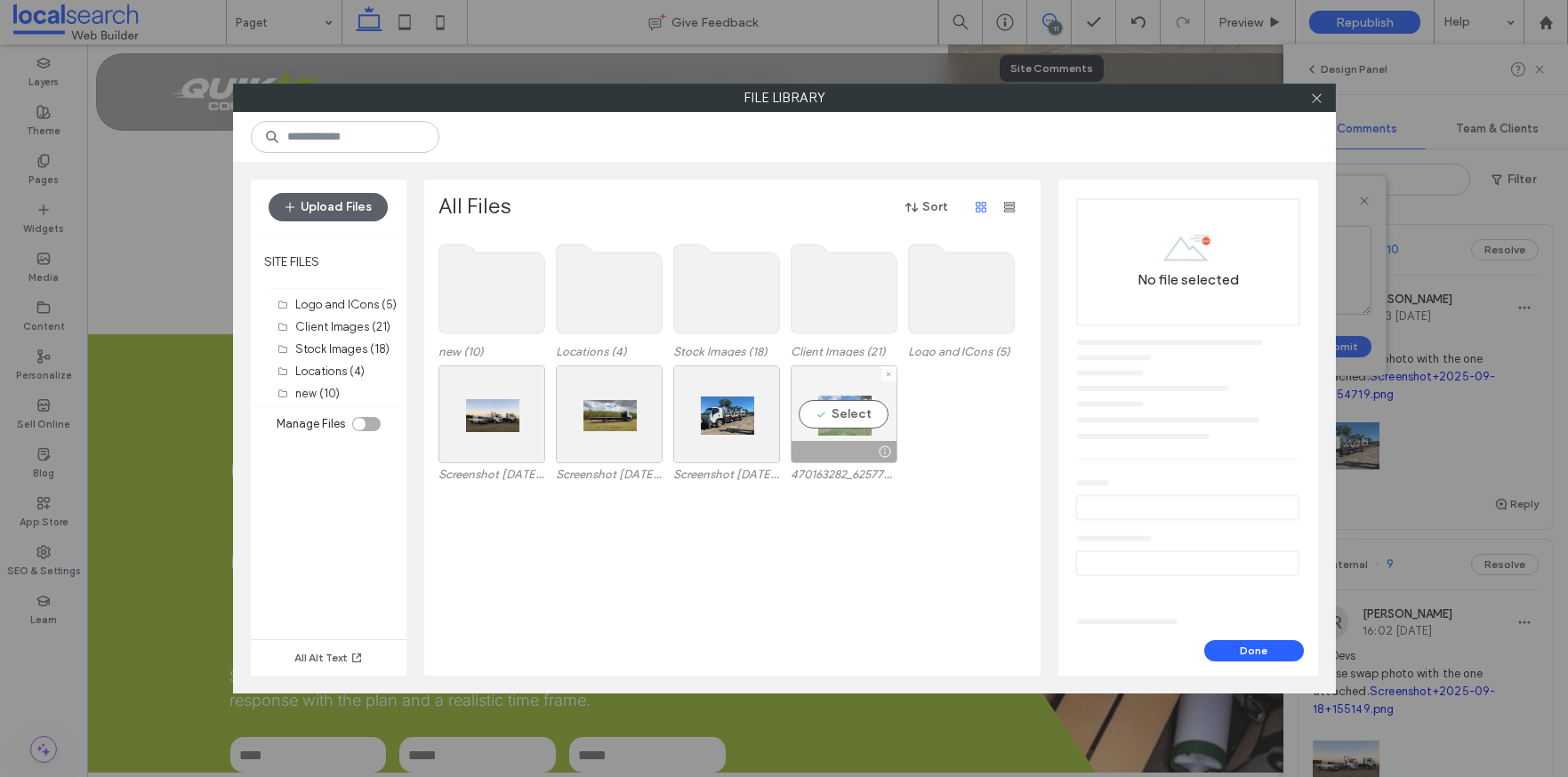
click at [851, 434] on div "Select" at bounding box center [844, 415] width 107 height 98
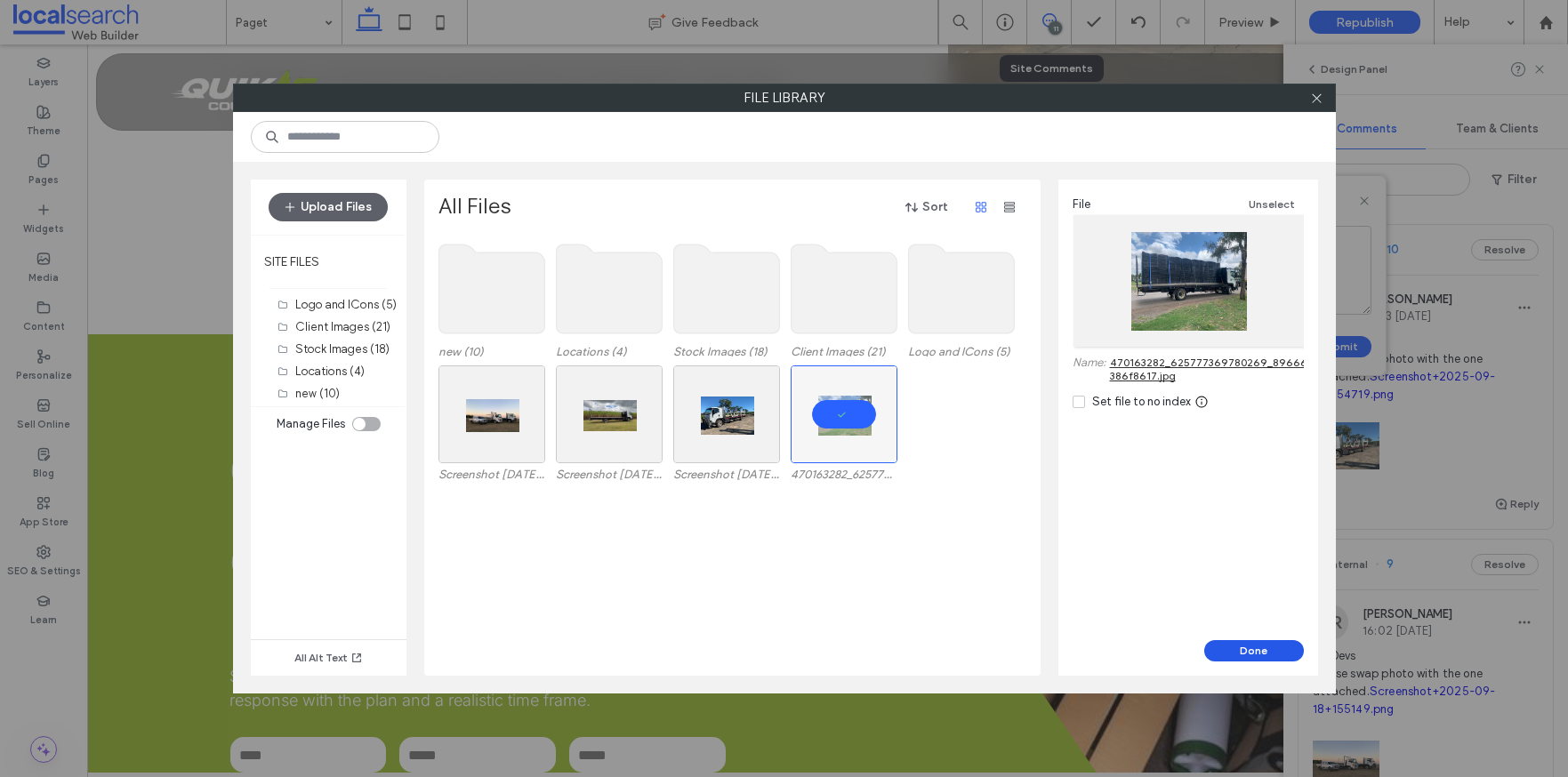
click at [1271, 660] on button "Done" at bounding box center [1255, 651] width 100 height 22
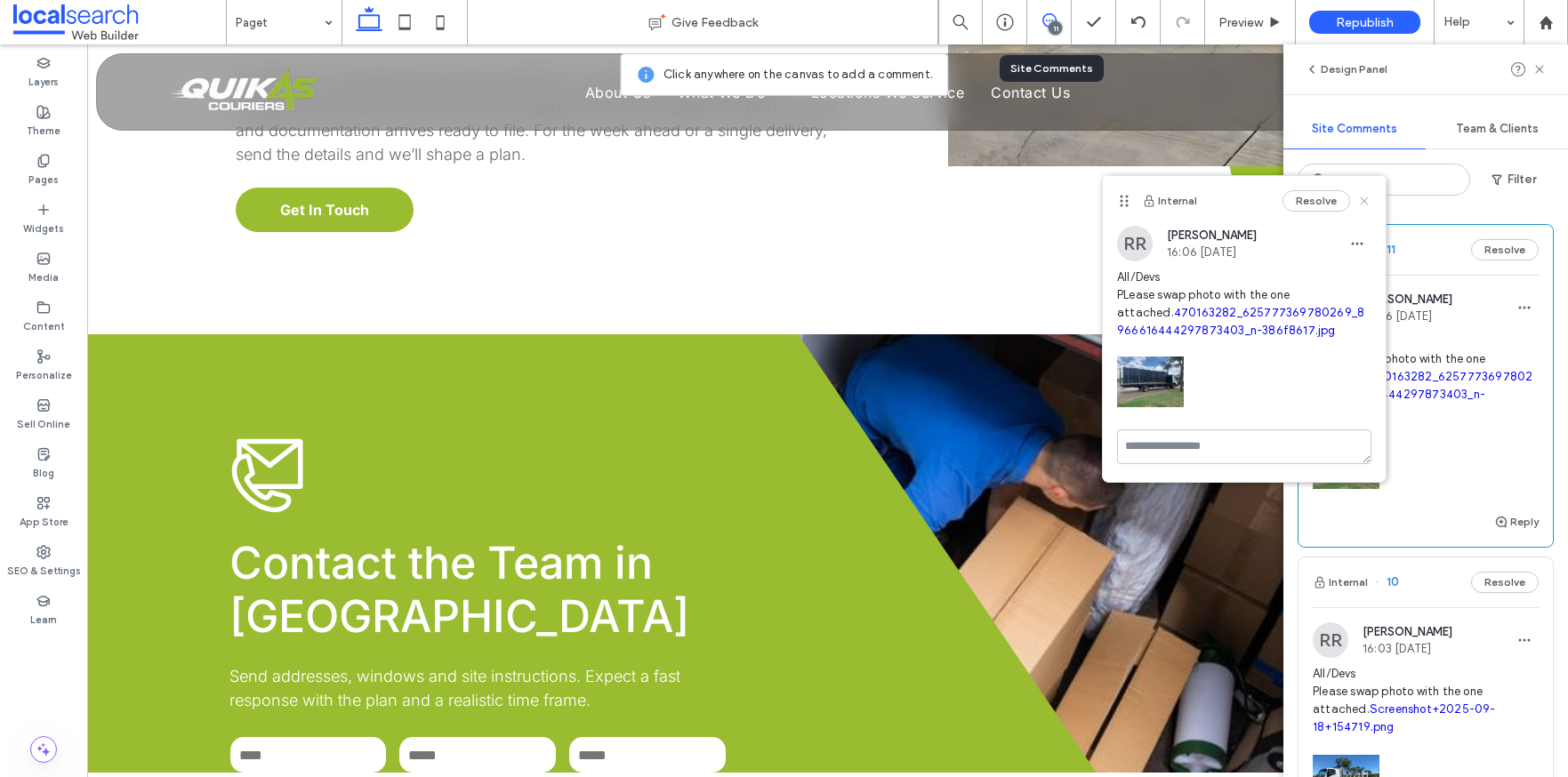
click at [1365, 202] on use at bounding box center [1364, 200] width 8 height 8
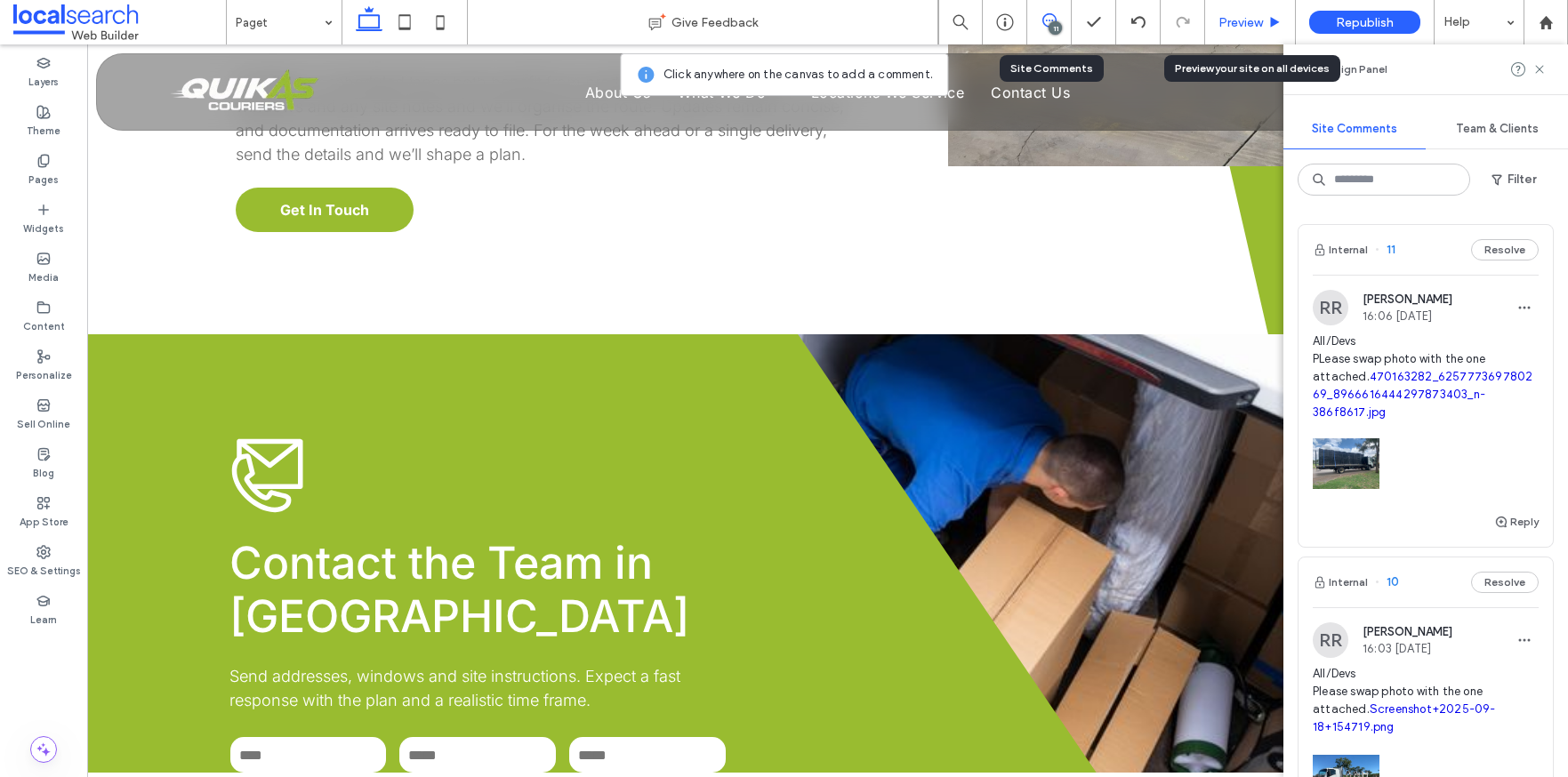
click at [1228, 19] on span "Preview" at bounding box center [1240, 22] width 44 height 15
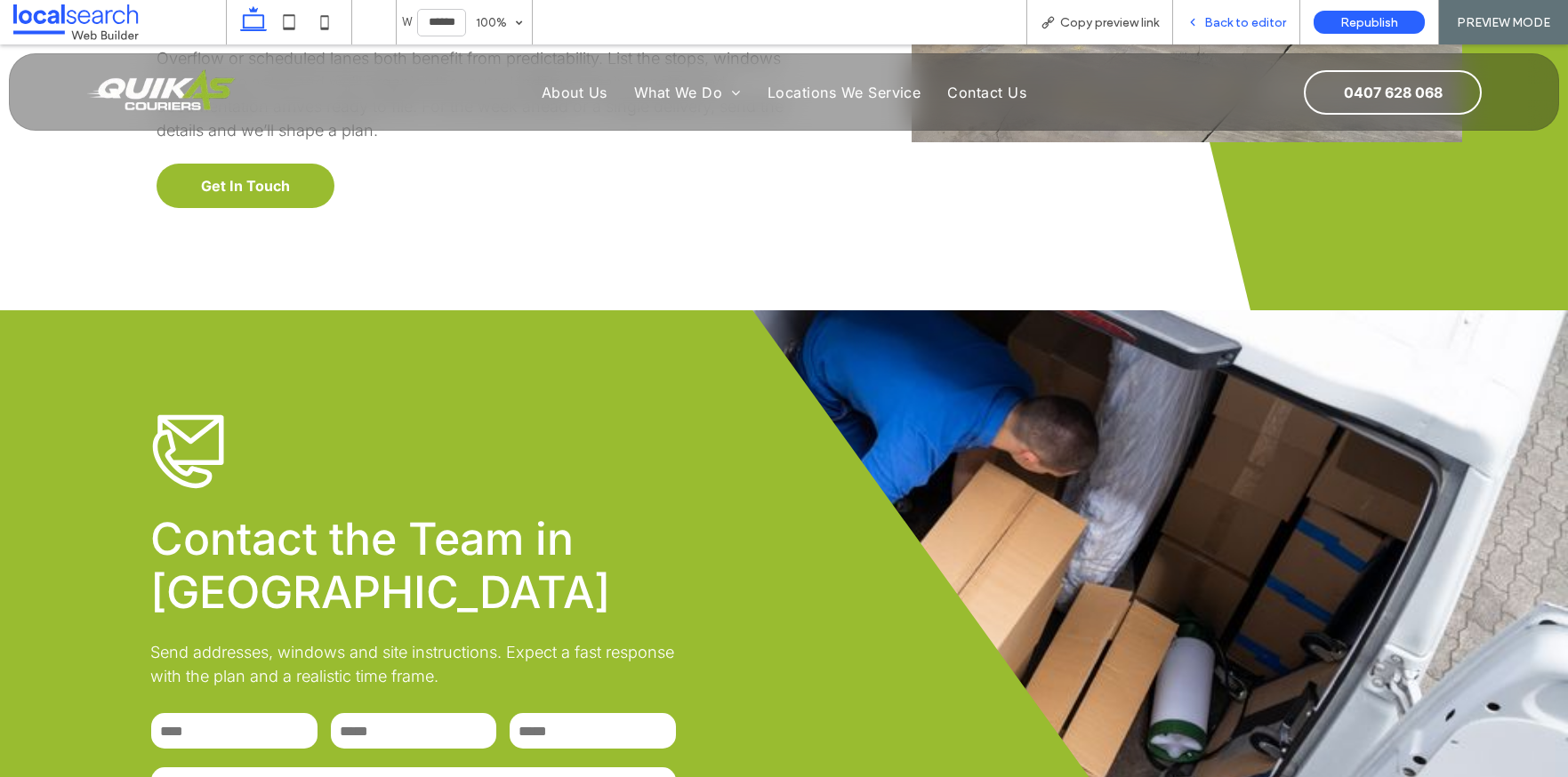
click at [1228, 19] on span "Back to editor" at bounding box center [1245, 22] width 81 height 15
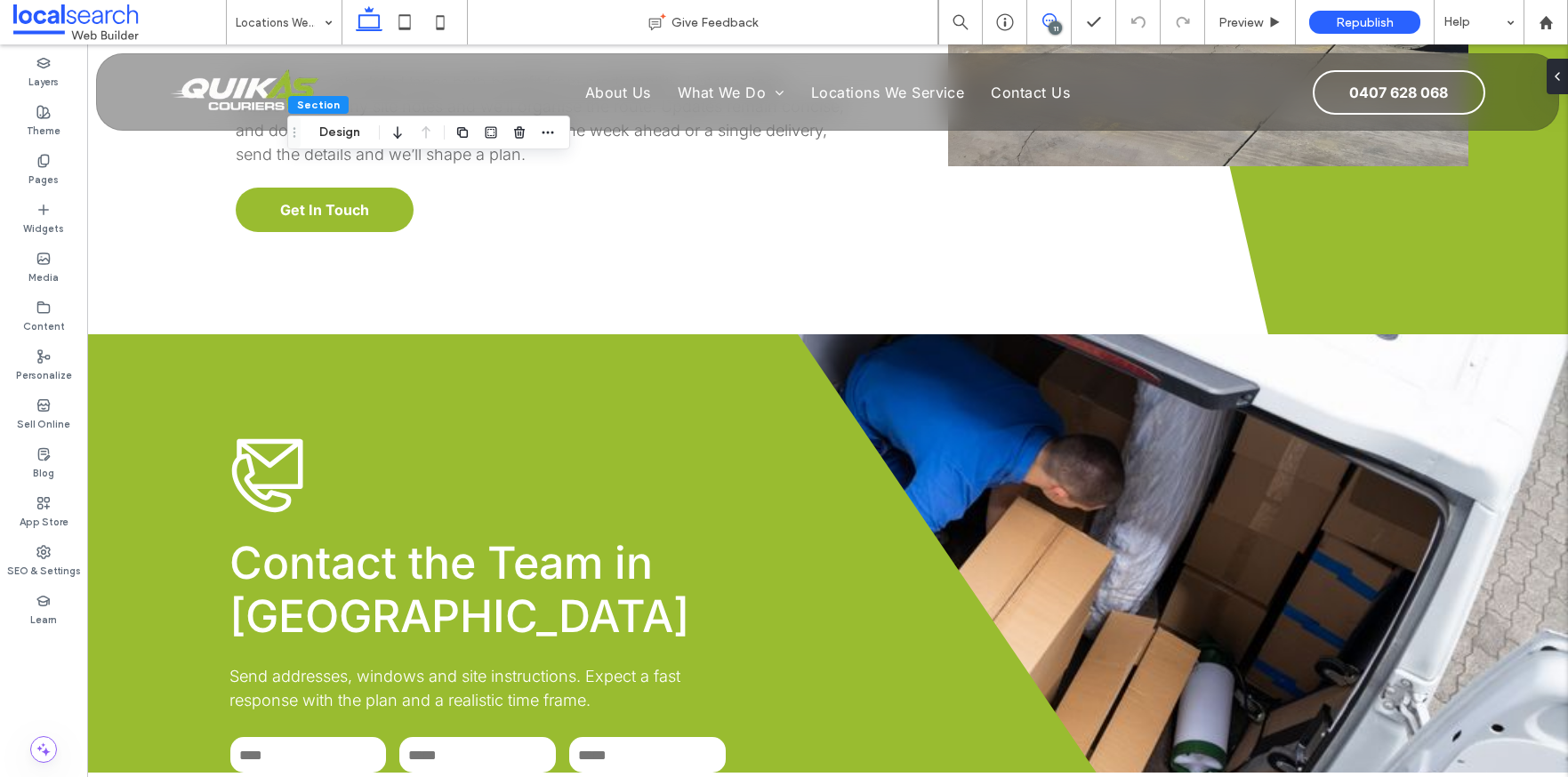
click at [1043, 24] on icon at bounding box center [1050, 21] width 15 height 15
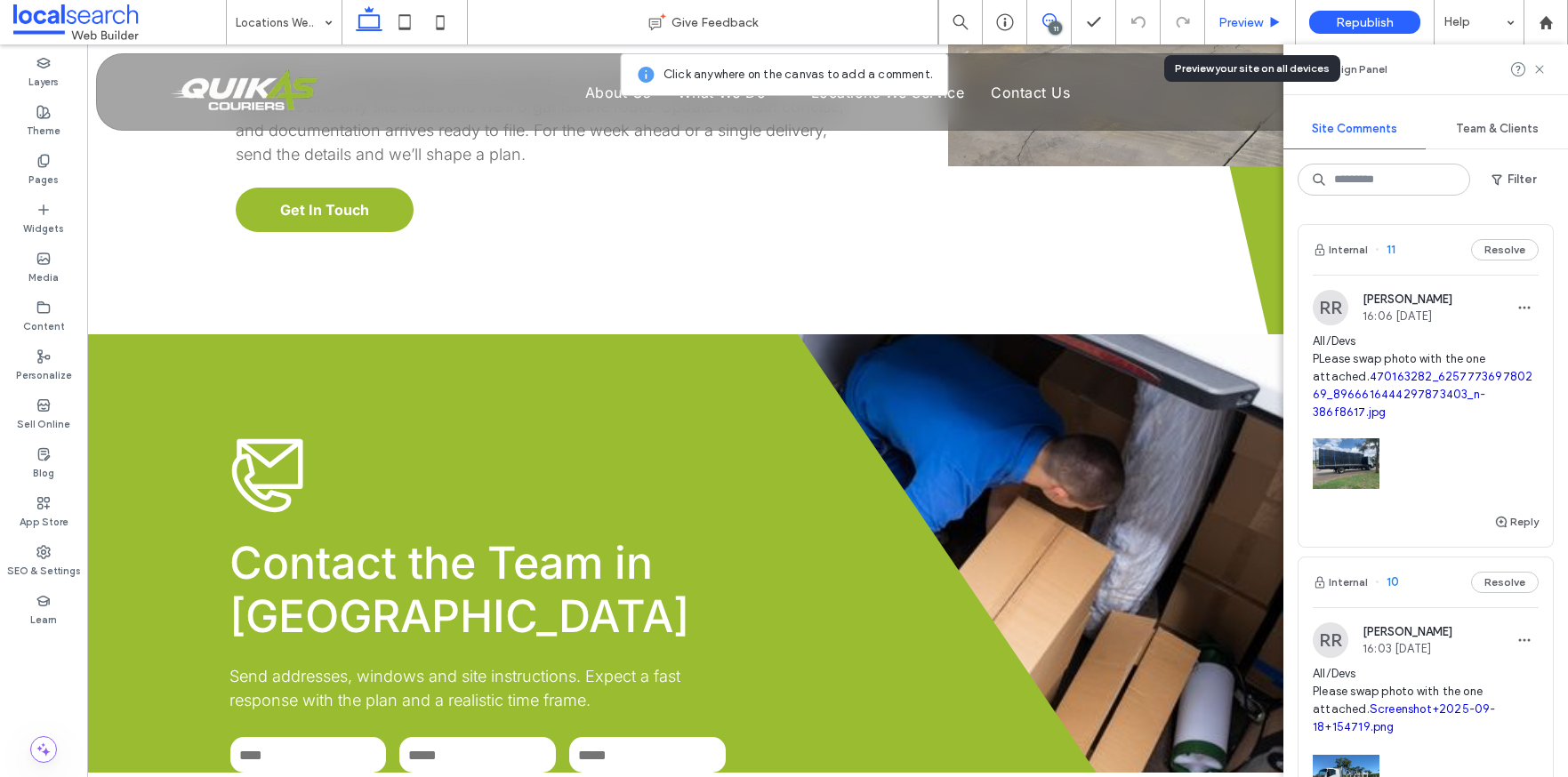
click at [1244, 15] on span "Preview" at bounding box center [1240, 22] width 44 height 15
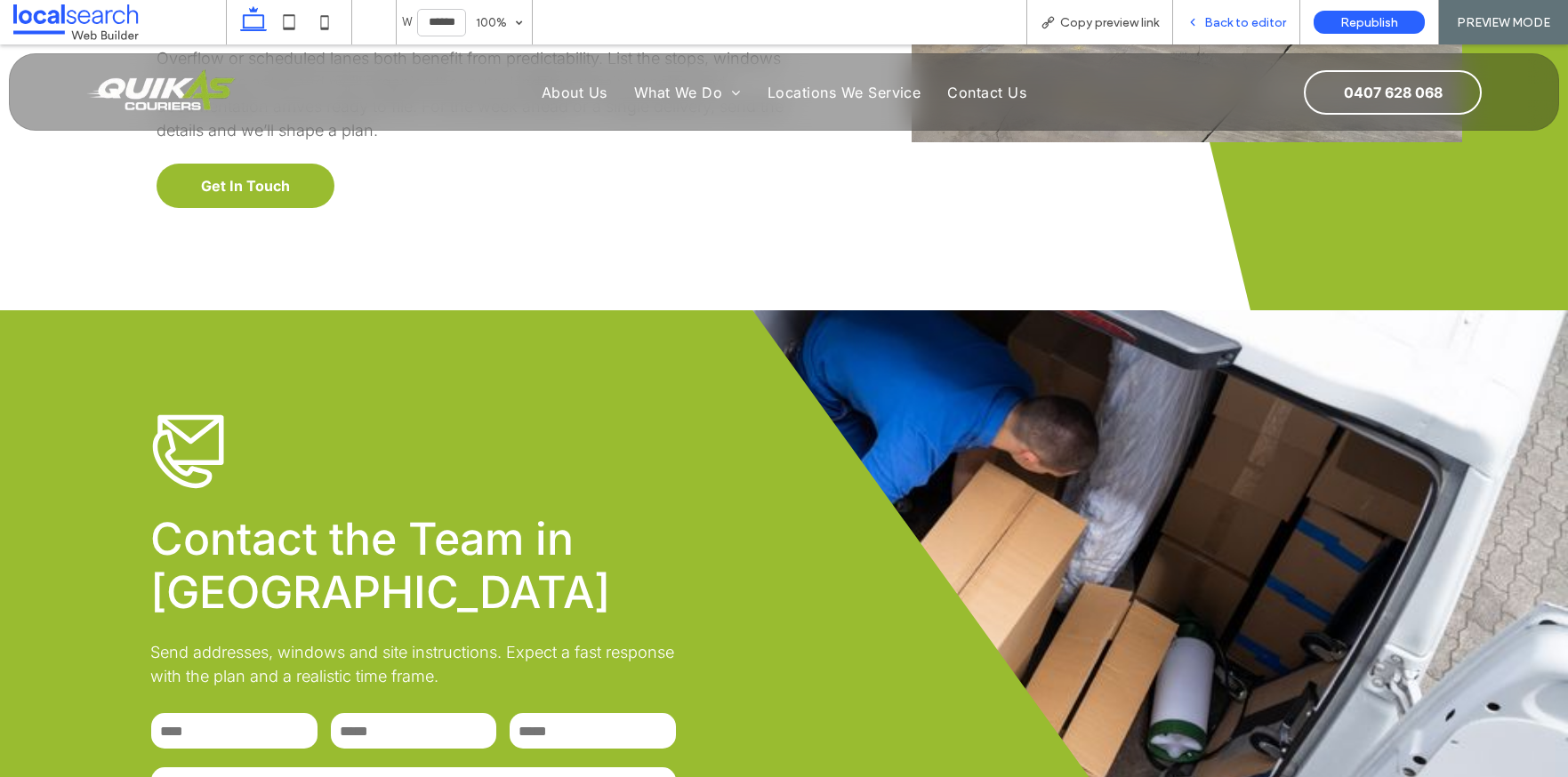
click at [1247, 20] on span "Back to editor" at bounding box center [1245, 22] width 81 height 15
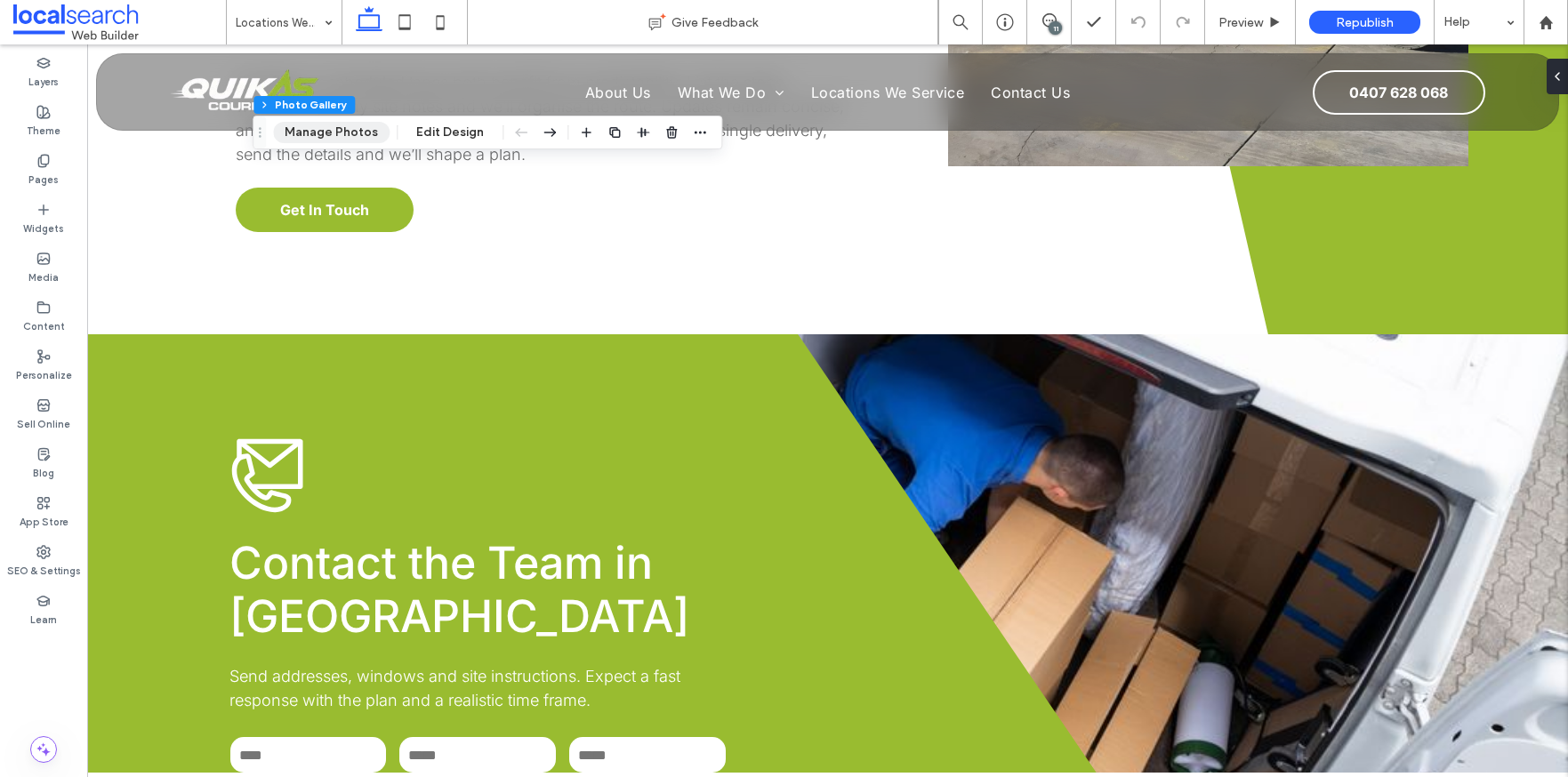
click at [343, 122] on button "Manage Photos" at bounding box center [331, 132] width 117 height 22
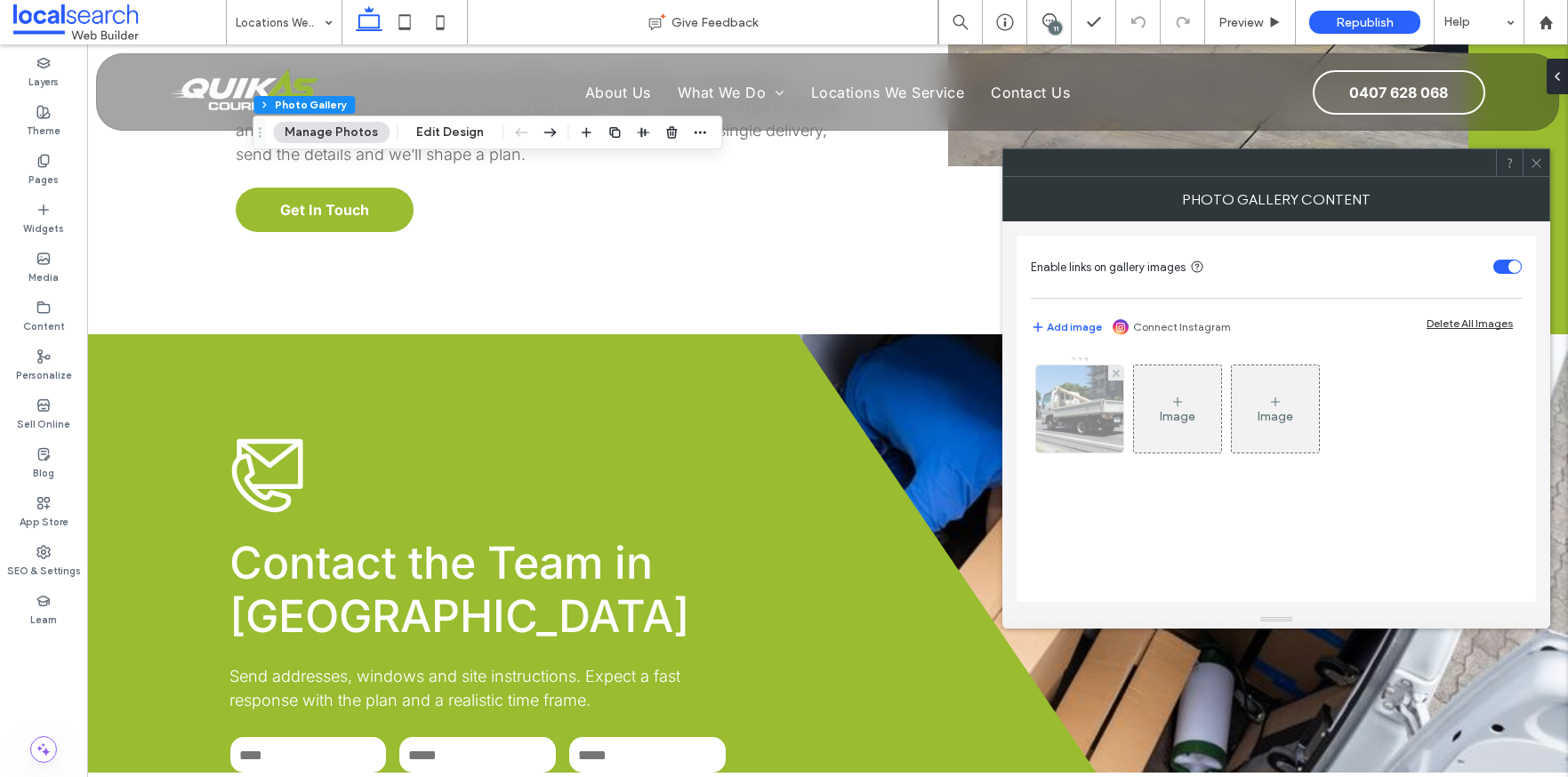
click at [1062, 414] on img at bounding box center [1080, 409] width 137 height 87
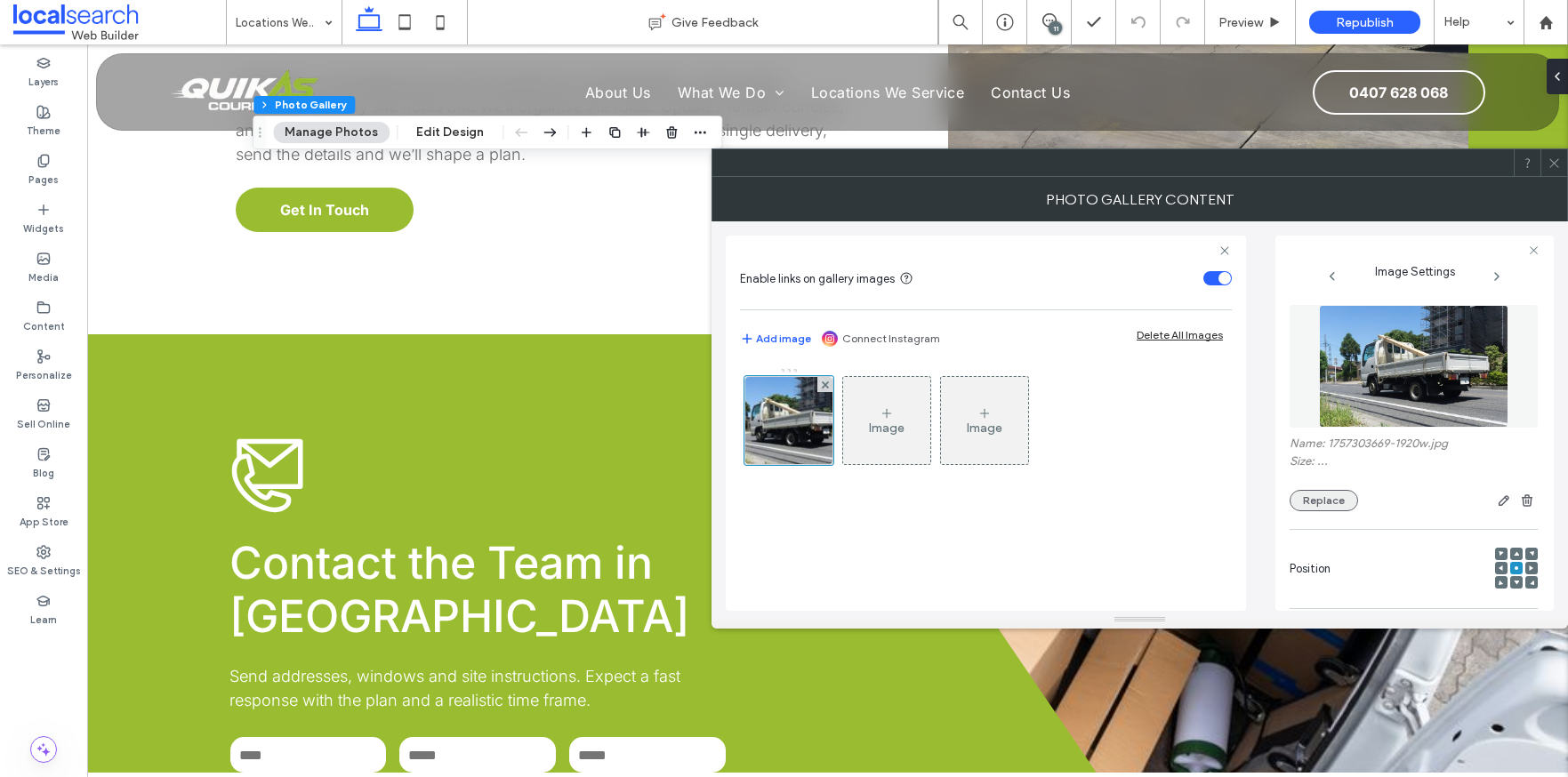
click at [1301, 507] on button "Replace" at bounding box center [1325, 501] width 69 height 22
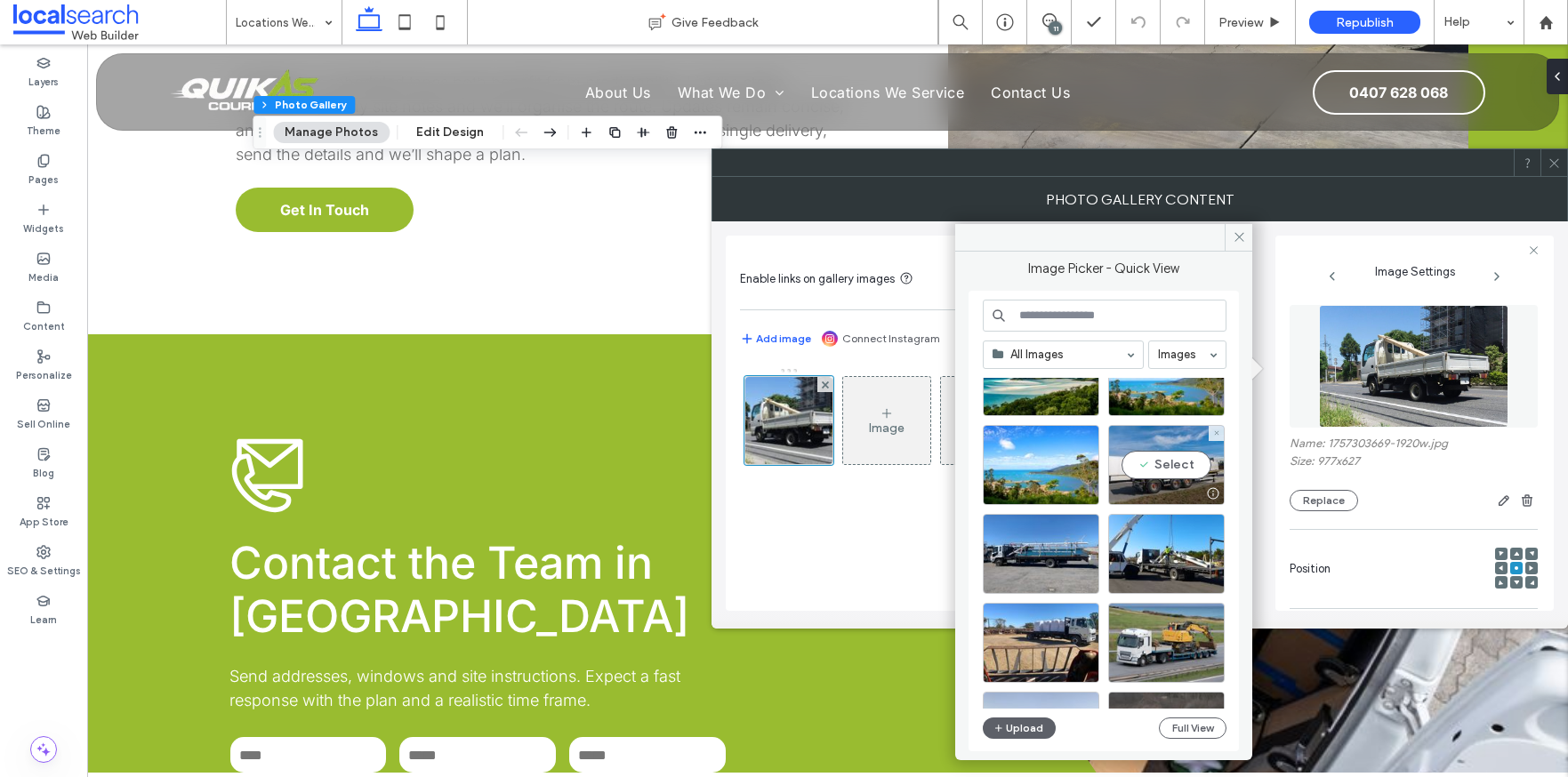
scroll to position [853, 0]
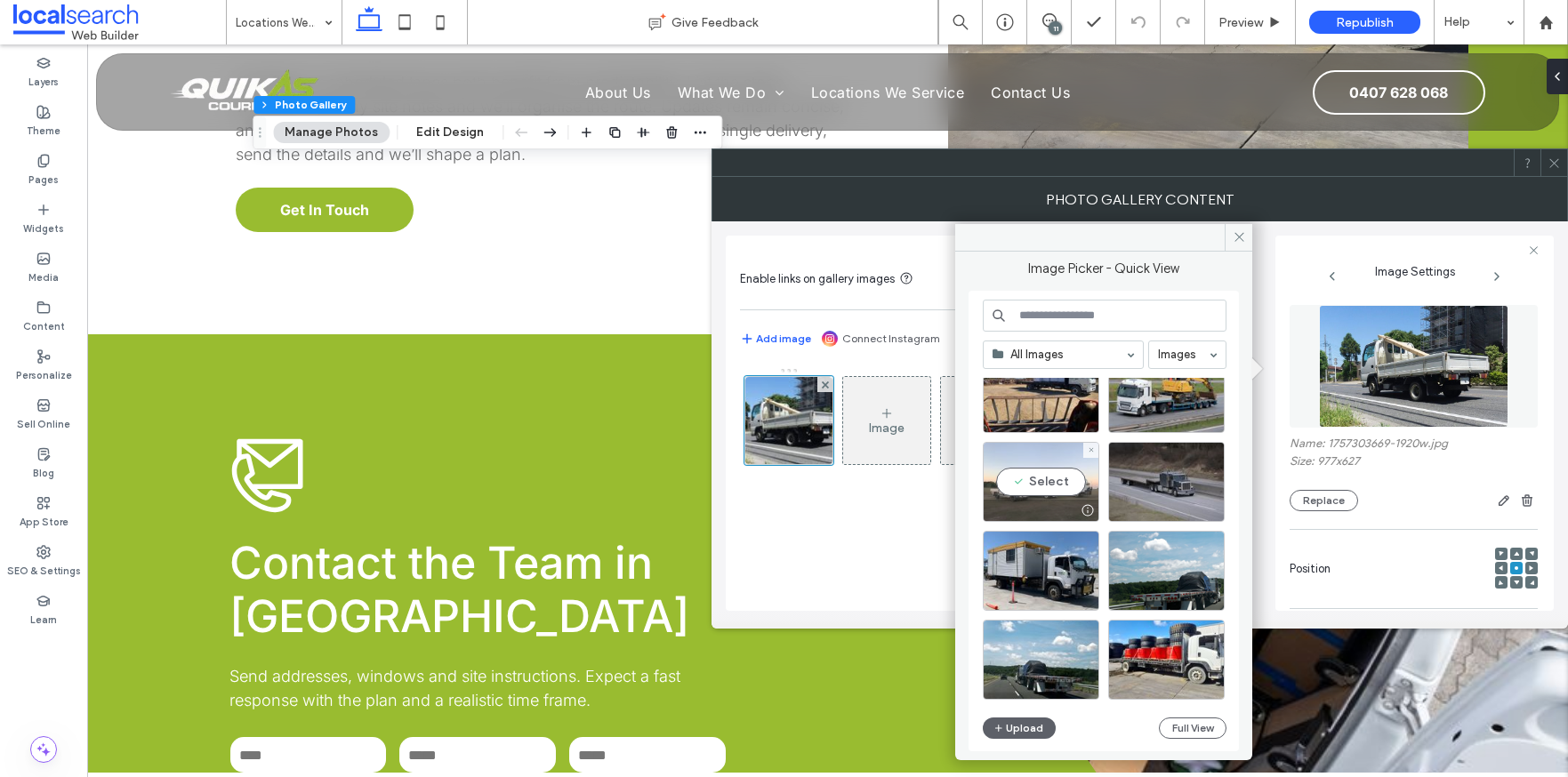
click at [1013, 484] on div "Select" at bounding box center [1041, 483] width 117 height 80
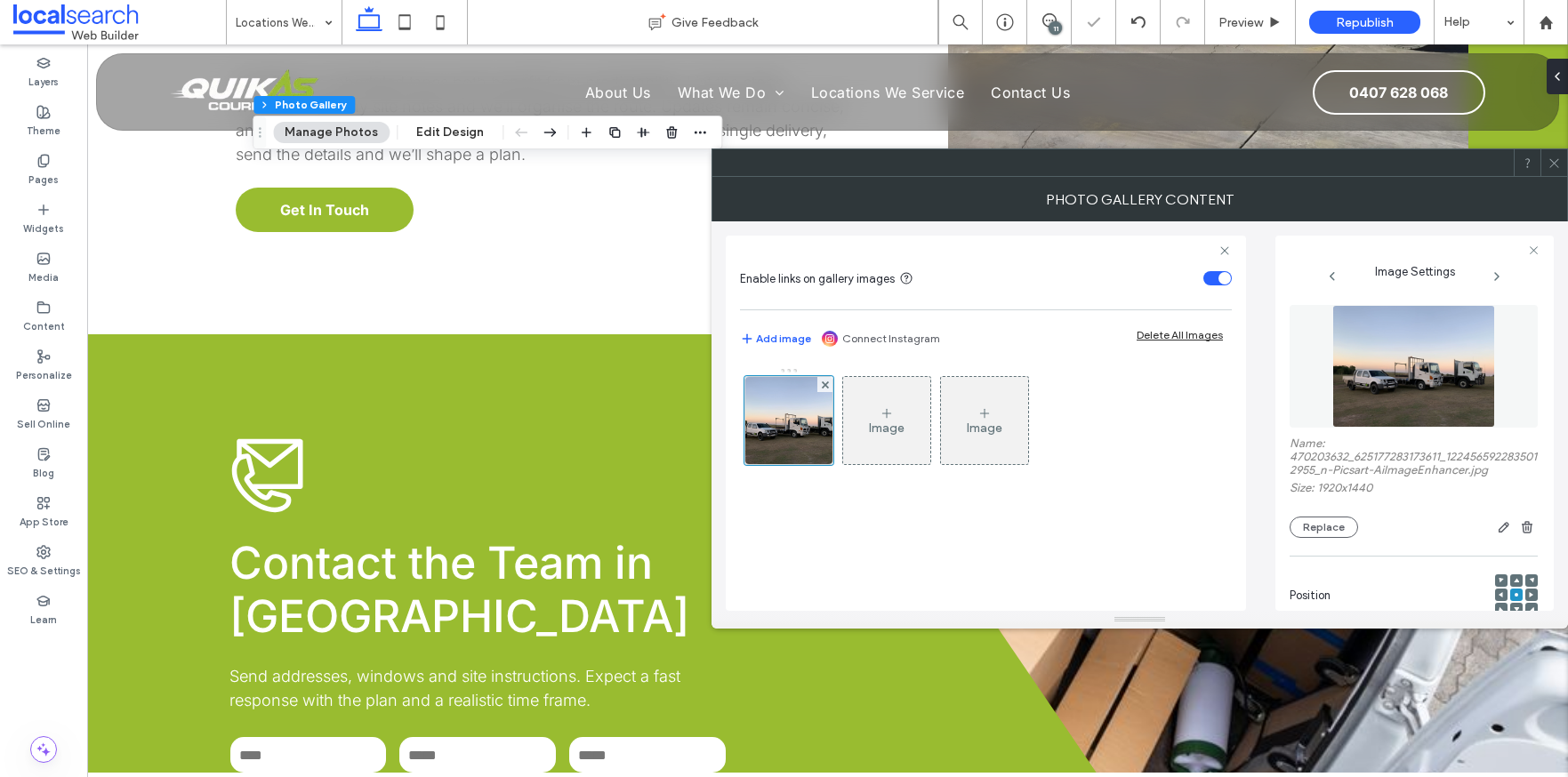
click at [1560, 165] on icon at bounding box center [1555, 164] width 14 height 14
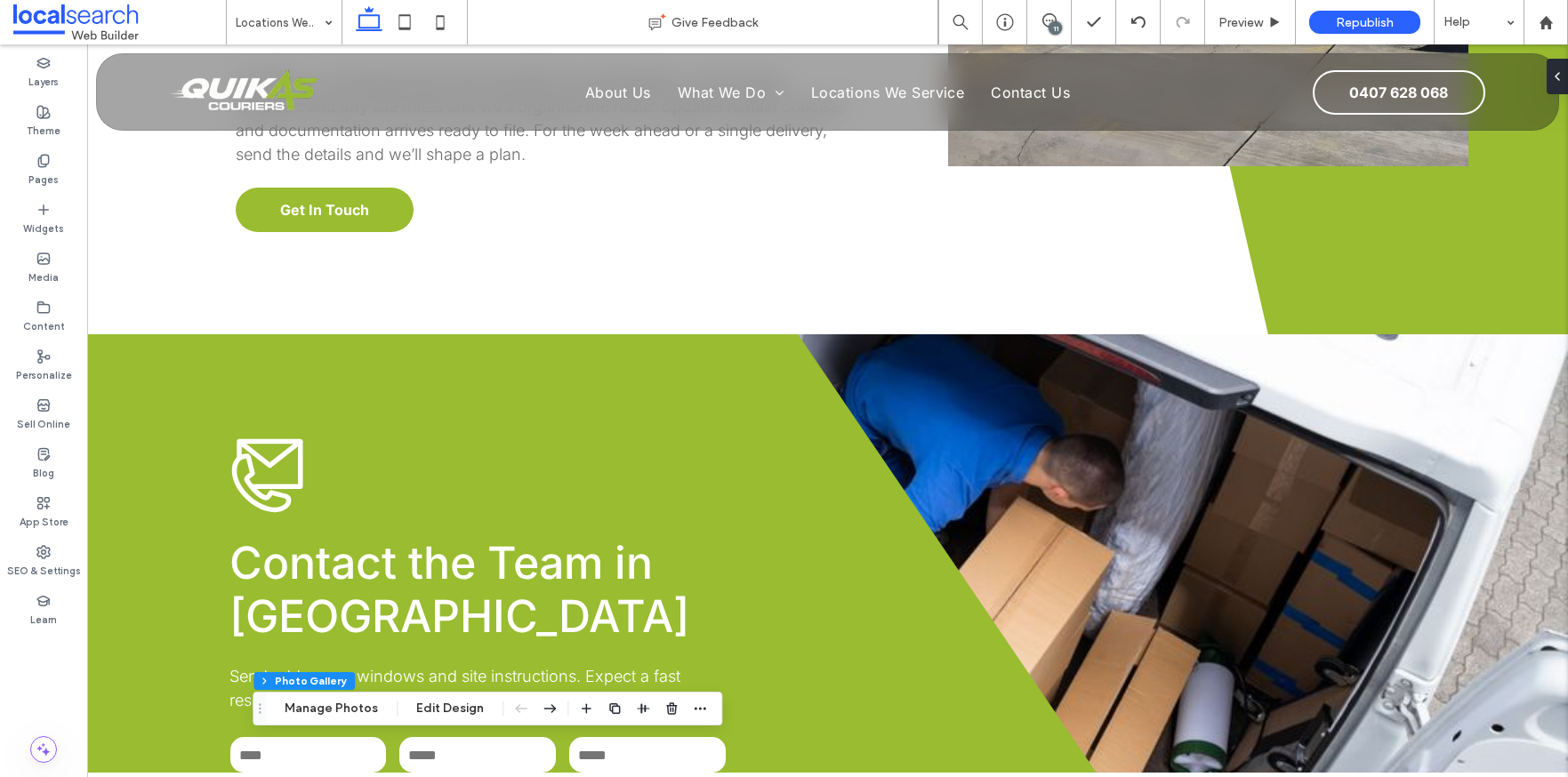
click at [1056, 25] on div "11" at bounding box center [1056, 28] width 14 height 14
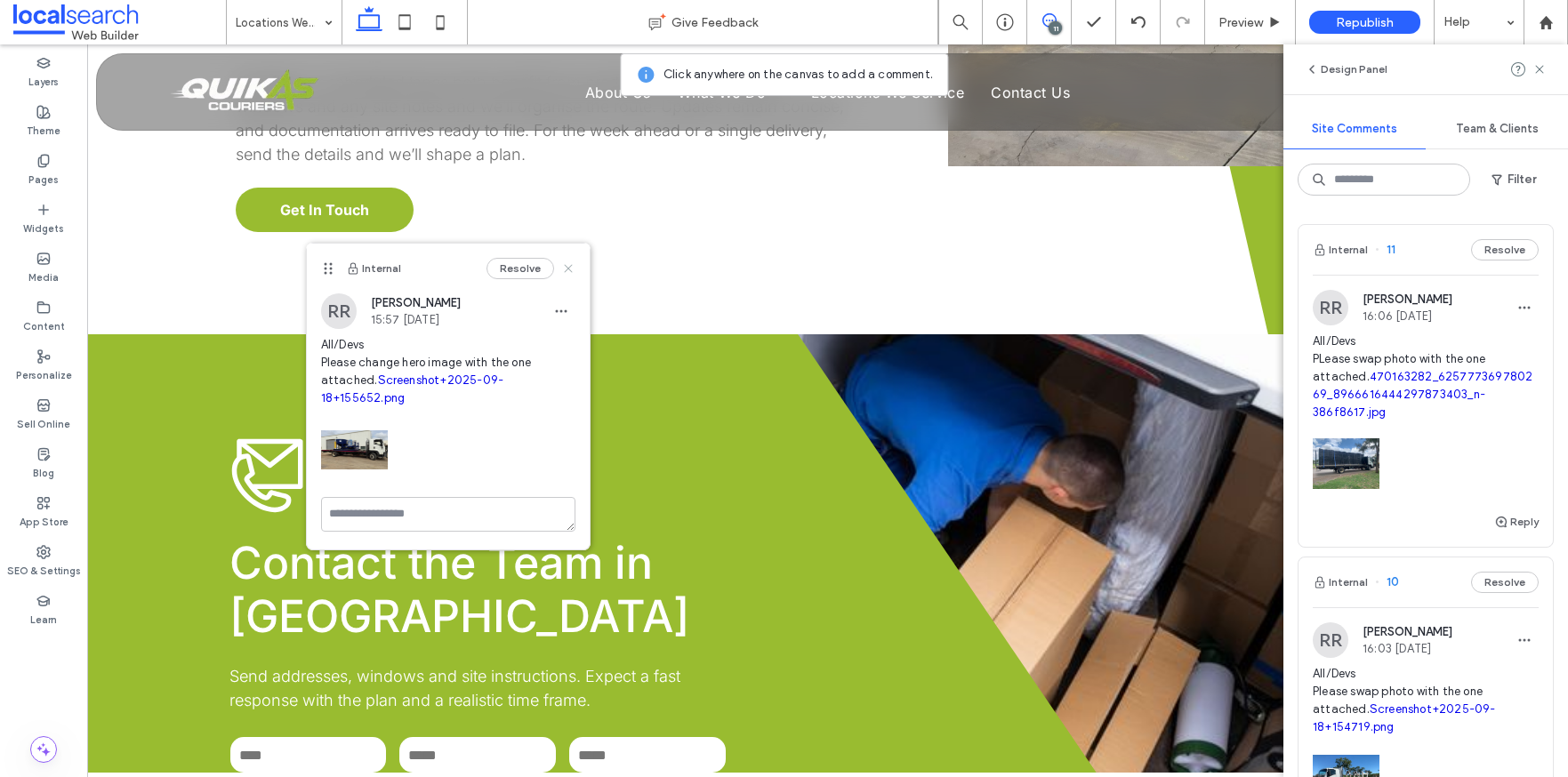
click at [563, 265] on icon at bounding box center [568, 269] width 15 height 15
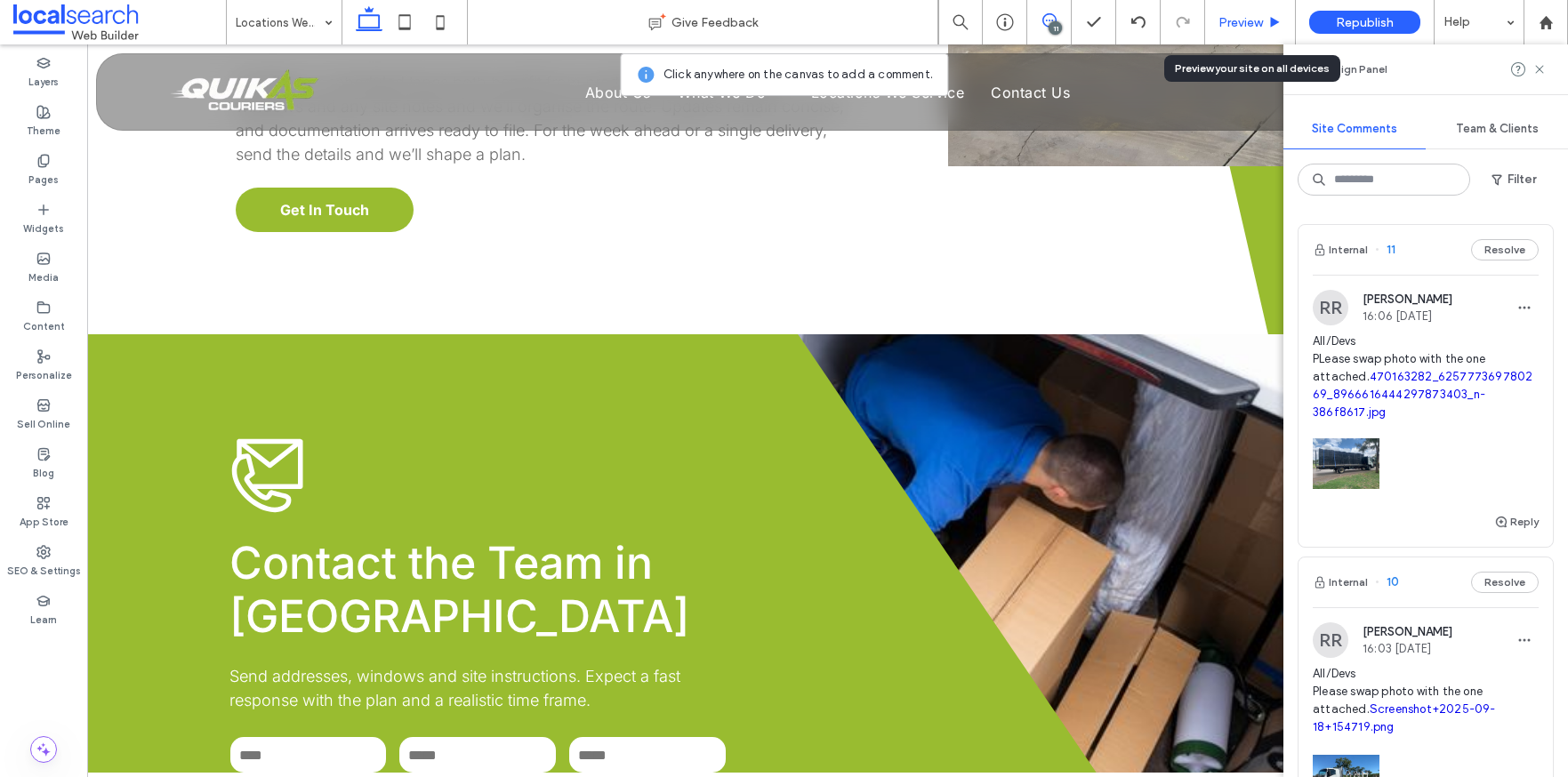
click at [1228, 19] on span "Preview" at bounding box center [1240, 22] width 44 height 15
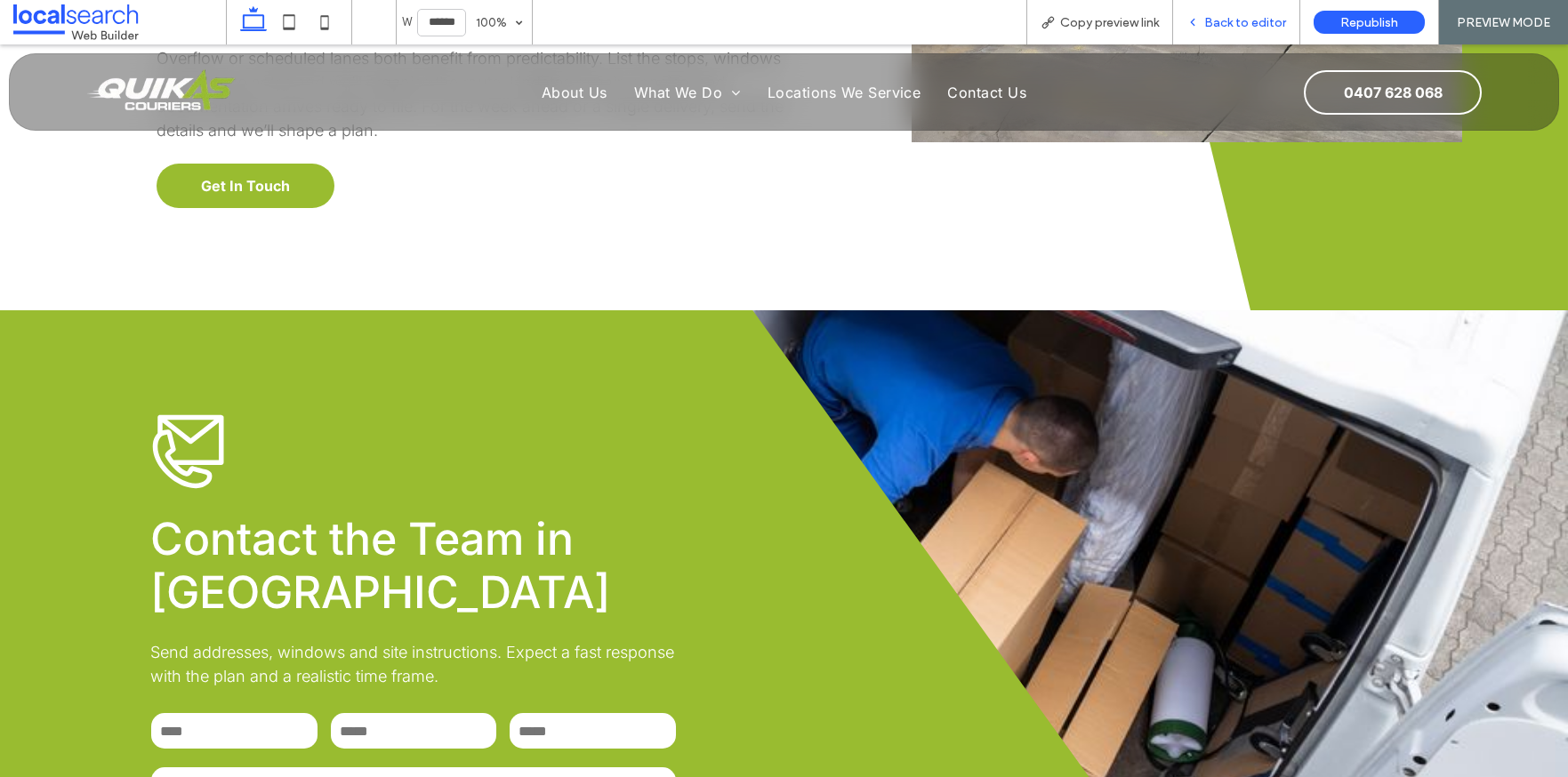
click at [1240, 29] on span "Back to editor" at bounding box center [1245, 22] width 81 height 15
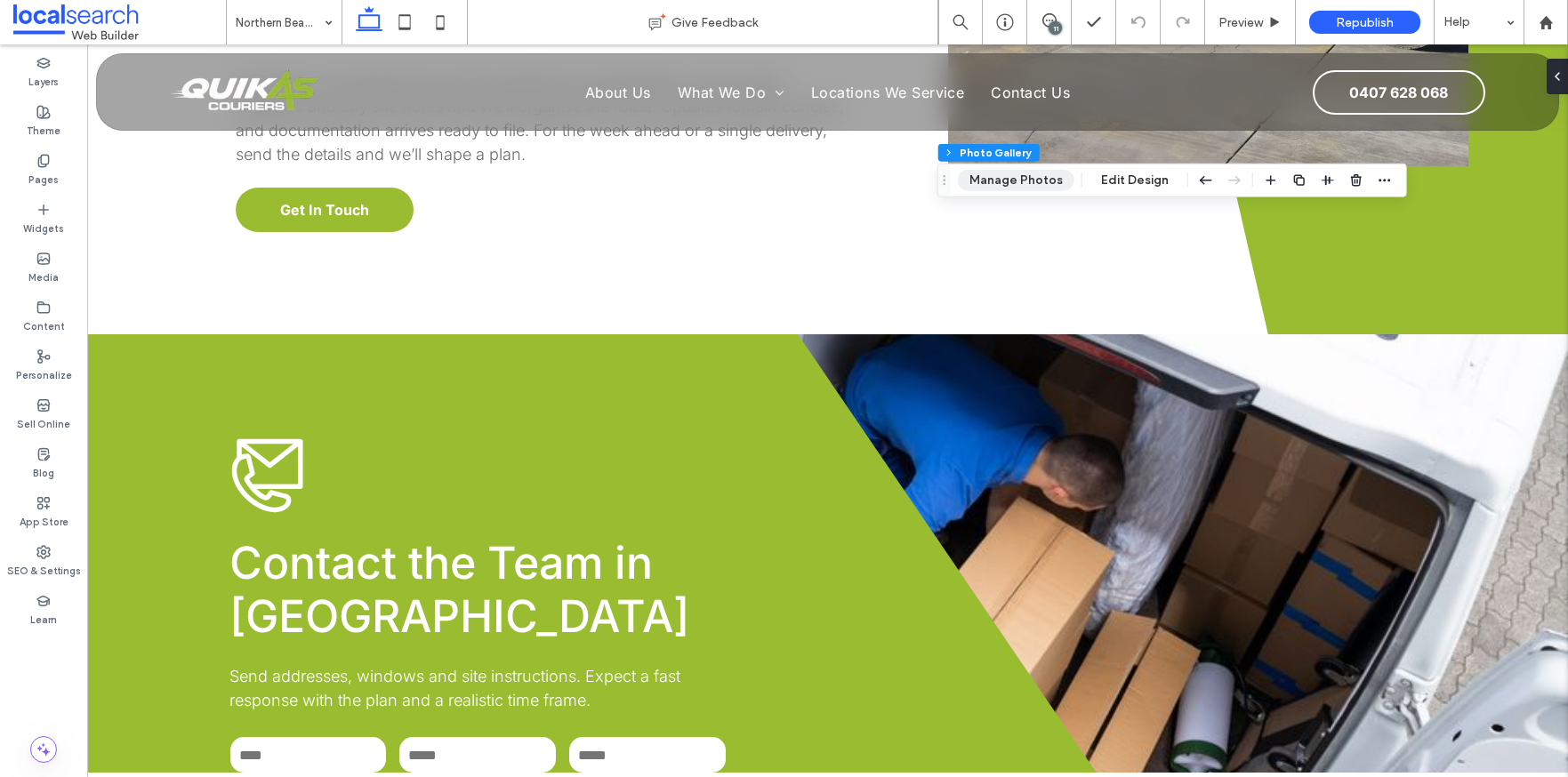
click at [1010, 173] on button "Manage Photos" at bounding box center [1016, 181] width 117 height 22
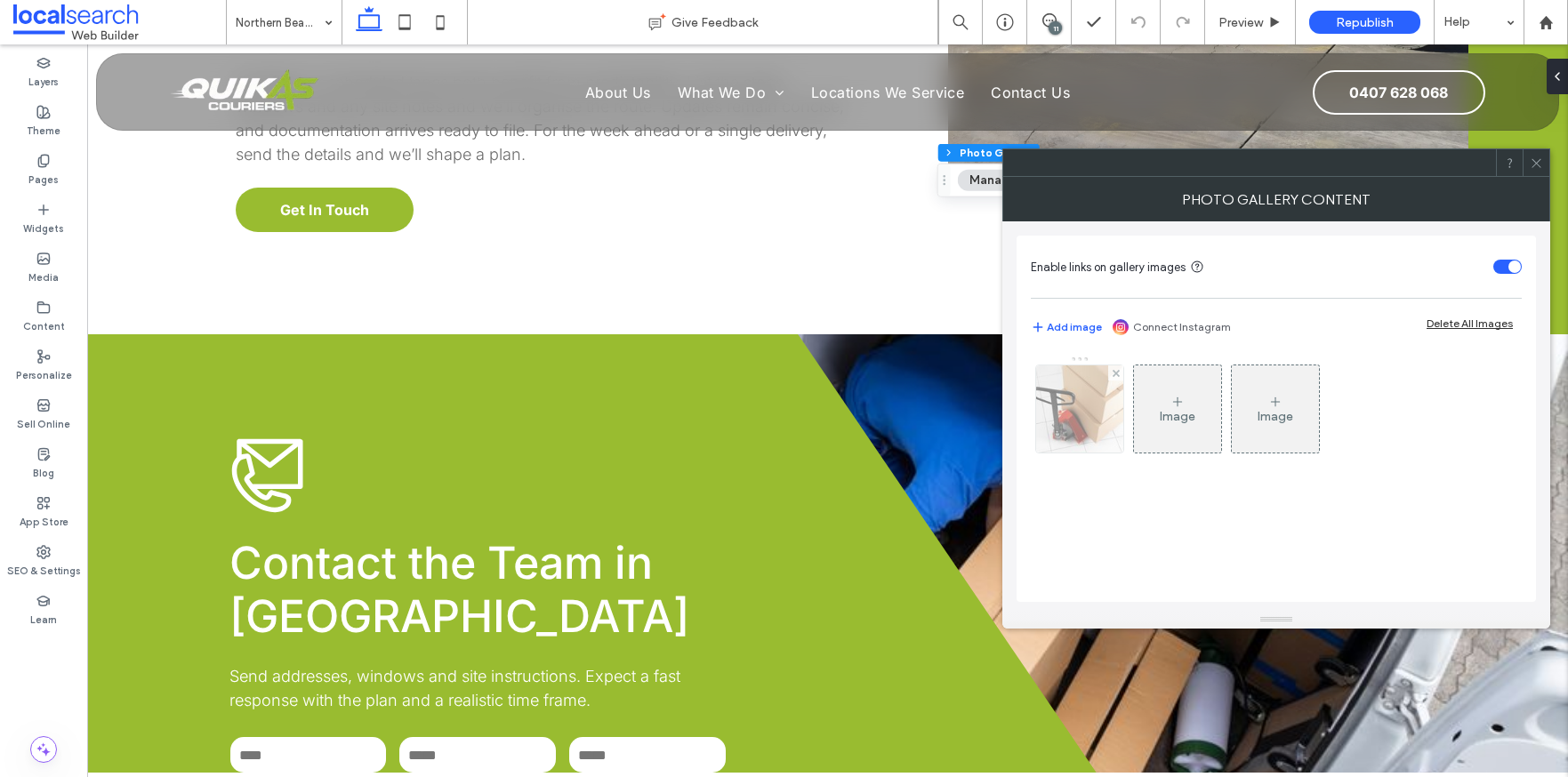
click at [1081, 434] on img at bounding box center [1080, 409] width 110 height 87
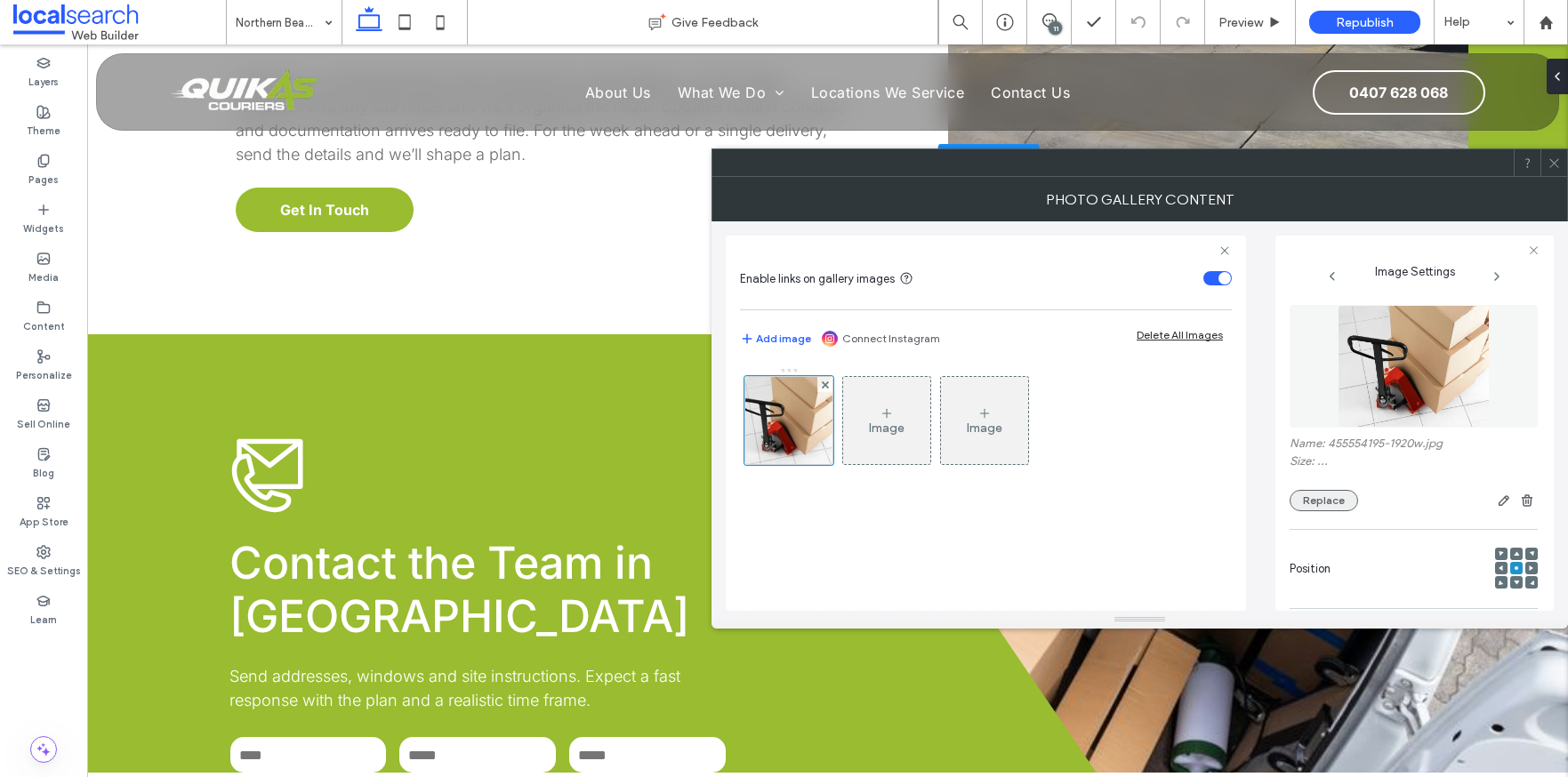
click at [1320, 492] on button "Replace" at bounding box center [1325, 501] width 69 height 22
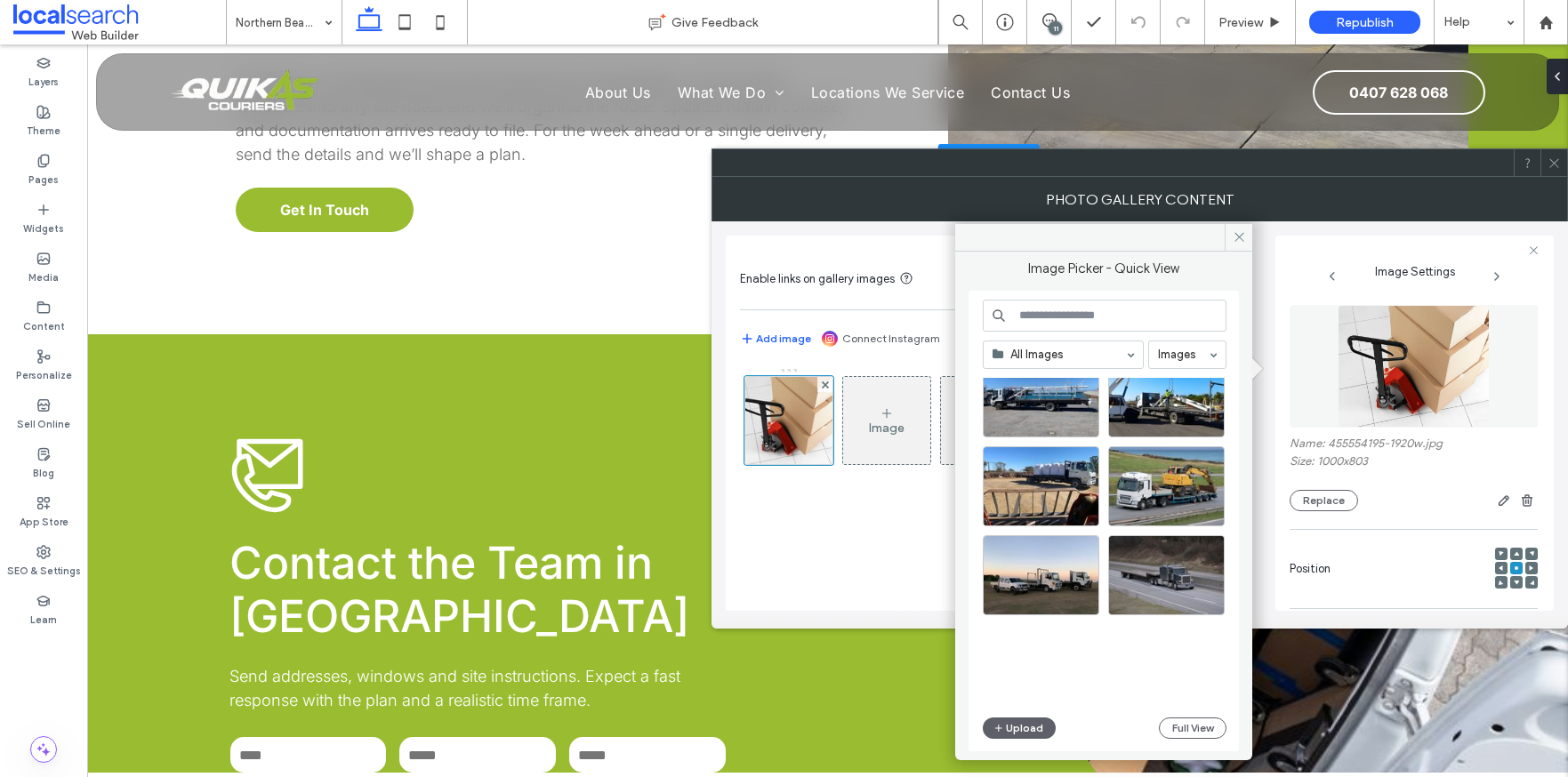
scroll to position [763, 0]
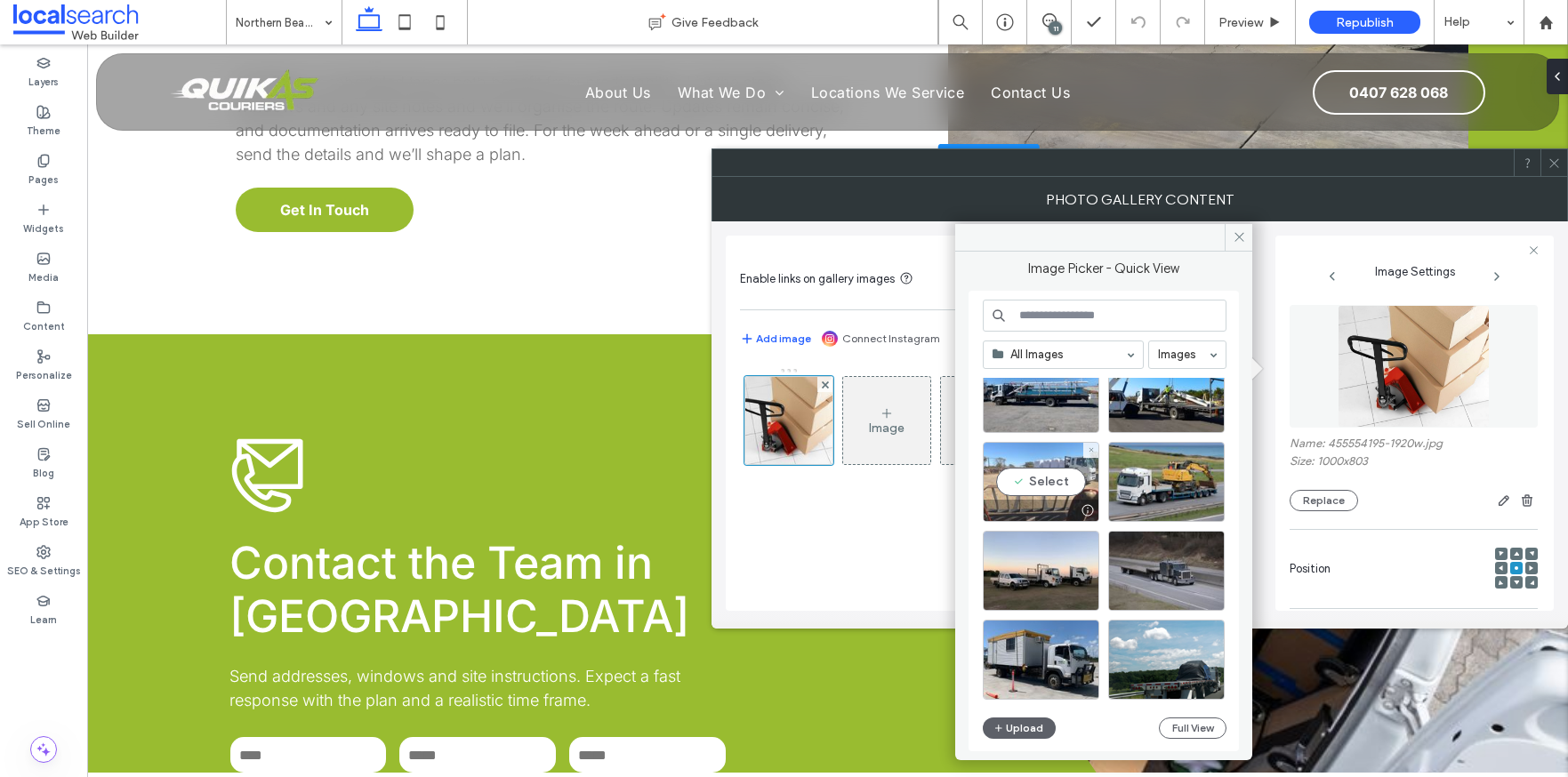
click at [1054, 479] on div "Select" at bounding box center [1041, 483] width 117 height 80
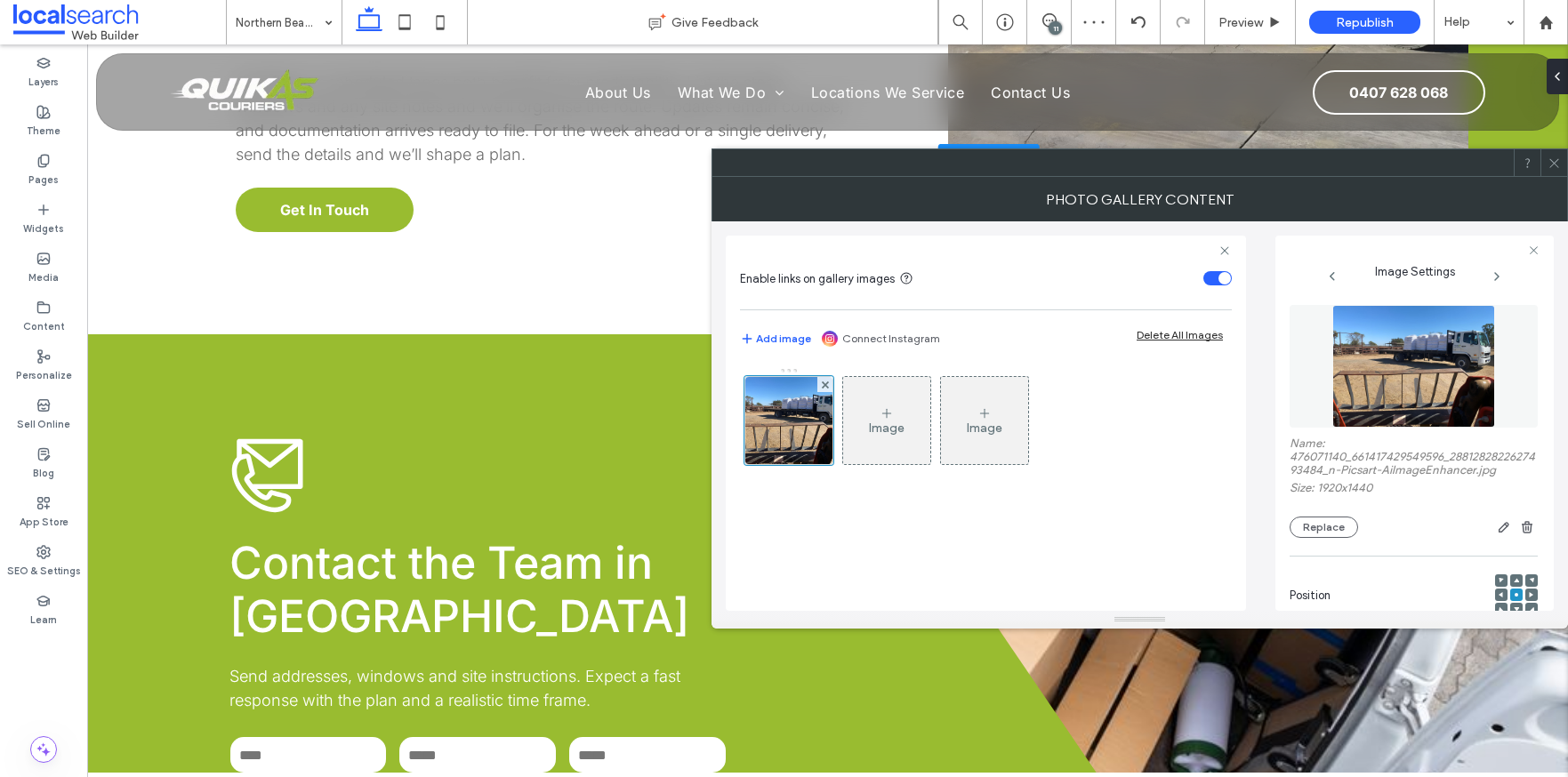
click at [1557, 163] on icon at bounding box center [1555, 164] width 14 height 14
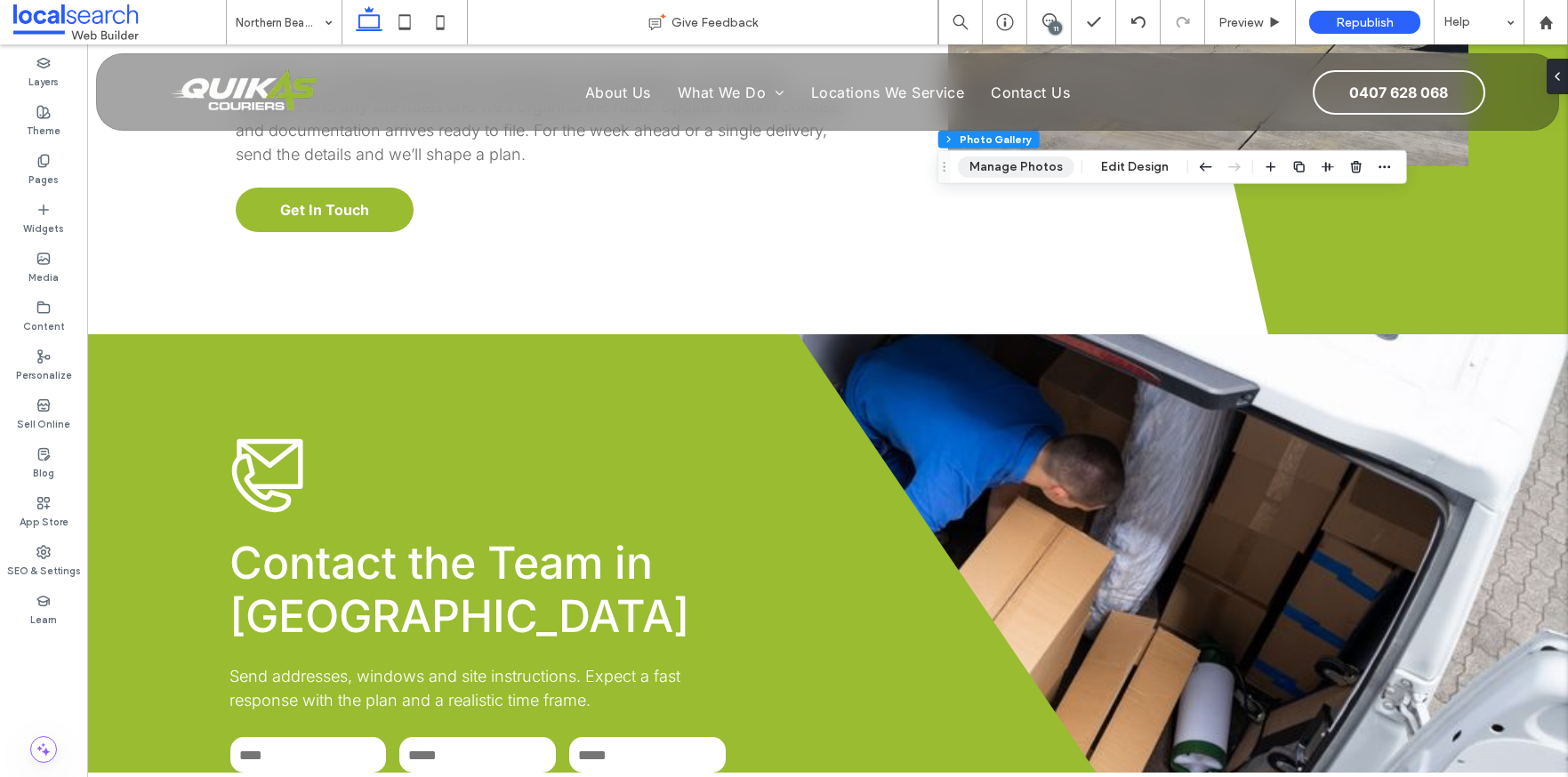
click at [1049, 172] on button "Manage Photos" at bounding box center [1016, 168] width 117 height 22
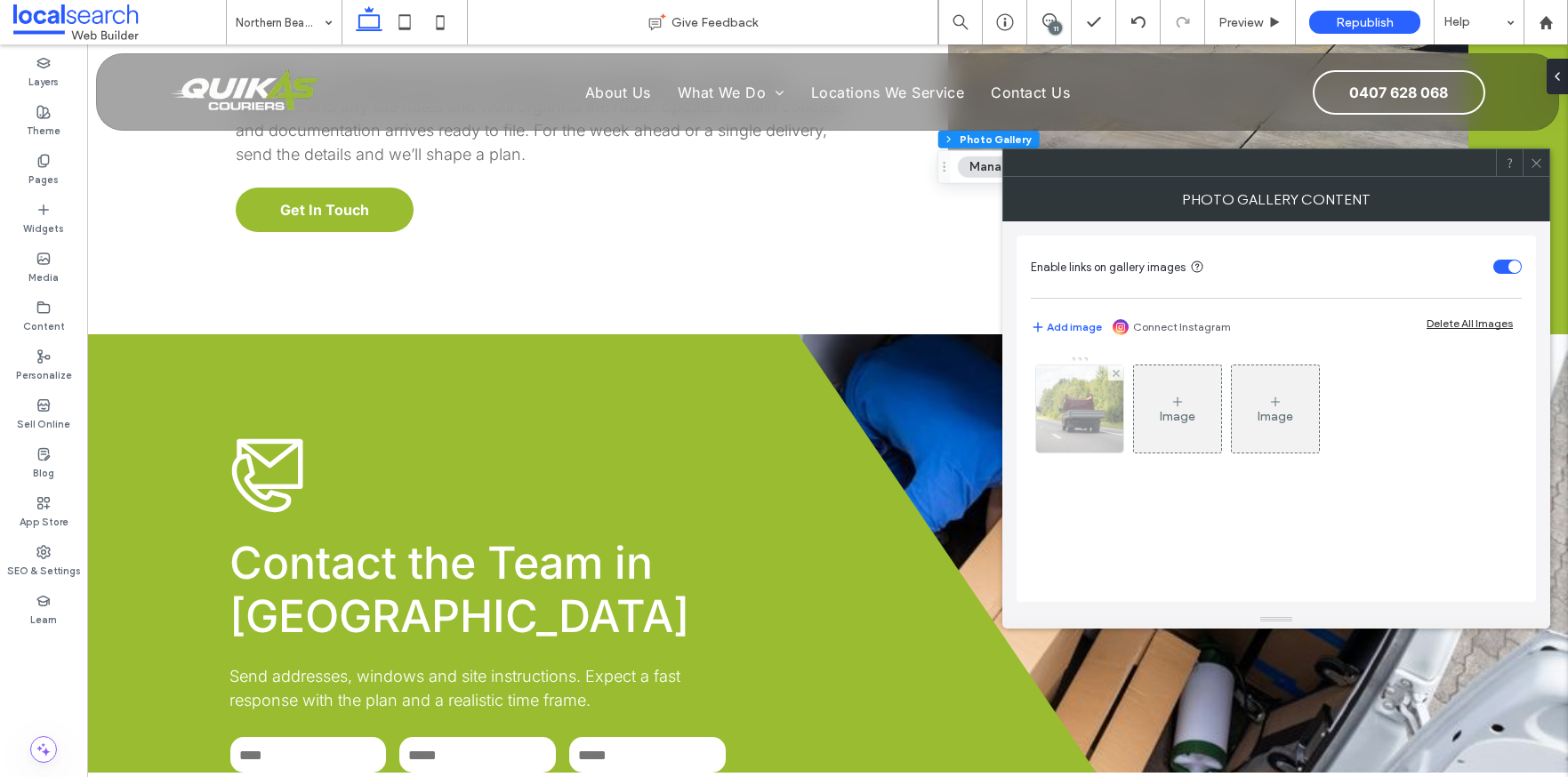
click at [1102, 401] on img at bounding box center [1080, 409] width 131 height 87
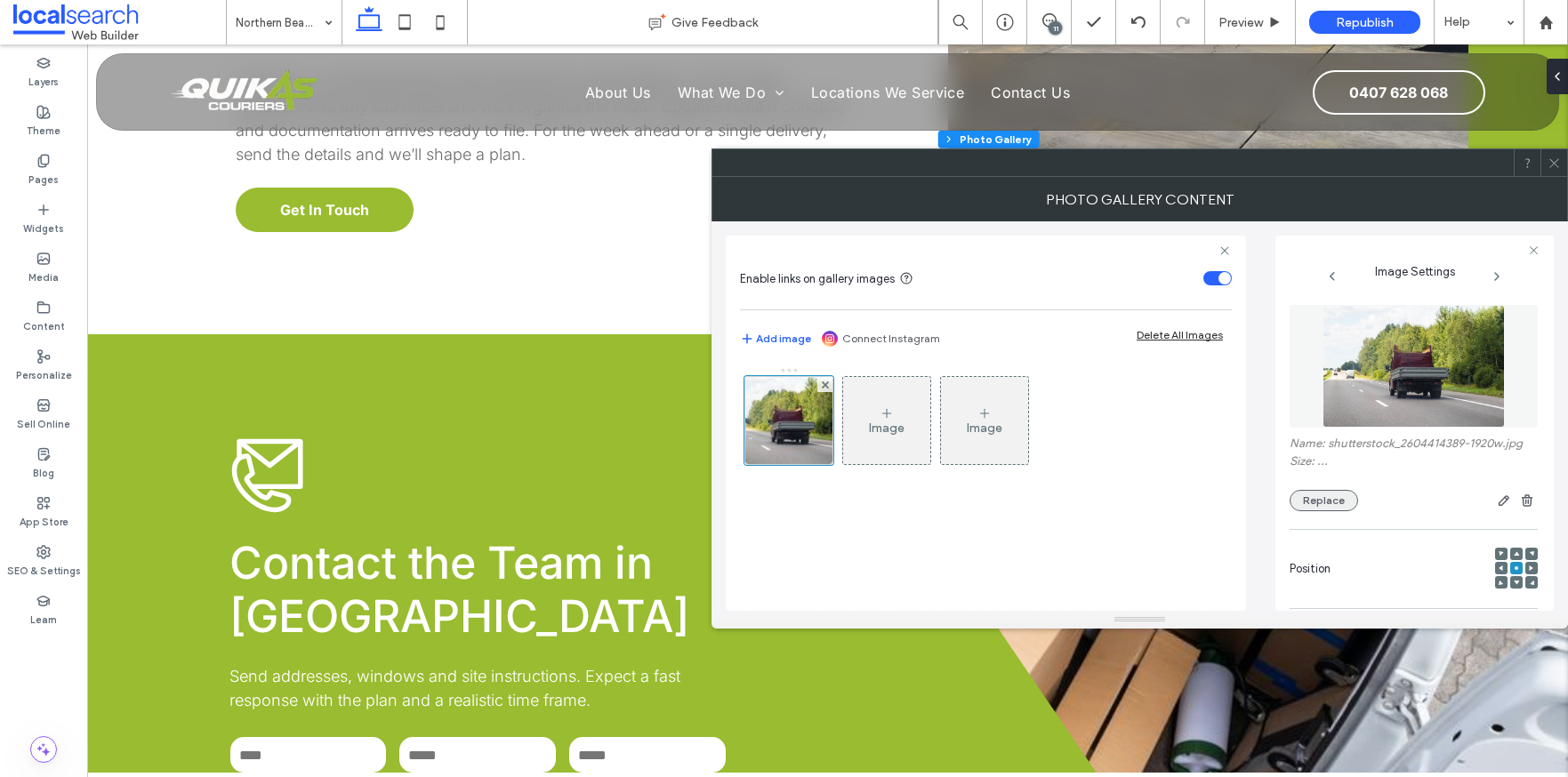
drag, startPoint x: 1324, startPoint y: 499, endPoint x: 1308, endPoint y: 486, distance: 20.6
click at [1324, 498] on button "Replace" at bounding box center [1325, 501] width 69 height 22
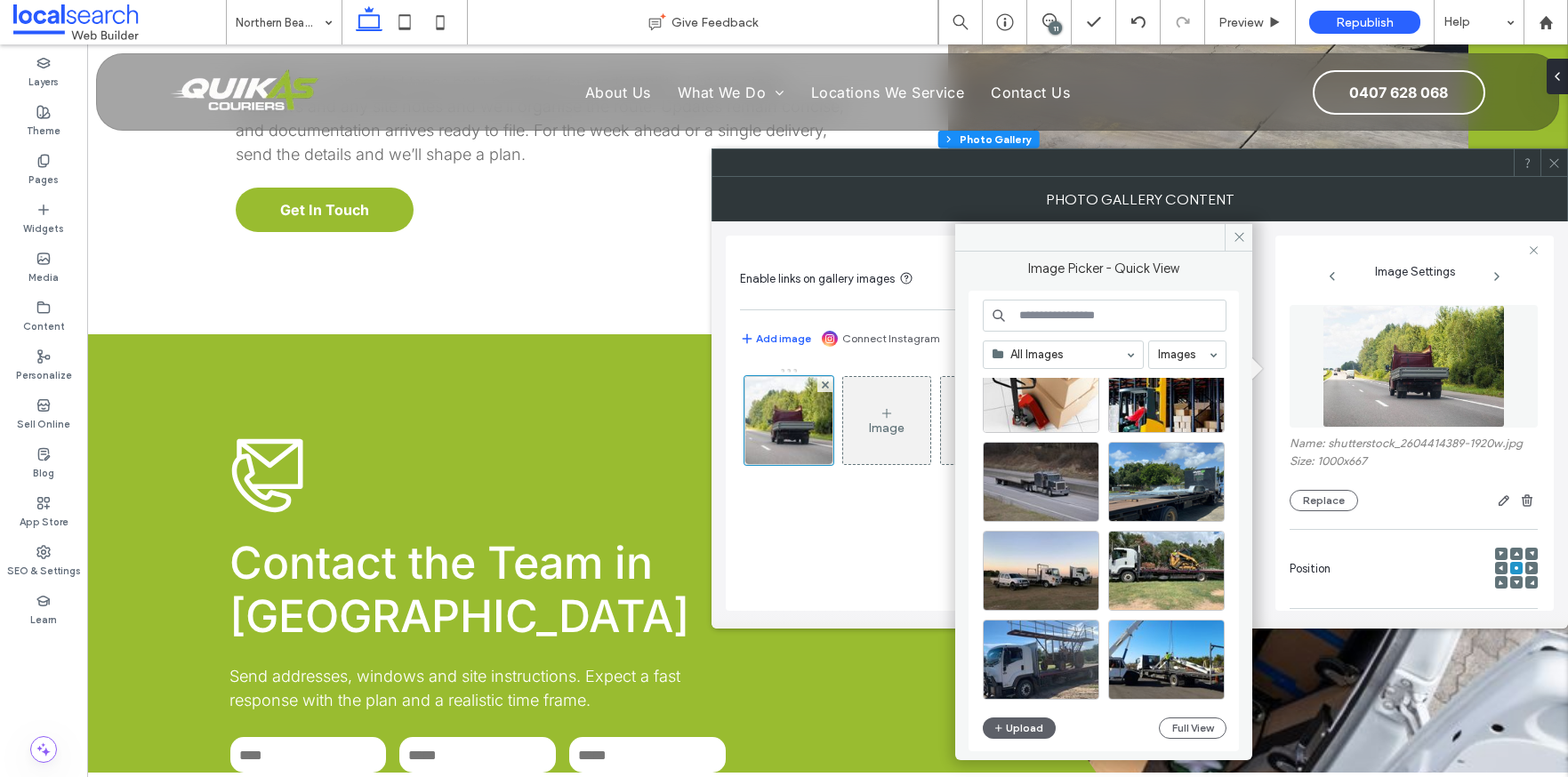
scroll to position [2898, 0]
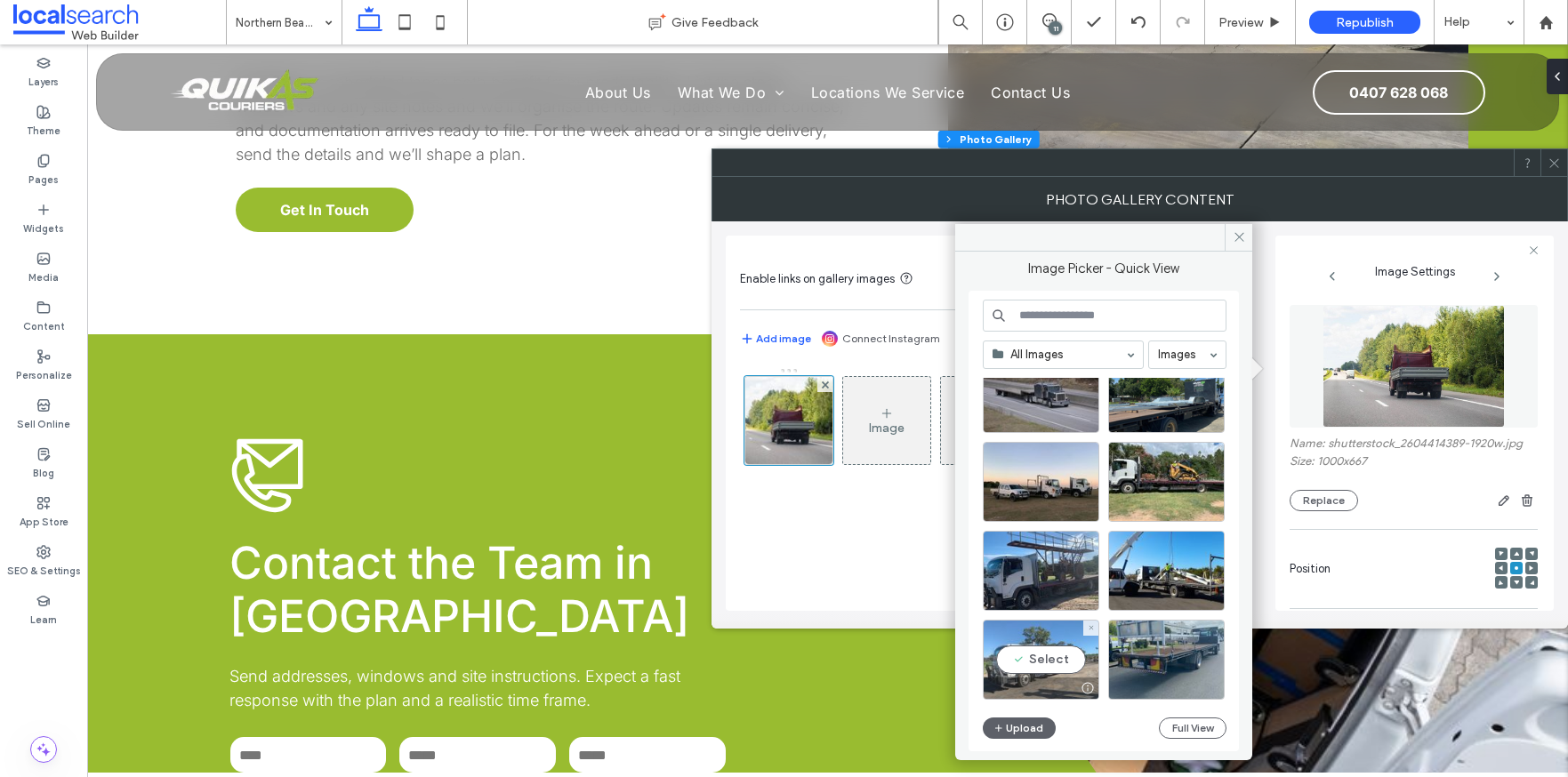
click at [1020, 668] on div "Select" at bounding box center [1041, 660] width 117 height 80
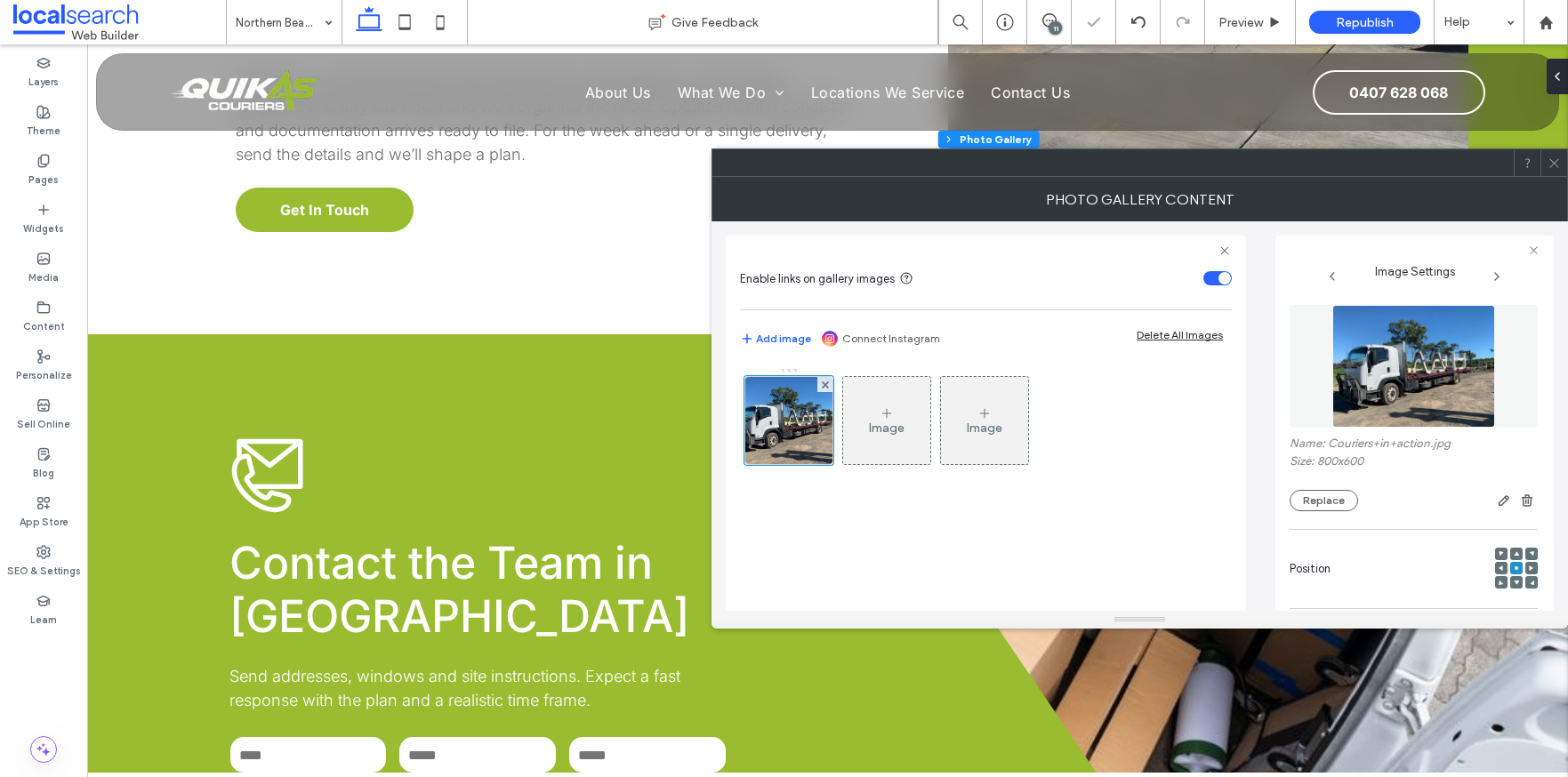
click at [1557, 169] on icon at bounding box center [1555, 164] width 14 height 14
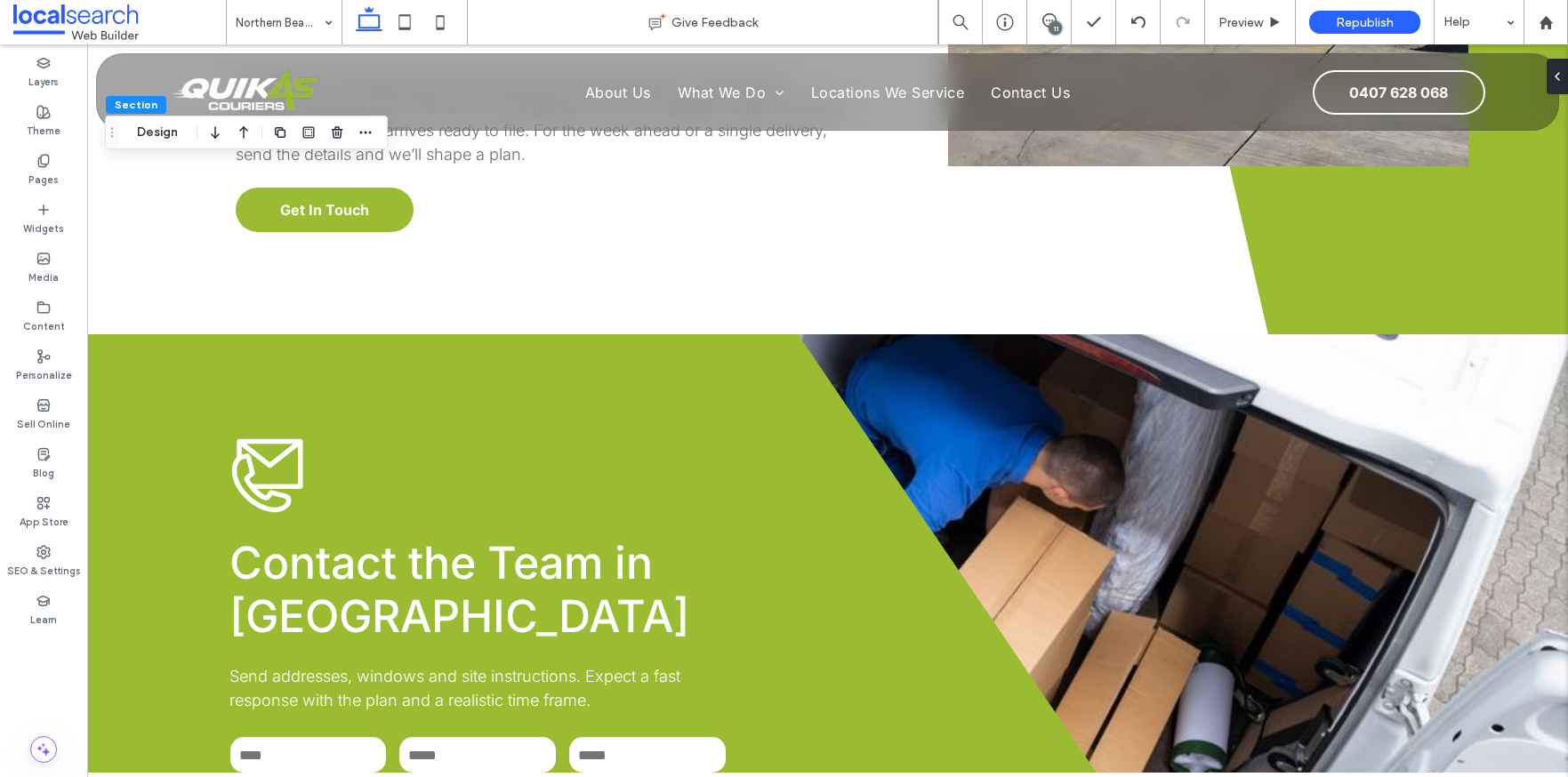
click at [1059, 23] on div "11" at bounding box center [1056, 28] width 14 height 14
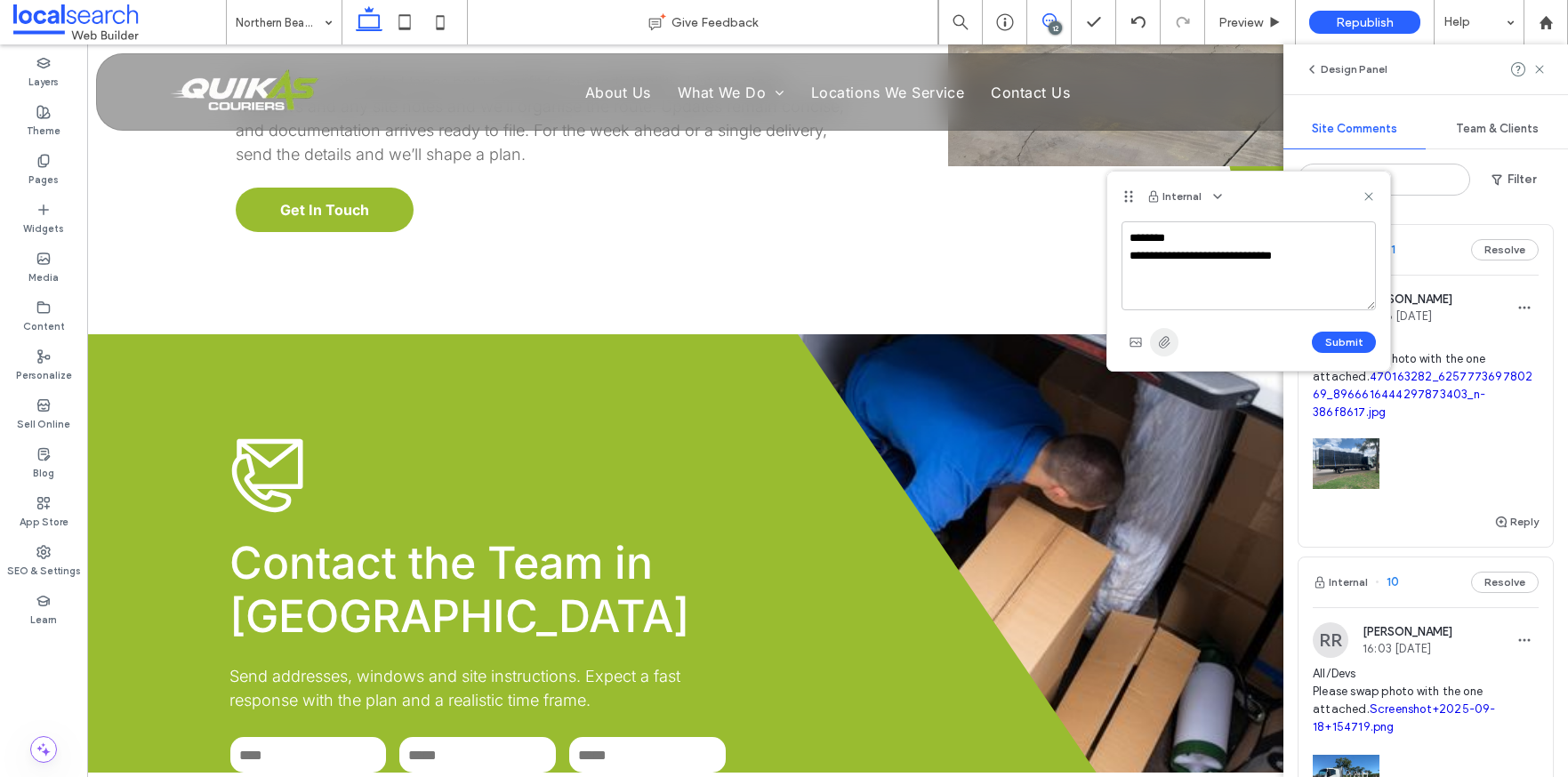
type textarea "**********"
click at [1178, 342] on div "Submit" at bounding box center [1248, 342] width 254 height 28
click at [1166, 350] on span "button" at bounding box center [1164, 342] width 28 height 28
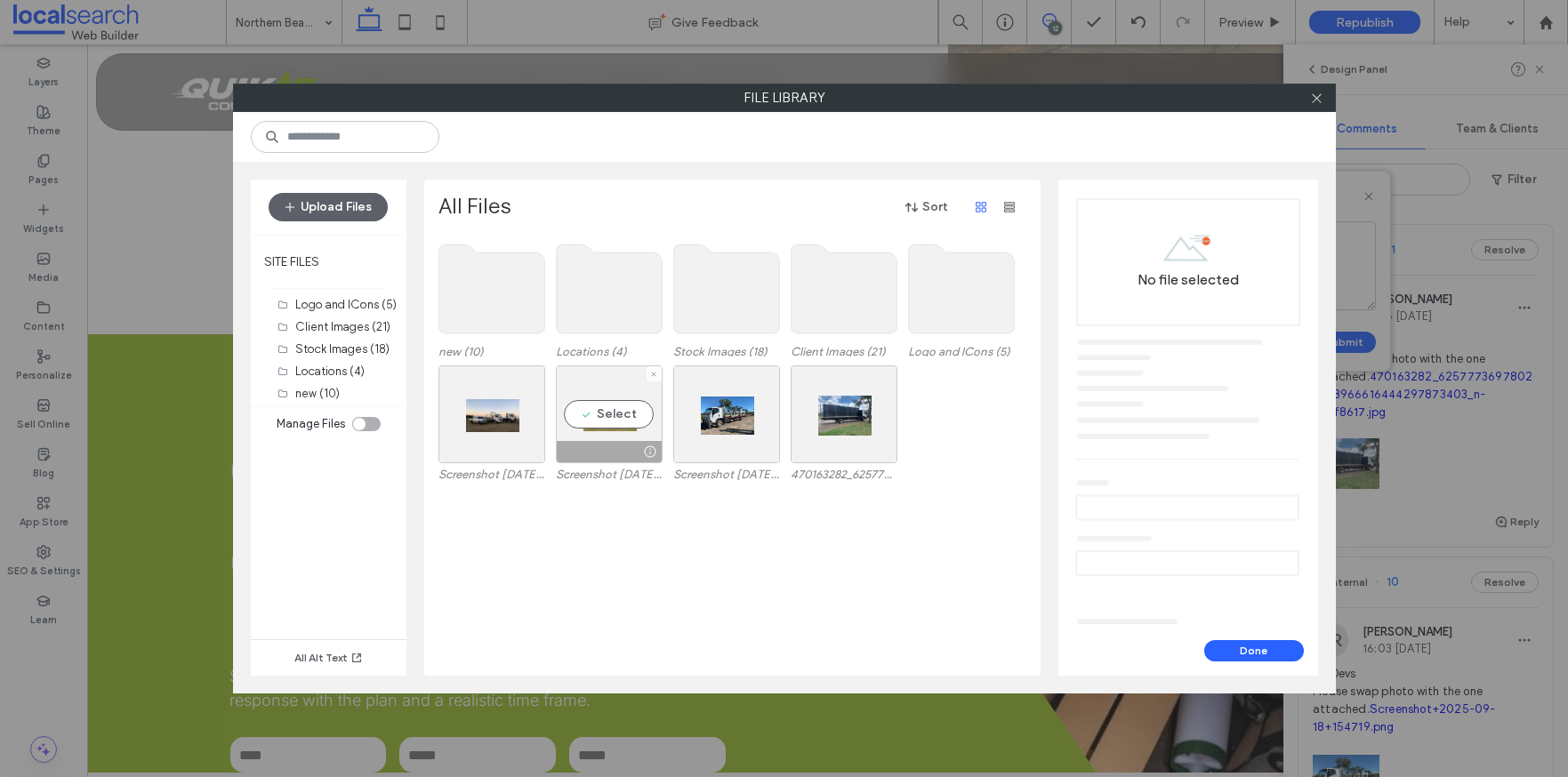
drag, startPoint x: 629, startPoint y: 430, endPoint x: 722, endPoint y: 468, distance: 100.5
click at [630, 430] on div "Select" at bounding box center [609, 415] width 107 height 98
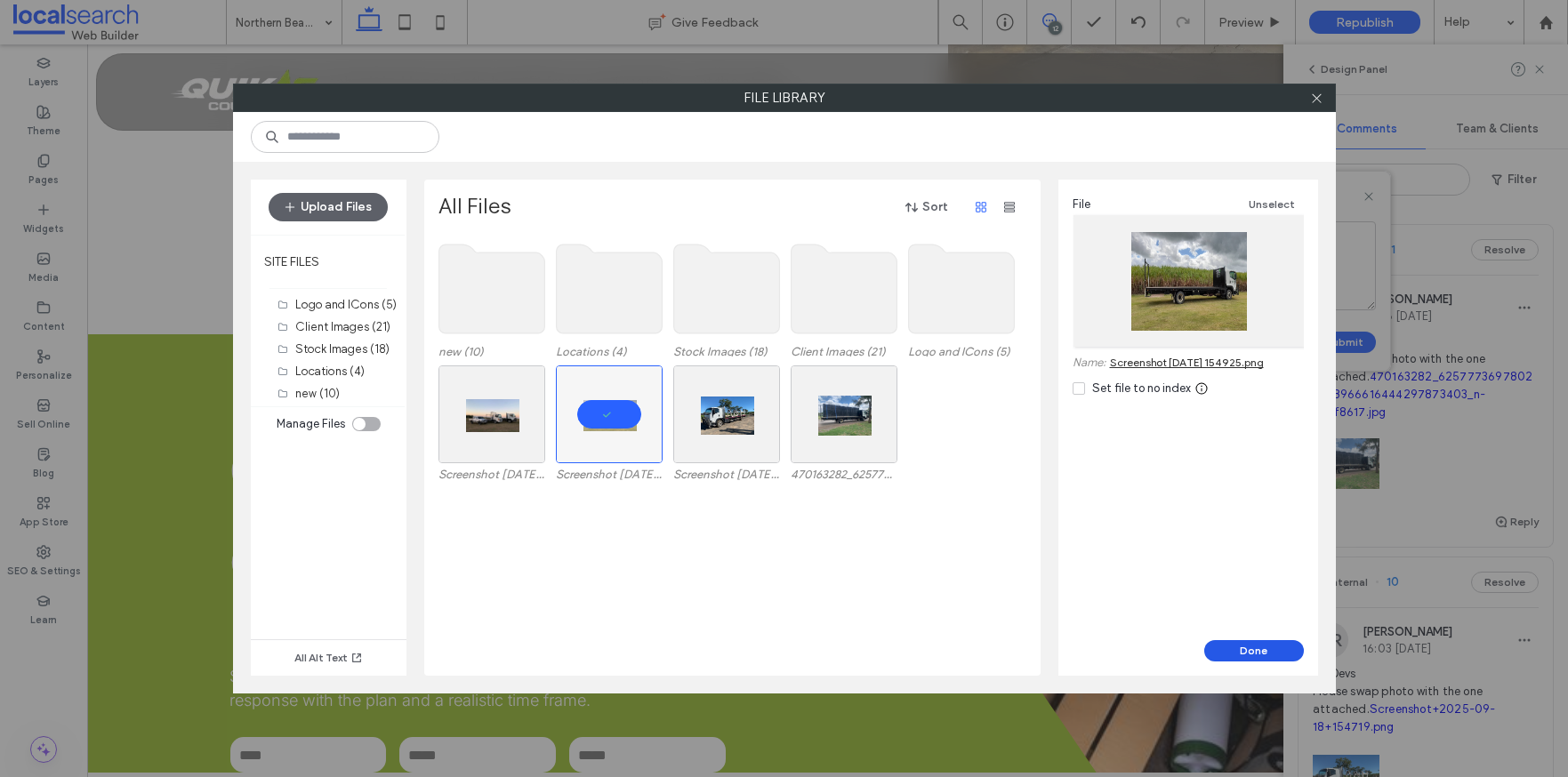
click at [1261, 647] on button "Done" at bounding box center [1255, 651] width 100 height 22
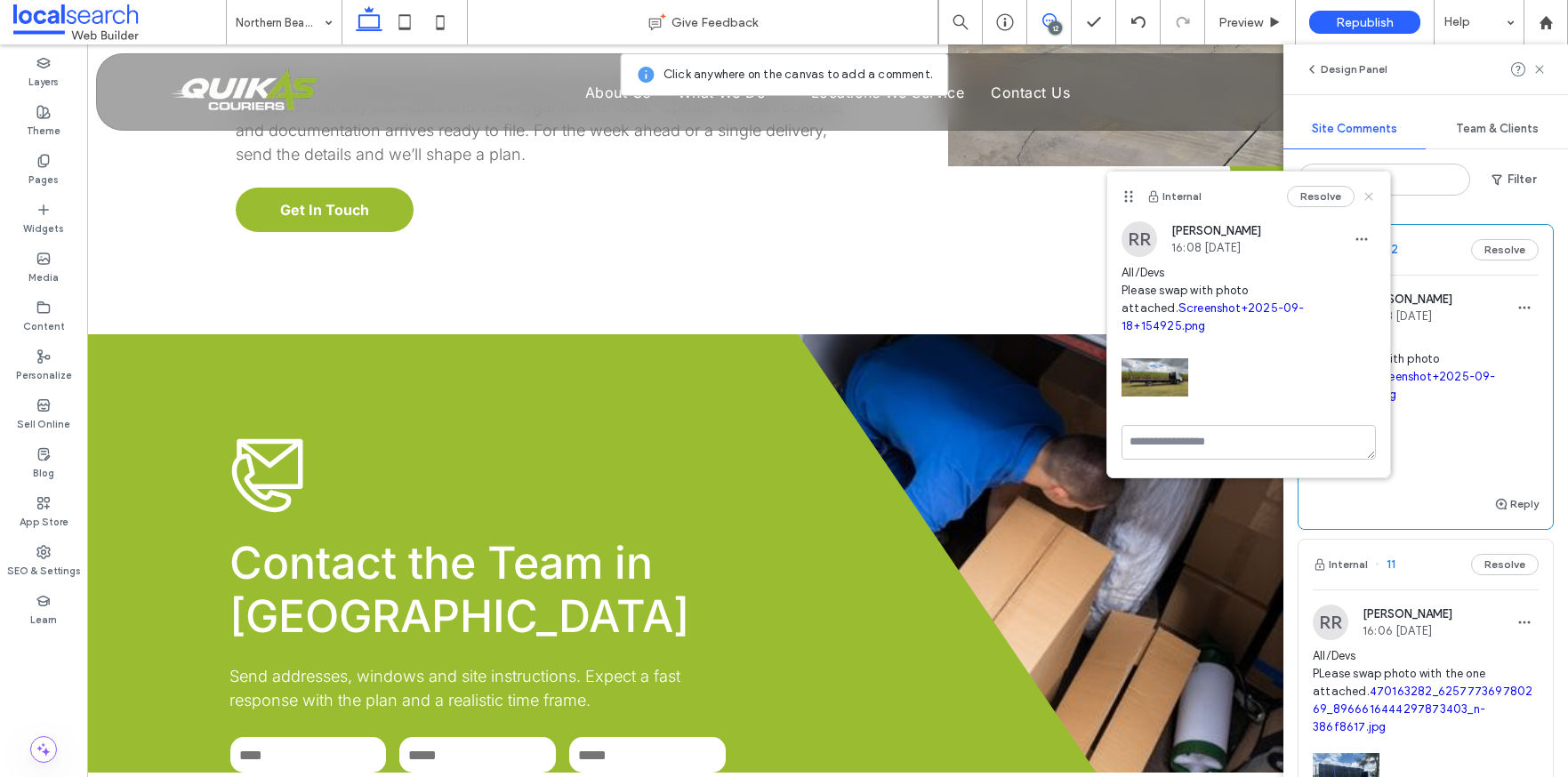
click at [1363, 195] on icon at bounding box center [1369, 196] width 15 height 15
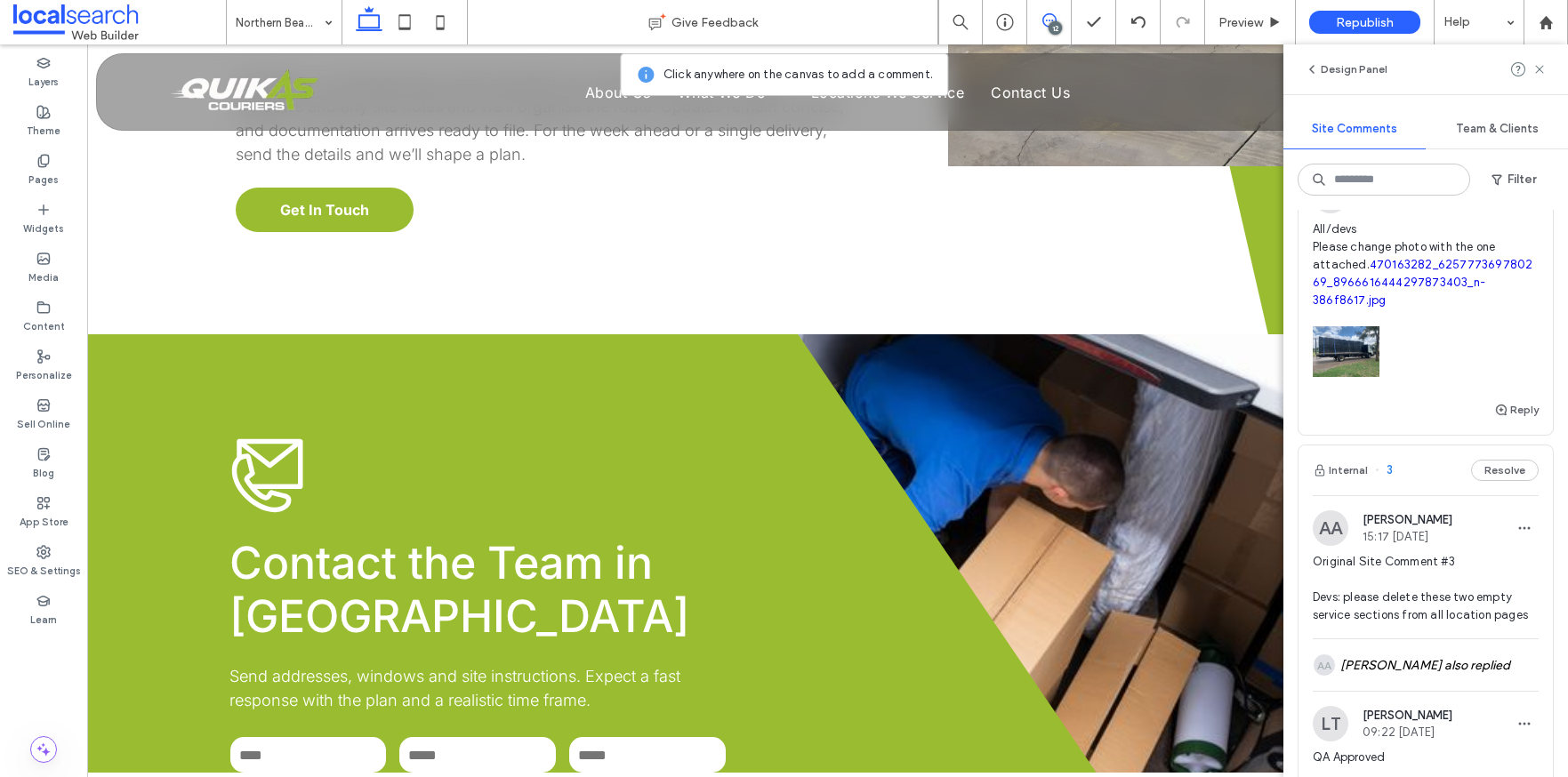
scroll to position [2668, 0]
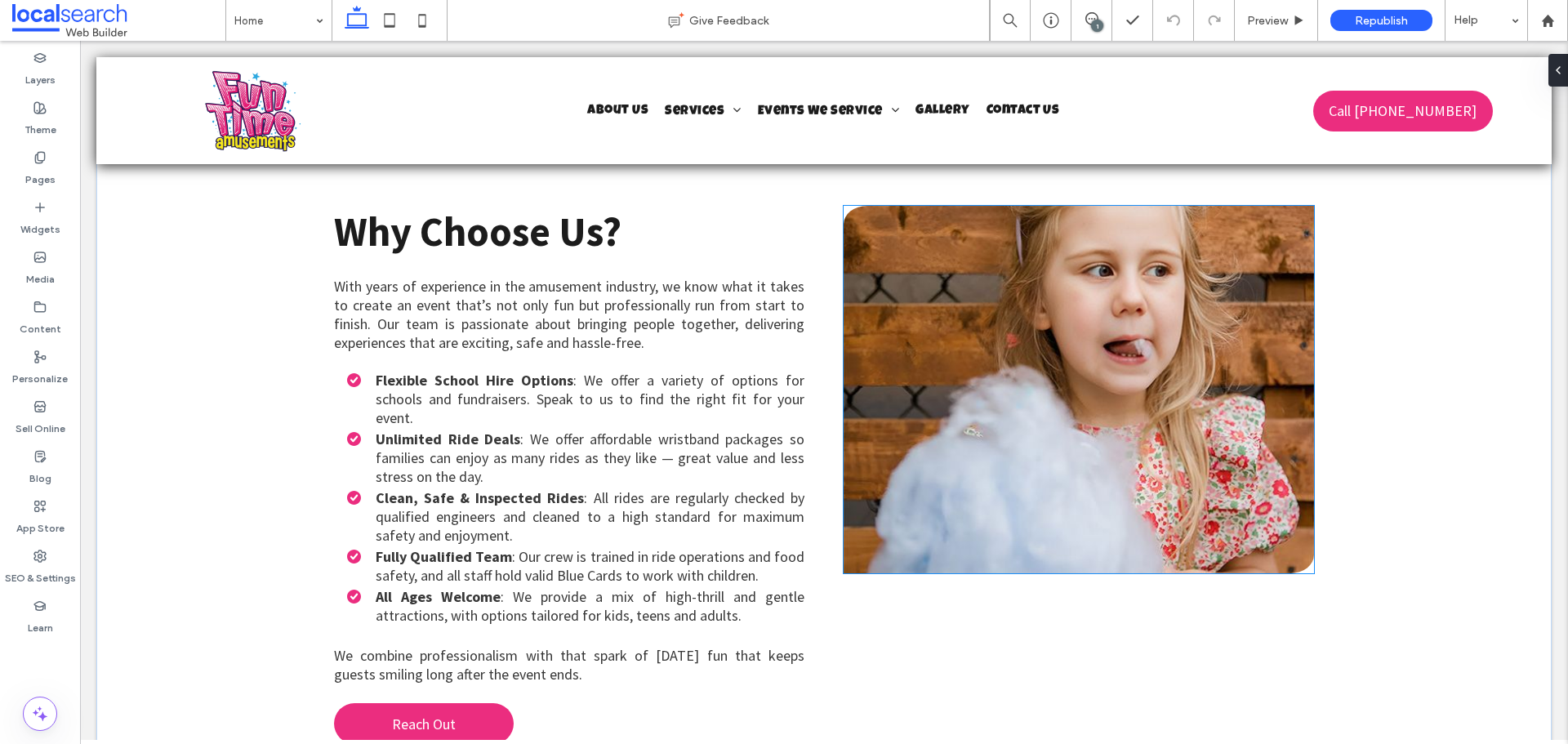
scroll to position [1797, 0]
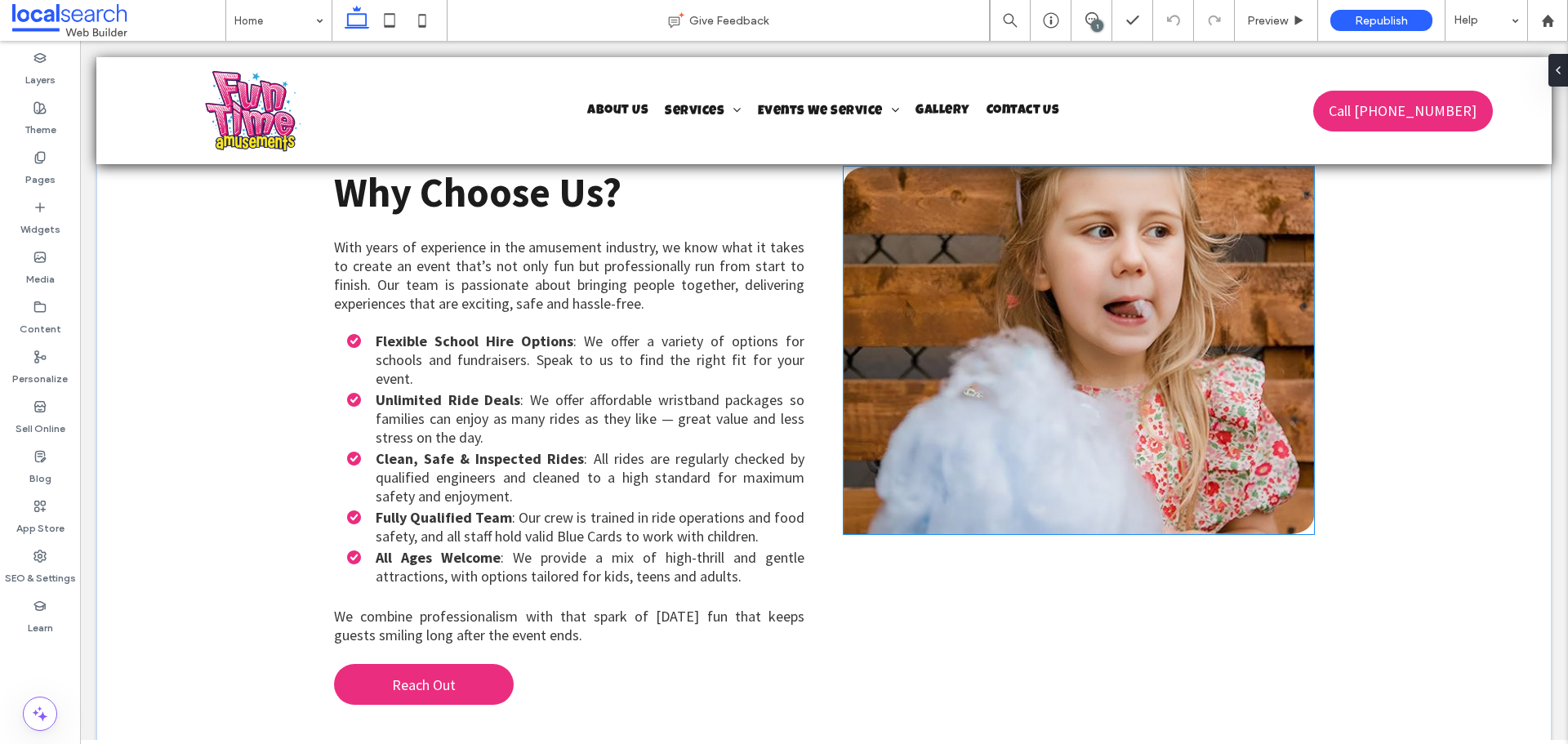
click at [1130, 355] on link at bounding box center [1079, 350] width 470 height 367
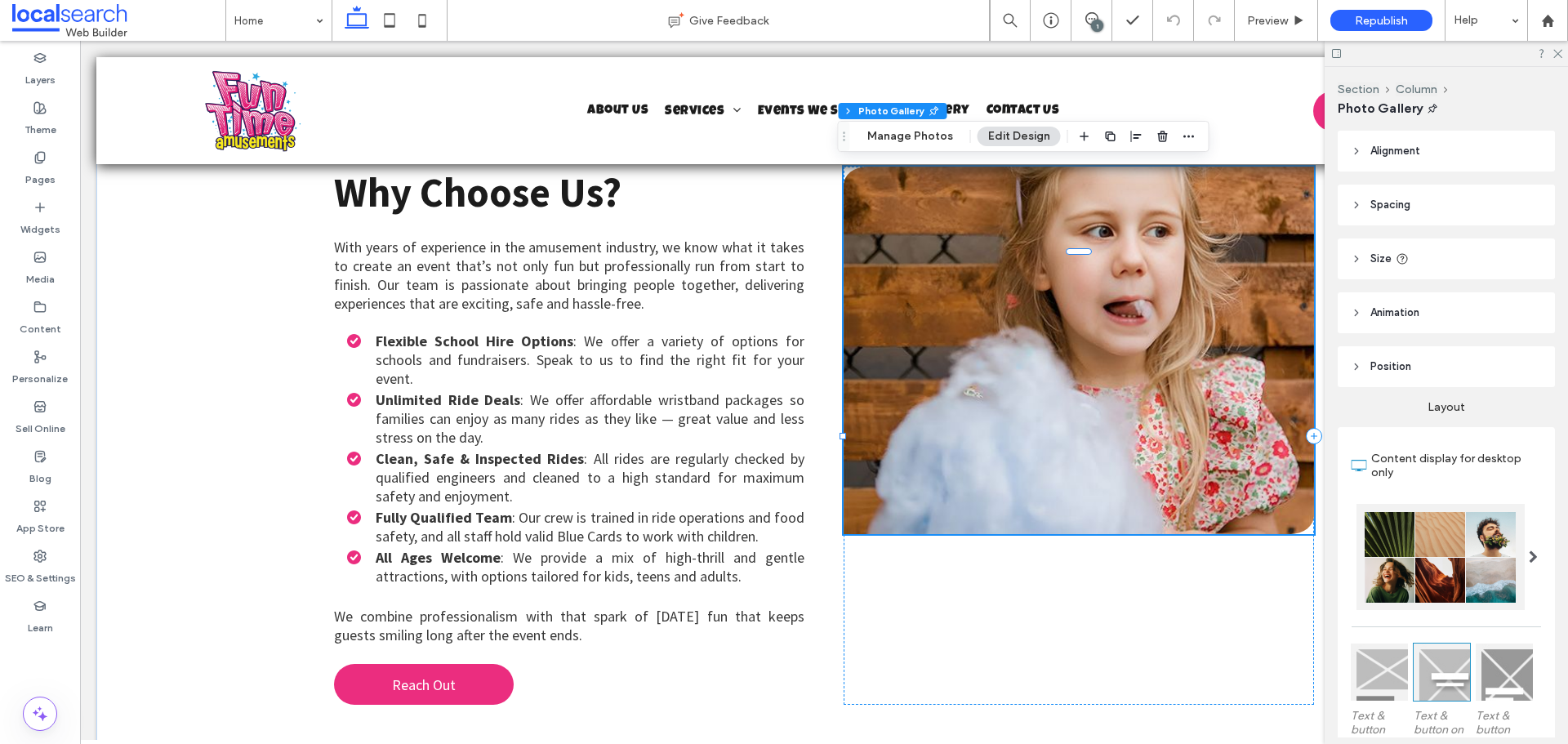
click at [1058, 310] on link at bounding box center [1079, 350] width 470 height 367
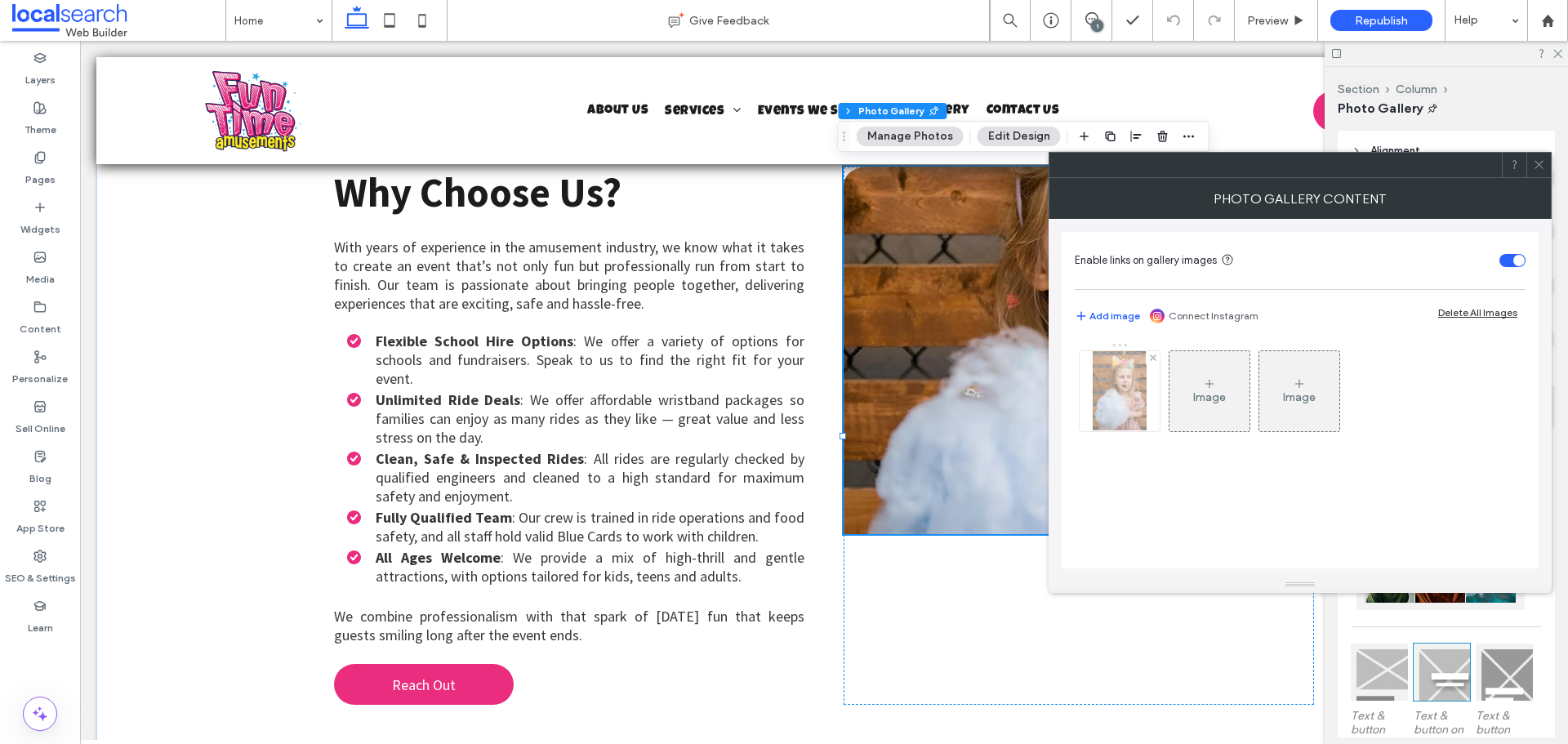
click at [1112, 383] on div at bounding box center [1119, 391] width 80 height 80
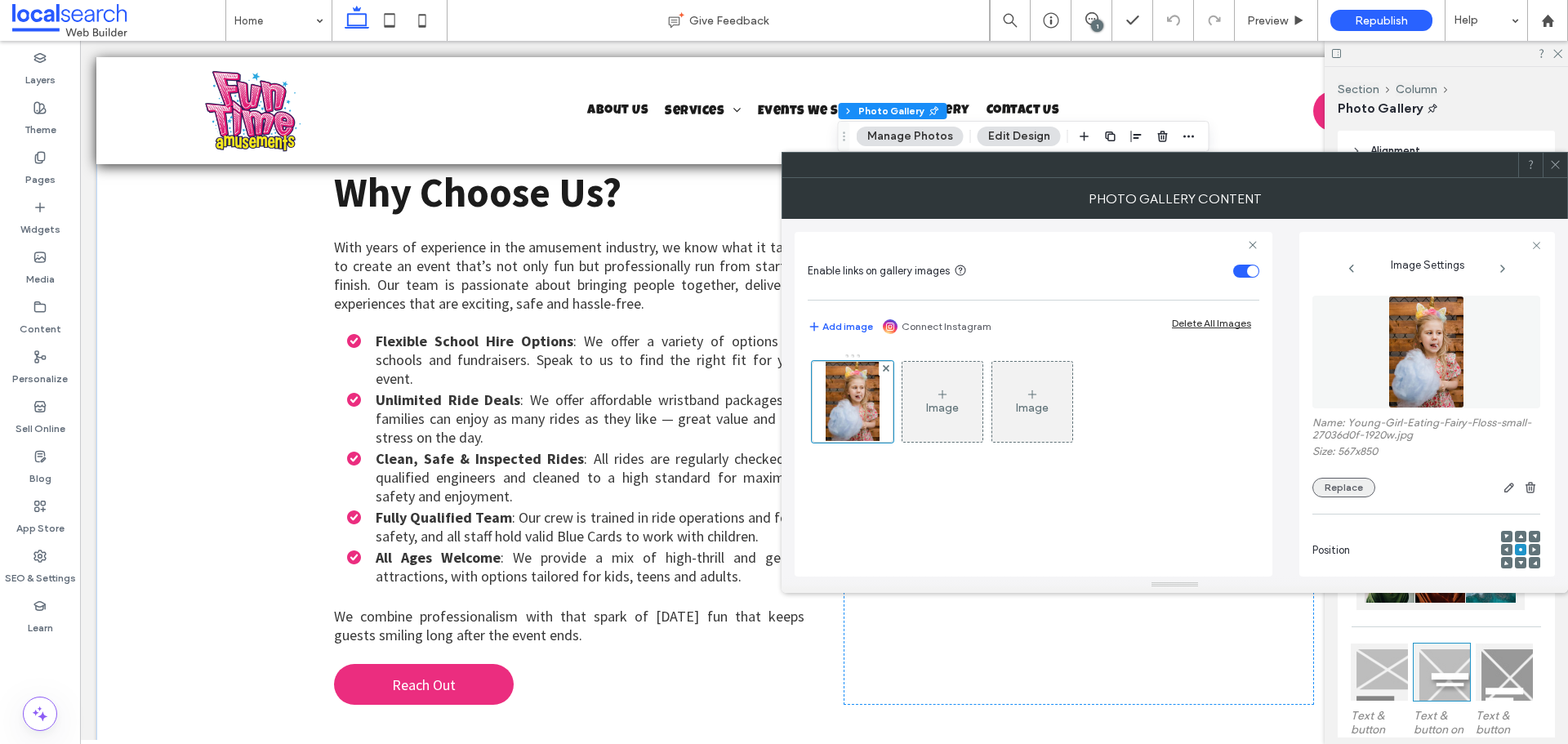
click at [1345, 484] on button "Replace" at bounding box center [1344, 487] width 63 height 20
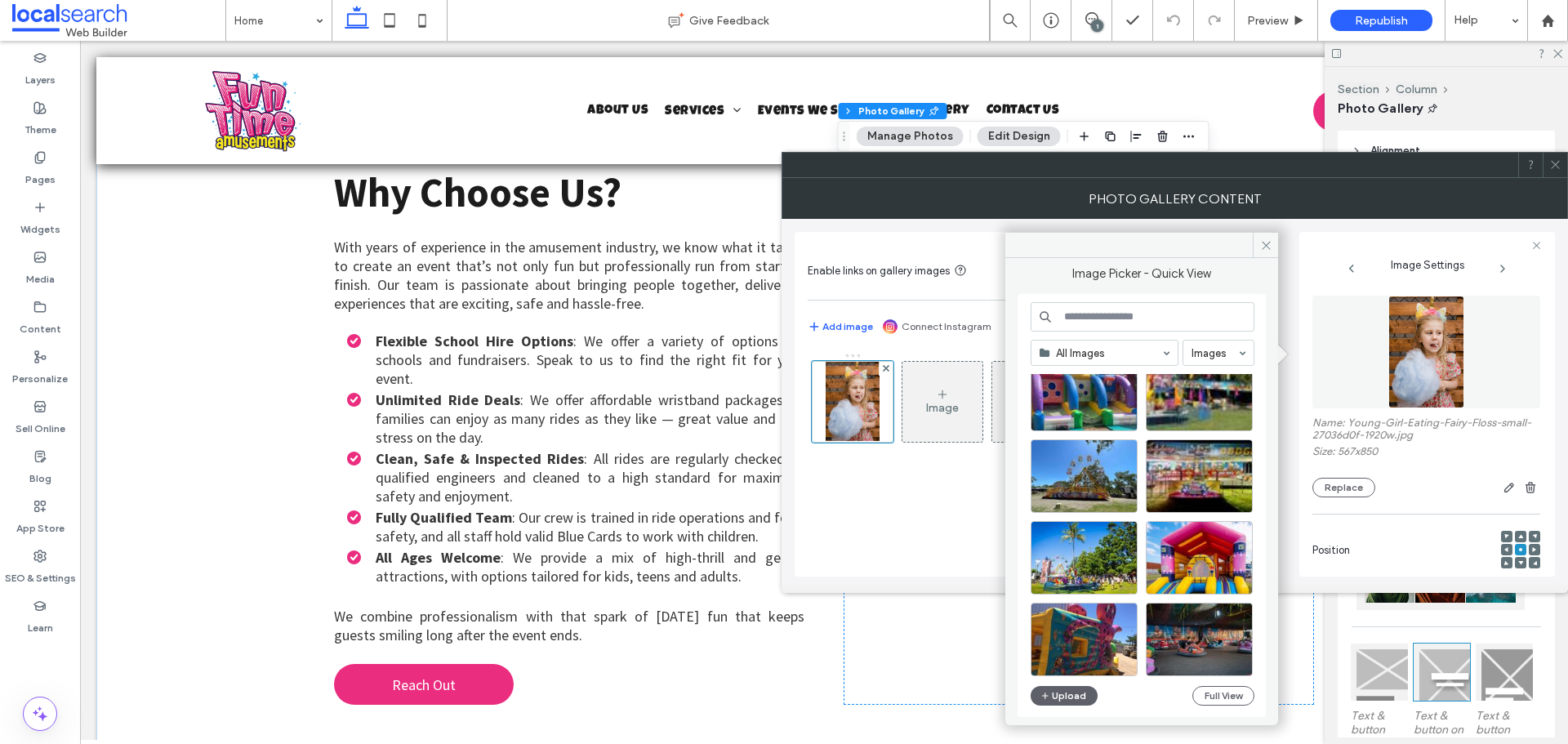
scroll to position [653, 0]
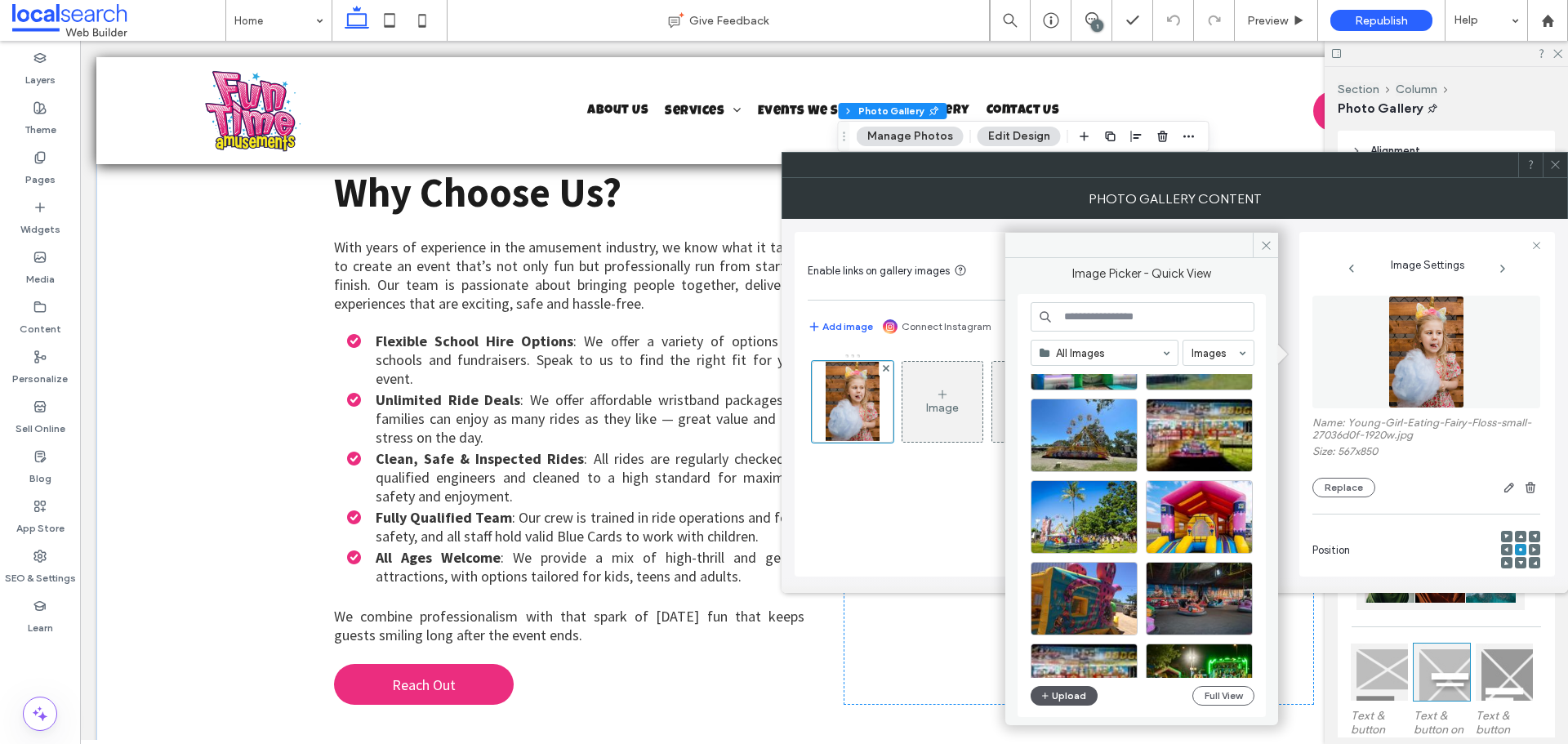
click at [1044, 695] on icon "button" at bounding box center [1045, 695] width 10 height 14
click at [1555, 168] on icon at bounding box center [1555, 165] width 13 height 13
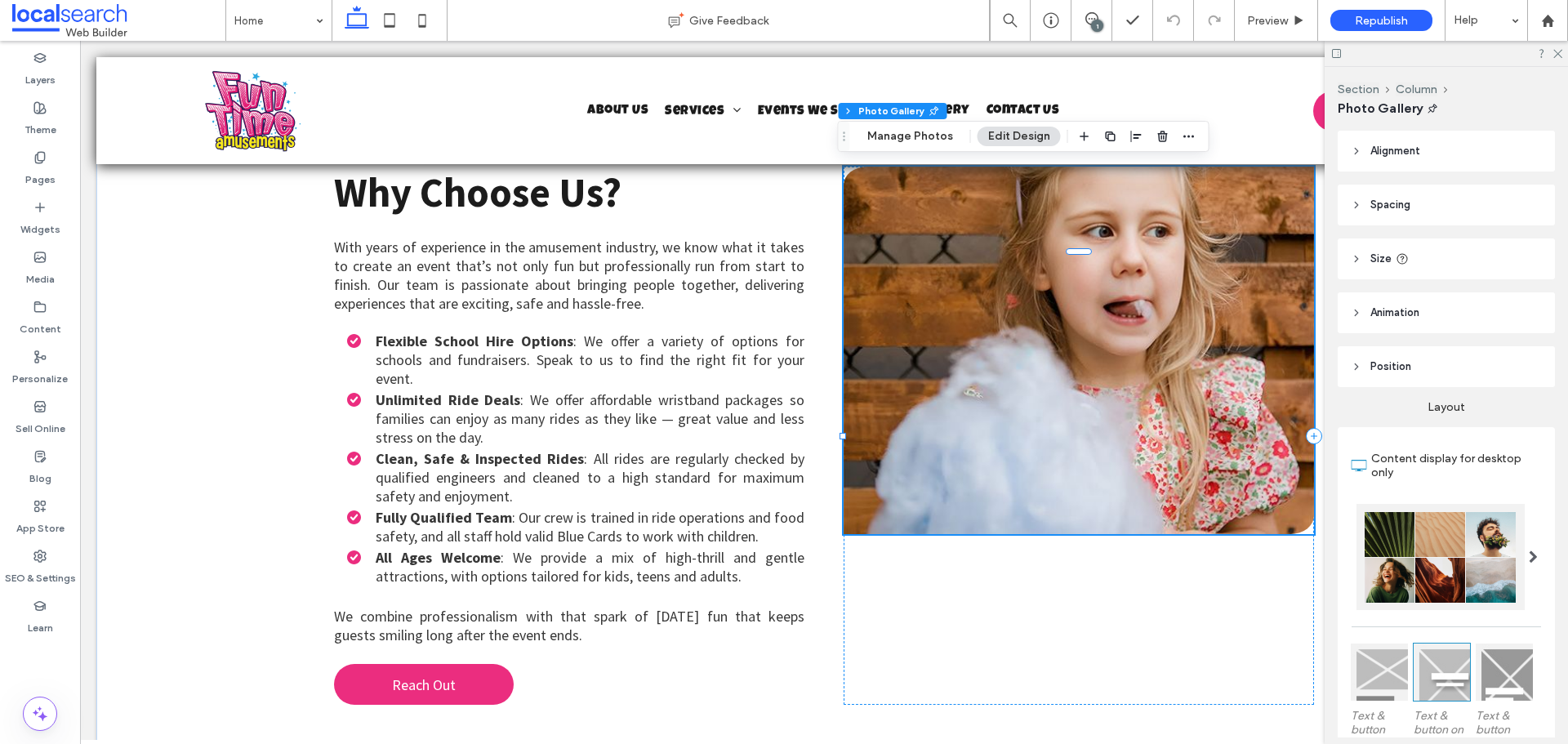
click at [1023, 383] on link at bounding box center [1079, 350] width 470 height 367
click at [907, 131] on button "Manage Photos" at bounding box center [910, 137] width 107 height 20
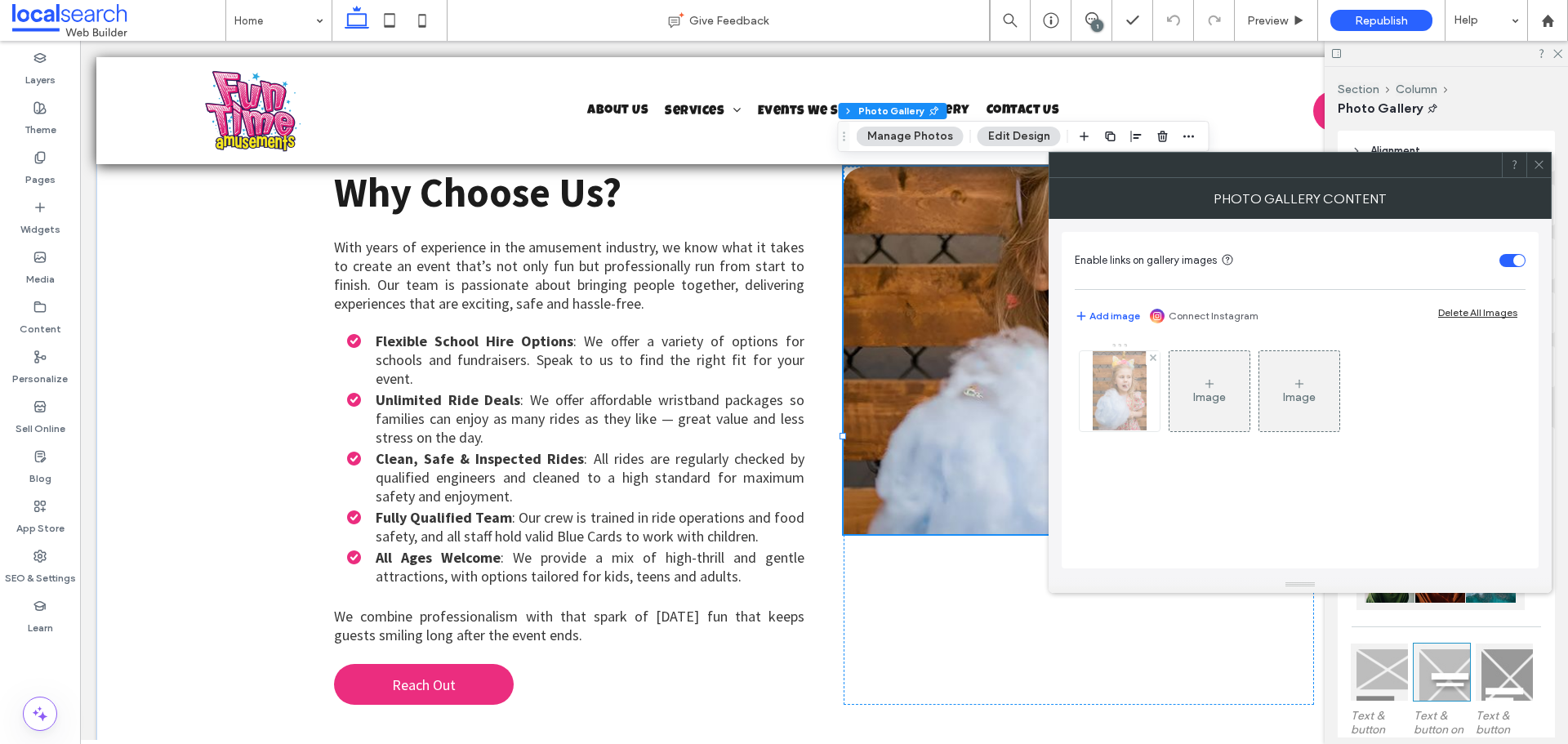
click at [1132, 419] on img at bounding box center [1119, 391] width 53 height 80
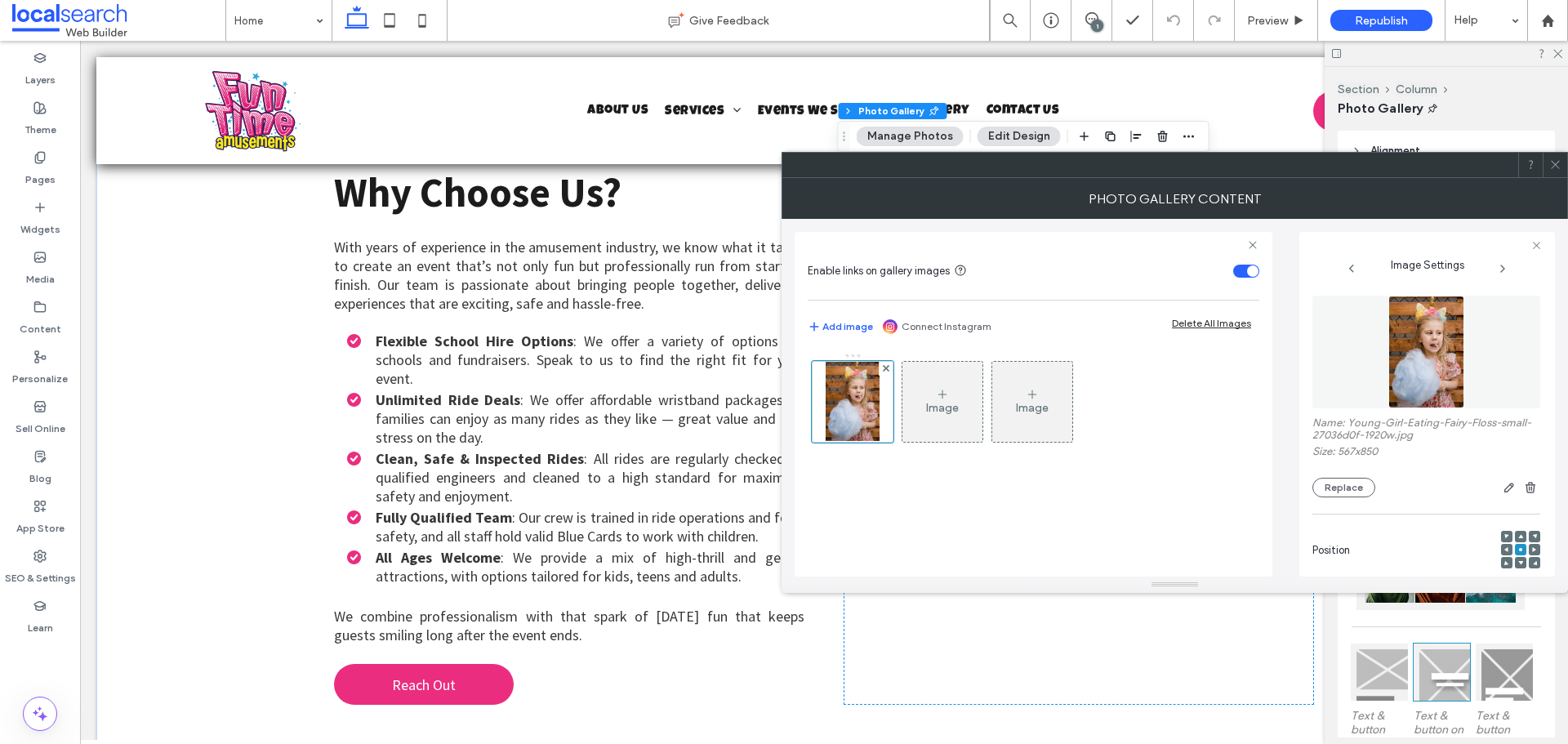
click at [1346, 475] on div "Name: Young-Girl-Eating-Fairy-Floss-small-27036d0f-1920w.jpg Size: 567x850 Repl…" at bounding box center [1426, 457] width 228 height 81
click at [1349, 488] on button "Replace" at bounding box center [1344, 487] width 63 height 20
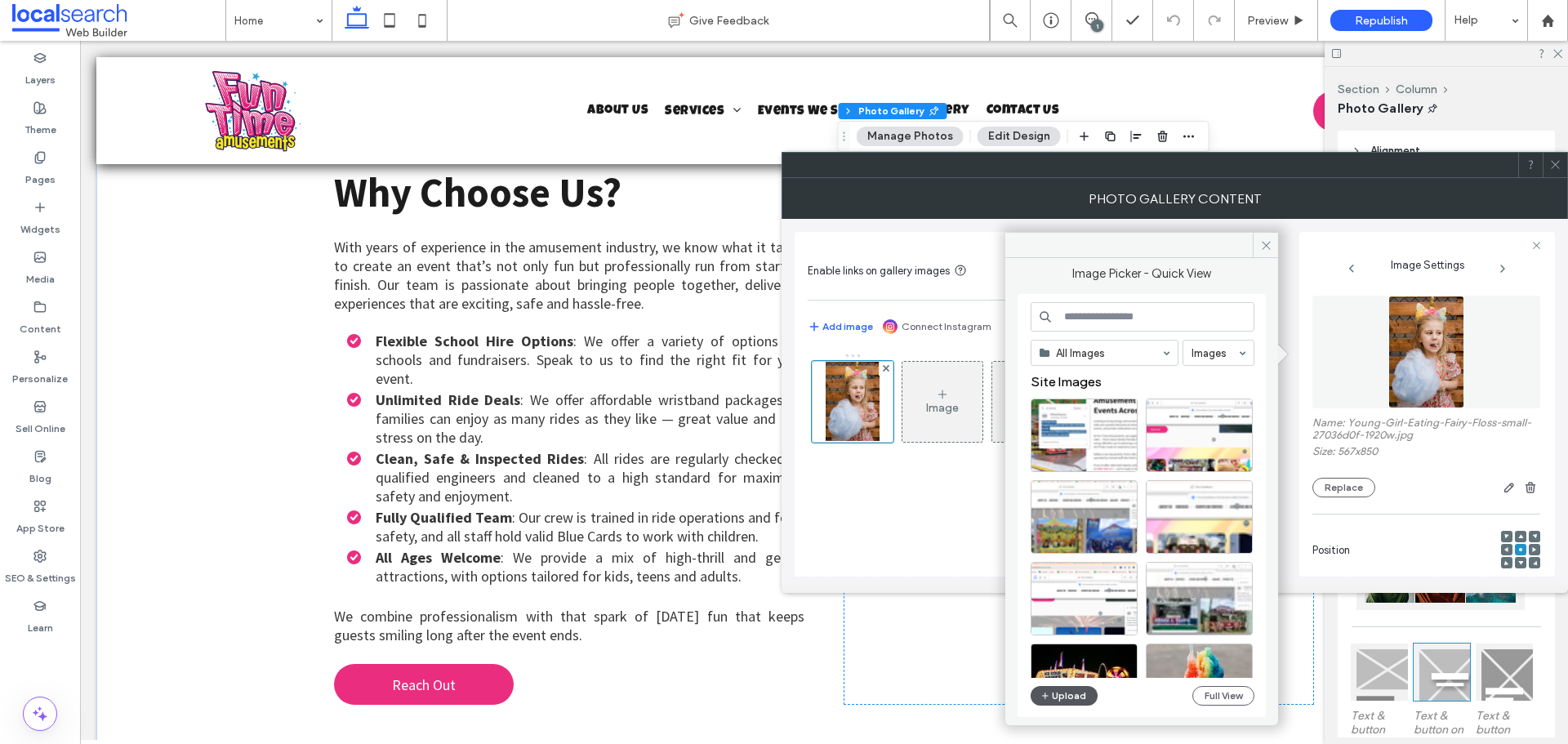
click at [1054, 692] on button "Upload" at bounding box center [1064, 696] width 67 height 20
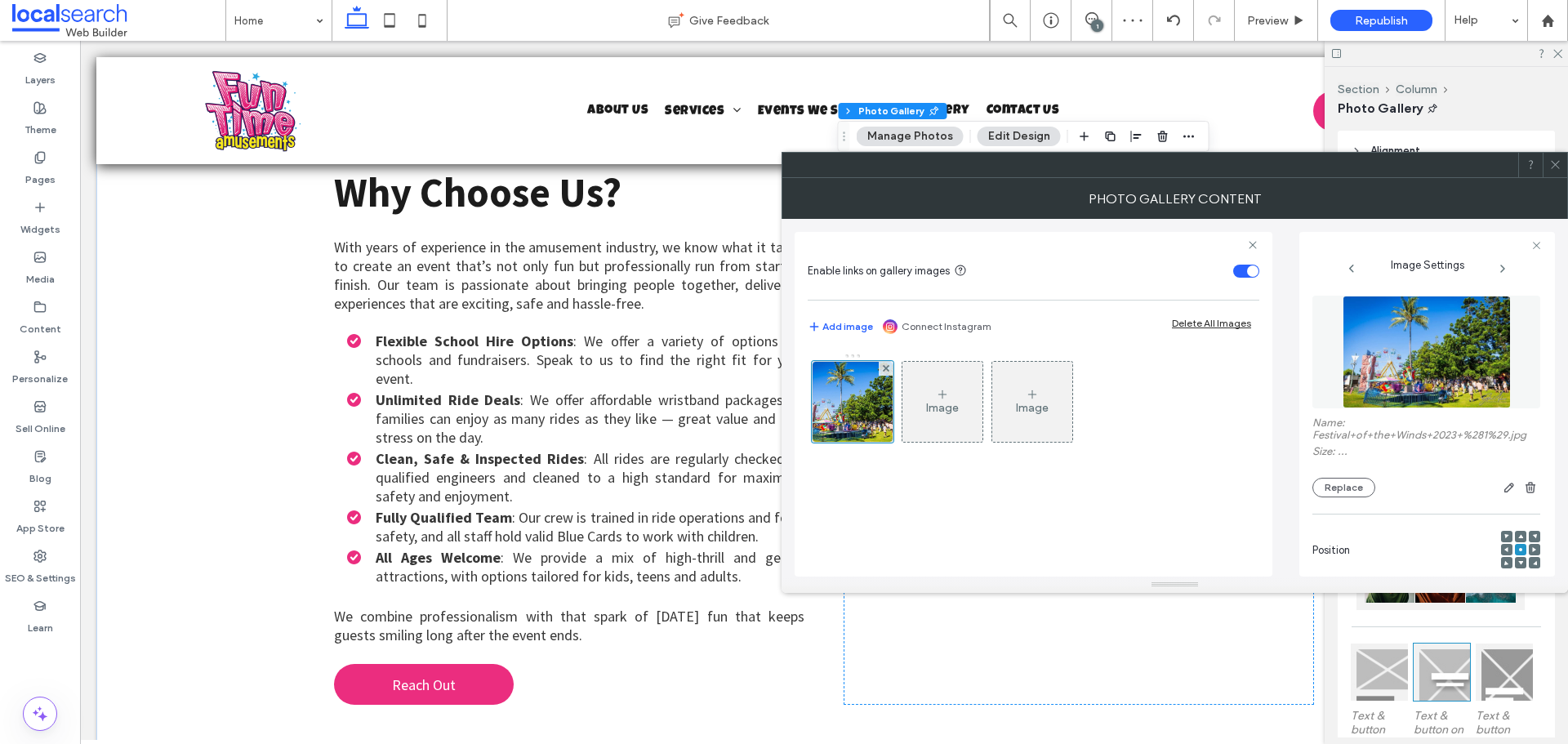
click at [1552, 166] on icon at bounding box center [1555, 165] width 13 height 13
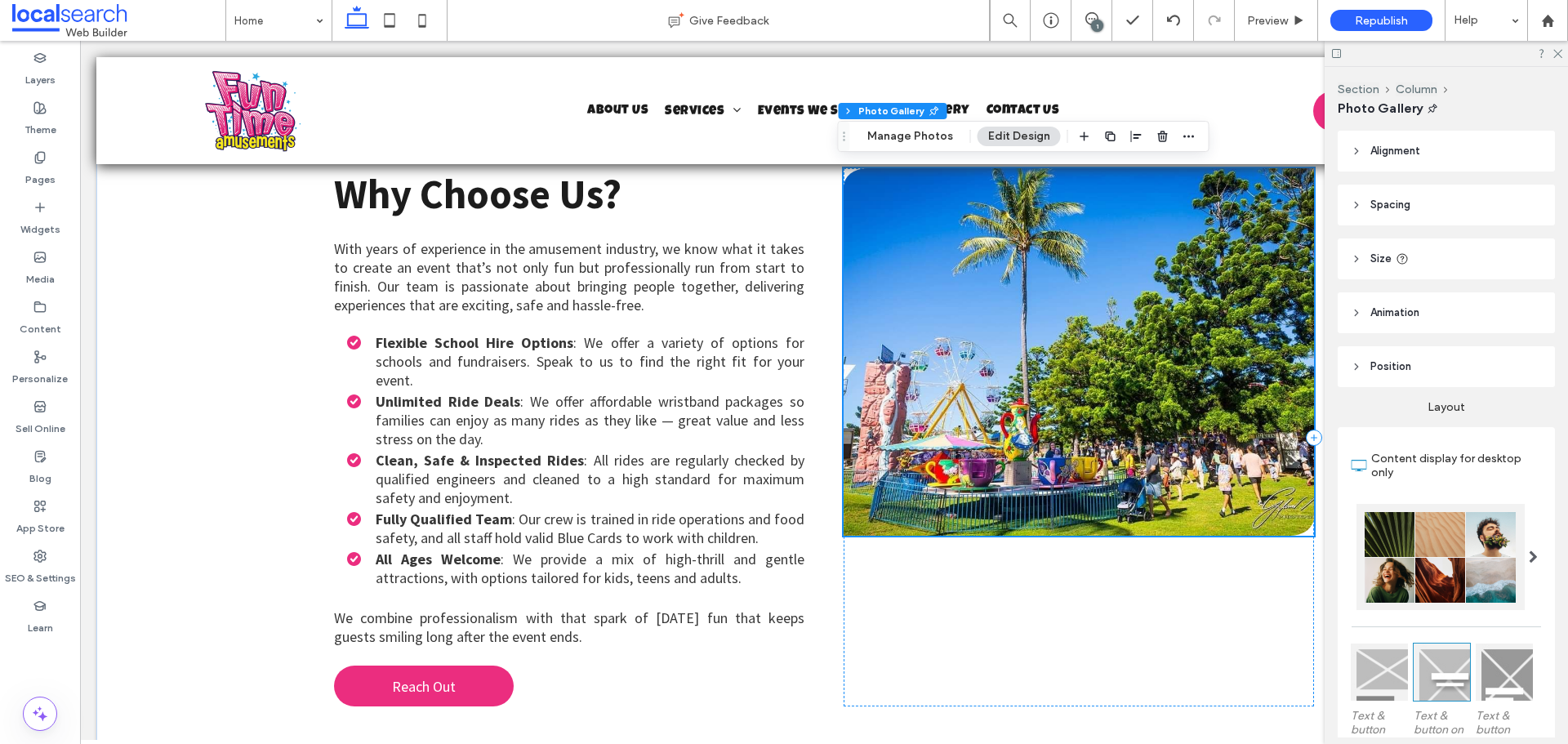
scroll to position [1797, 0]
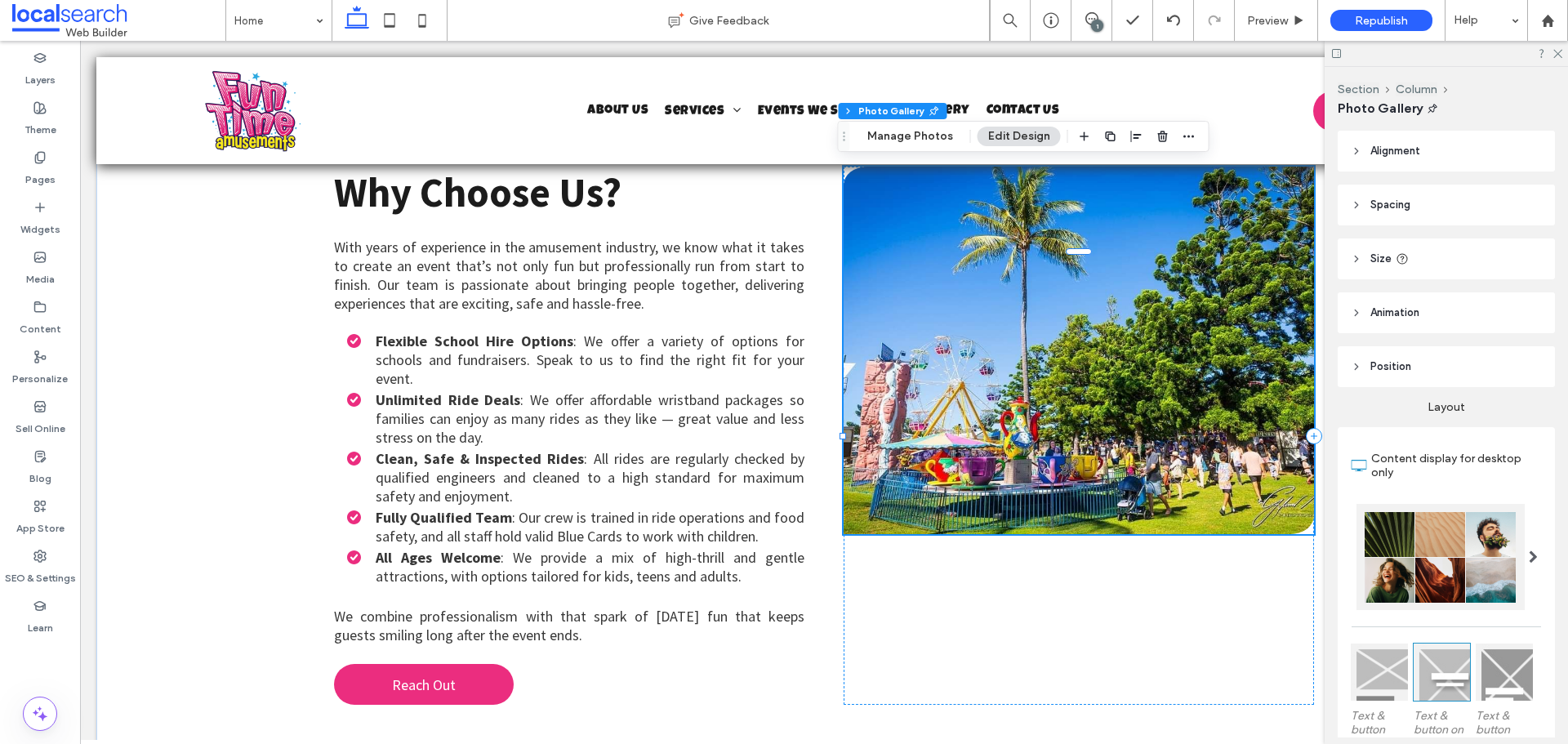
click at [1003, 230] on link at bounding box center [1079, 350] width 470 height 367
click at [901, 127] on button "Manage Photos" at bounding box center [910, 137] width 107 height 20
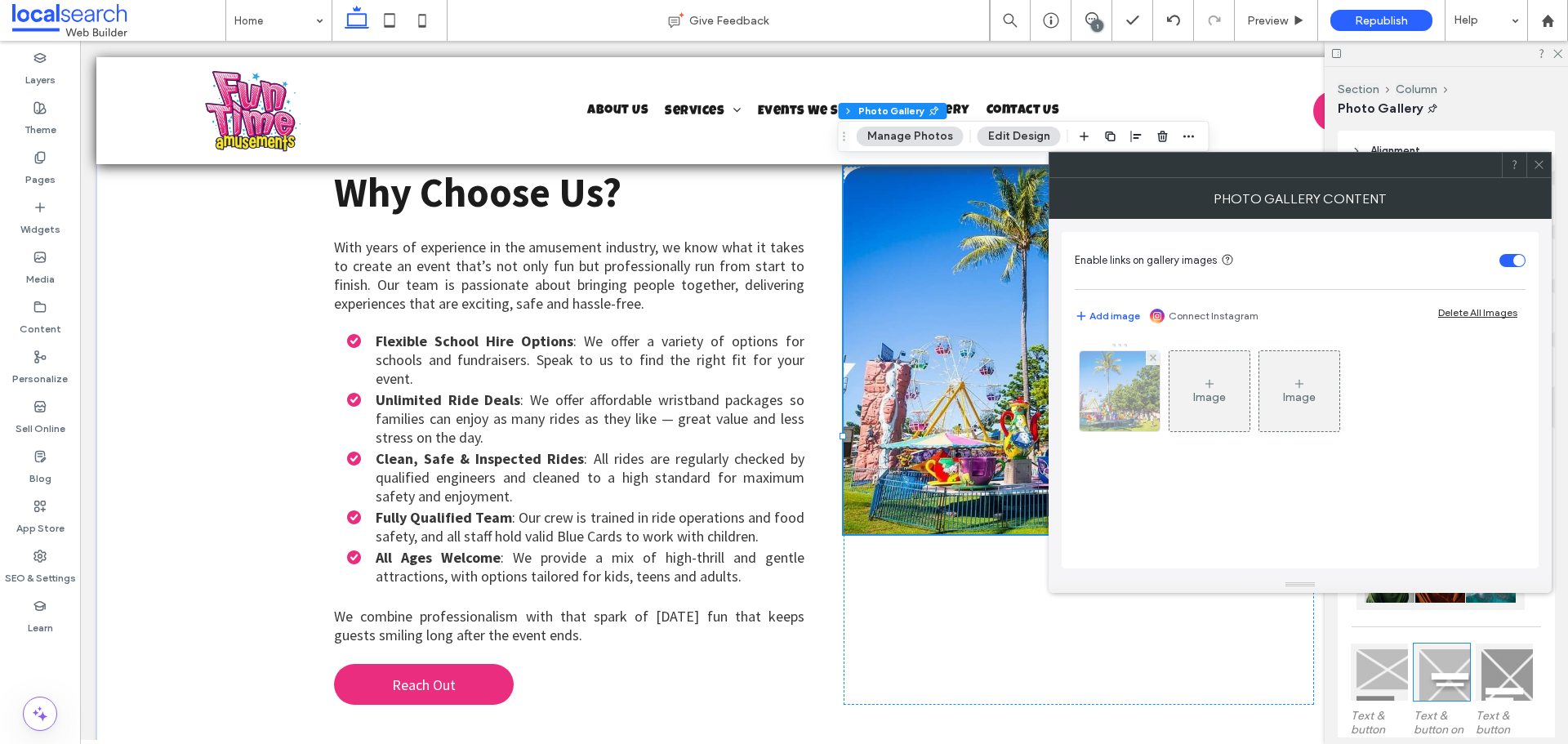
click at [1115, 409] on img at bounding box center [1119, 391] width 120 height 80
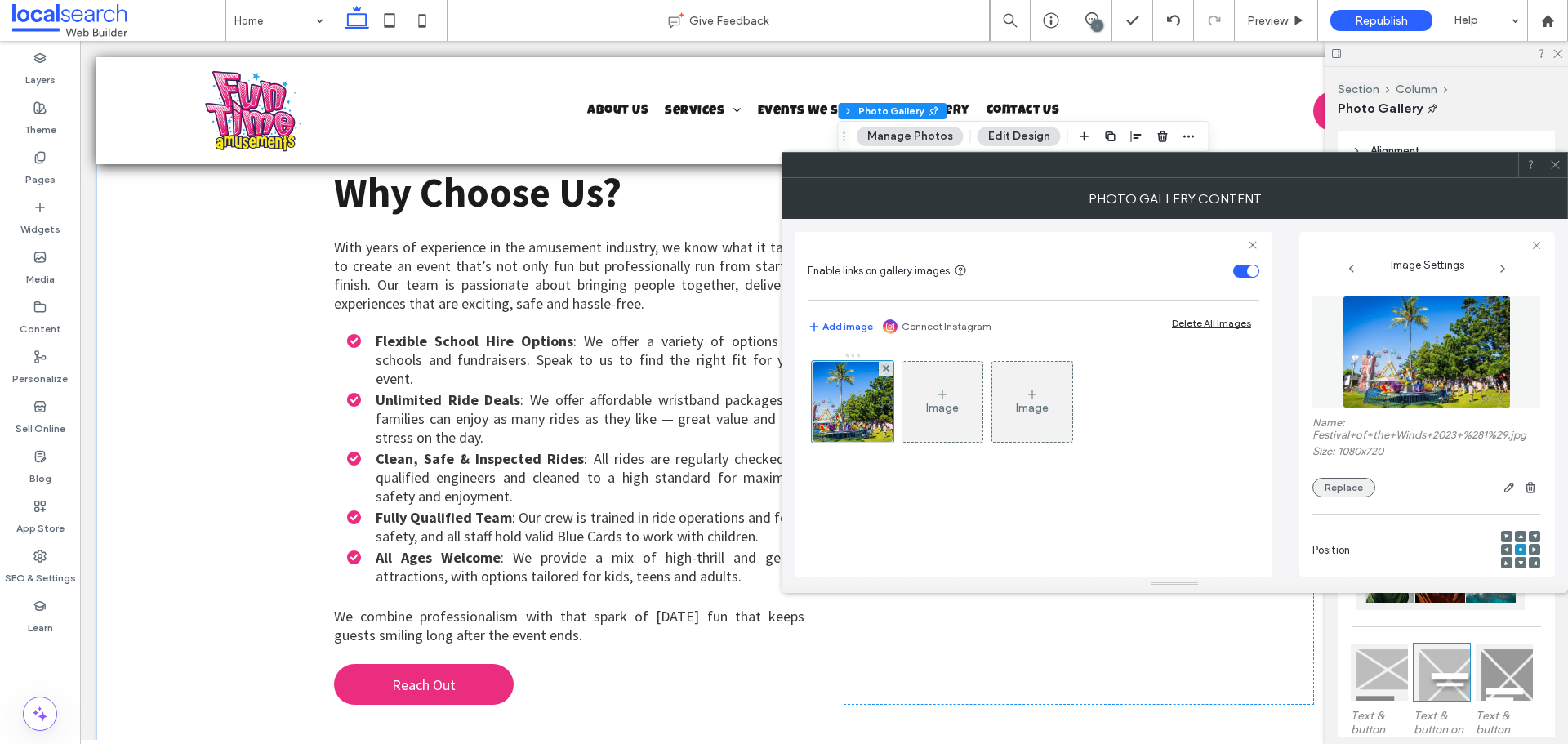
click at [1332, 488] on button "Replace" at bounding box center [1344, 487] width 63 height 20
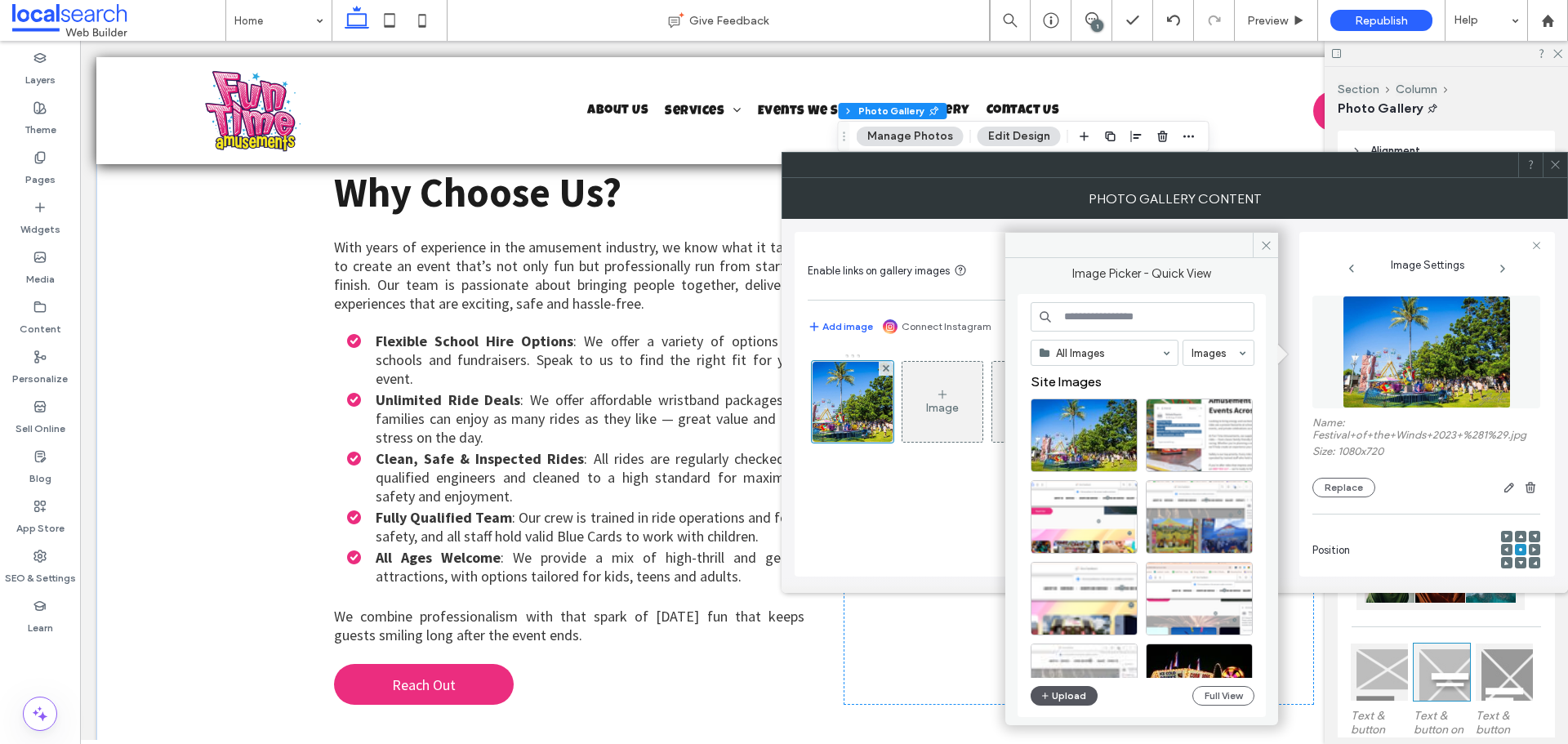
click at [1063, 698] on button "Upload" at bounding box center [1064, 696] width 67 height 20
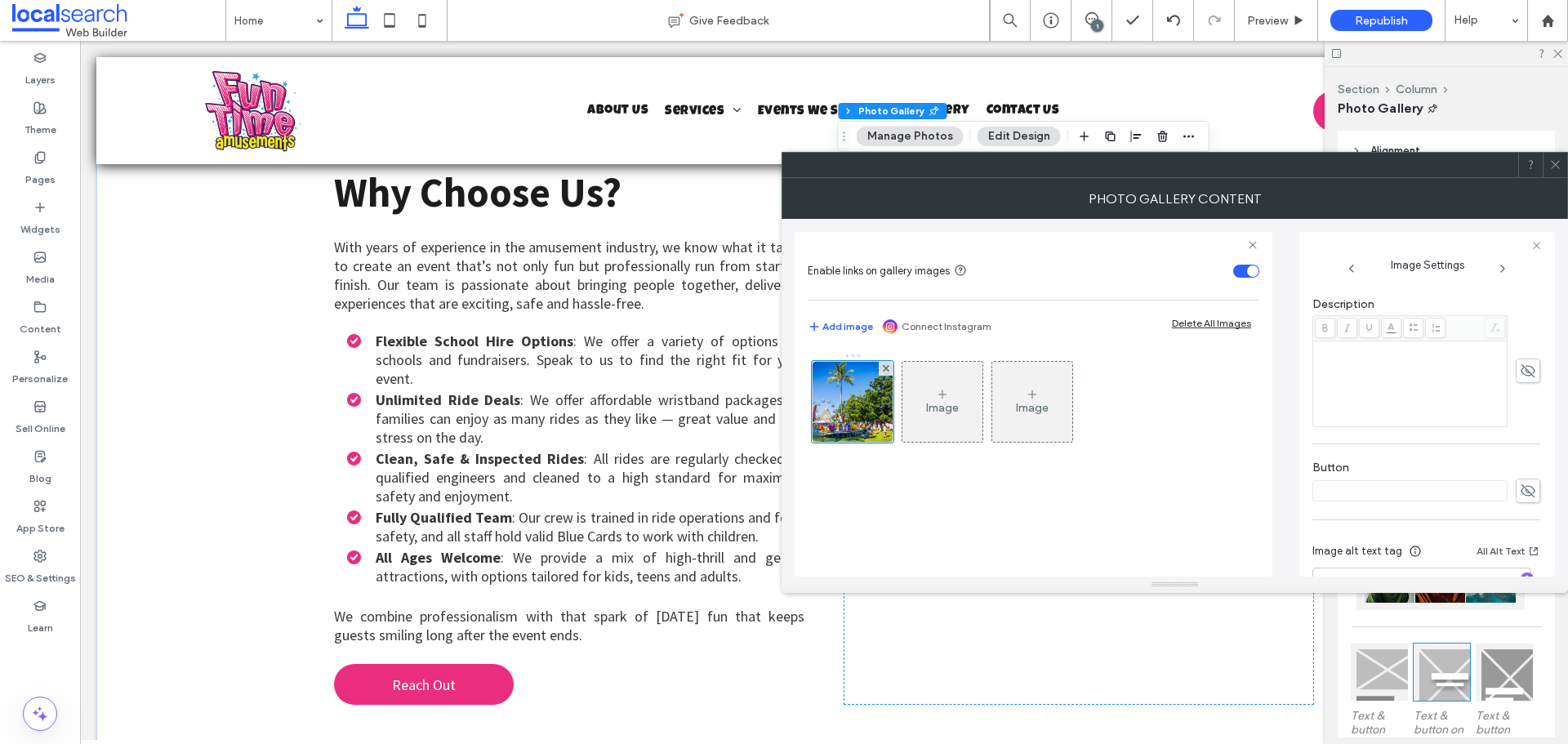
scroll to position [499, 0]
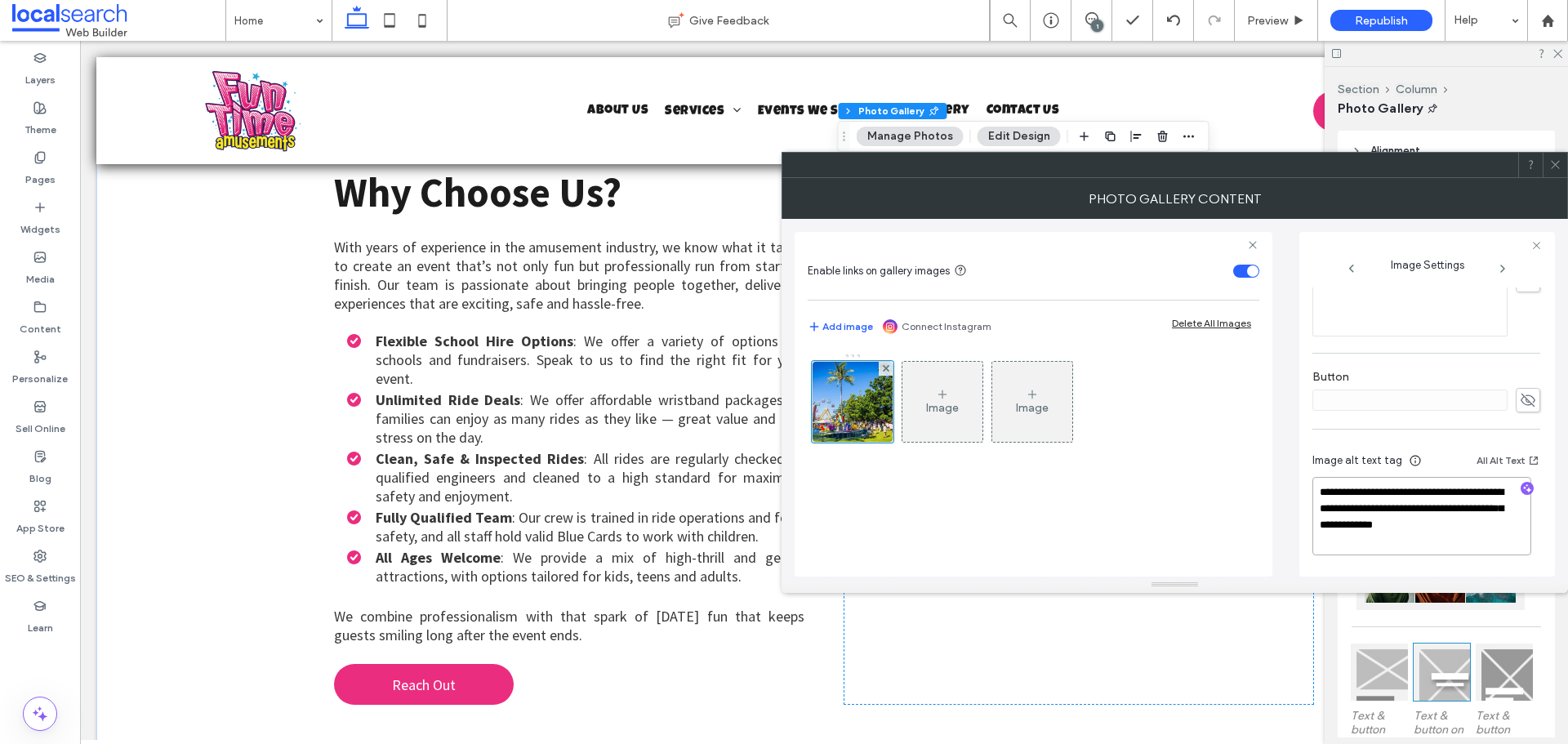
drag, startPoint x: 1364, startPoint y: 540, endPoint x: 1484, endPoint y: 512, distance: 123.2
click at [1484, 512] on textarea "**********" at bounding box center [1421, 515] width 219 height 78
click at [1521, 485] on icon "button" at bounding box center [1527, 488] width 12 height 12
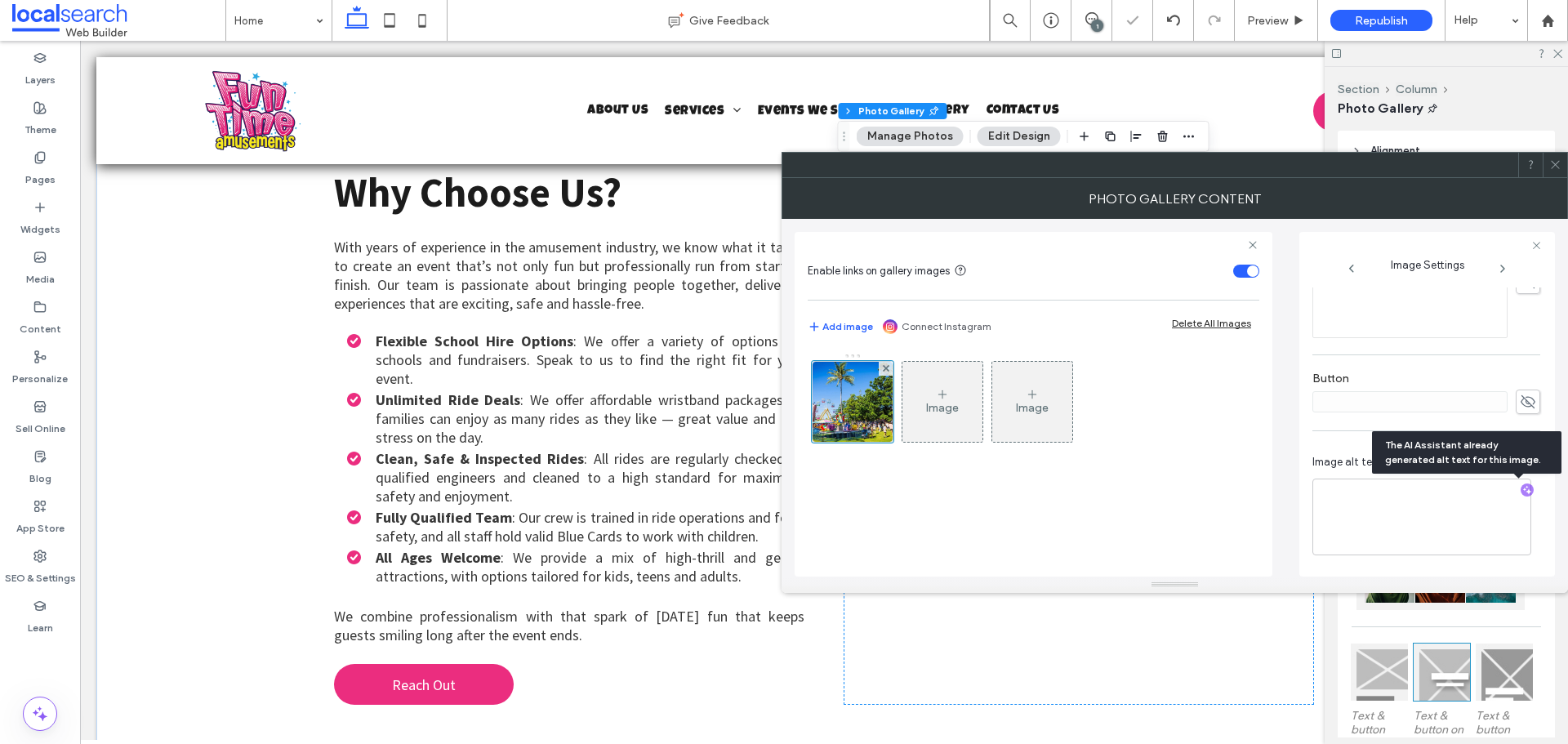
scroll to position [497, 0]
click at [1364, 528] on textarea "**********" at bounding box center [1421, 516] width 219 height 77
click at [1391, 528] on textarea "**********" at bounding box center [1421, 516] width 219 height 77
paste textarea "**********"
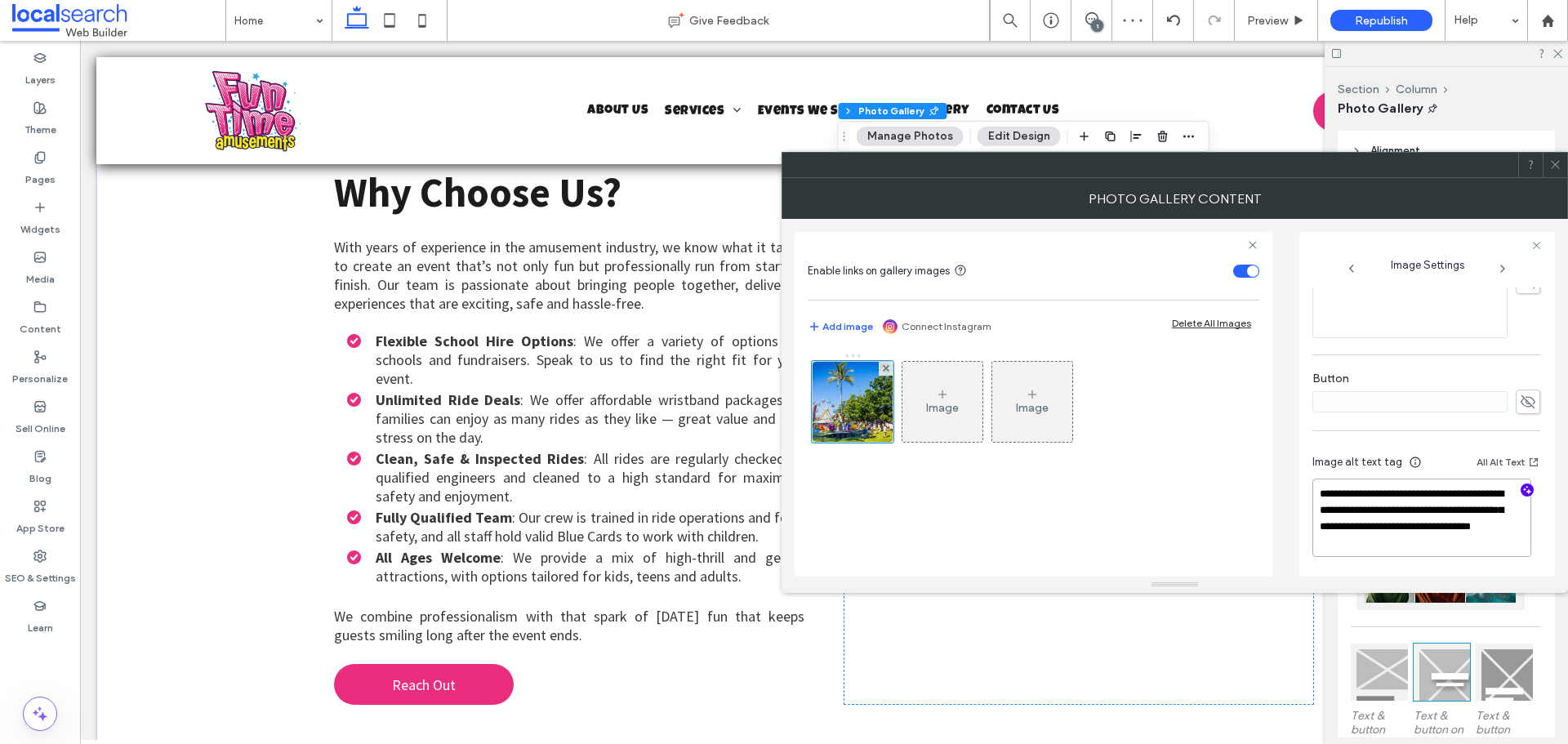
type textarea "**********"
click at [1558, 162] on use at bounding box center [1554, 165] width 8 height 8
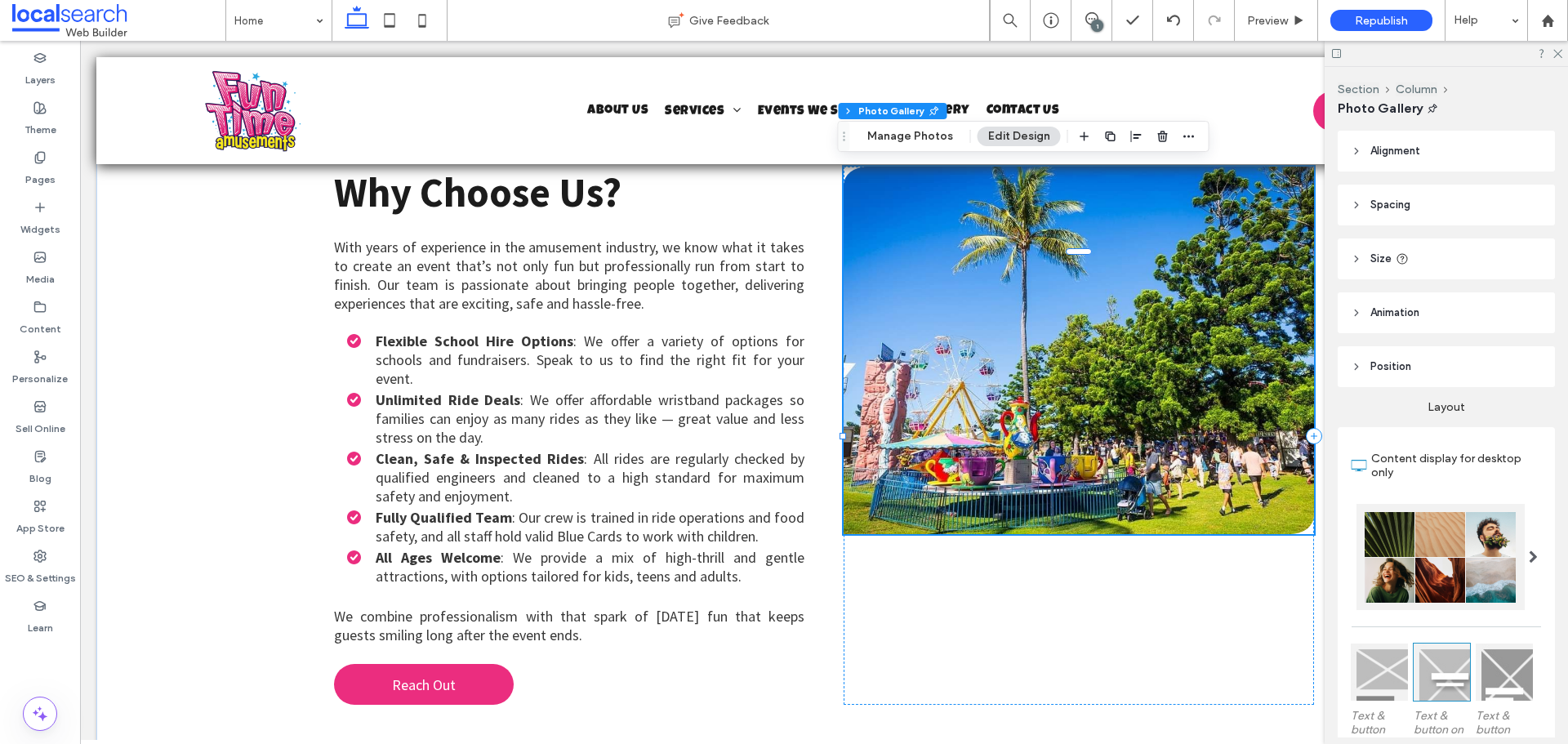
click at [1565, 47] on div at bounding box center [1446, 53] width 243 height 25
click at [1555, 53] on icon at bounding box center [1557, 53] width 11 height 11
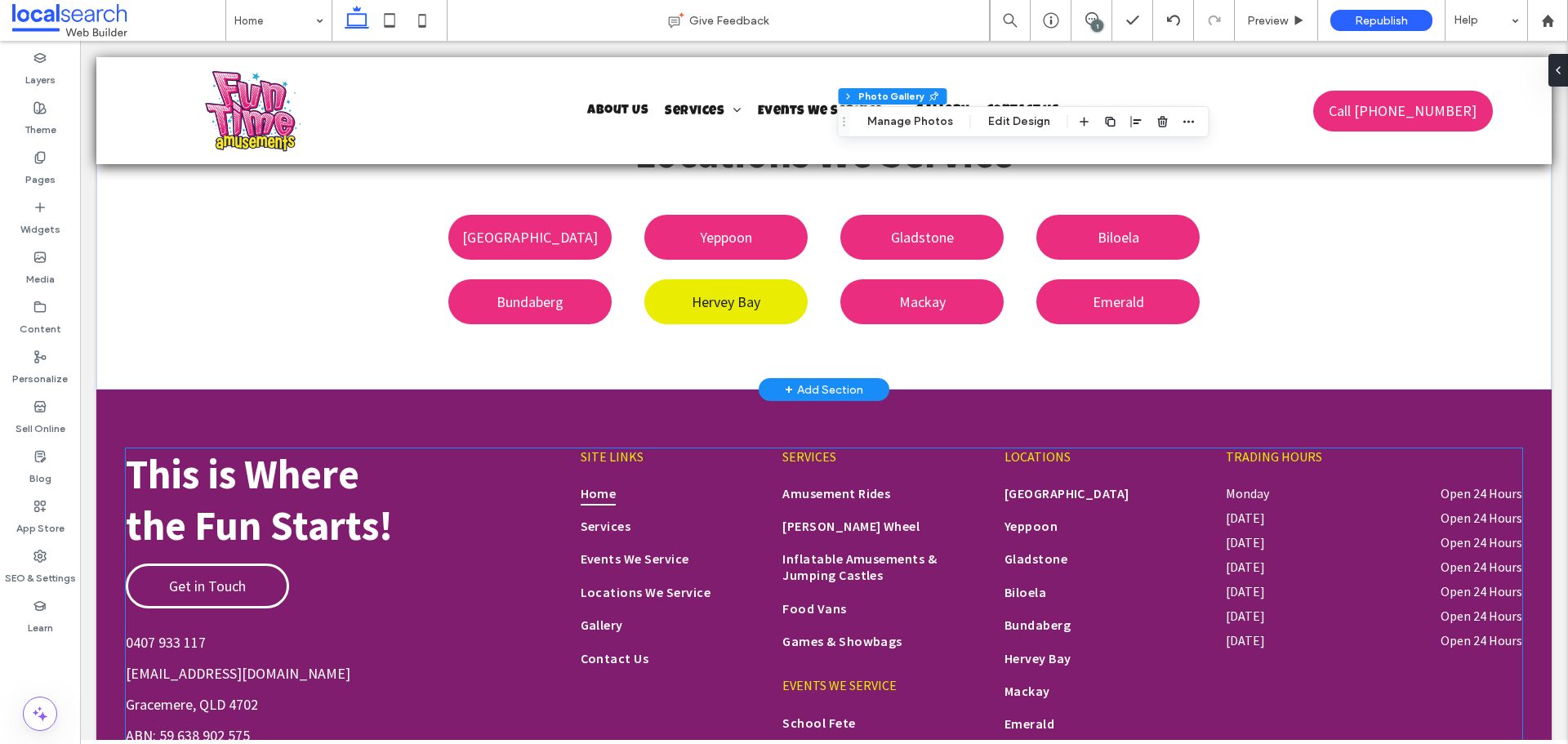
scroll to position [5456, 0]
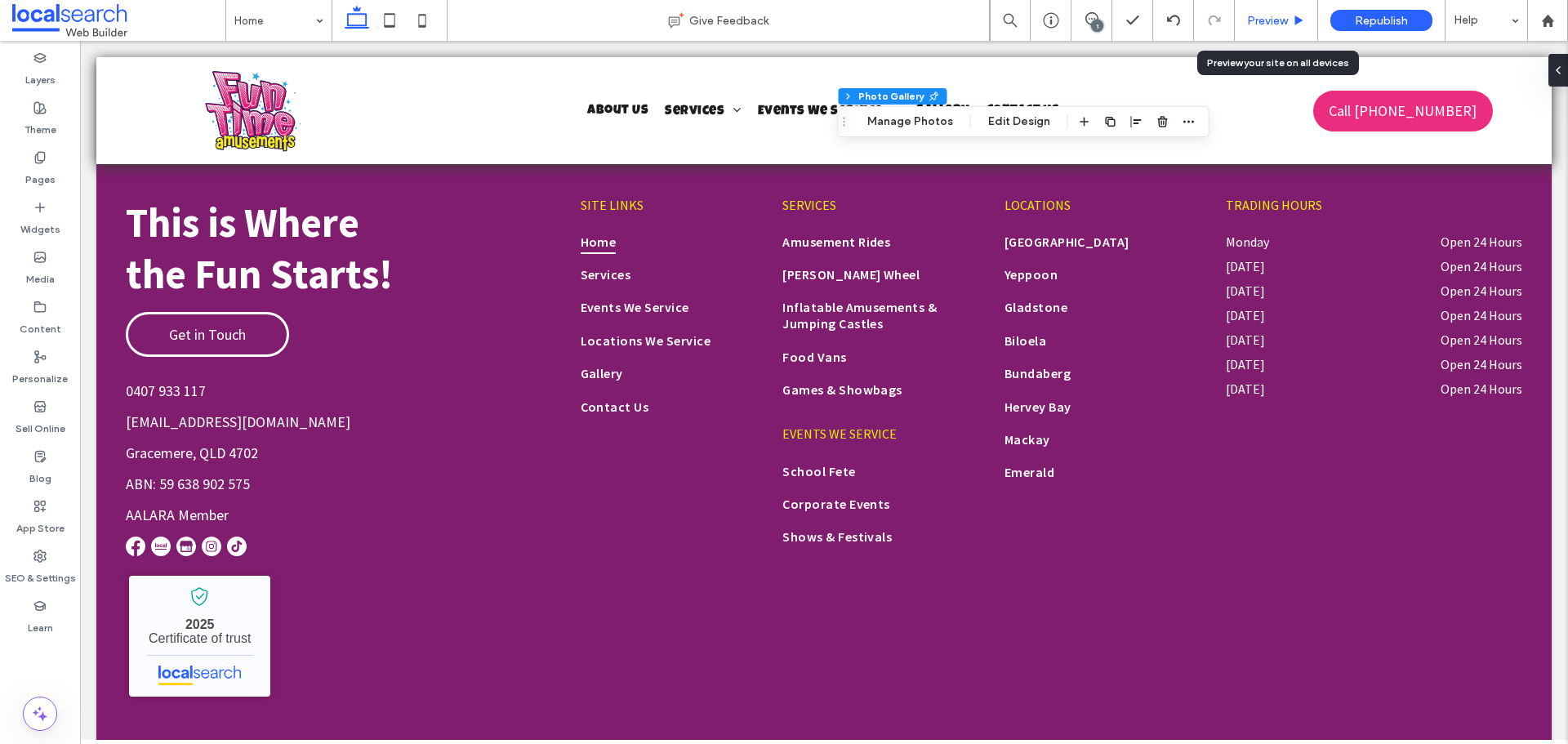
click at [1287, 24] on span "Preview" at bounding box center [1266, 20] width 41 height 14
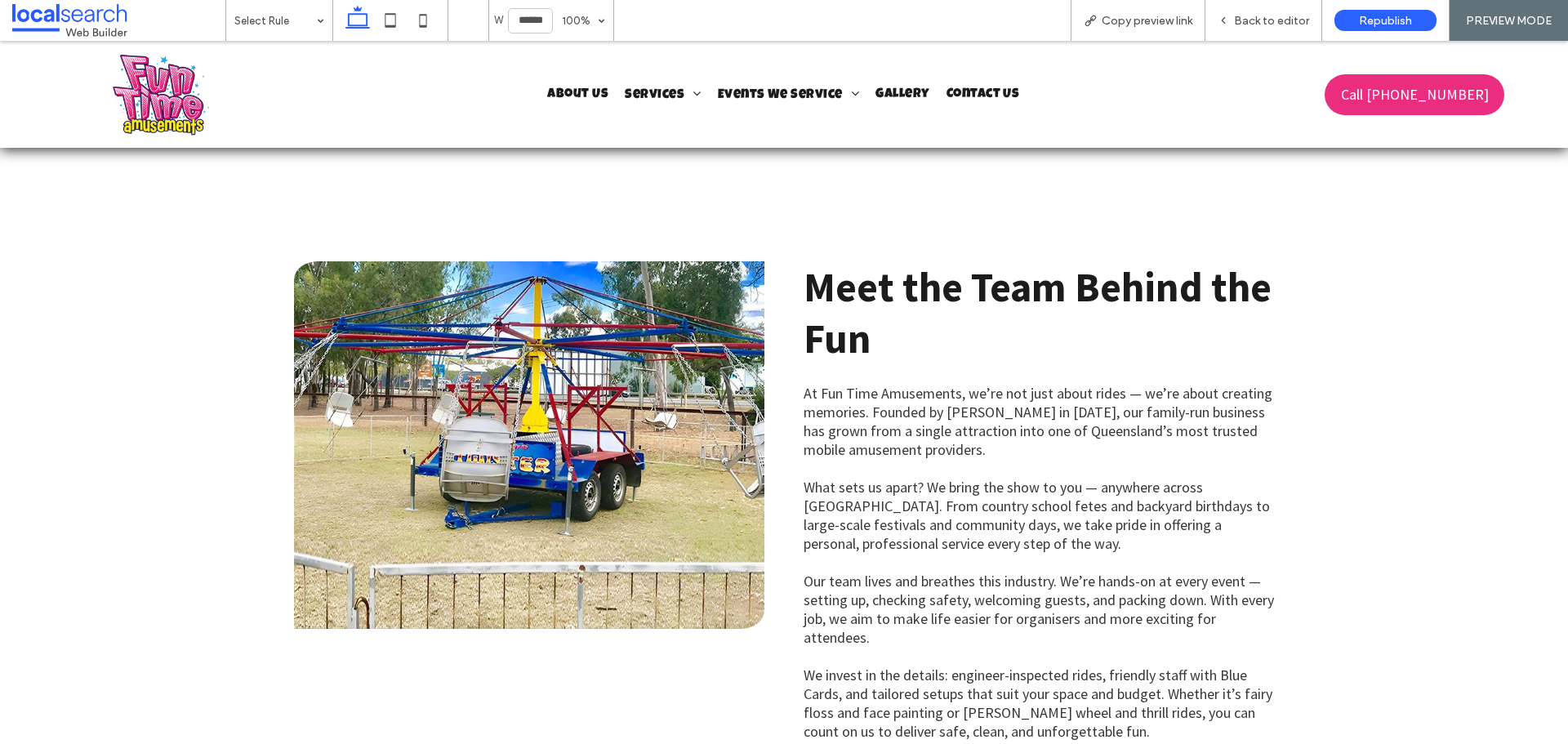
scroll to position [2287, 0]
